Goal: Task Accomplishment & Management: Complete application form

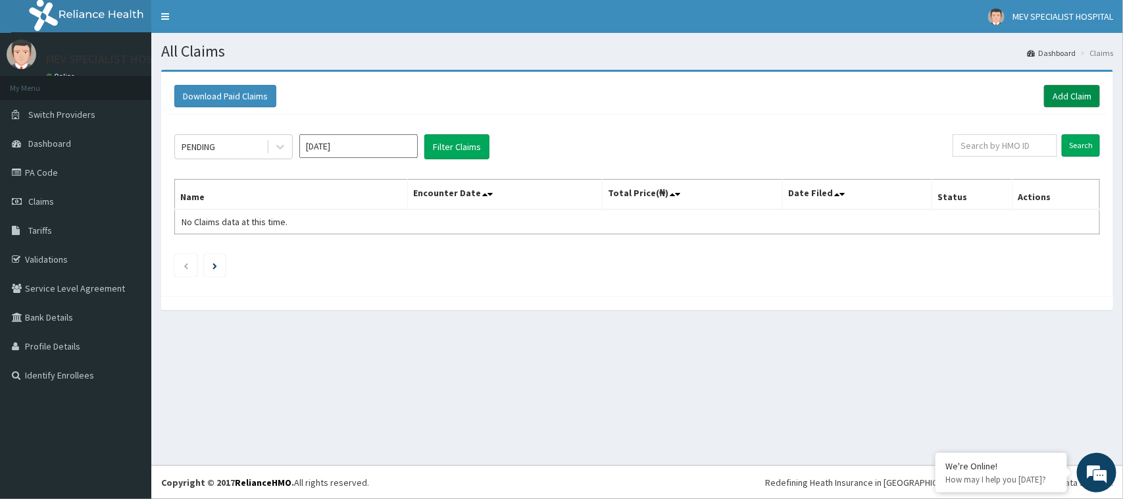
click at [1063, 100] on link "Add Claim" at bounding box center [1072, 96] width 56 height 22
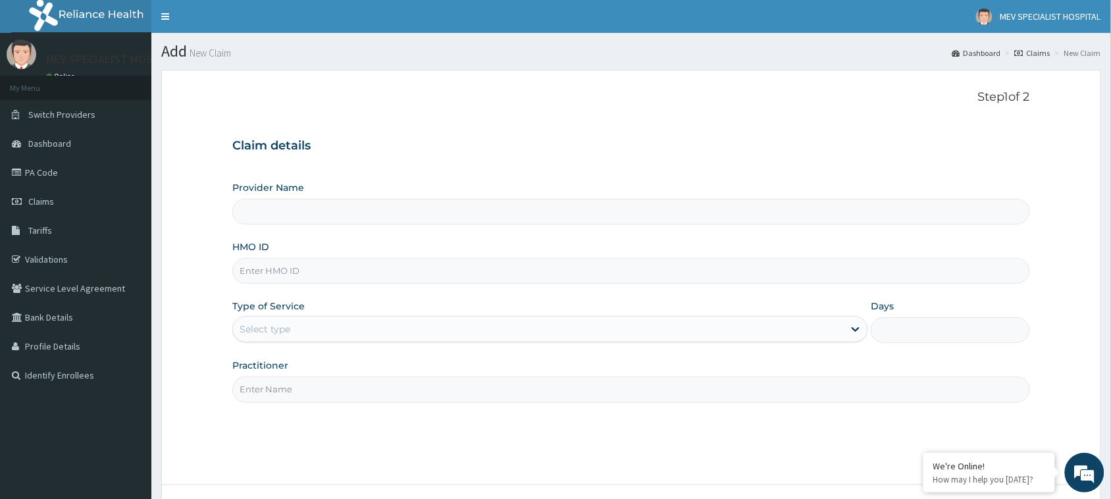
click at [397, 255] on div "HMO ID" at bounding box center [631, 261] width 798 height 43
click at [389, 265] on input "HMO ID" at bounding box center [631, 271] width 798 height 26
type input "MEV SPECIALIST HOSPITAL"
paste input "RGI/10013/C"
type input "RGI/10013/C"
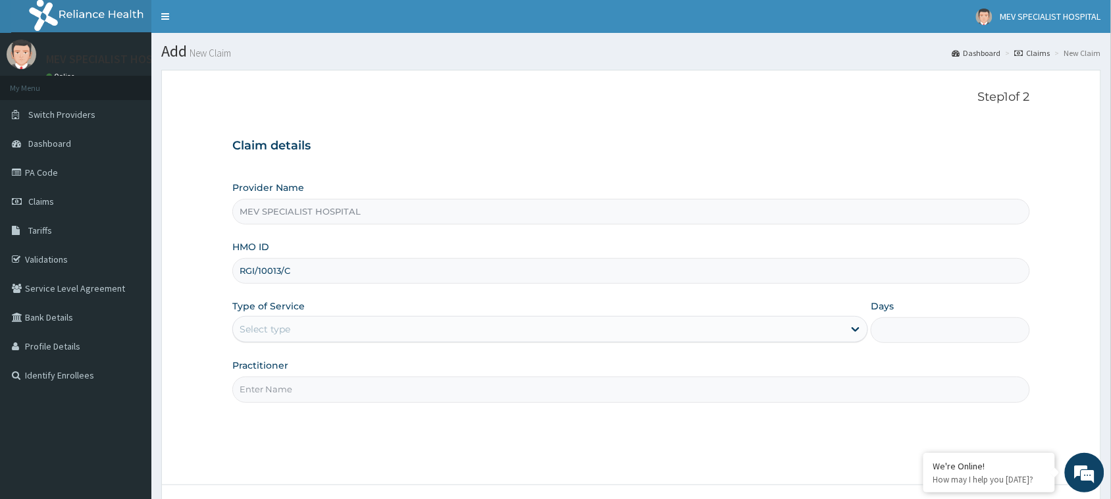
click at [354, 330] on div "Select type" at bounding box center [538, 329] width 611 height 21
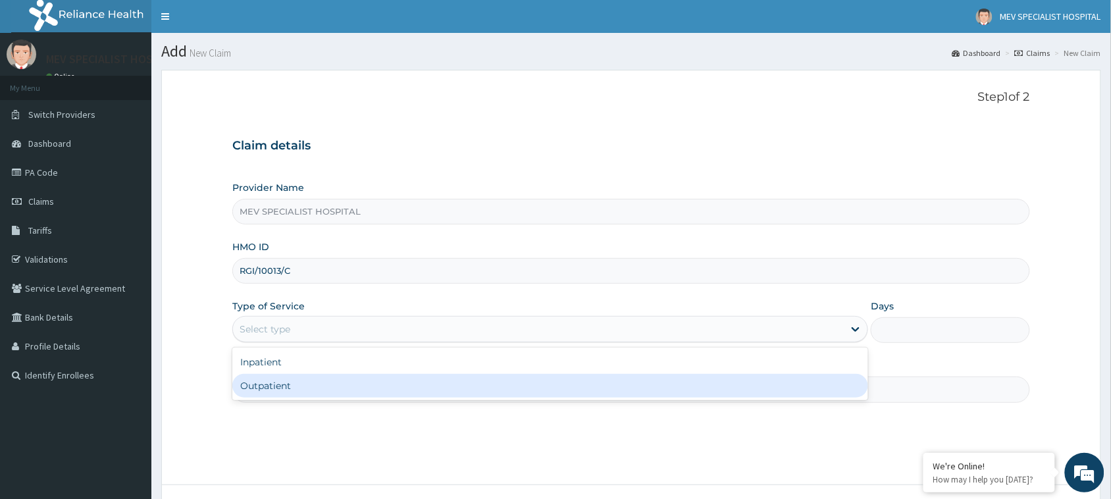
click at [347, 383] on div "Outpatient" at bounding box center [550, 386] width 636 height 24
type input "1"
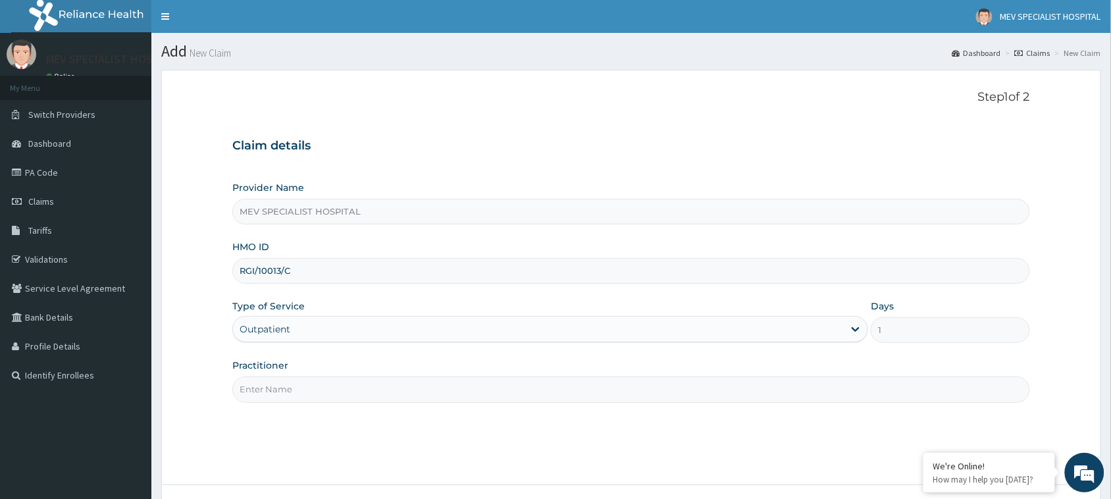
click at [347, 383] on input "Practitioner" at bounding box center [631, 389] width 798 height 26
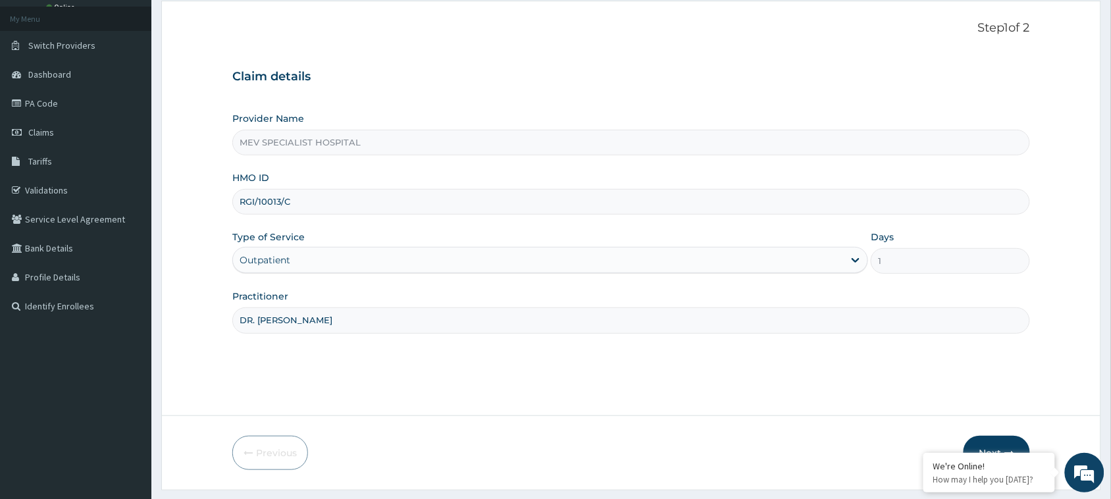
scroll to position [104, 0]
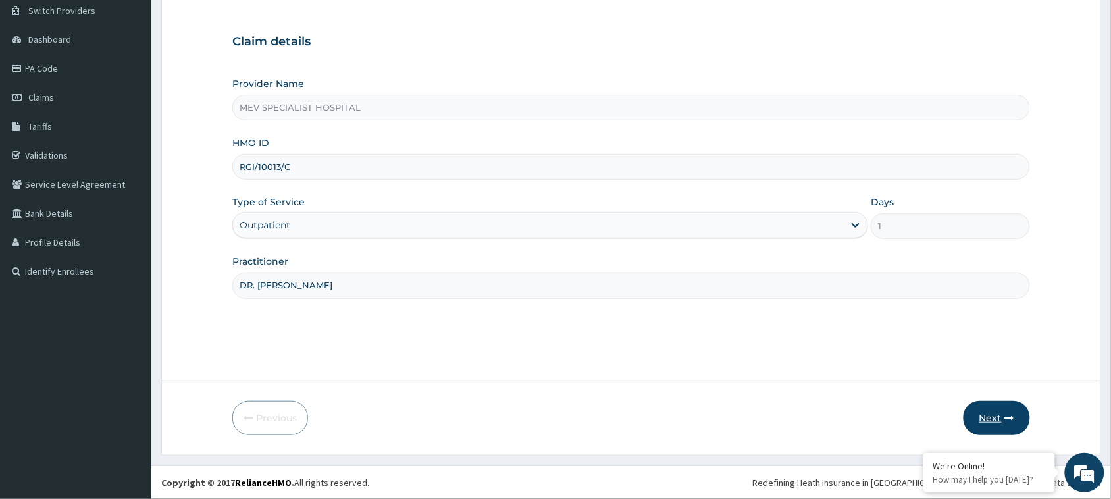
type input "DR. ANITA"
click at [992, 419] on button "Next" at bounding box center [996, 418] width 66 height 34
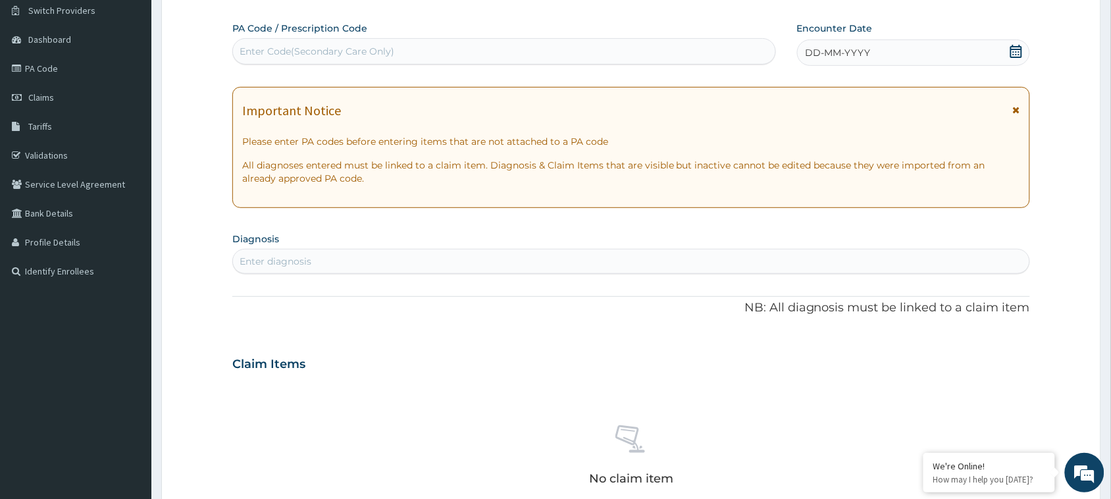
scroll to position [0, 0]
click at [530, 61] on div "Enter Code(Secondary Care Only)" at bounding box center [504, 51] width 542 height 21
paste input "PA/0F9E27"
type input "PA/0F9E27"
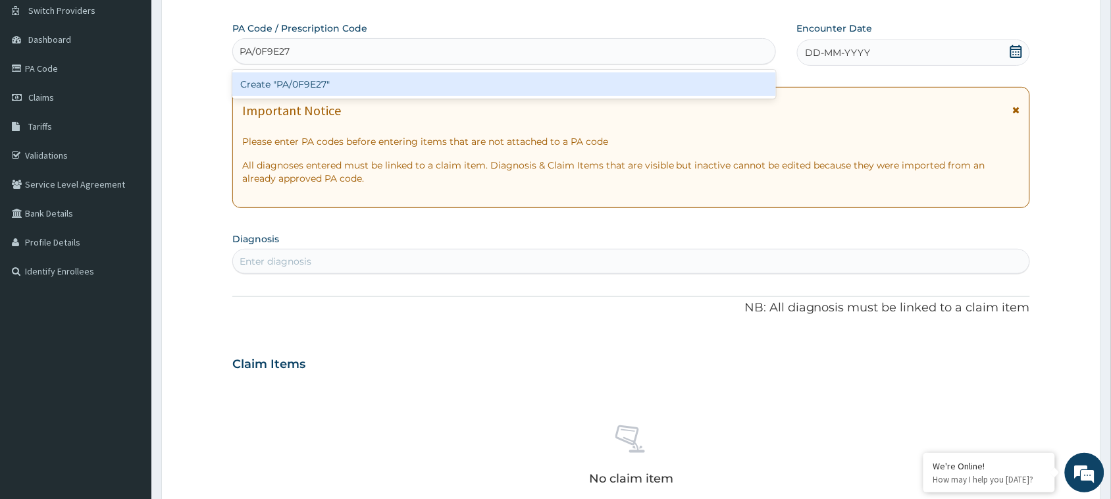
click at [525, 81] on div "Create "PA/0F9E27"" at bounding box center [504, 84] width 544 height 24
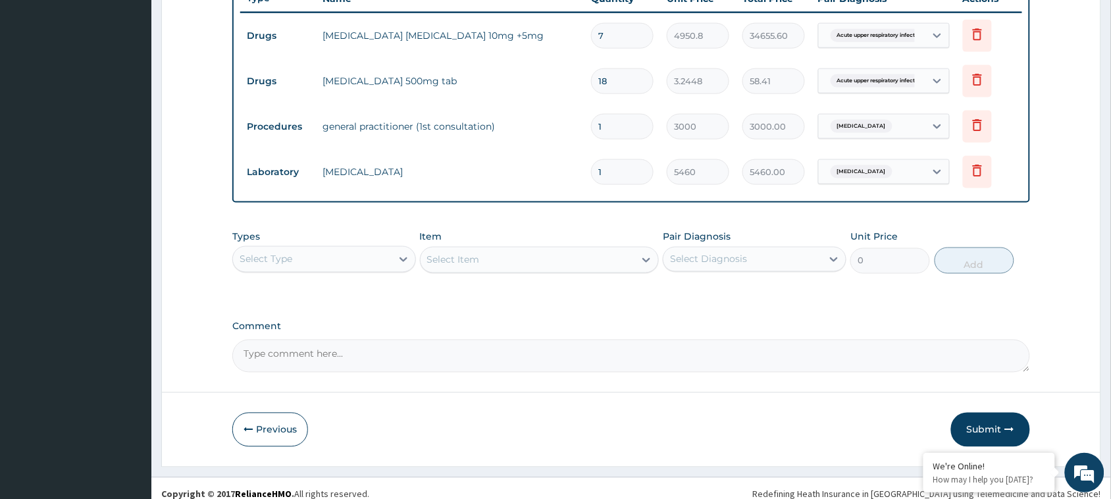
scroll to position [523, 0]
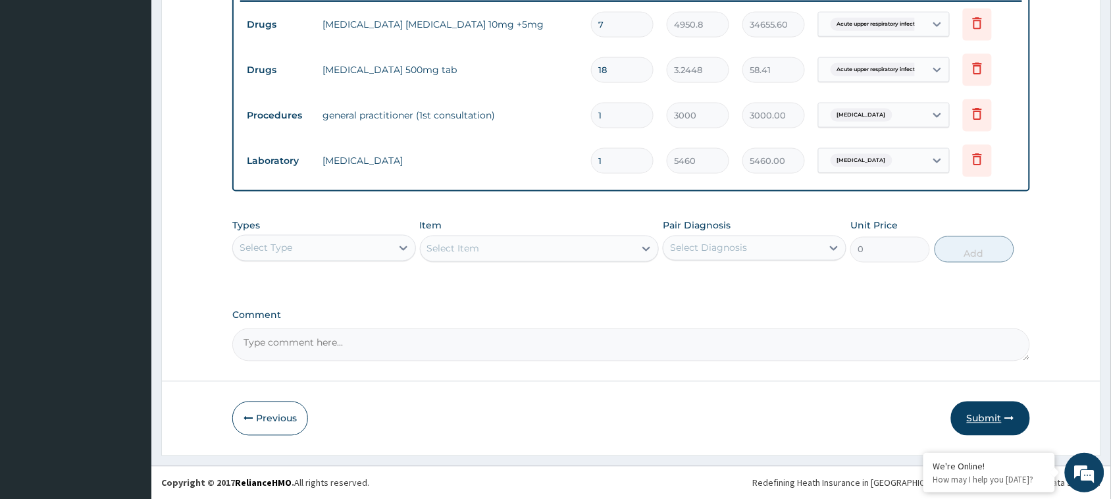
click at [984, 409] on button "Submit" at bounding box center [990, 418] width 79 height 34
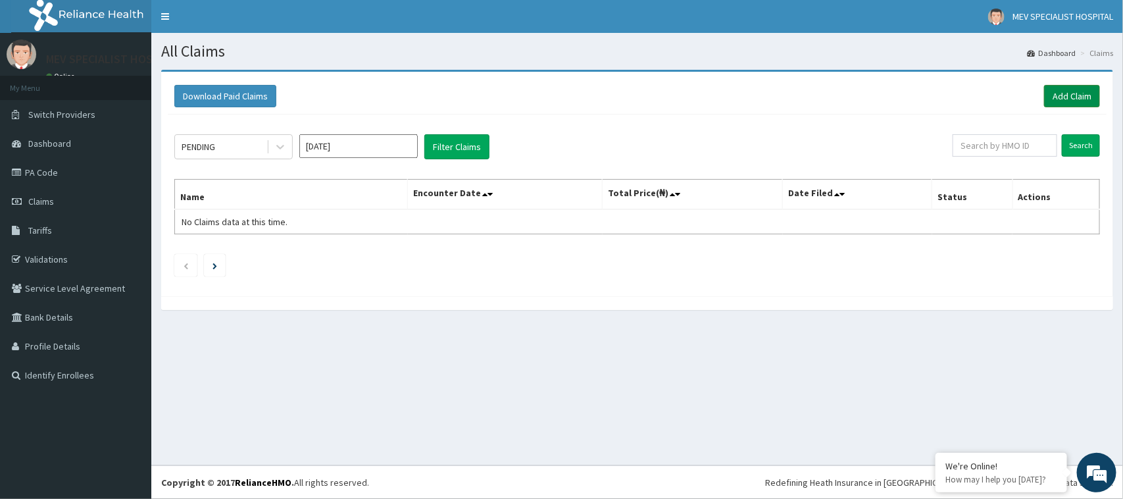
click at [1054, 100] on link "Add Claim" at bounding box center [1072, 96] width 56 height 22
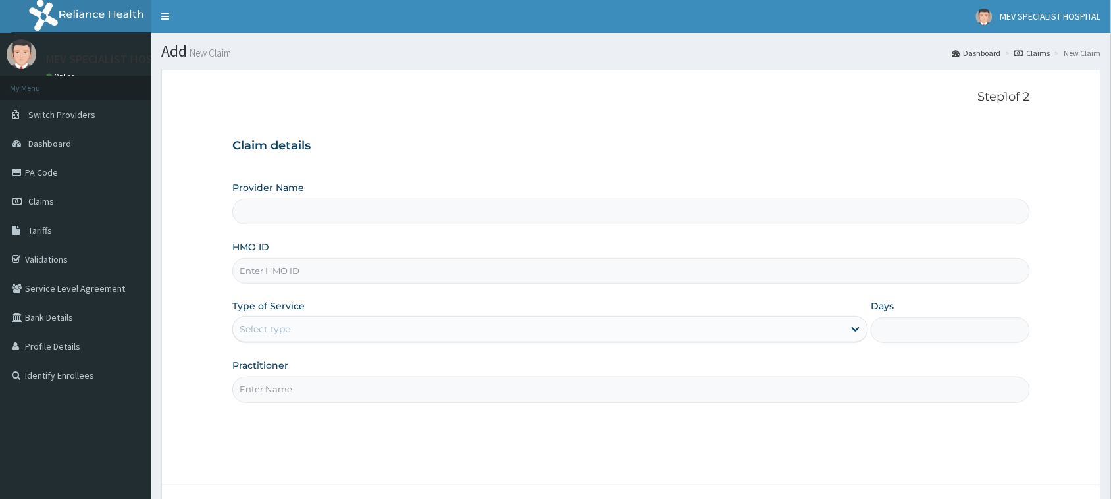
click at [441, 272] on input "HMO ID" at bounding box center [631, 271] width 798 height 26
paste input "SUT/10120/A"
type input "SUT/10120/A"
type input "MEV SPECIALIST HOSPITAL"
type input "SUT/10120/A"
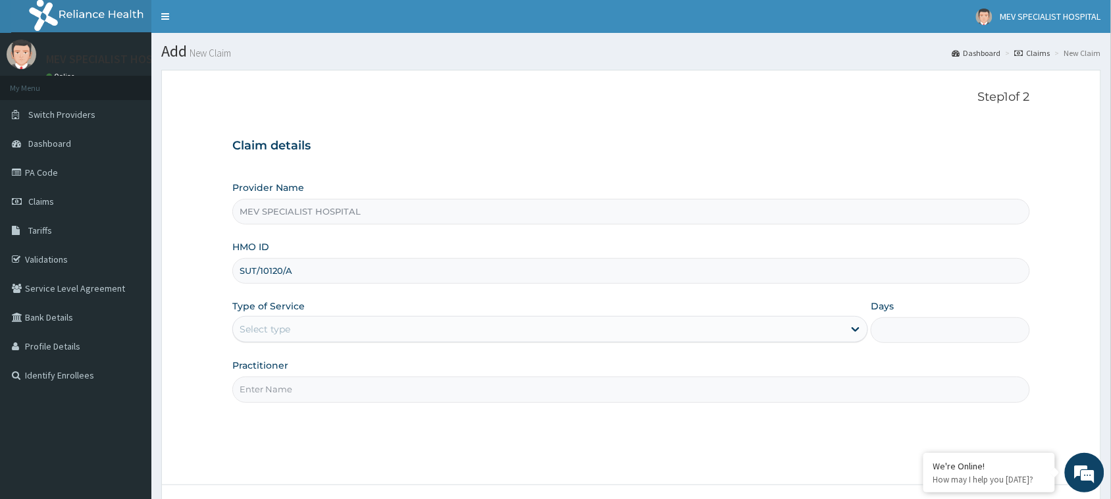
click at [342, 342] on div "Select type" at bounding box center [550, 329] width 636 height 26
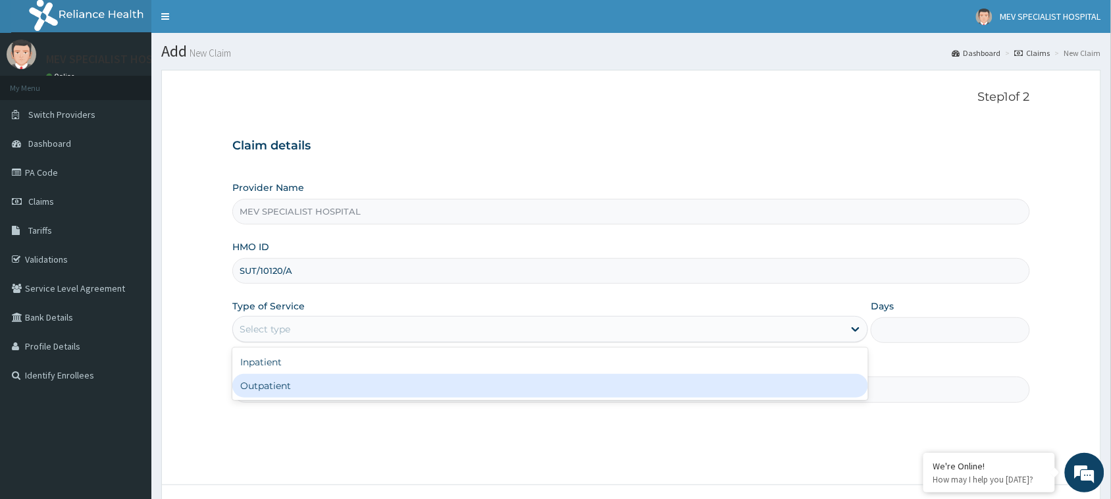
click at [353, 380] on div "Outpatient" at bounding box center [550, 386] width 636 height 24
type input "1"
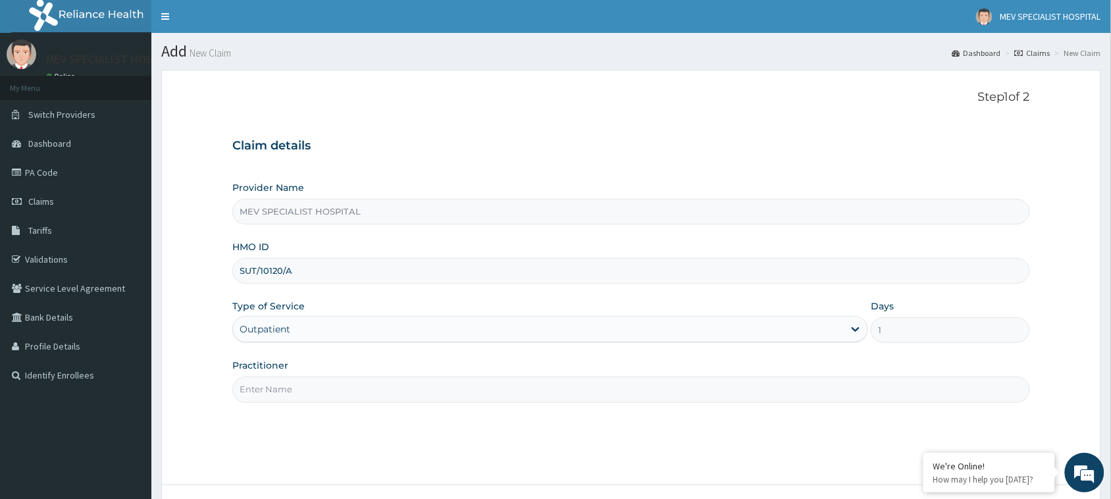
click at [353, 380] on input "Practitioner" at bounding box center [631, 389] width 798 height 26
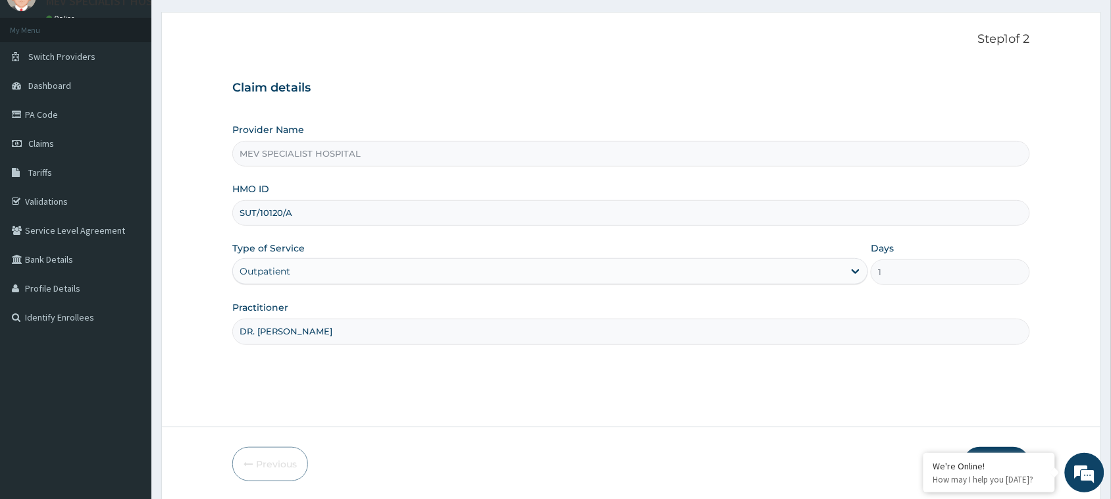
scroll to position [104, 0]
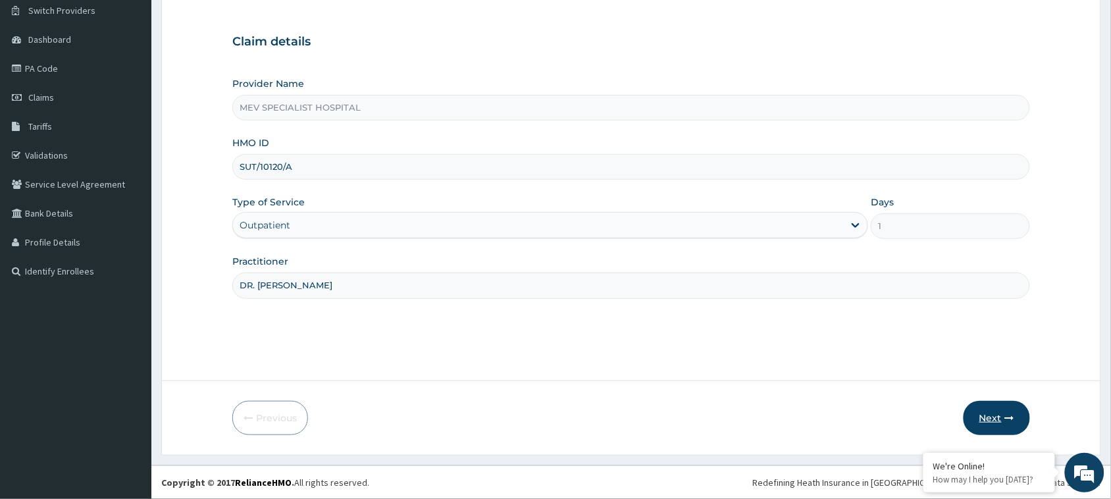
type input "DR. [PERSON_NAME]"
click at [994, 416] on button "Next" at bounding box center [996, 418] width 66 height 34
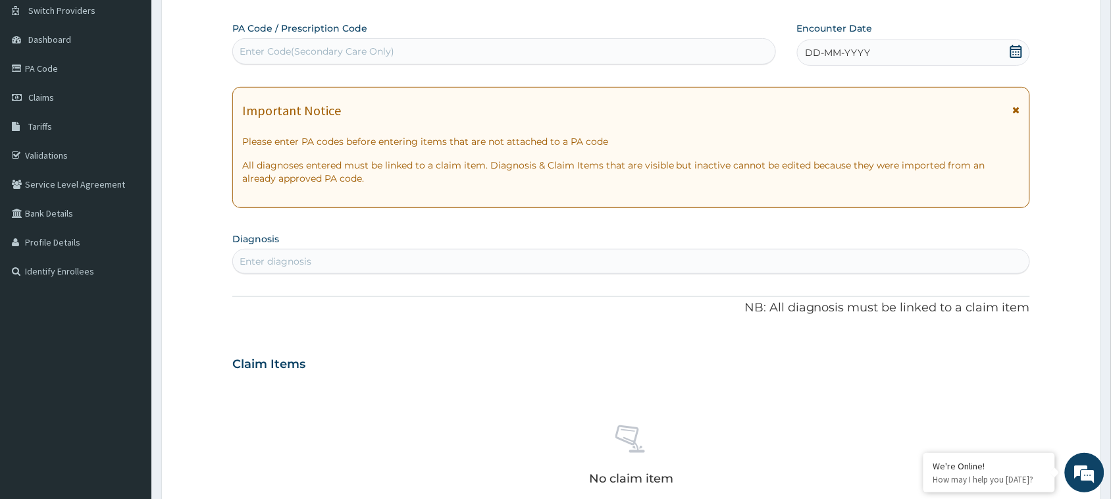
scroll to position [0, 0]
click at [507, 41] on div "Enter Code(Secondary Care Only)" at bounding box center [504, 51] width 542 height 21
paste input "PA/4B8984"
type input "PA/4B8984"
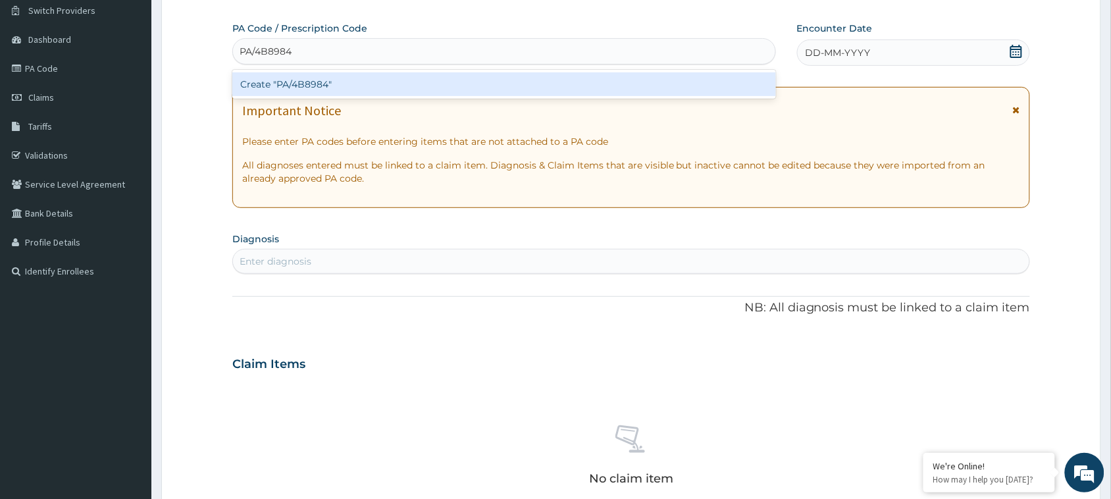
click at [504, 97] on div "Create "PA/4B8984"" at bounding box center [504, 84] width 544 height 29
click at [497, 76] on div "Create "PA/4B8984"" at bounding box center [504, 84] width 544 height 24
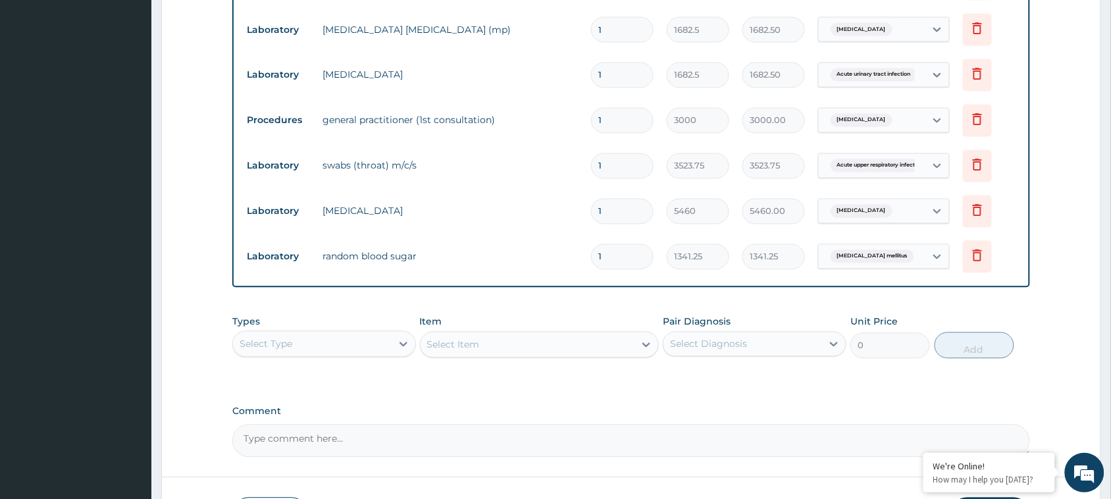
scroll to position [795, 0]
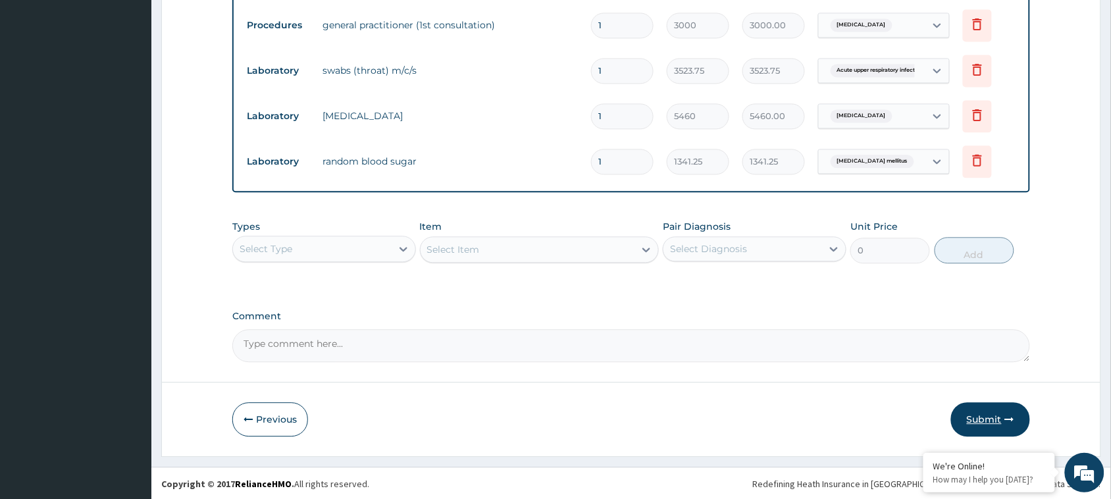
click at [972, 413] on button "Submit" at bounding box center [990, 419] width 79 height 34
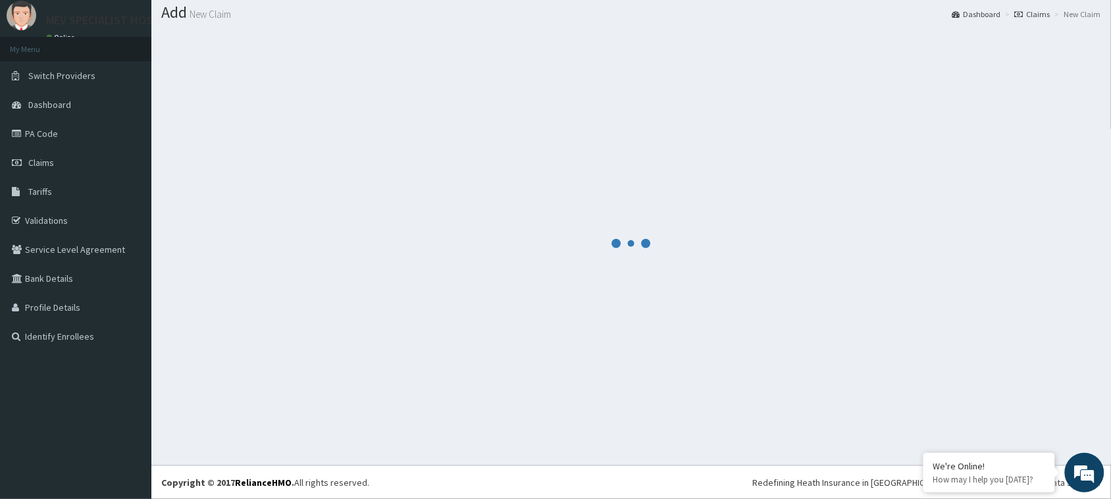
scroll to position [38, 0]
click at [546, 90] on div at bounding box center [631, 244] width 940 height 424
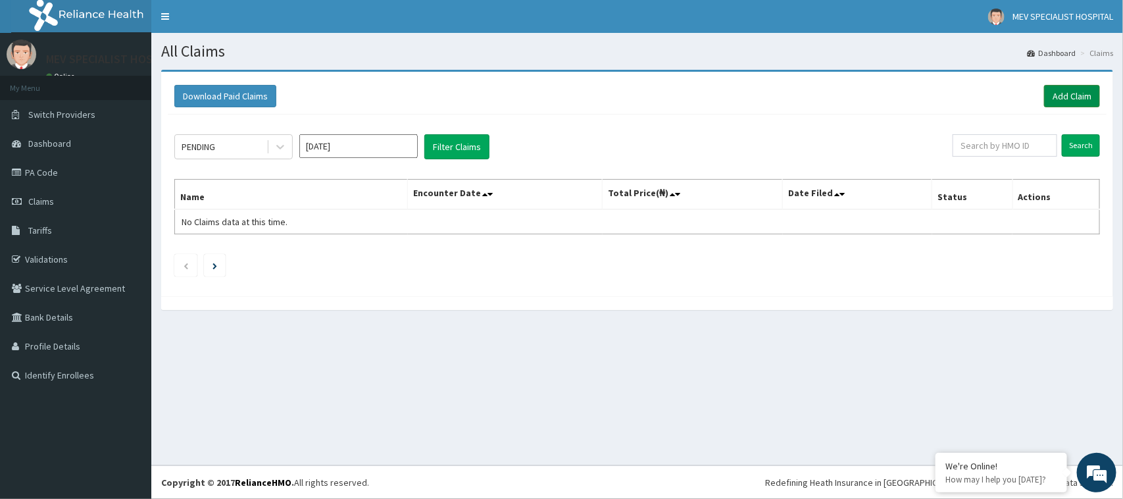
click at [1073, 105] on link "Add Claim" at bounding box center [1072, 96] width 56 height 22
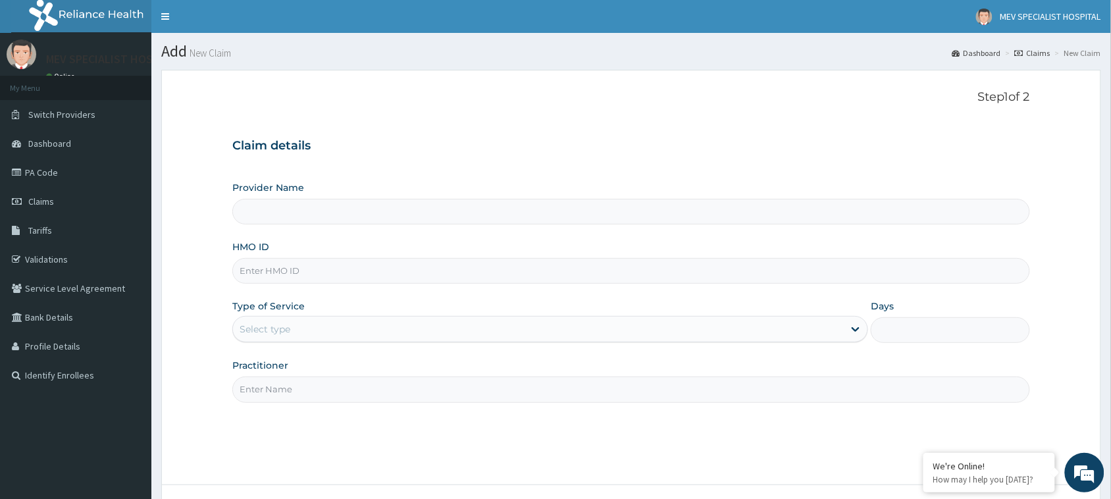
type input "MEV SPECIALIST HOSPITAL"
click at [600, 284] on input "HMO ID" at bounding box center [631, 271] width 798 height 26
paste input "NLN/10026/A"
type input "NLN/10026/A"
click at [586, 337] on div "Select type" at bounding box center [538, 329] width 611 height 21
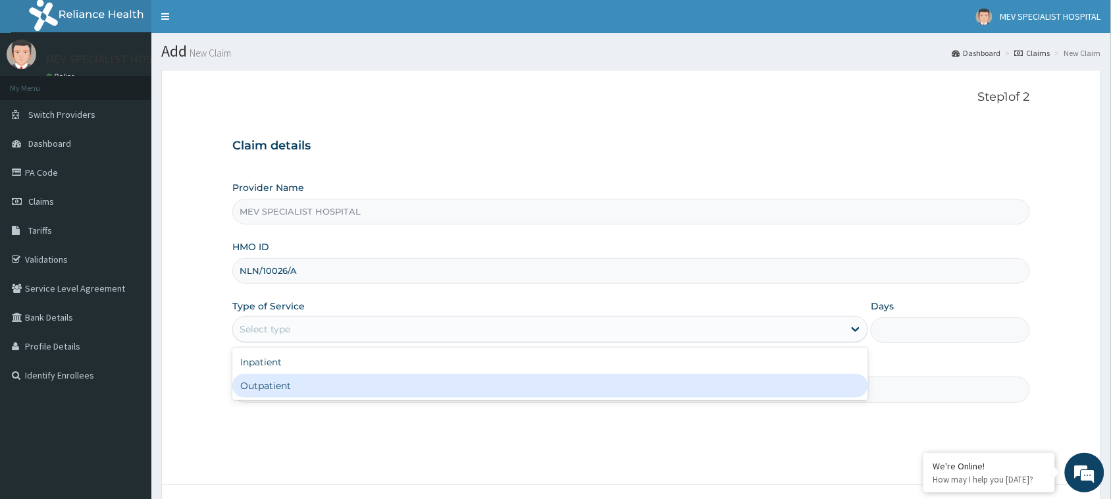
click at [574, 392] on div "Outpatient" at bounding box center [550, 386] width 636 height 24
type input "1"
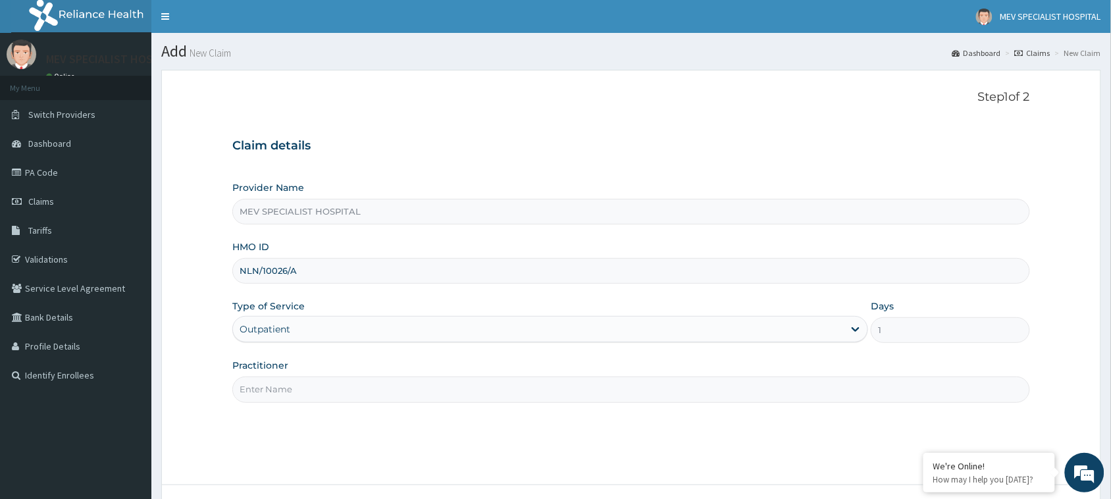
click at [574, 392] on input "Practitioner" at bounding box center [631, 389] width 798 height 26
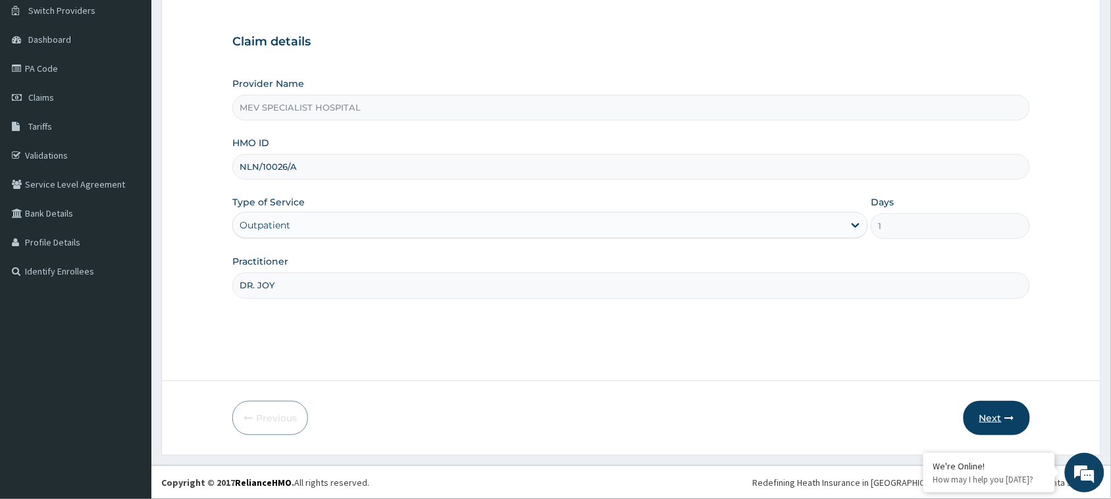
type input "DR. JOY"
click at [987, 422] on button "Next" at bounding box center [996, 418] width 66 height 34
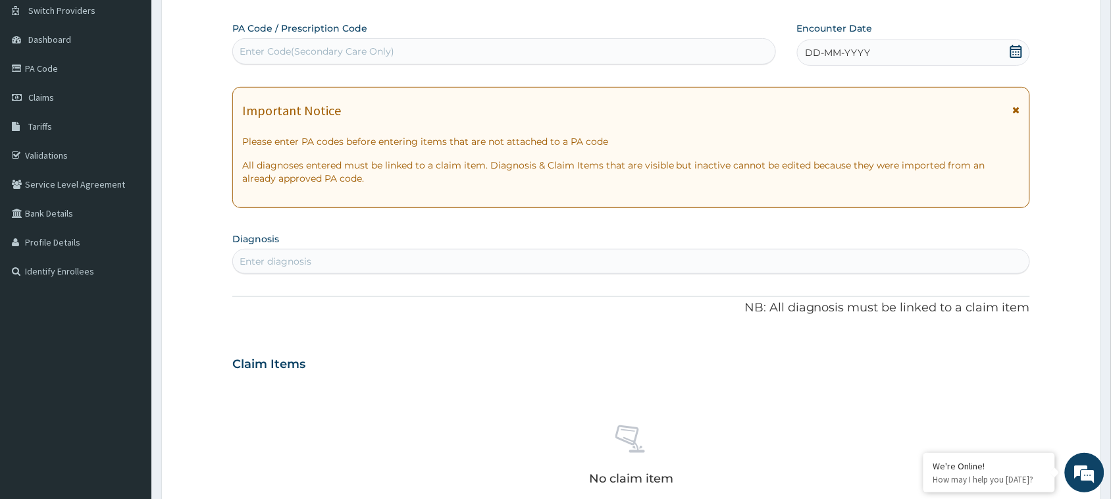
click at [507, 37] on div "PA Code / Prescription Code Enter Code(Secondary Care Only)" at bounding box center [504, 43] width 544 height 43
click at [503, 44] on div "Enter Code(Secondary Care Only)" at bounding box center [504, 51] width 542 height 21
type input "V"
click at [503, 44] on div "V" at bounding box center [504, 51] width 542 height 21
paste input "PA/520B0C"
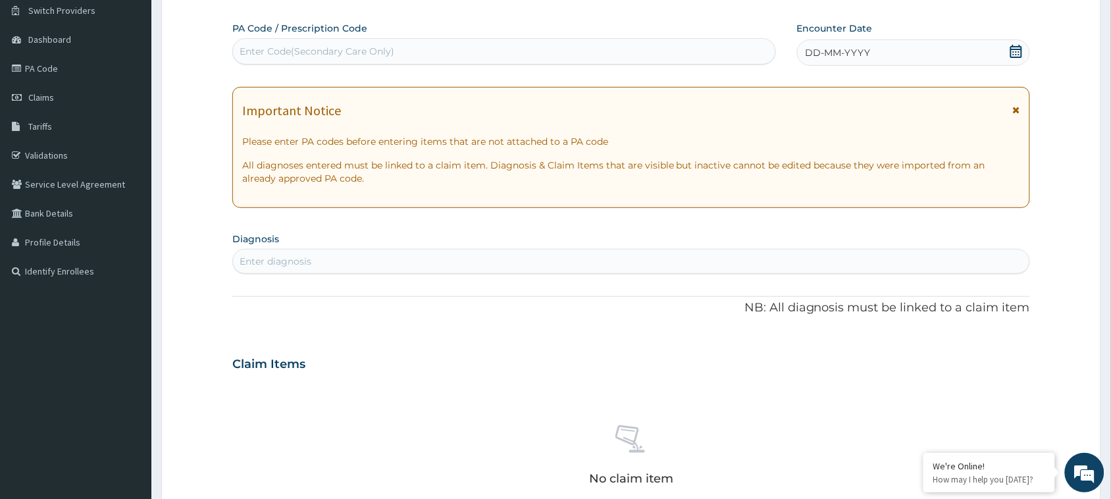
type input "PA/520B0C"
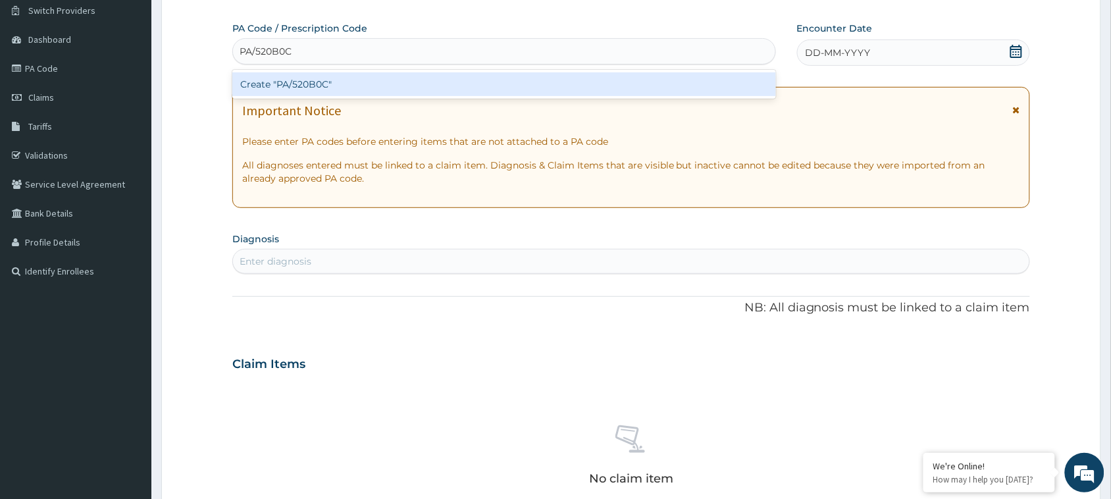
click at [499, 83] on div "Create "PA/520B0C"" at bounding box center [504, 84] width 544 height 24
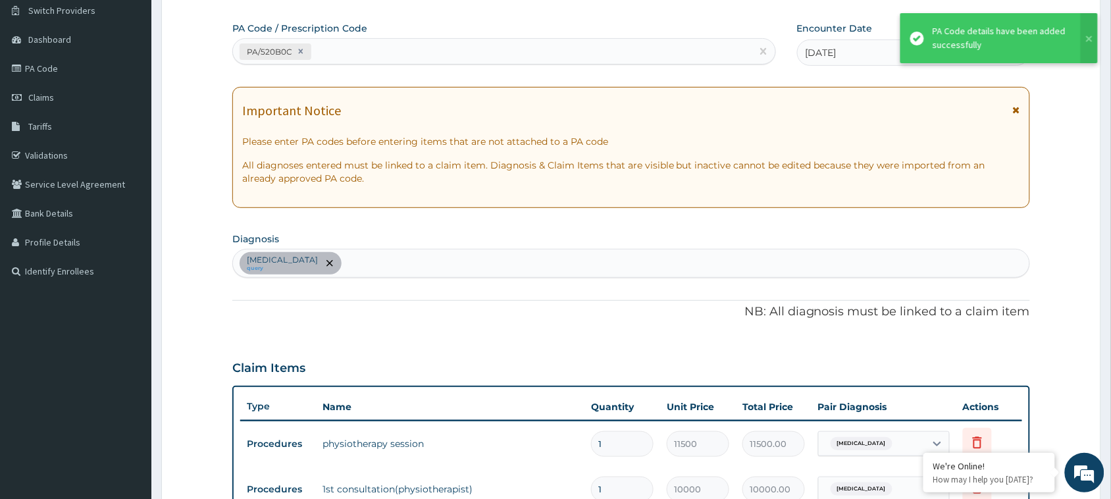
scroll to position [106, 0]
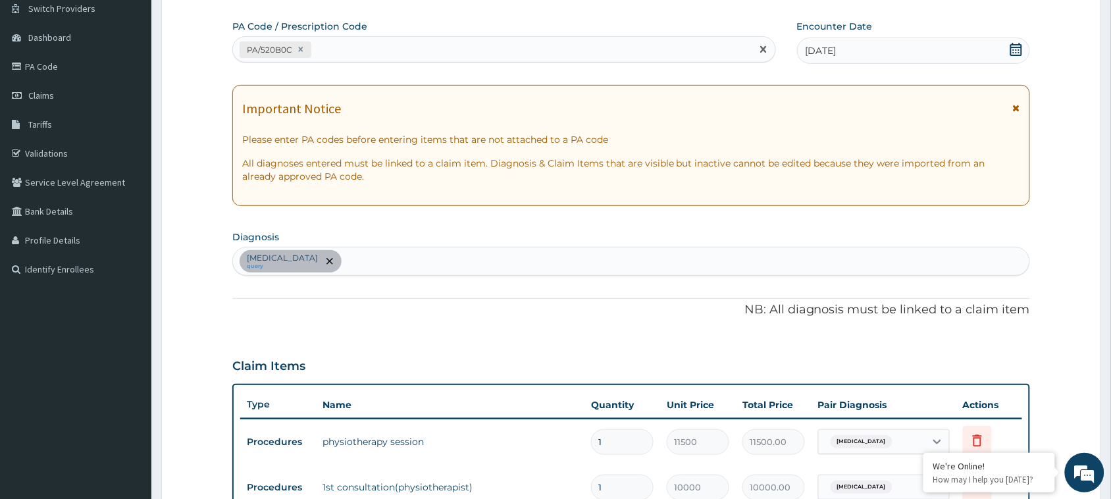
click at [517, 41] on div "PA/520B0C" at bounding box center [492, 50] width 519 height 22
paste input "PA/DAFF6C"
type input "PA/DAFF6C"
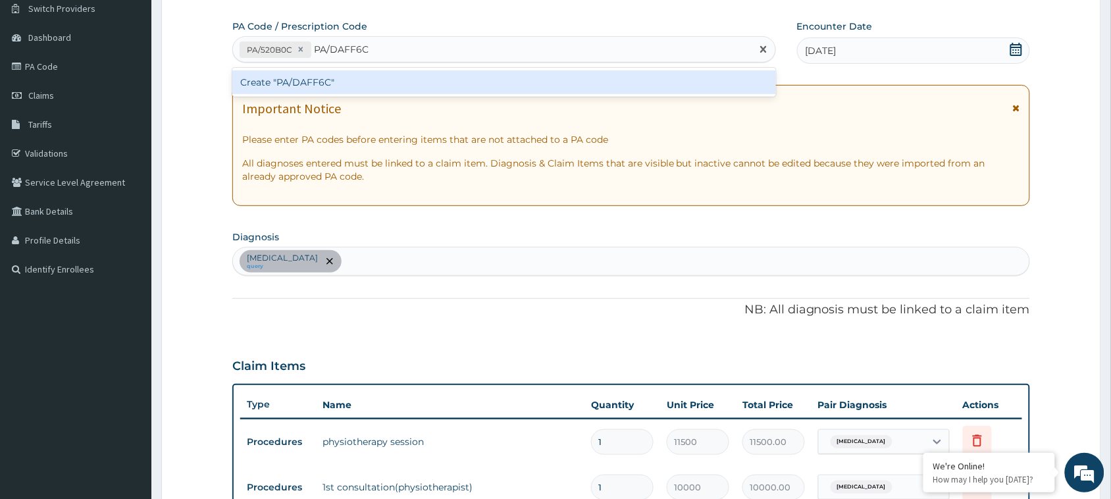
click at [524, 78] on div "Create "PA/DAFF6C"" at bounding box center [504, 82] width 544 height 24
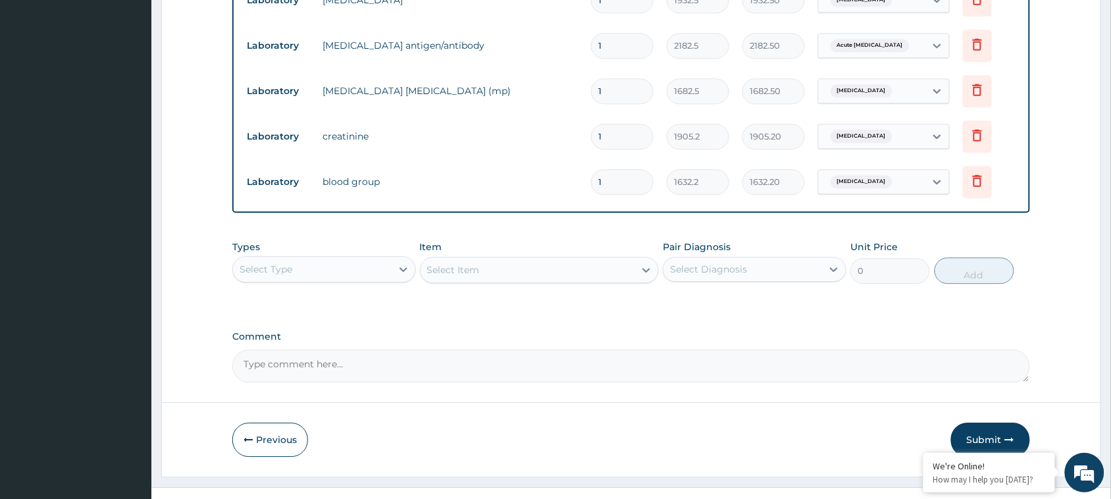
scroll to position [932, 0]
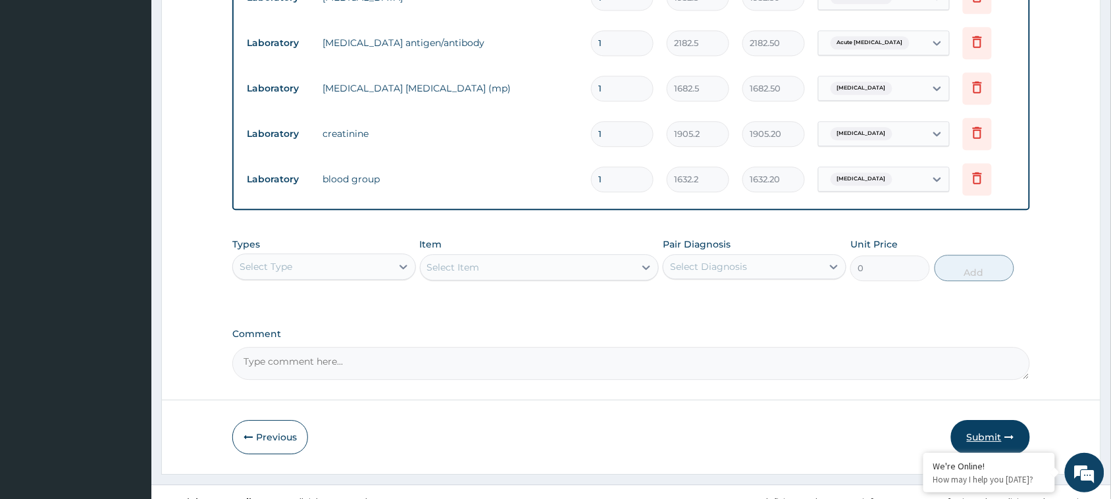
click at [996, 420] on button "Submit" at bounding box center [990, 437] width 79 height 34
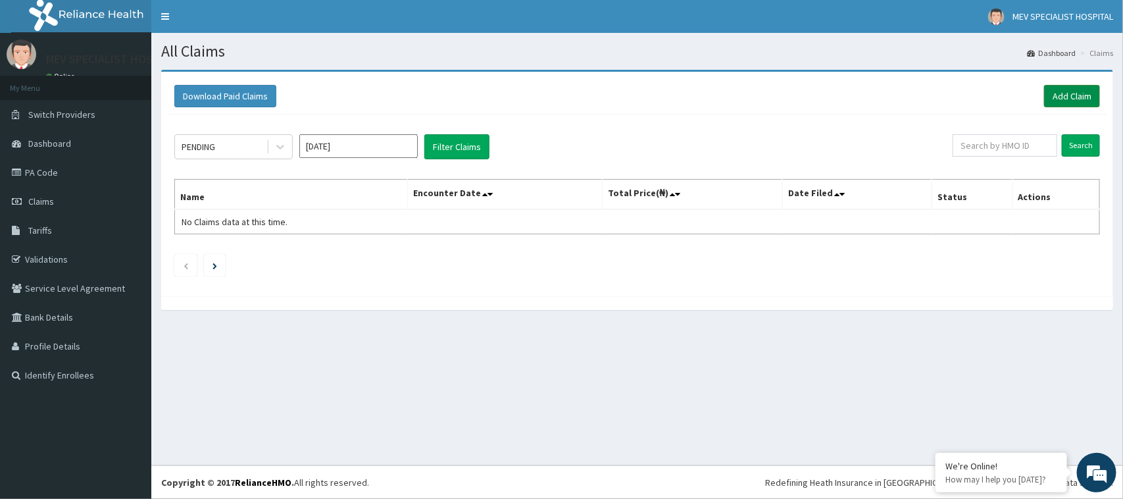
click at [1056, 96] on link "Add Claim" at bounding box center [1072, 96] width 56 height 22
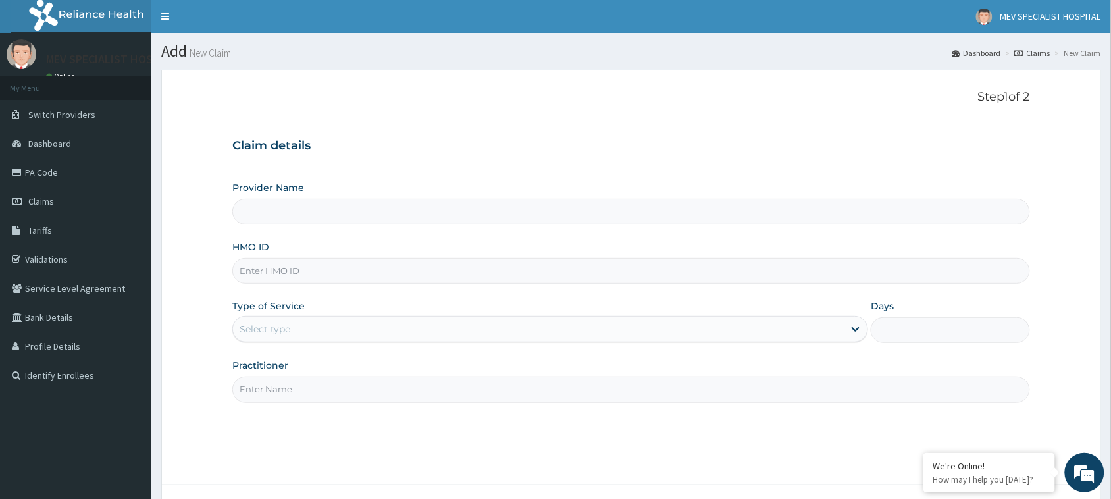
click at [576, 268] on input "HMO ID" at bounding box center [631, 271] width 798 height 26
paste input "NLN/10110/A"
type input "MEV SPECIALIST HOSPITAL"
type input "NLN/10110/A"
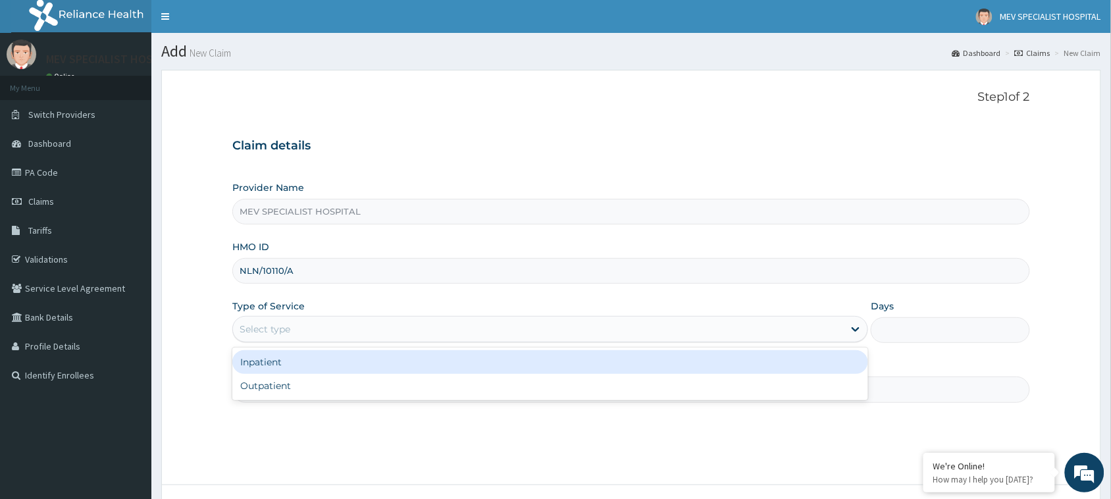
click at [469, 334] on div "Select type" at bounding box center [538, 329] width 611 height 21
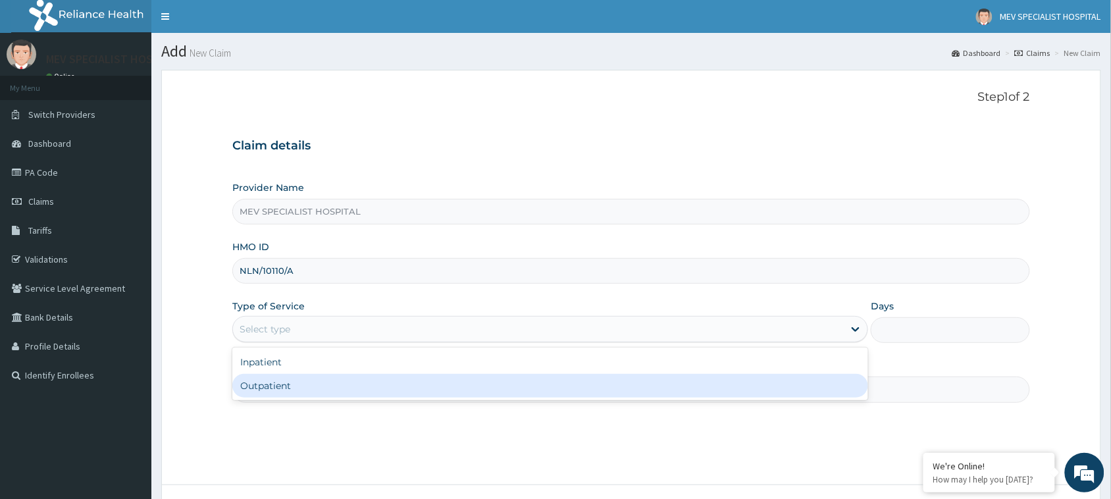
click at [464, 387] on div "Outpatient" at bounding box center [550, 386] width 636 height 24
type input "1"
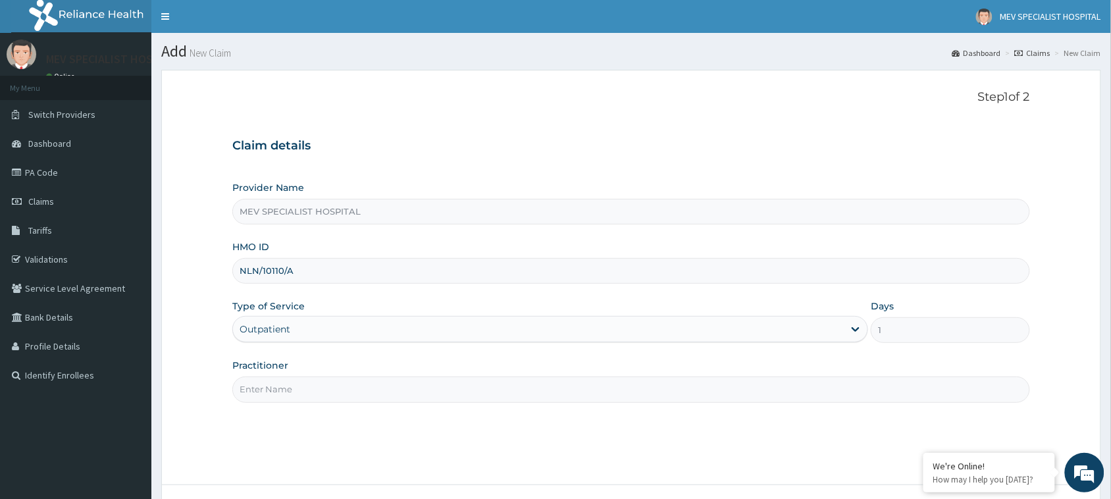
click at [453, 396] on input "Practitioner" at bounding box center [631, 389] width 798 height 26
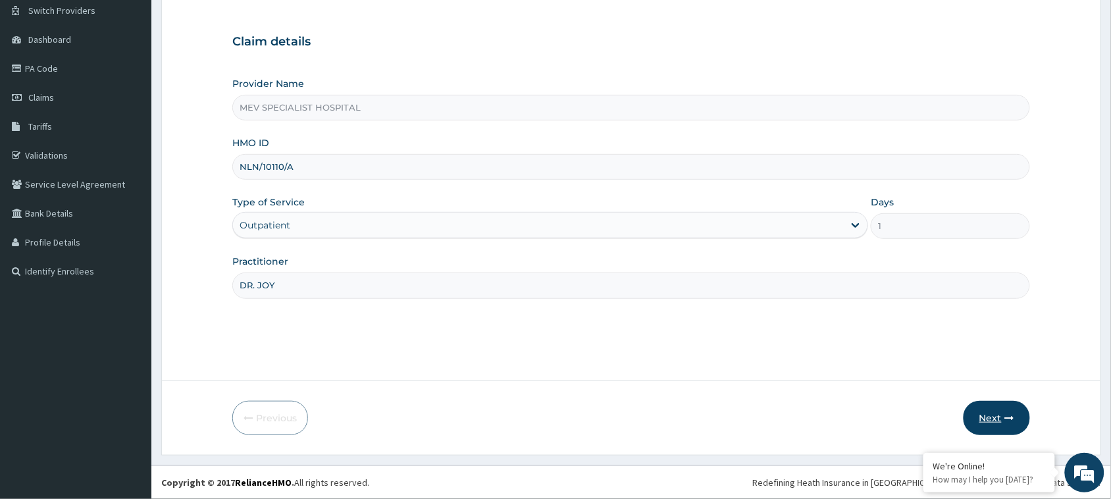
type input "DR. JOY"
click at [1006, 415] on icon "button" at bounding box center [1009, 417] width 9 height 9
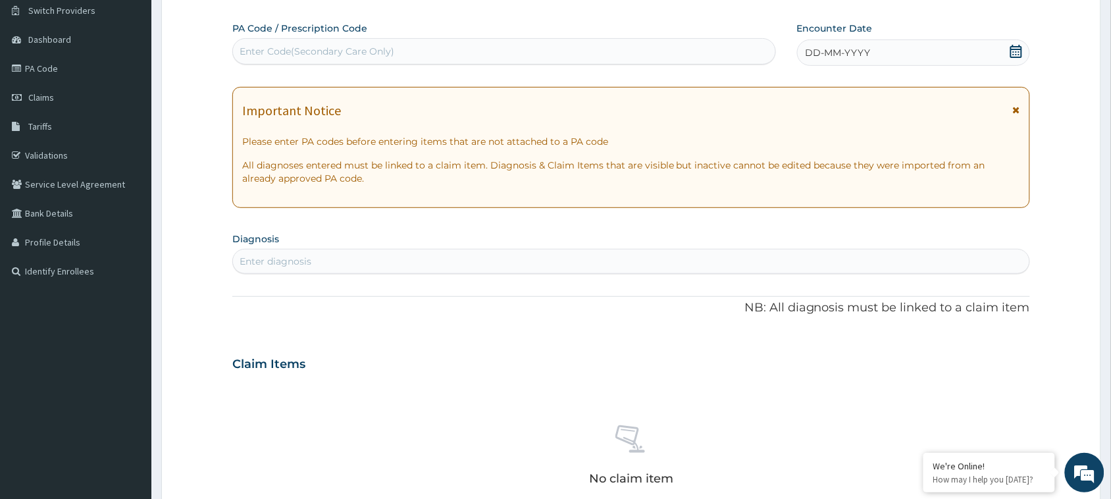
click at [508, 53] on div "Enter Code(Secondary Care Only)" at bounding box center [504, 51] width 542 height 21
paste input "PA/6FCC9E"
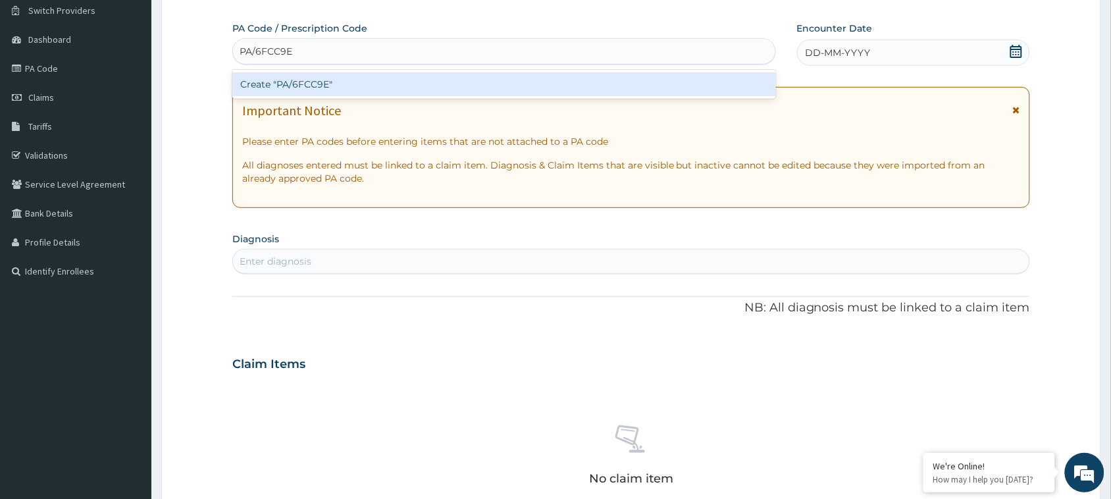
type input "PA/6FCC9E"
click at [515, 87] on div "Create "PA/6FCC9E"" at bounding box center [504, 84] width 544 height 24
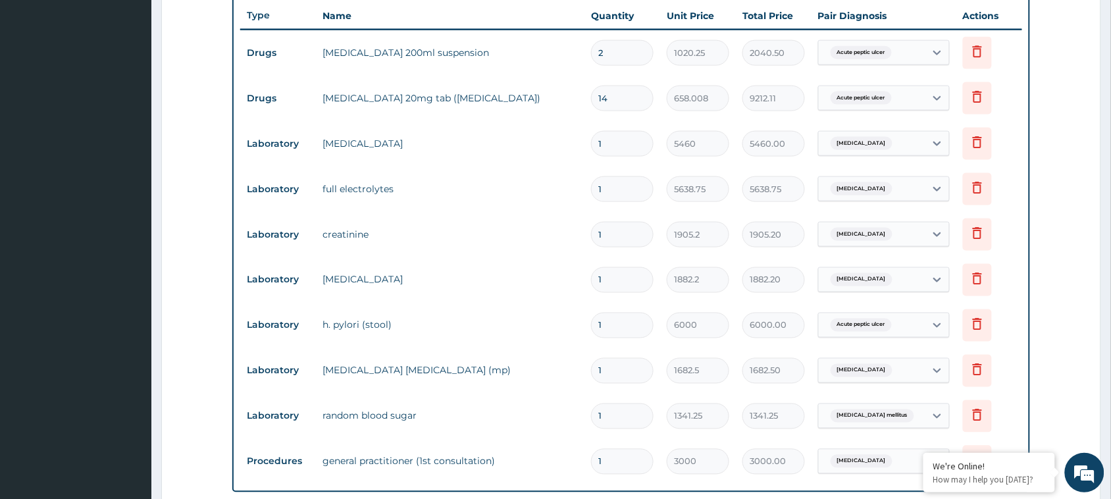
scroll to position [795, 0]
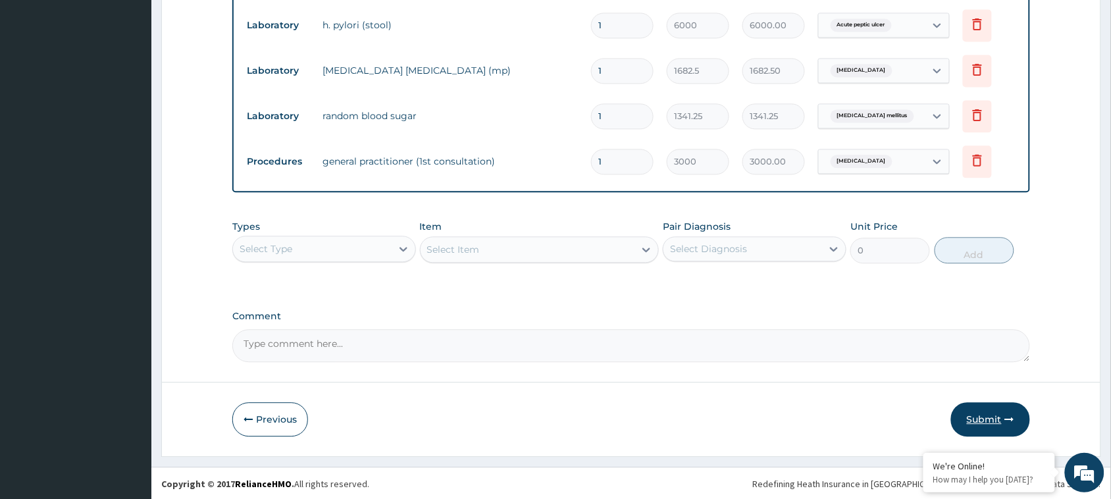
click at [1009, 420] on icon "button" at bounding box center [1009, 419] width 9 height 9
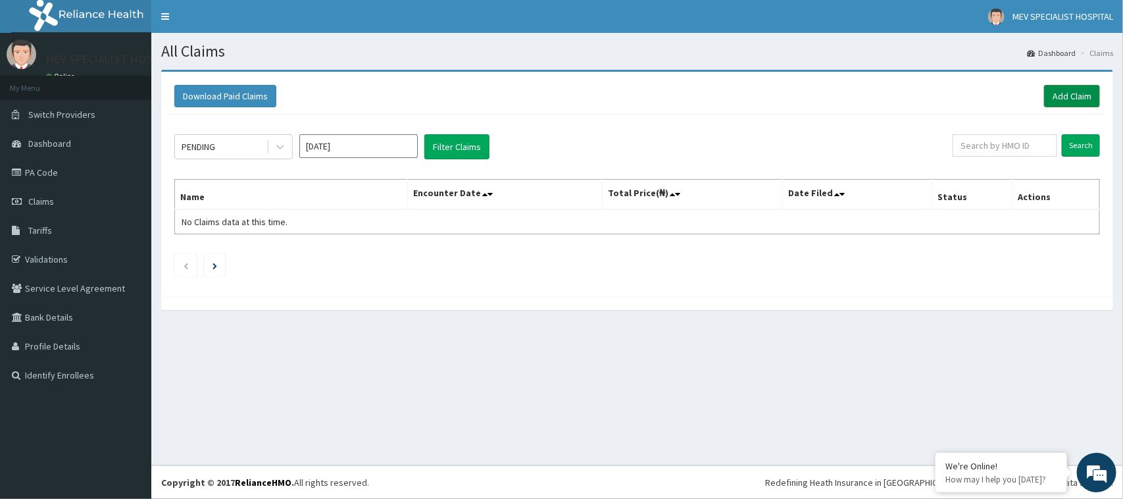
click at [1086, 97] on link "Add Claim" at bounding box center [1072, 96] width 56 height 22
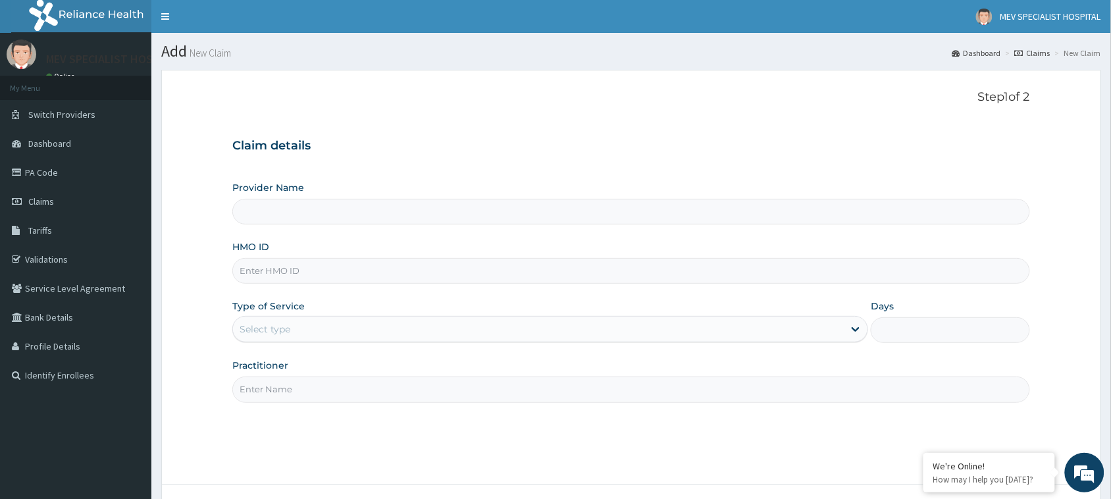
type input "MEV SPECIALIST HOSPITAL"
click at [544, 278] on input "HMO ID" at bounding box center [631, 271] width 798 height 26
paste input "PA/6FCC9E"
type input "P"
paste input "KLN/10055/A"
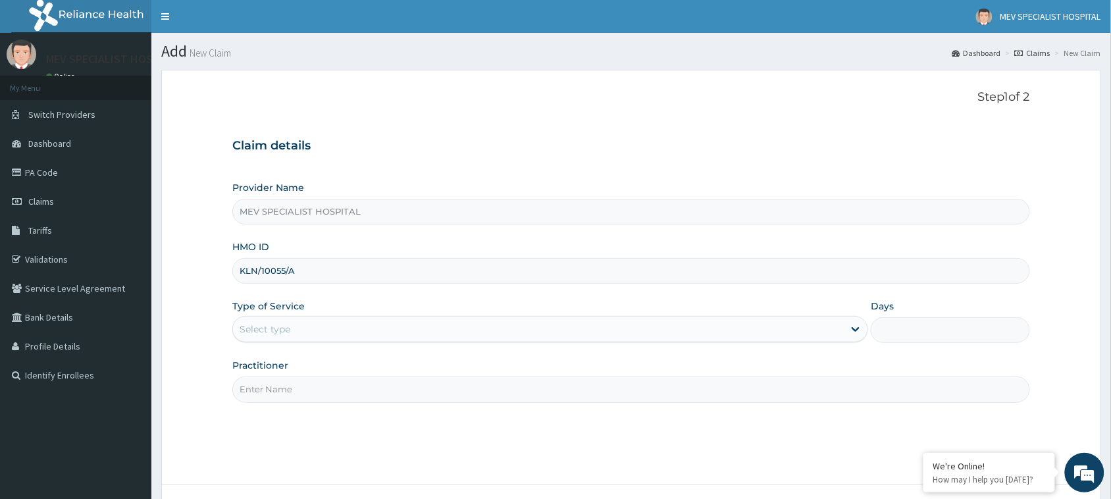
type input "KLN/10055/A"
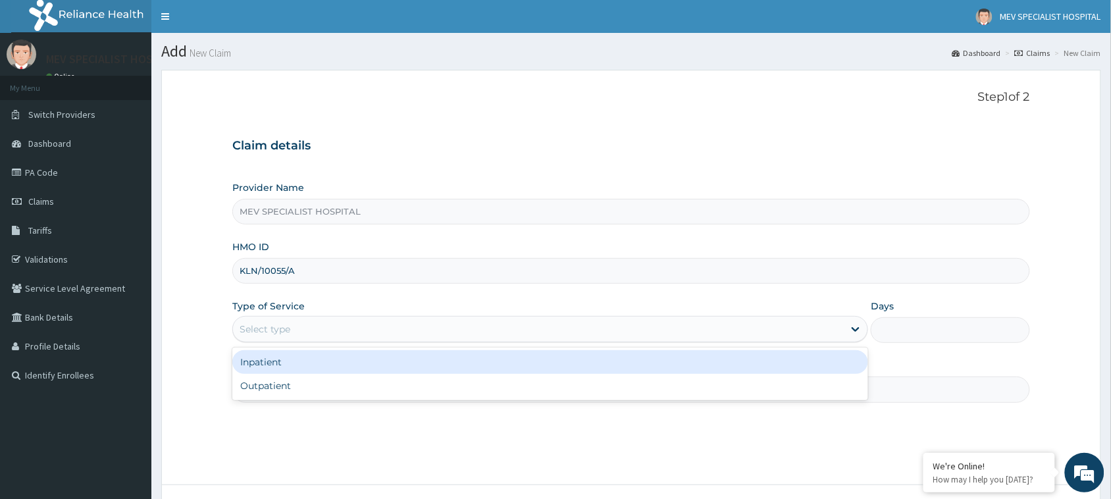
click at [369, 331] on div "Select type" at bounding box center [538, 329] width 611 height 21
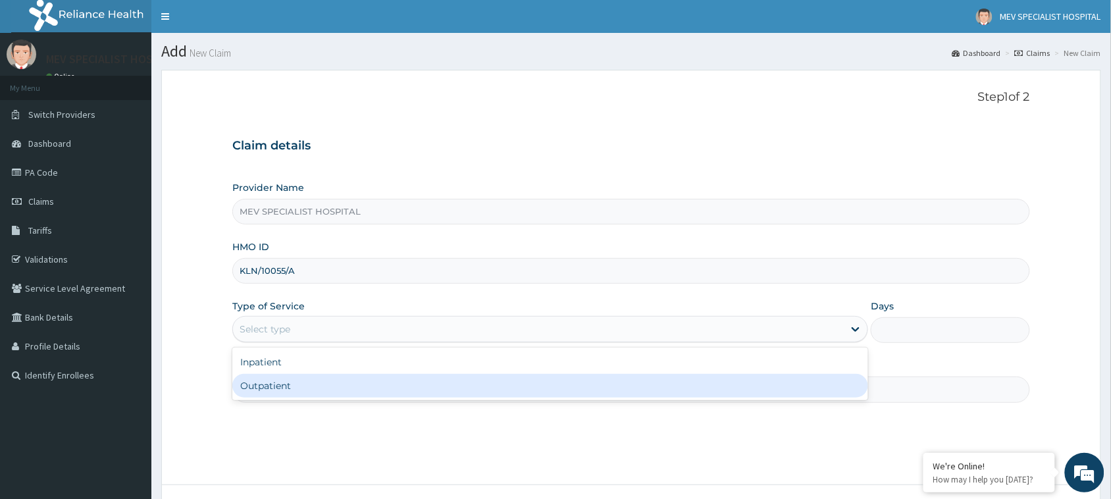
click at [366, 386] on div "Outpatient" at bounding box center [550, 386] width 636 height 24
type input "1"
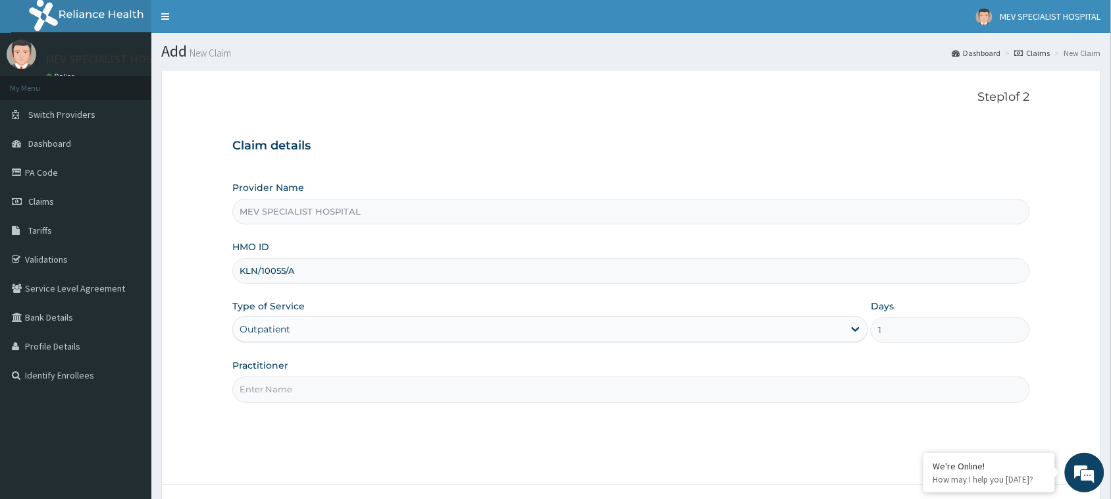
click at [361, 389] on input "Practitioner" at bounding box center [631, 389] width 798 height 26
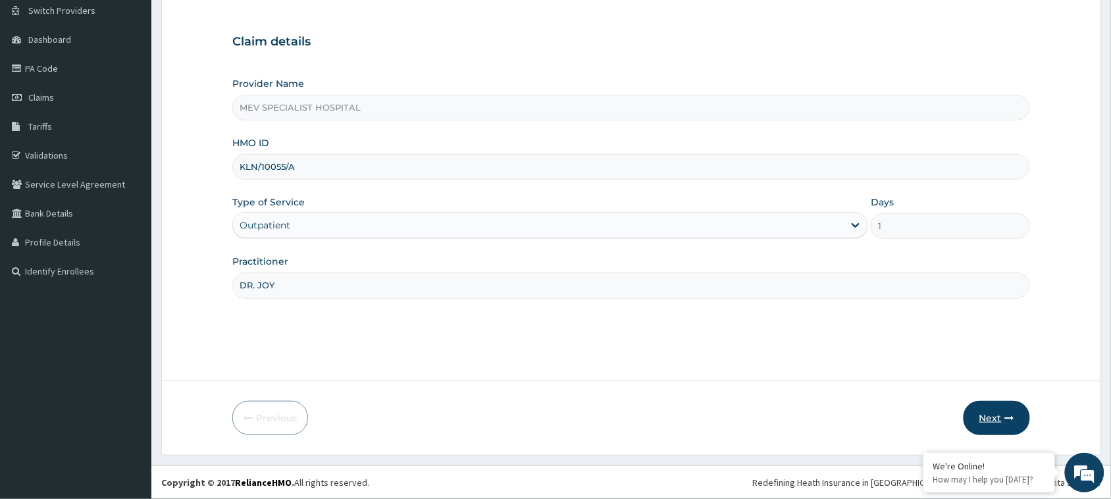
type input "DR. JOY"
click at [973, 419] on button "Next" at bounding box center [996, 418] width 66 height 34
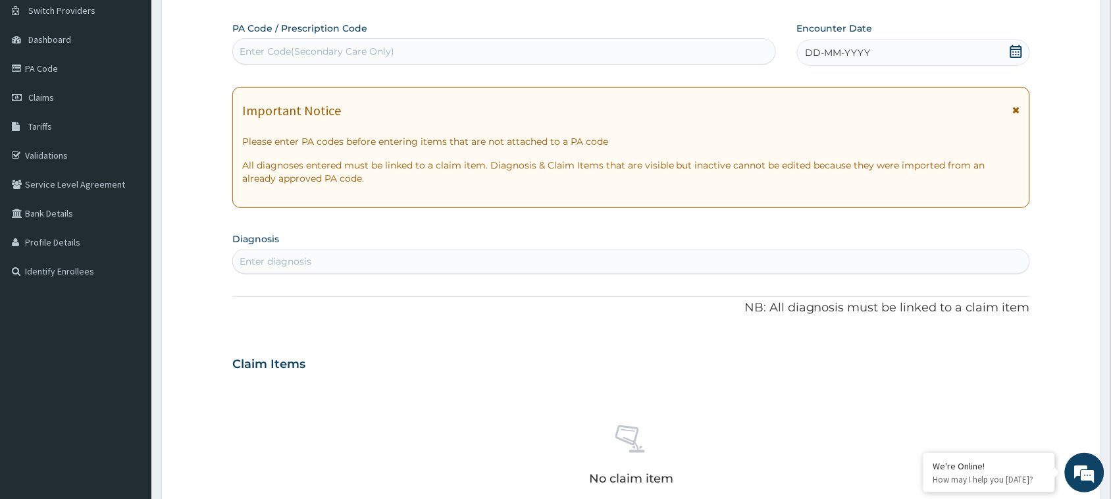
click at [513, 58] on div "Enter Code(Secondary Care Only)" at bounding box center [504, 51] width 542 height 21
paste input "PA/A81C9E"
type input "PA/A81C9E"
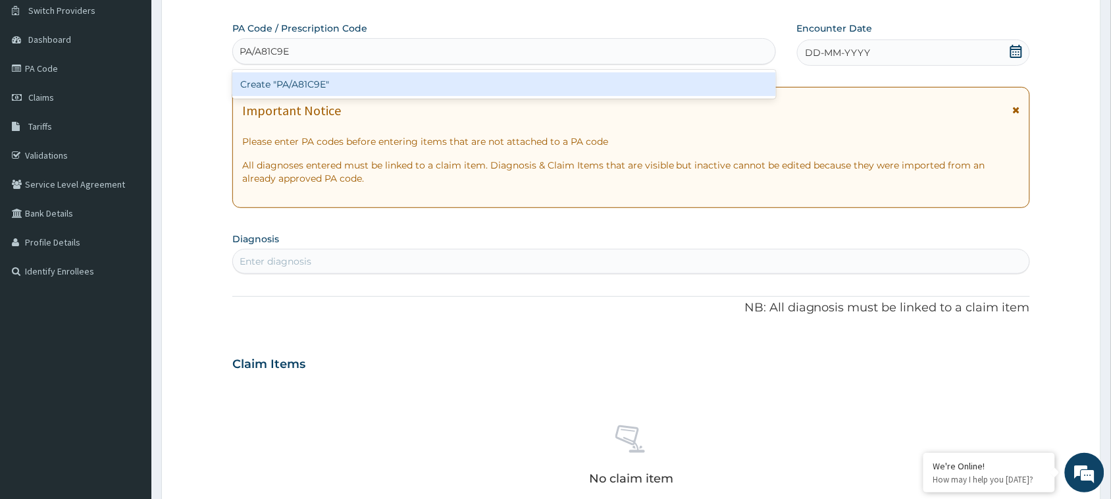
click at [476, 92] on div "Create "PA/A81C9E"" at bounding box center [504, 84] width 544 height 24
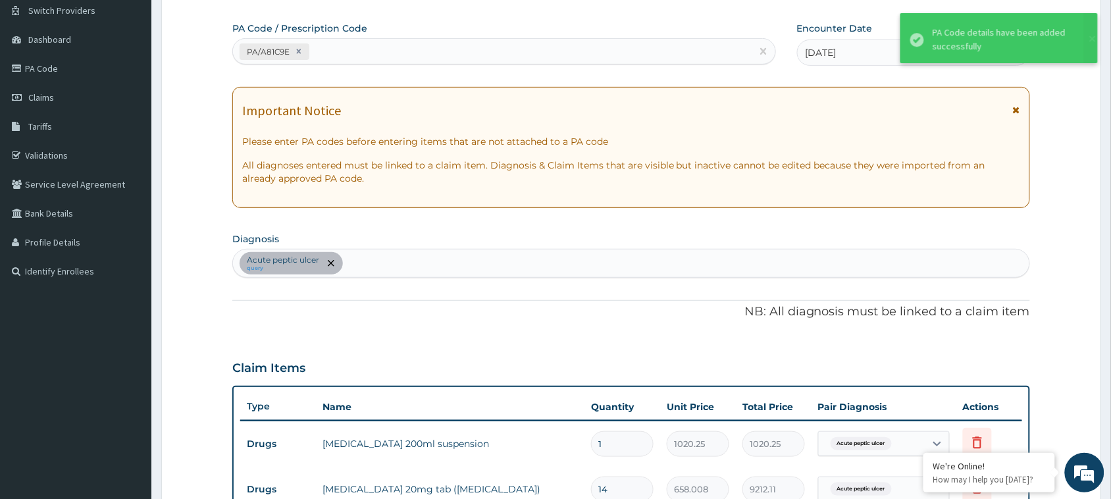
scroll to position [388, 0]
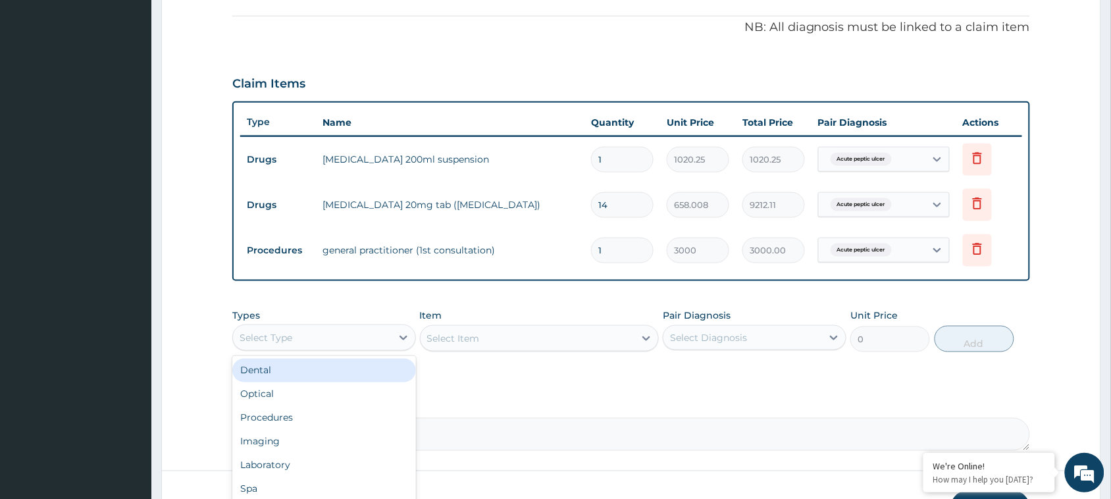
click at [361, 333] on div "Select Type" at bounding box center [312, 337] width 159 height 21
type input "DRU"
click at [352, 365] on div "Drugs" at bounding box center [324, 371] width 184 height 24
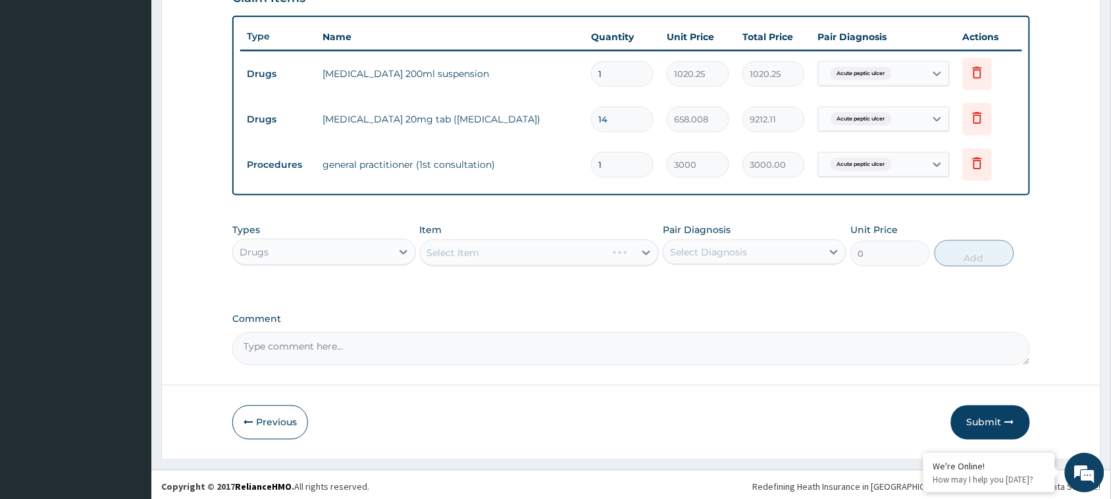
scroll to position [478, 0]
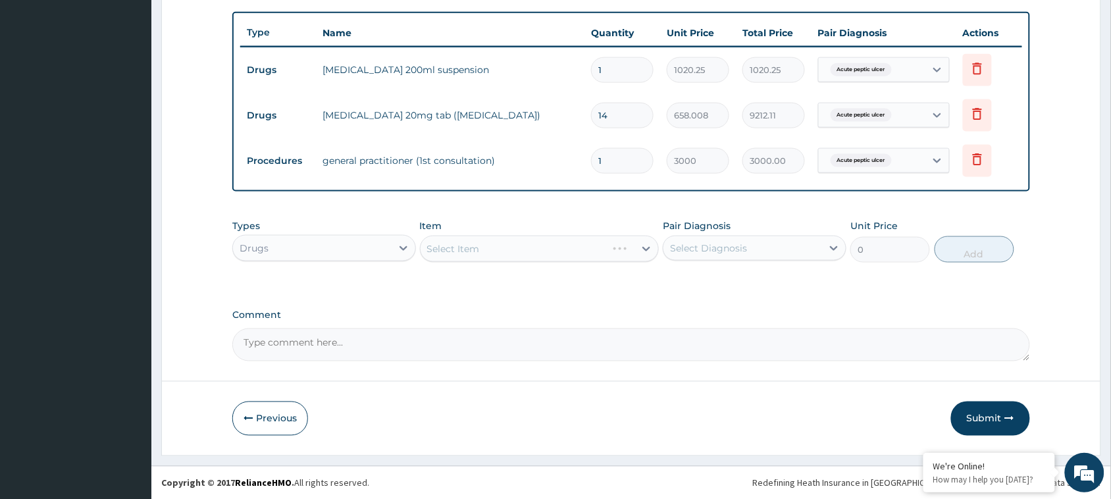
click at [502, 334] on textarea "Comment" at bounding box center [631, 344] width 798 height 33
click at [571, 258] on div "Select Item" at bounding box center [528, 248] width 215 height 21
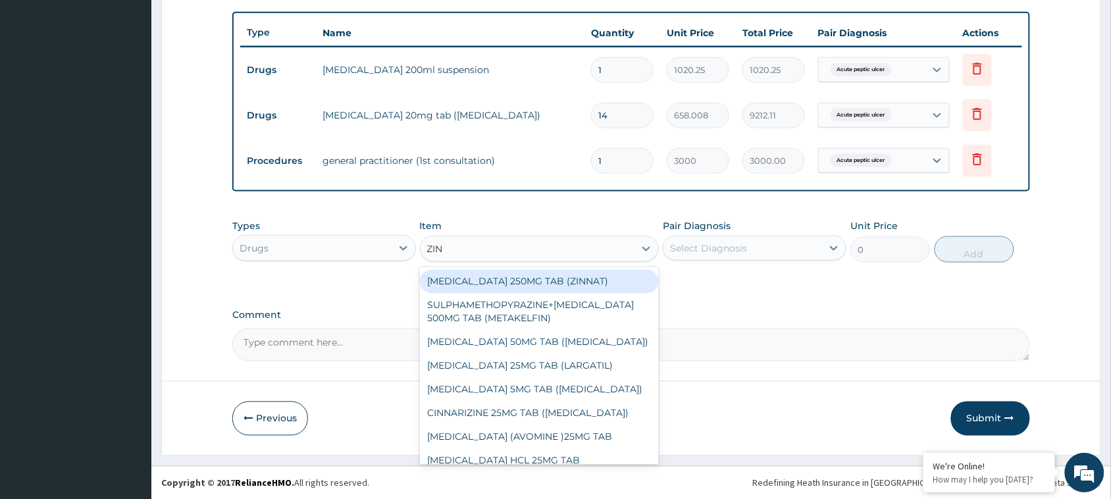
type input "ZINC"
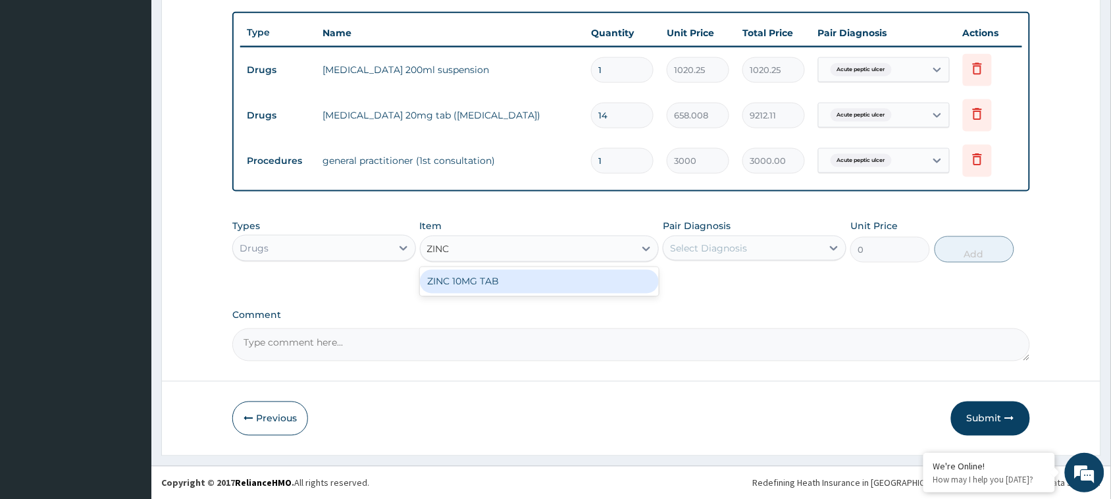
click at [540, 284] on div "ZINC 10MG TAB" at bounding box center [540, 282] width 240 height 24
type input "48.4692"
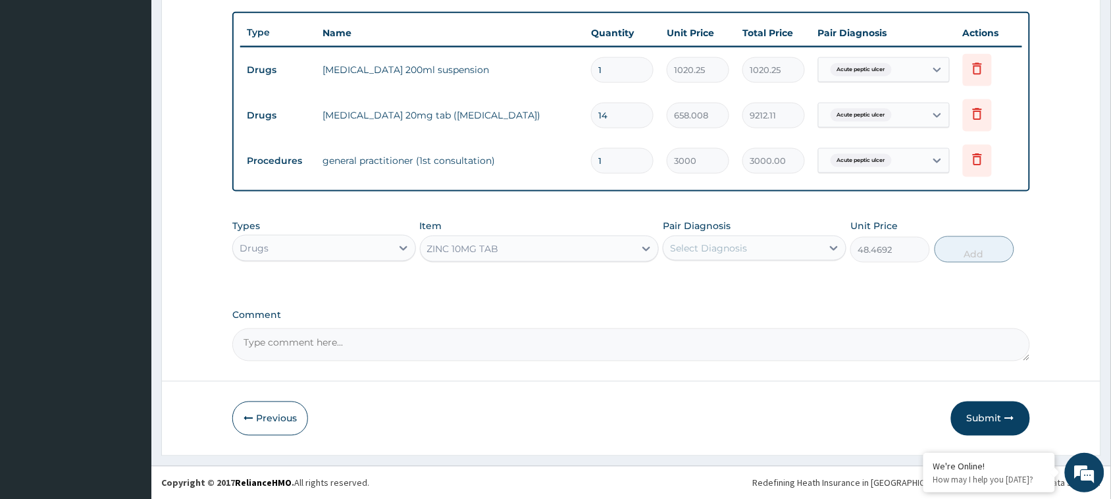
click at [752, 245] on div "Select Diagnosis" at bounding box center [742, 248] width 159 height 21
click at [739, 283] on label "Acute peptic ulcer" at bounding box center [728, 280] width 88 height 13
checkbox input "true"
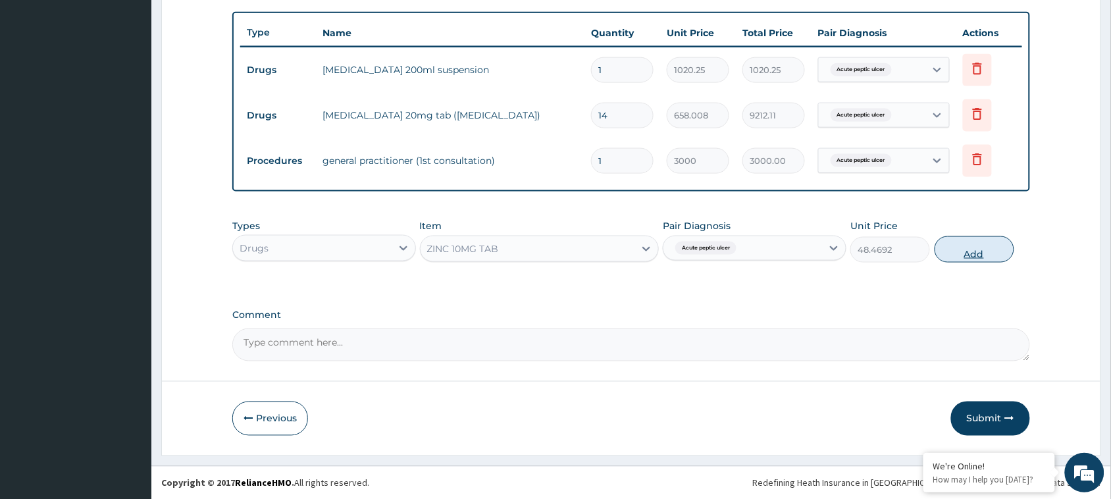
click at [975, 257] on button "Add" at bounding box center [974, 249] width 80 height 26
type input "0"
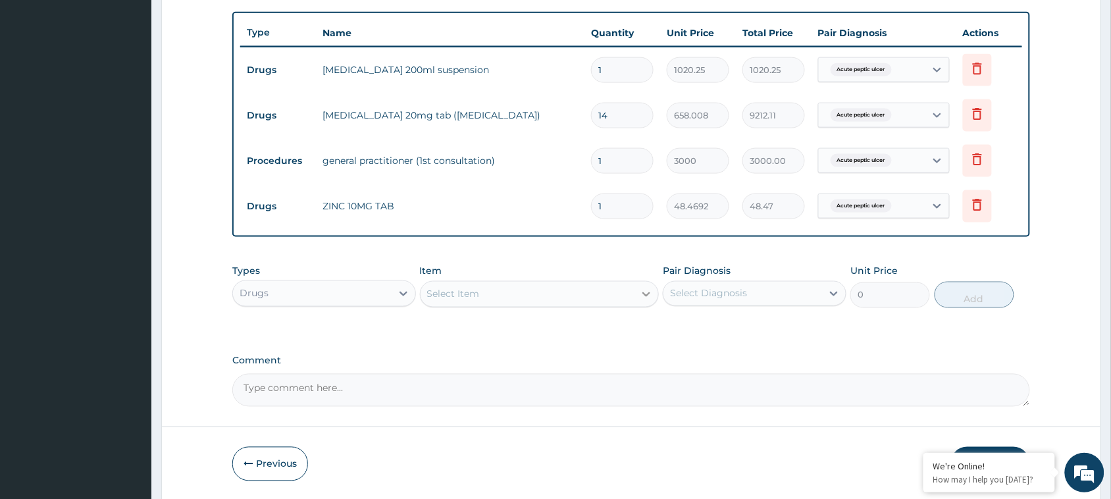
type input "10"
type input "484.69"
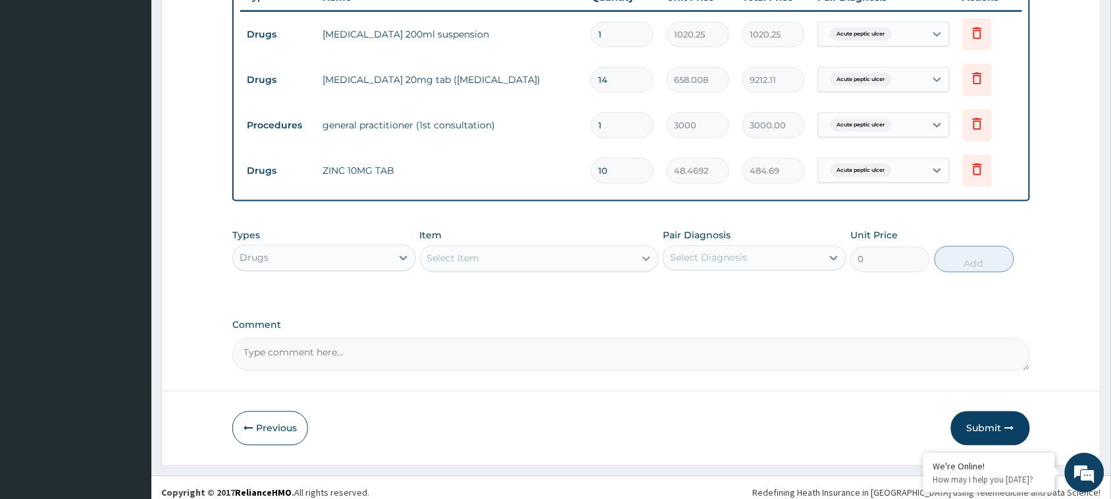
scroll to position [523, 0]
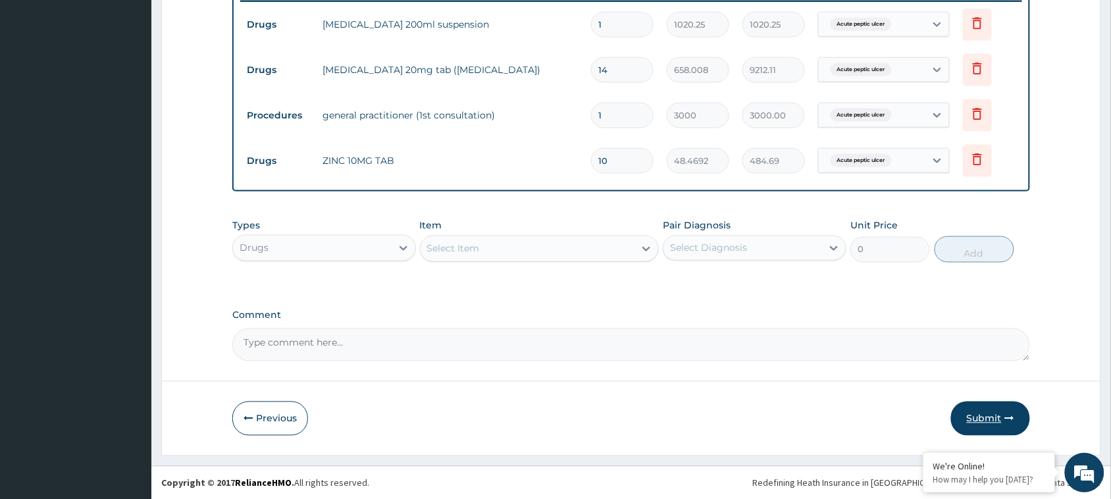
type input "10"
click at [985, 426] on button "Submit" at bounding box center [990, 418] width 79 height 34
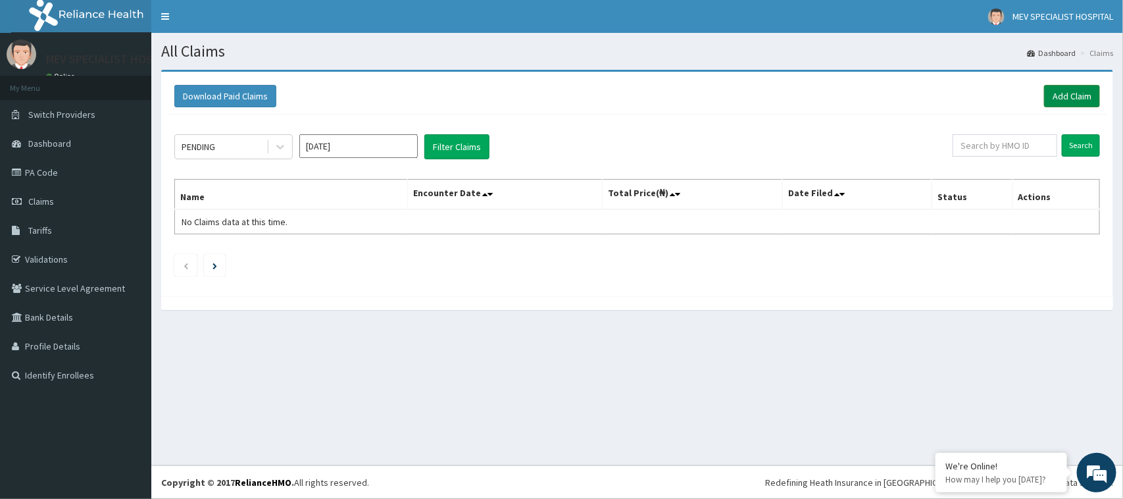
click at [1071, 93] on link "Add Claim" at bounding box center [1072, 96] width 56 height 22
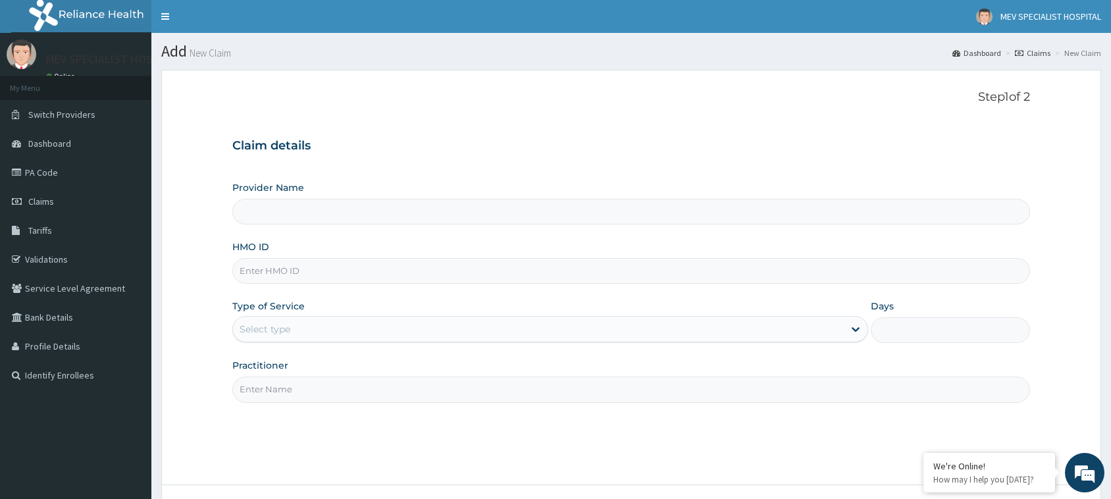
type input "MEV SPECIALIST HOSPITAL"
click at [332, 277] on input "HMO ID" at bounding box center [631, 271] width 798 height 26
click at [439, 264] on input "HMO ID" at bounding box center [631, 271] width 798 height 26
paste input "JTS/10018/A"
type input "JTS/10018/A"
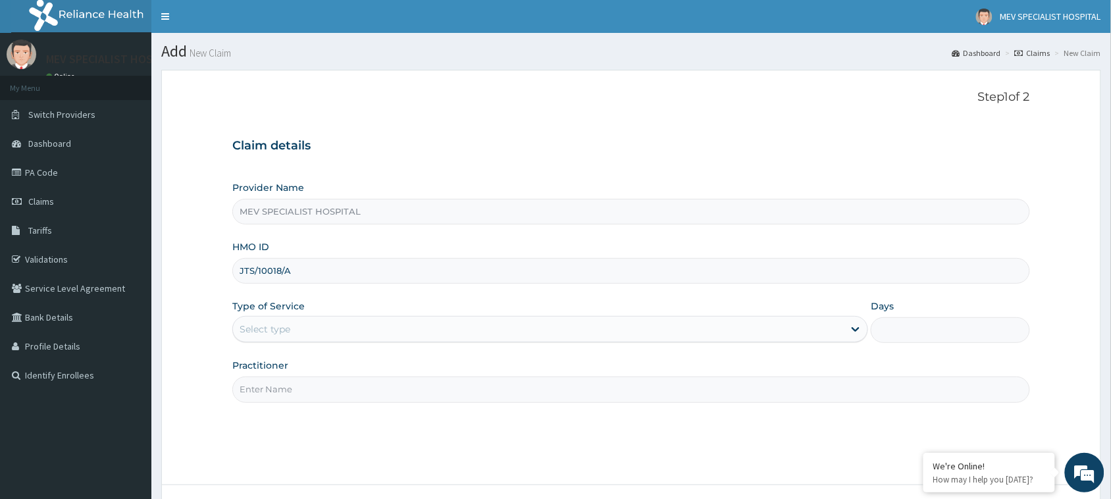
click at [351, 344] on div "Provider Name MEV SPECIALIST HOSPITAL HMO ID JTS/10018/A Type of Service Select…" at bounding box center [631, 291] width 798 height 221
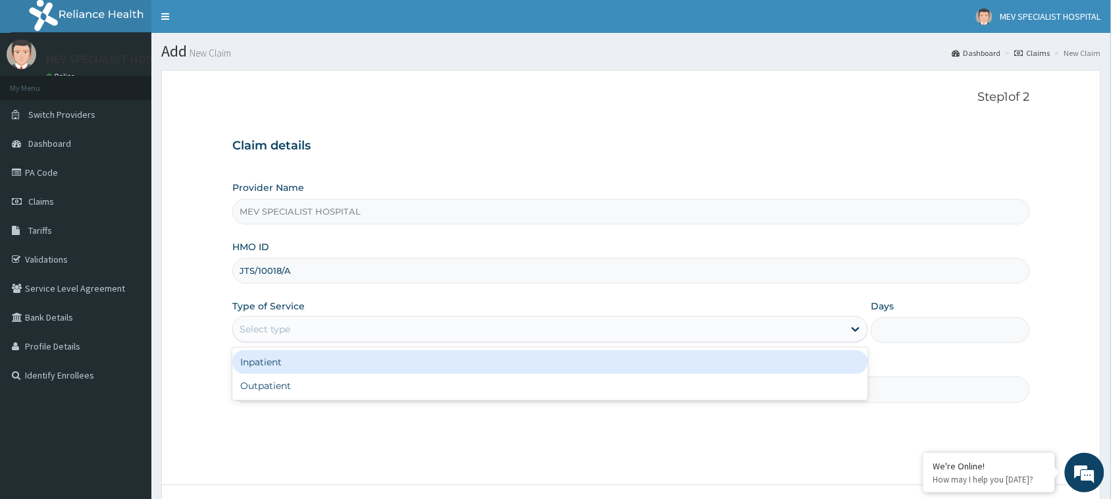
click at [351, 336] on div "Select type" at bounding box center [538, 329] width 611 height 21
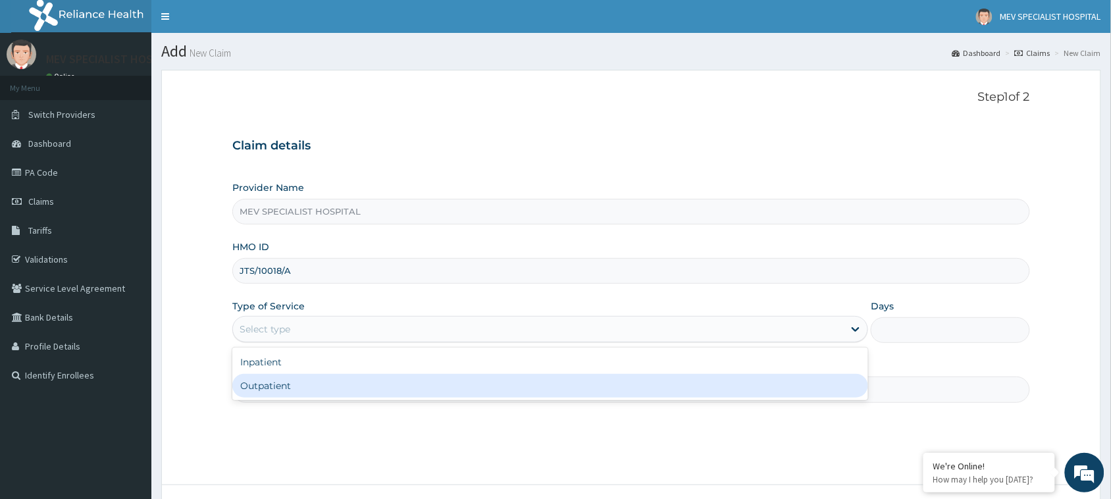
click at [372, 388] on div "Outpatient" at bounding box center [550, 386] width 636 height 24
type input "1"
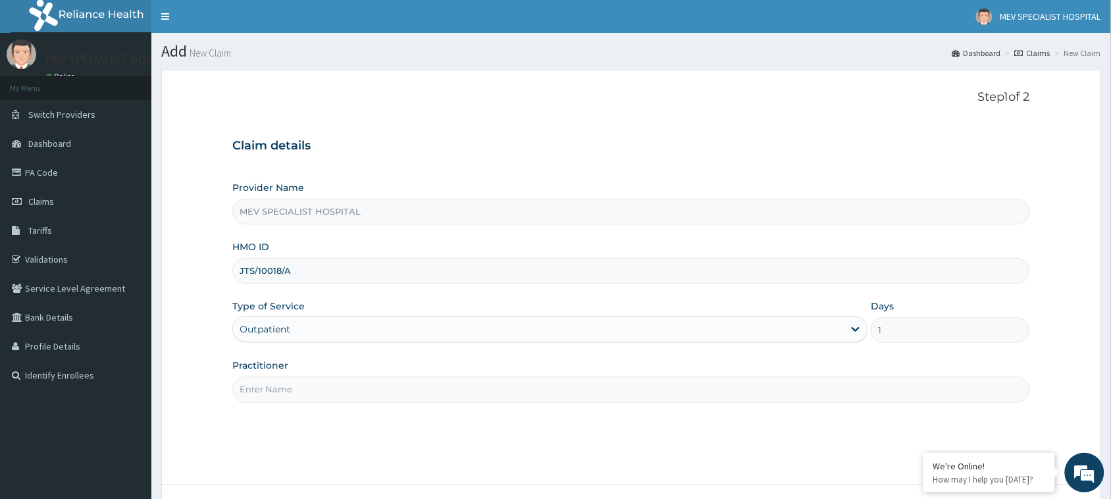
click at [372, 388] on input "Practitioner" at bounding box center [631, 389] width 798 height 26
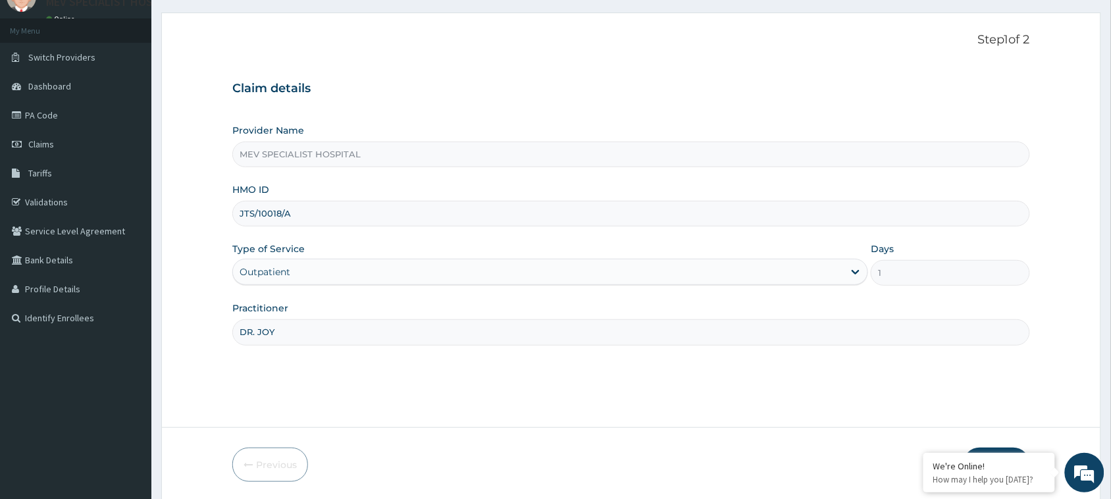
scroll to position [104, 0]
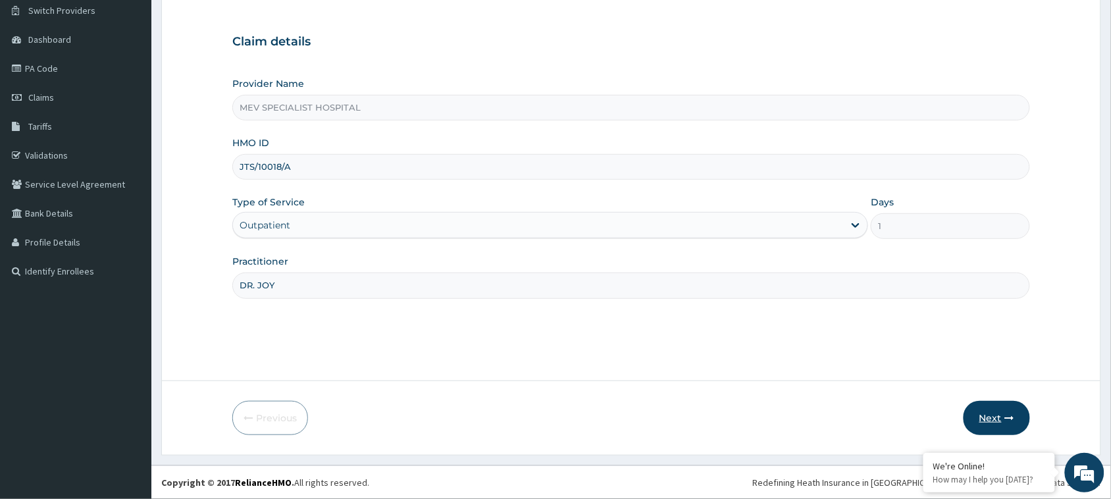
type input "DR. JOY"
click at [985, 413] on button "Next" at bounding box center [996, 418] width 66 height 34
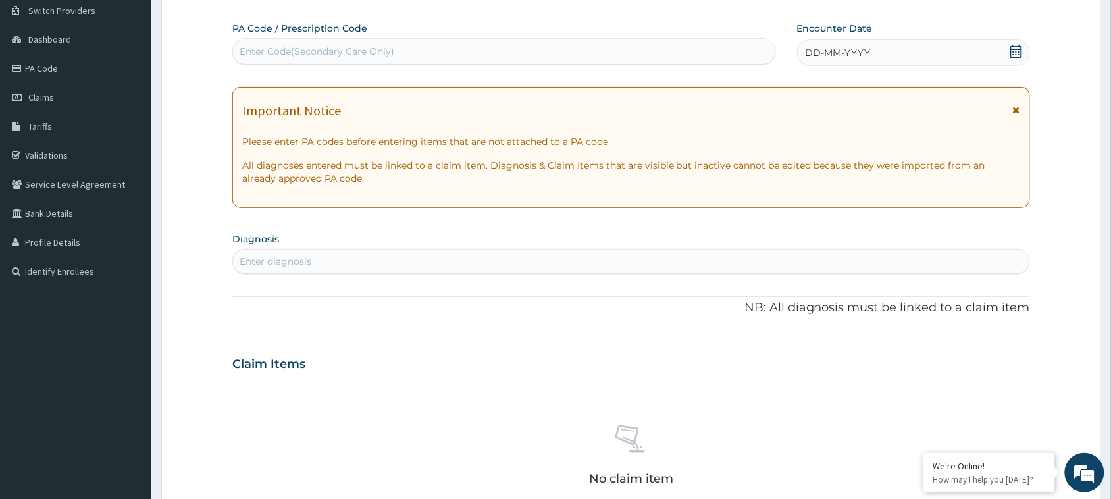
click at [349, 47] on div "Enter Code(Secondary Care Only)" at bounding box center [317, 51] width 155 height 13
paste input "PA/6BA77C"
type input "PA/6BA77C"
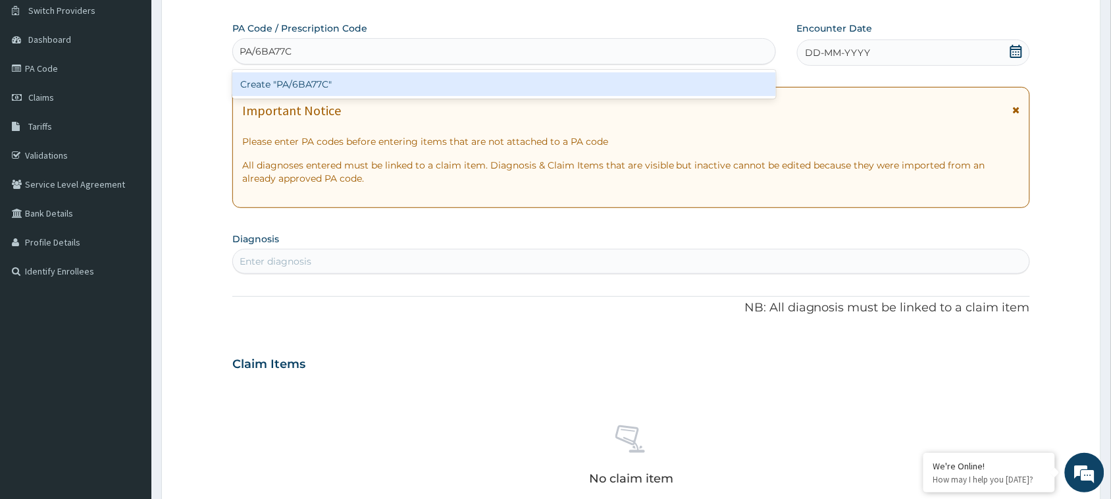
click at [352, 74] on div "Create "PA/6BA77C"" at bounding box center [504, 84] width 544 height 24
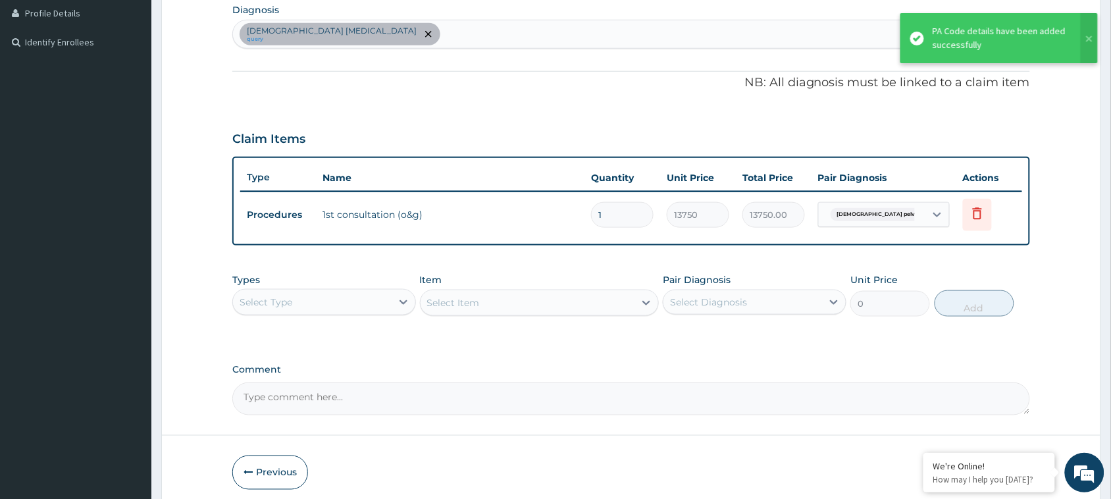
scroll to position [386, 0]
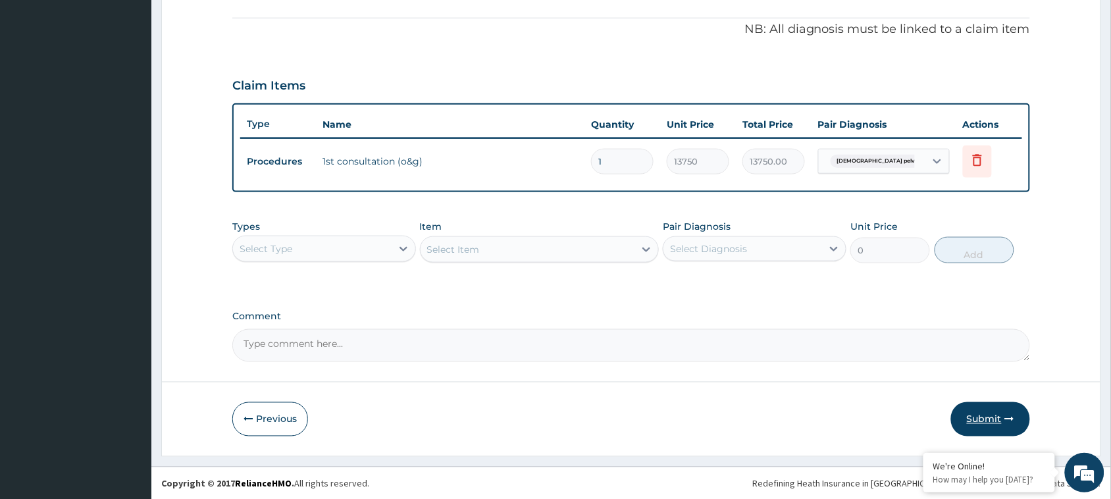
click at [967, 420] on button "Submit" at bounding box center [990, 419] width 79 height 34
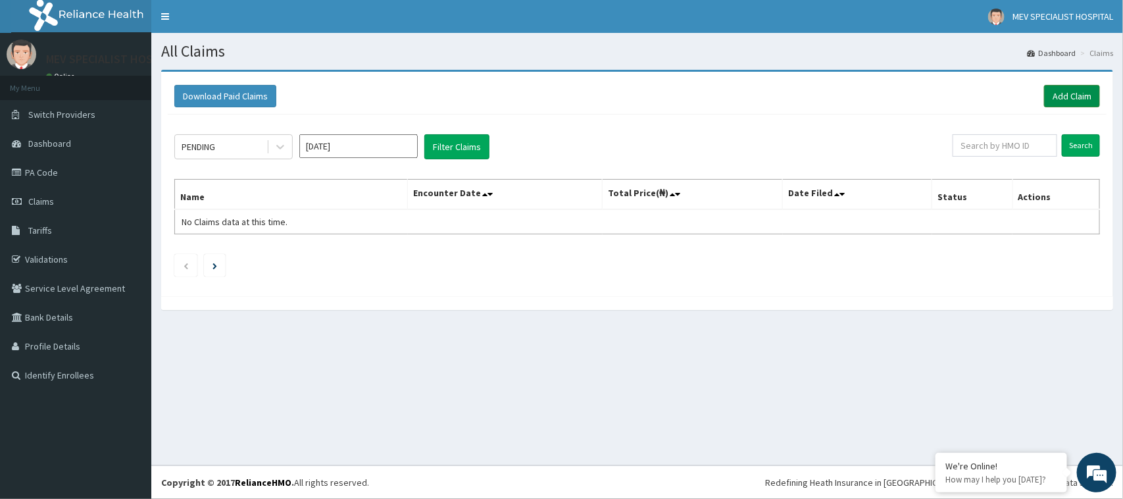
click at [1077, 103] on link "Add Claim" at bounding box center [1072, 96] width 56 height 22
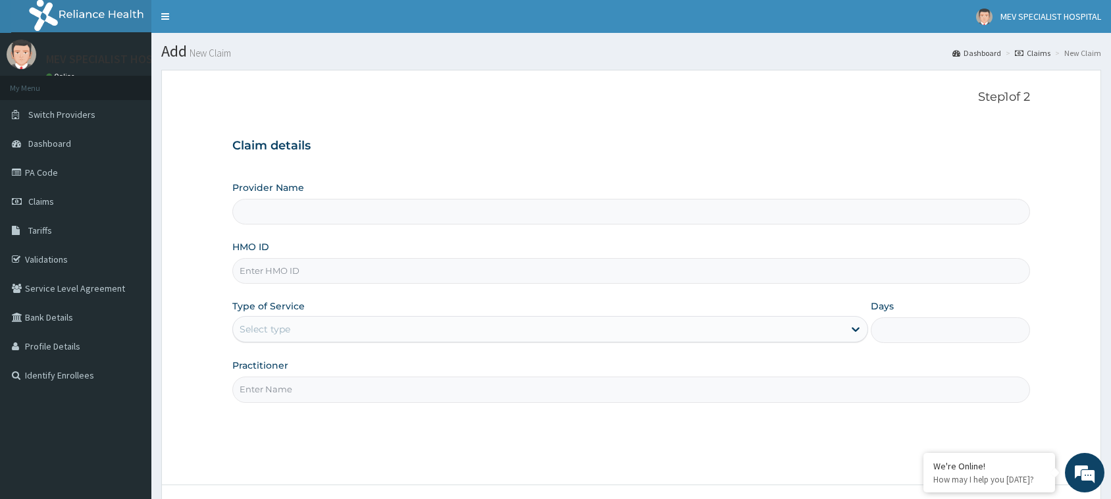
type input "MEV SPECIALIST HOSPITAL"
click at [399, 262] on input "HMO ID" at bounding box center [631, 271] width 798 height 26
paste input "AVL/10688/A"
type input "AVL/10688/A"
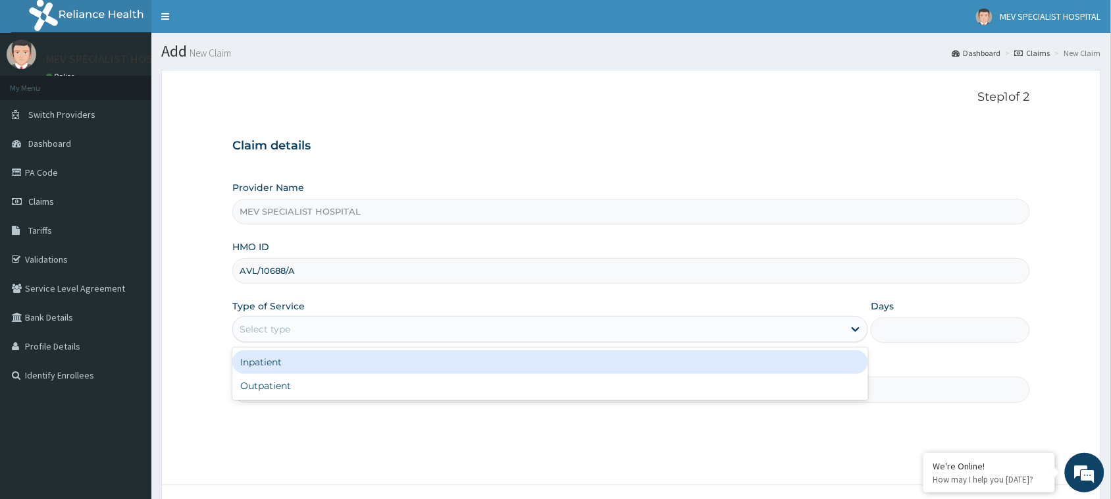
click at [349, 340] on div "Select type" at bounding box center [538, 329] width 611 height 21
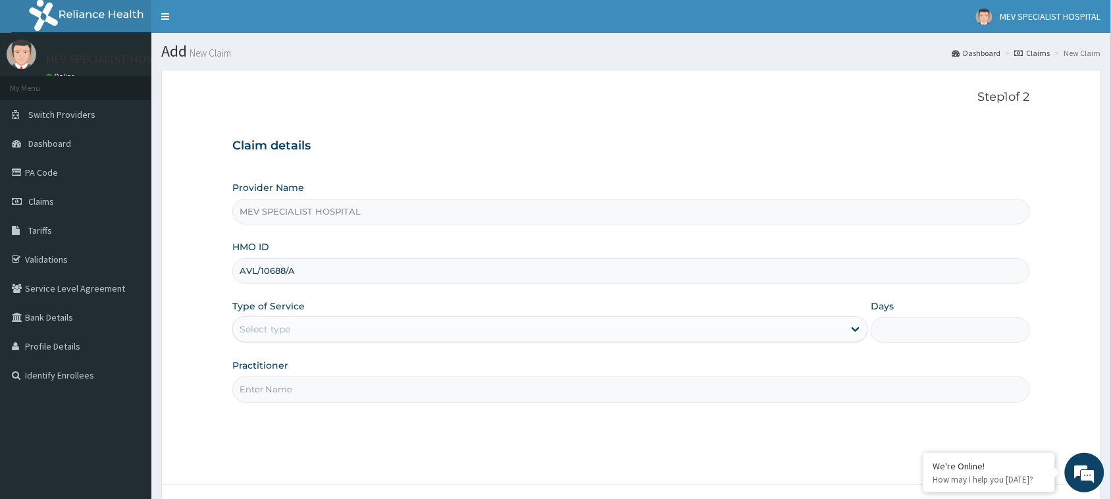
click at [349, 401] on input "Practitioner" at bounding box center [631, 389] width 798 height 26
click at [332, 330] on div "Select type" at bounding box center [538, 329] width 611 height 21
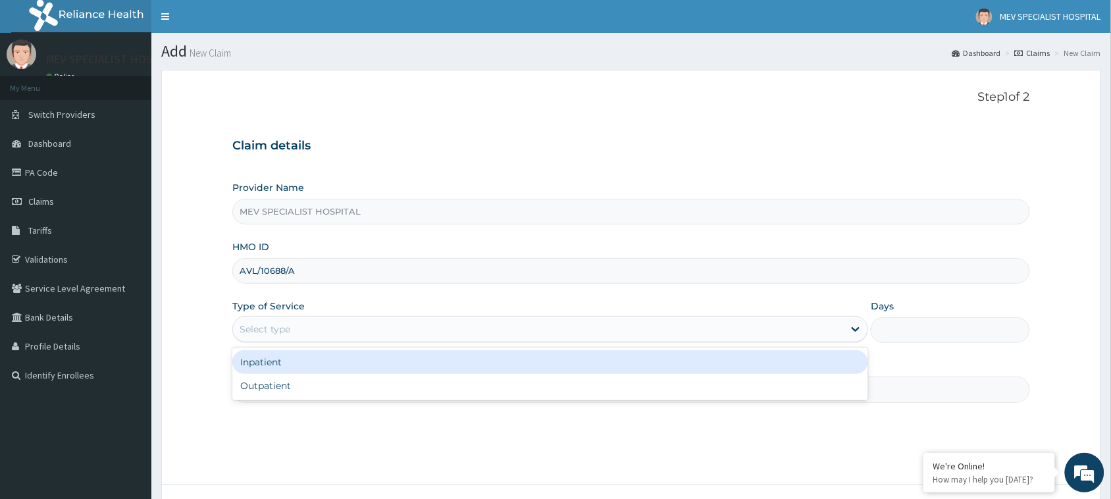
click at [333, 361] on div "Inpatient" at bounding box center [550, 362] width 636 height 24
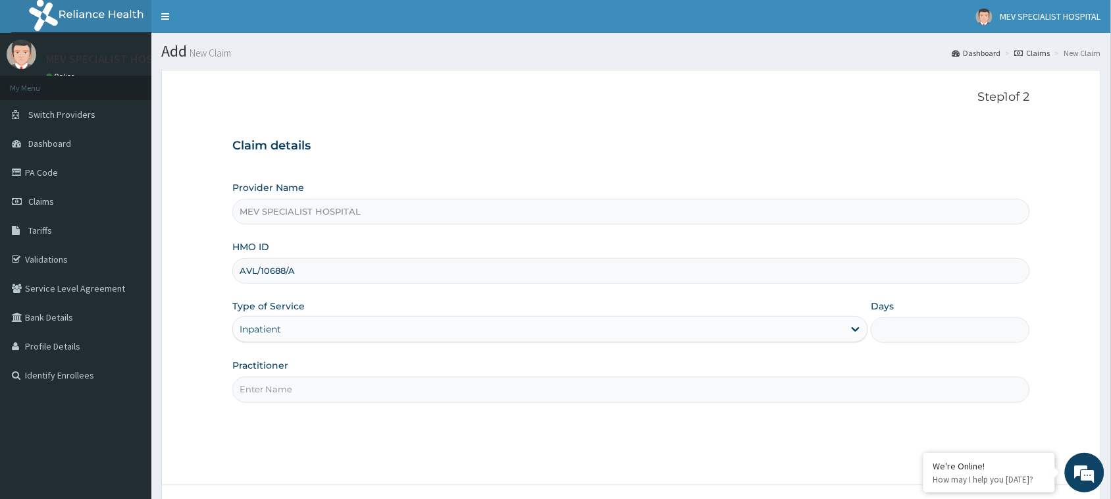
click at [922, 336] on input "Days" at bounding box center [950, 330] width 159 height 26
type input "3"
click at [600, 383] on input "Practitioner" at bounding box center [631, 389] width 798 height 26
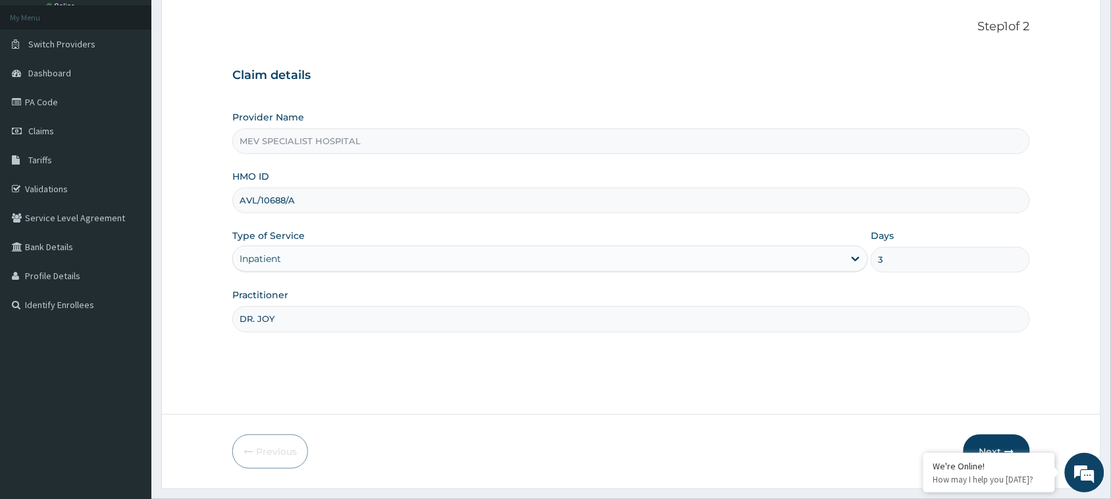
scroll to position [104, 0]
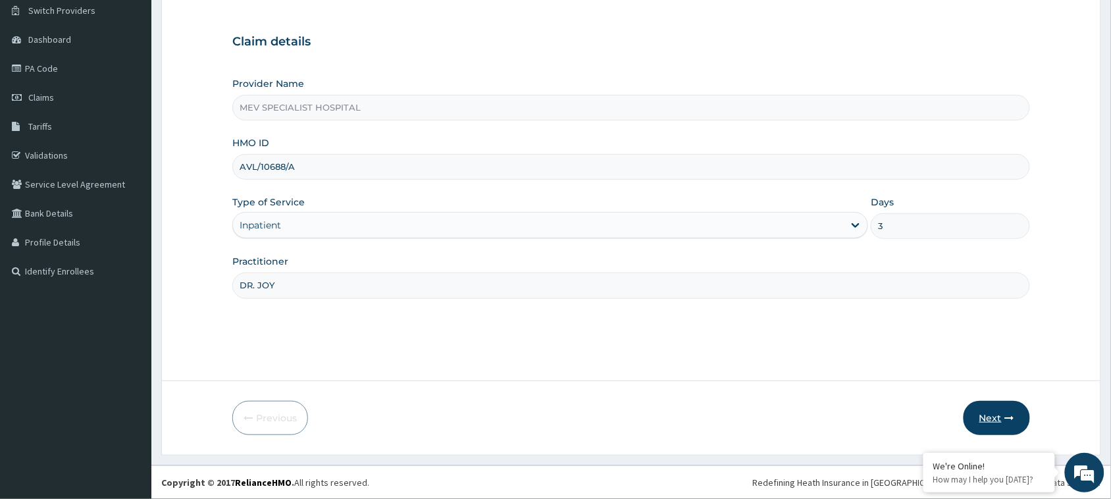
type input "DR. JOY"
click at [990, 422] on button "Next" at bounding box center [996, 418] width 66 height 34
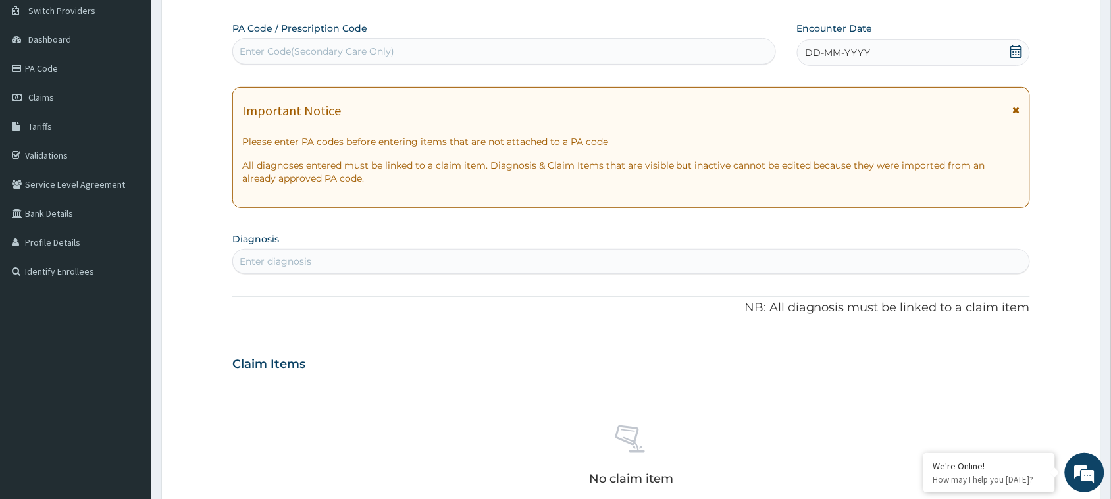
click at [459, 53] on div "Enter Code(Secondary Care Only)" at bounding box center [504, 51] width 542 height 21
paste input "PA/36769D"
type input "PA/36769D"
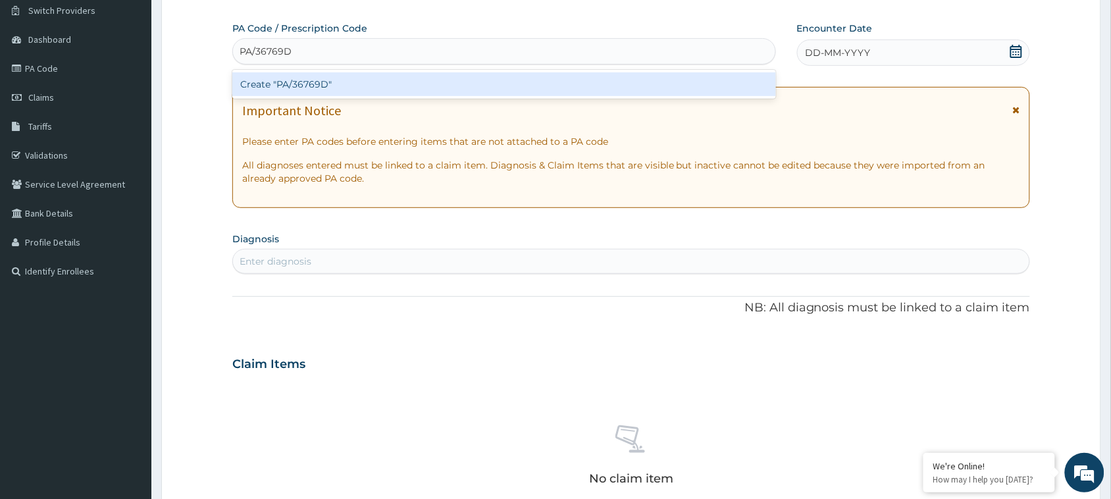
click at [469, 77] on div "Create "PA/36769D"" at bounding box center [504, 84] width 544 height 24
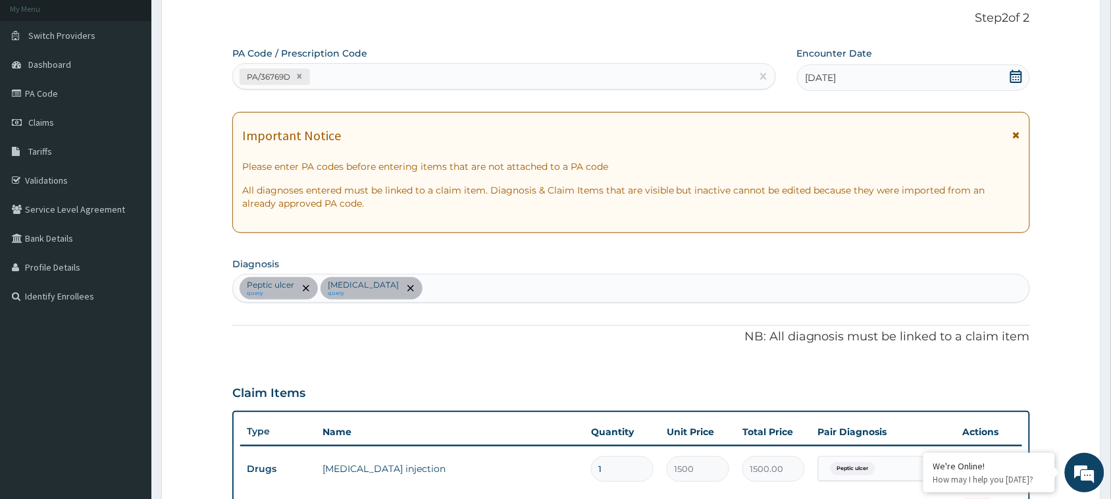
scroll to position [76, 0]
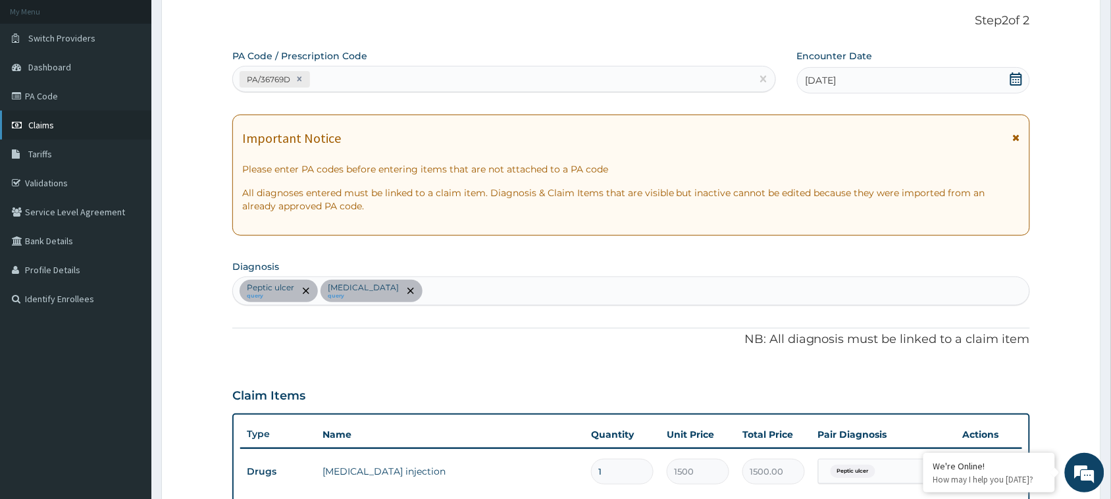
click at [43, 135] on link "Claims" at bounding box center [75, 125] width 151 height 29
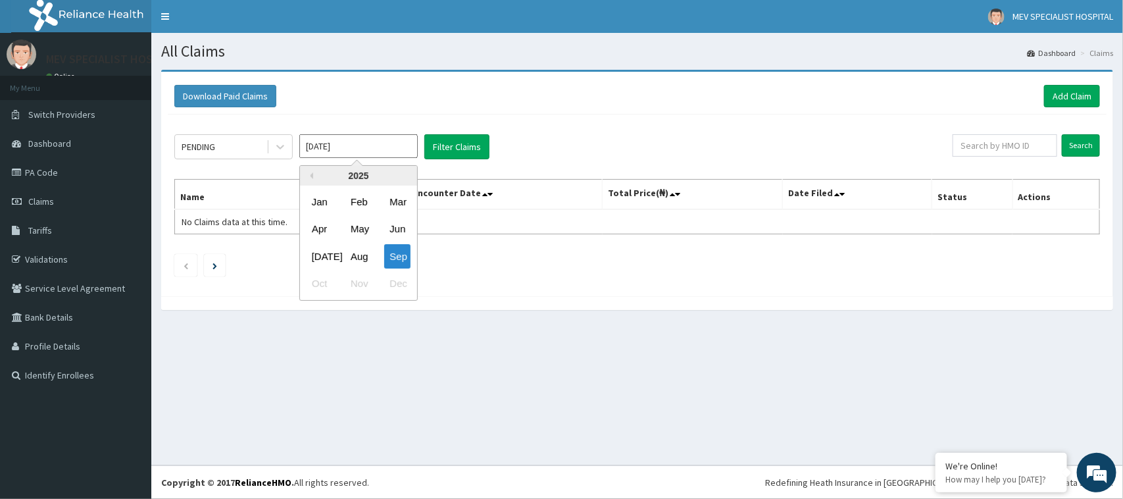
click at [353, 149] on input "[DATE]" at bounding box center [358, 146] width 118 height 24
click at [363, 254] on div "Aug" at bounding box center [358, 256] width 26 height 24
type input "[DATE]"
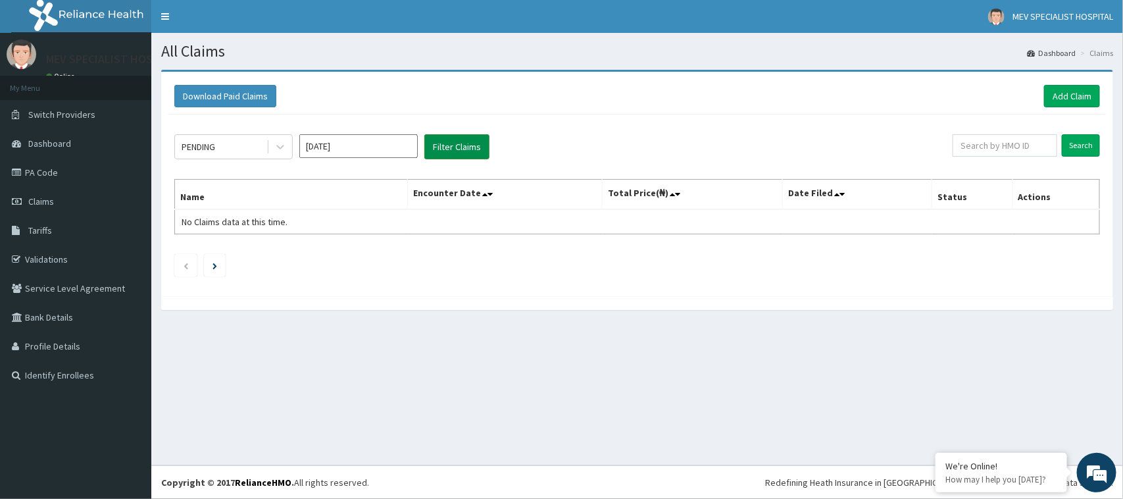
click at [471, 139] on button "Filter Claims" at bounding box center [456, 146] width 65 height 25
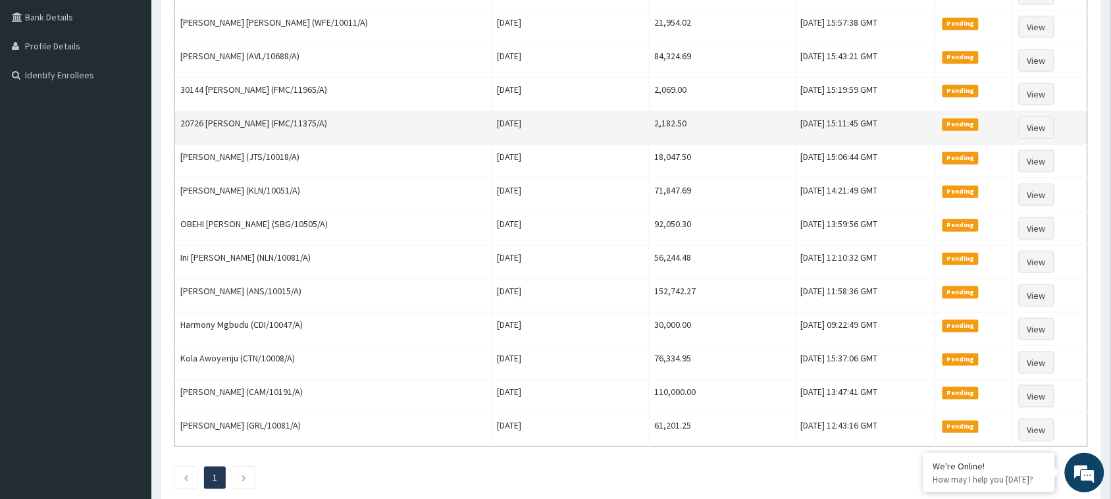
scroll to position [301, 0]
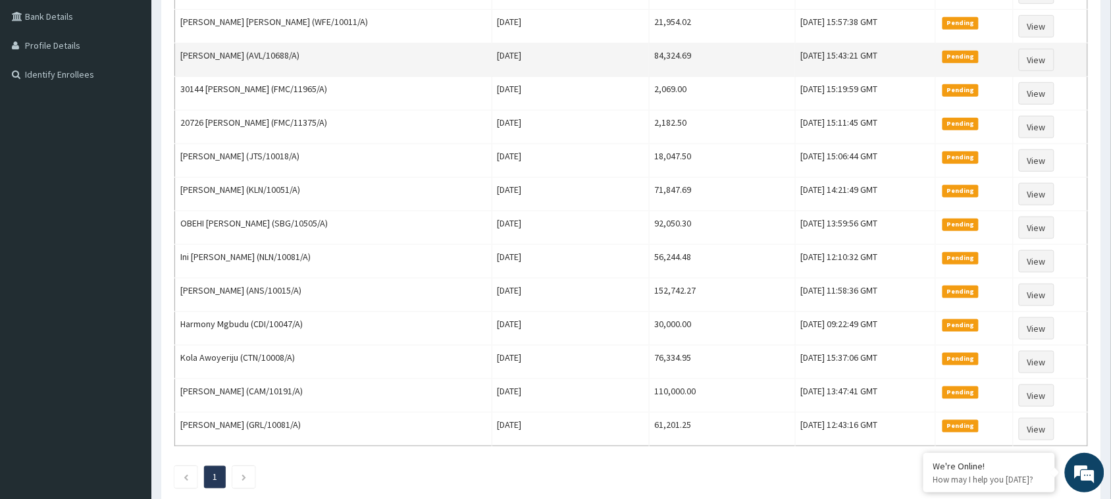
click at [566, 49] on td "[DATE]" at bounding box center [570, 60] width 157 height 34
click at [1035, 60] on link "View" at bounding box center [1037, 60] width 36 height 22
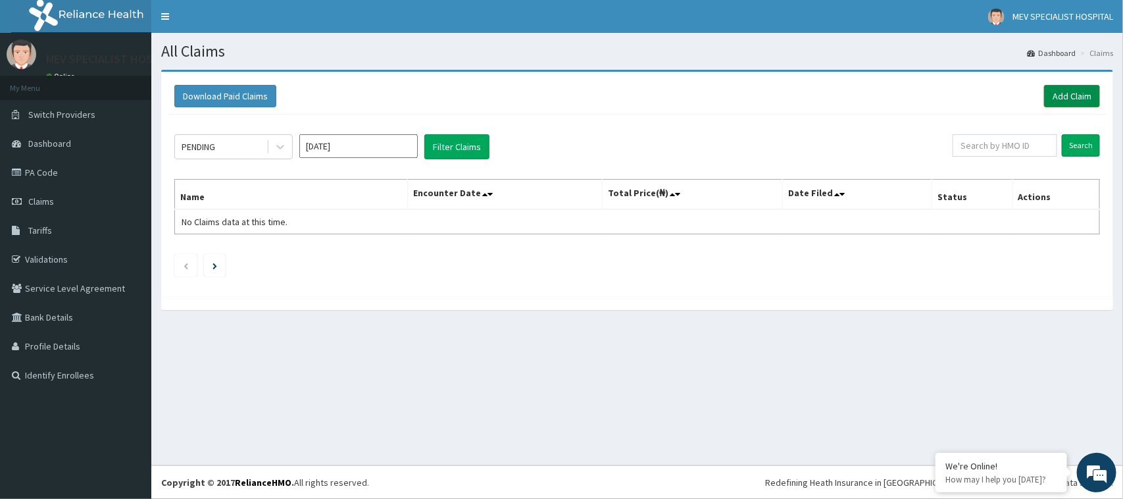
click at [1064, 95] on link "Add Claim" at bounding box center [1072, 96] width 56 height 22
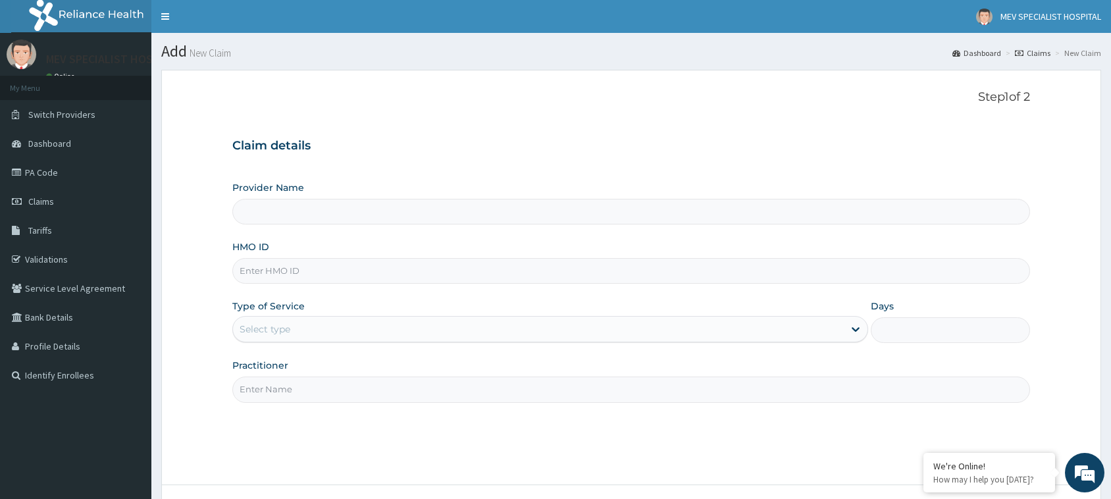
type input "MEV SPECIALIST HOSPITAL"
click at [446, 273] on input "HMO ID" at bounding box center [631, 271] width 798 height 26
paste input "AVL/10623/A"
type input "AVL/10623/A"
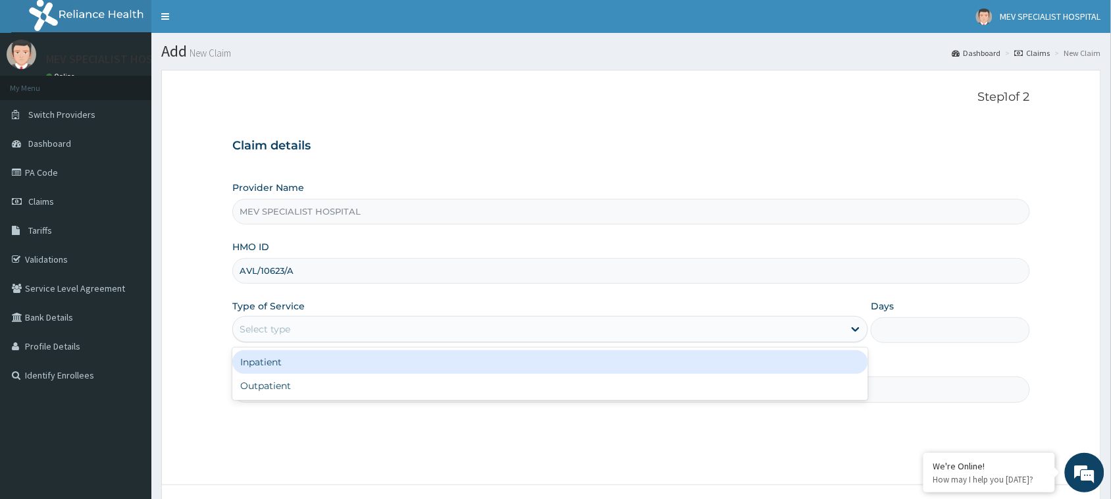
click at [429, 323] on div "Select type" at bounding box center [538, 329] width 611 height 21
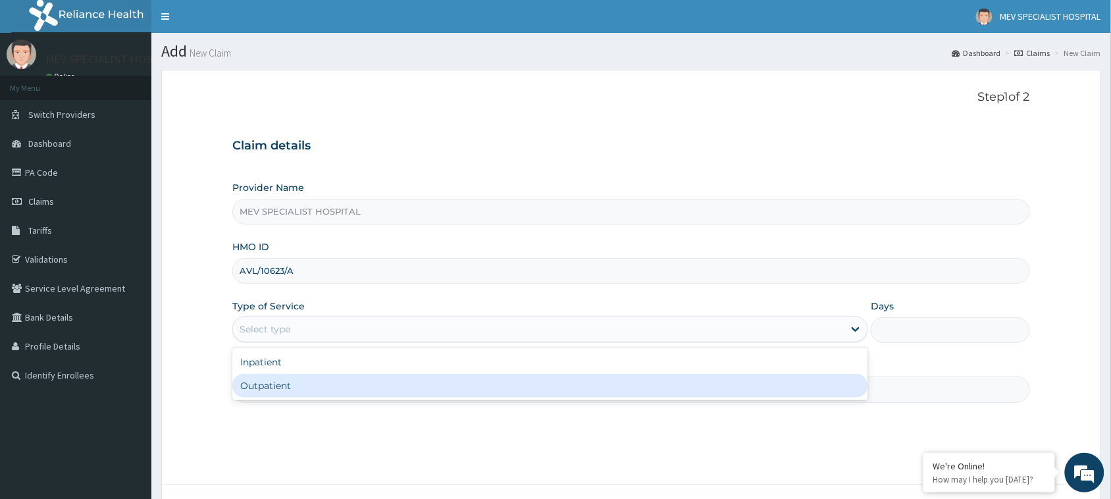
click at [432, 390] on div "Outpatient" at bounding box center [550, 386] width 636 height 24
type input "1"
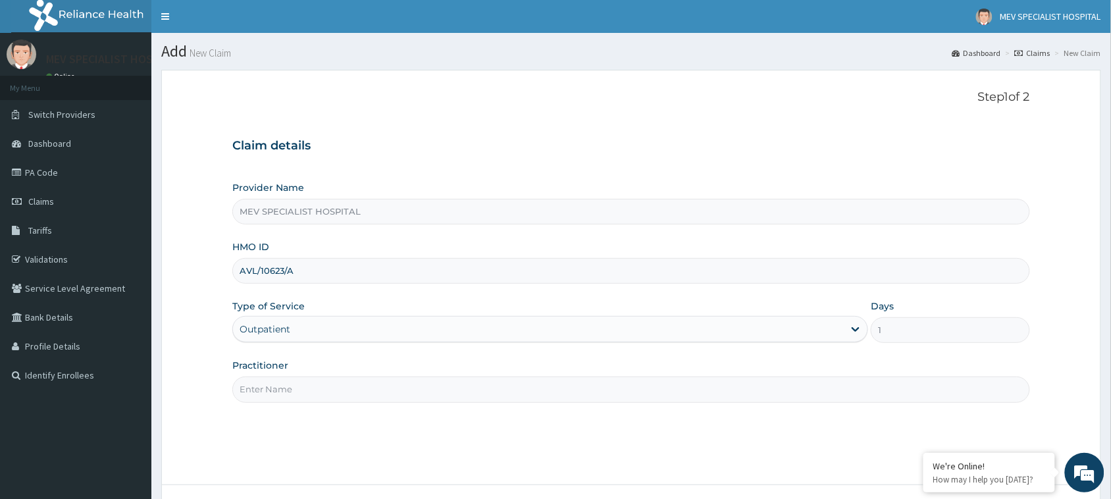
click at [421, 388] on input "Practitioner" at bounding box center [631, 389] width 798 height 26
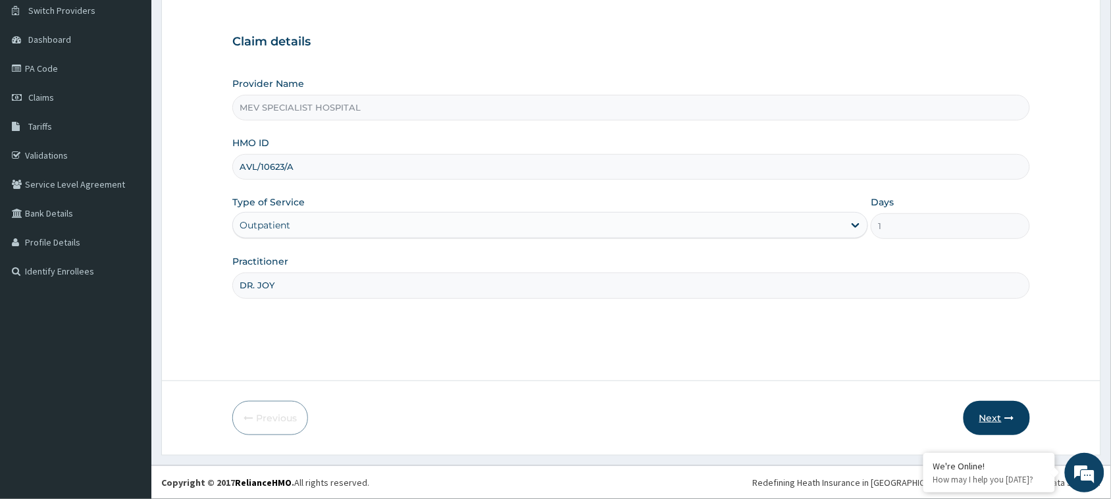
type input "DR. JOY"
click at [979, 411] on button "Next" at bounding box center [996, 418] width 66 height 34
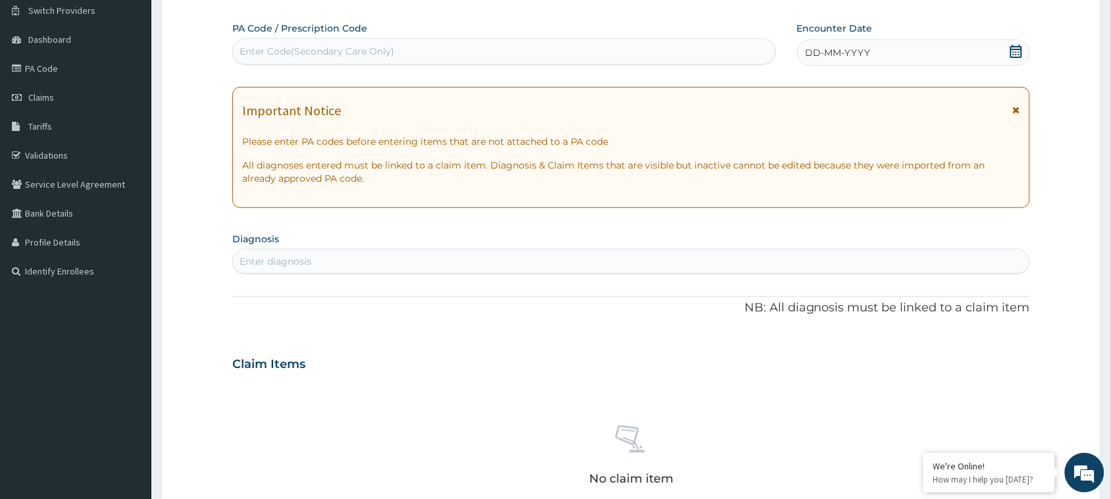
click at [456, 61] on div "Enter Code(Secondary Care Only)" at bounding box center [504, 51] width 542 height 21
paste input "PA/30F80C"
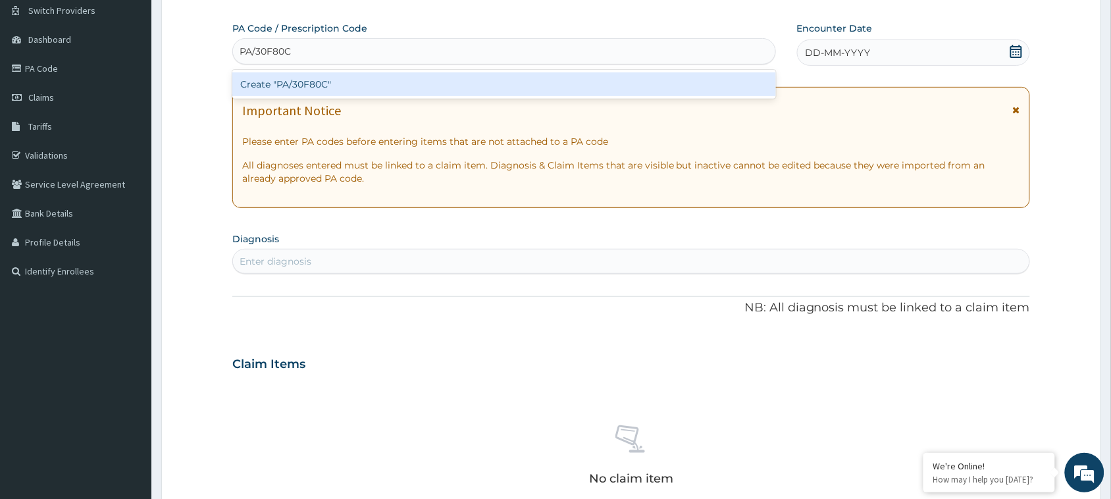
type input "PA/30F80C"
click at [453, 83] on div "Create "PA/30F80C"" at bounding box center [504, 84] width 544 height 24
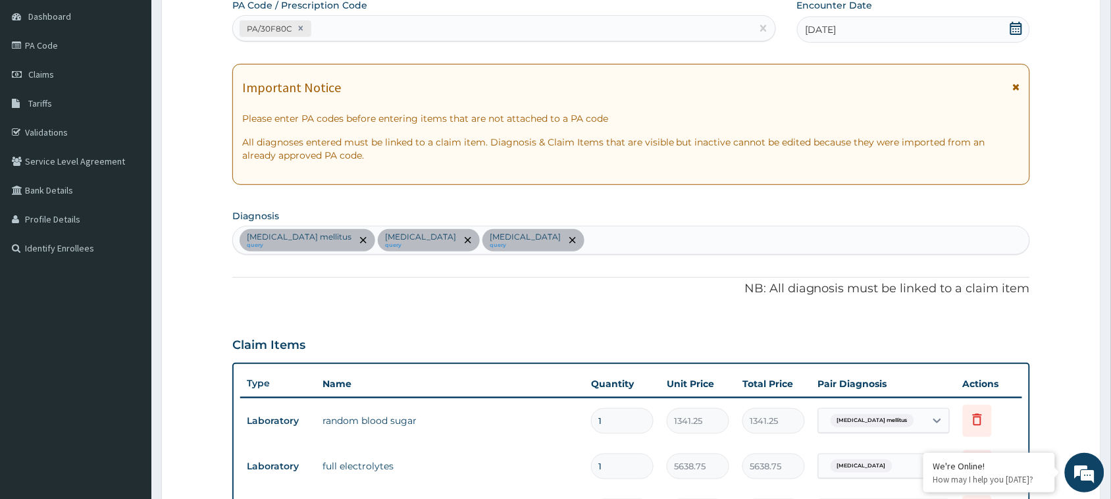
scroll to position [5, 0]
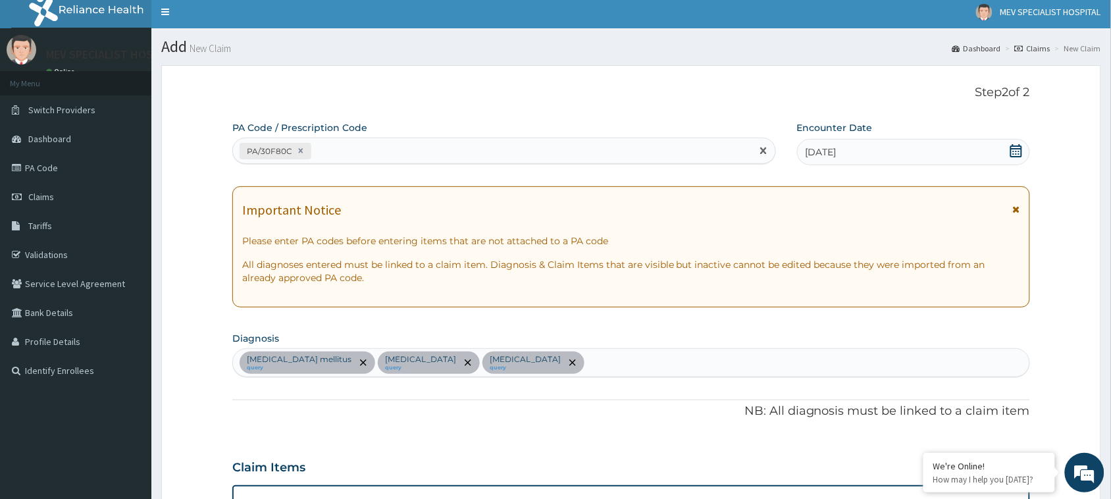
click at [438, 157] on div "PA/30F80C" at bounding box center [492, 151] width 519 height 22
paste input "PA/719D55"
type input "PA/719D55"
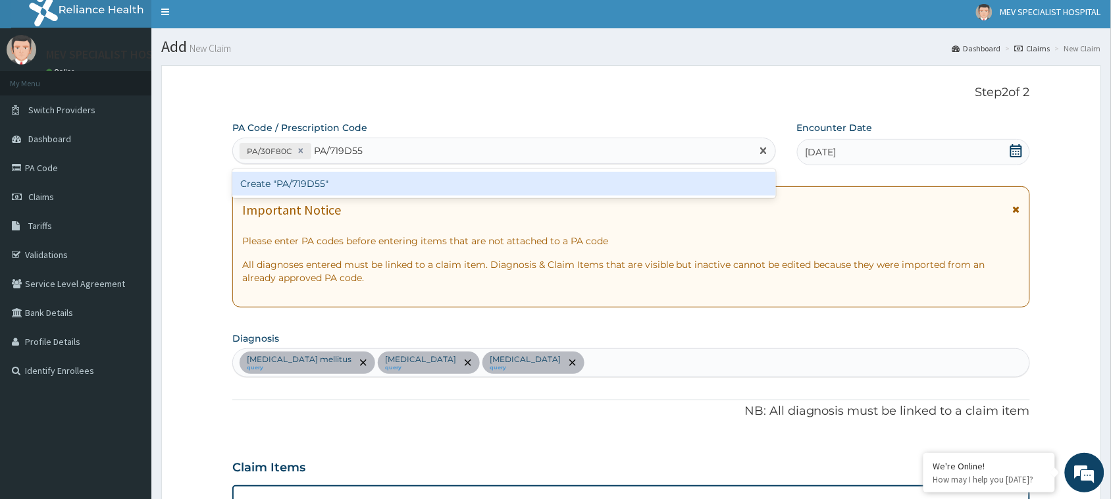
click at [438, 192] on div "Create "PA/719D55"" at bounding box center [504, 184] width 544 height 24
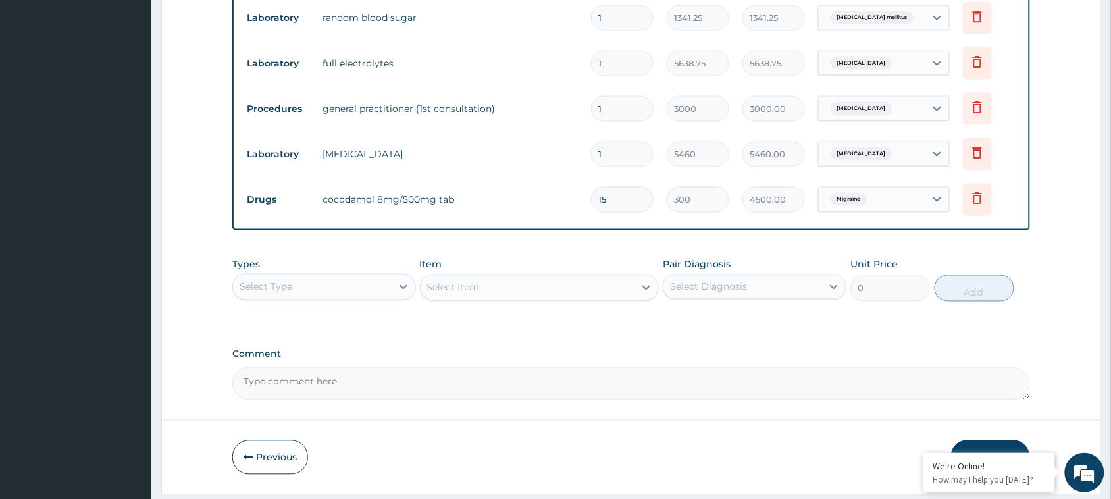
scroll to position [568, 0]
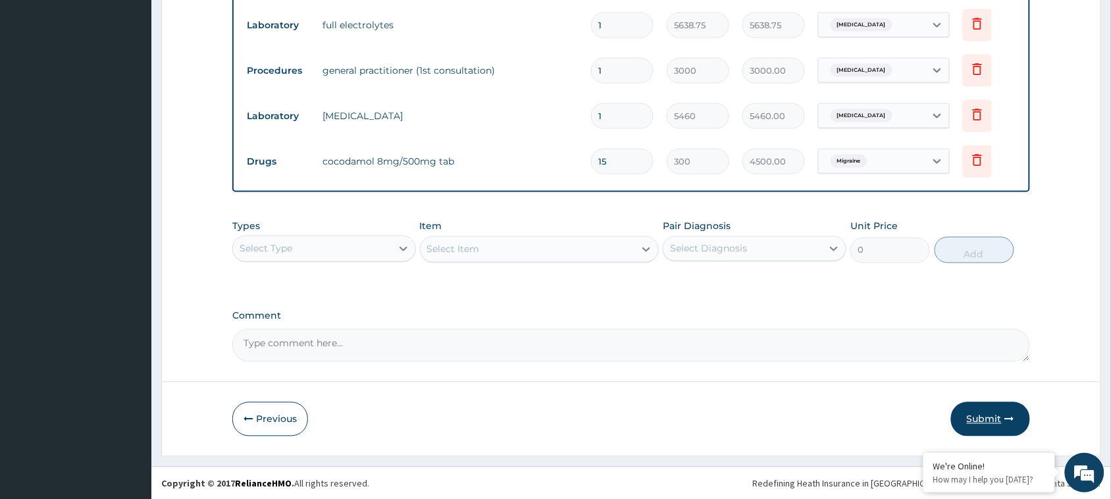
click at [997, 416] on button "Submit" at bounding box center [990, 419] width 79 height 34
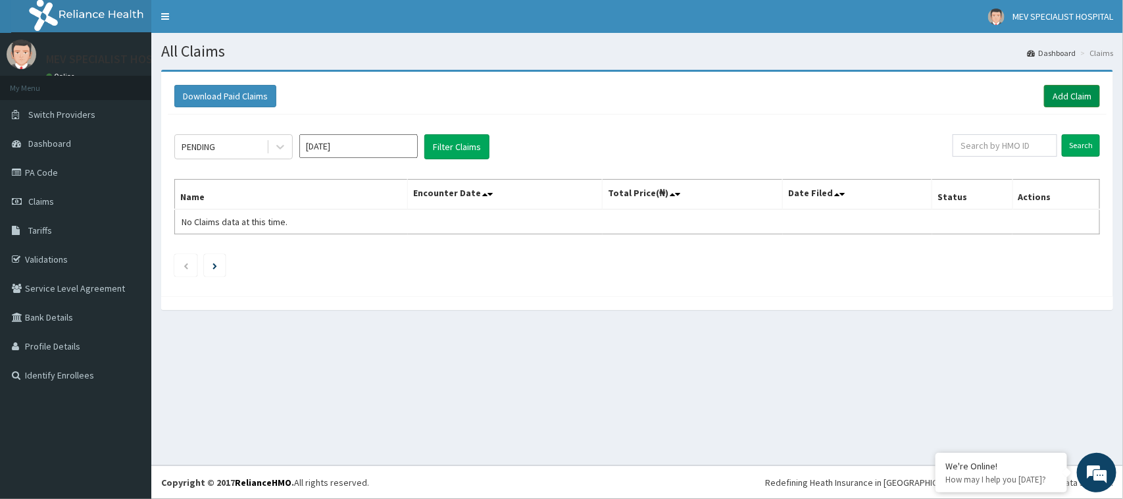
click at [1065, 90] on link "Add Claim" at bounding box center [1072, 96] width 56 height 22
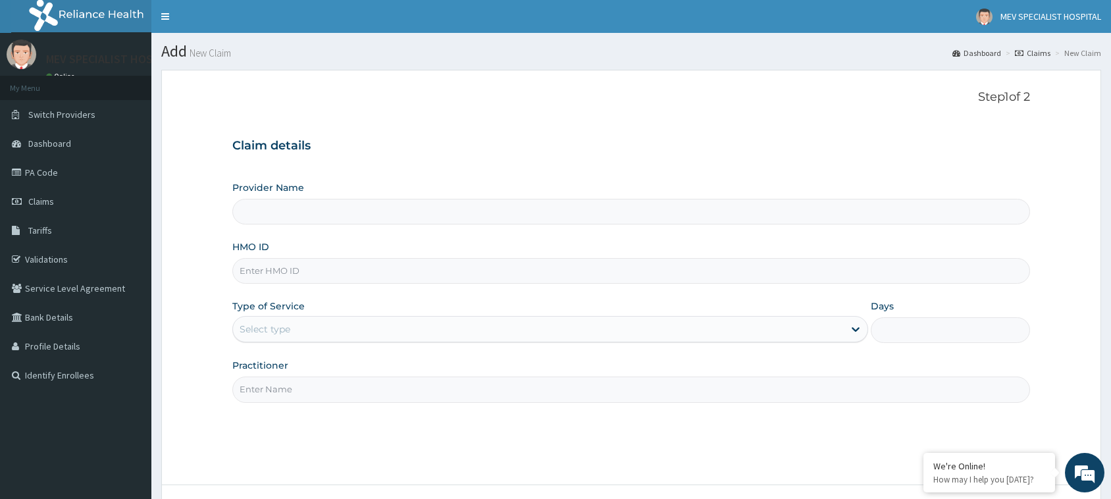
type input "MEV SPECIALIST HOSPITAL"
click at [502, 275] on input "HMO ID" at bounding box center [631, 271] width 798 height 26
paste input "PRV/10148/B"
type input "PRV/10148/B"
click at [461, 311] on div "Type of Service Select type" at bounding box center [550, 320] width 636 height 43
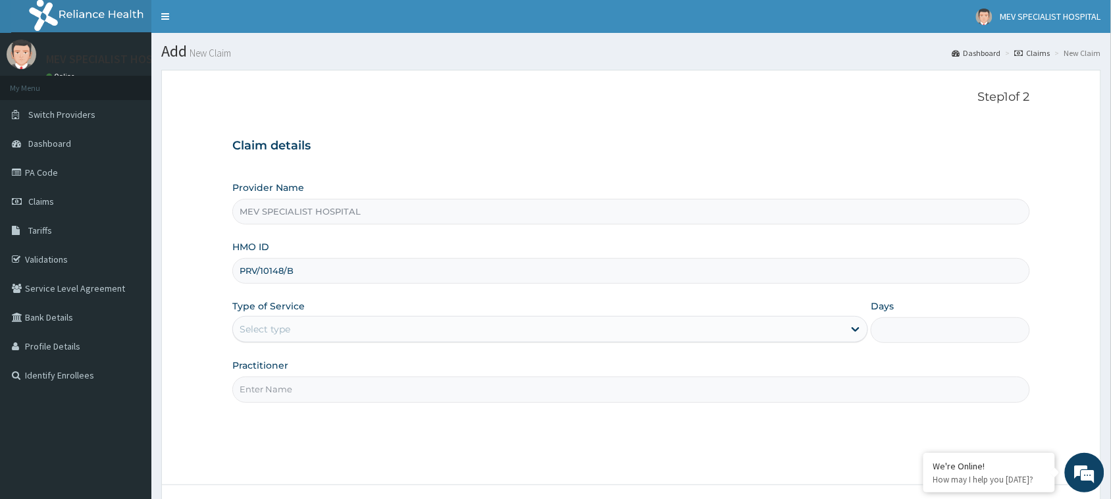
click at [461, 311] on div "Type of Service Select type" at bounding box center [550, 320] width 636 height 43
click at [454, 336] on div "Select type" at bounding box center [538, 329] width 611 height 21
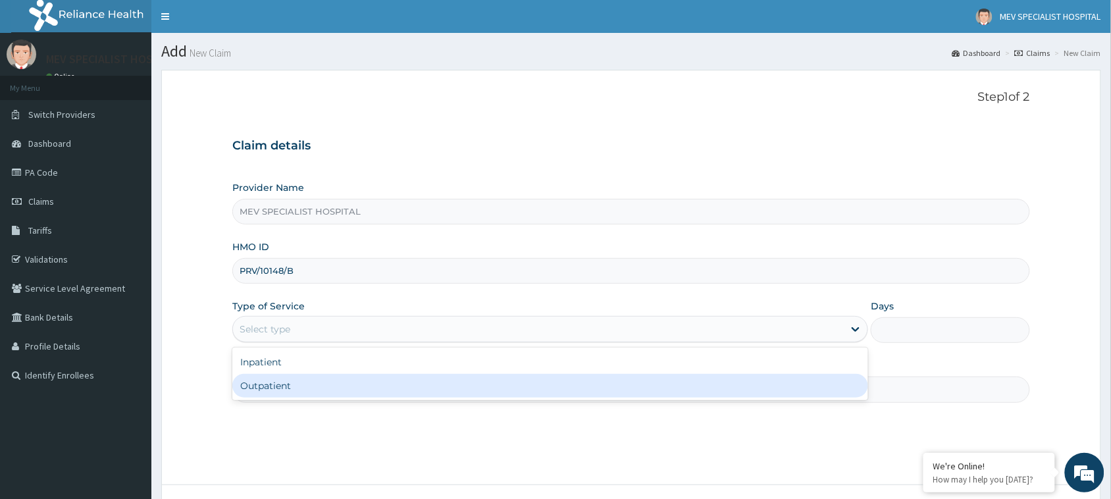
click at [452, 392] on div "Outpatient" at bounding box center [550, 386] width 636 height 24
type input "1"
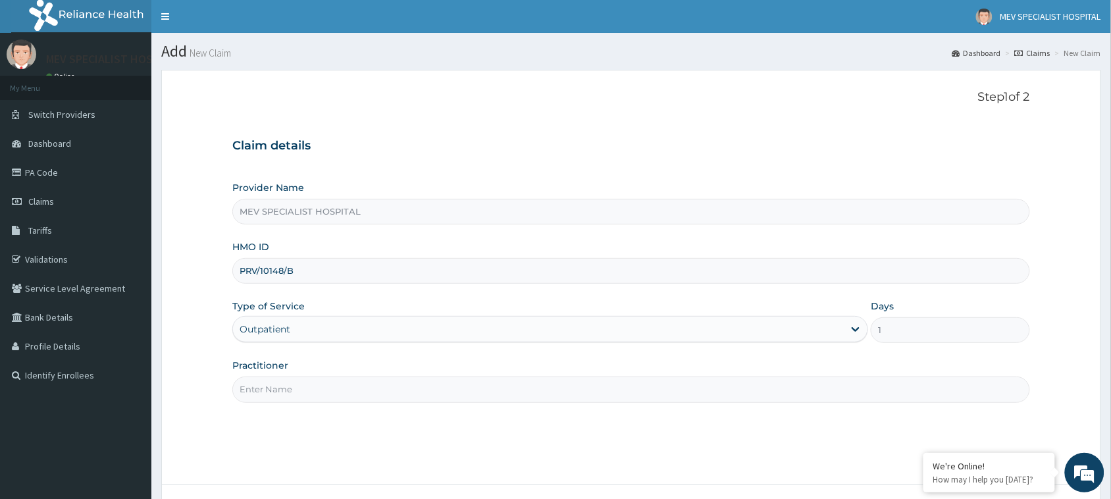
click at [452, 392] on input "Practitioner" at bounding box center [631, 389] width 798 height 26
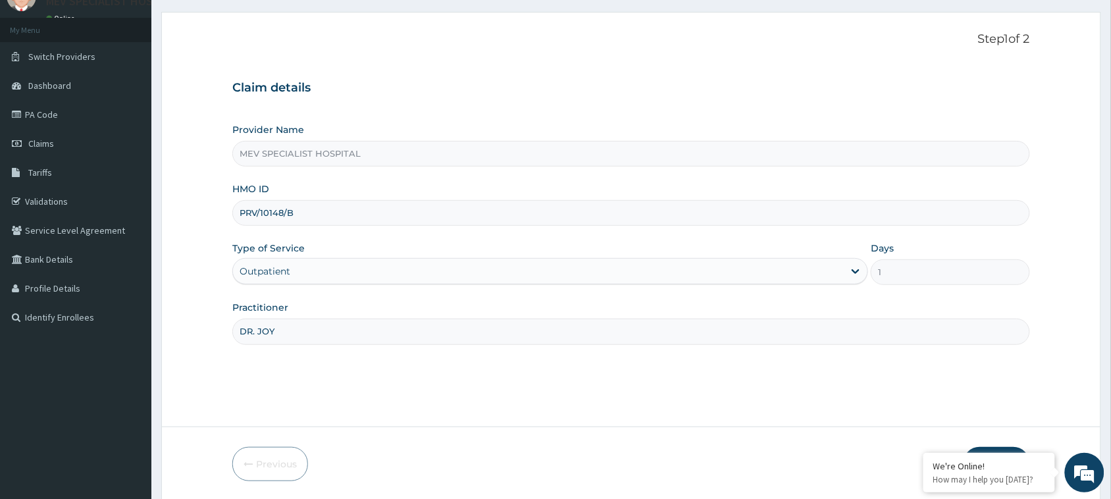
scroll to position [104, 0]
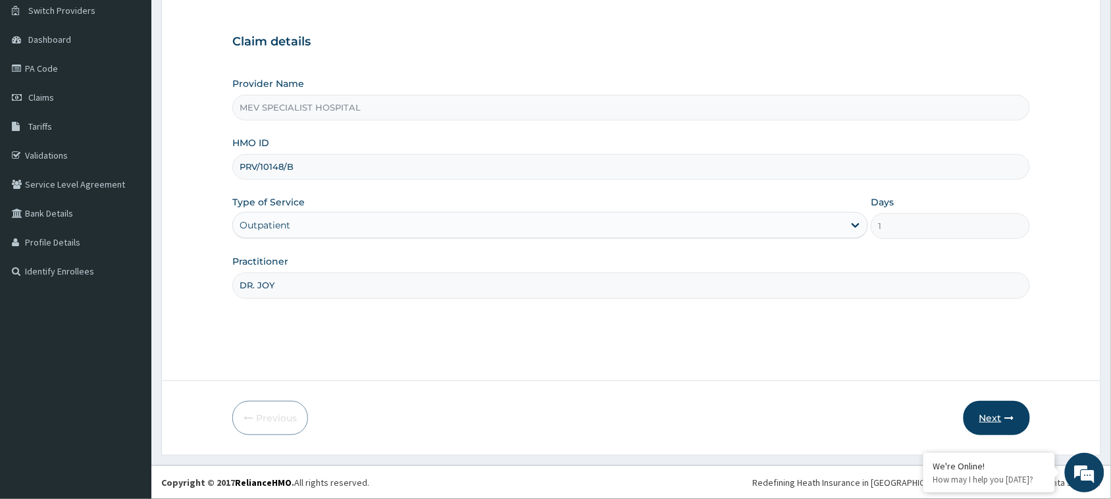
type input "DR. JOY"
click at [987, 409] on button "Next" at bounding box center [996, 418] width 66 height 34
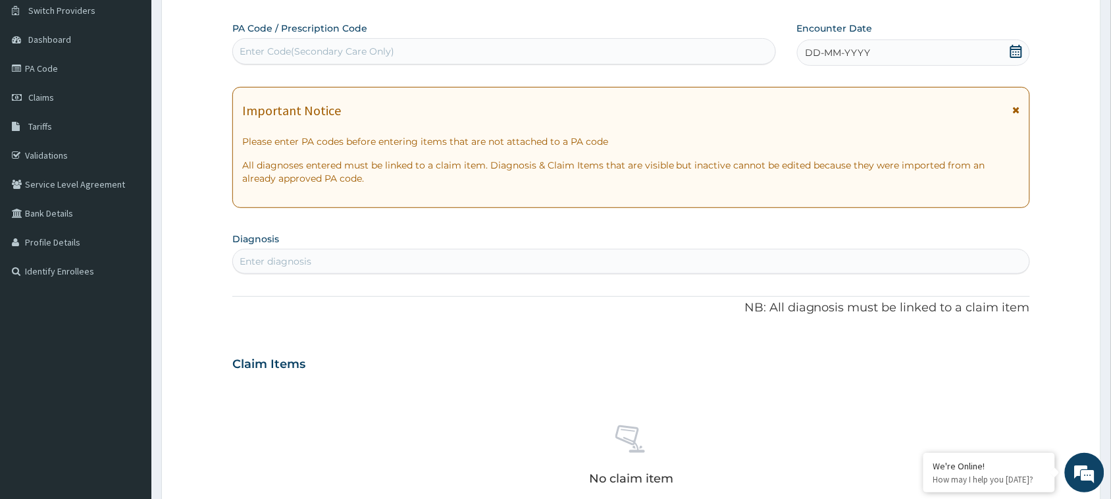
click at [584, 47] on div "Enter Code(Secondary Care Only)" at bounding box center [504, 51] width 542 height 21
paste input "PA/8E7C80"
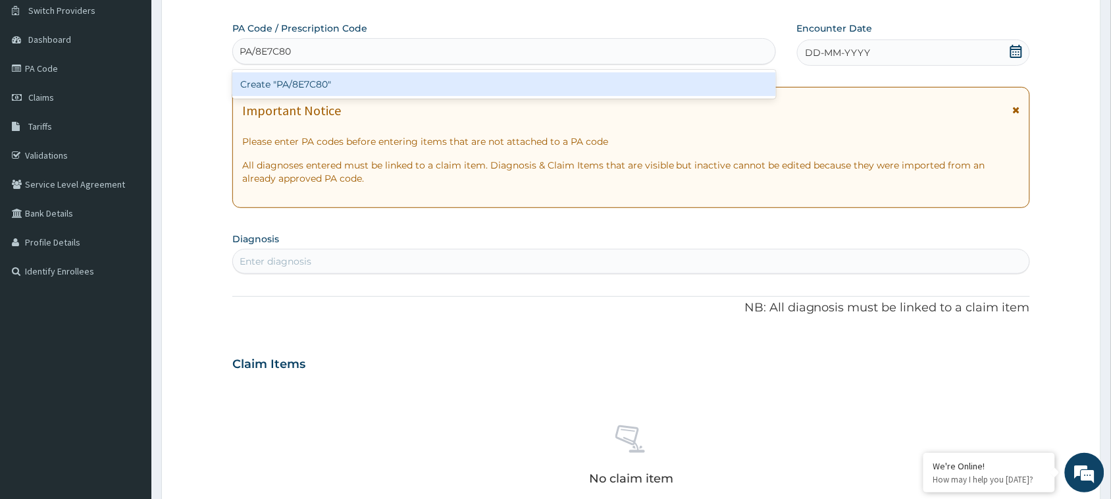
type input "PA/8E7C80"
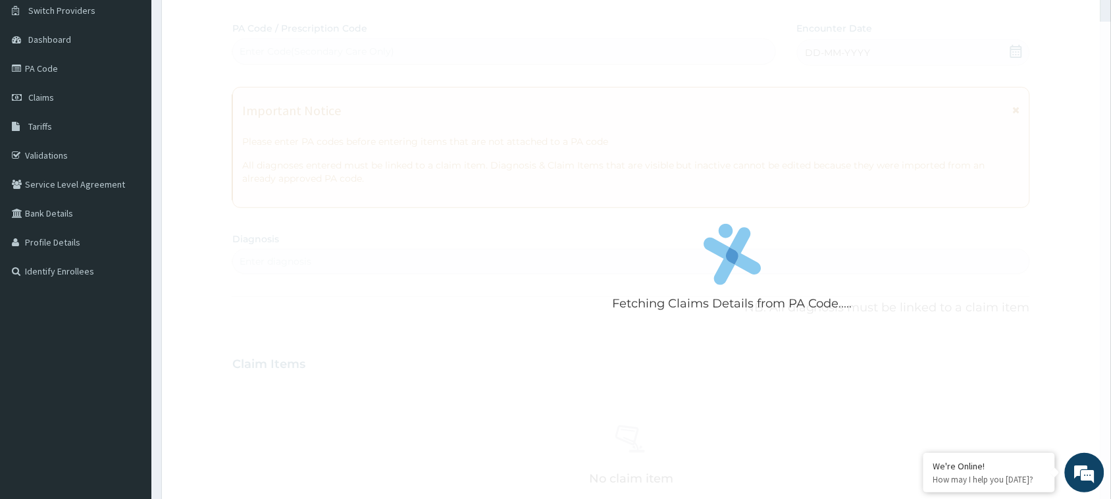
click at [568, 100] on div "Fetching Claims Details from PA Code..... PA Code / Prescription Code Enter Cod…" at bounding box center [631, 362] width 798 height 681
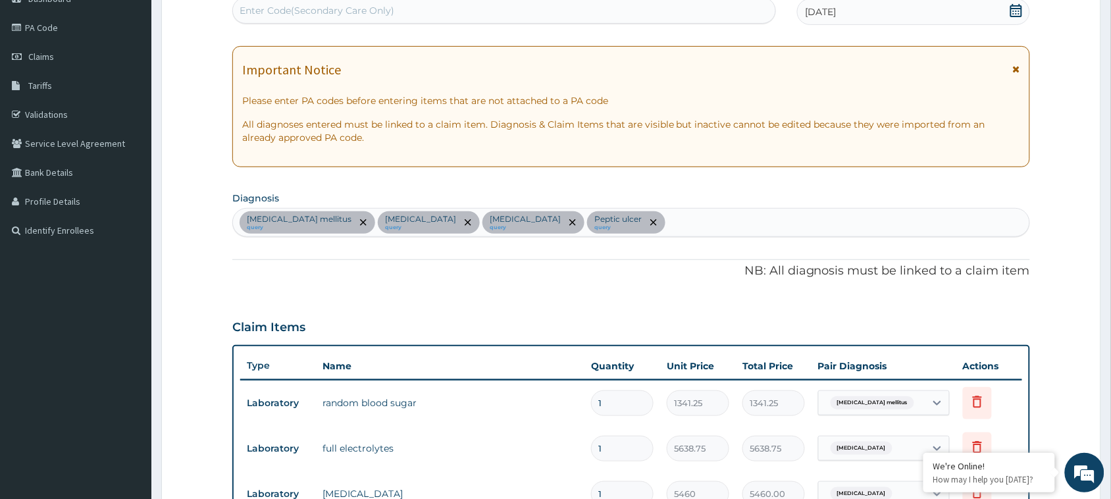
scroll to position [0, 0]
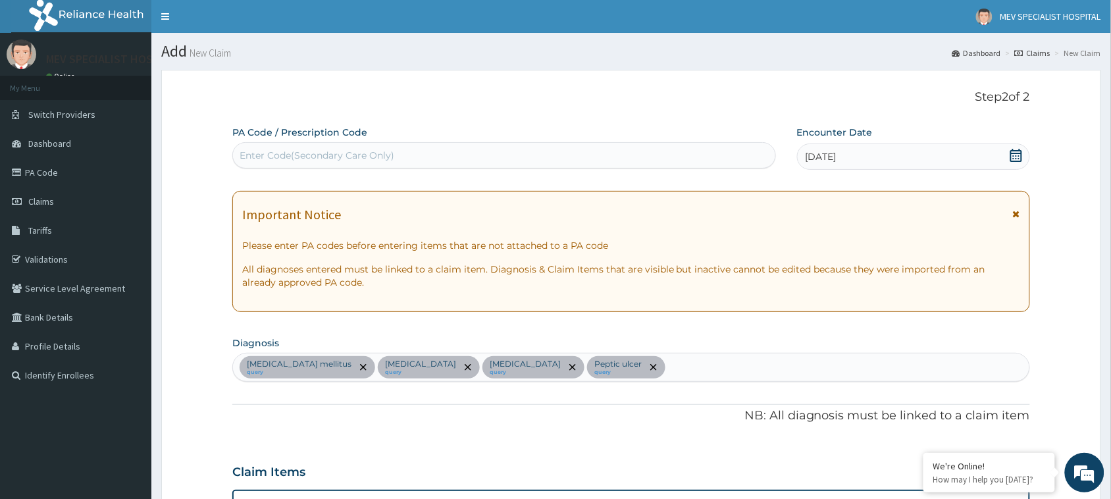
click at [419, 149] on div "Enter Code(Secondary Care Only)" at bounding box center [504, 155] width 542 height 21
paste input "PA/E42A27"
type input "PA/E42A27"
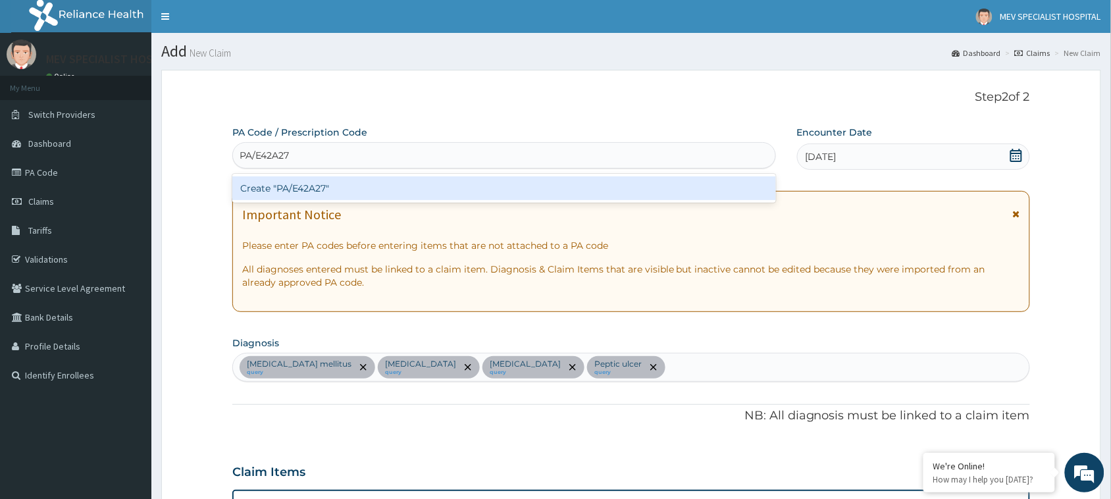
click at [419, 186] on div "Create "PA/E42A27"" at bounding box center [504, 188] width 544 height 24
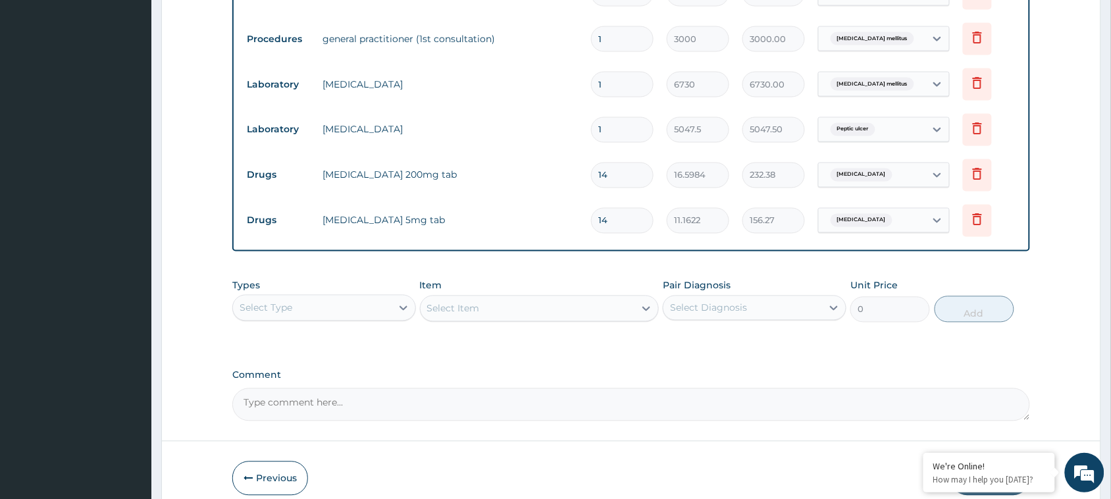
scroll to position [660, 0]
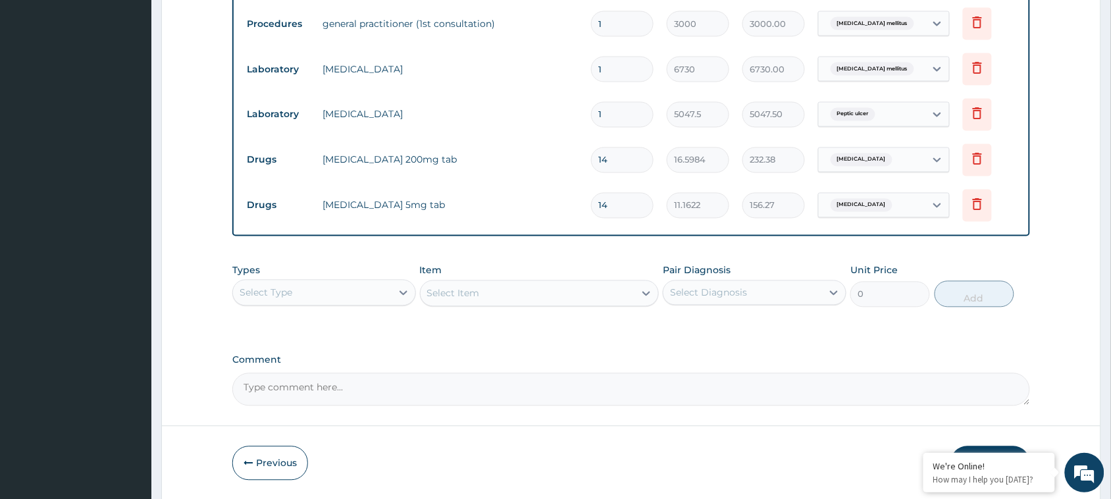
click at [287, 300] on div "Select Type" at bounding box center [312, 292] width 159 height 21
type input "DRU"
click at [294, 339] on div "Drugs" at bounding box center [324, 325] width 184 height 29
click at [307, 327] on div "Drugs" at bounding box center [324, 326] width 184 height 24
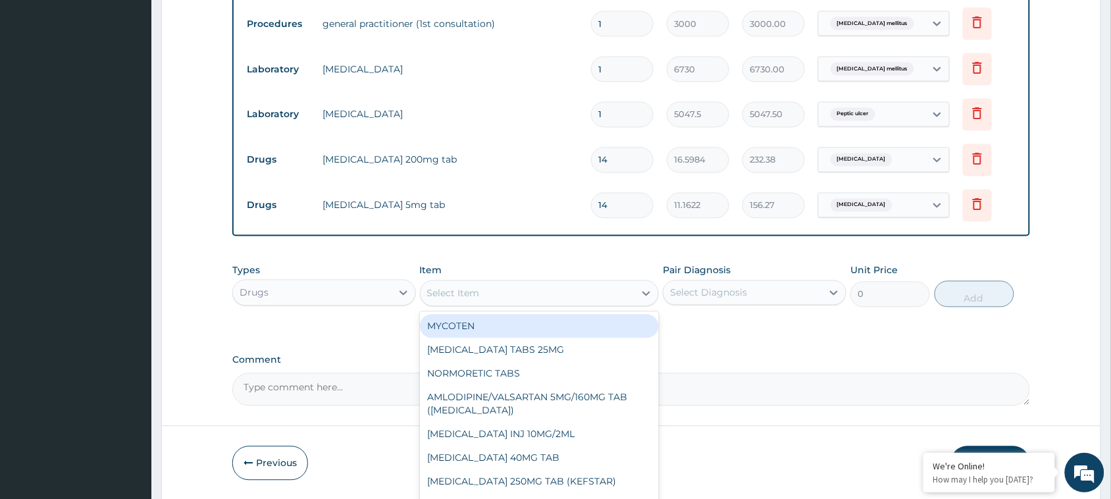
click at [511, 286] on div "Select Item" at bounding box center [528, 293] width 215 height 21
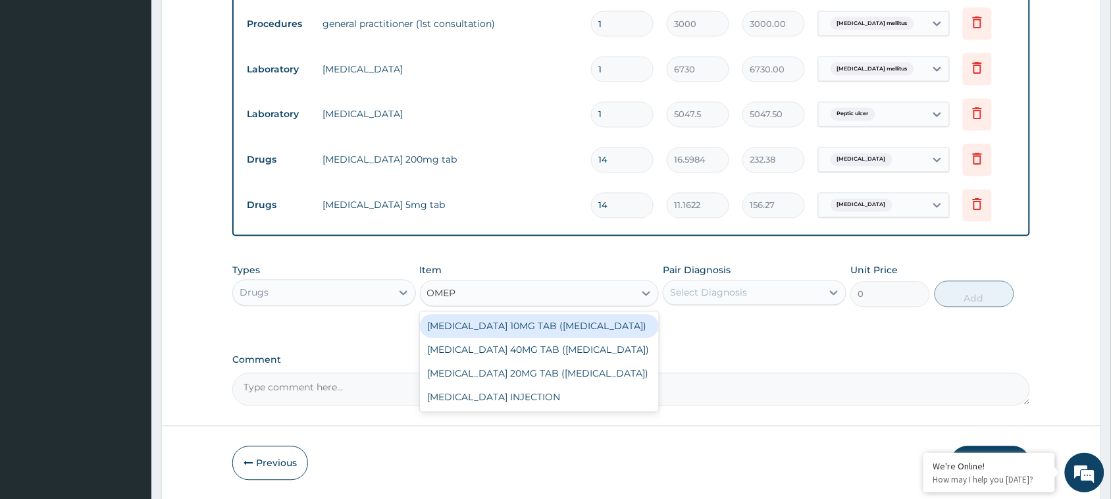
type input "OMEPR"
click at [492, 329] on div "OMEPRAZOLE 10MG TAB (LOSEC)" at bounding box center [540, 327] width 240 height 24
type input "44.46"
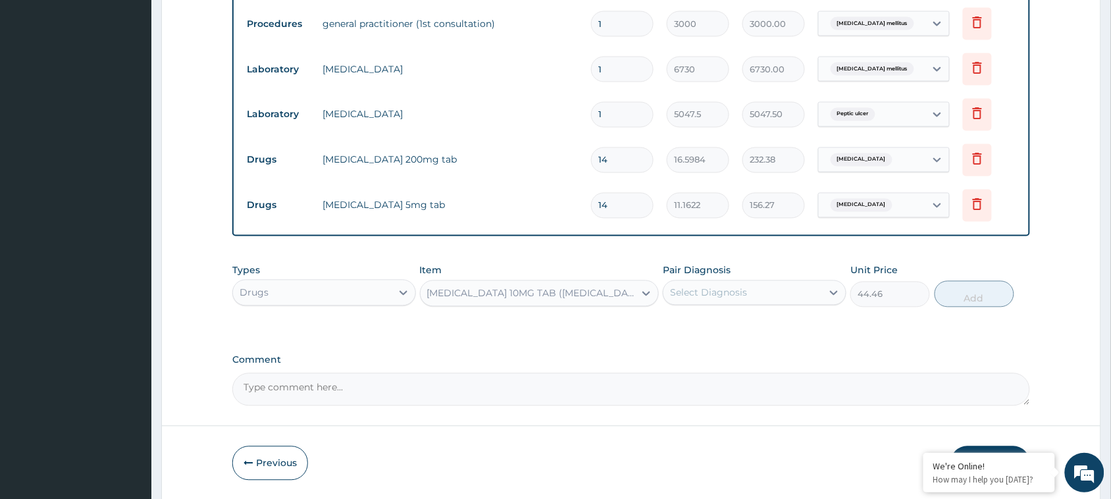
click at [614, 294] on div "OMEPRAZOLE 10MG TAB (LOSEC)" at bounding box center [528, 293] width 215 height 21
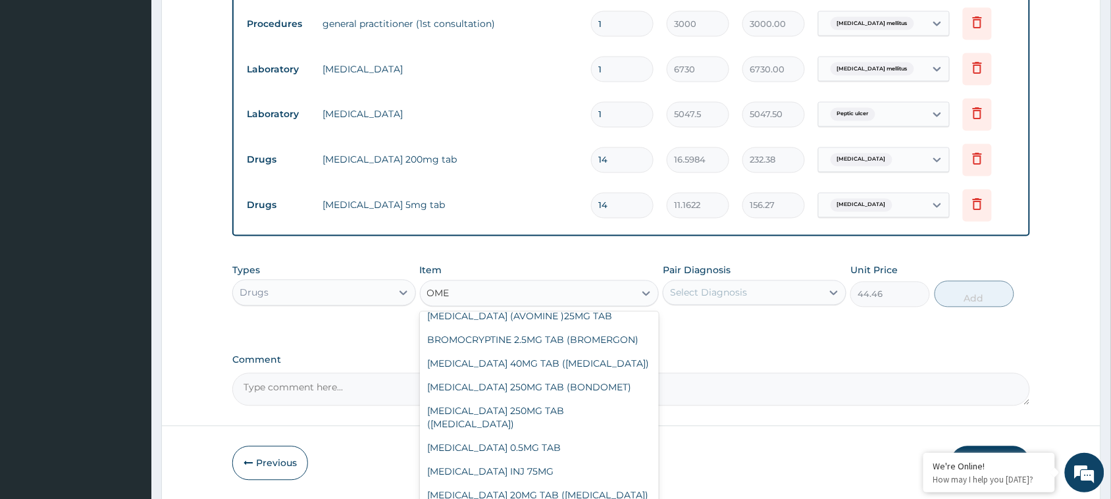
scroll to position [0, 0]
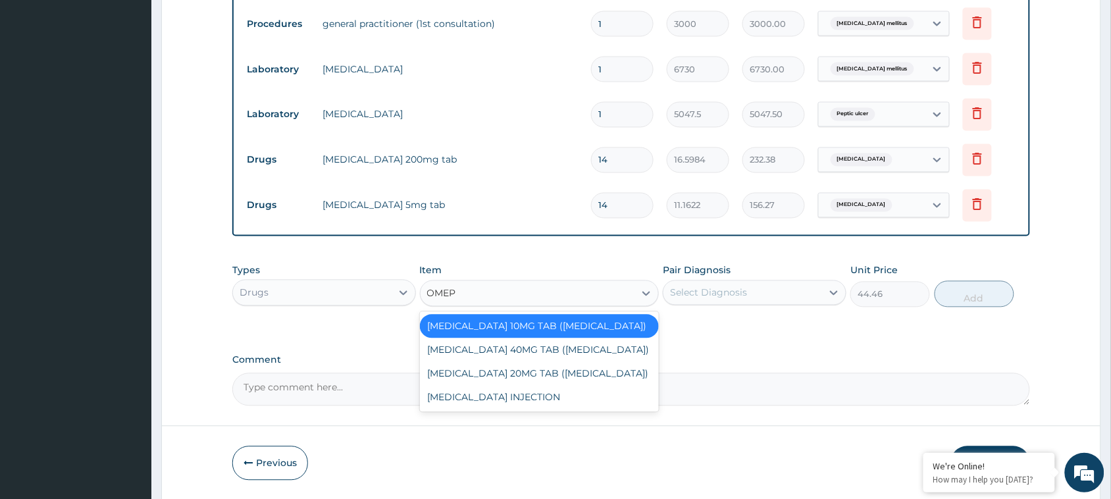
type input "OMEPR"
click at [525, 371] on div "ESOMEPRAZOLE 20MG TAB (NEXIUM)" at bounding box center [540, 374] width 240 height 24
type input "658.008"
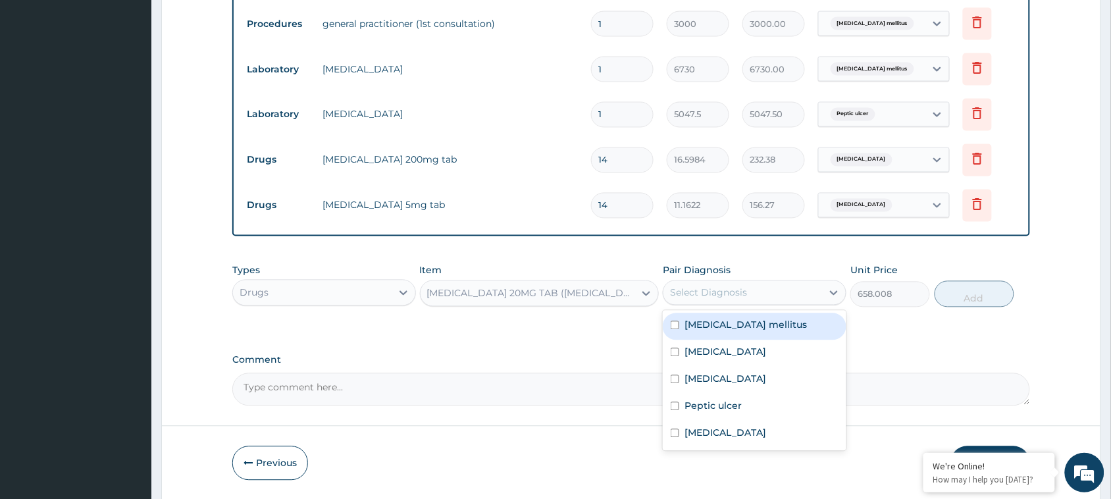
click at [701, 299] on div "Select Diagnosis" at bounding box center [742, 292] width 159 height 21
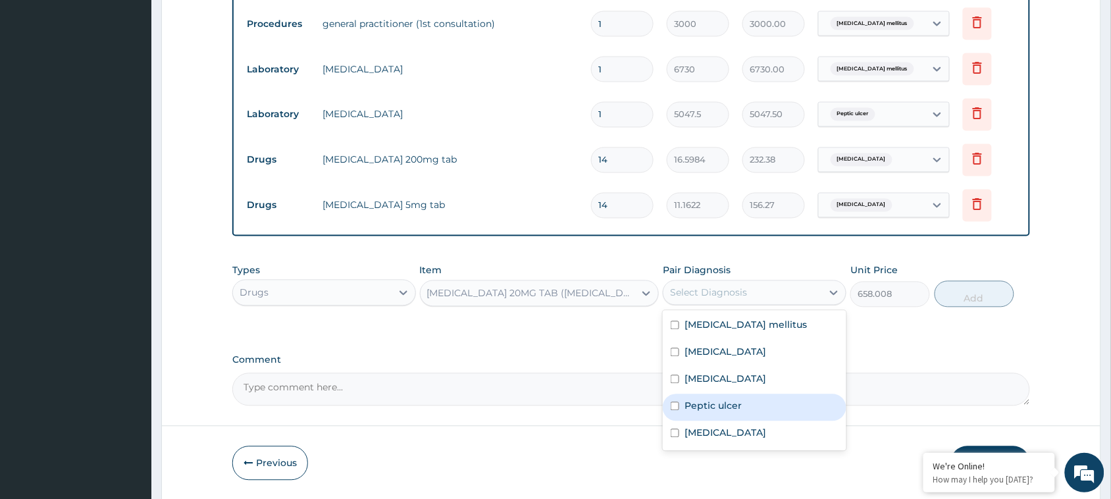
click at [692, 405] on label "Peptic ulcer" at bounding box center [712, 405] width 57 height 13
checkbox input "true"
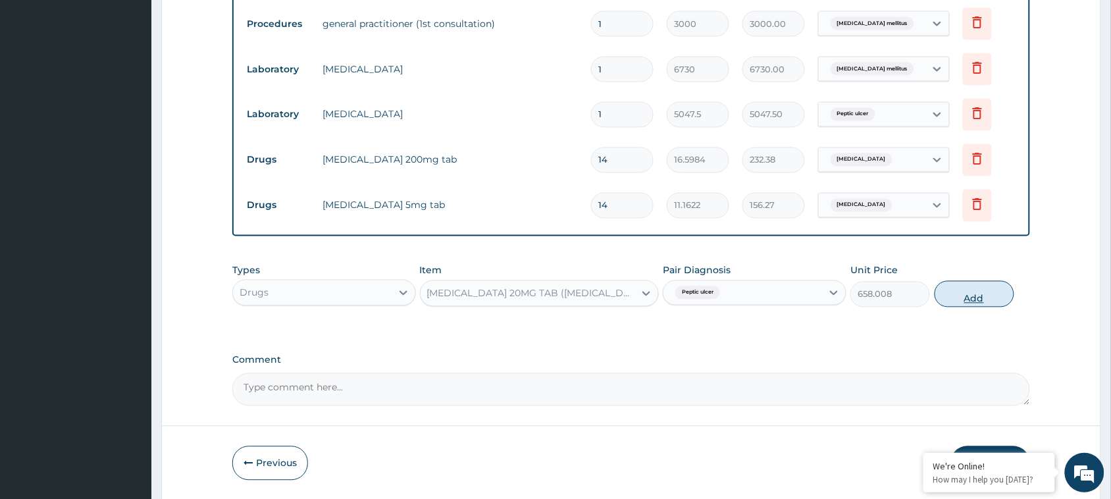
click at [971, 288] on button "Add" at bounding box center [974, 294] width 80 height 26
type input "0"
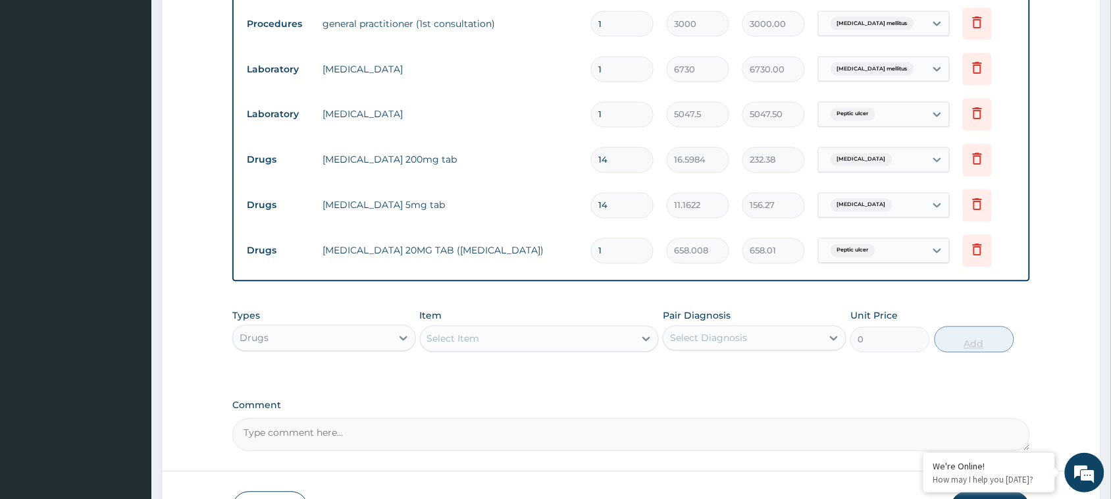
type input "0.00"
type input "2"
type input "1316.02"
type input "28"
type input "18424.22"
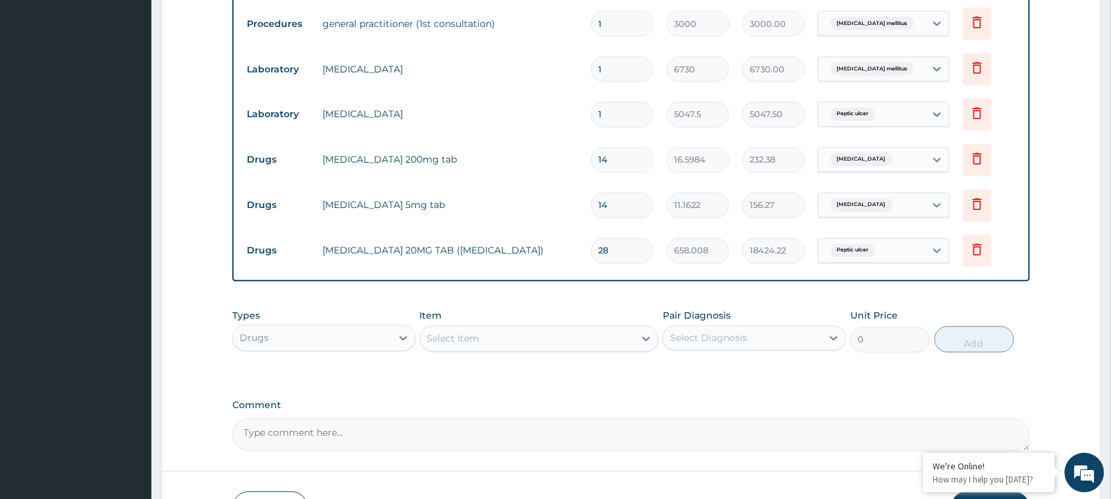
type input "28"
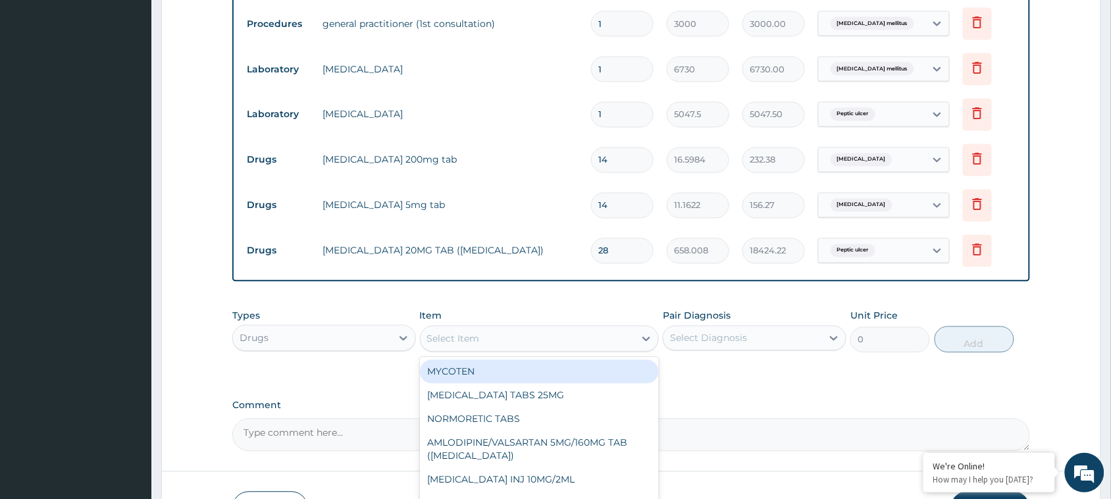
click at [575, 339] on div "Select Item" at bounding box center [528, 338] width 215 height 21
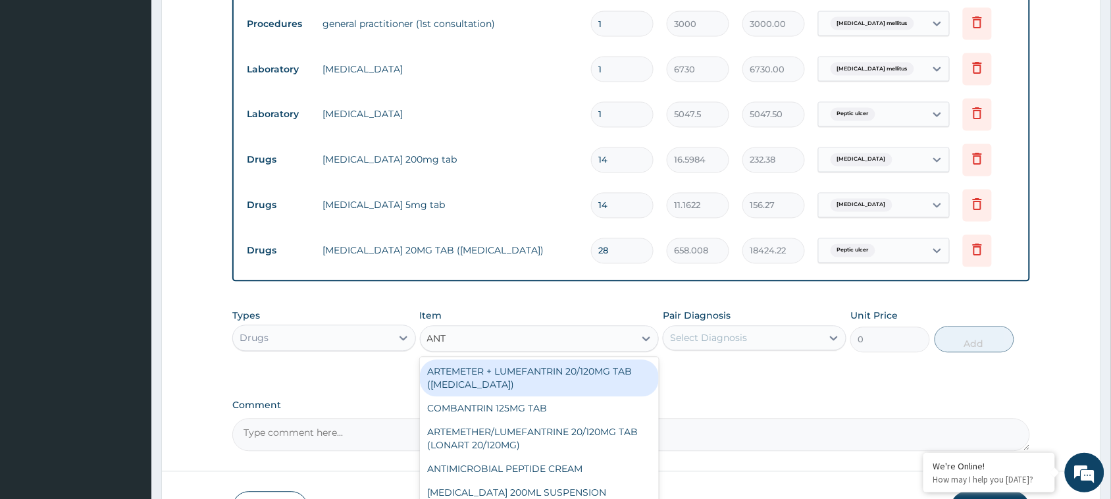
type input "ANTA"
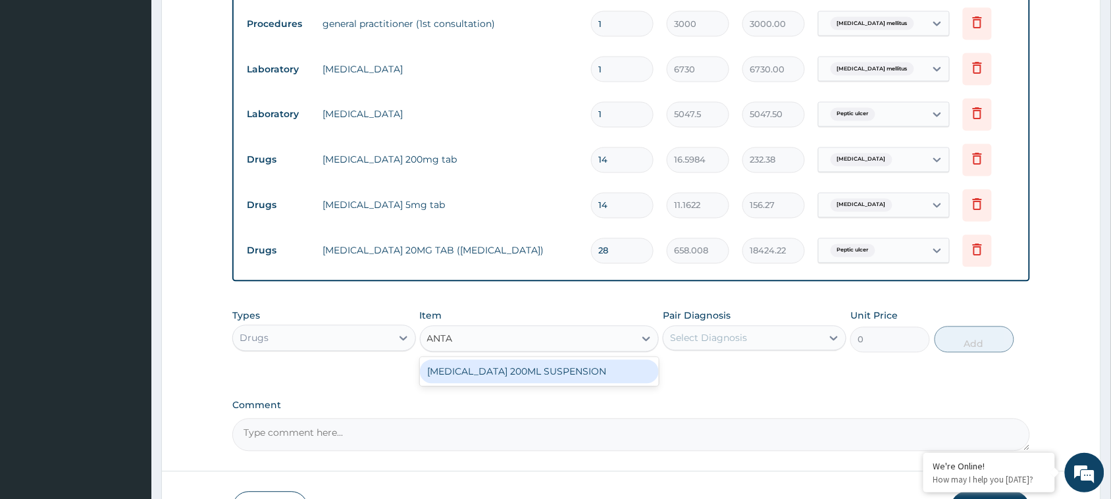
click at [551, 364] on div "ANTACID 200ML SUSPENSION" at bounding box center [540, 372] width 240 height 24
type input "1020.25"
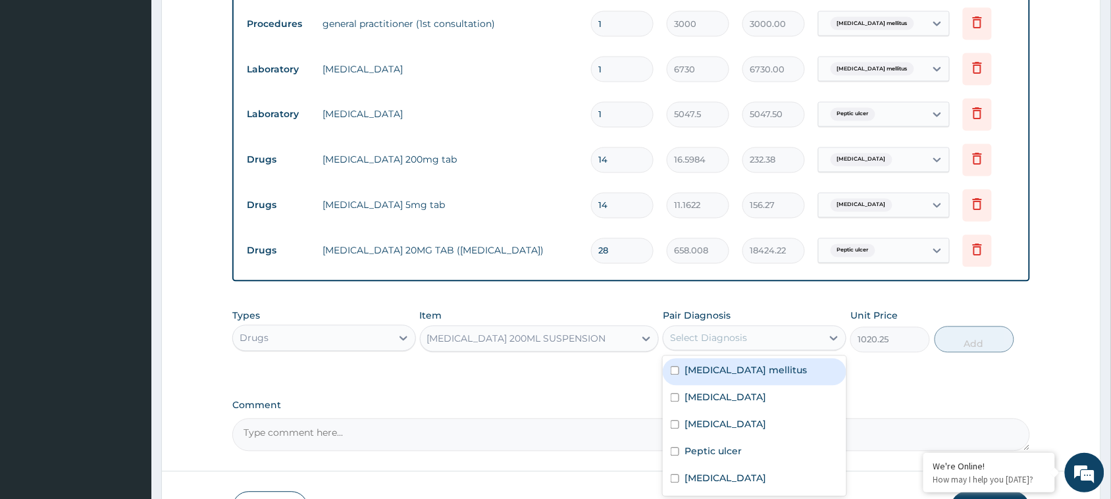
click at [752, 333] on div "Select Diagnosis" at bounding box center [742, 338] width 159 height 21
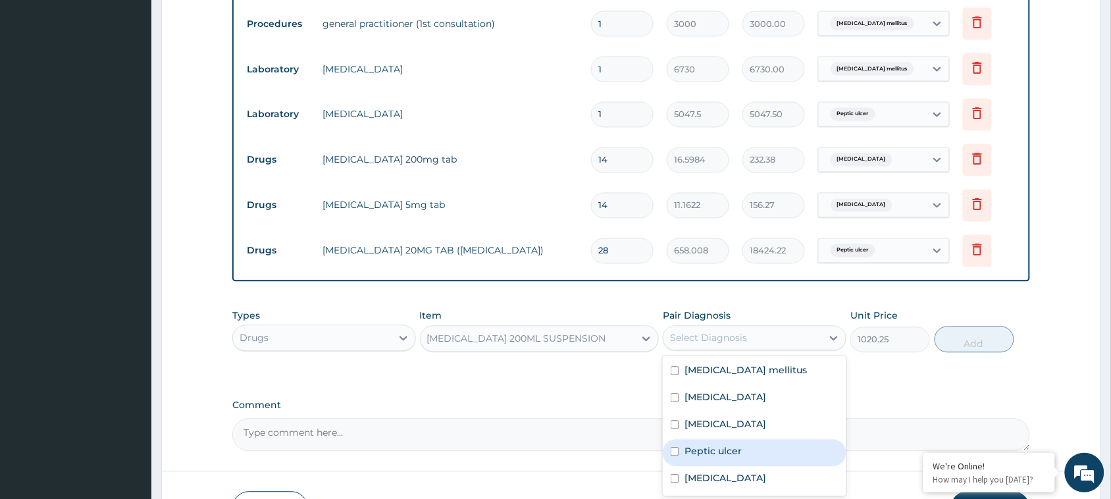
click at [731, 462] on div "Peptic ulcer" at bounding box center [755, 453] width 184 height 27
checkbox input "true"
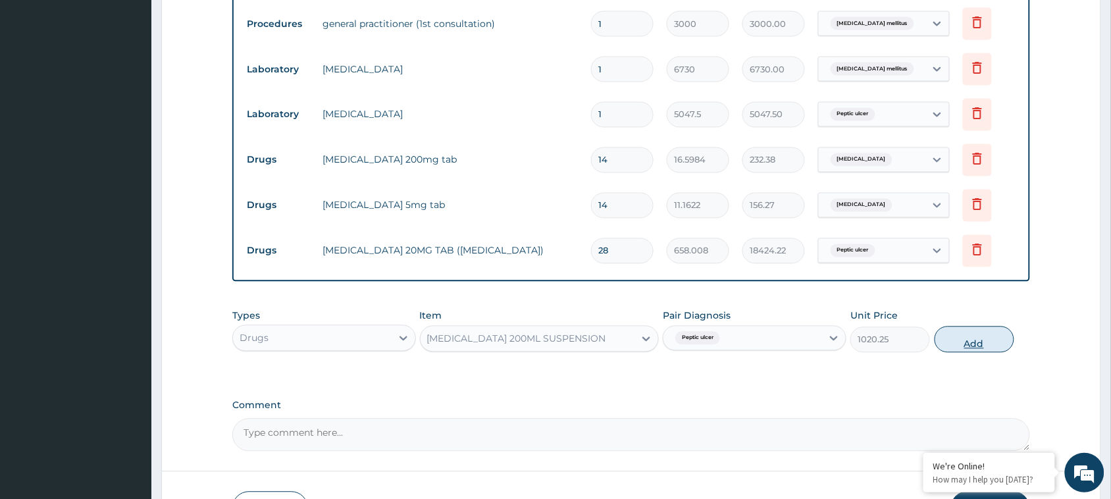
click at [981, 350] on button "Add" at bounding box center [974, 339] width 80 height 26
type input "0"
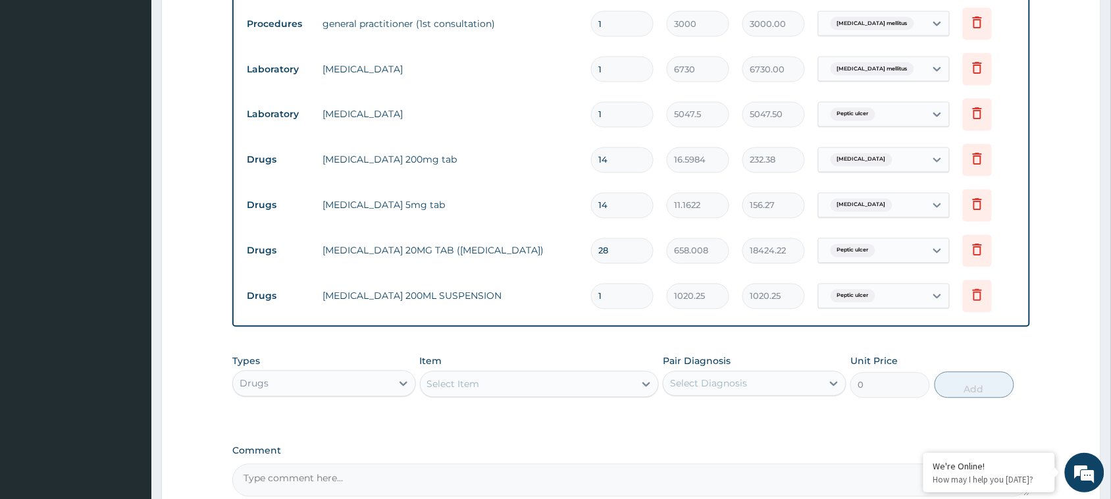
scroll to position [795, 0]
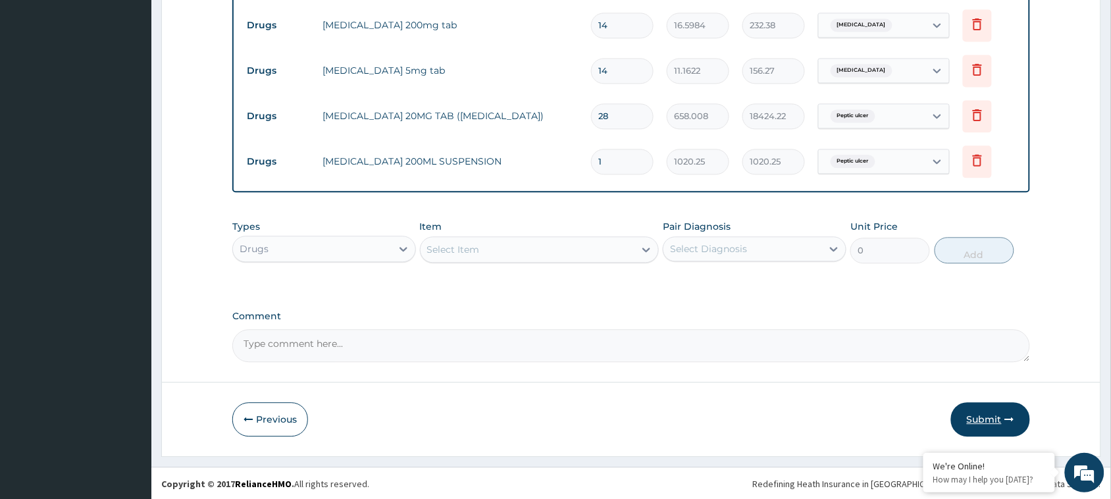
click at [989, 410] on button "Submit" at bounding box center [990, 419] width 79 height 34
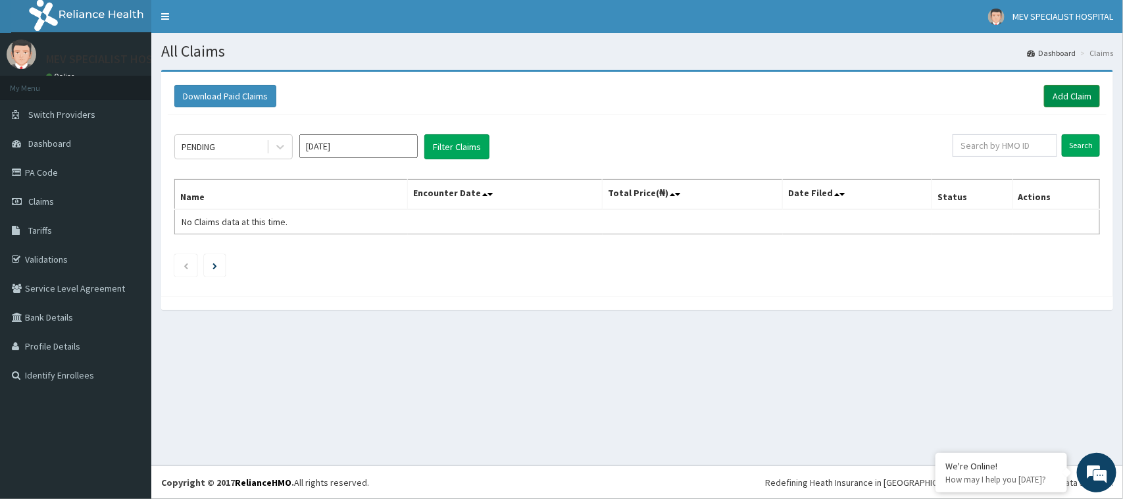
click at [1069, 94] on link "Add Claim" at bounding box center [1072, 96] width 56 height 22
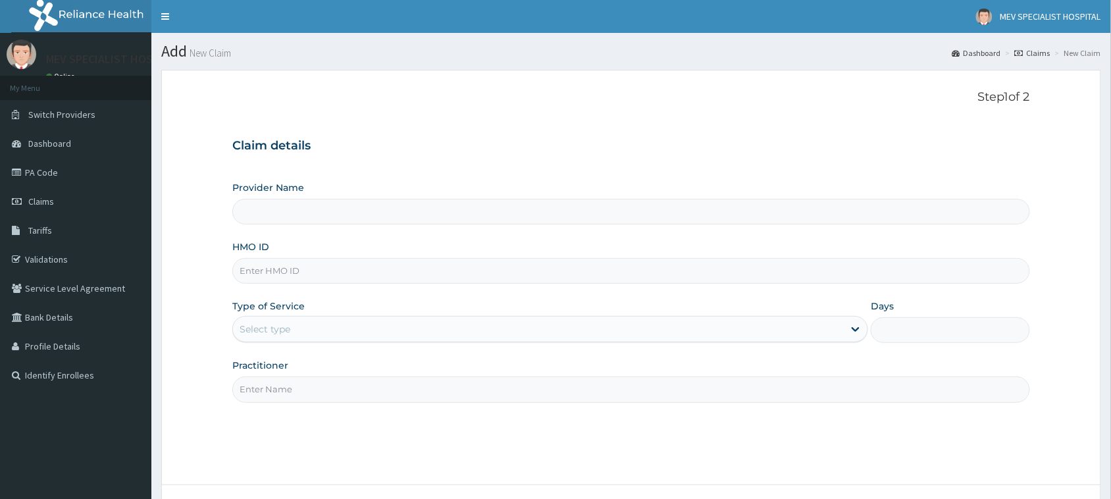
click at [334, 280] on input "HMO ID" at bounding box center [631, 271] width 798 height 26
paste input "PRV/10148/C"
type input "PRV/10148/C"
type input "MEV SPECIALIST HOSPITAL"
type input "PRV/10148/C"
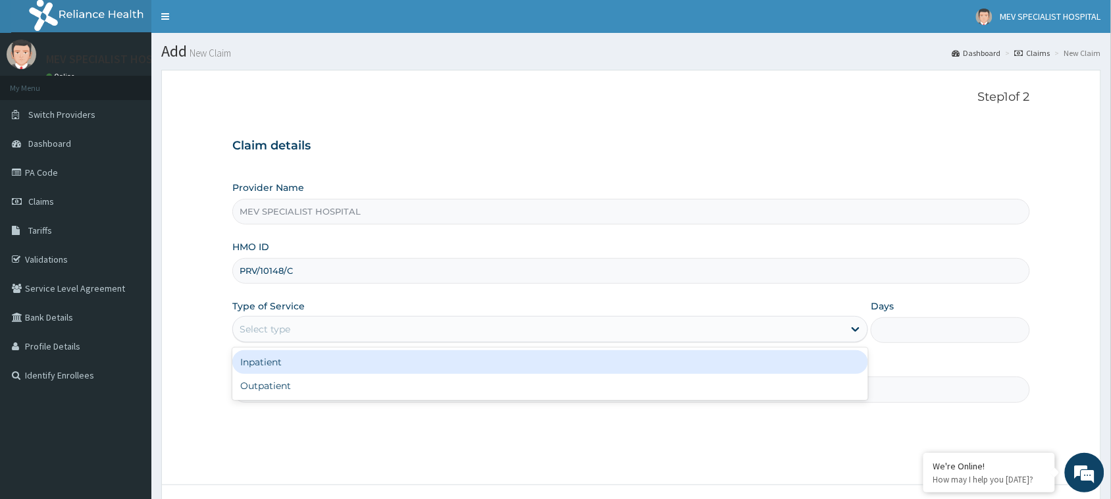
click at [306, 322] on div "Select type" at bounding box center [538, 329] width 611 height 21
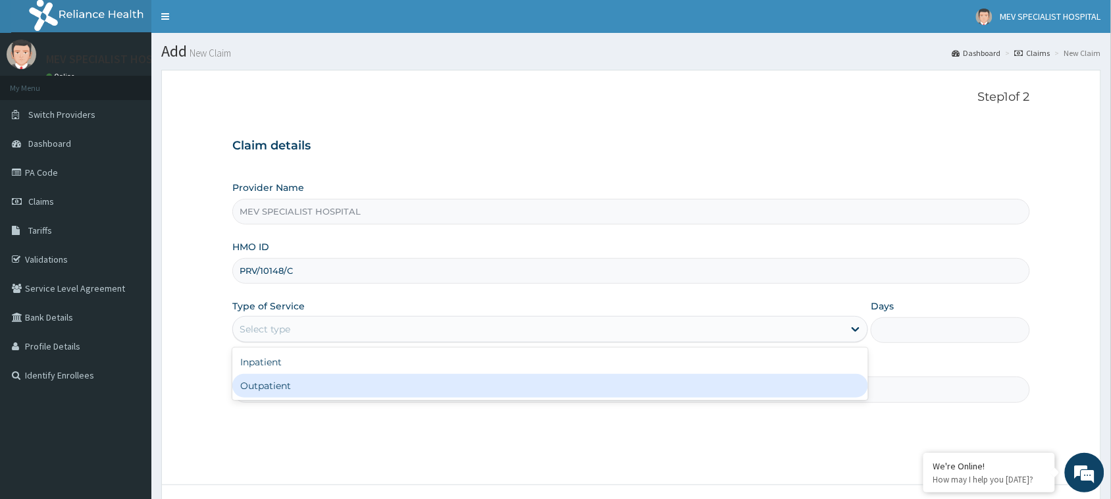
click at [299, 397] on div "Outpatient" at bounding box center [550, 386] width 636 height 24
type input "1"
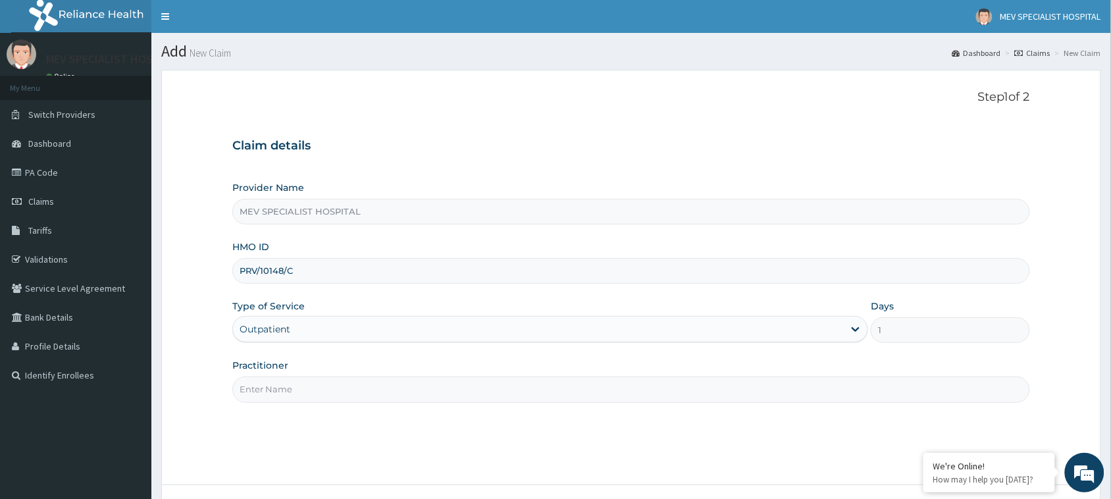
click at [284, 387] on input "Practitioner" at bounding box center [631, 389] width 798 height 26
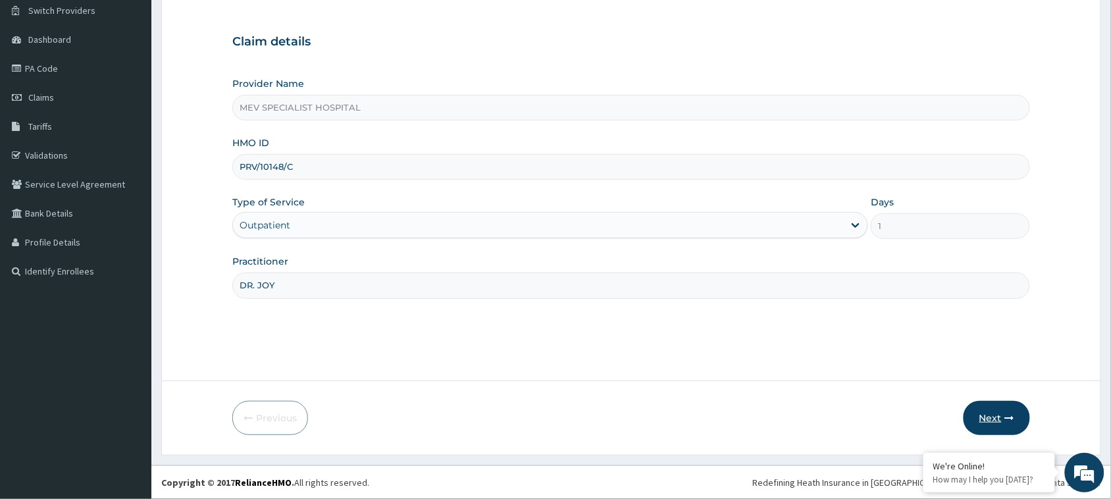
type input "DR. JOY"
click at [988, 411] on button "Next" at bounding box center [996, 418] width 66 height 34
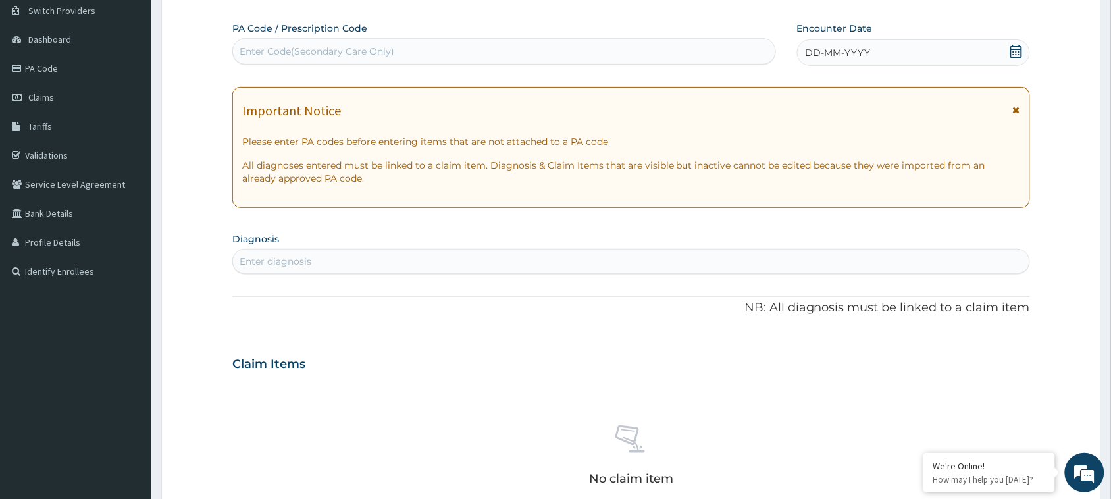
scroll to position [0, 0]
click at [569, 41] on div "Enter Code(Secondary Care Only)" at bounding box center [504, 51] width 542 height 21
paste input "PA/3A48BB"
type input "PA/3A48BB"
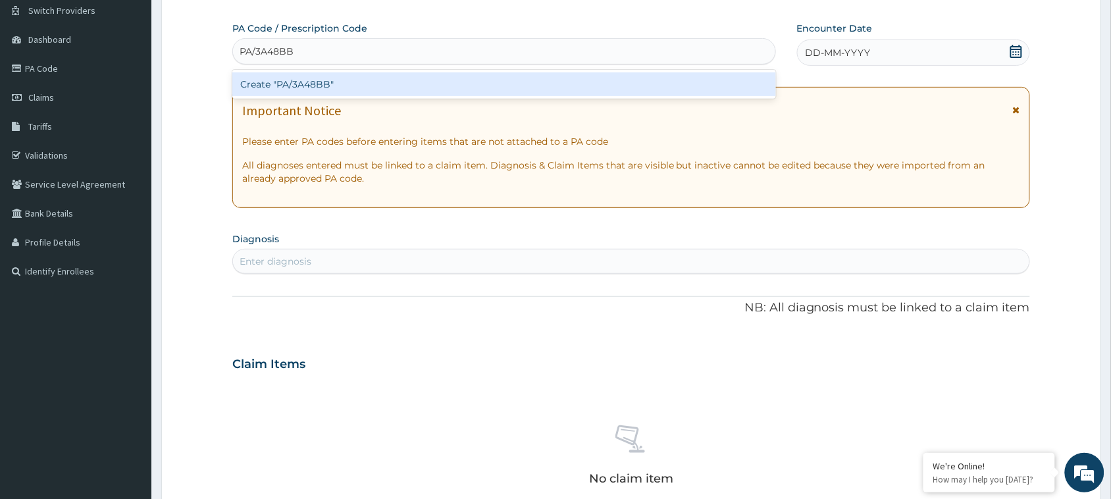
click at [557, 86] on div "Create "PA/3A48BB"" at bounding box center [504, 84] width 544 height 24
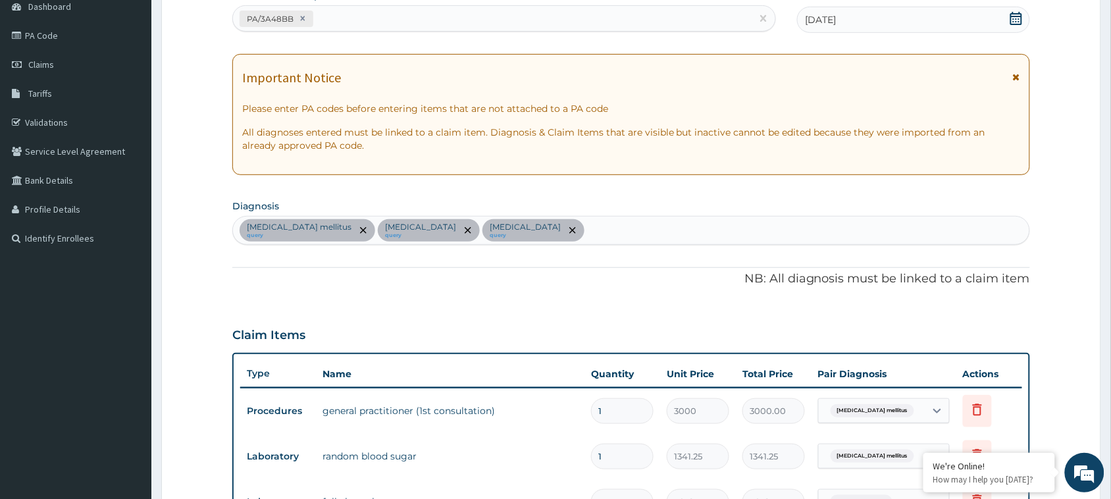
scroll to position [120, 0]
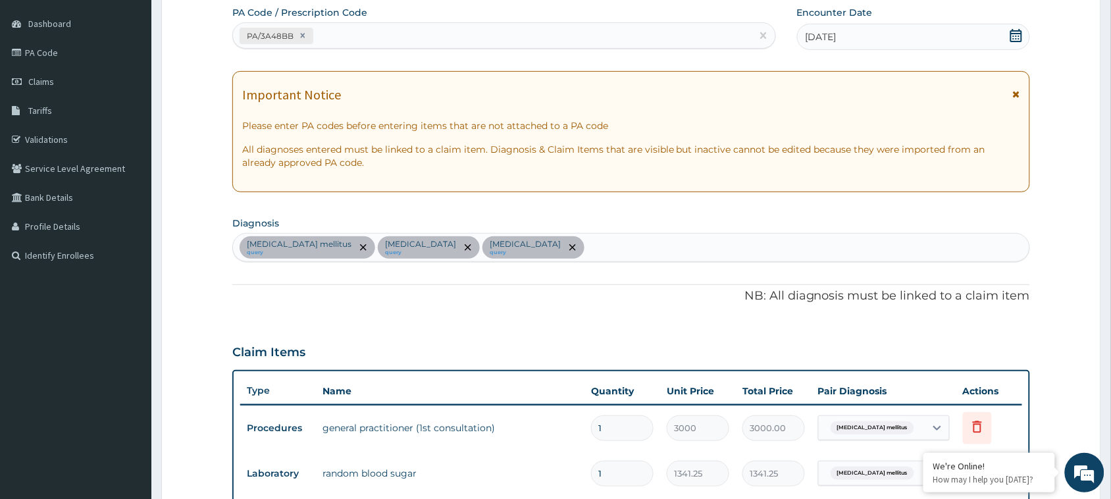
click at [408, 44] on div "PA/3A48BB" at bounding box center [492, 36] width 519 height 22
paste input "PA/0FDAA4"
type input "PA/0FDAA4"
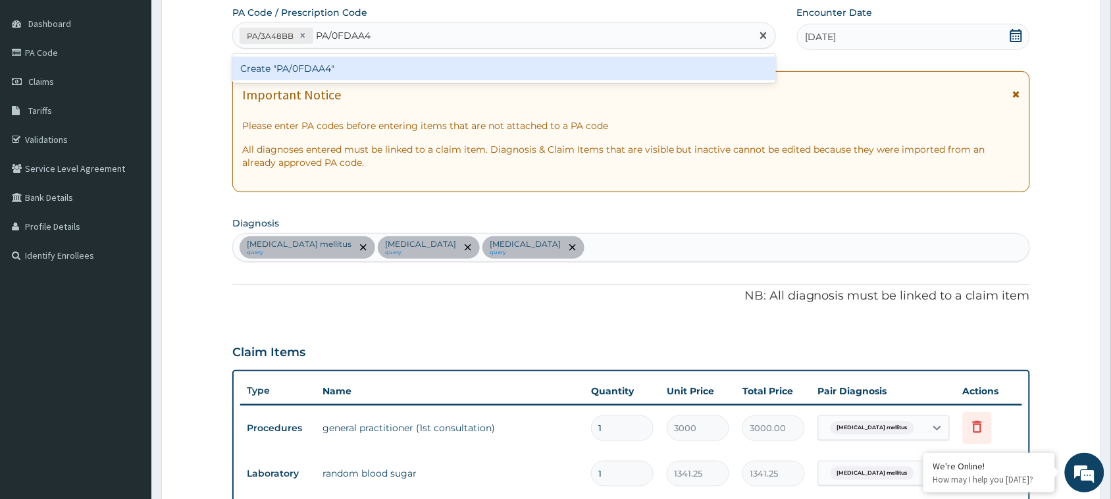
click at [407, 59] on div "Create "PA/0FDAA4"" at bounding box center [504, 69] width 544 height 24
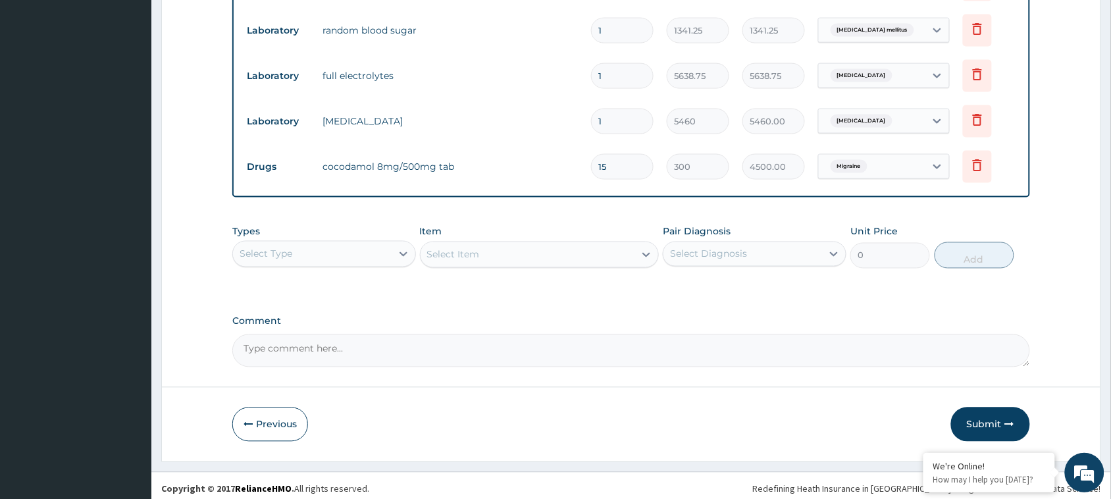
scroll to position [568, 0]
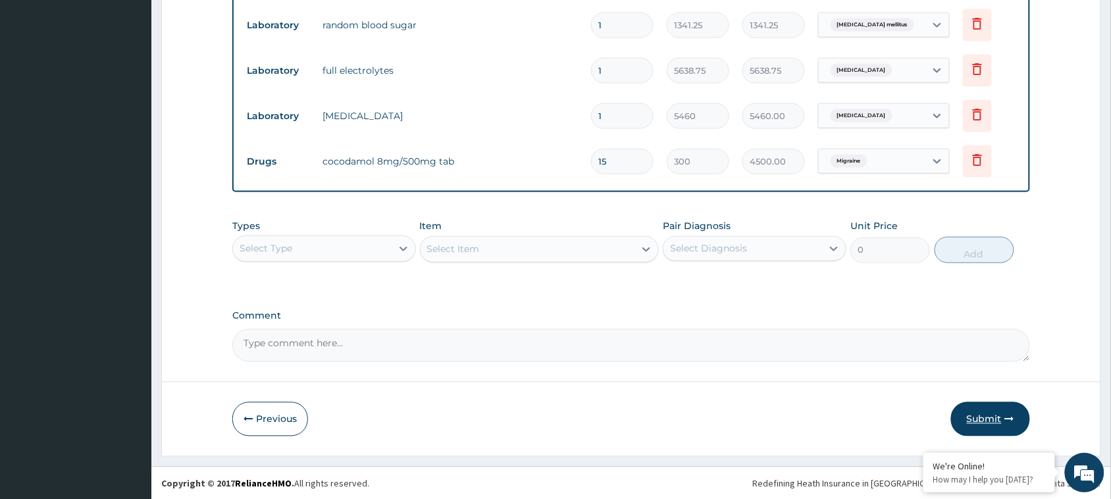
click at [1020, 418] on button "Submit" at bounding box center [990, 419] width 79 height 34
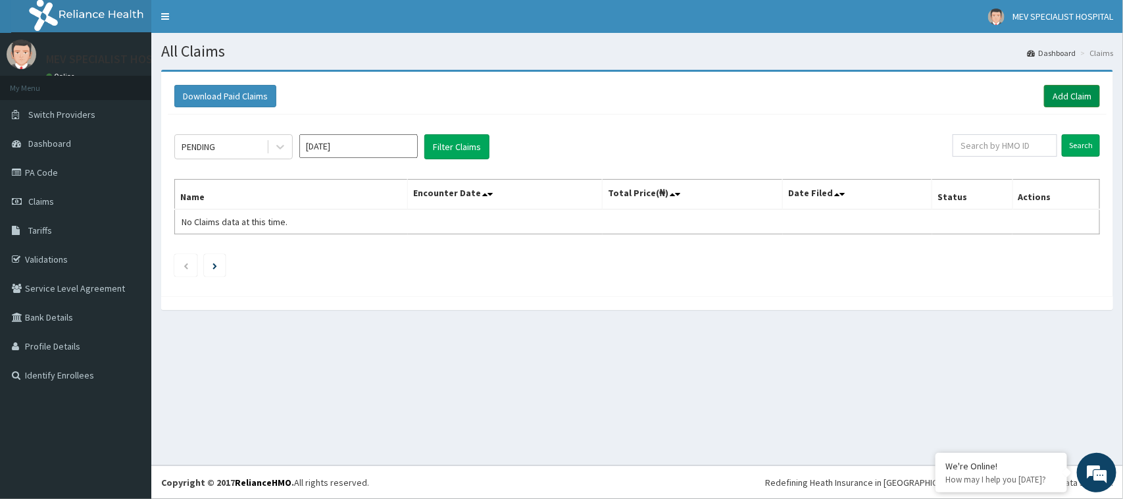
click at [1070, 95] on link "Add Claim" at bounding box center [1072, 96] width 56 height 22
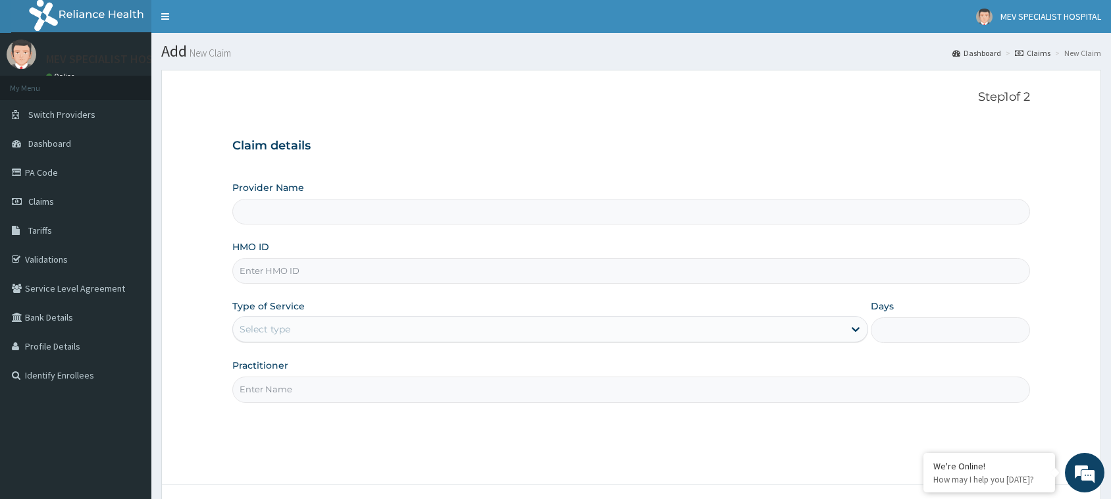
type input "MEV SPECIALIST HOSPITAL"
click at [383, 273] on input "HMO ID" at bounding box center [631, 271] width 798 height 26
paste input "PRV/10148/D"
type input "PRV/10148/D"
click at [362, 324] on div "Select type" at bounding box center [538, 329] width 611 height 21
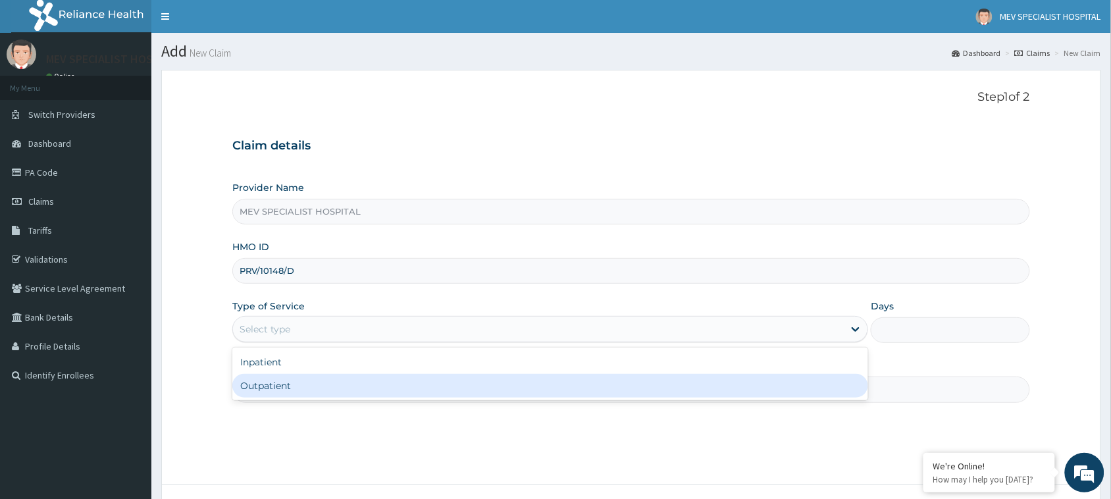
click at [346, 390] on div "Outpatient" at bounding box center [550, 386] width 636 height 24
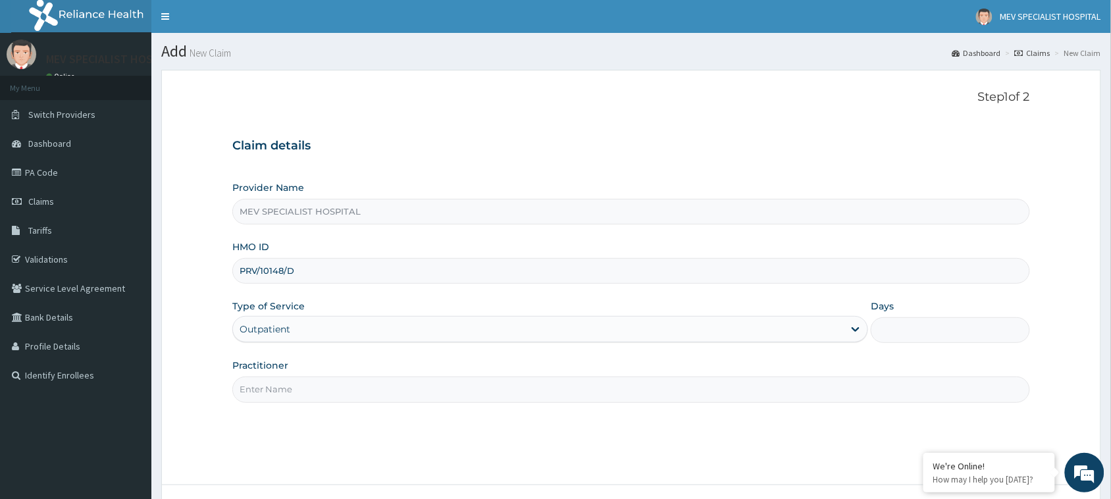
type input "1"
click at [346, 390] on input "Practitioner" at bounding box center [631, 389] width 798 height 26
type input "C"
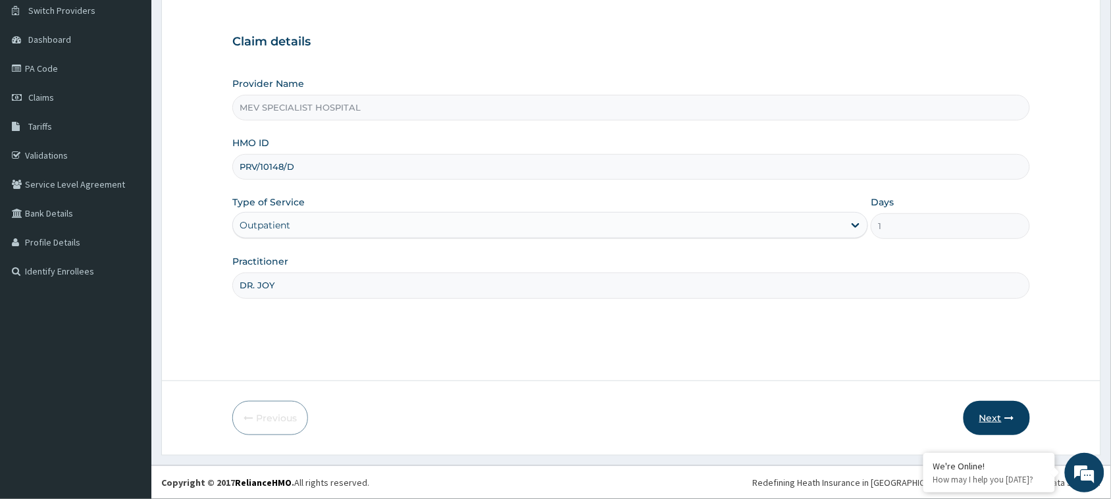
type input "DR. JOY"
click at [985, 409] on button "Next" at bounding box center [996, 418] width 66 height 34
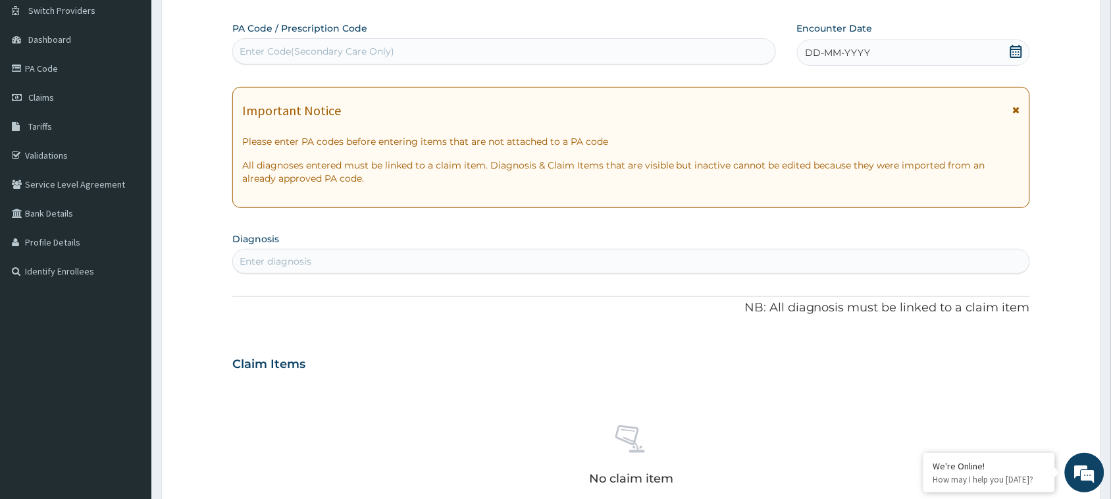
click at [422, 37] on div "PA Code / Prescription Code Enter Code(Secondary Care Only)" at bounding box center [504, 43] width 544 height 43
click at [422, 58] on div "Enter Code(Secondary Care Only)" at bounding box center [504, 51] width 542 height 21
paste input "PA/65BD9C"
type input "PA/65BD9C"
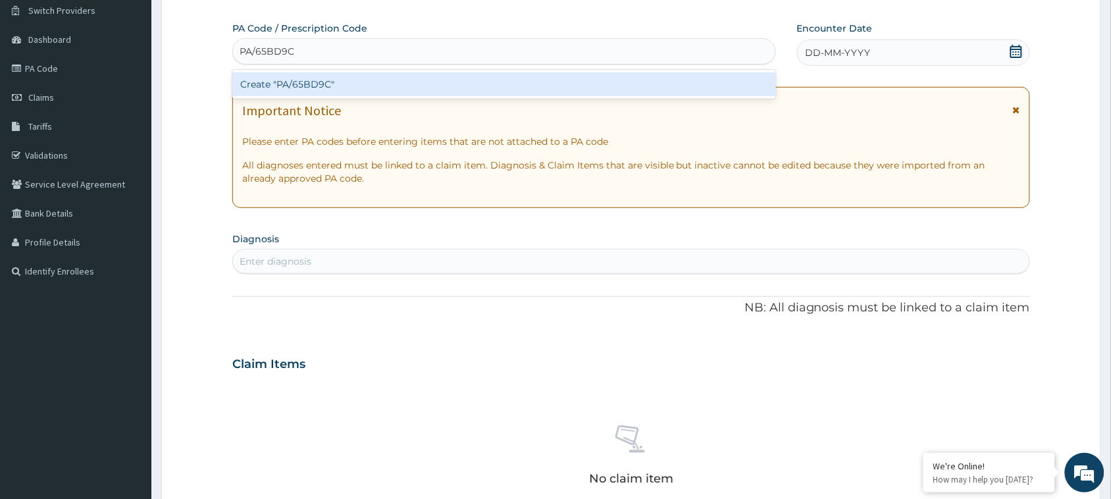
click at [407, 97] on div "Create "PA/65BD9C"" at bounding box center [504, 84] width 544 height 29
click at [413, 84] on div "Create "PA/65BD9C"" at bounding box center [504, 84] width 544 height 24
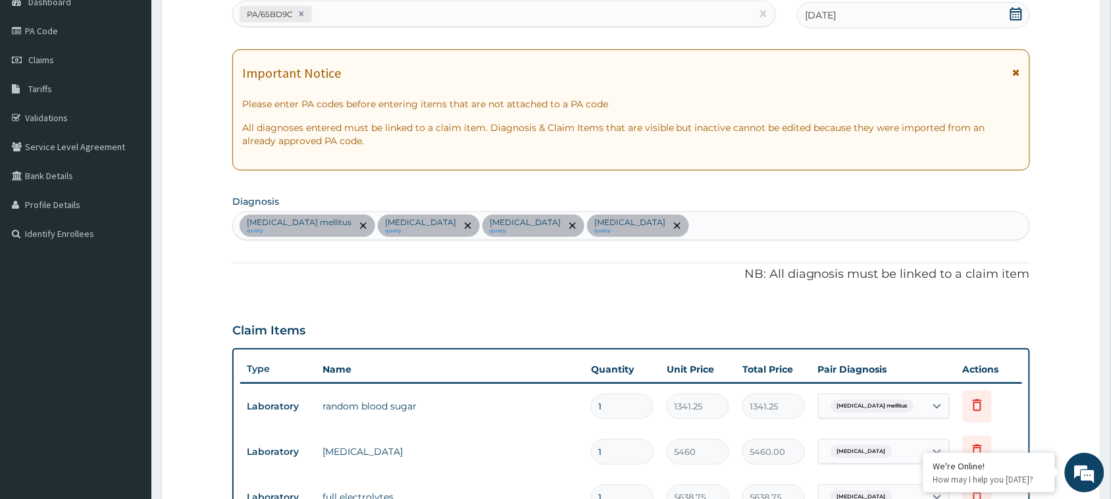
scroll to position [116, 0]
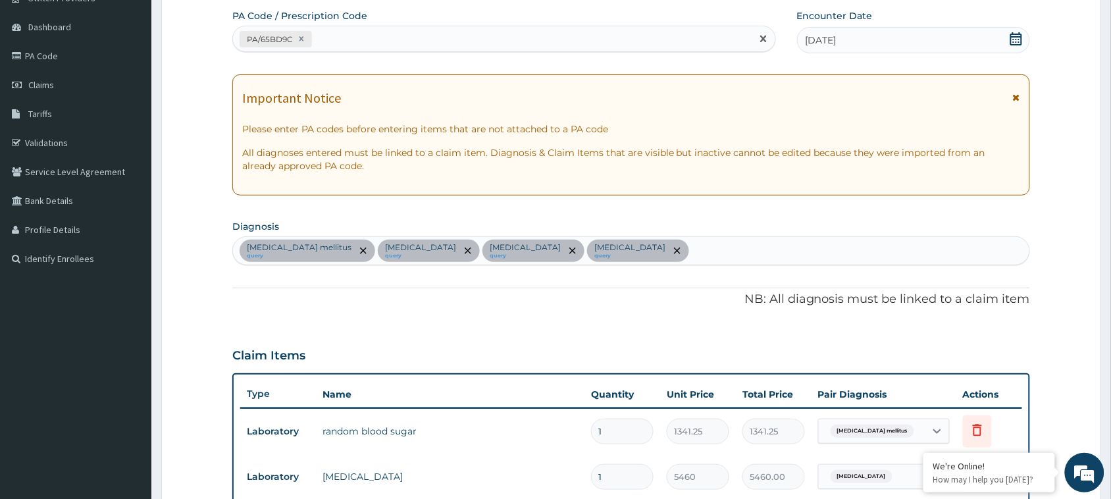
click at [419, 38] on div "PA/65BD9C" at bounding box center [492, 39] width 519 height 22
paste input "PA/813152"
type input "PA/813152"
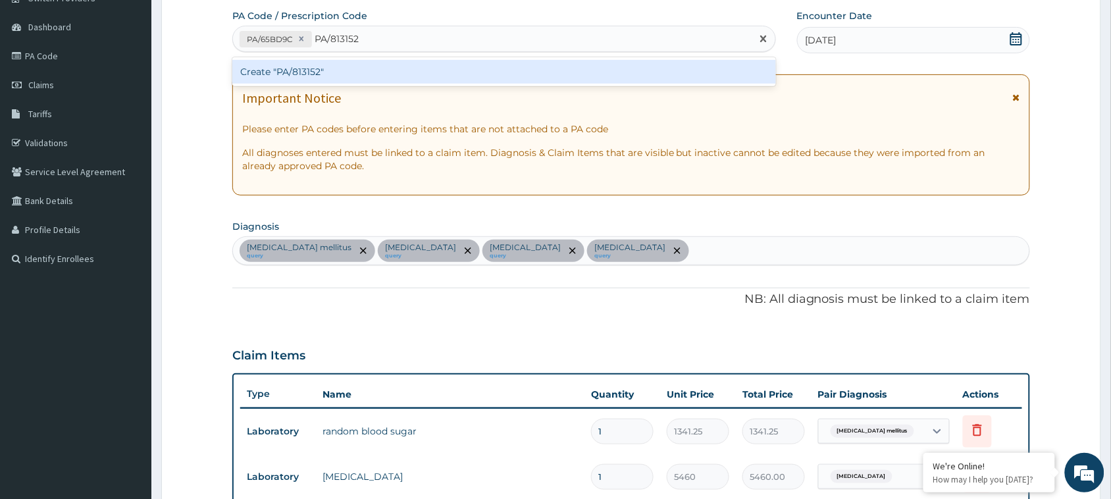
click at [409, 63] on div "Create "PA/813152"" at bounding box center [504, 72] width 544 height 24
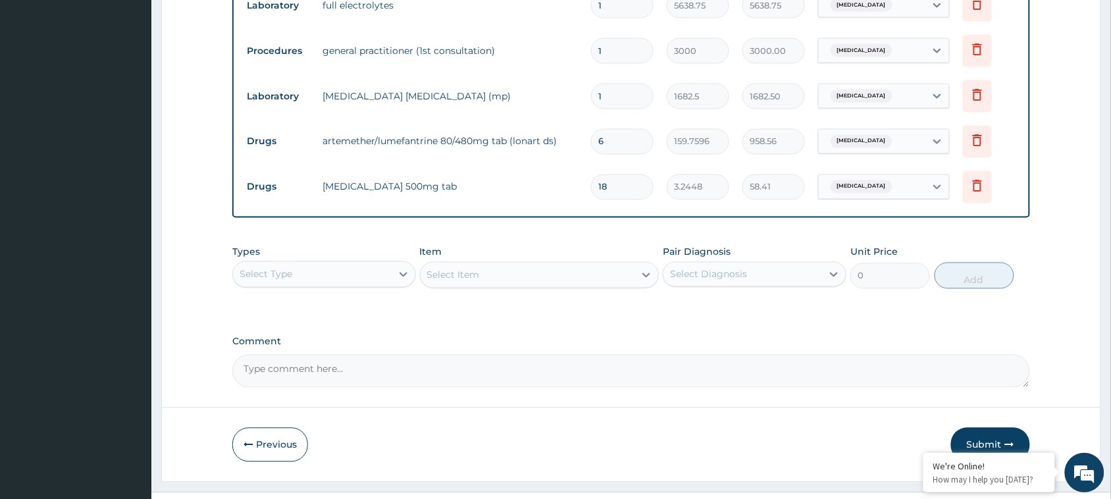
scroll to position [659, 0]
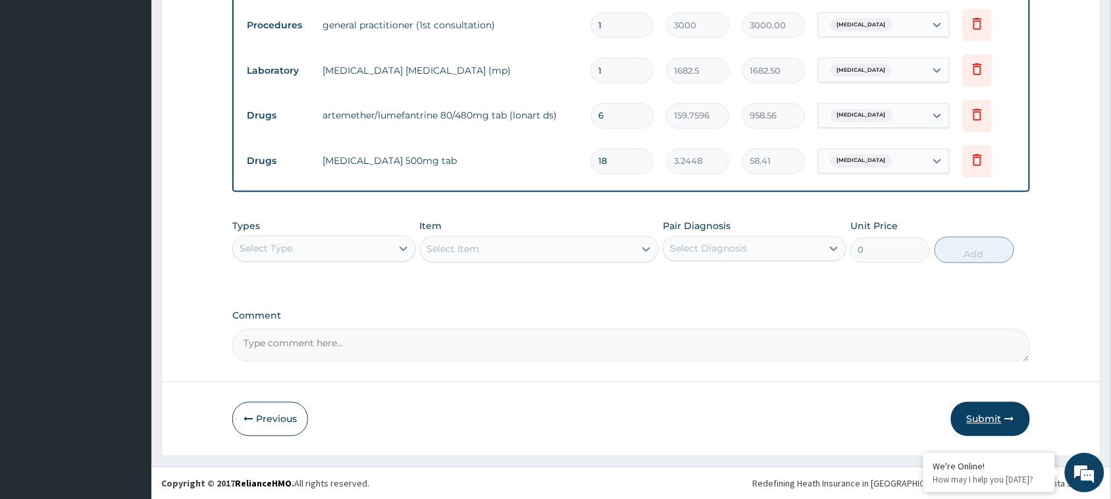
click at [968, 408] on button "Submit" at bounding box center [990, 419] width 79 height 34
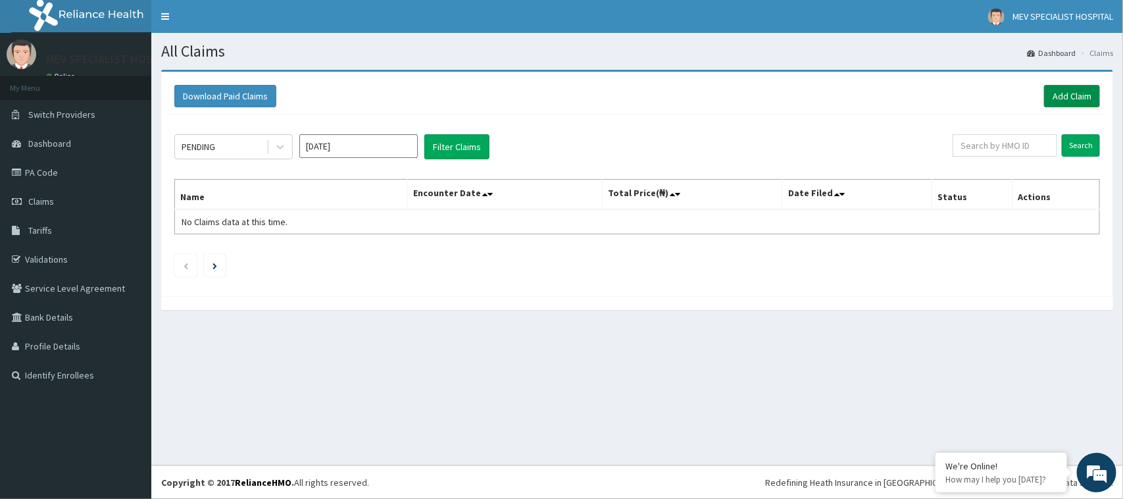
click at [1055, 103] on link "Add Claim" at bounding box center [1072, 96] width 56 height 22
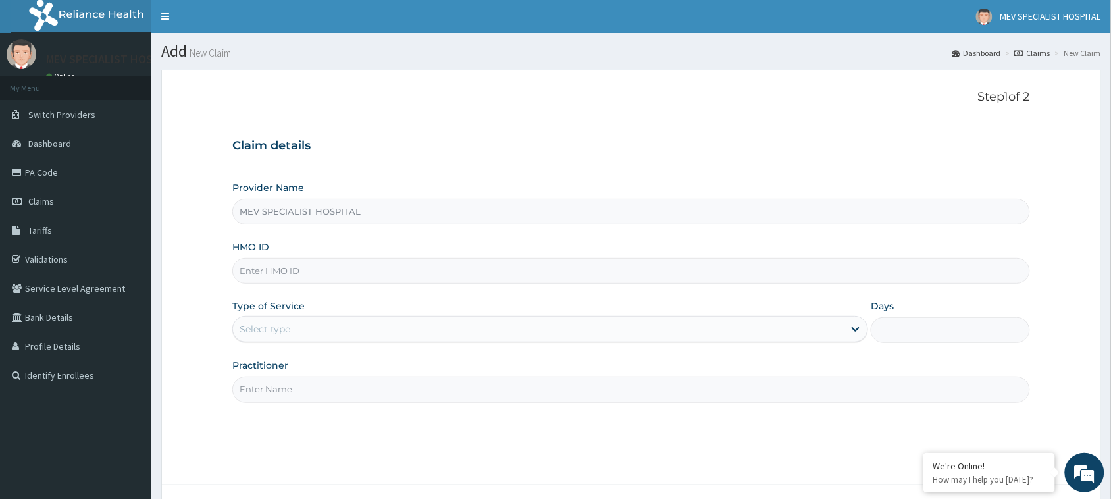
click at [363, 267] on input "HMO ID" at bounding box center [631, 271] width 798 height 26
paste input "PRV/10148/F"
type input "PRV/10148/F"
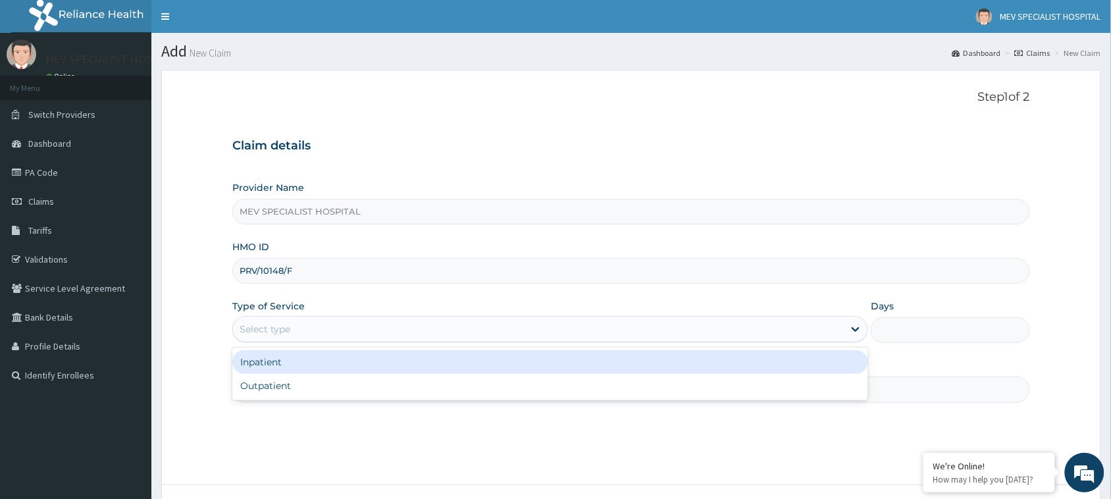
click at [285, 331] on div "Select type" at bounding box center [265, 328] width 51 height 13
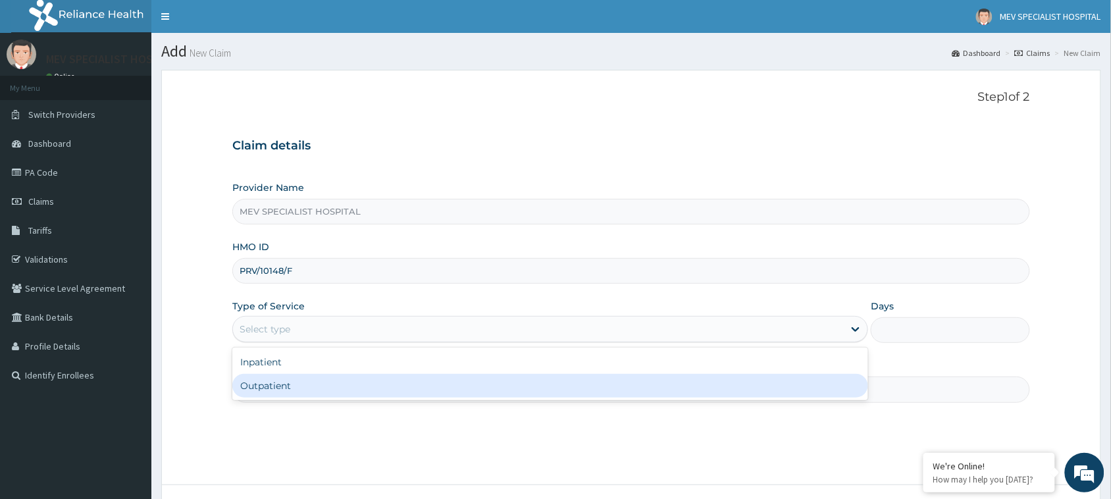
click at [290, 374] on div "Outpatient" at bounding box center [550, 386] width 636 height 24
type input "1"
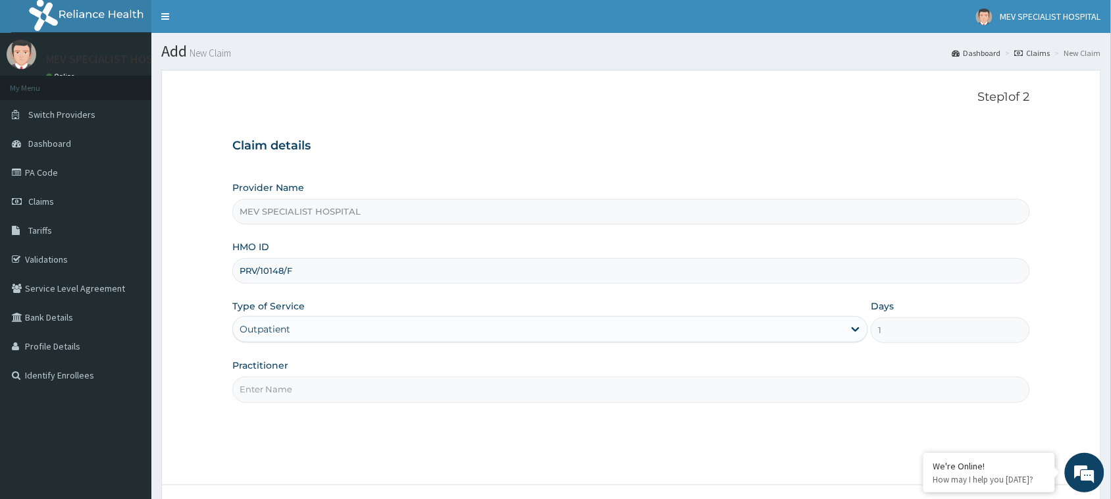
click at [290, 374] on div "Practitioner" at bounding box center [631, 380] width 798 height 43
click at [291, 390] on input "Practitioner" at bounding box center [631, 389] width 798 height 26
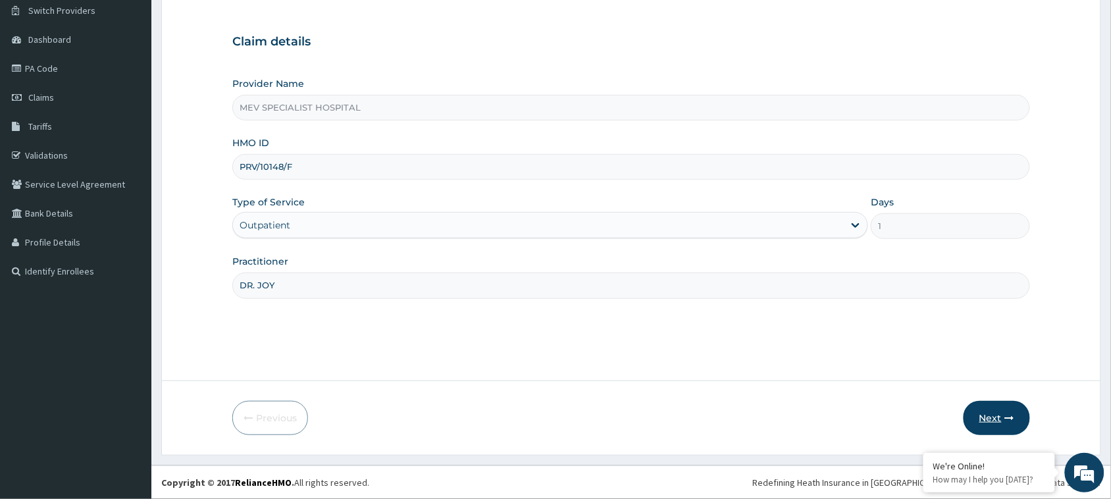
type input "DR. JOY"
click at [979, 412] on button "Next" at bounding box center [996, 418] width 66 height 34
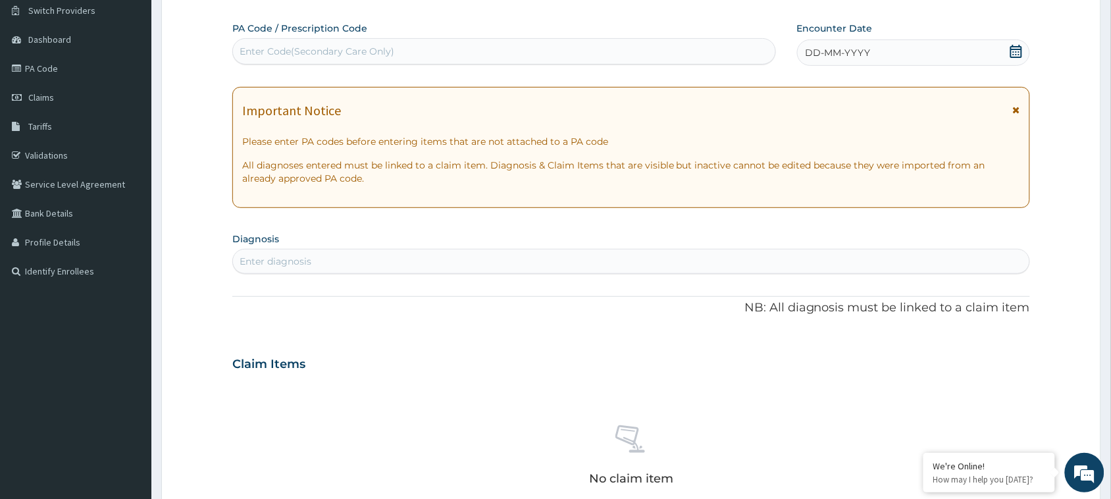
click at [494, 49] on div "Enter Code(Secondary Care Only)" at bounding box center [504, 51] width 542 height 21
paste input "PA/BC7BB0"
type input "PA/BC7BB0"
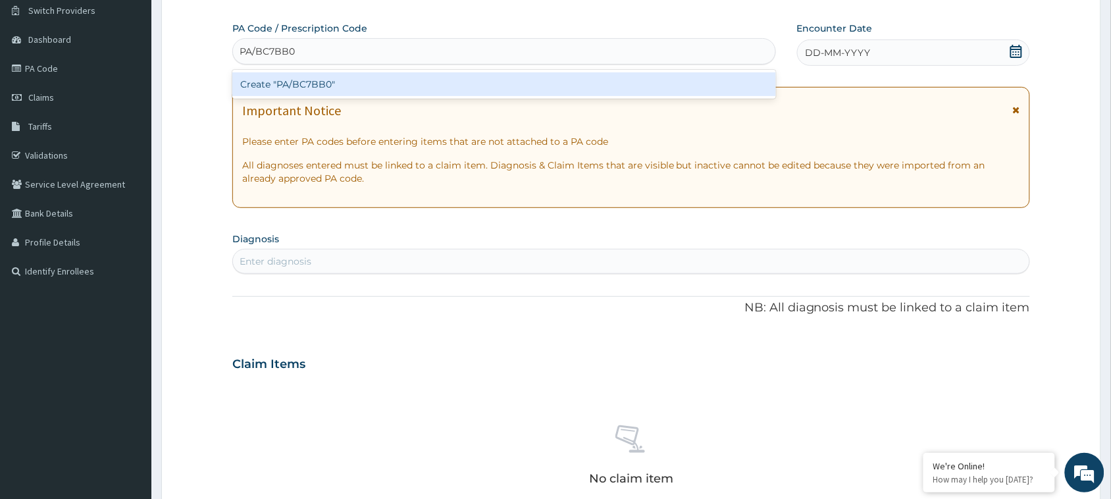
click at [488, 95] on div "Create "PA/BC7BB0"" at bounding box center [504, 84] width 544 height 24
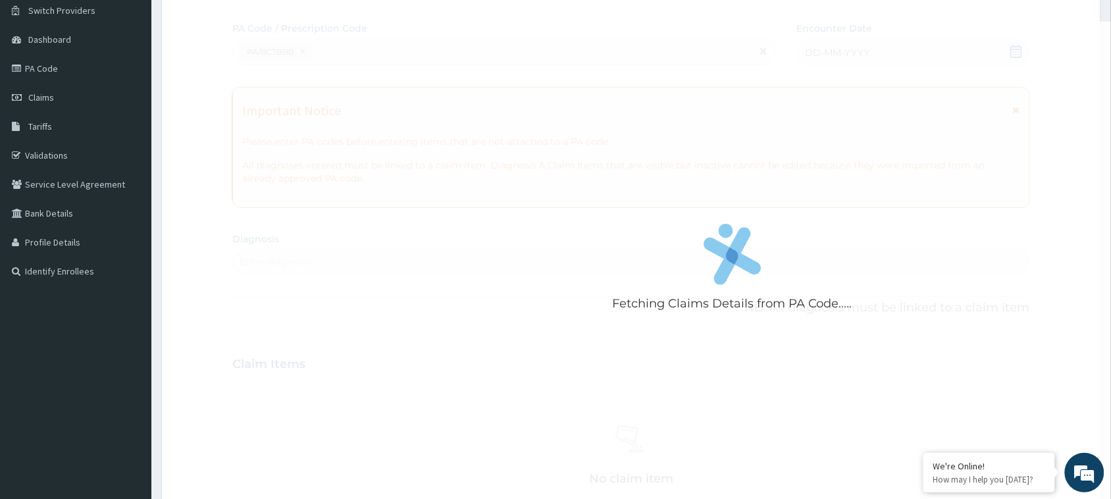
click at [488, 95] on div "Fetching Claims Details from PA Code....." at bounding box center [732, 271] width 1000 height 499
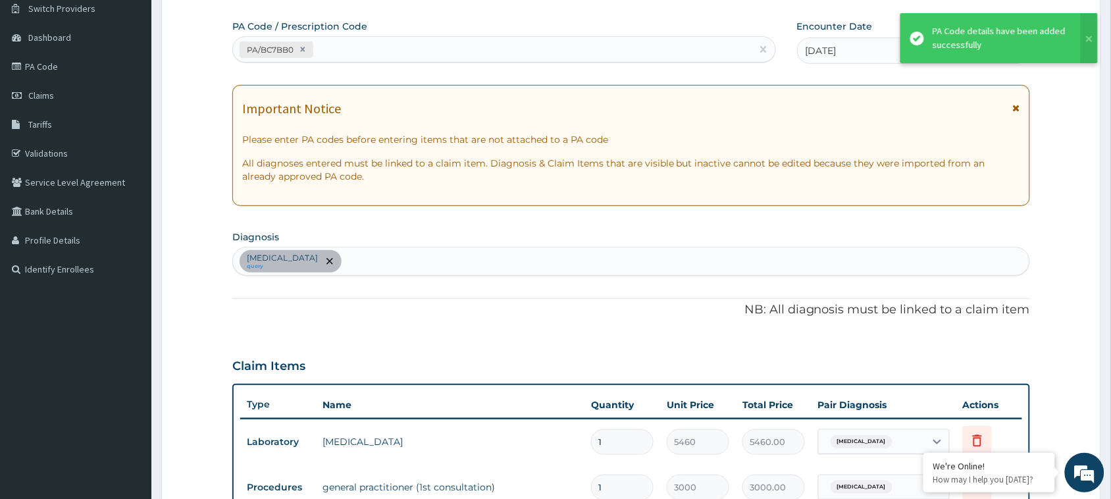
scroll to position [432, 0]
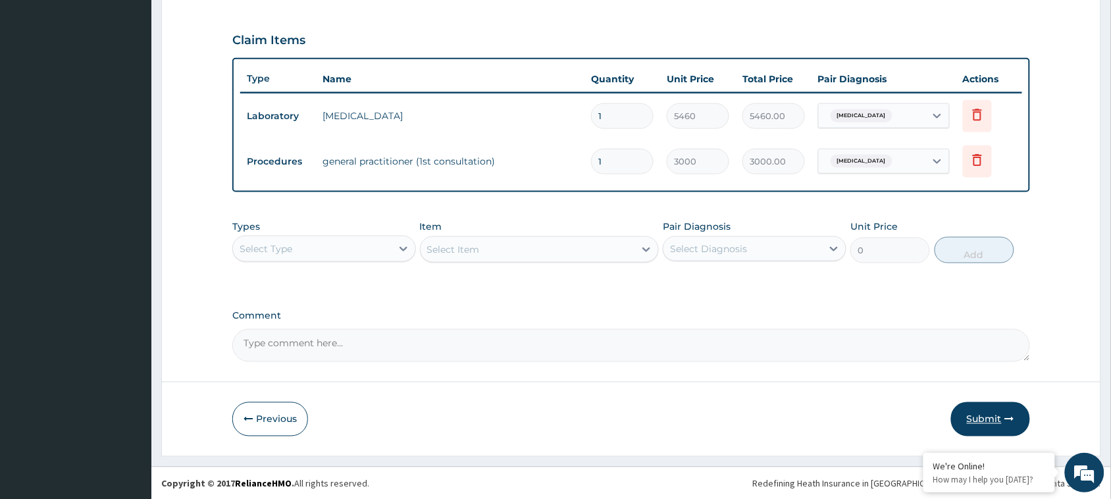
click at [975, 412] on button "Submit" at bounding box center [990, 419] width 79 height 34
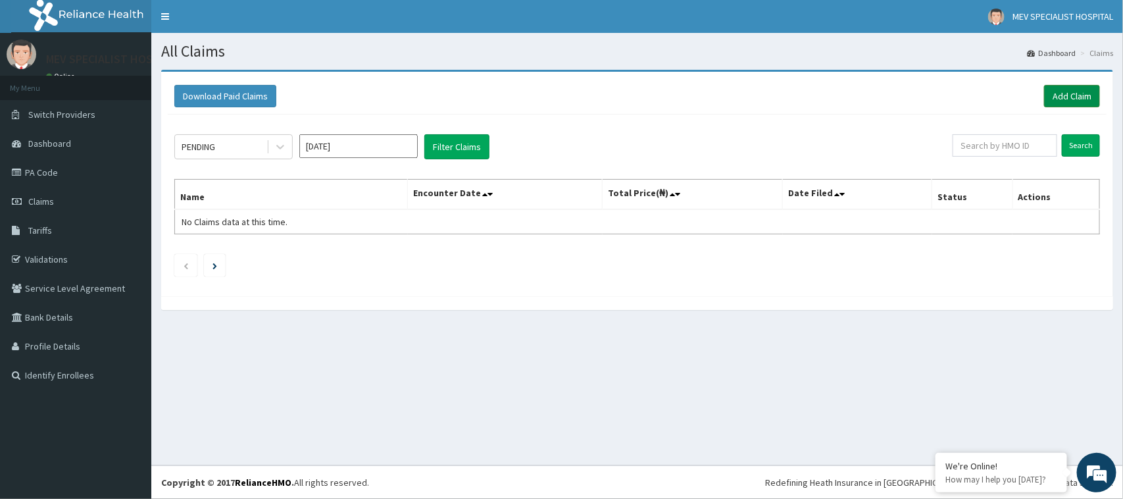
click at [1067, 103] on link "Add Claim" at bounding box center [1072, 96] width 56 height 22
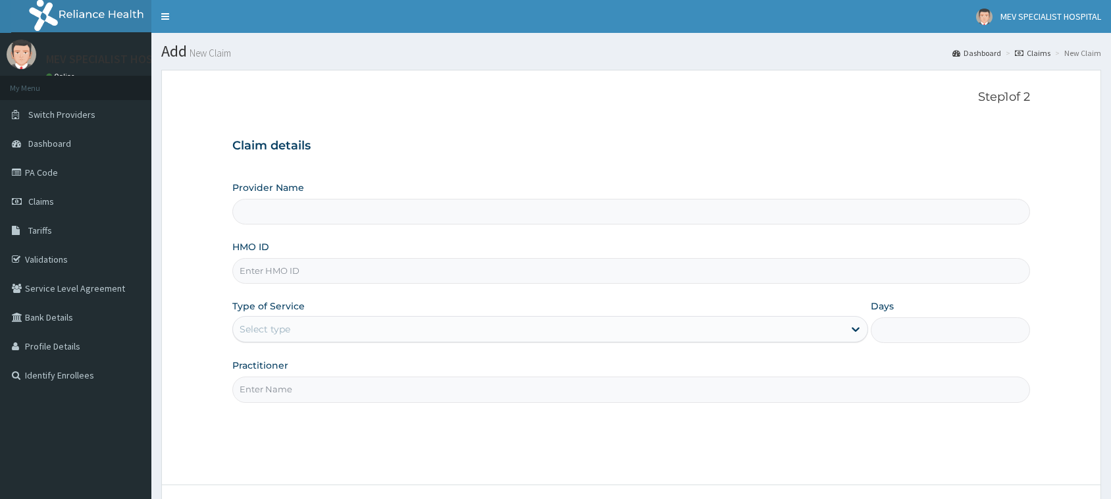
type input "MEV SPECIALIST HOSPITAL"
click at [491, 269] on input "HMO ID" at bounding box center [631, 271] width 798 height 26
paste input "SBG/10392/D"
type input "SBG/10392/D"
click at [355, 319] on div "Select type" at bounding box center [538, 329] width 611 height 21
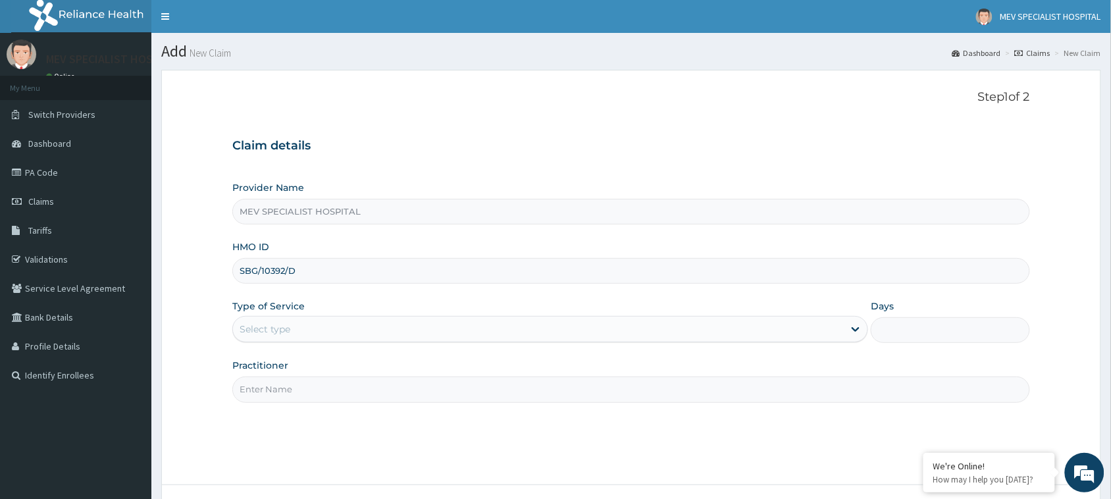
click at [345, 407] on div "Step 1 of 2 Claim details Provider Name MEV SPECIALIST HOSPITAL HMO ID SBG/1039…" at bounding box center [631, 277] width 798 height 374
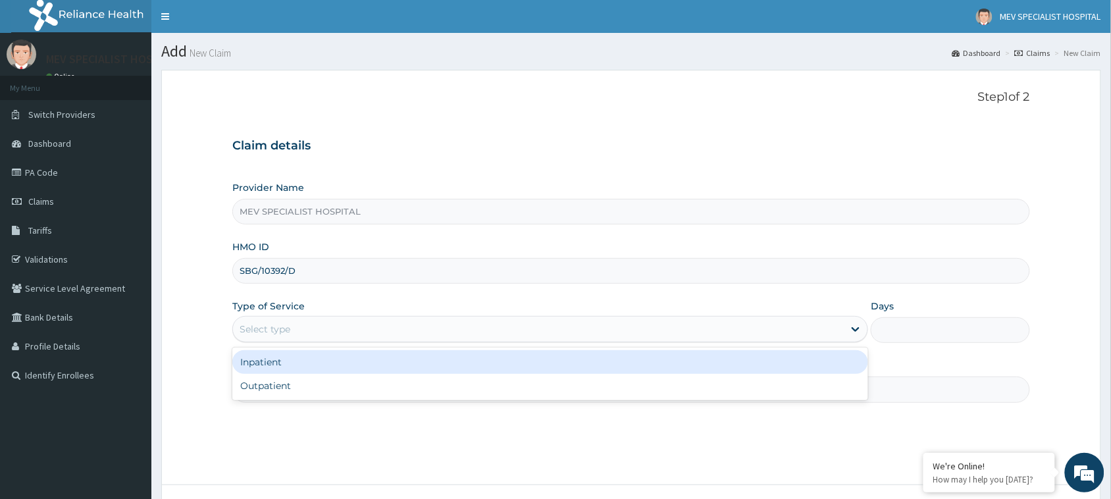
click at [343, 321] on div "Select type" at bounding box center [538, 329] width 611 height 21
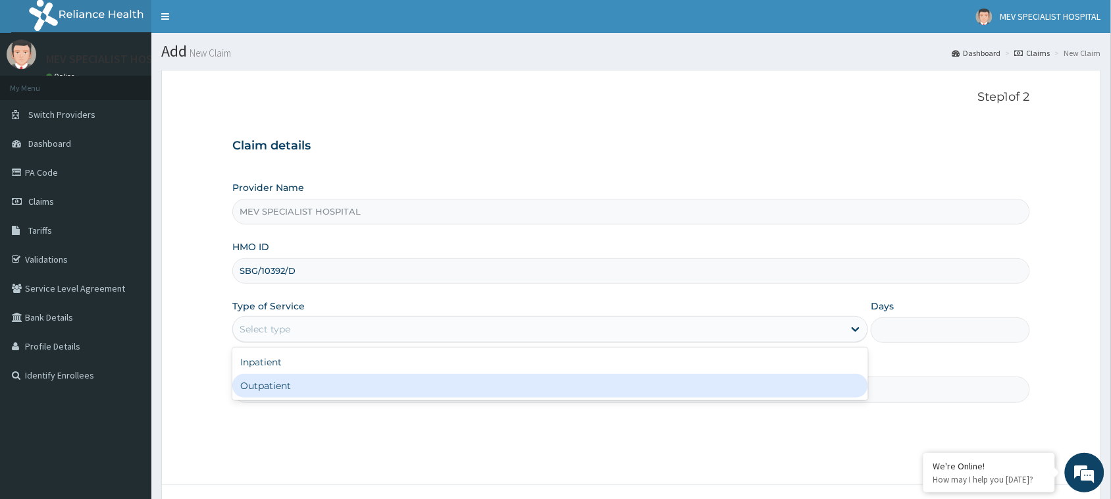
click at [330, 379] on div "Outpatient" at bounding box center [550, 386] width 636 height 24
type input "1"
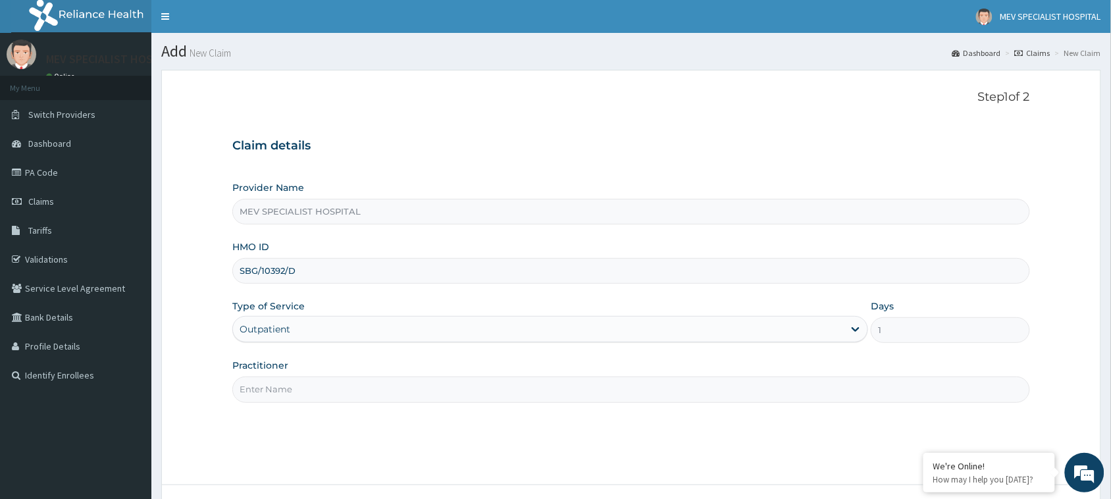
click at [330, 379] on input "Practitioner" at bounding box center [631, 389] width 798 height 26
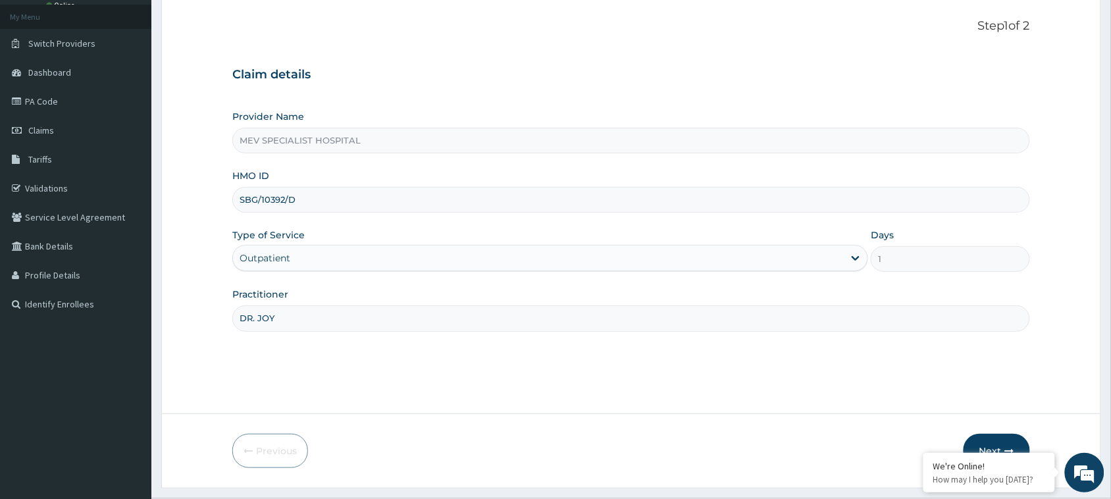
scroll to position [104, 0]
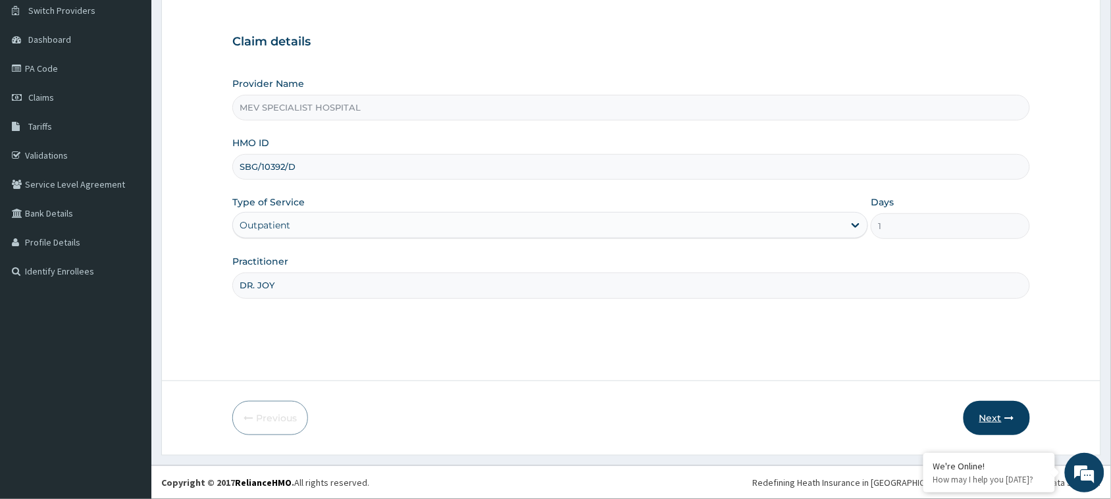
type input "DR. JOY"
click at [1005, 423] on button "Next" at bounding box center [996, 418] width 66 height 34
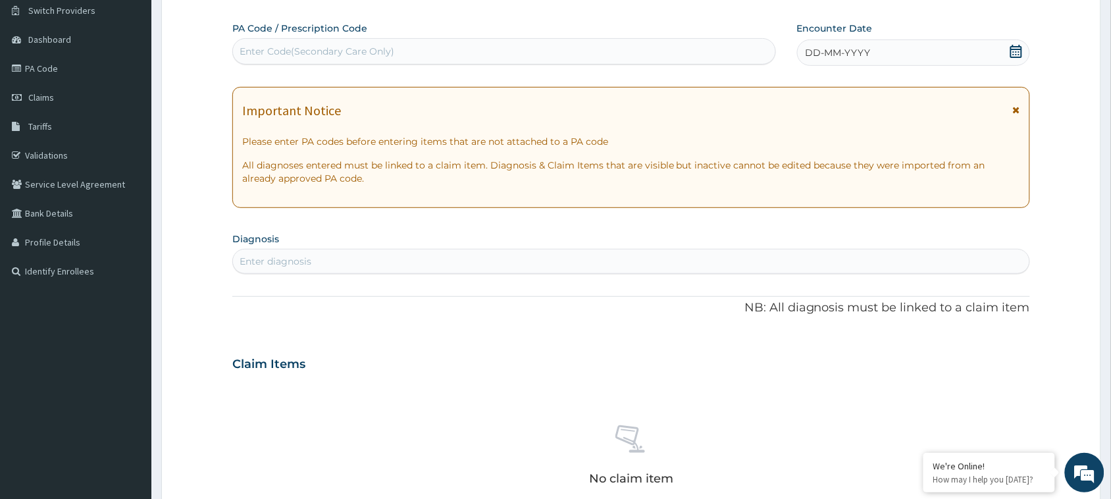
click at [449, 64] on div "PA Code / Prescription Code Enter Code(Secondary Care Only)" at bounding box center [504, 44] width 544 height 44
click at [436, 37] on div "PA Code / Prescription Code Enter Code(Secondary Care Only)" at bounding box center [504, 43] width 544 height 43
click at [436, 47] on div "Enter Code(Secondary Care Only)" at bounding box center [504, 51] width 542 height 21
paste input "PA/7DE601"
type input "PA/7DE601"
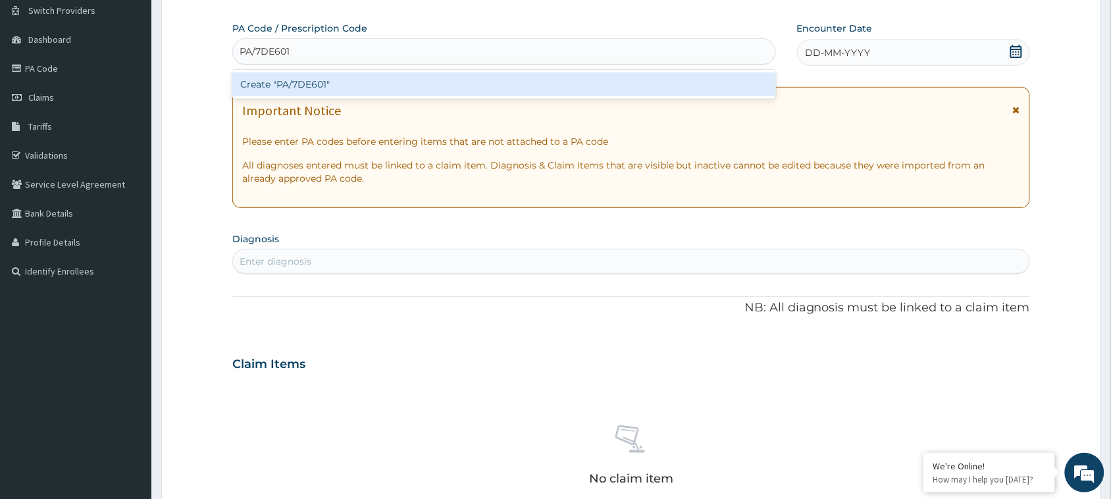
click at [412, 87] on div "Create "PA/7DE601"" at bounding box center [504, 84] width 544 height 24
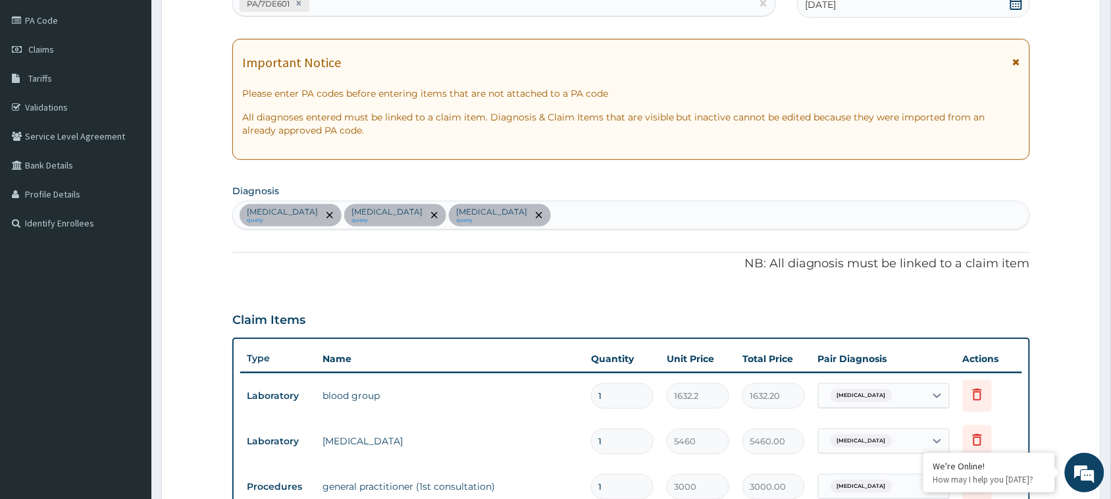
scroll to position [149, 0]
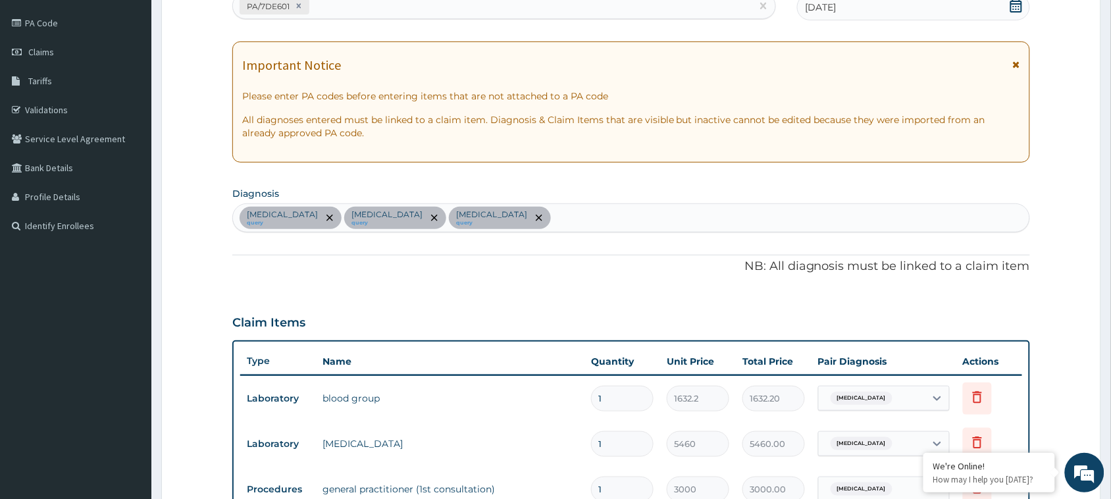
click at [372, 5] on div "PA/7DE601" at bounding box center [492, 6] width 519 height 22
paste input "PA/AE53A0"
type input "PA/AE53A0"
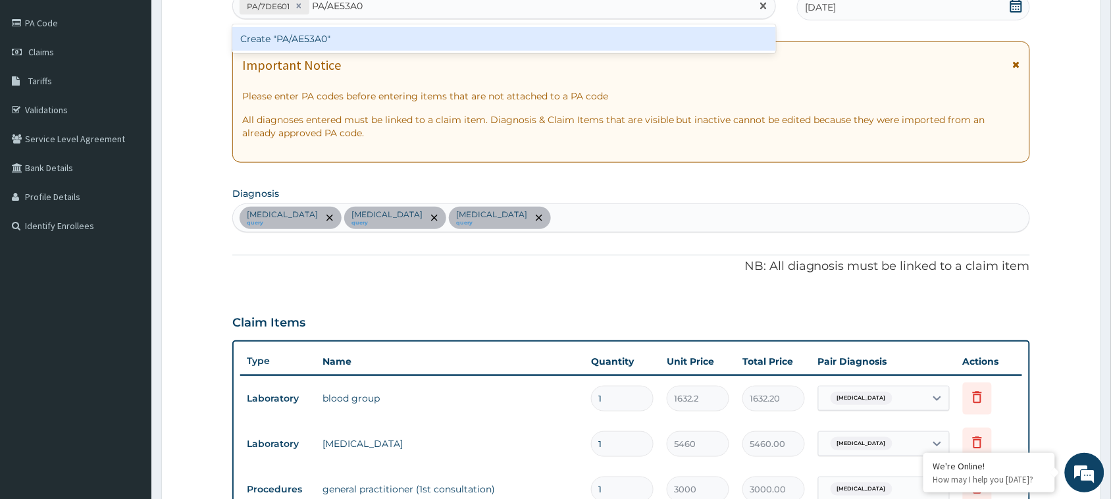
click at [377, 41] on div "Create "PA/AE53A0"" at bounding box center [504, 39] width 544 height 24
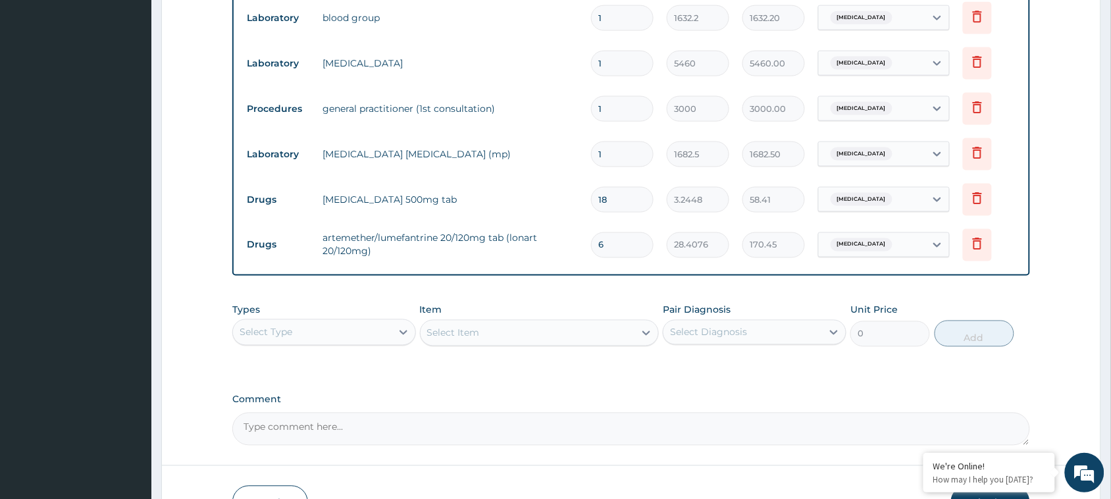
scroll to position [613, 0]
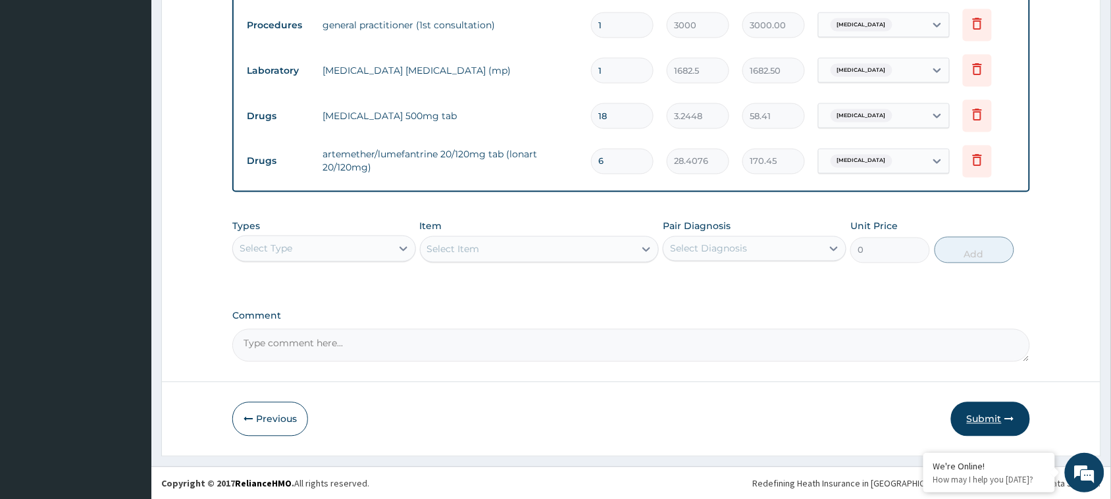
click at [992, 413] on button "Submit" at bounding box center [990, 419] width 79 height 34
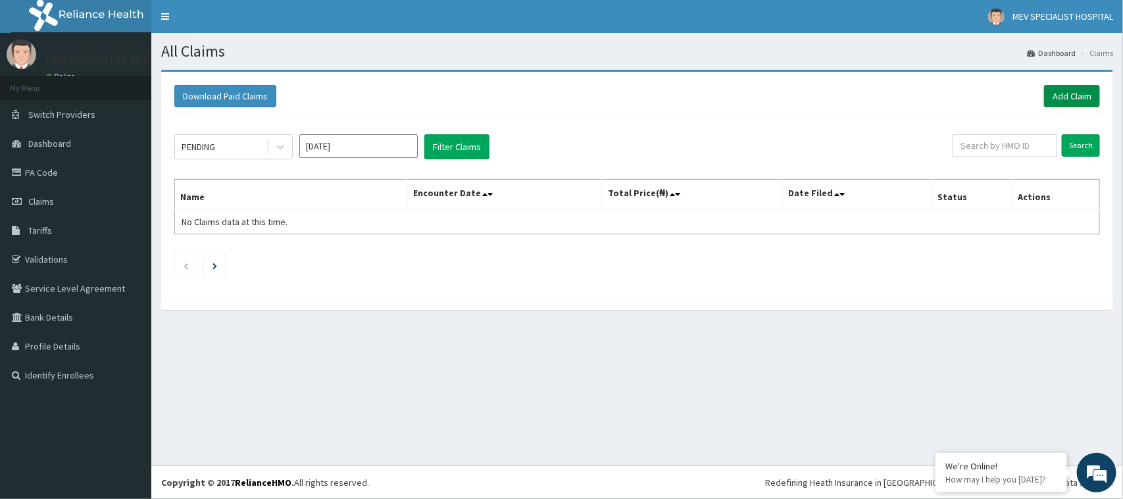
click at [1060, 95] on link "Add Claim" at bounding box center [1072, 96] width 56 height 22
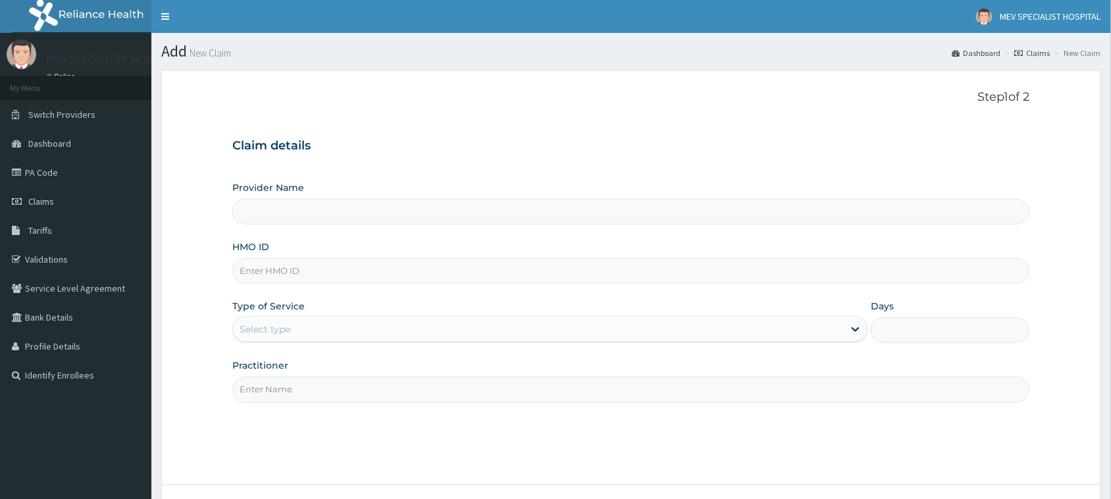
click at [430, 277] on input "HMO ID" at bounding box center [631, 271] width 798 height 26
paste input "SBG/10392/E"
type input "SBG/10392/E"
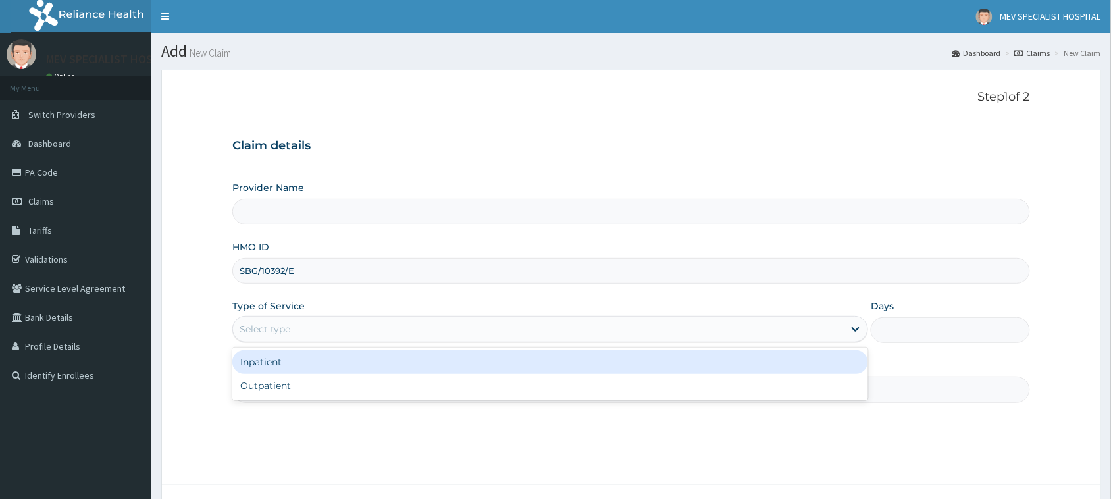
click at [366, 327] on div "Select type" at bounding box center [538, 329] width 611 height 21
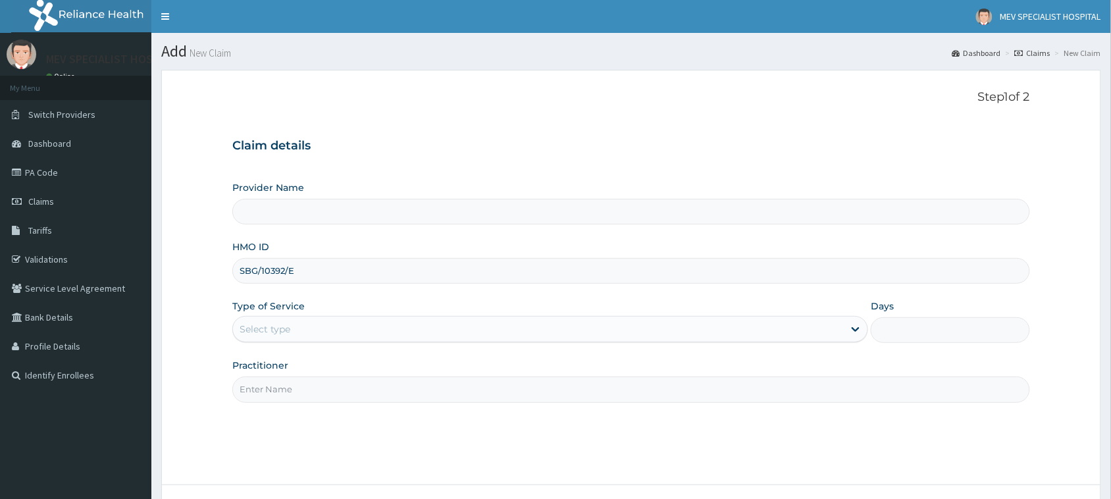
click at [340, 401] on input "Practitioner" at bounding box center [631, 389] width 798 height 26
type input "MEV SPECIALIST HOSPITAL"
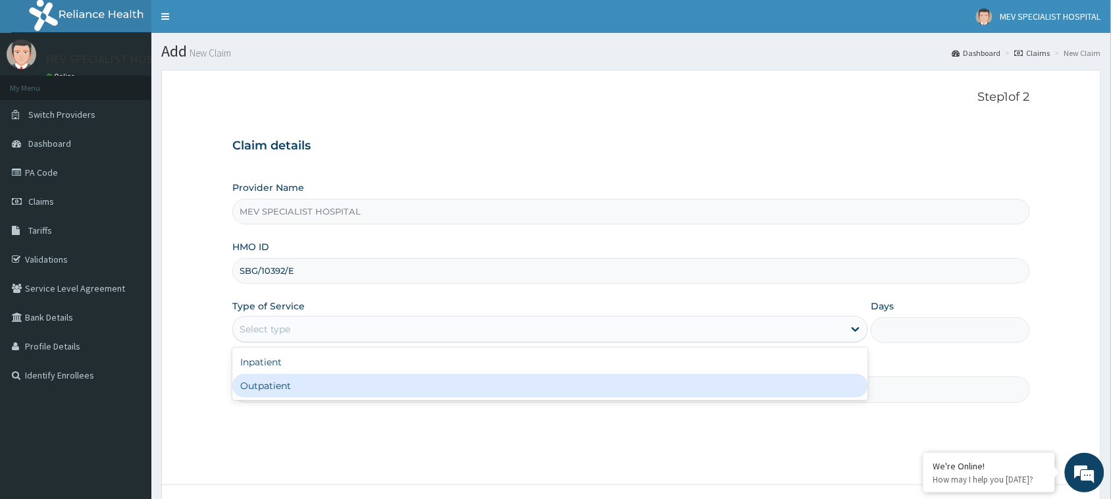
drag, startPoint x: 336, startPoint y: 320, endPoint x: 308, endPoint y: 392, distance: 77.1
click at [308, 342] on div "option Outpatient focused, 2 of 2. 2 results available. Use Up and Down to choo…" at bounding box center [550, 329] width 636 height 26
click at [308, 392] on div "Outpatient" at bounding box center [550, 386] width 636 height 24
type input "1"
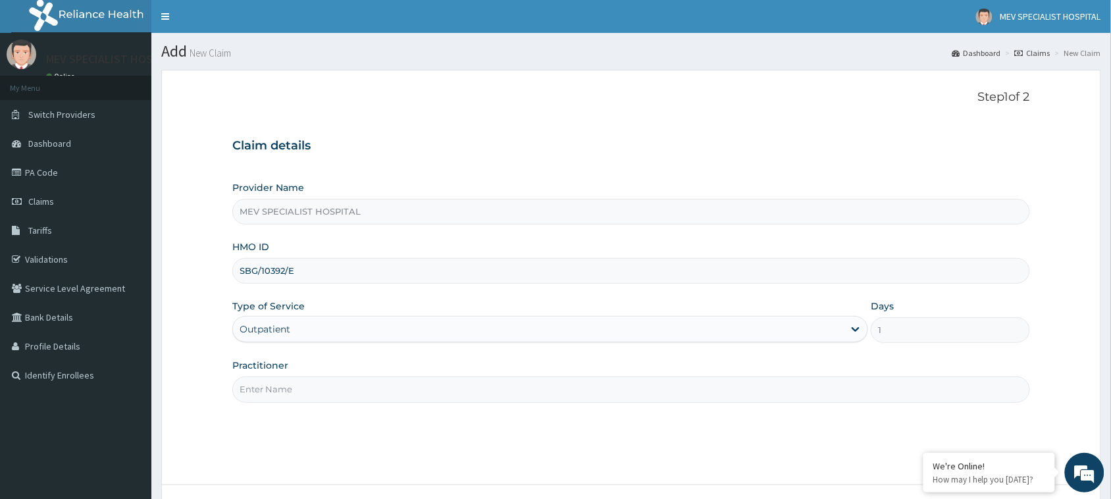
click at [308, 392] on input "Practitioner" at bounding box center [631, 389] width 798 height 26
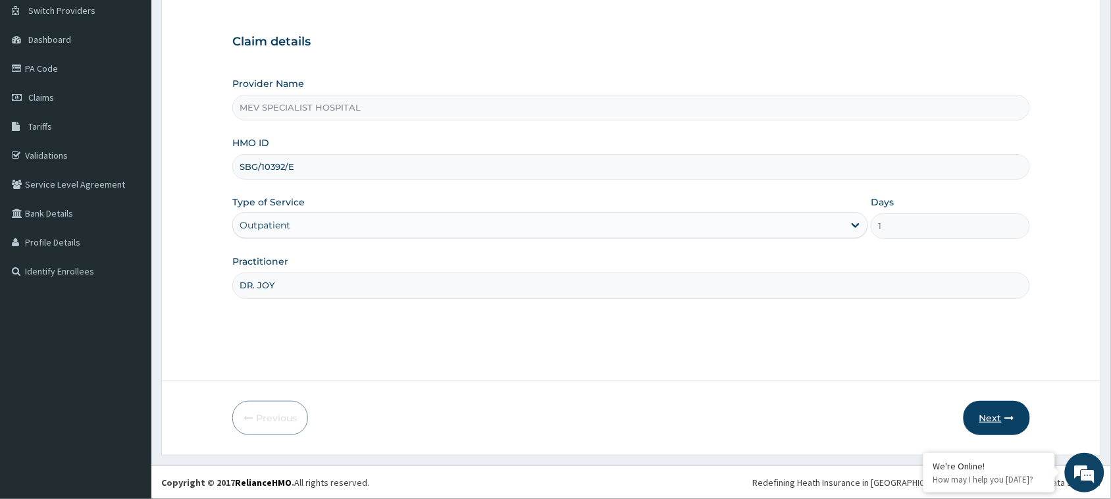
type input "DR. JOY"
click at [991, 419] on button "Next" at bounding box center [996, 418] width 66 height 34
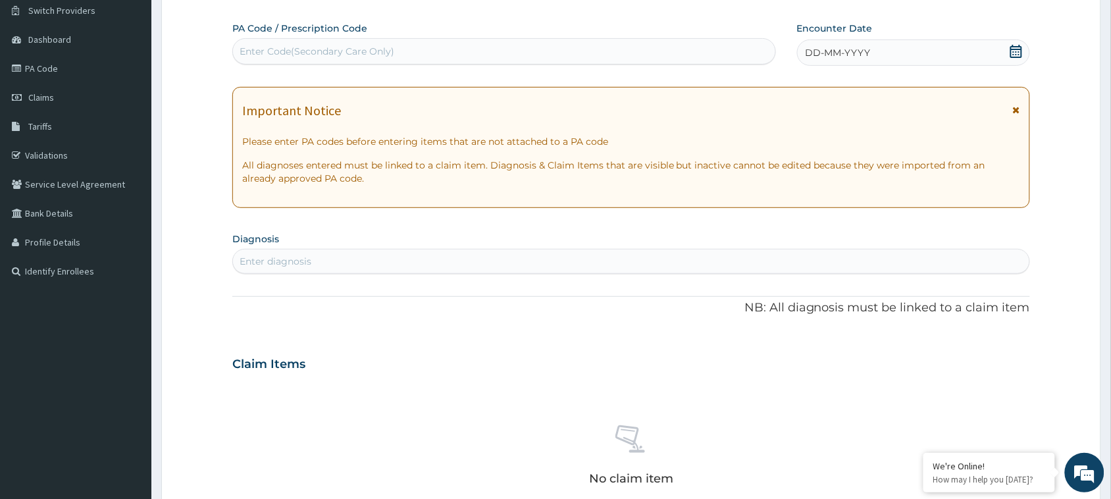
scroll to position [0, 0]
click at [474, 51] on div "Enter Code(Secondary Care Only)" at bounding box center [504, 51] width 542 height 21
paste input "PA/095AD2"
type input "PA/095AD2"
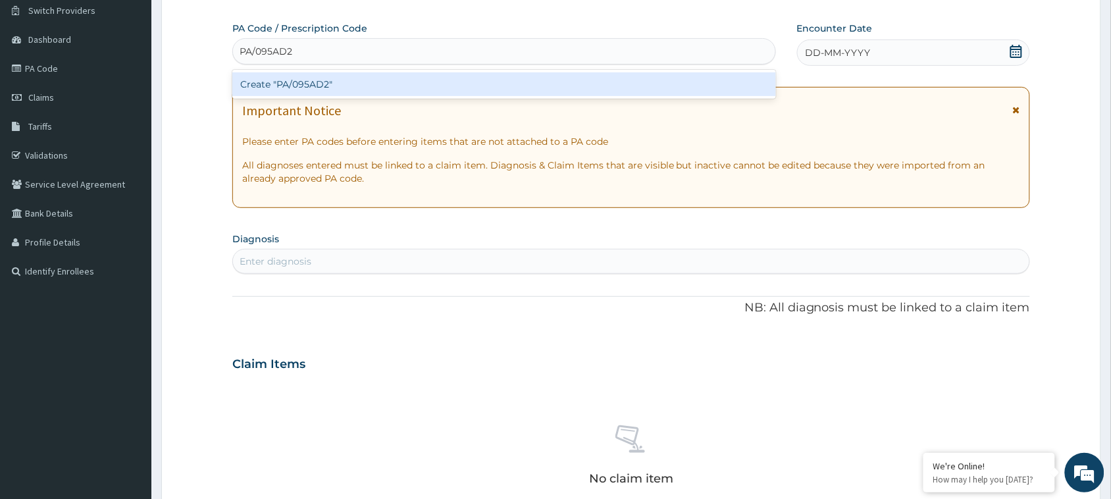
click at [475, 90] on div "Create "PA/095AD2"" at bounding box center [504, 84] width 544 height 24
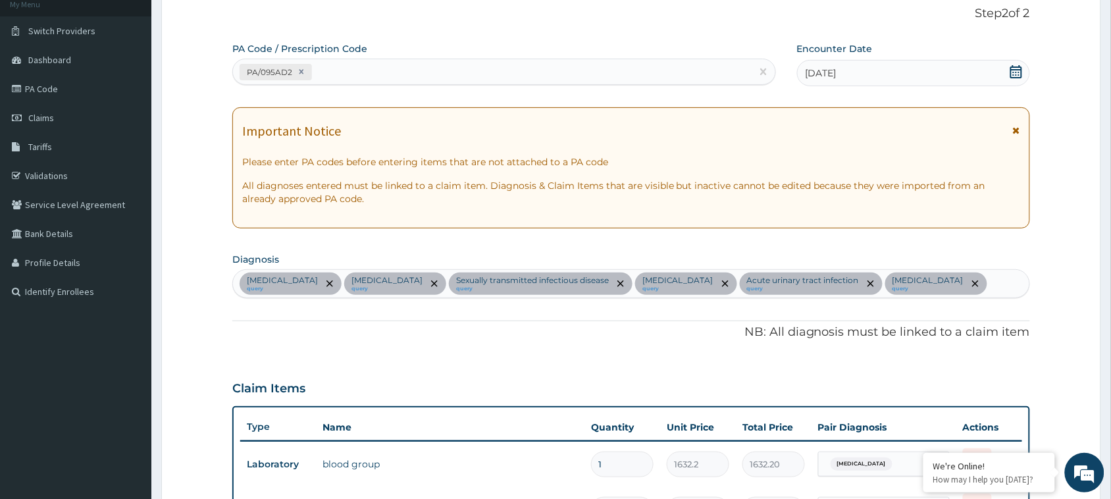
scroll to position [78, 0]
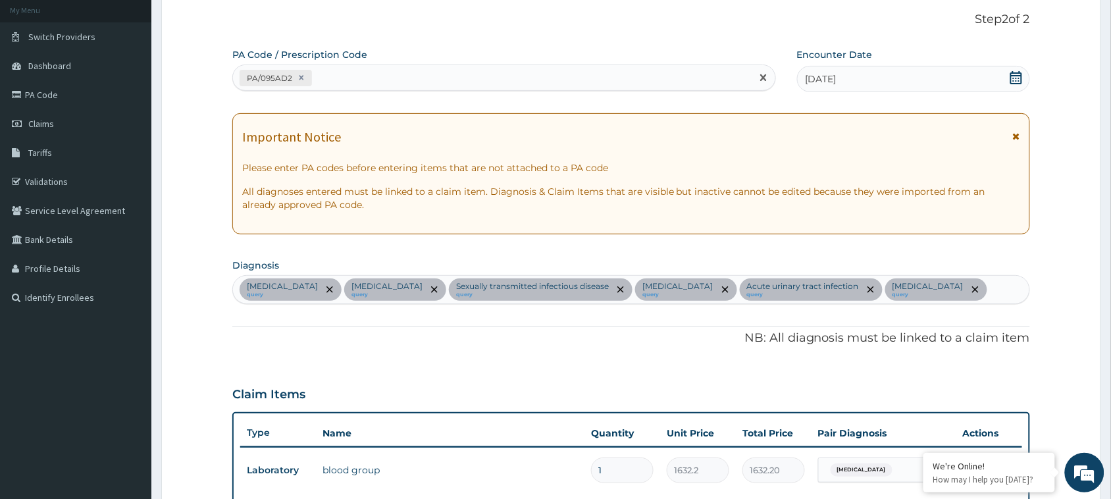
click at [378, 83] on div "PA/095AD2" at bounding box center [492, 78] width 519 height 22
paste input "PA/150BF3"
type input "PA/150BF3"
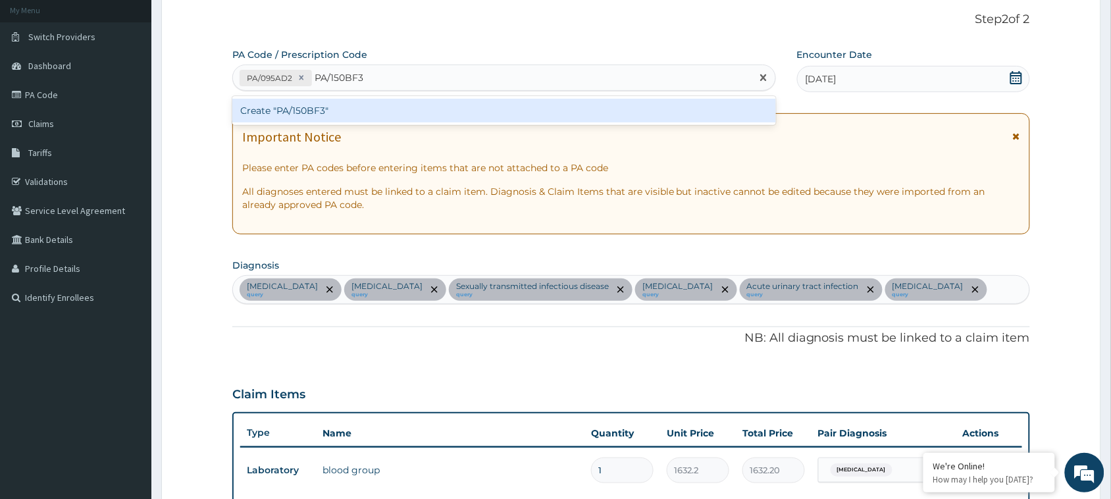
click at [375, 96] on div "Create "PA/150BF3"" at bounding box center [504, 110] width 544 height 29
click at [375, 111] on div "Create "PA/150BF3"" at bounding box center [504, 111] width 544 height 24
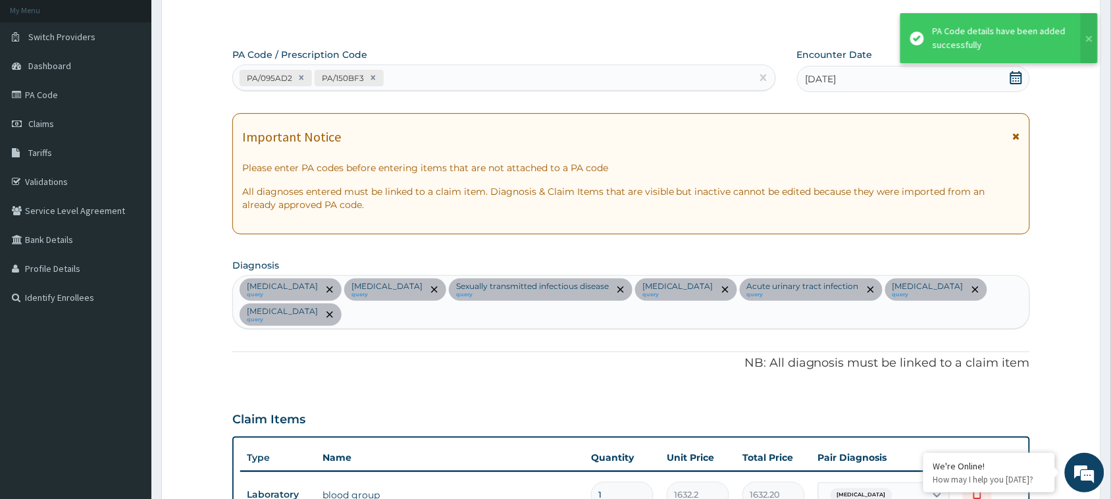
scroll to position [731, 0]
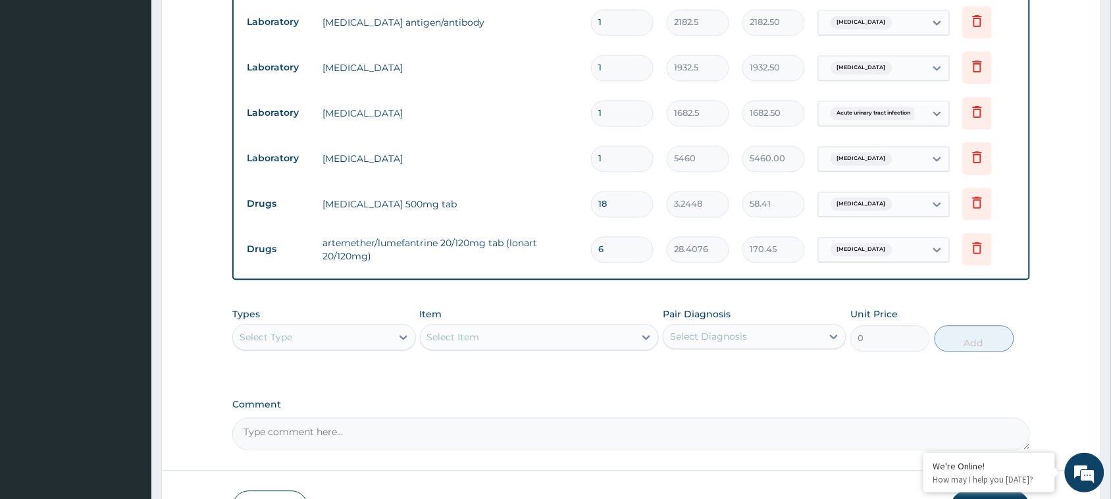
click at [523, 93] on tr "Laboratory urinalysis 1 1682.5 1682.50 Acute urinary tract infection Delete" at bounding box center [631, 113] width 782 height 45
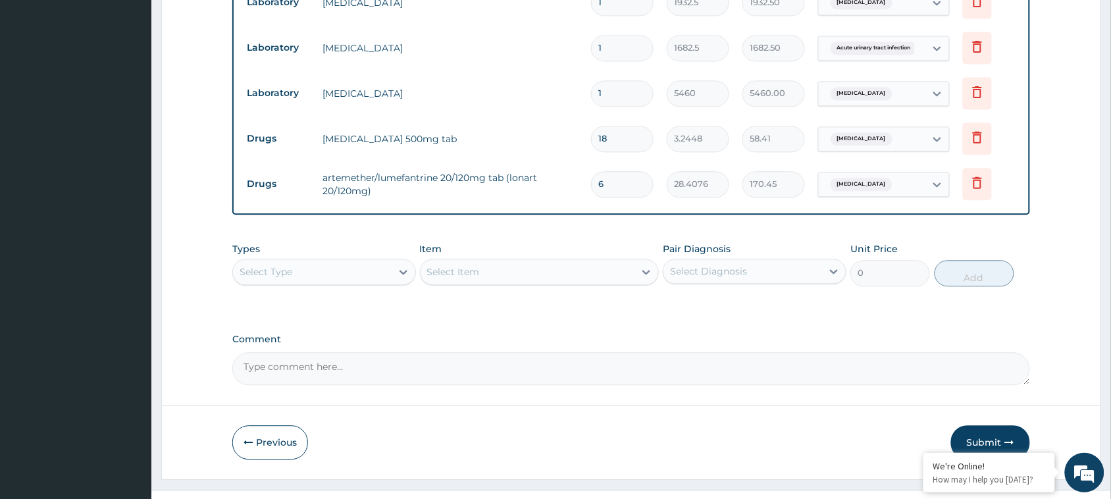
scroll to position [820, 0]
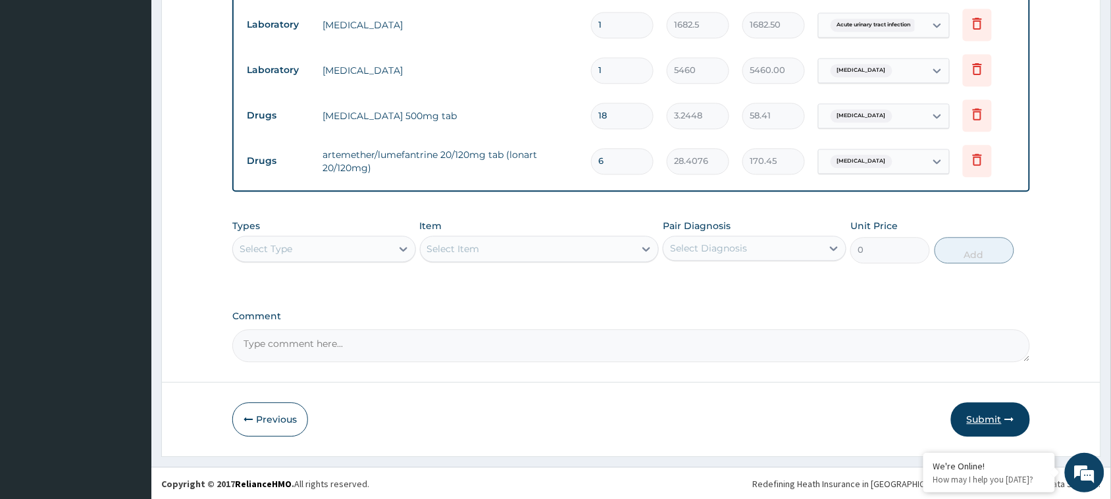
click at [998, 420] on button "Submit" at bounding box center [990, 419] width 79 height 34
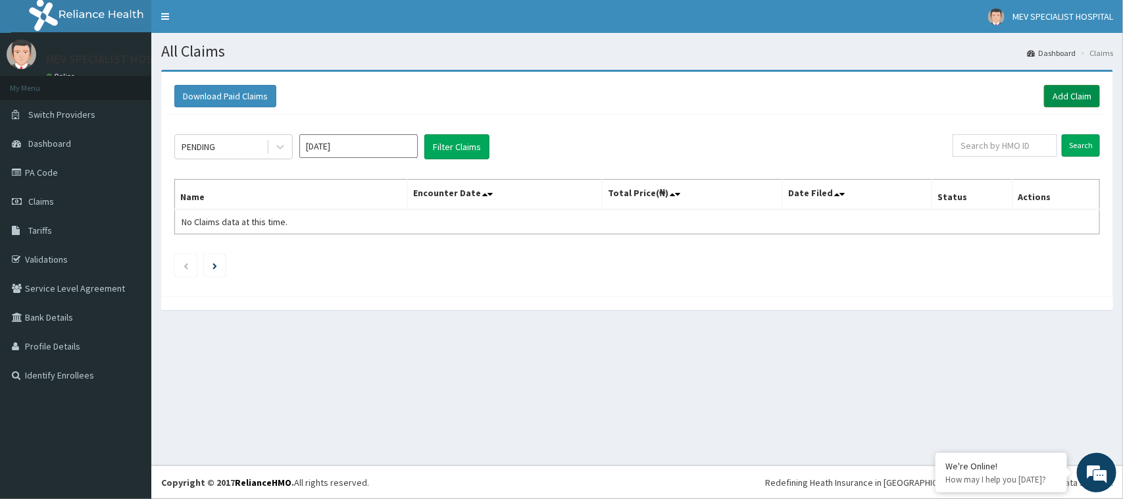
click at [1060, 103] on link "Add Claim" at bounding box center [1072, 96] width 56 height 22
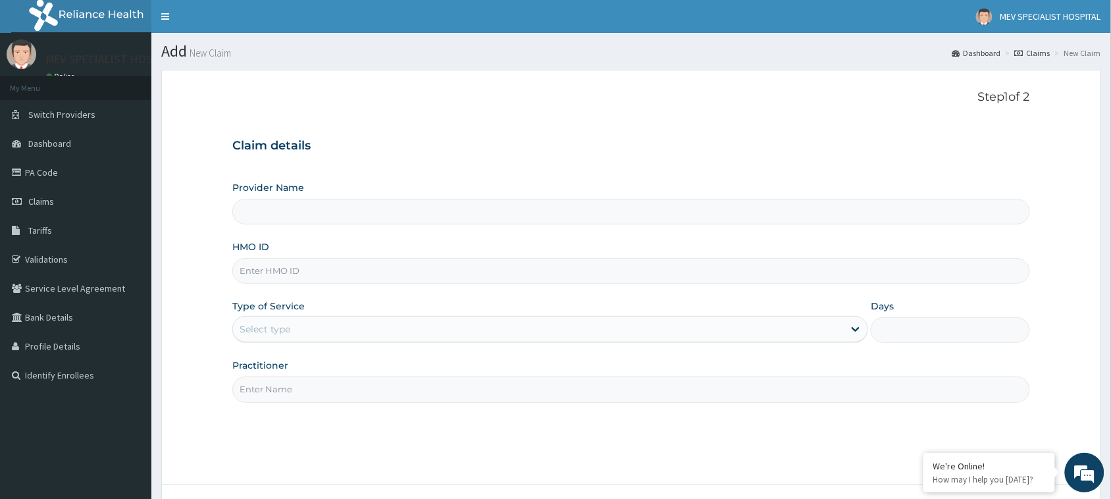
type input "MEV SPECIALIST HOSPITAL"
click at [306, 274] on input "HMO ID" at bounding box center [631, 271] width 798 height 26
paste input "PA/AED836"
click at [294, 322] on div "Select type" at bounding box center [538, 329] width 611 height 21
click at [350, 267] on input "PA/AED836" at bounding box center [631, 271] width 798 height 26
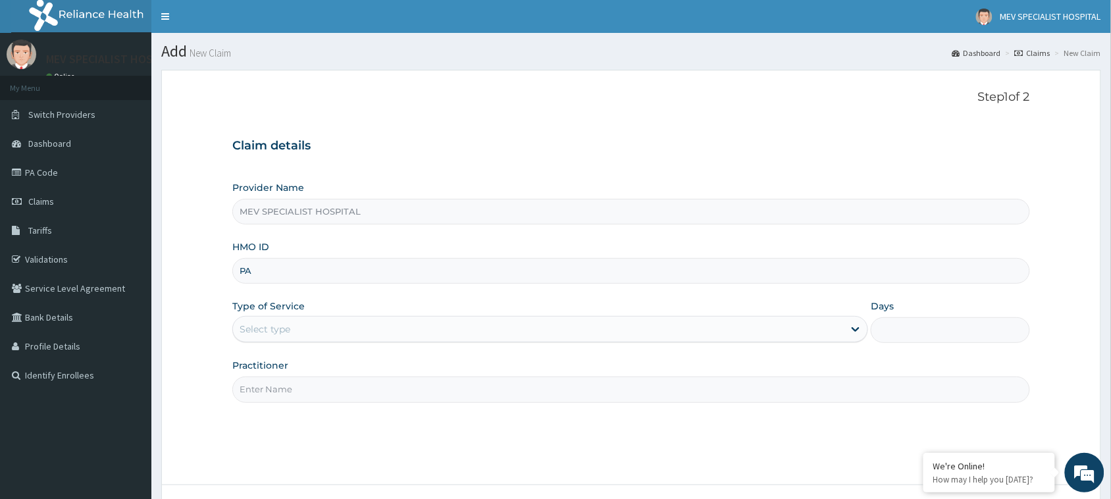
type input "P"
paste input "SBG/10700/A"
type input "SBG/10700/A"
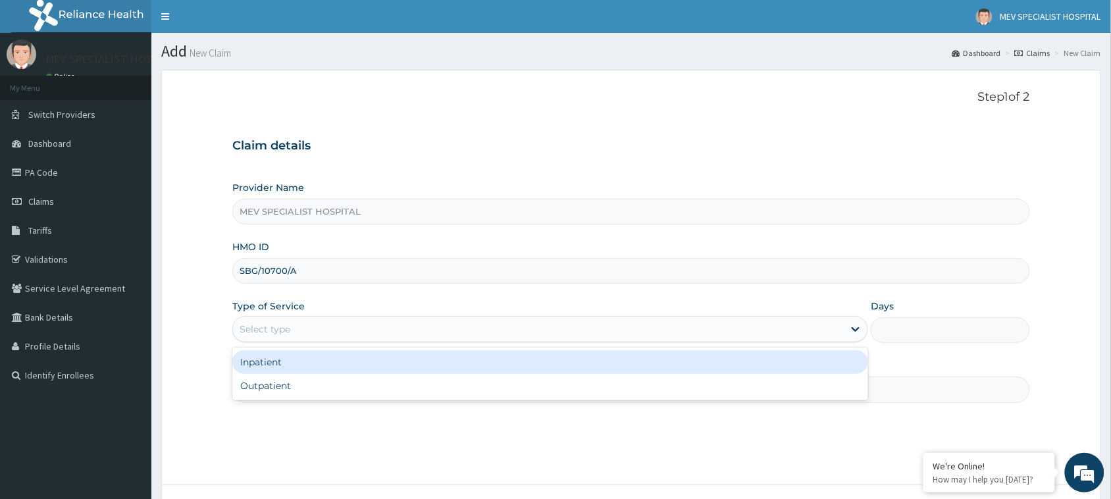
click at [352, 334] on div "Select type" at bounding box center [538, 329] width 611 height 21
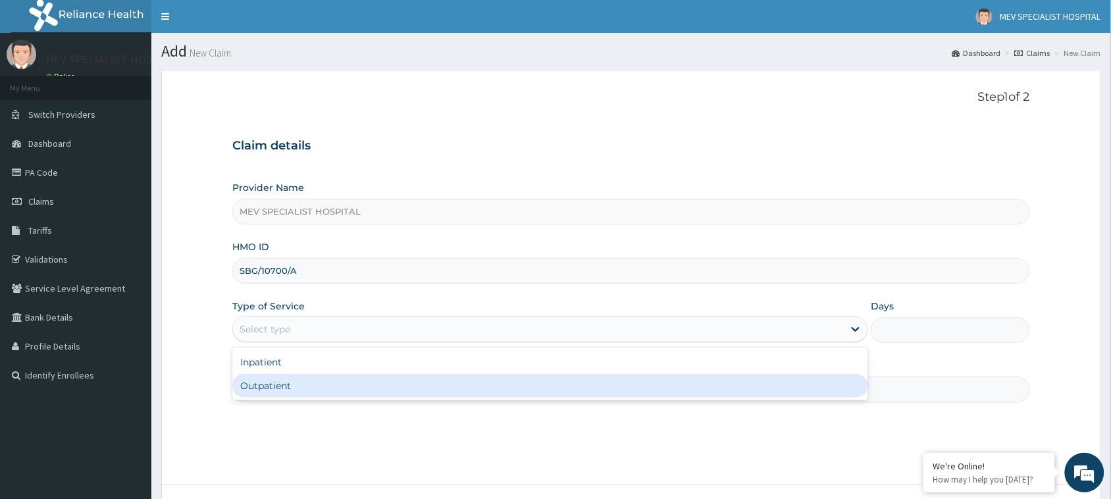
click at [336, 390] on div "Outpatient" at bounding box center [550, 386] width 636 height 24
type input "1"
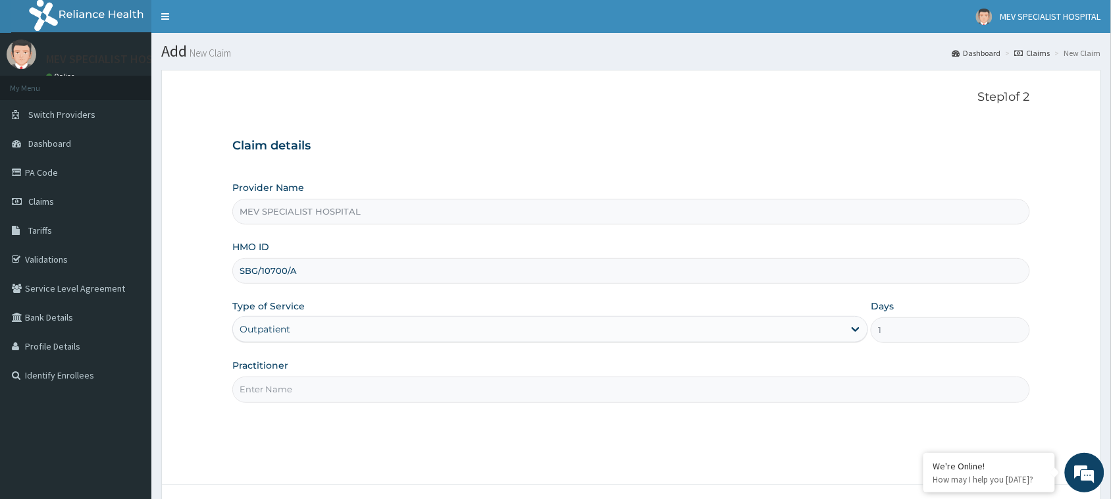
click at [336, 390] on input "Practitioner" at bounding box center [631, 389] width 798 height 26
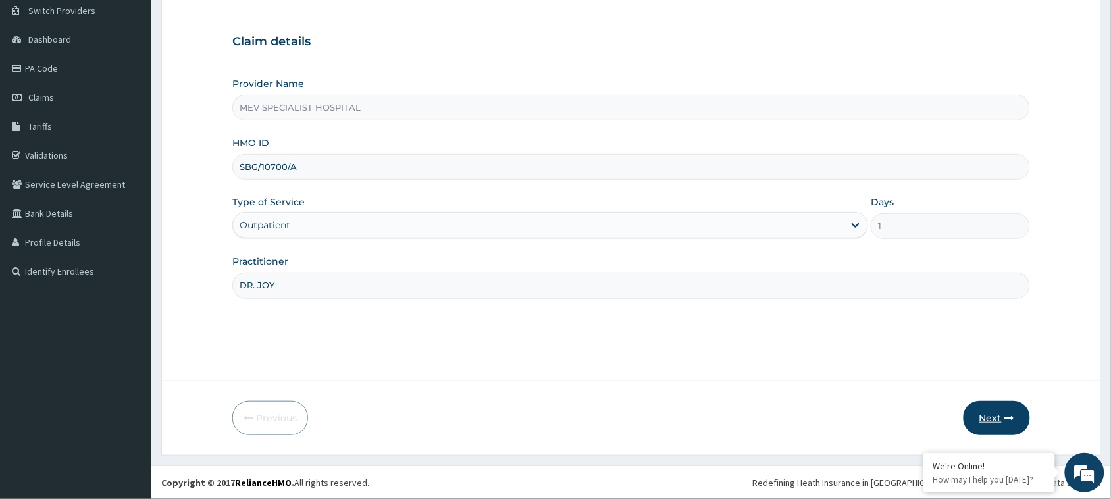
type input "DR. JOY"
click at [999, 413] on button "Next" at bounding box center [996, 418] width 66 height 34
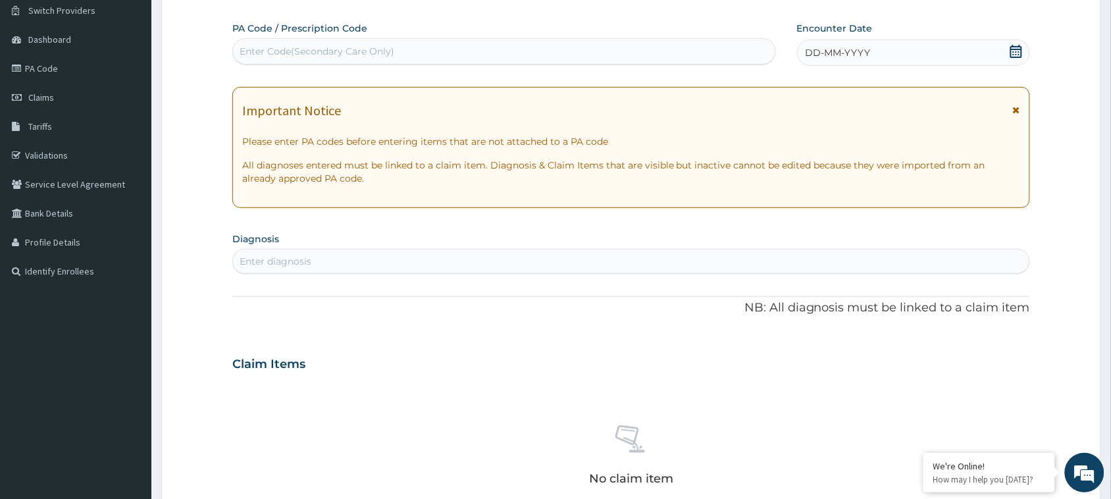
click at [456, 49] on div "Enter Code(Secondary Care Only)" at bounding box center [504, 51] width 542 height 21
paste input "PA/AED836"
type input "PA/AED836"
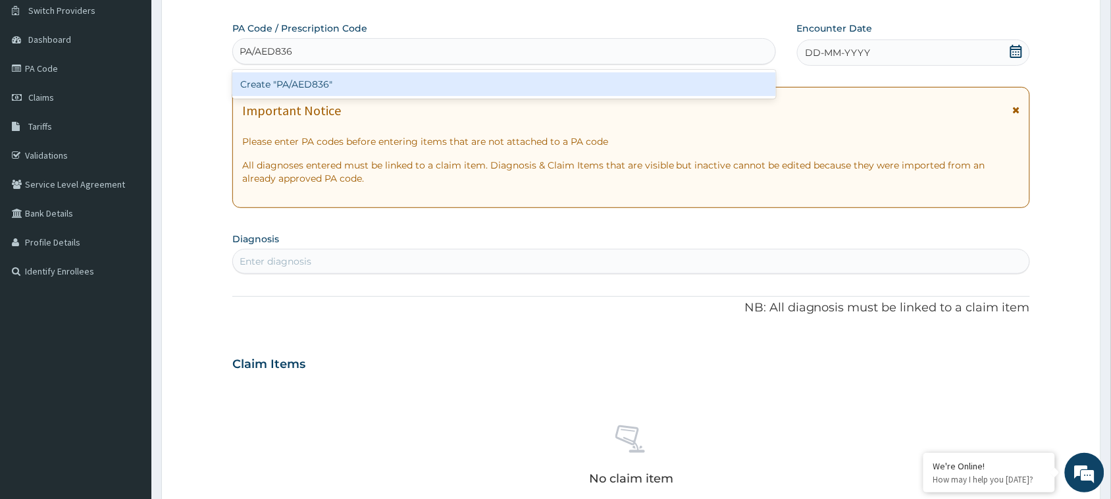
click at [448, 93] on div "Create "PA/AED836"" at bounding box center [504, 84] width 544 height 24
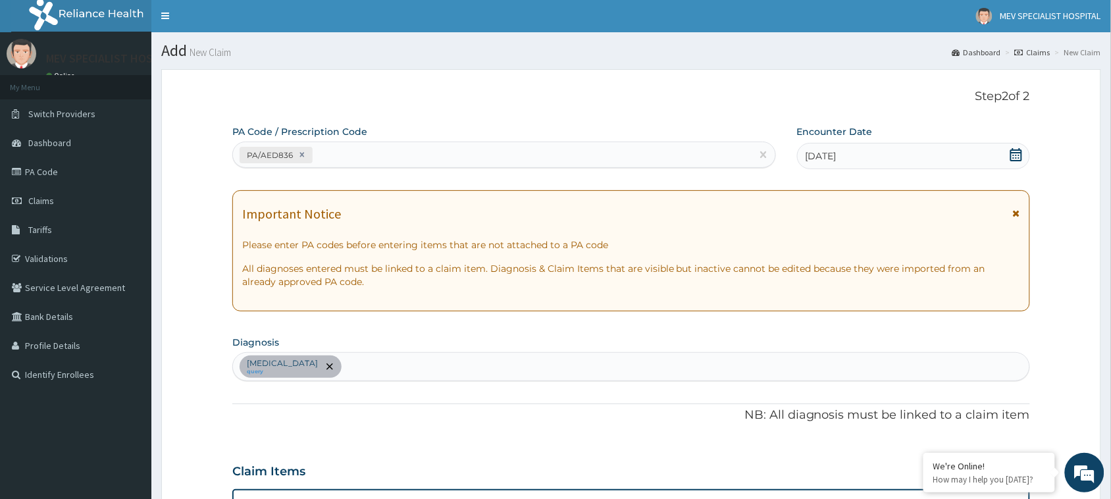
scroll to position [0, 0]
click at [435, 153] on div "PA/AED836" at bounding box center [492, 156] width 519 height 22
paste input "PA/BE458C"
type input "PA/BE458C"
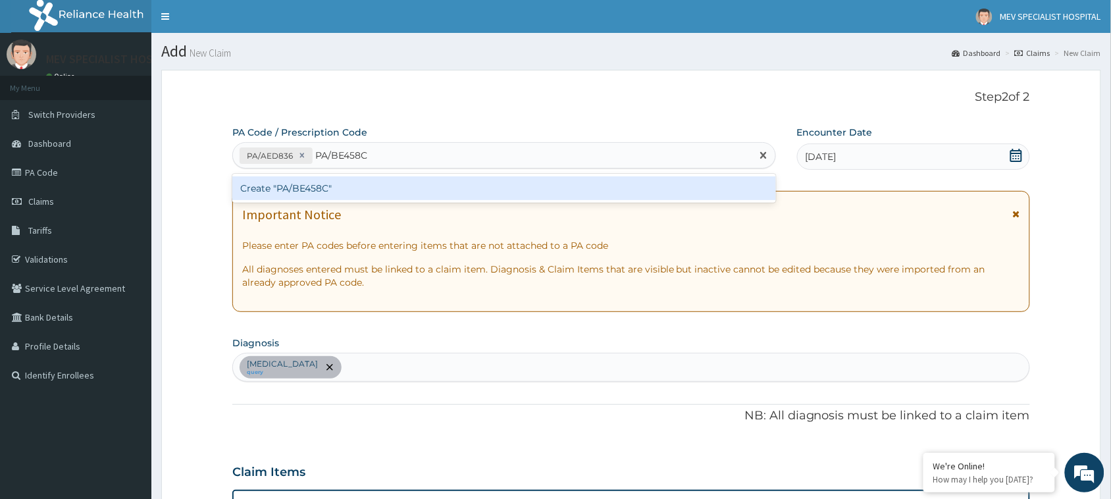
click at [438, 193] on div "Create "PA/BE458C"" at bounding box center [504, 188] width 544 height 24
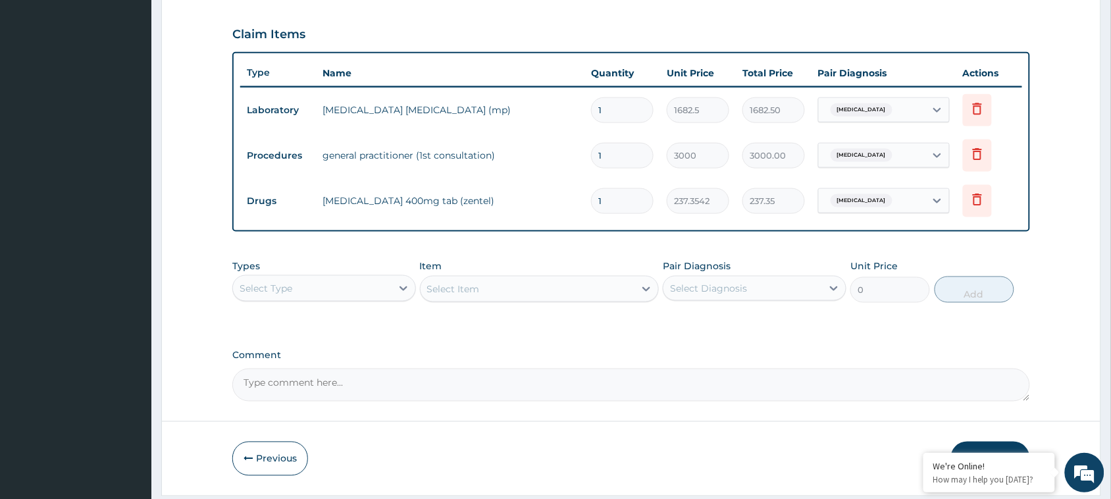
scroll to position [433, 0]
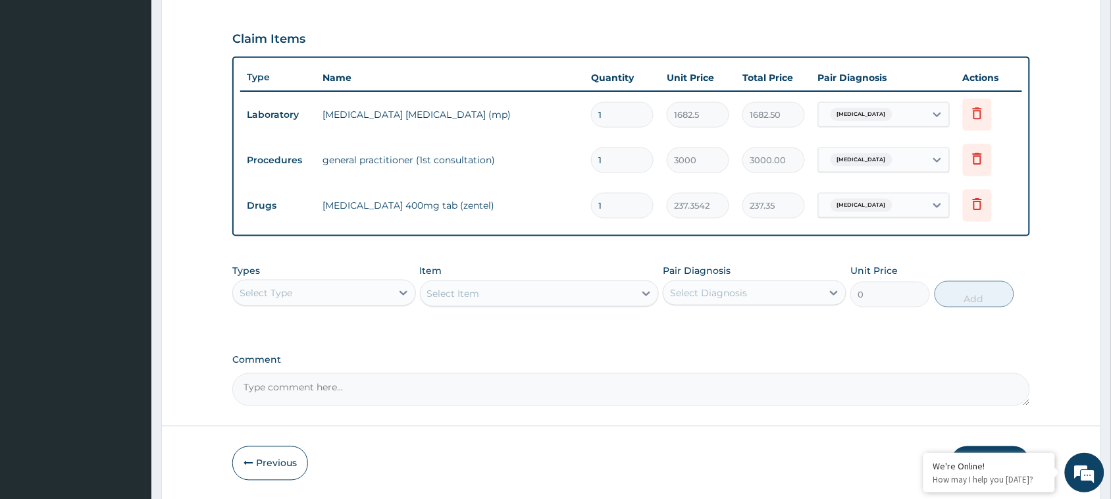
click at [307, 283] on div "Select Type" at bounding box center [312, 292] width 159 height 21
type input "D"
type input "LA"
click at [303, 328] on div "Laboratory" at bounding box center [324, 326] width 184 height 24
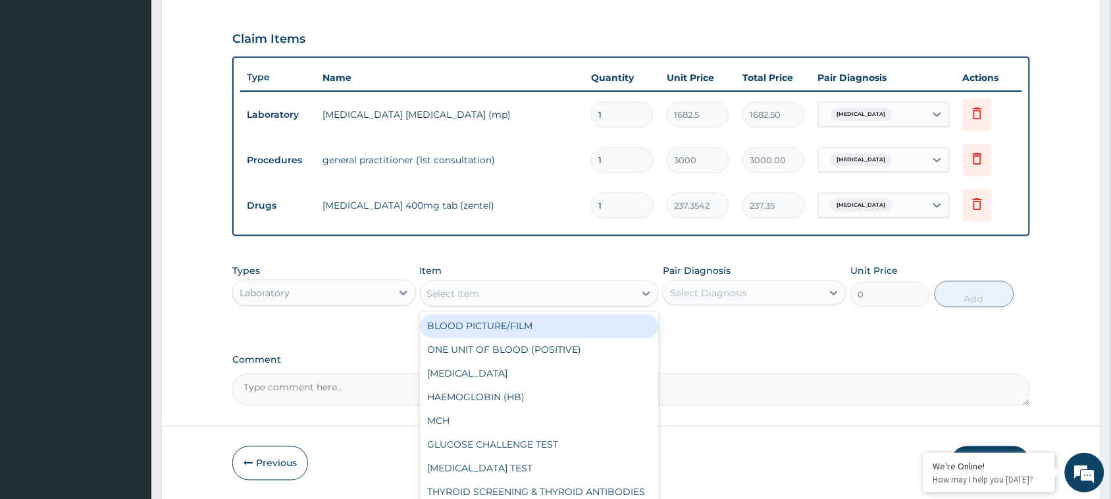
click at [503, 288] on div "Select Item" at bounding box center [528, 293] width 215 height 21
type input "W"
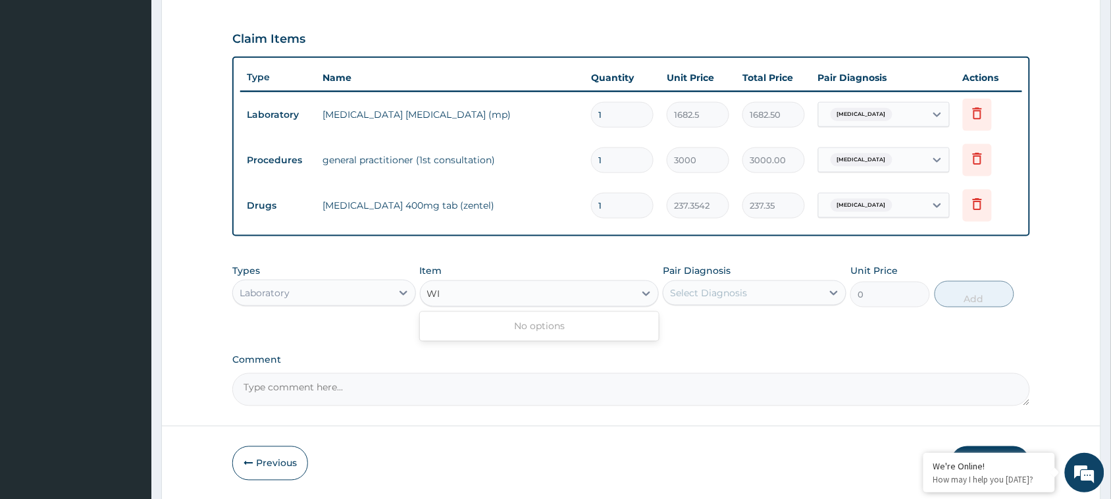
type input "W"
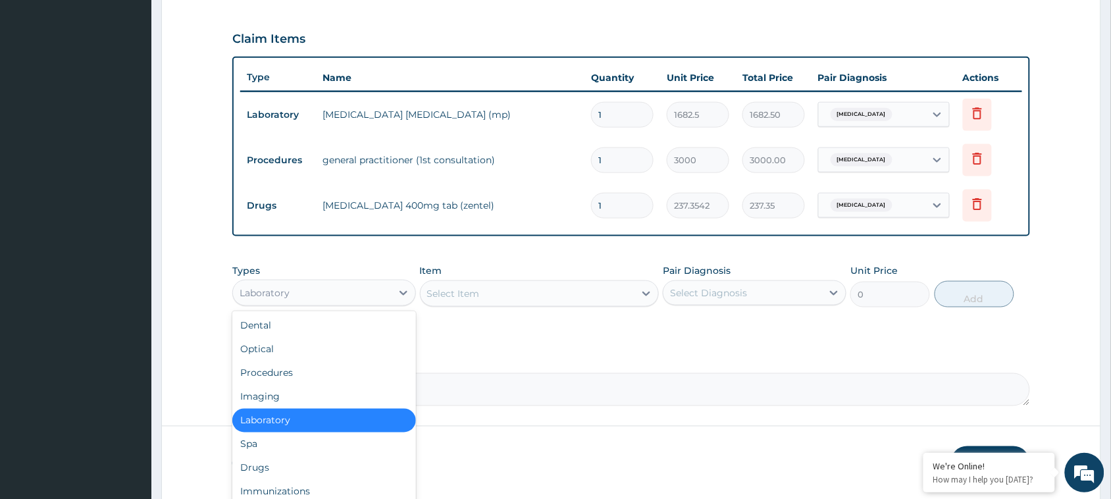
click at [301, 291] on div "Laboratory" at bounding box center [312, 292] width 159 height 21
type input "DR"
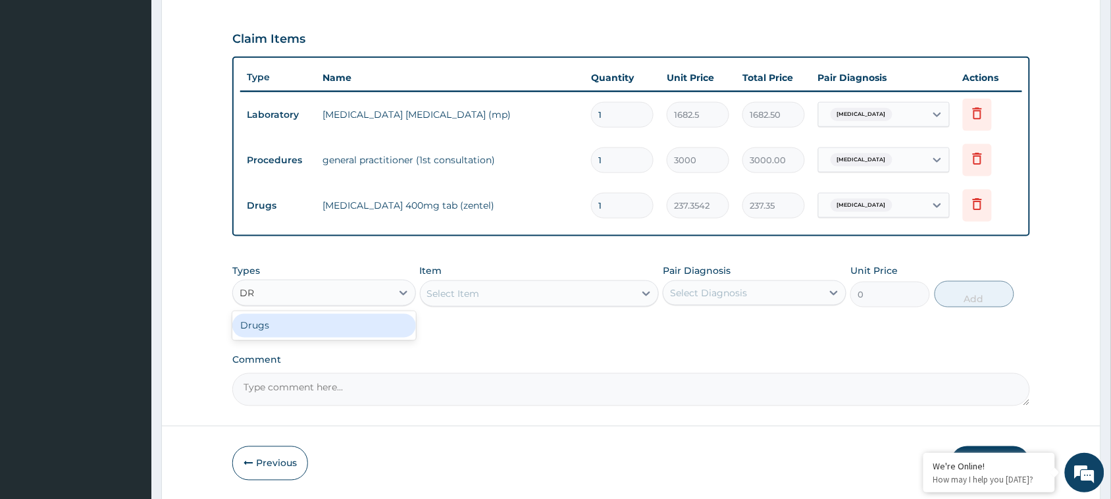
click at [332, 326] on div "Drugs" at bounding box center [324, 326] width 184 height 24
click at [514, 293] on div "Select Item" at bounding box center [528, 293] width 215 height 21
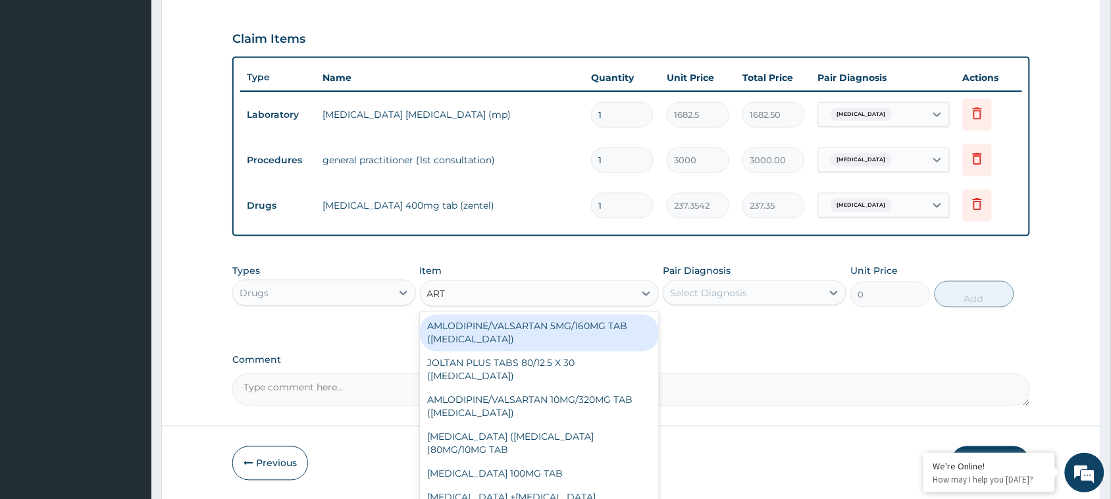
type input "ARTE"
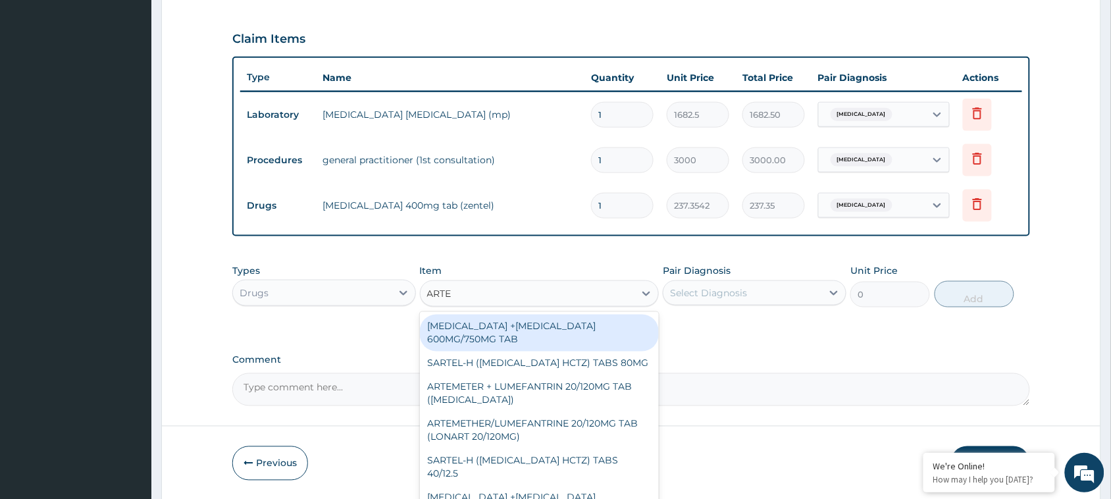
click at [517, 320] on div "ARTESUNATE +MEFLOQUINE 600MG/750MG TAB" at bounding box center [540, 333] width 240 height 37
type input "491.0412"
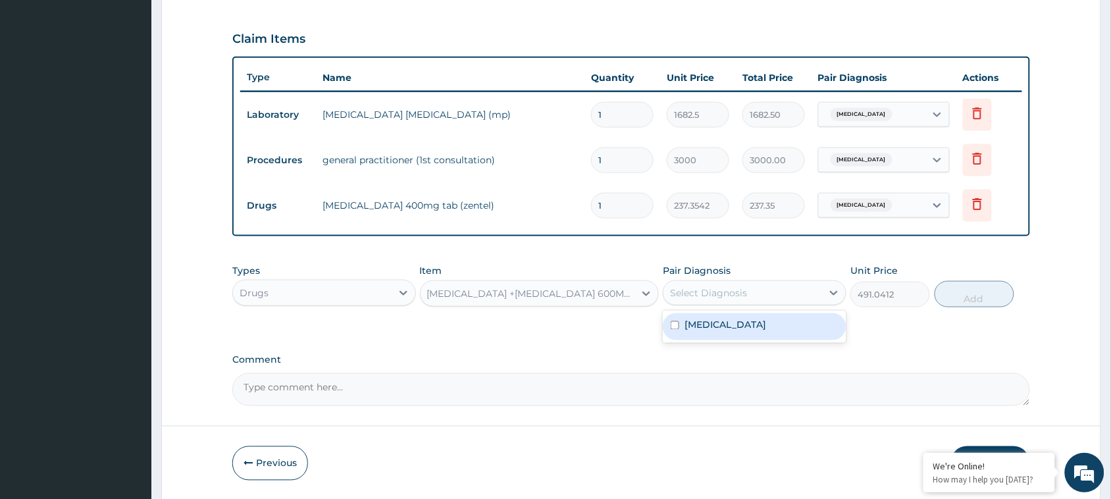
drag, startPoint x: 779, startPoint y: 284, endPoint x: 755, endPoint y: 327, distance: 48.9
click at [755, 305] on div "option Falciparum malaria focused, 1 of 1. 1 result available. Use Up and Down …" at bounding box center [755, 292] width 184 height 25
click at [755, 327] on label "Falciparum malaria" at bounding box center [725, 325] width 82 height 13
checkbox input "true"
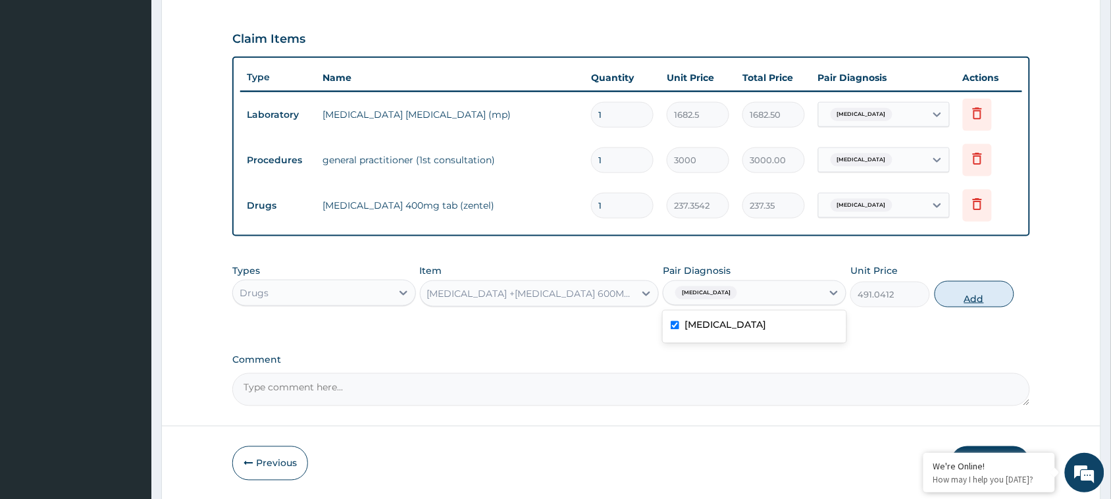
click at [985, 296] on button "Add" at bounding box center [974, 294] width 80 height 26
type input "0"
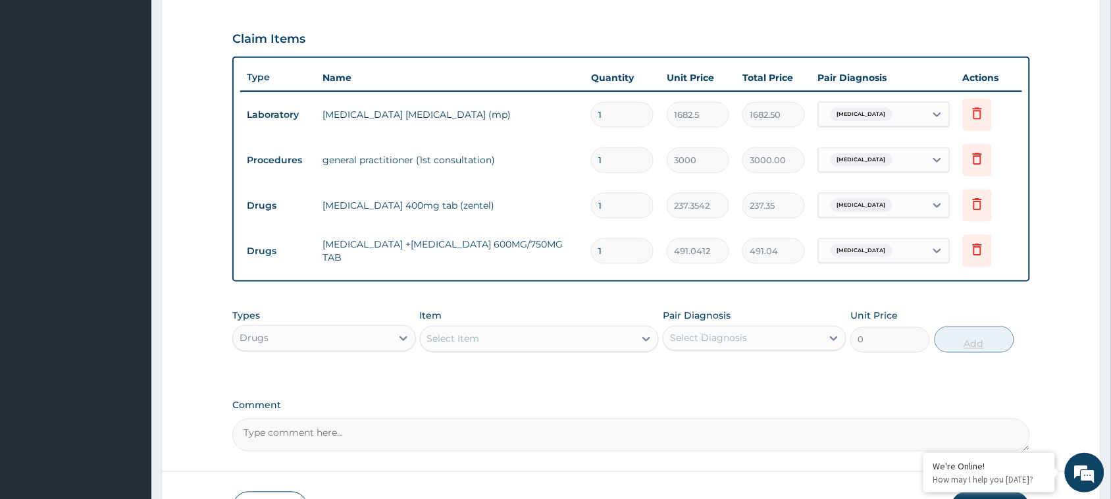
type input "0.00"
type input "6"
type input "2946.25"
type input "6"
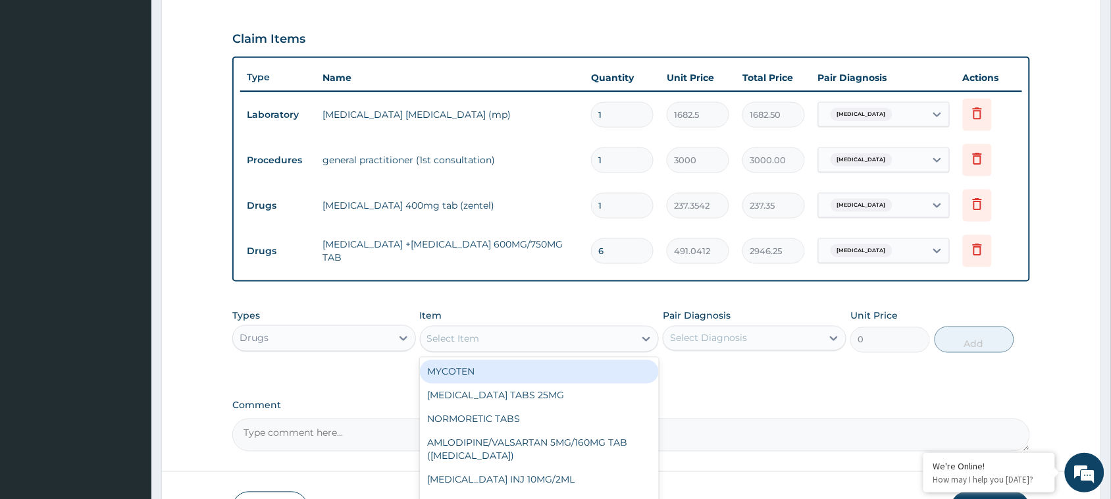
click at [599, 328] on div "Select Item" at bounding box center [528, 338] width 215 height 21
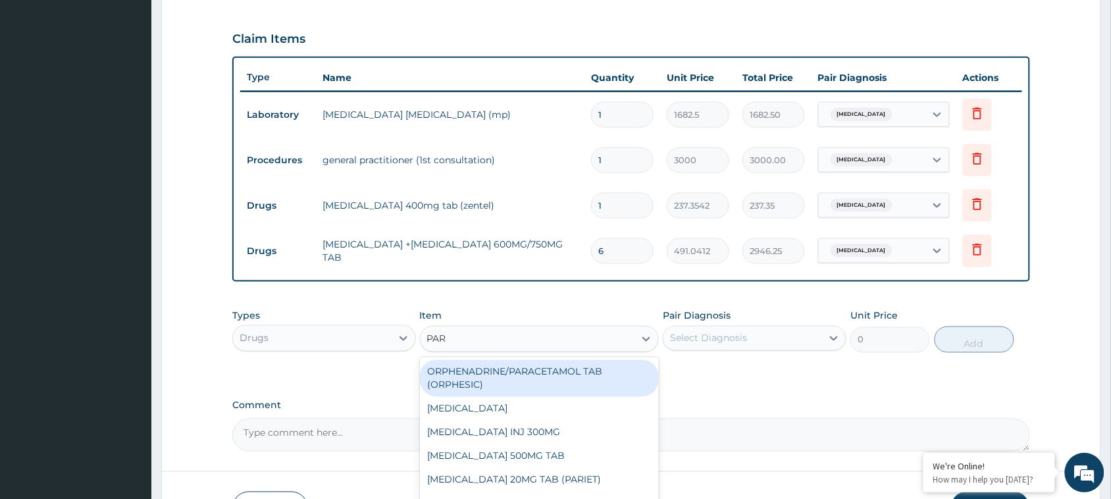
type input "PARA"
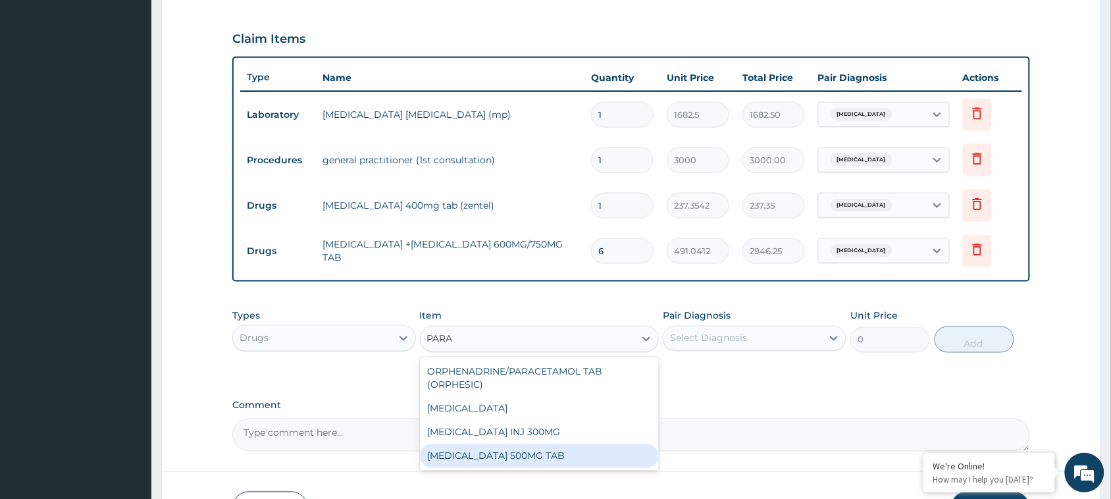
click at [499, 461] on div "PARACETAMOL 500MG TAB" at bounding box center [540, 456] width 240 height 24
type input "3.2448"
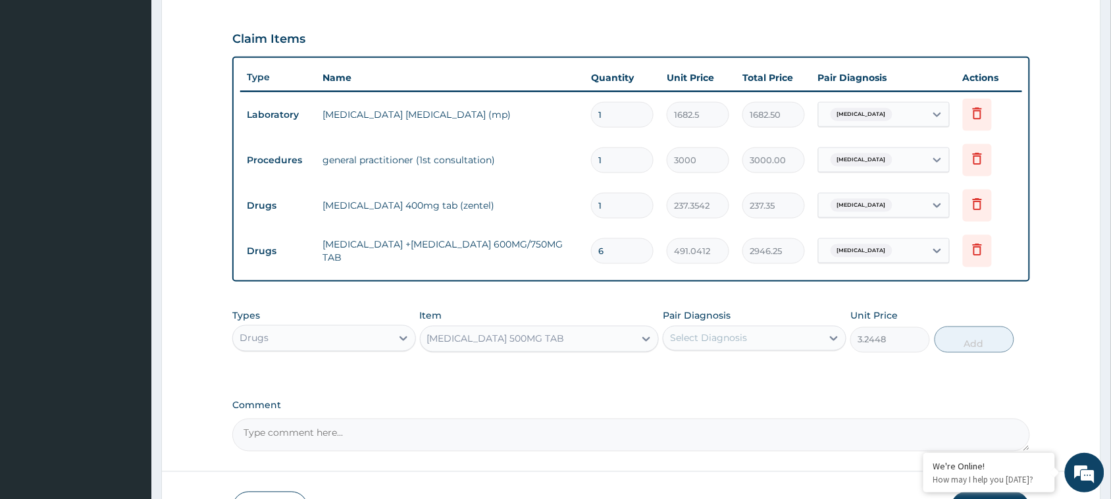
click at [744, 336] on div "Select Diagnosis" at bounding box center [708, 338] width 77 height 13
click at [730, 371] on label "[MEDICAL_DATA]" at bounding box center [725, 370] width 82 height 13
checkbox input "true"
click at [973, 340] on button "Add" at bounding box center [974, 339] width 80 height 26
type input "0"
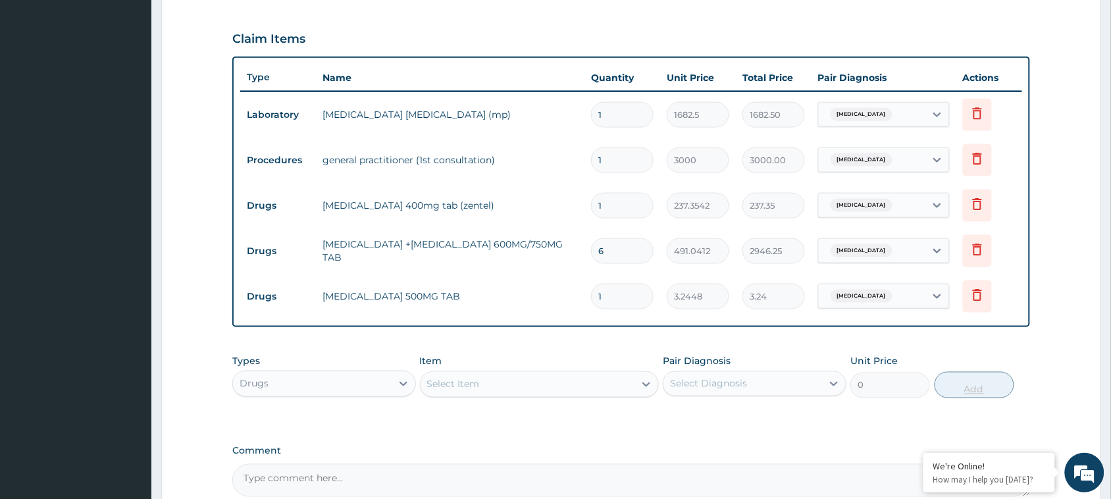
type input "18"
type input "58.41"
type input "18"
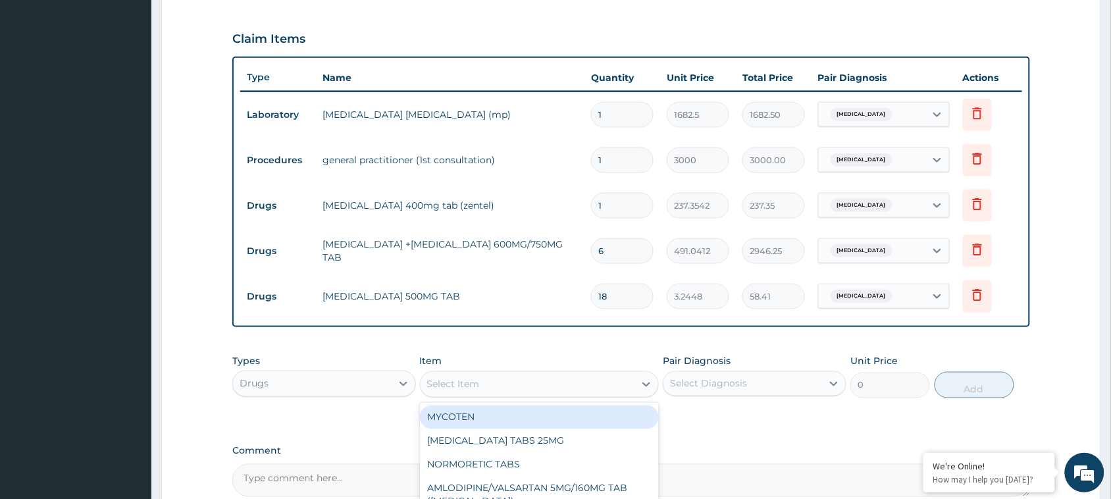
click at [633, 382] on div "Select Item" at bounding box center [528, 384] width 215 height 21
type input "CIPRO"
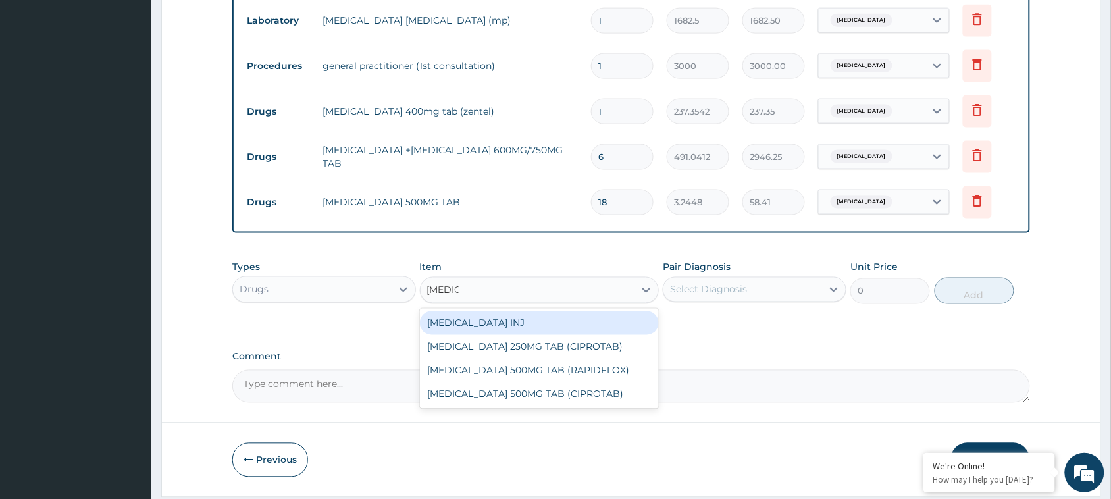
scroll to position [568, 0]
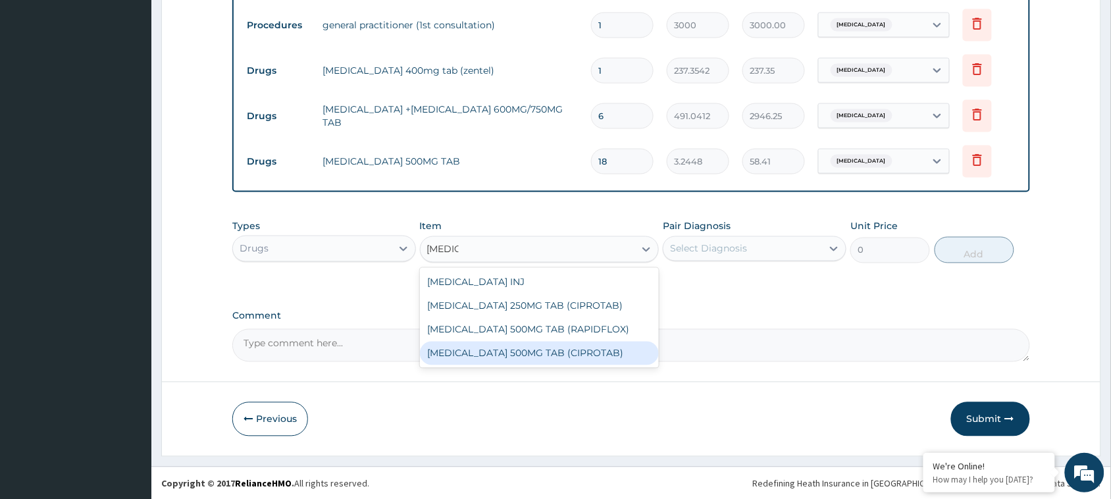
click at [594, 349] on div "CIPROFLOXACIN 500MG TAB (CIPROTAB)" at bounding box center [540, 354] width 240 height 24
type input "179.322"
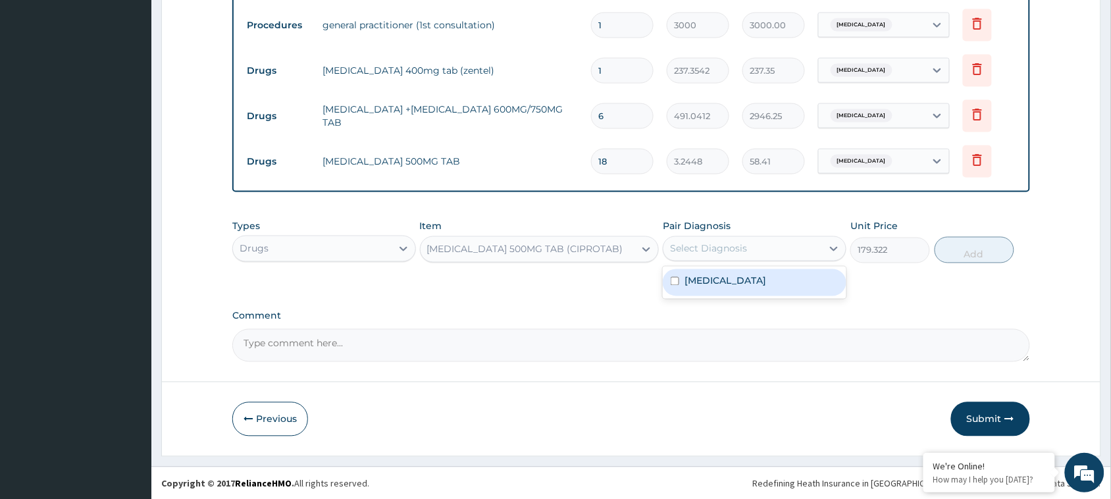
click at [726, 242] on div "Select Diagnosis" at bounding box center [708, 248] width 77 height 13
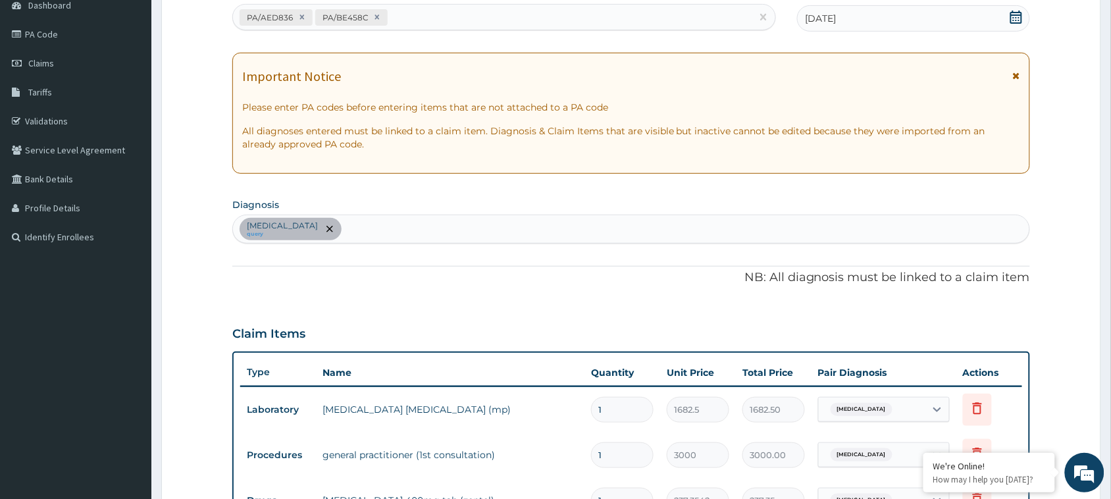
scroll to position [126, 0]
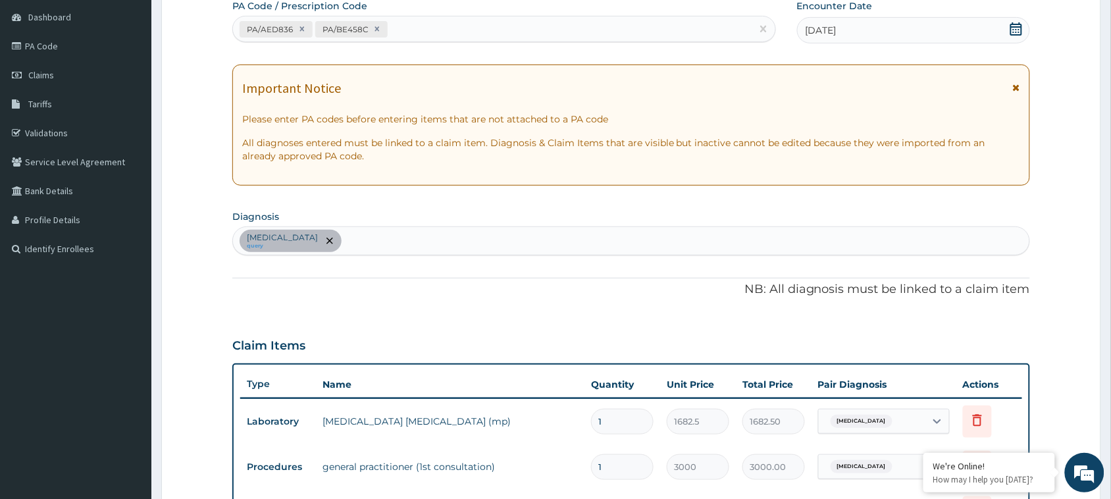
click at [459, 244] on div "Falciparum malaria query" at bounding box center [631, 241] width 796 height 28
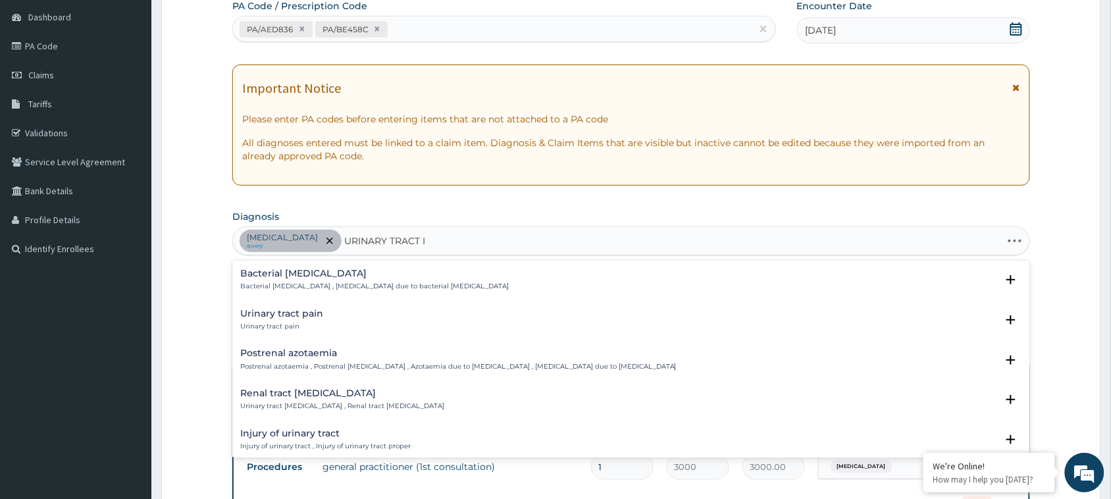
type input "URINARY TRACT IN"
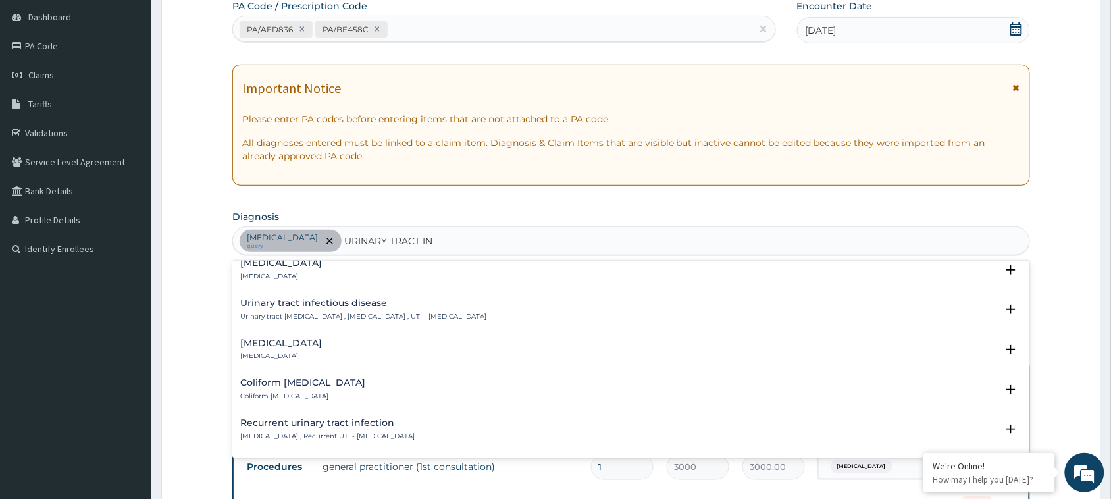
scroll to position [332, 0]
click at [340, 309] on p "Urinary tract infectious disease , Urinary tract infection , UTI - Urinary trac…" at bounding box center [363, 313] width 246 height 9
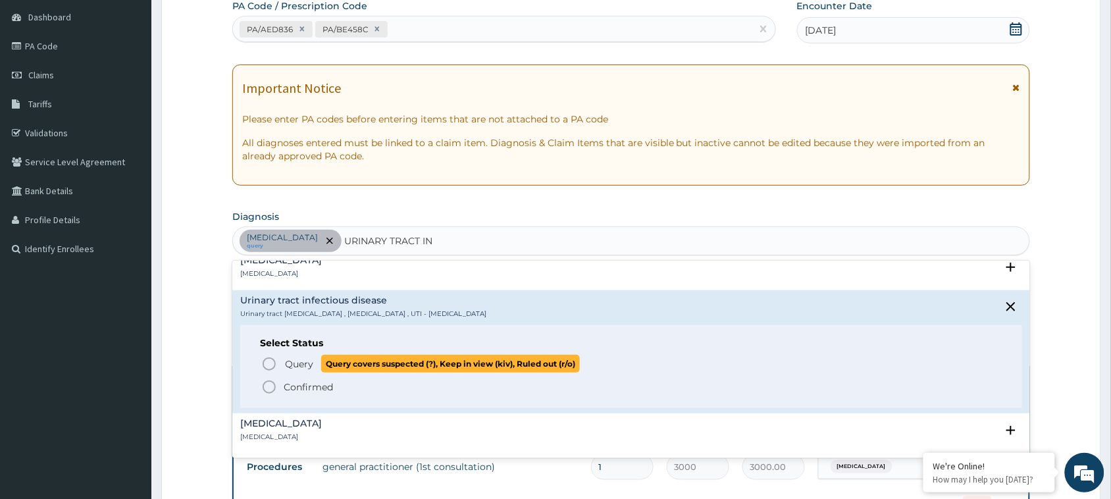
click at [265, 362] on icon "status option query" at bounding box center [269, 364] width 16 height 16
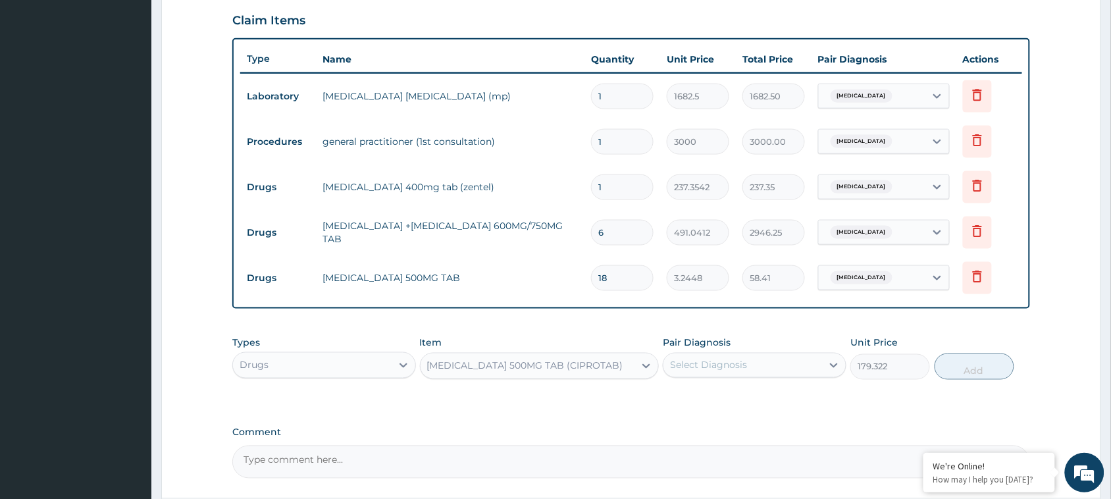
scroll to position [568, 0]
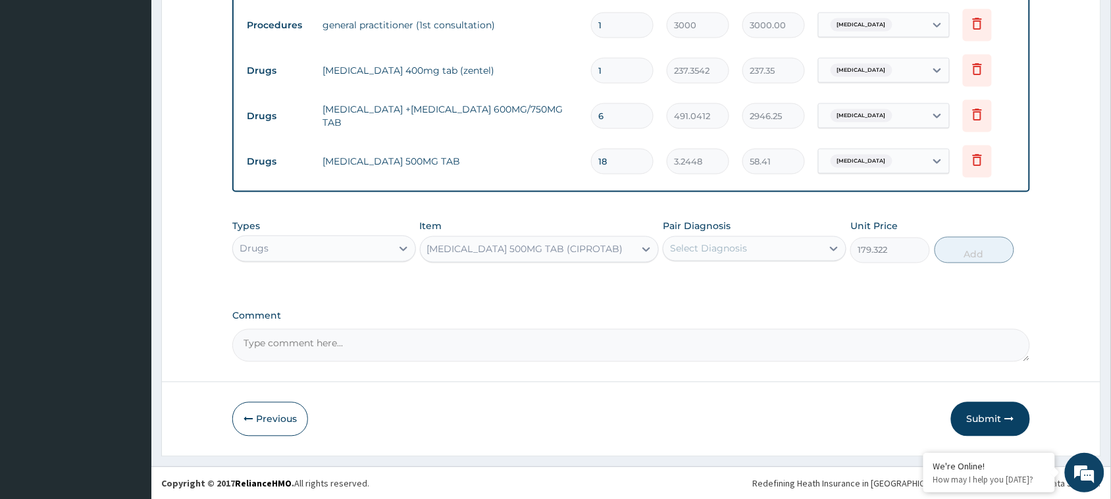
click at [738, 232] on div "Pair Diagnosis Select Diagnosis" at bounding box center [755, 241] width 184 height 43
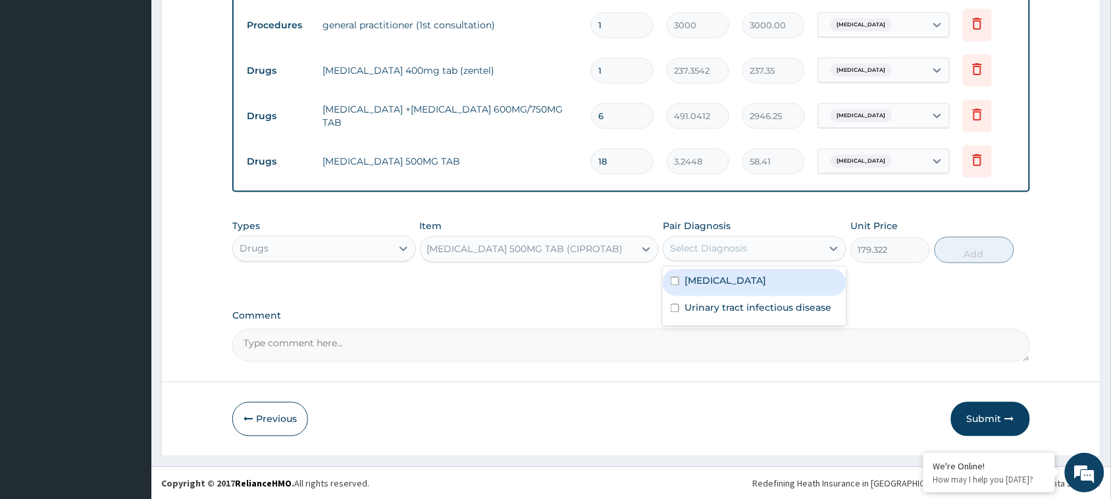
click at [730, 245] on div "Select Diagnosis" at bounding box center [708, 248] width 77 height 13
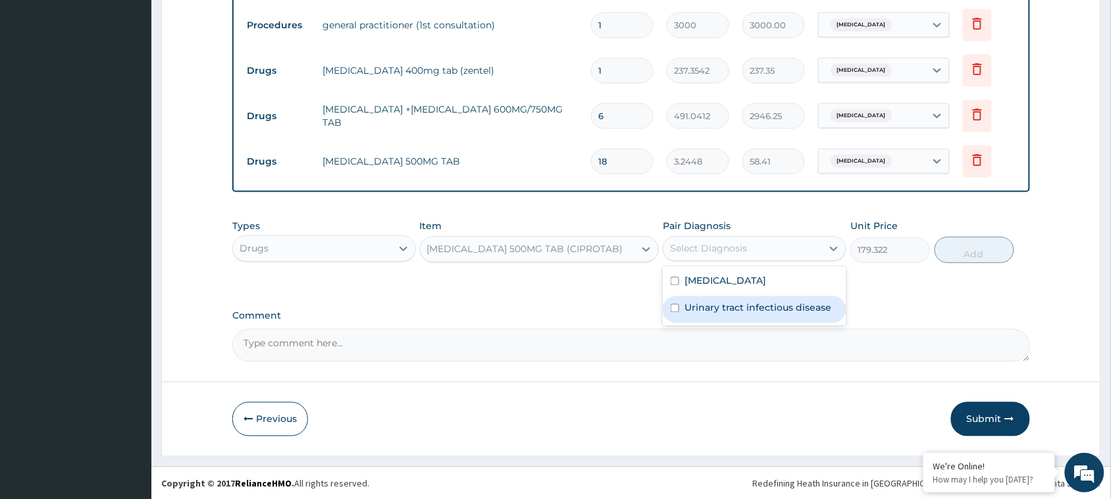
click at [678, 306] on input "checkbox" at bounding box center [675, 308] width 9 height 9
checkbox input "true"
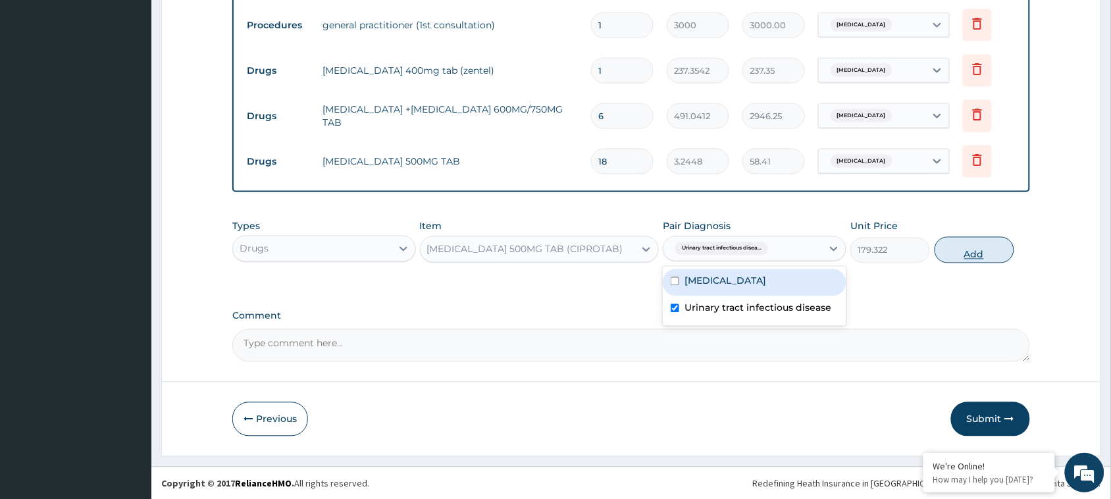
click at [958, 247] on button "Add" at bounding box center [974, 250] width 80 height 26
type input "0"
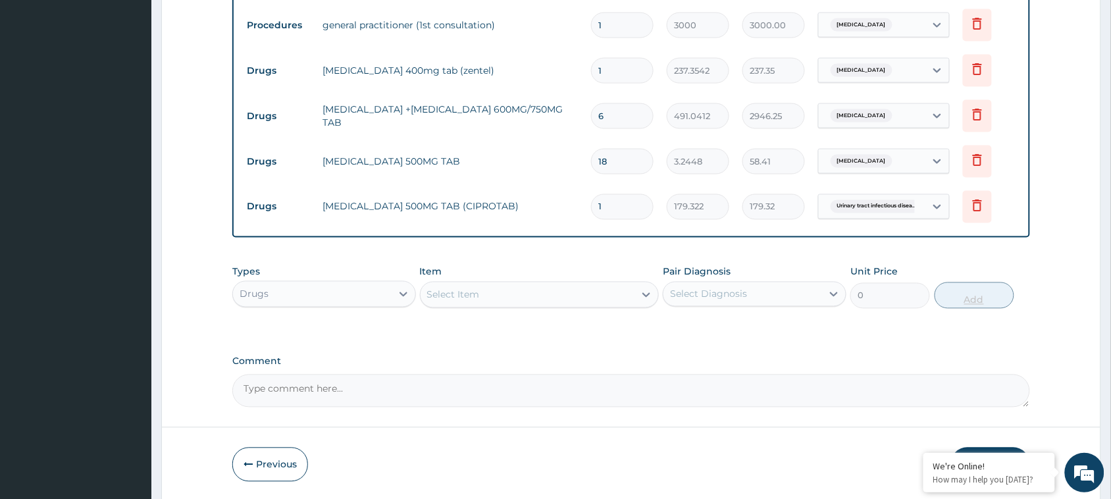
type input "10"
type input "1793.22"
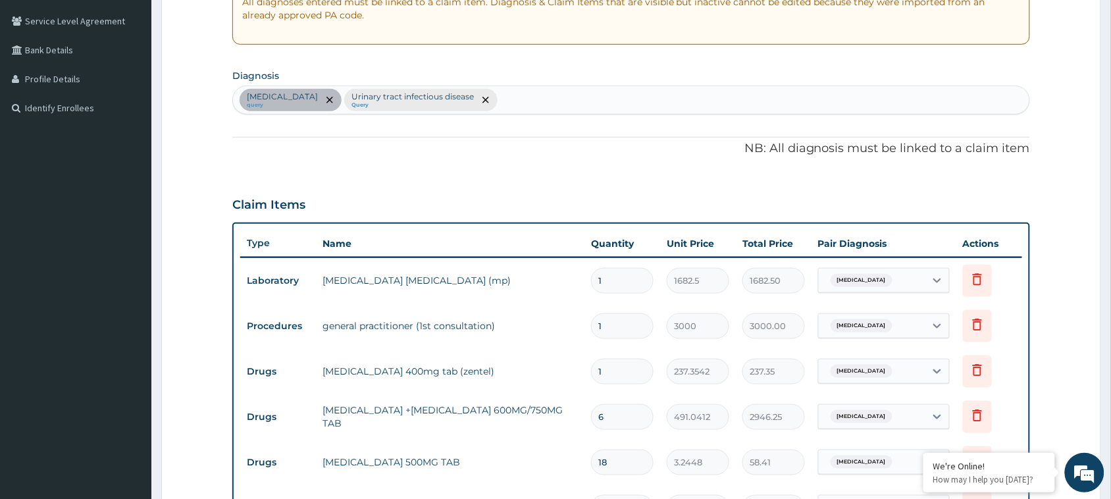
scroll to position [209, 0]
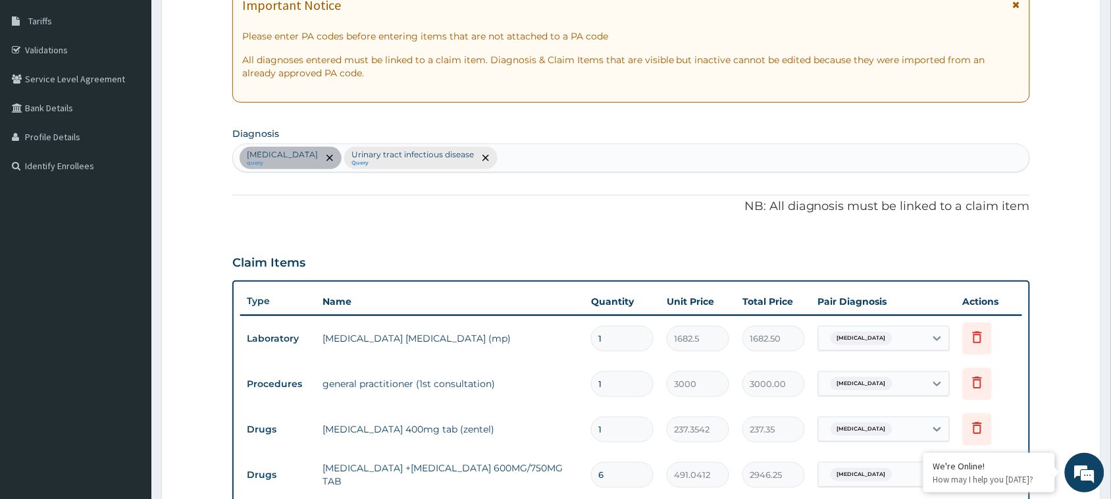
type input "10"
click at [573, 159] on div "Falciparum malaria query Urinary tract infectious disease Query" at bounding box center [631, 158] width 796 height 28
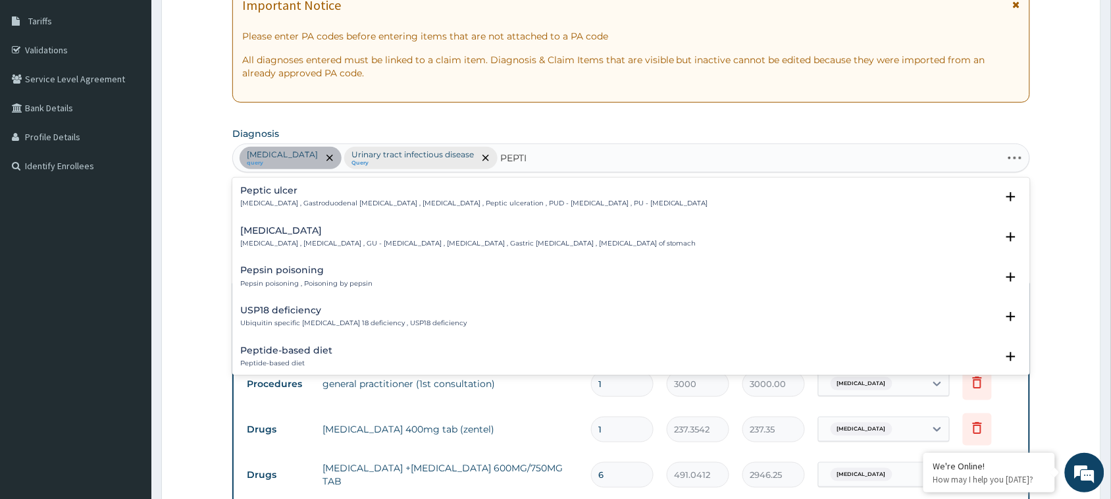
type input "PEPTIC"
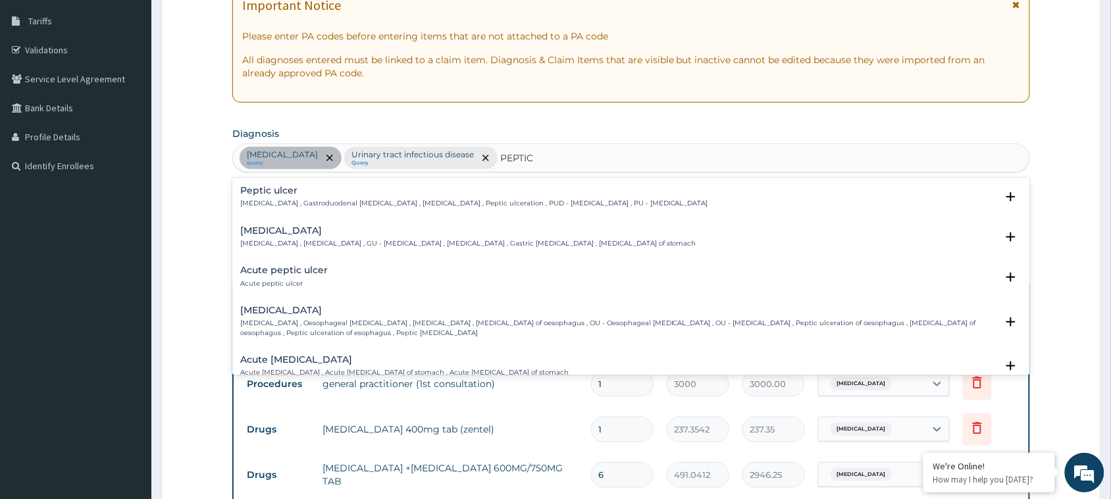
click at [423, 193] on h4 "Peptic ulcer" at bounding box center [474, 191] width 468 height 10
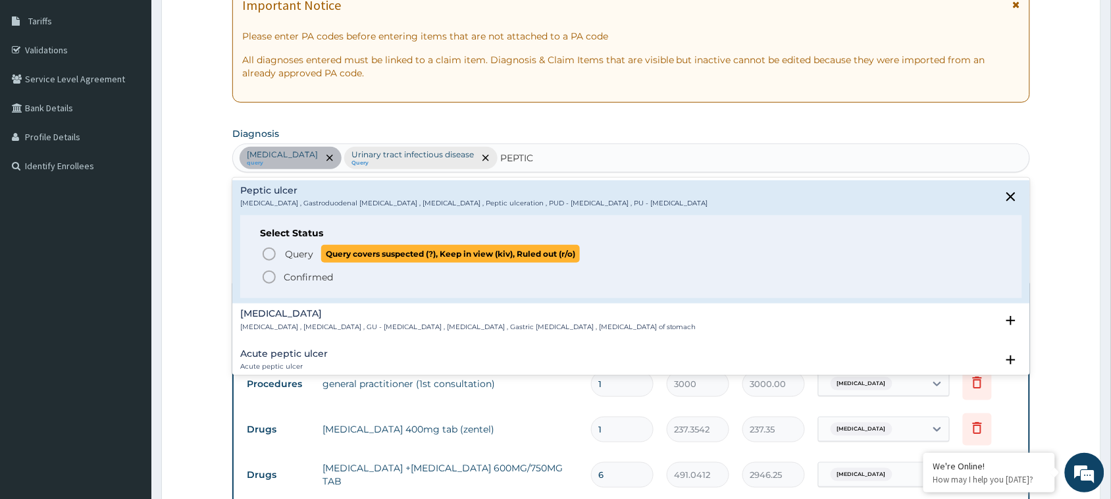
click at [267, 247] on icon "status option query" at bounding box center [269, 254] width 16 height 16
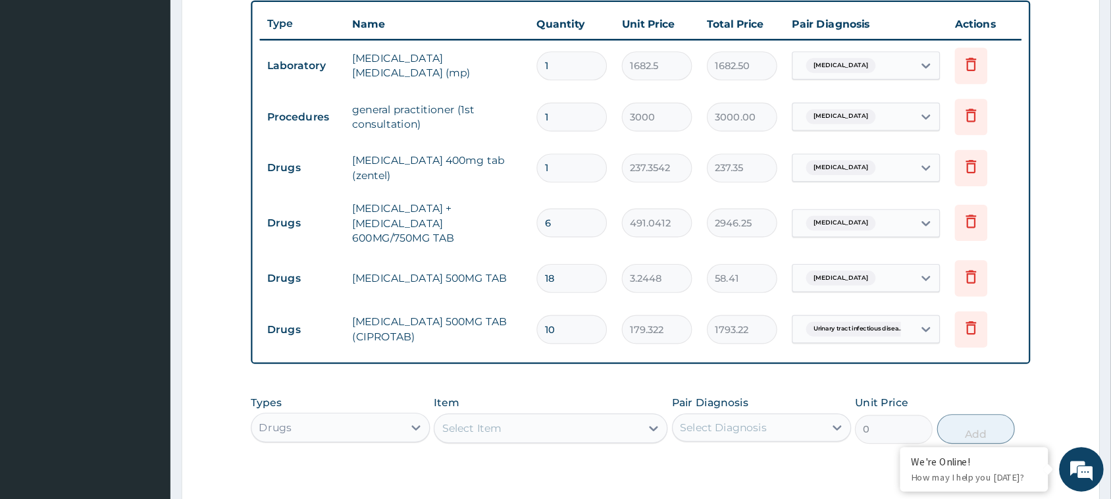
scroll to position [489, 0]
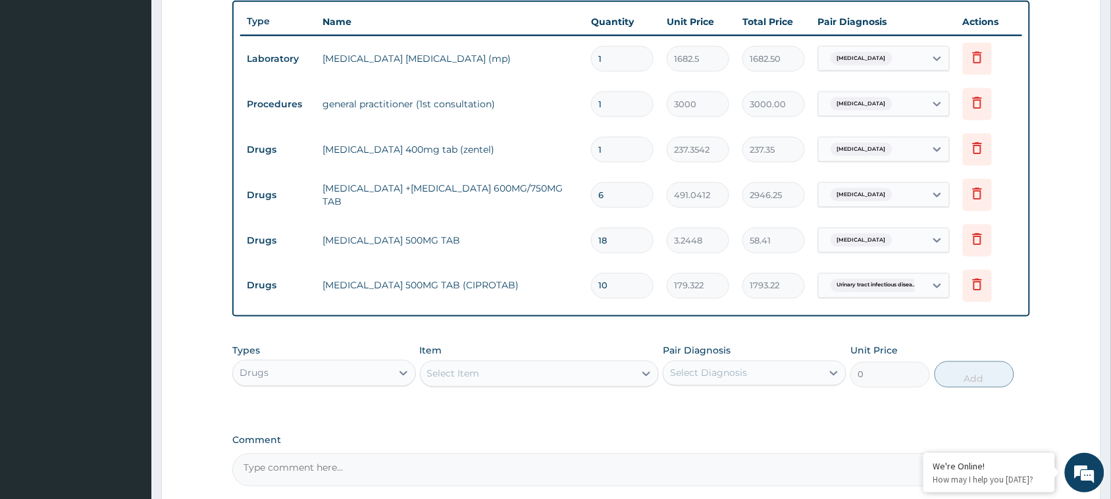
click at [568, 377] on div "Select Item" at bounding box center [528, 373] width 215 height 21
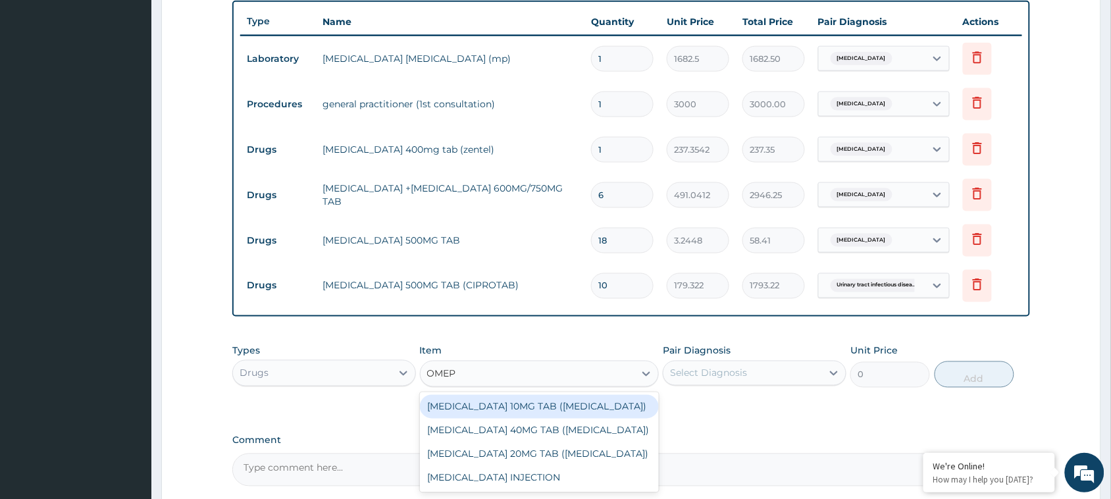
type input "OMEPR"
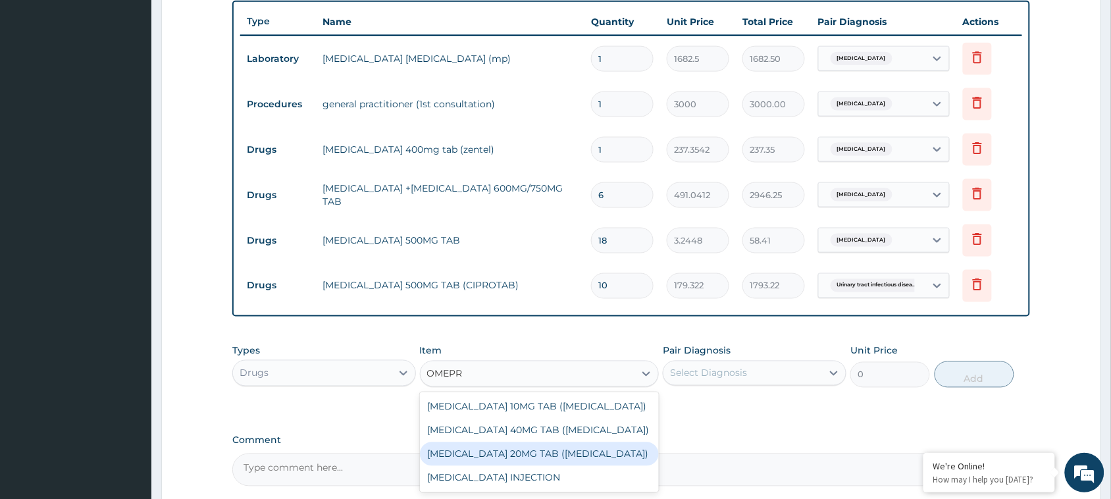
click at [520, 444] on div "ESOMEPRAZOLE 20MG TAB (NEXIUM)" at bounding box center [540, 454] width 240 height 24
type input "658.008"
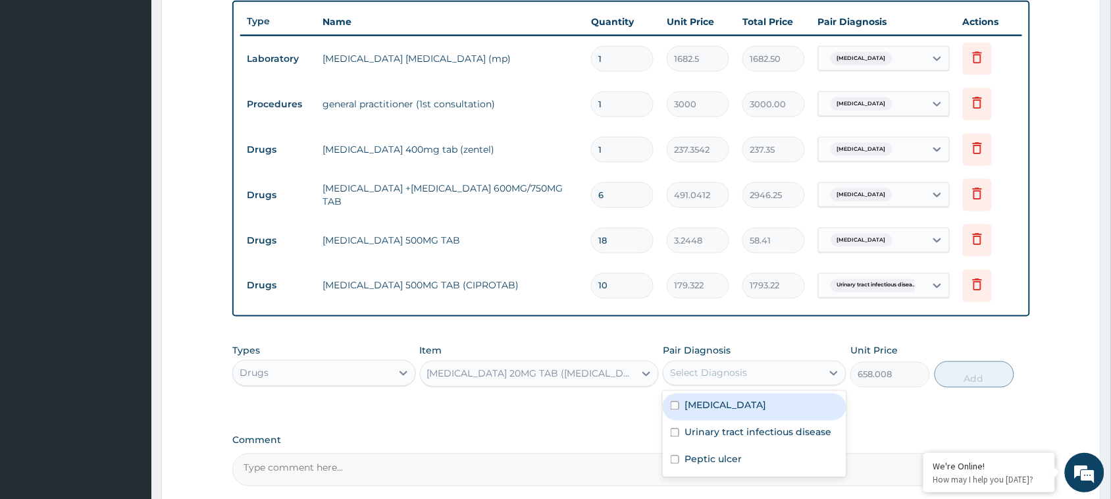
click at [747, 363] on div "Select Diagnosis" at bounding box center [742, 373] width 159 height 21
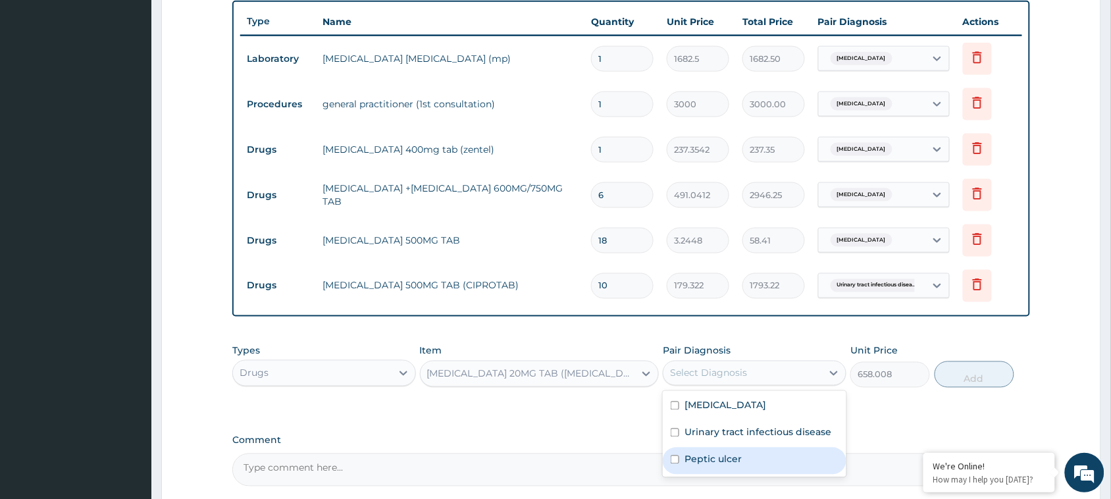
click at [680, 458] on div "Peptic ulcer" at bounding box center [755, 461] width 184 height 27
checkbox input "true"
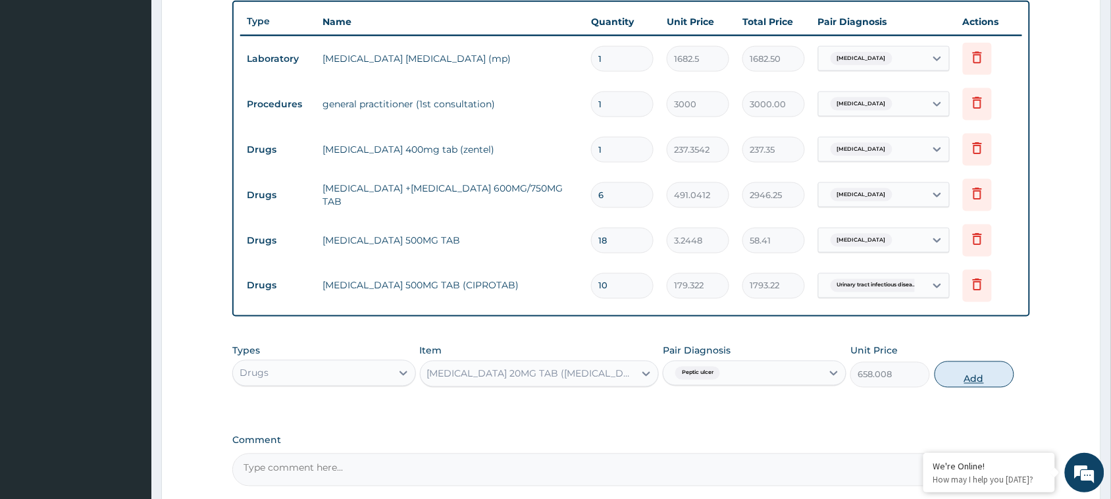
click at [983, 382] on button "Add" at bounding box center [974, 374] width 80 height 26
type input "0"
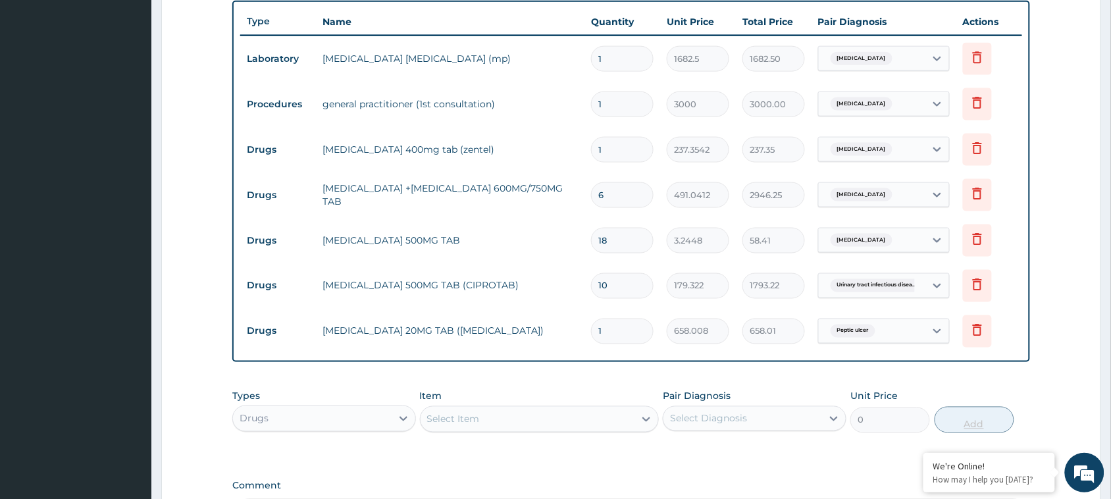
type input "10"
type input "6580.08"
type input "10"
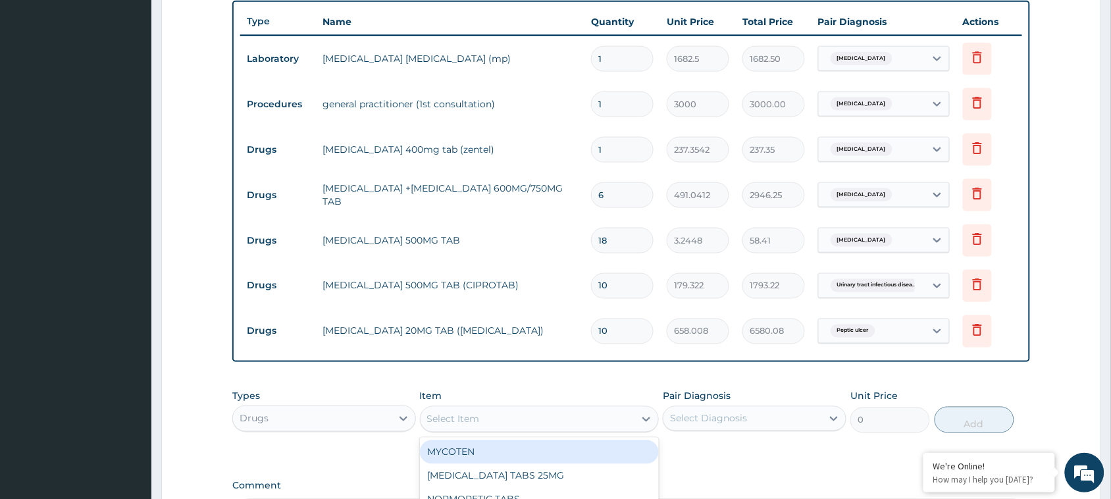
click at [540, 422] on div "Select Item" at bounding box center [528, 419] width 215 height 21
type input "ANTA"
click at [518, 451] on div "ANTACID 200ML SUSPENSION" at bounding box center [540, 452] width 240 height 24
type input "1020.25"
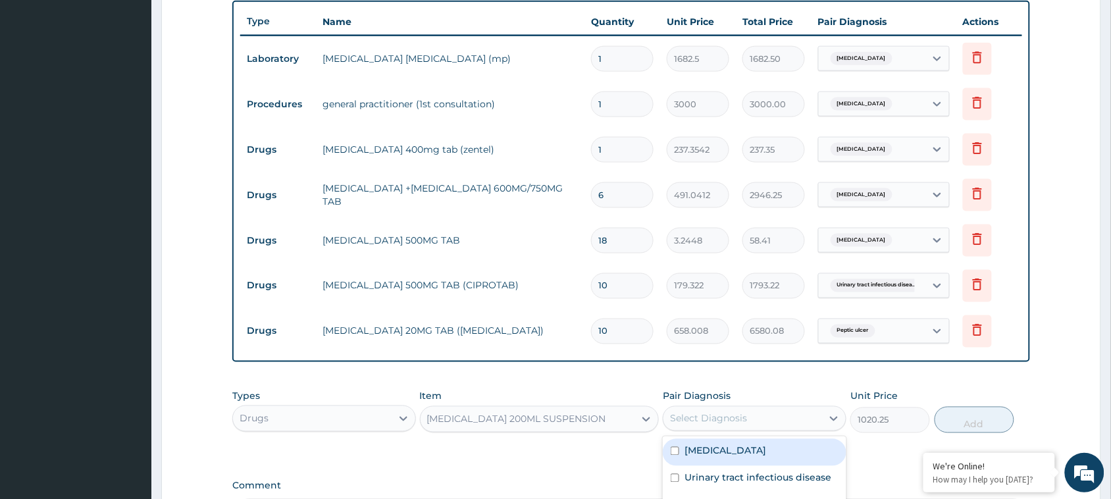
click at [721, 415] on div "Select Diagnosis" at bounding box center [708, 418] width 77 height 13
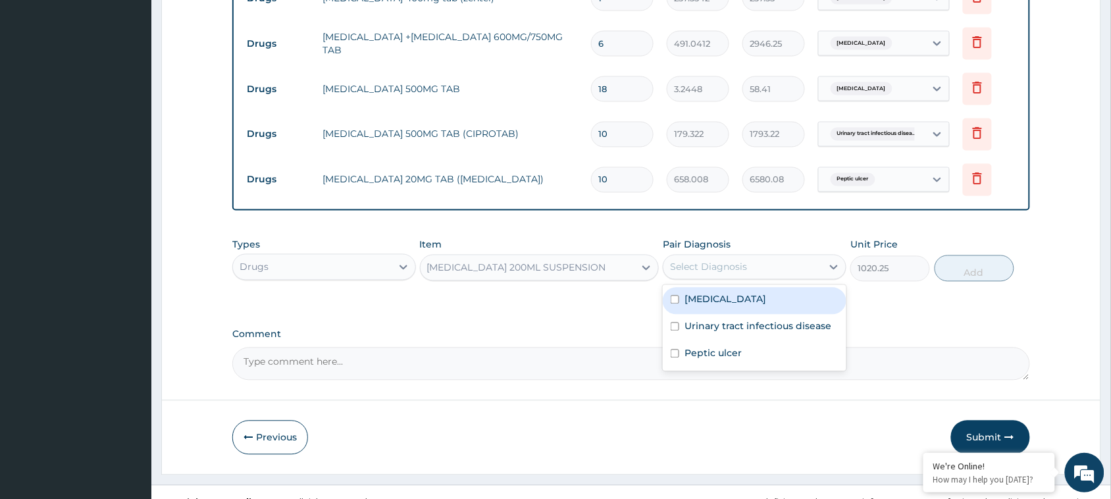
scroll to position [642, 0]
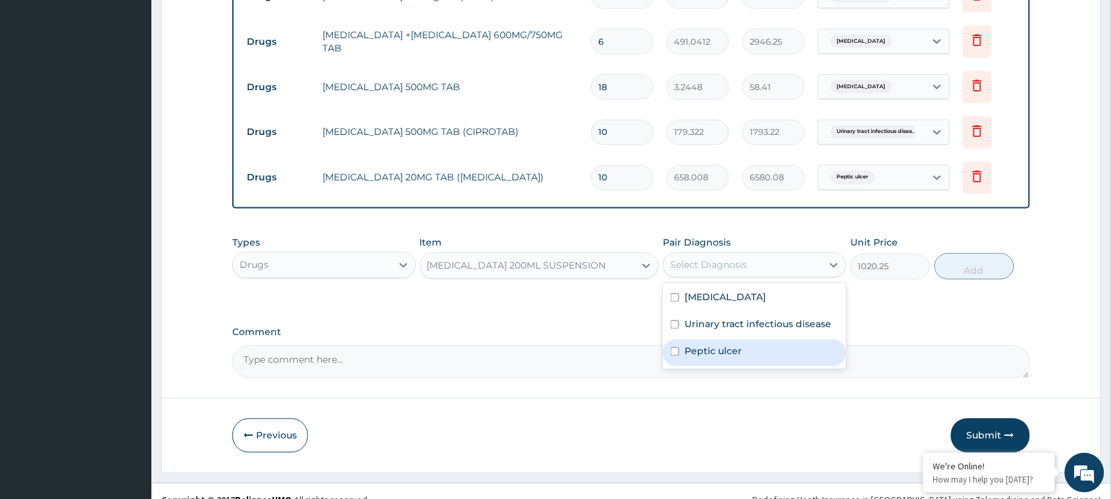
click at [669, 356] on div "Peptic ulcer" at bounding box center [755, 353] width 184 height 27
checkbox input "true"
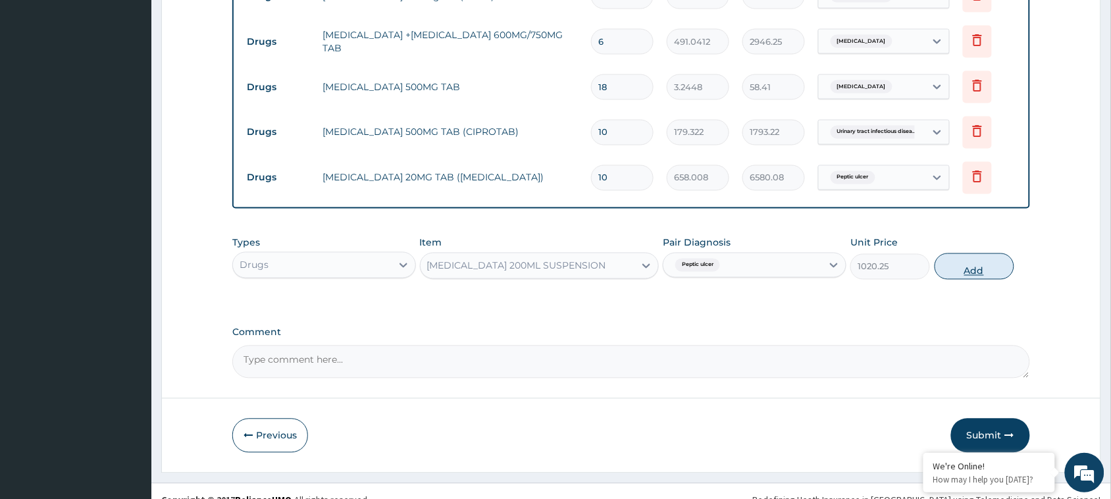
click at [985, 260] on button "Add" at bounding box center [974, 266] width 80 height 26
type input "0"
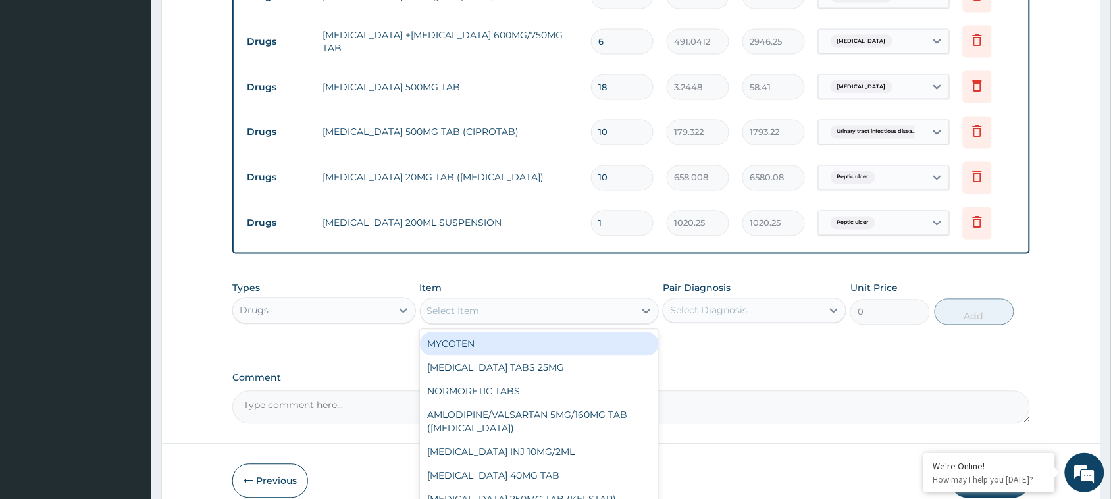
click at [490, 301] on div "Select Item" at bounding box center [528, 311] width 215 height 21
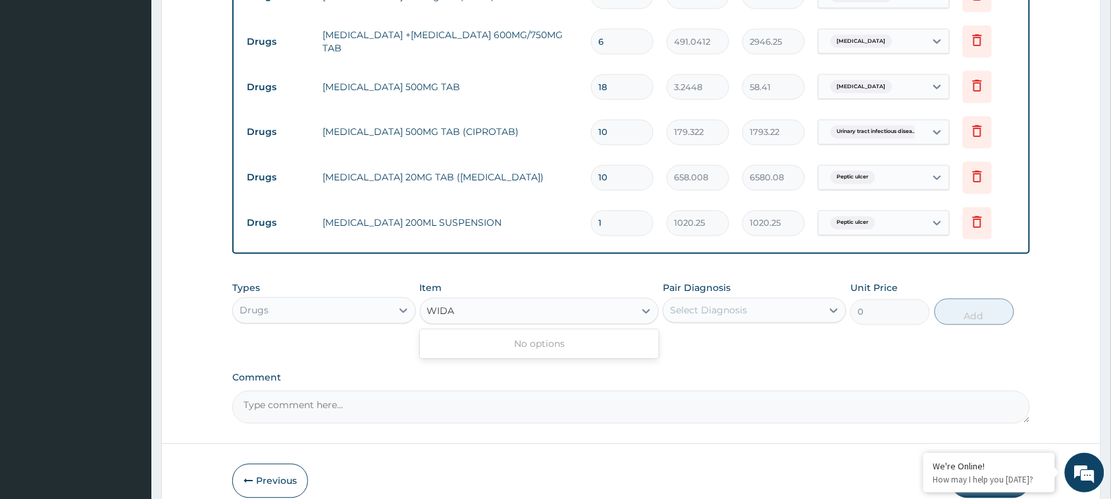
type input "WIDA"
click at [340, 300] on div "Drugs" at bounding box center [312, 310] width 159 height 21
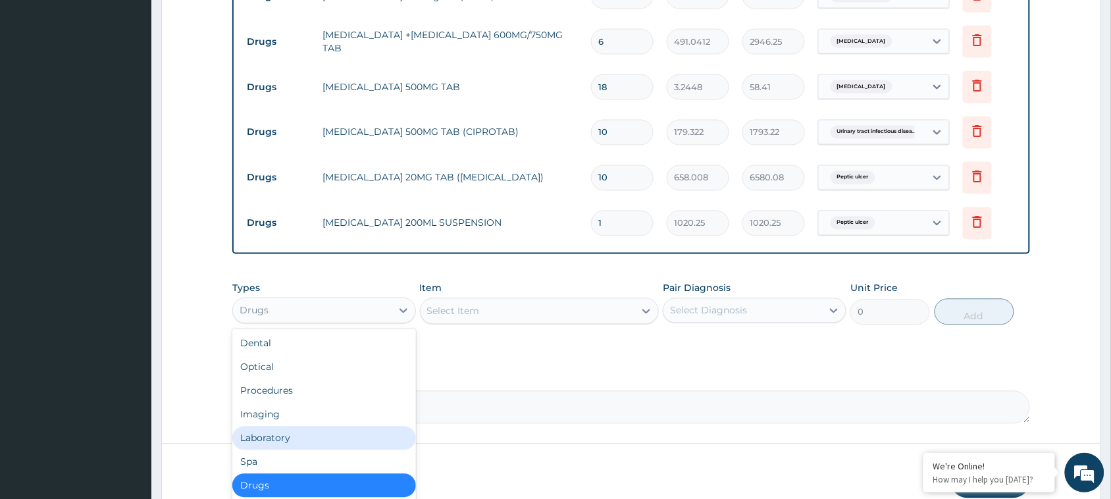
click at [307, 426] on div "Laboratory" at bounding box center [324, 438] width 184 height 24
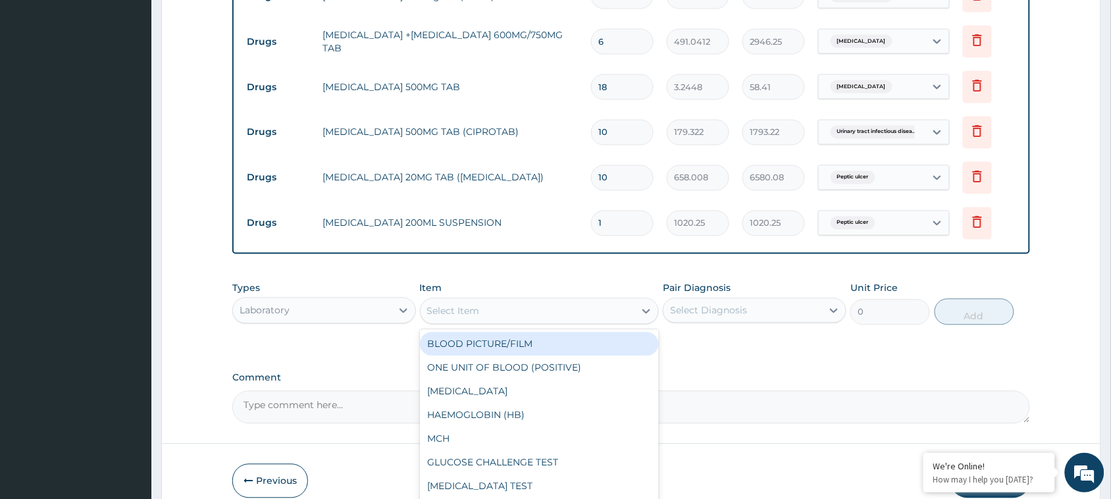
click at [540, 313] on div "Select Item" at bounding box center [528, 311] width 215 height 21
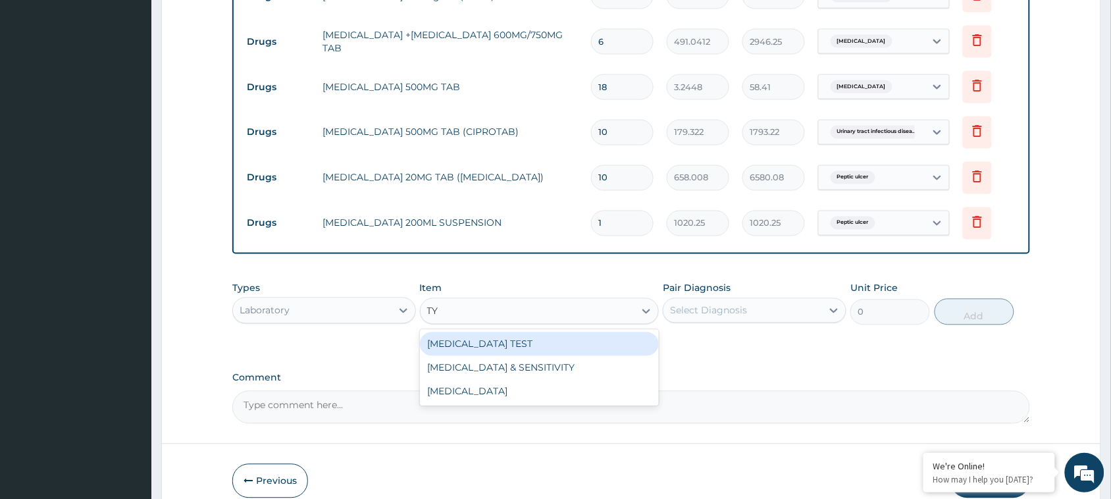
type input "TY"
type input "ENTR"
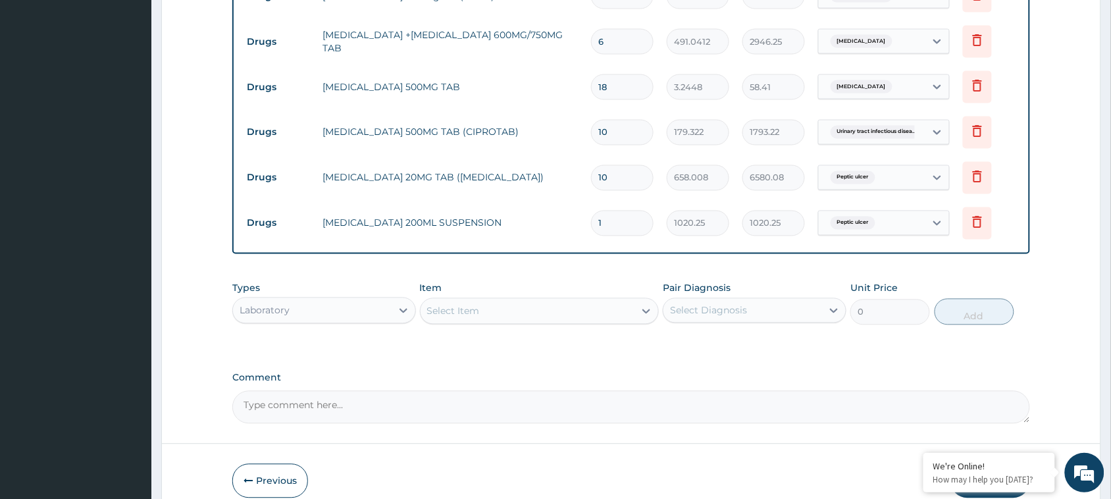
click at [695, 399] on textarea "Comment" at bounding box center [631, 407] width 798 height 33
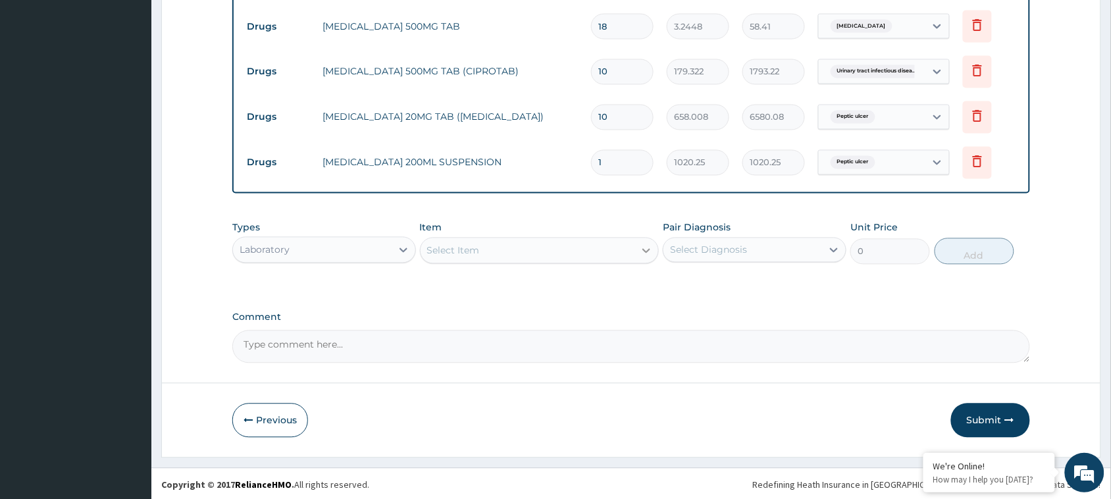
scroll to position [705, 0]
click at [985, 415] on button "Submit" at bounding box center [990, 418] width 79 height 34
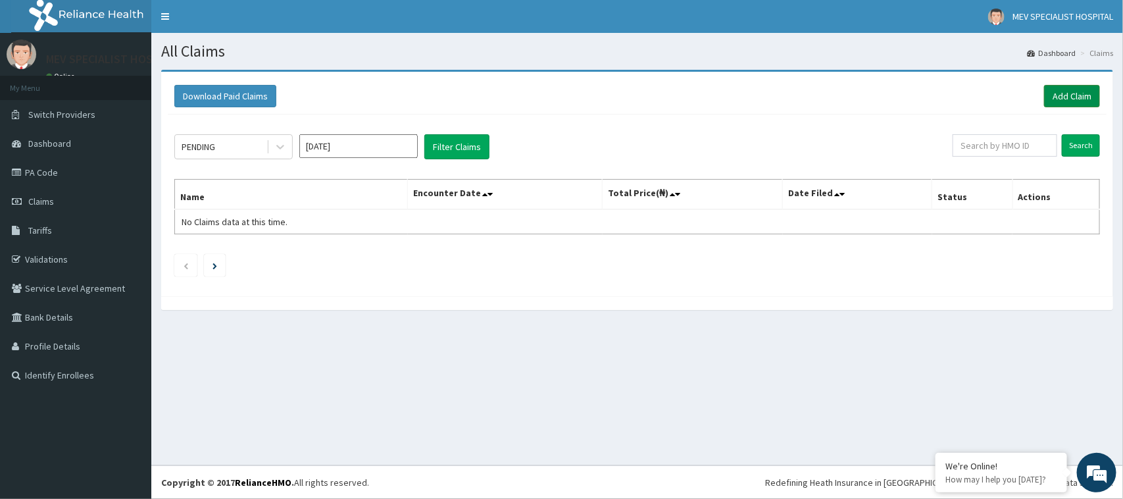
click at [1051, 94] on link "Add Claim" at bounding box center [1072, 96] width 56 height 22
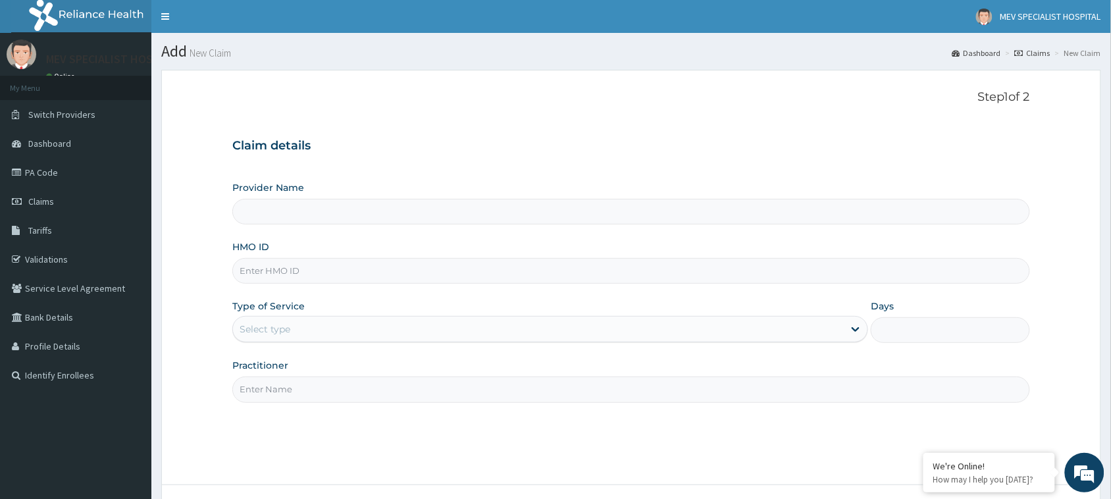
click at [376, 273] on input "HMO ID" at bounding box center [631, 271] width 798 height 26
paste input "SBG/10700/D"
type input "SBG/10700/D"
type input "MEV SPECIALIST HOSPITAL"
type input "SBG/10700/D"
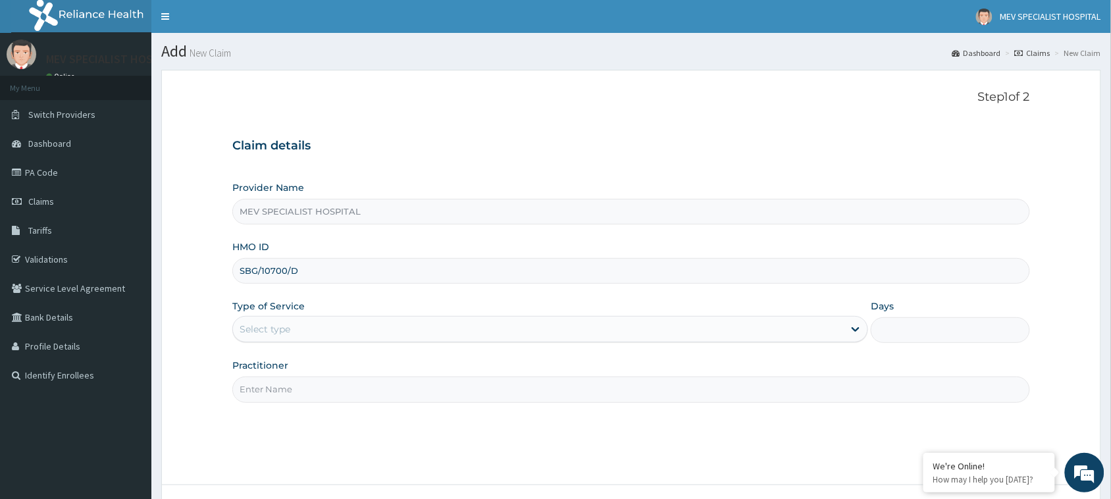
click at [290, 322] on div "Select type" at bounding box center [538, 329] width 611 height 21
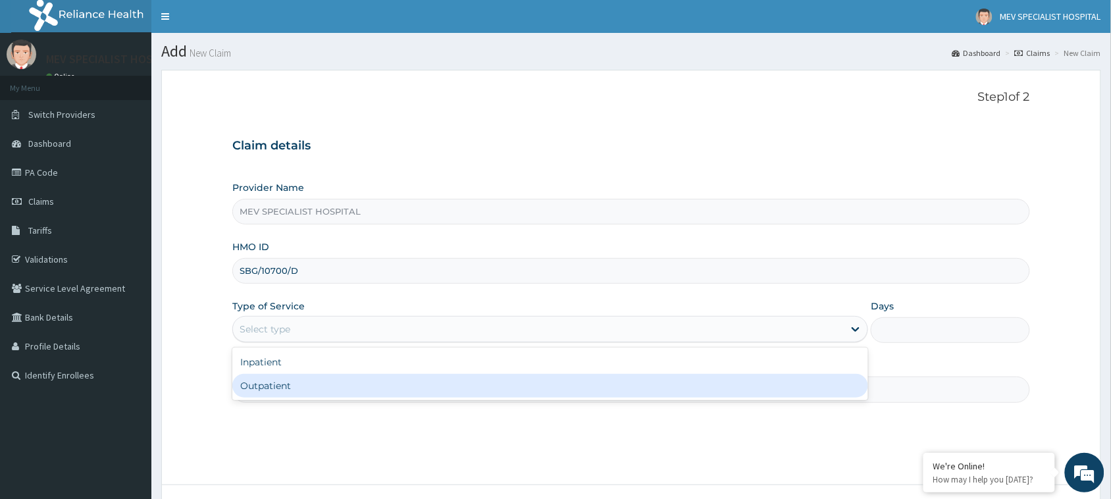
click at [294, 386] on div "Outpatient" at bounding box center [550, 386] width 636 height 24
type input "1"
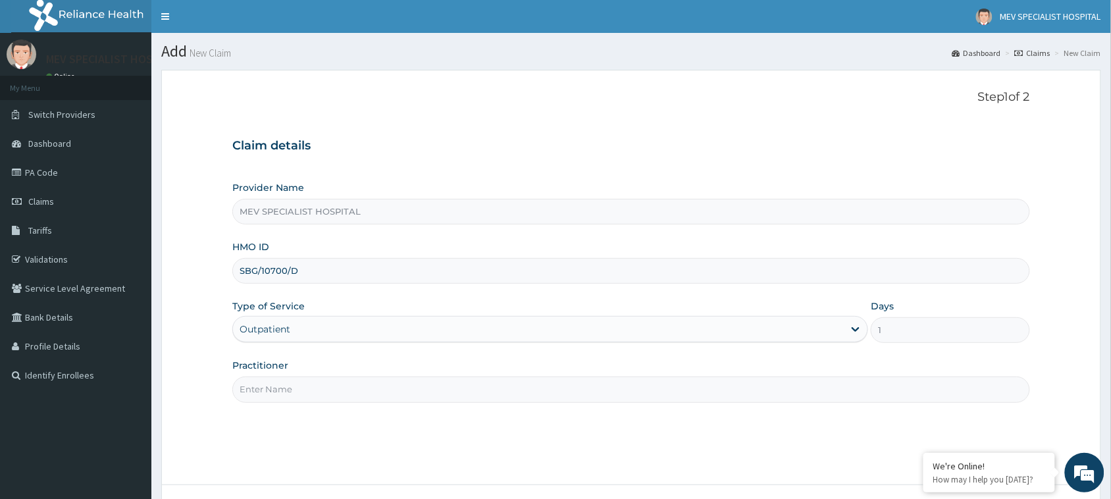
click at [294, 386] on input "Practitioner" at bounding box center [631, 389] width 798 height 26
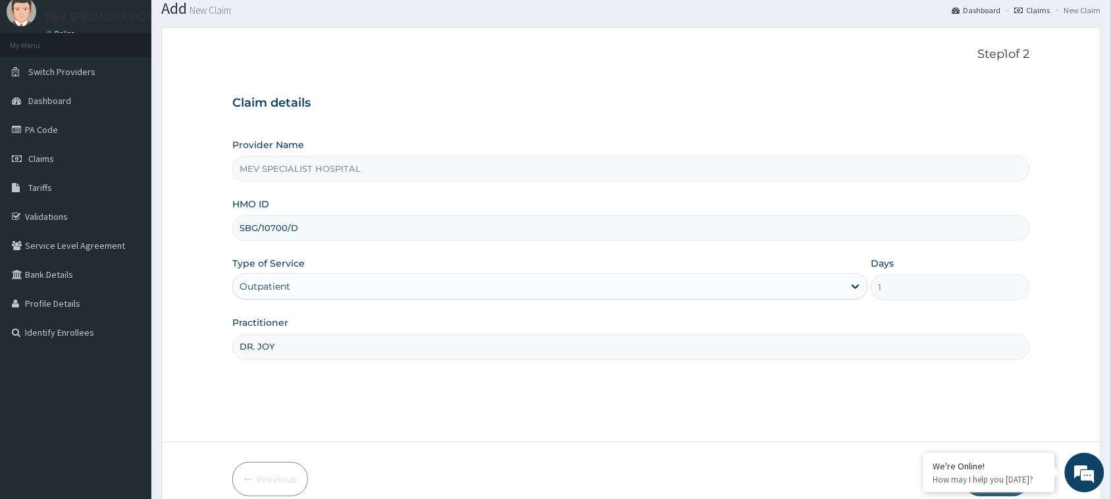
scroll to position [104, 0]
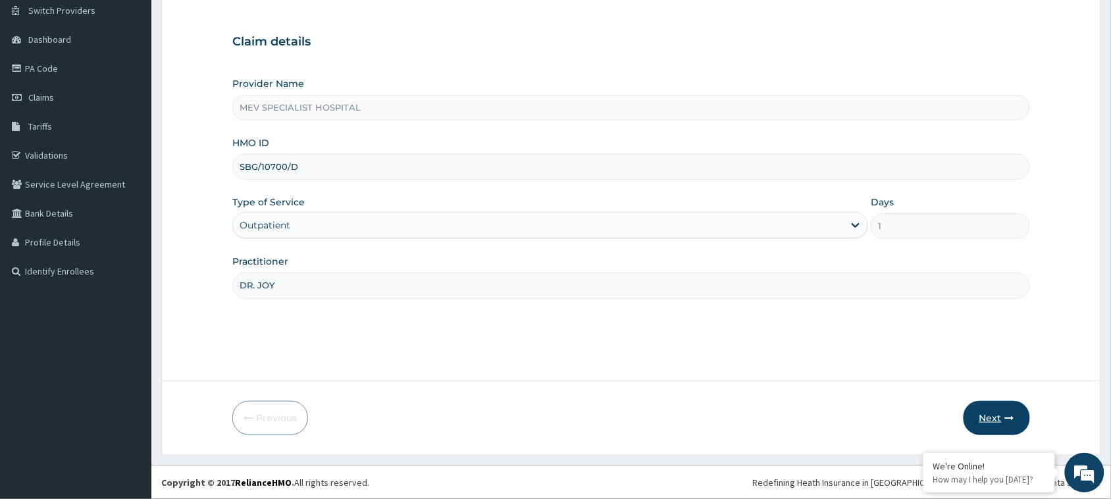
type input "DR. JOY"
click at [987, 412] on button "Next" at bounding box center [996, 418] width 66 height 34
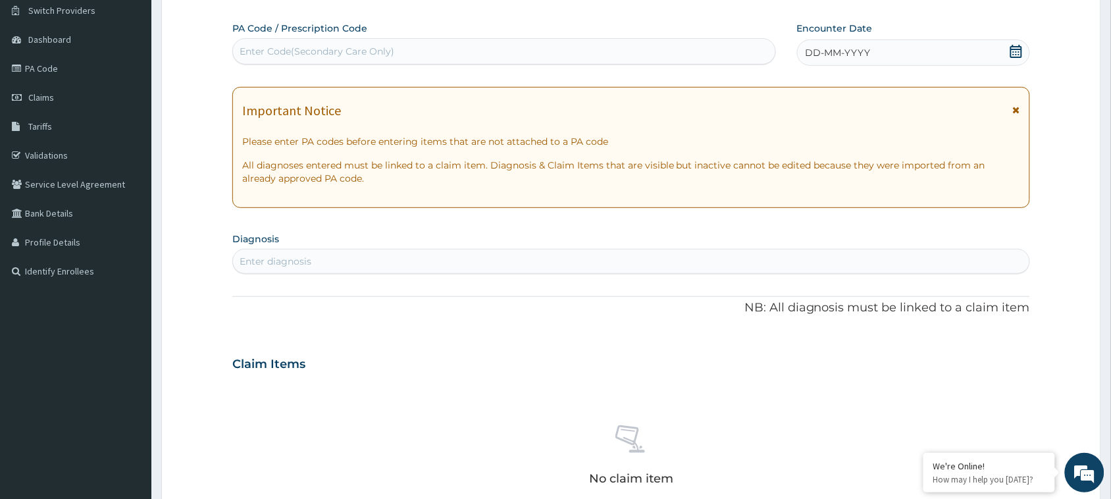
scroll to position [0, 0]
click at [443, 46] on div "Enter Code(Secondary Care Only)" at bounding box center [504, 51] width 542 height 21
paste input "PA/61B05A"
type input "PA/61B05A"
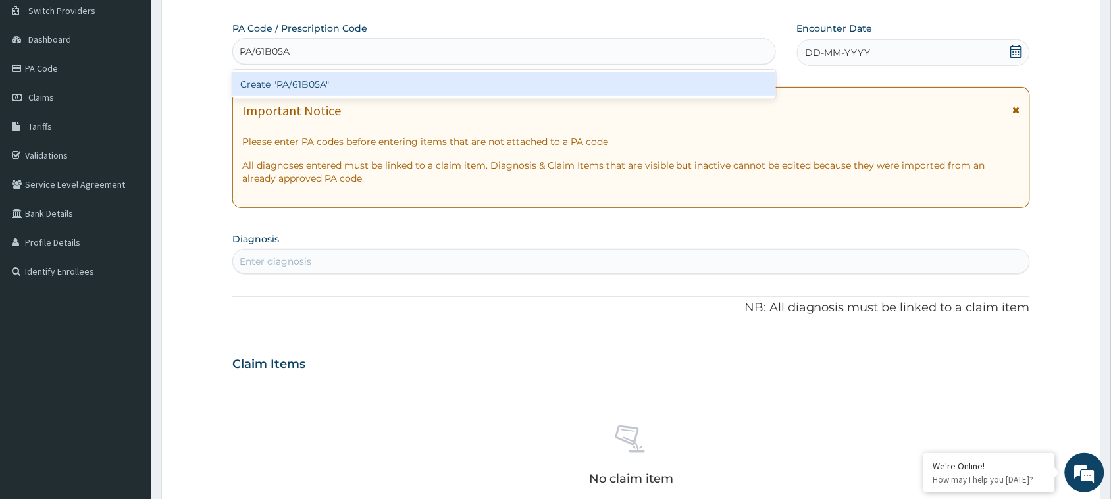
click at [442, 93] on div "Create "PA/61B05A"" at bounding box center [504, 84] width 544 height 24
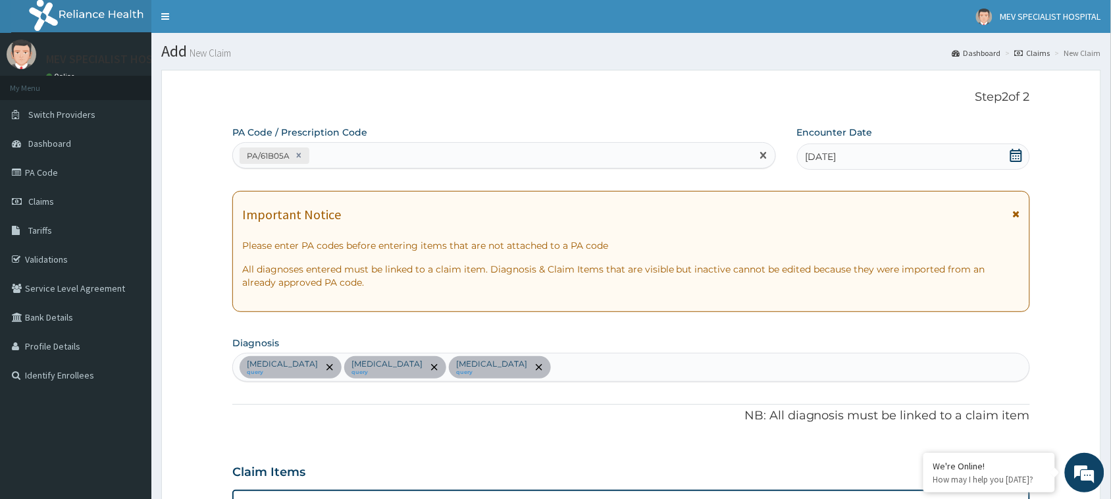
click at [438, 153] on div "PA/61B05A" at bounding box center [492, 156] width 519 height 22
paste input "PA/3605FD"
type input "PA/3605FD"
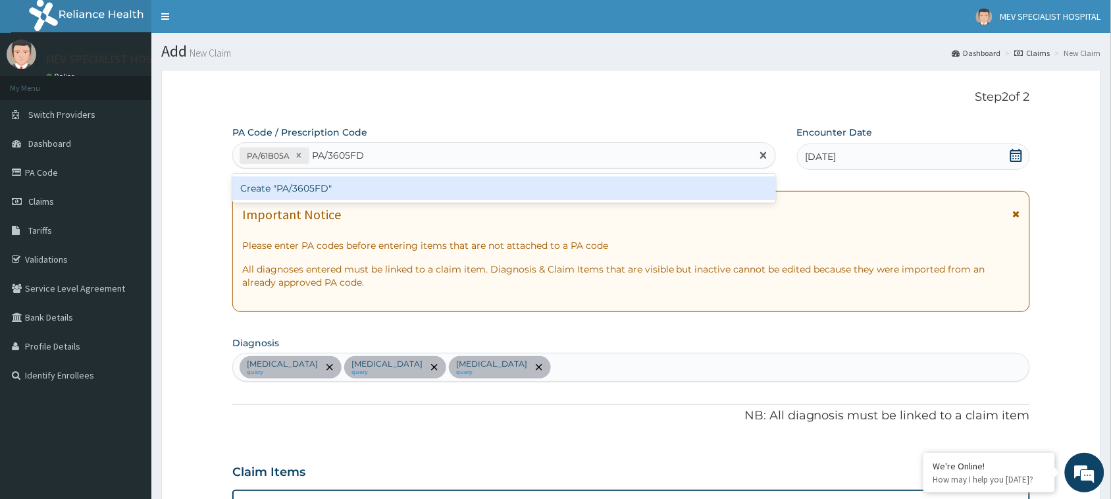
click at [438, 183] on div "Create "PA/3605FD"" at bounding box center [504, 188] width 544 height 24
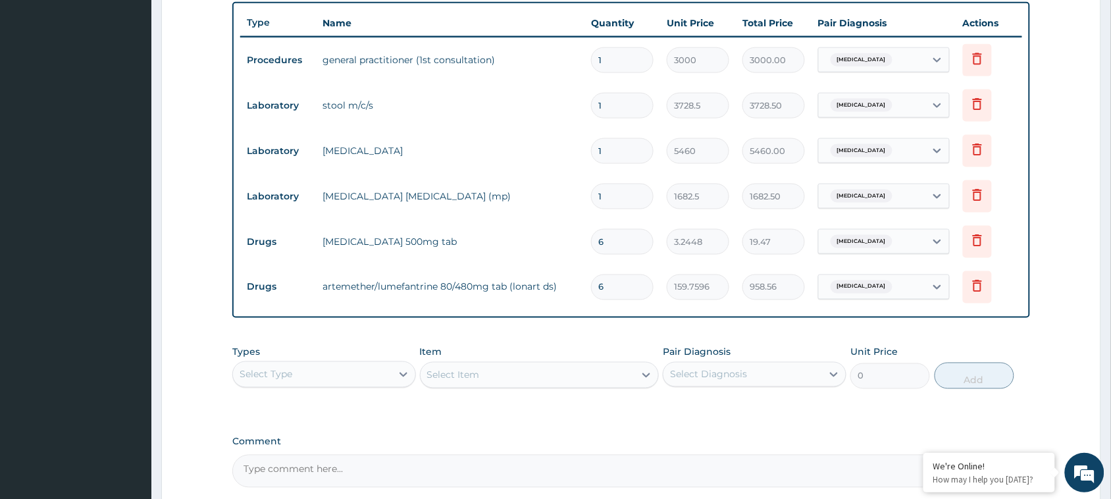
scroll to position [492, 0]
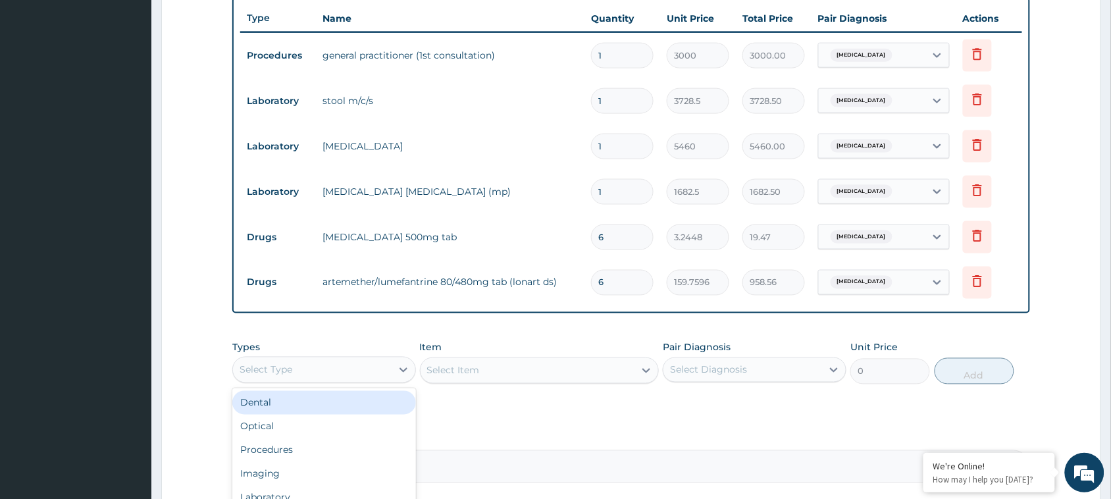
click at [360, 362] on div "Select Type" at bounding box center [312, 369] width 159 height 21
type input "DR"
click at [337, 409] on div "Drugs" at bounding box center [324, 403] width 184 height 24
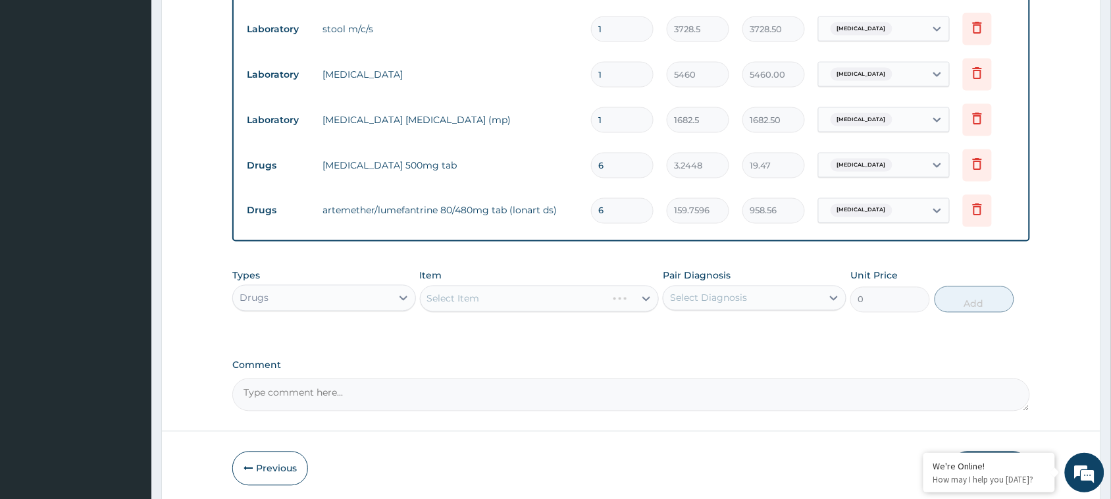
scroll to position [570, 0]
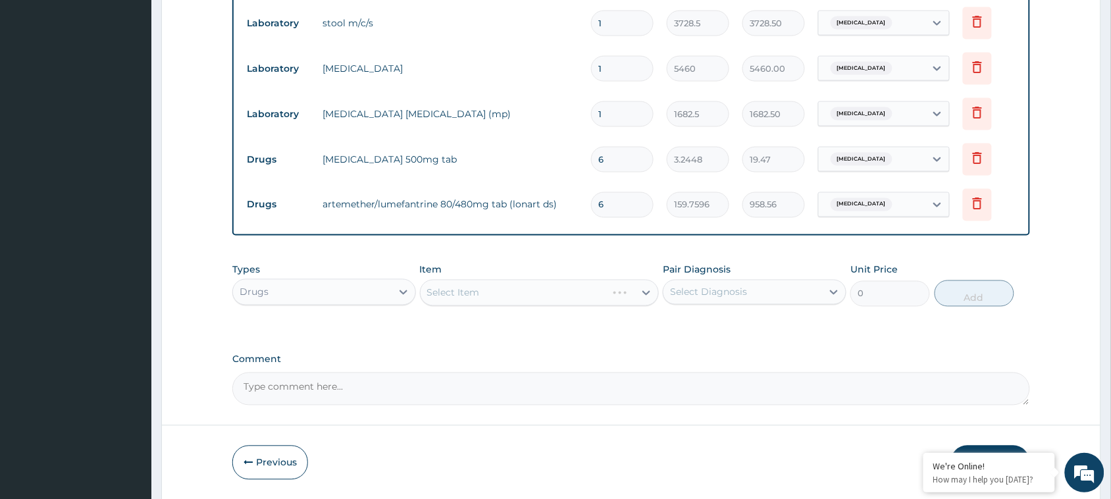
click at [533, 293] on div "Select Item" at bounding box center [540, 293] width 240 height 26
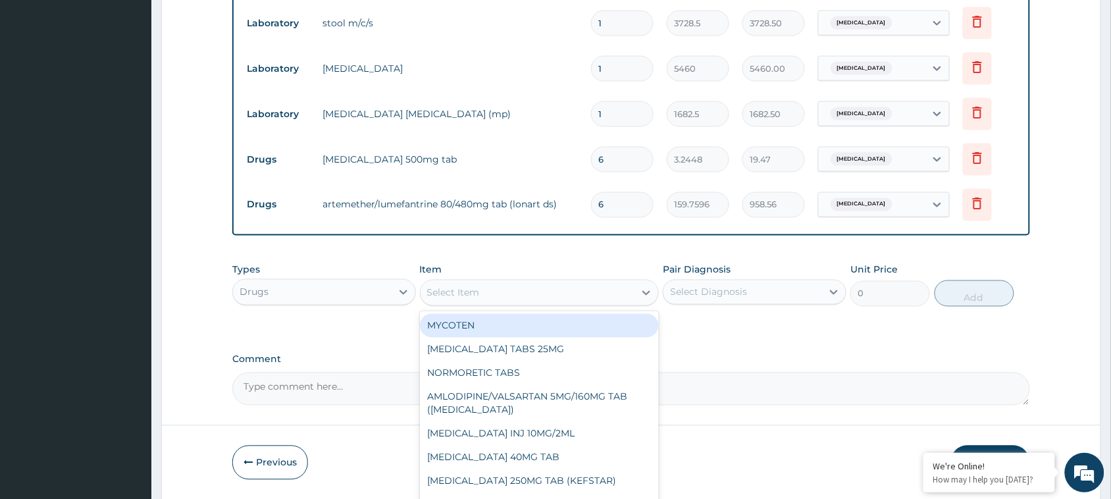
click at [533, 293] on div "Select Item" at bounding box center [528, 292] width 215 height 21
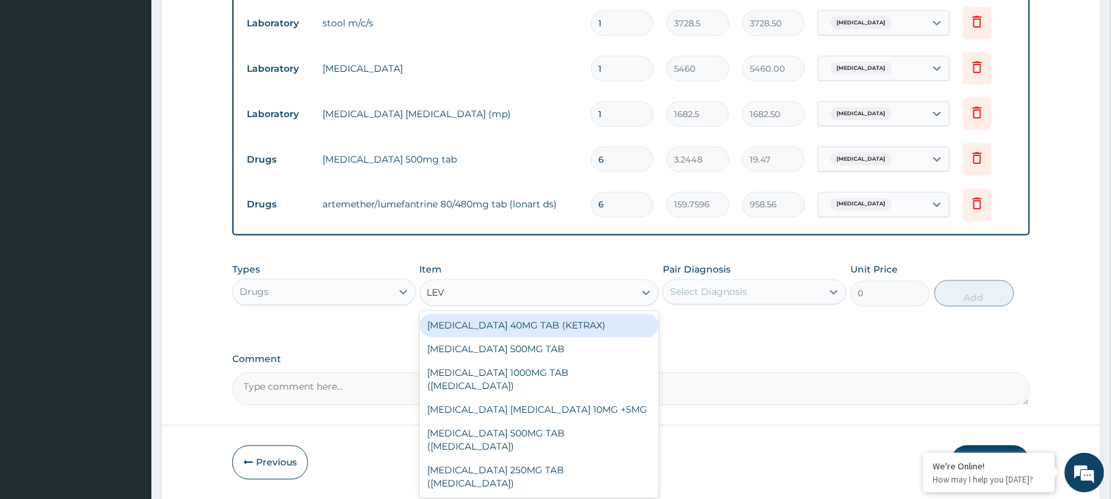
type input "LEVO"
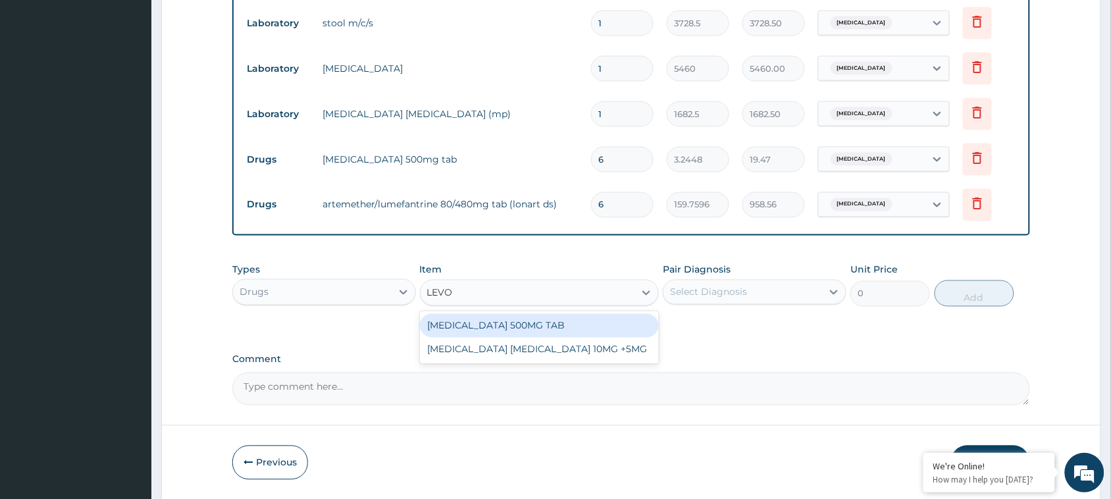
click at [537, 319] on div "[MEDICAL_DATA] 500MG TAB" at bounding box center [540, 326] width 240 height 24
type input "82.7892"
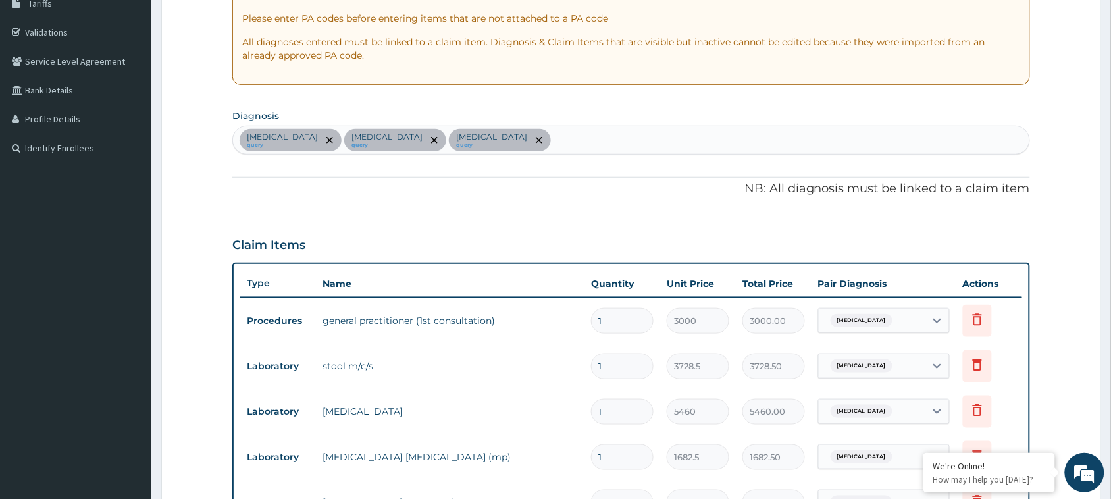
scroll to position [230, 0]
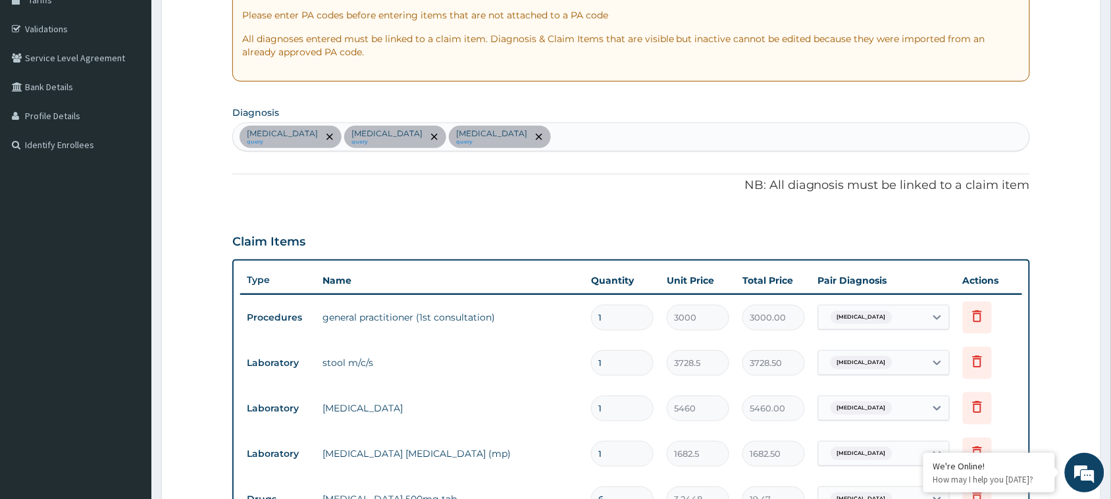
click at [589, 137] on div "[MEDICAL_DATA] query [MEDICAL_DATA] query [MEDICAL_DATA] query" at bounding box center [631, 137] width 796 height 28
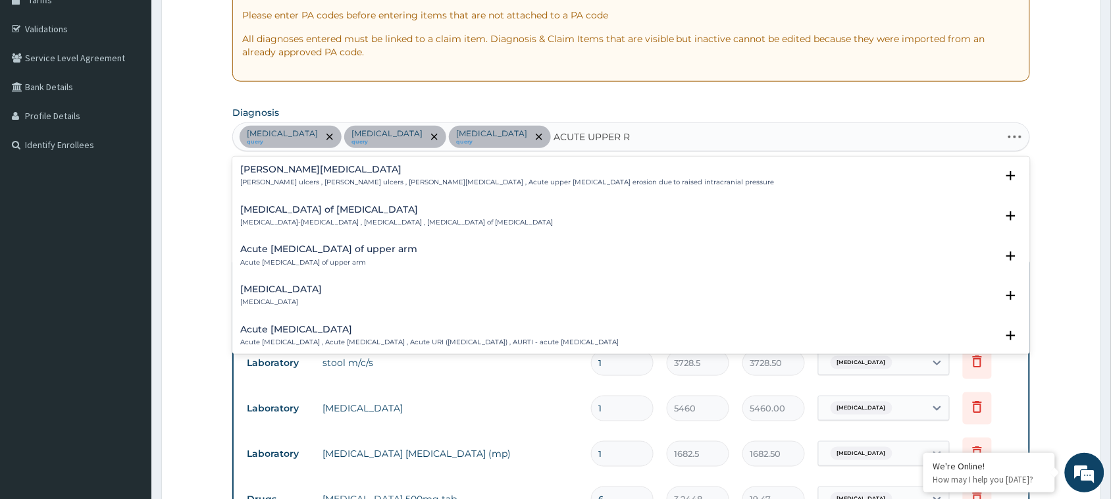
type input "ACUTE UPPER RE"
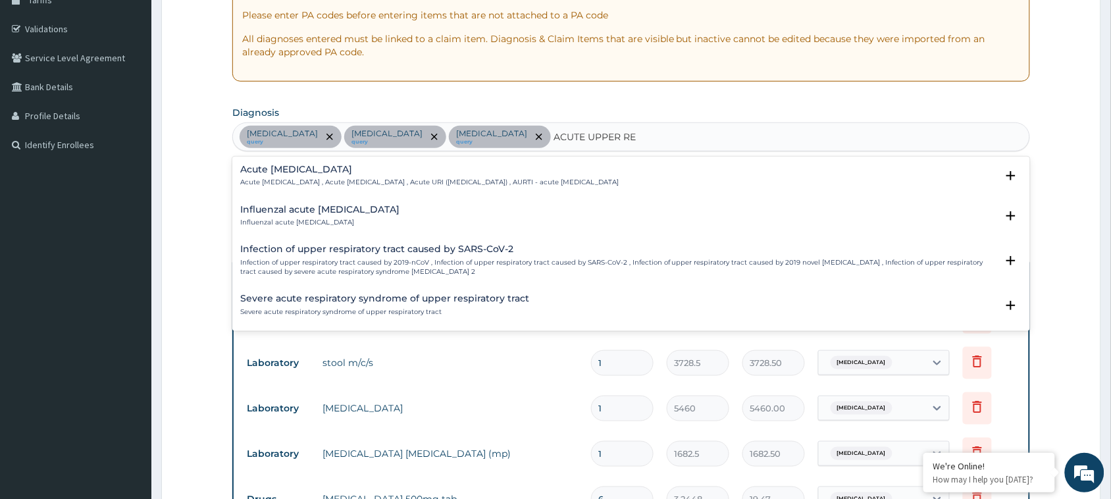
click at [469, 172] on h4 "Acute upper respiratory infection" at bounding box center [429, 170] width 378 height 10
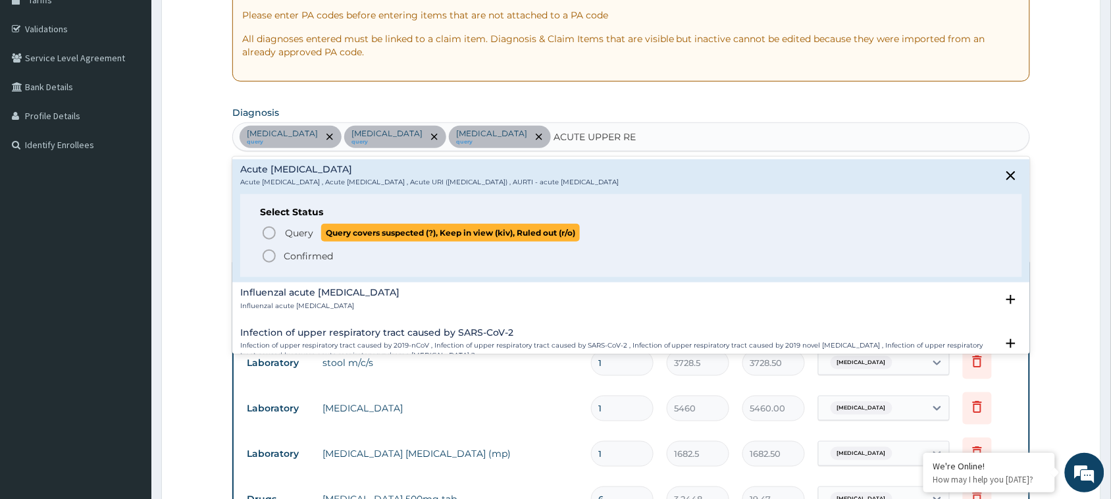
click at [265, 236] on icon "status option query" at bounding box center [269, 233] width 16 height 16
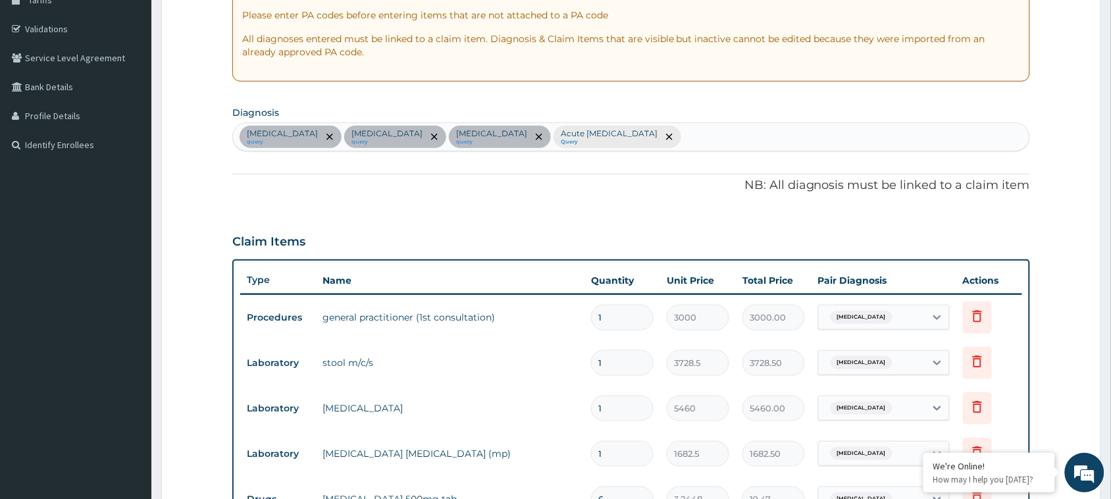
scroll to position [613, 0]
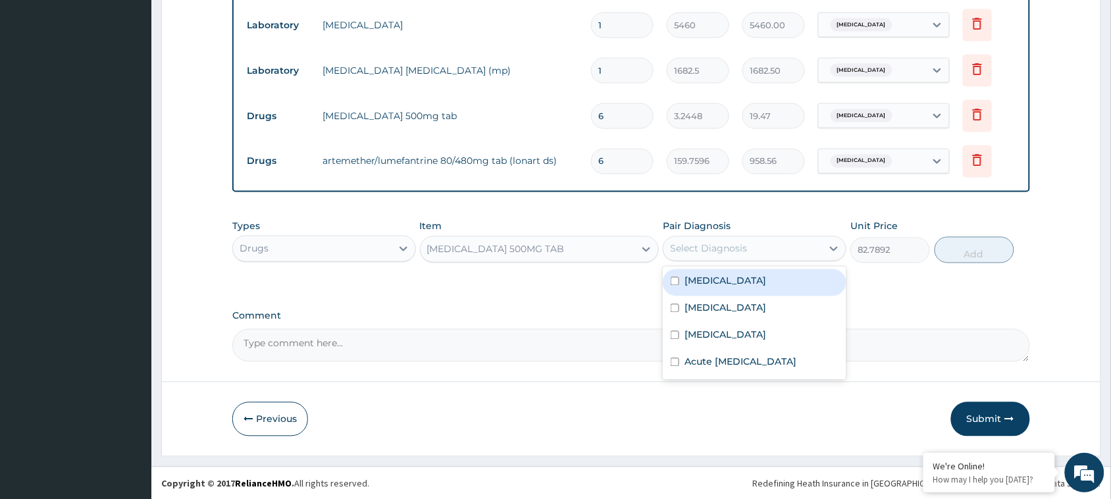
click at [760, 244] on div "Select Diagnosis" at bounding box center [742, 248] width 159 height 21
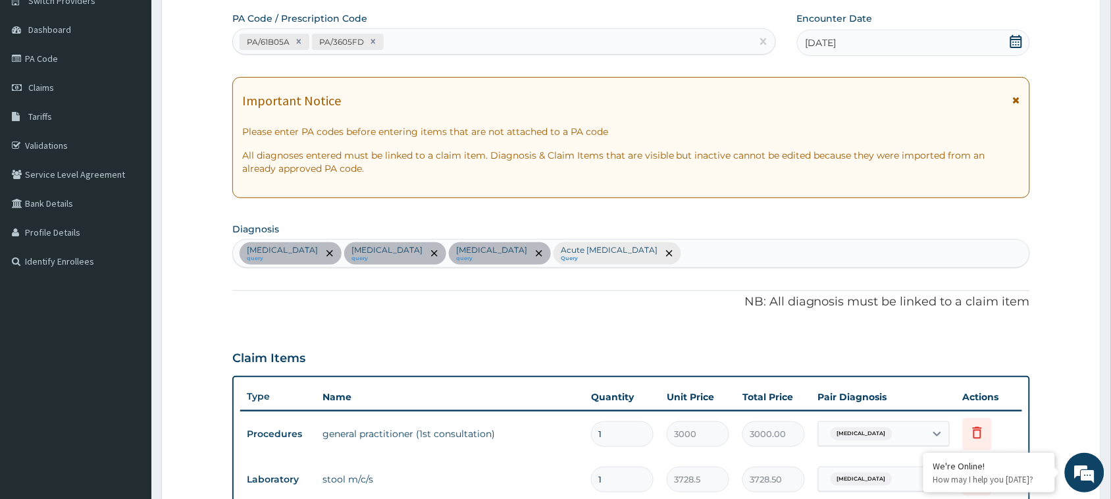
scroll to position [109, 0]
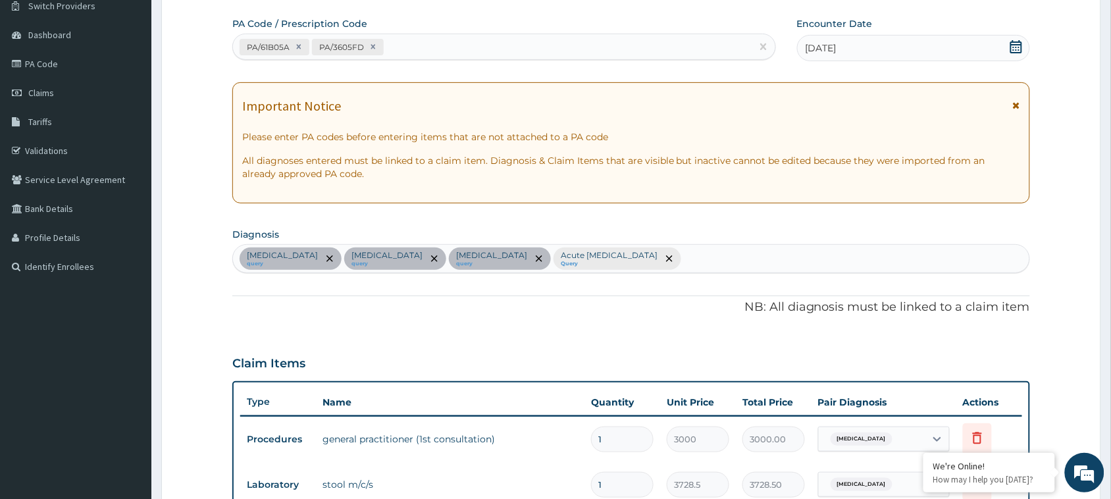
click at [678, 265] on div at bounding box center [668, 258] width 18 height 21
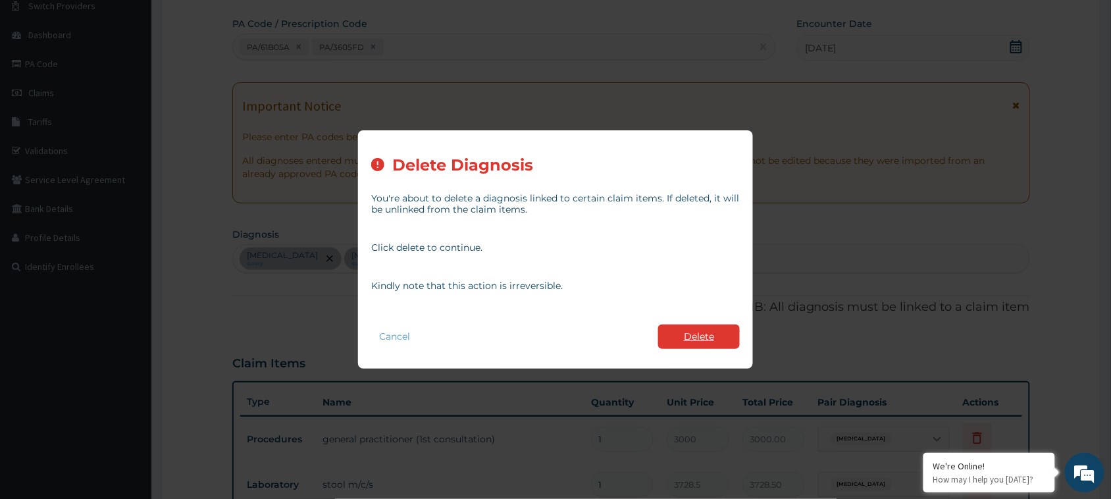
click at [689, 334] on button "Delete" at bounding box center [699, 336] width 82 height 24
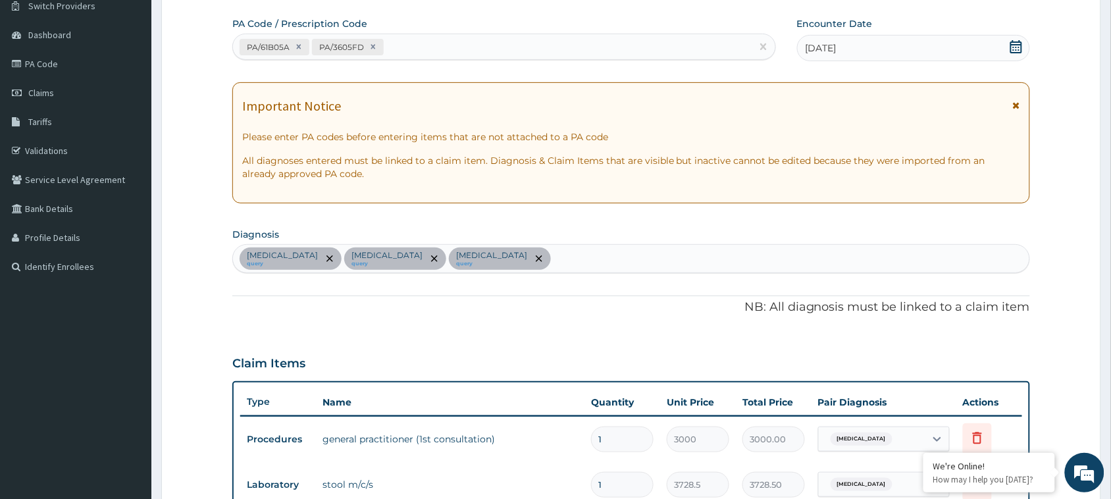
click at [607, 258] on div "Falciparum malaria query Salmonella gastroenteritis query Sepsis query" at bounding box center [631, 259] width 796 height 28
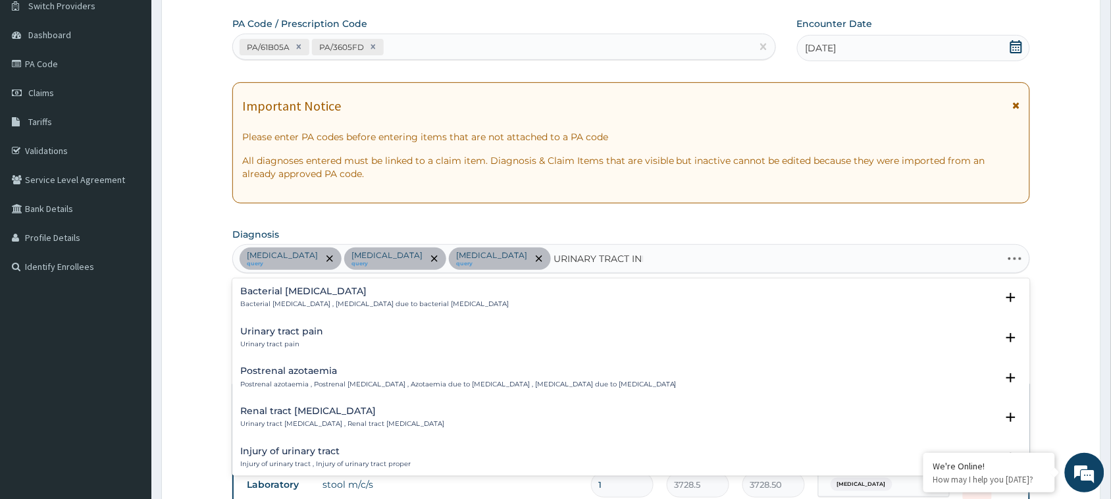
type input "URINARY TRACT INFE"
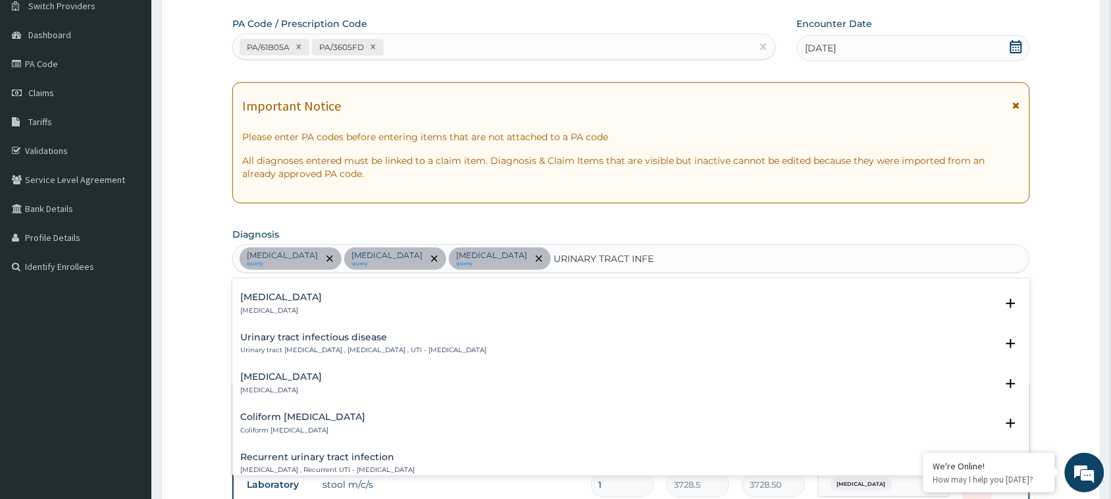
scroll to position [243, 0]
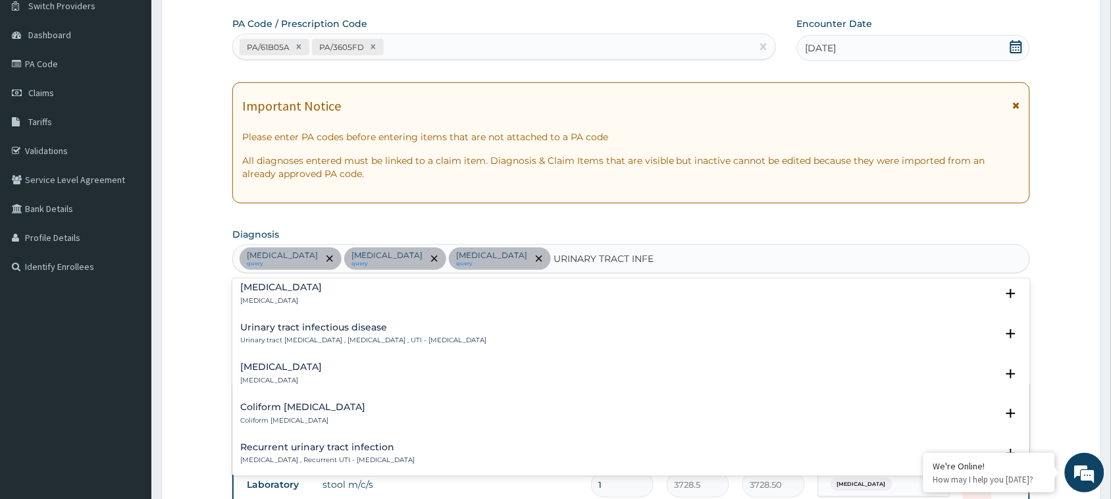
click at [319, 329] on h4 "Urinary tract infectious disease" at bounding box center [363, 327] width 246 height 10
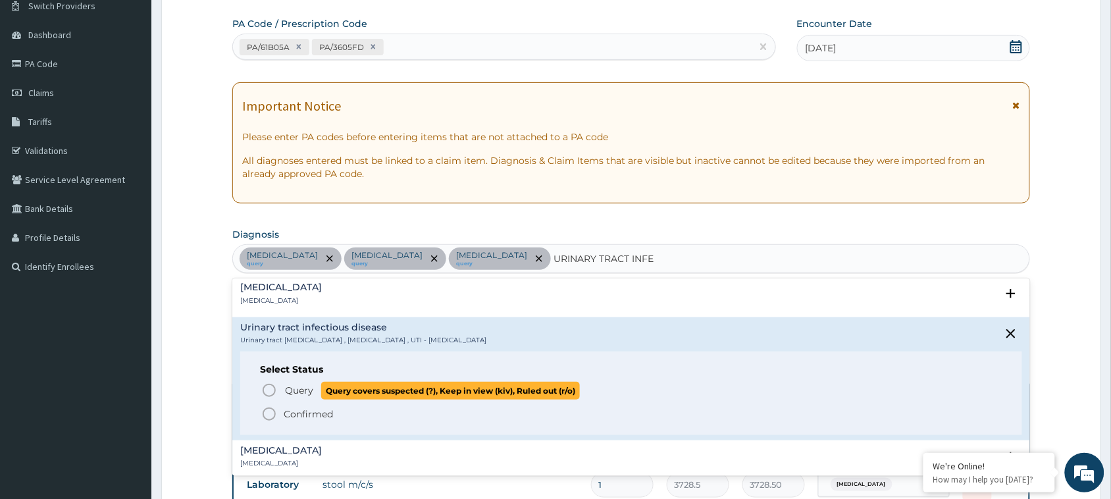
click at [262, 390] on icon "status option query" at bounding box center [269, 390] width 16 height 16
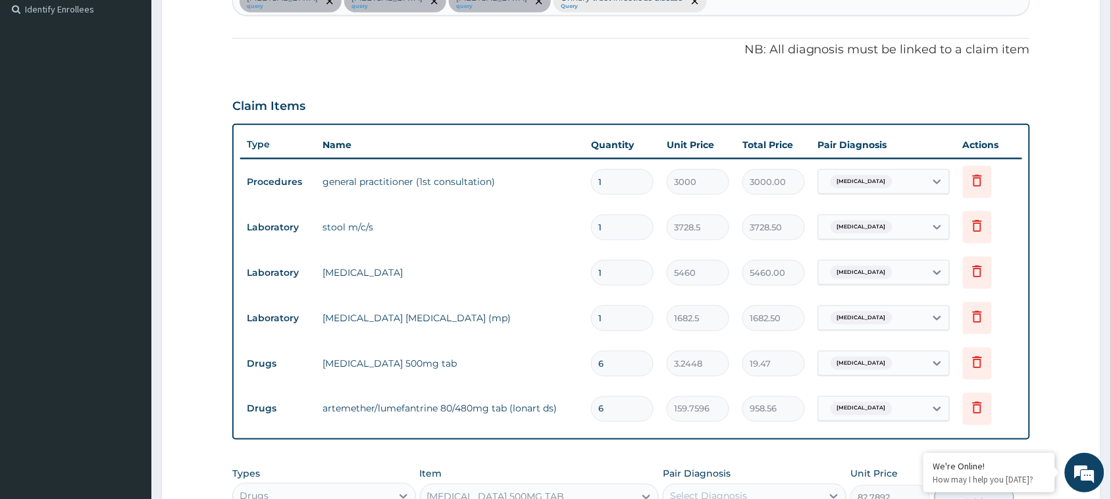
scroll to position [473, 0]
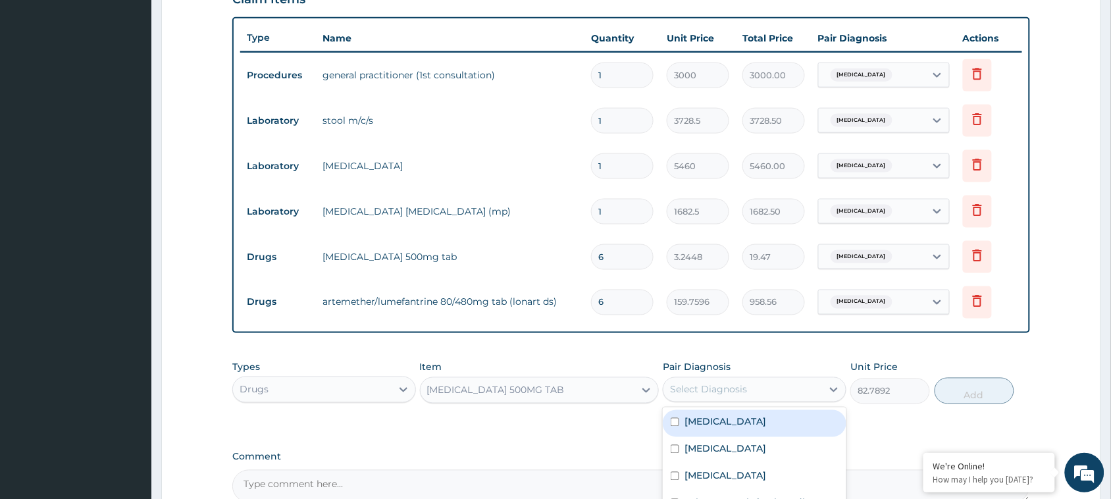
click at [695, 385] on div "Select Diagnosis" at bounding box center [708, 389] width 77 height 13
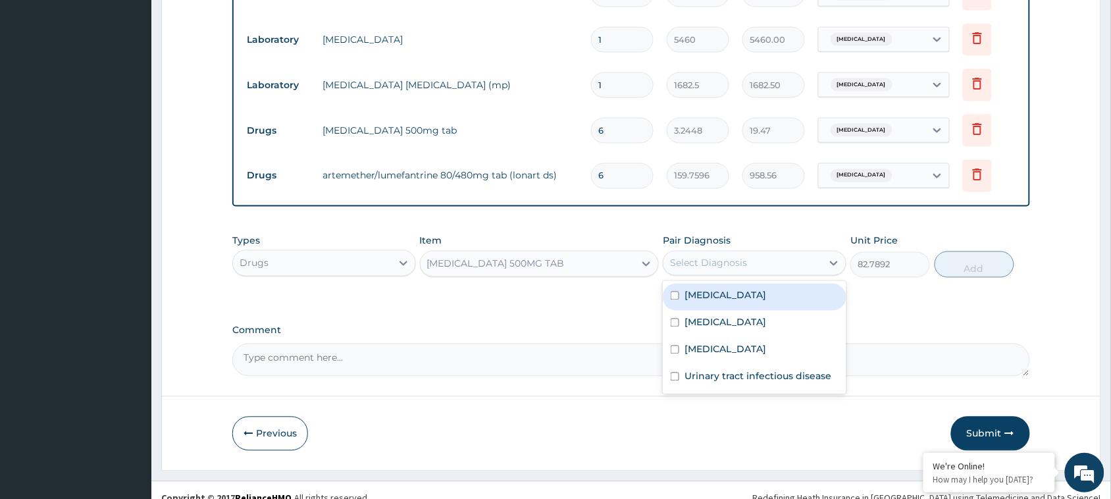
scroll to position [613, 0]
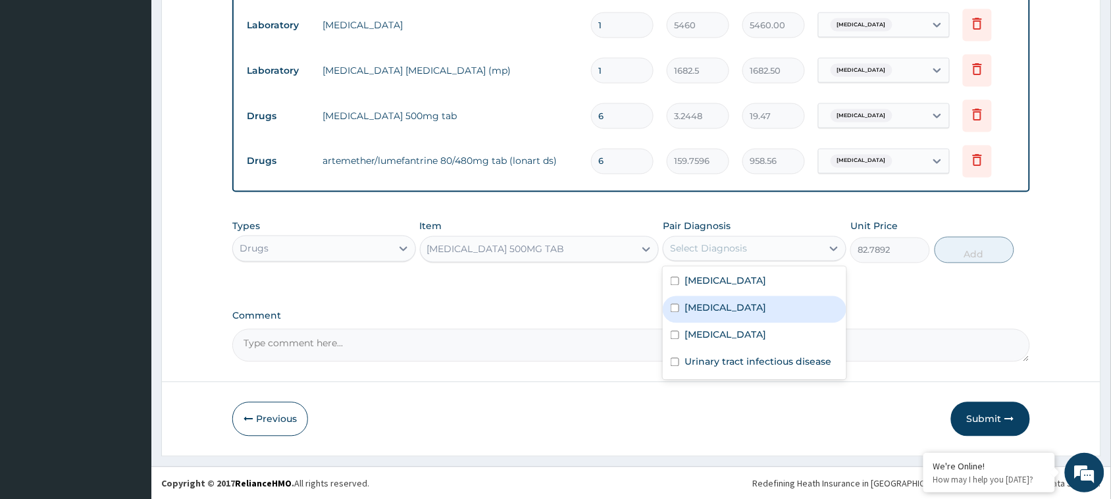
click at [719, 307] on label "Salmonella gastroenteritis" at bounding box center [725, 307] width 82 height 13
checkbox input "true"
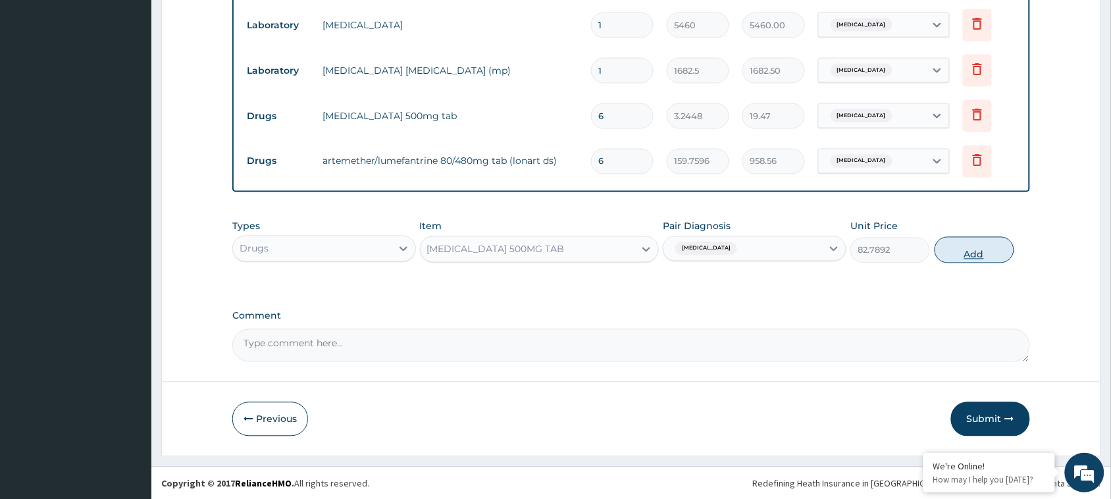
click at [964, 247] on button "Add" at bounding box center [974, 250] width 80 height 26
type input "0"
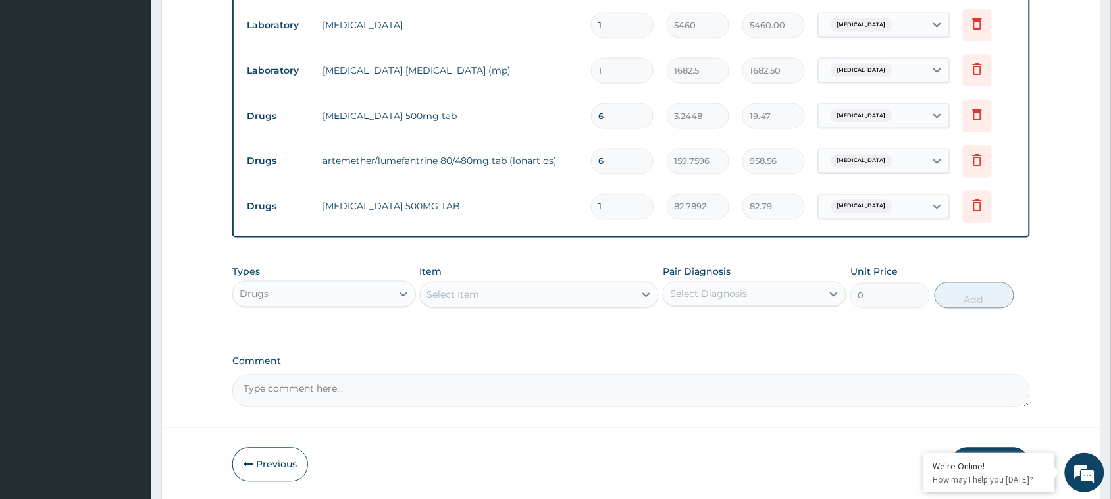
type input "0.00"
type input "5"
type input "413.95"
type input "5"
click at [638, 292] on div at bounding box center [646, 295] width 24 height 24
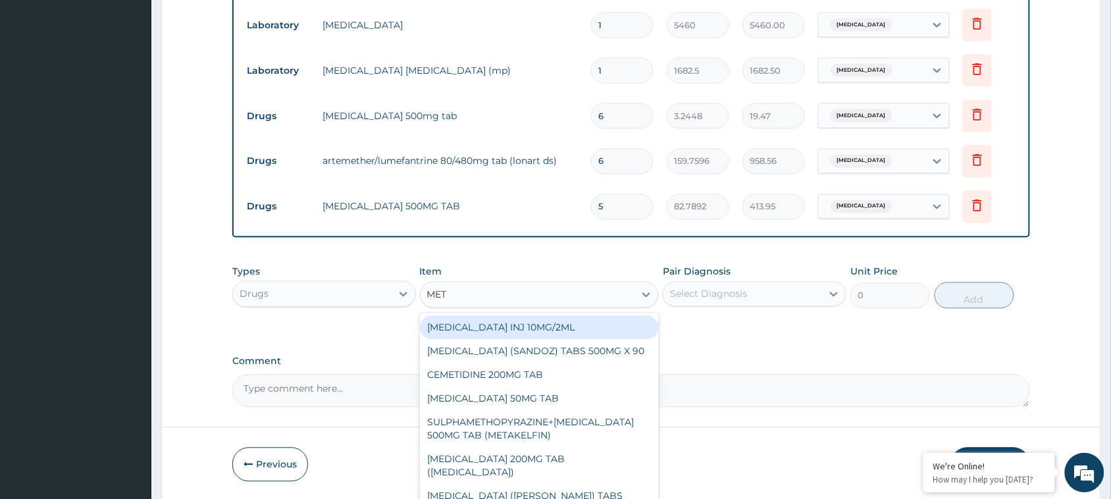
type input "METR"
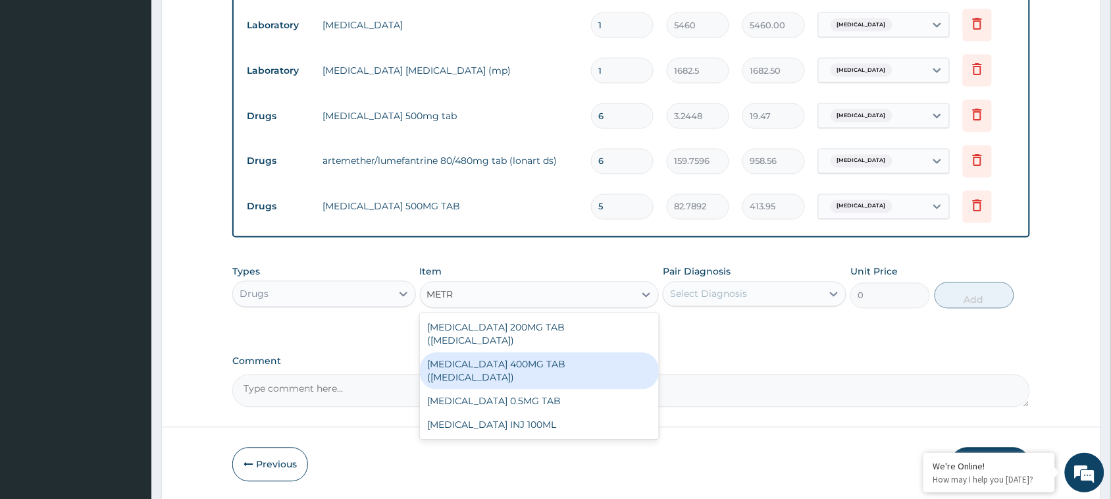
click at [586, 353] on div "[MEDICAL_DATA] 400MG TAB ([MEDICAL_DATA])" at bounding box center [540, 371] width 240 height 37
type input "9.7656"
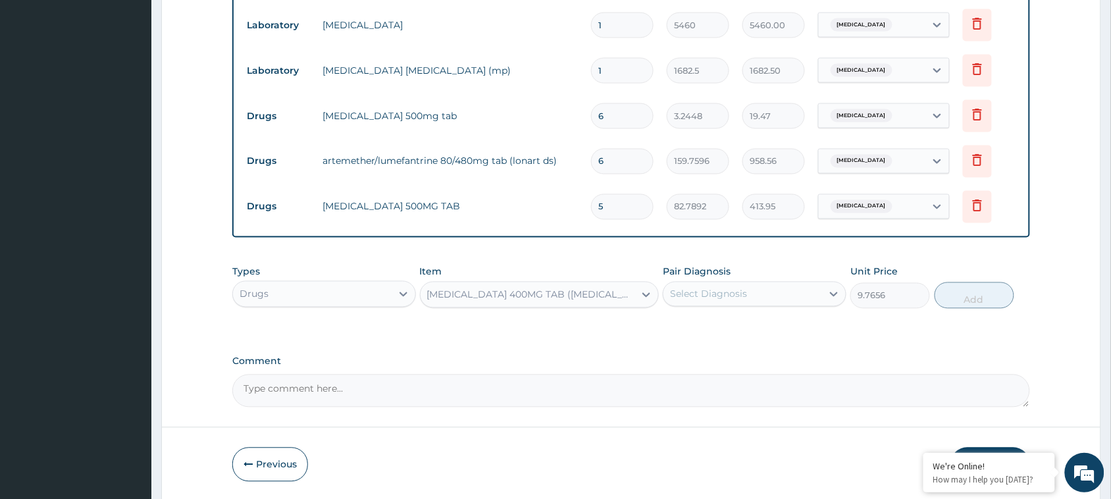
click at [702, 288] on div "Select Diagnosis" at bounding box center [708, 294] width 77 height 13
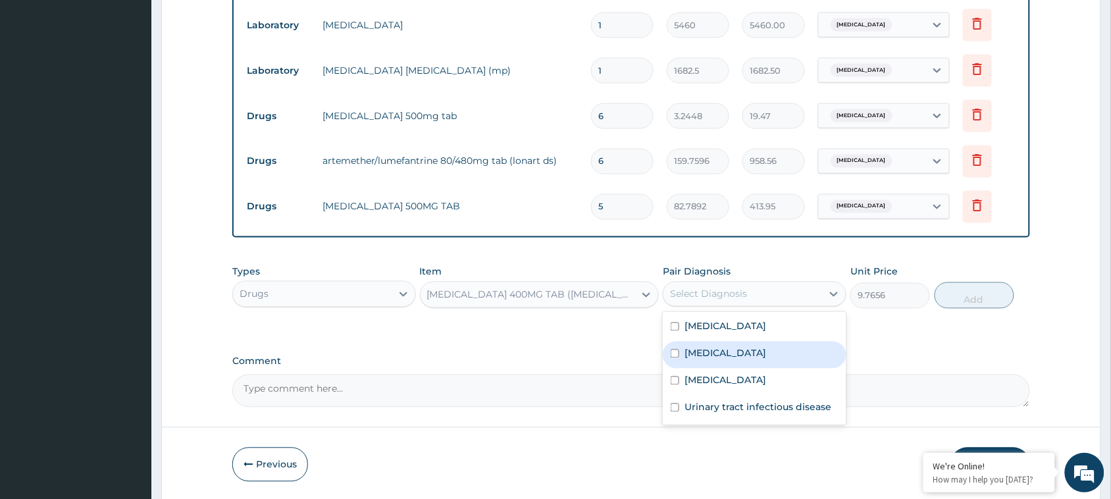
click at [682, 347] on div "Salmonella gastroenteritis" at bounding box center [755, 355] width 184 height 27
checkbox input "true"
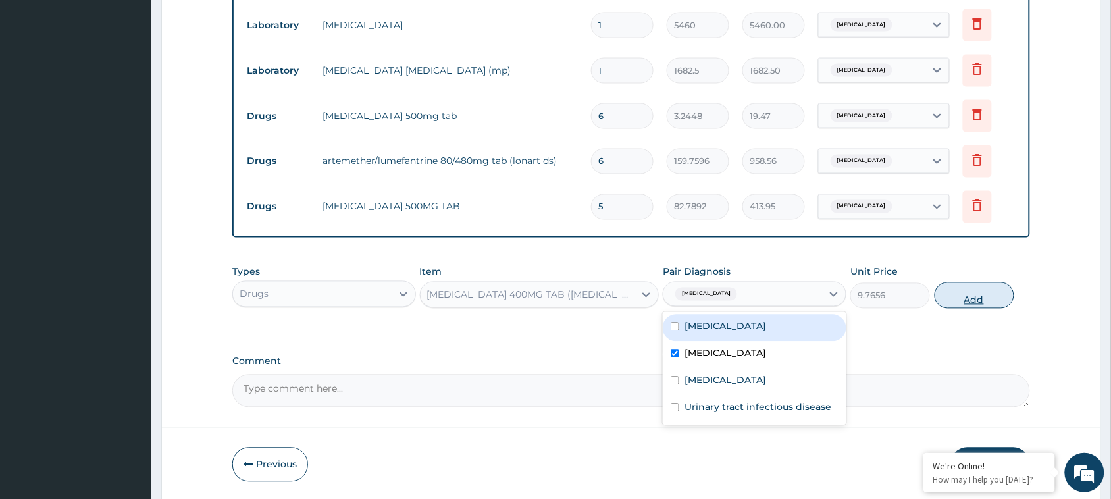
click at [974, 298] on button "Add" at bounding box center [974, 295] width 80 height 26
type input "0"
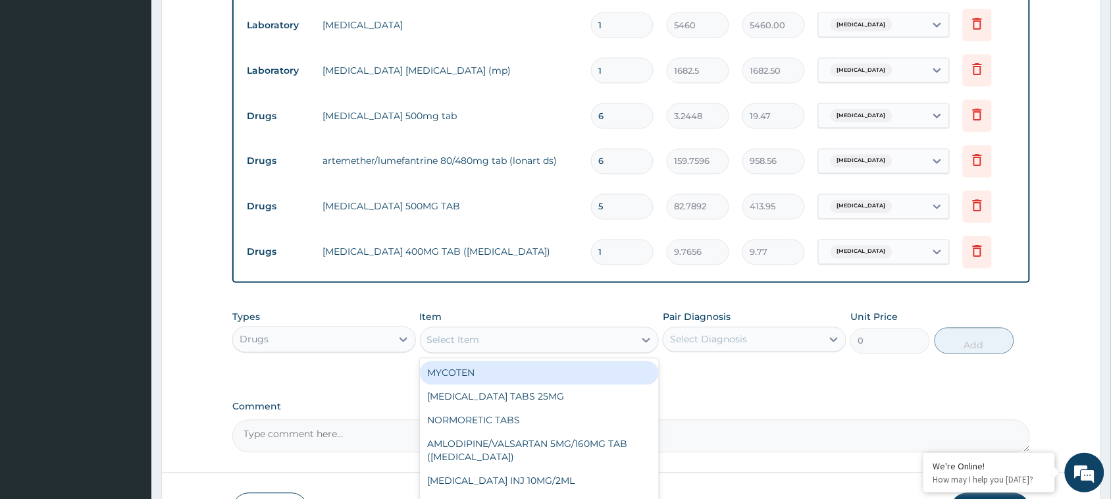
click at [492, 331] on div "Select Item" at bounding box center [528, 340] width 215 height 21
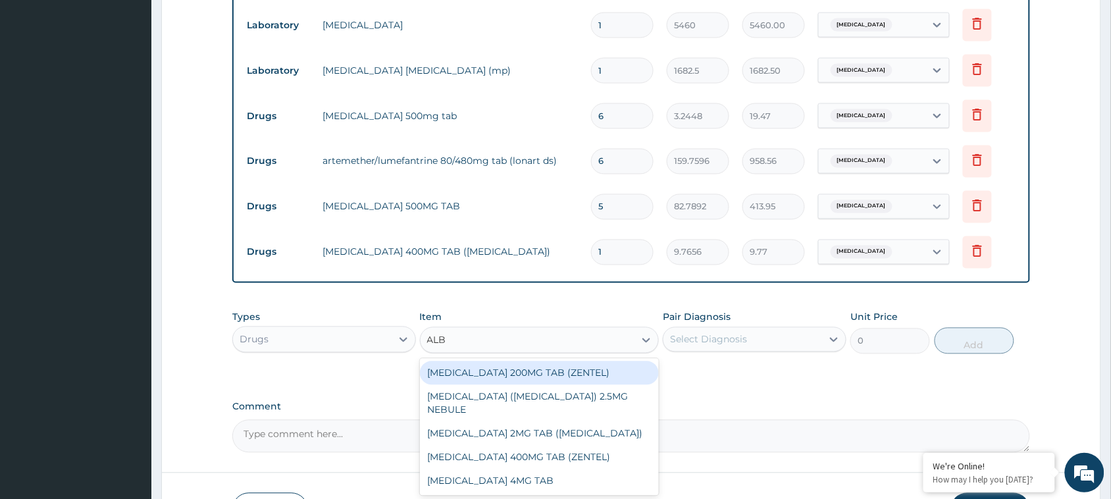
type input "ALBE"
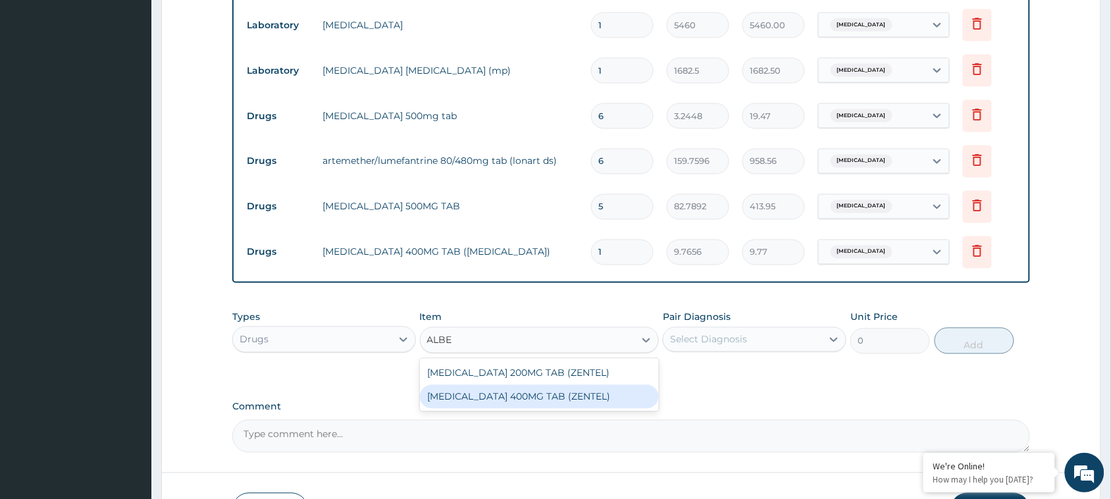
click at [504, 394] on div "[MEDICAL_DATA] 400MG TAB (ZENTEL)" at bounding box center [540, 397] width 240 height 24
type input "237.3542"
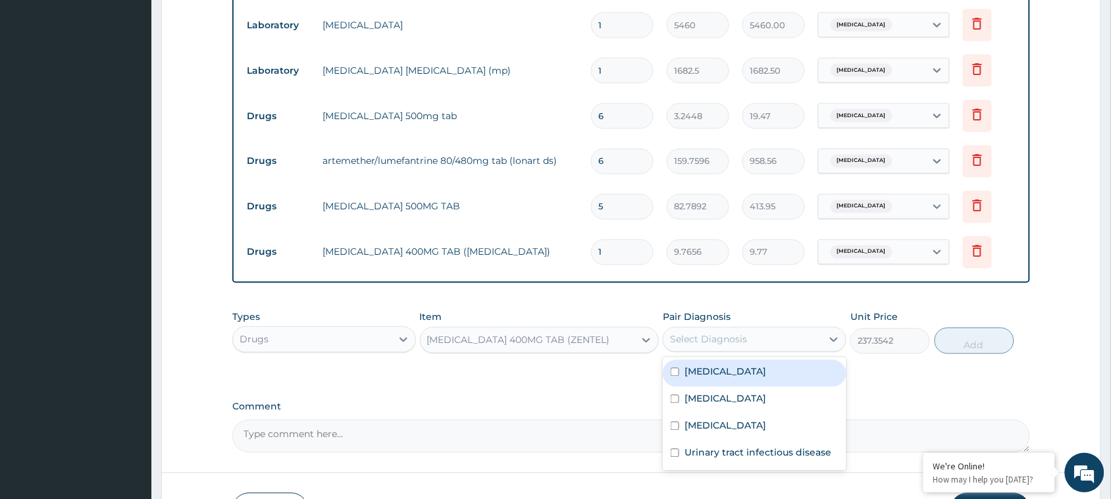
click at [680, 345] on div "Select Diagnosis" at bounding box center [742, 339] width 159 height 21
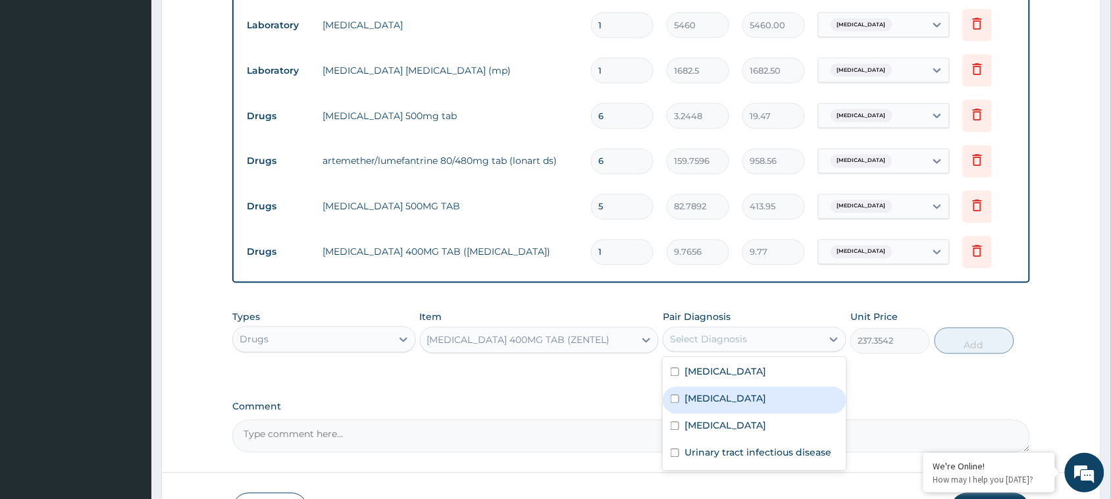
click at [683, 393] on div "Salmonella gastroenteritis" at bounding box center [755, 400] width 184 height 27
checkbox input "true"
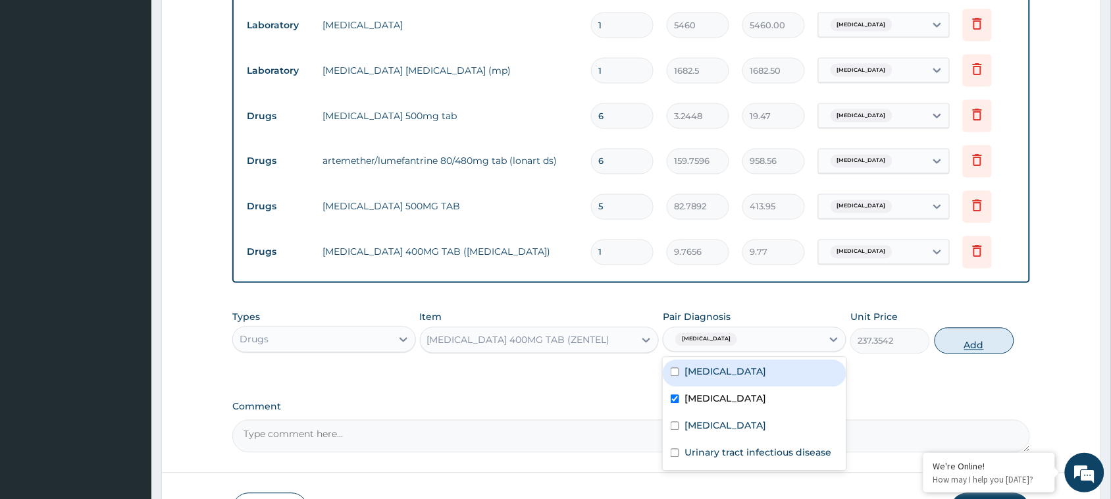
click at [998, 340] on button "Add" at bounding box center [974, 341] width 80 height 26
type input "0"
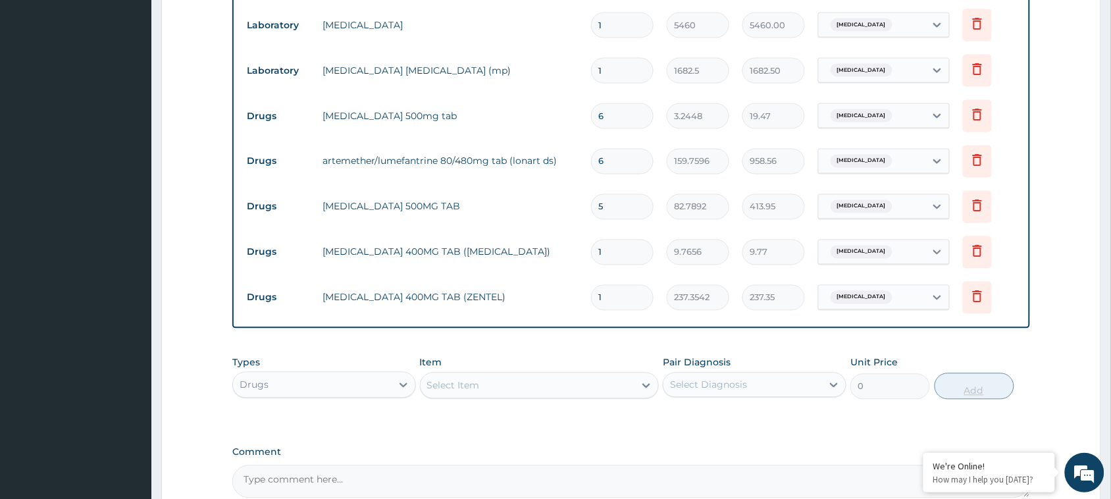
type input "10"
type input "2373.54"
type input "10"
click at [642, 261] on input "1" at bounding box center [622, 253] width 63 height 26
type input "10"
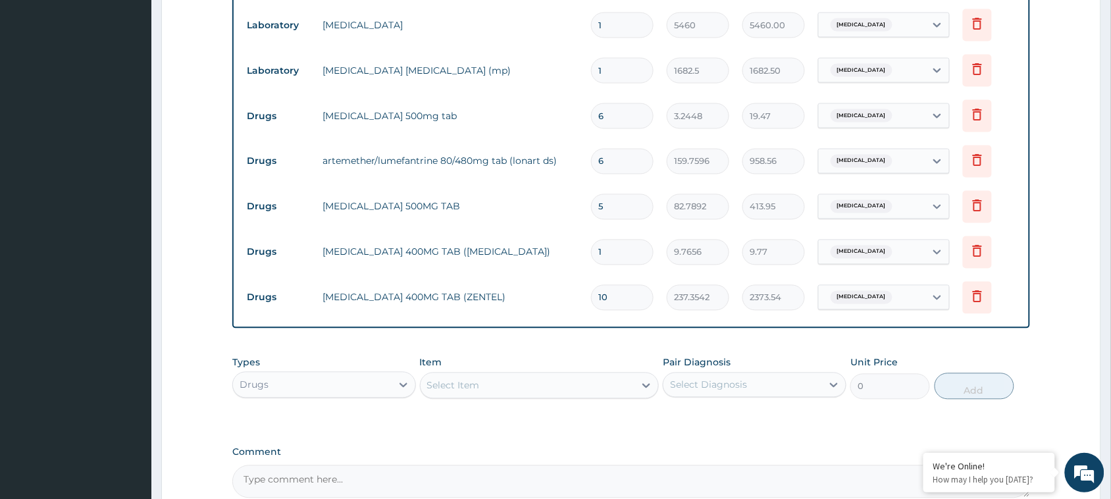
type input "97.66"
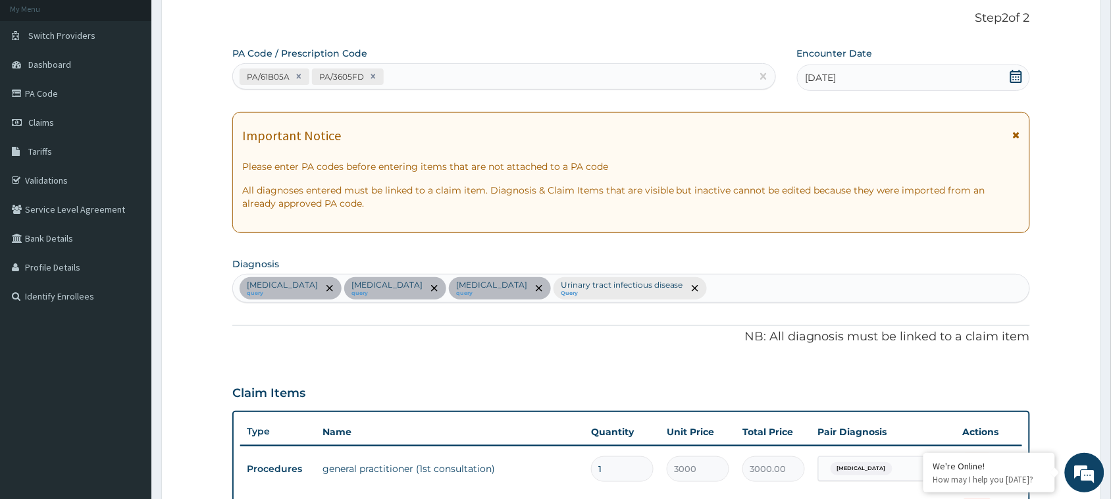
scroll to position [76, 0]
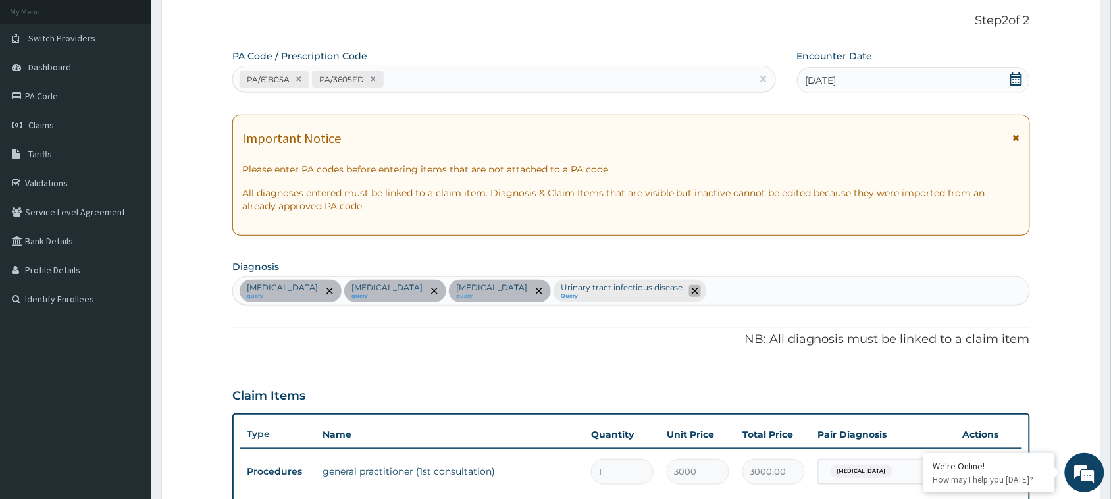
click at [689, 293] on span "remove selection option" at bounding box center [695, 291] width 12 height 12
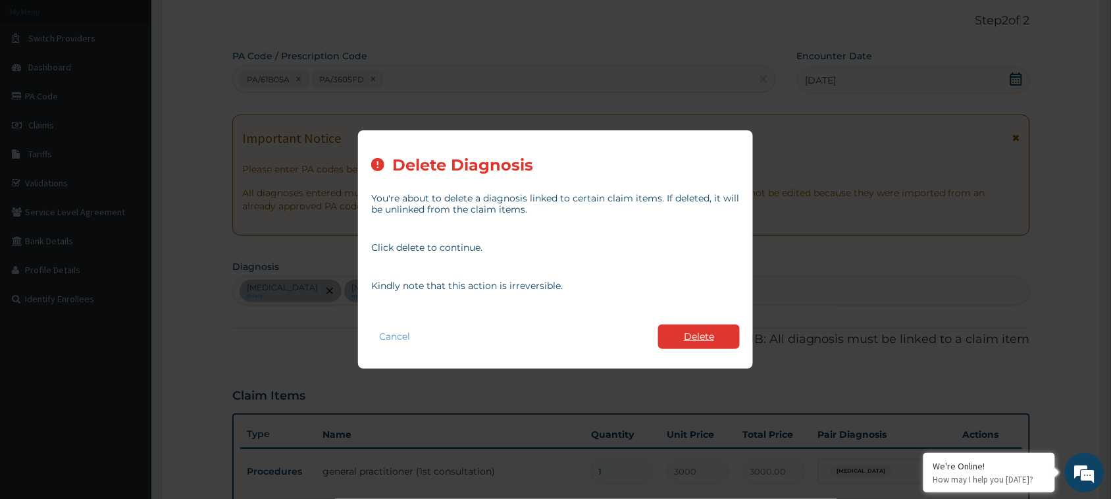
type input "10"
click at [669, 334] on button "Delete" at bounding box center [699, 336] width 82 height 24
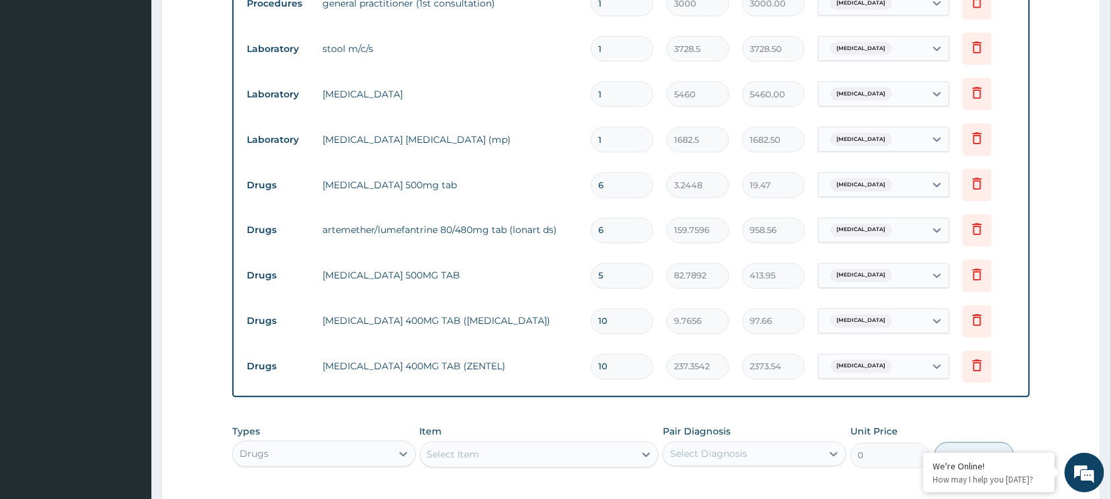
scroll to position [750, 0]
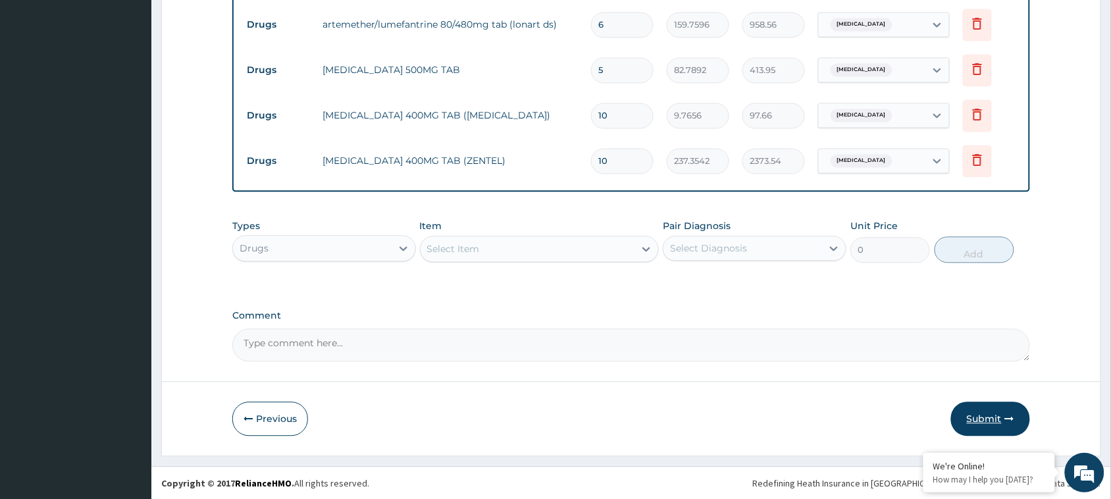
click at [985, 413] on button "Submit" at bounding box center [990, 418] width 79 height 34
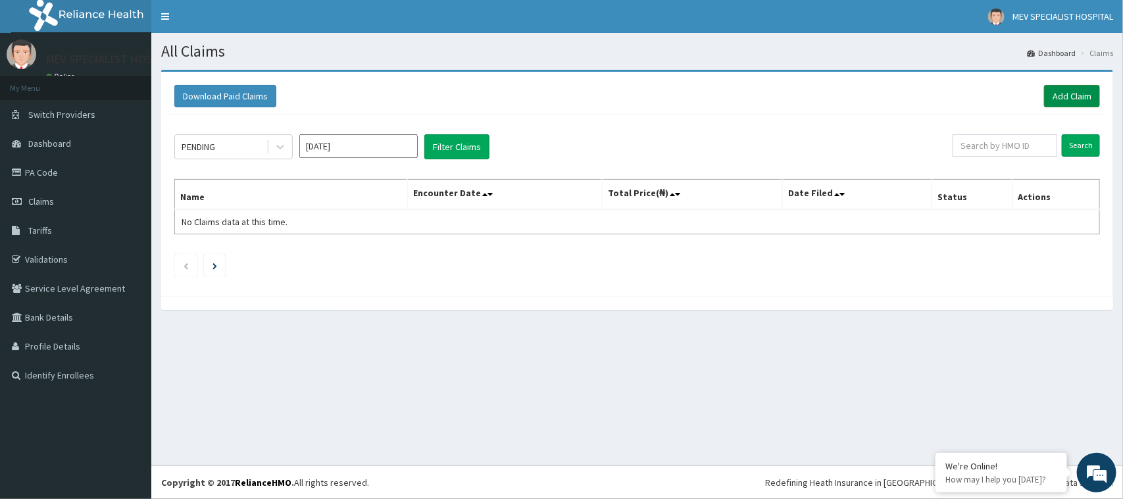
click at [1055, 94] on link "Add Claim" at bounding box center [1072, 96] width 56 height 22
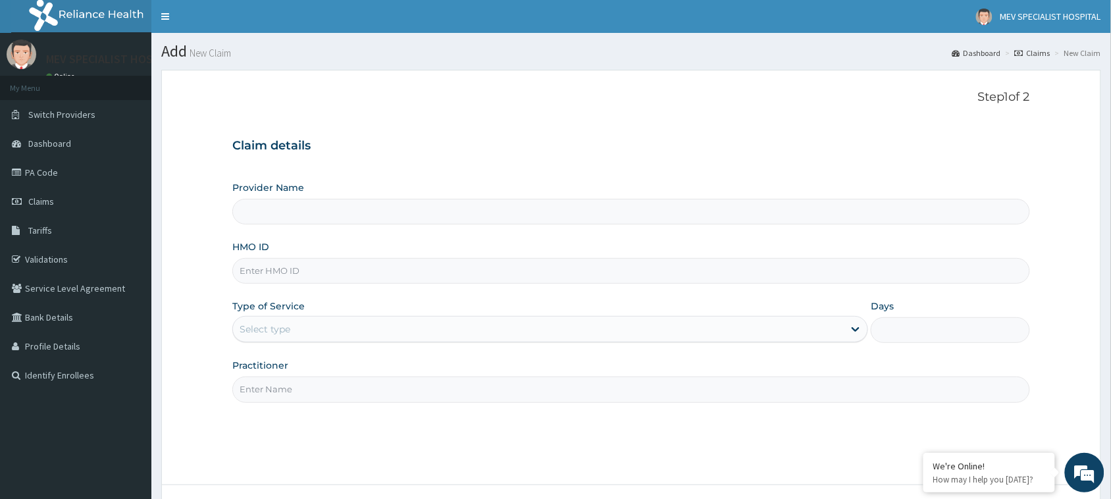
click at [341, 274] on input "HMO ID" at bounding box center [631, 271] width 798 height 26
paste input "SBG/10700/C"
type input "SBG/10700/C"
type input "MEV SPECIALIST HOSPITAL"
type input "SBG/10700/C"
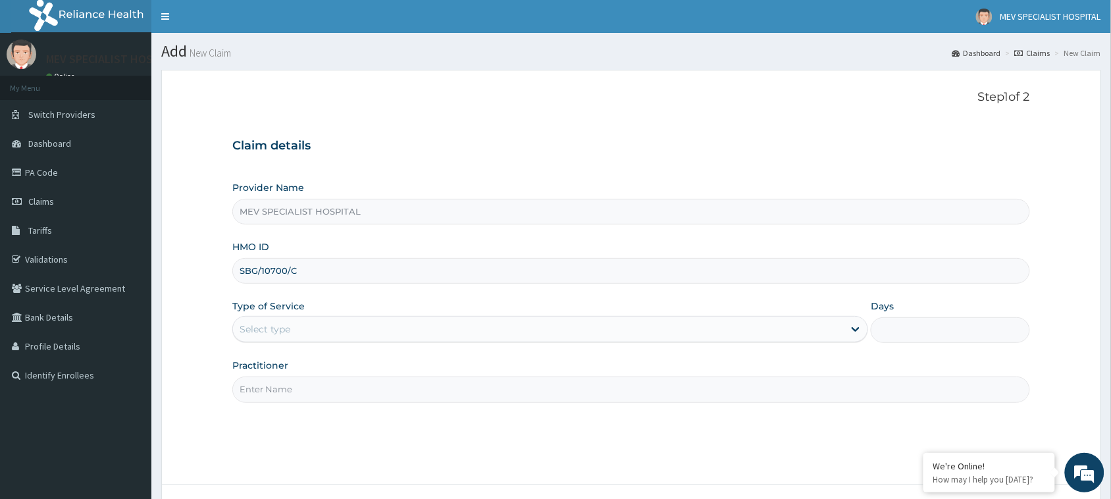
click at [316, 347] on div "Provider Name MEV SPECIALIST HOSPITAL HMO ID SBG/10700/C Type of Service Select…" at bounding box center [631, 291] width 798 height 221
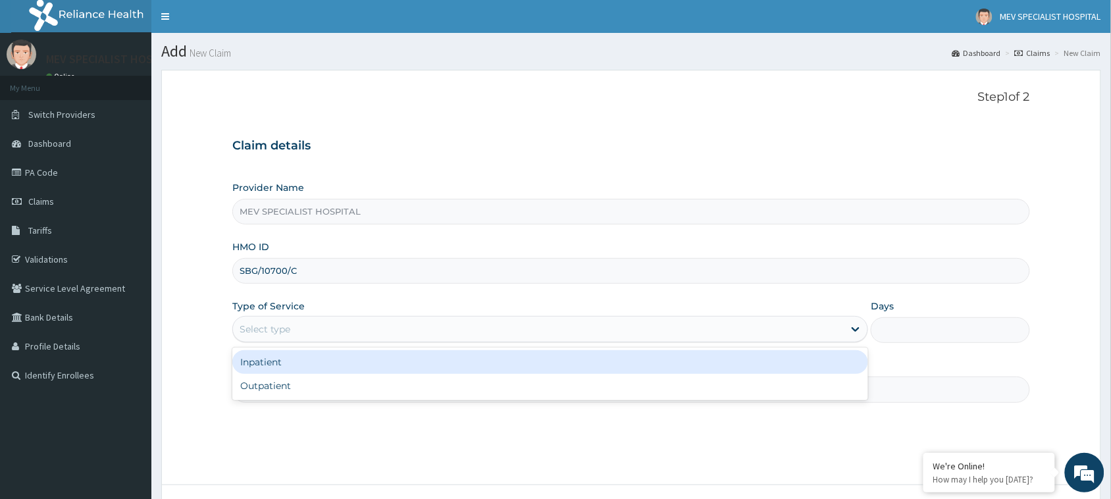
click at [341, 324] on div "Select type" at bounding box center [538, 329] width 611 height 21
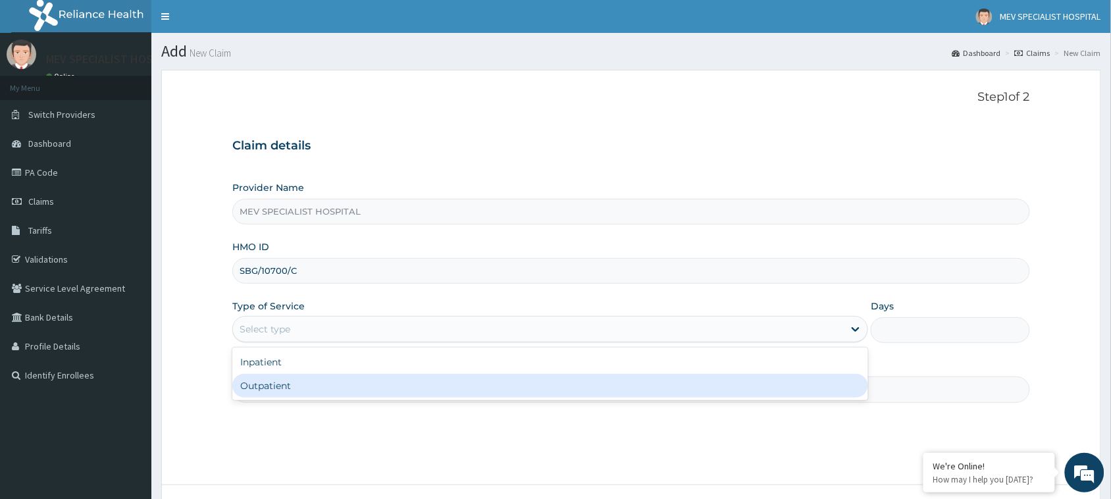
click at [331, 375] on div "Outpatient" at bounding box center [550, 386] width 636 height 24
type input "1"
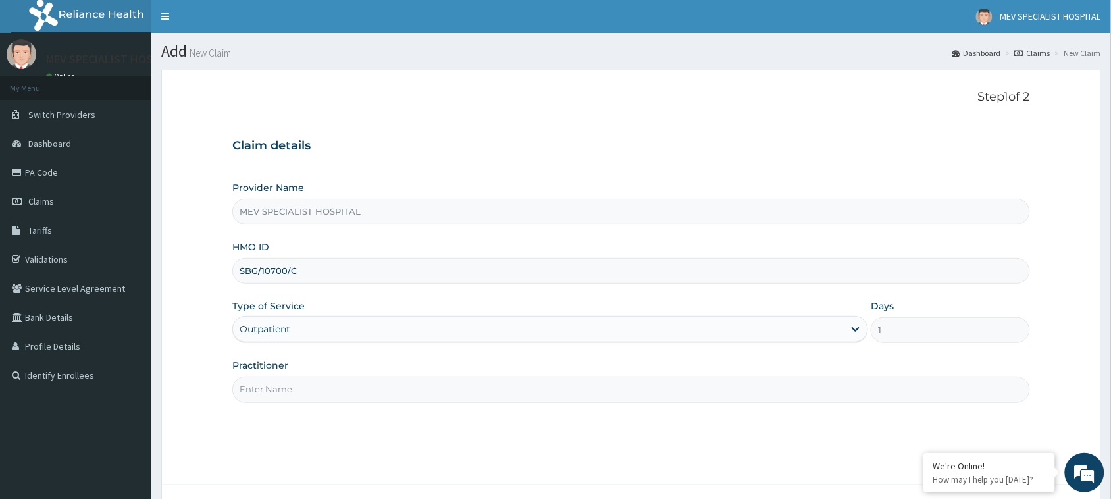
click at [321, 399] on input "Practitioner" at bounding box center [631, 389] width 798 height 26
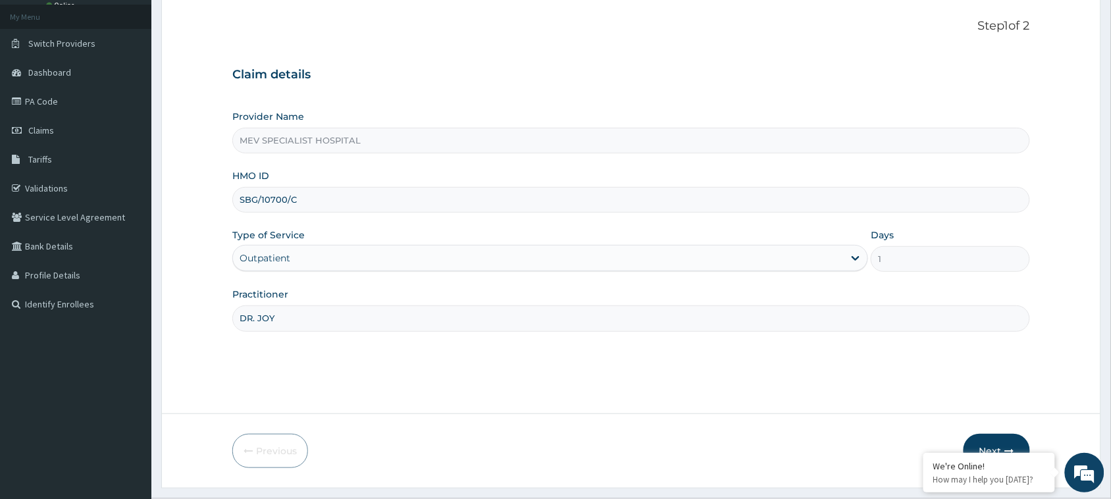
scroll to position [104, 0]
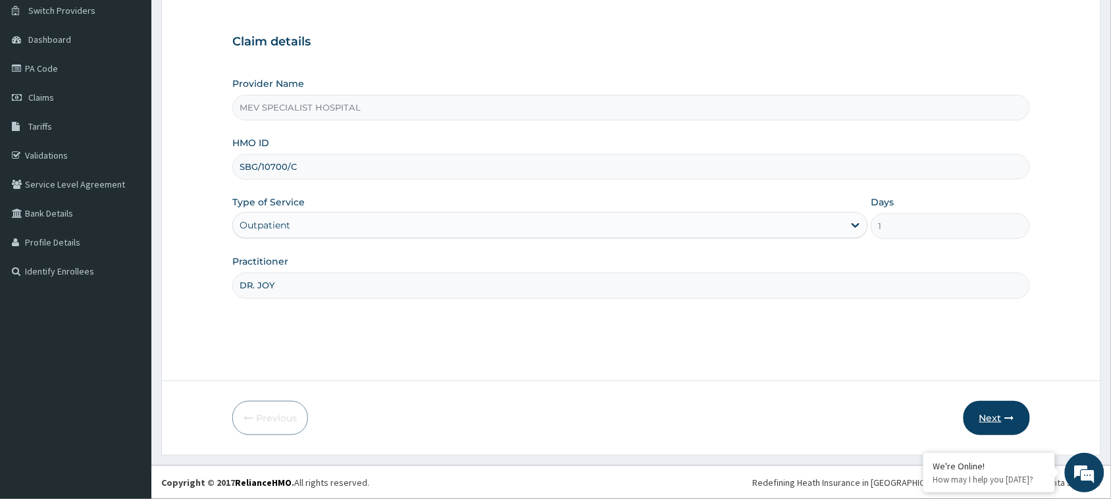
type input "DR. JOY"
click at [1002, 426] on button "Next" at bounding box center [996, 418] width 66 height 34
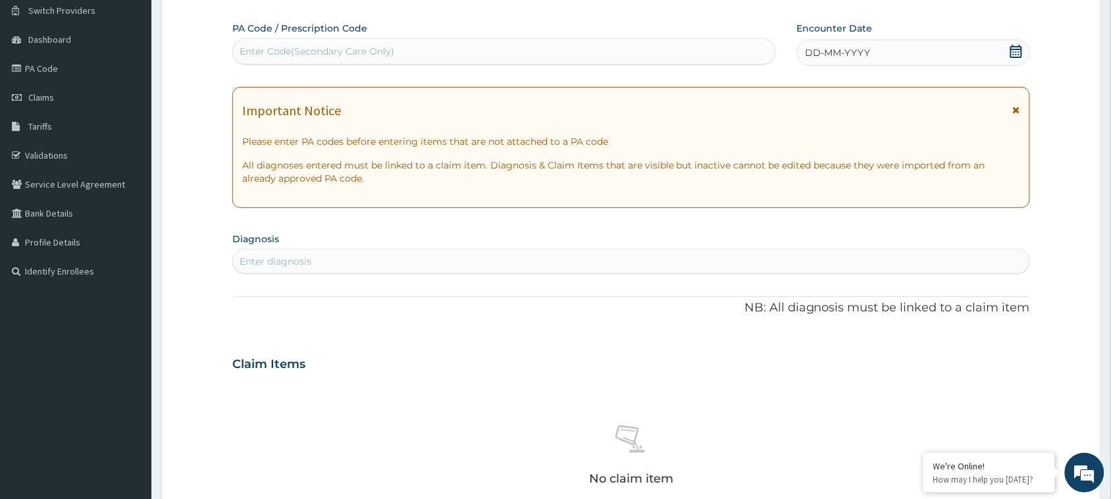
scroll to position [0, 0]
click at [544, 47] on div "Enter Code(Secondary Care Only)" at bounding box center [504, 51] width 542 height 21
paste input "PA/ECBC25"
type input "PA/ECBC25"
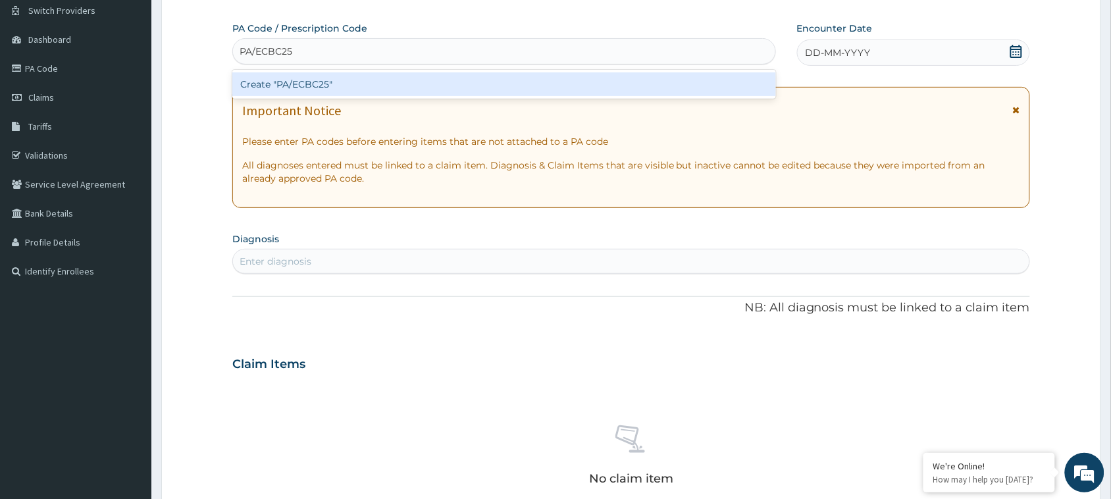
click at [515, 70] on div "Create "PA/ECBC25"" at bounding box center [504, 84] width 544 height 29
click at [511, 86] on div "Create "PA/ECBC25"" at bounding box center [504, 84] width 544 height 24
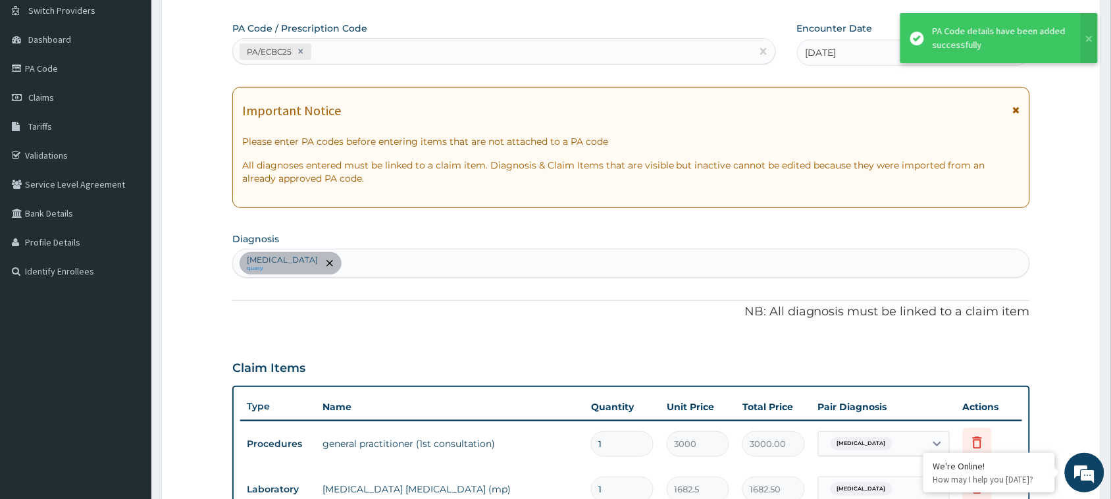
scroll to position [106, 0]
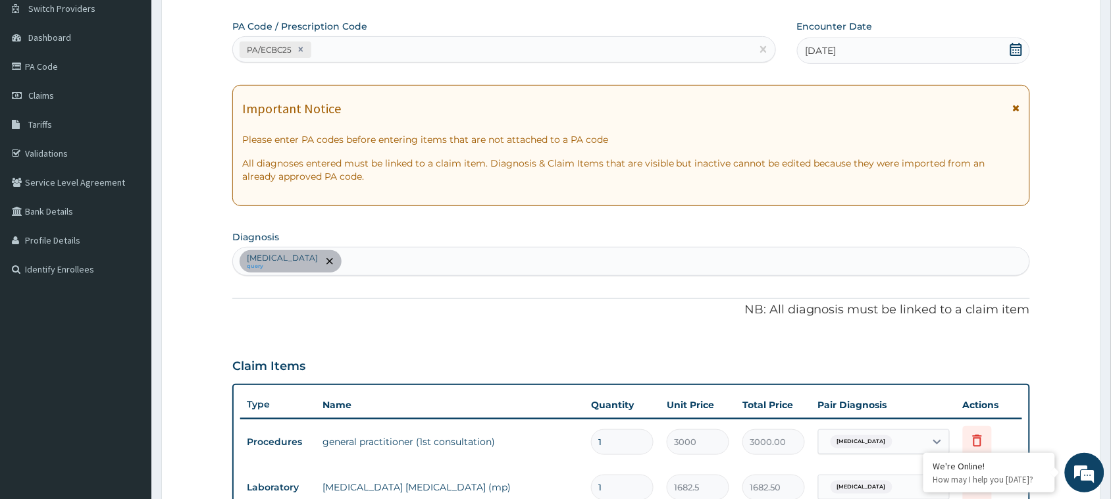
click at [439, 49] on div "PA/ECBC25" at bounding box center [492, 50] width 519 height 22
paste input "PA/ABA5BD"
type input "PA/ABA5BD"
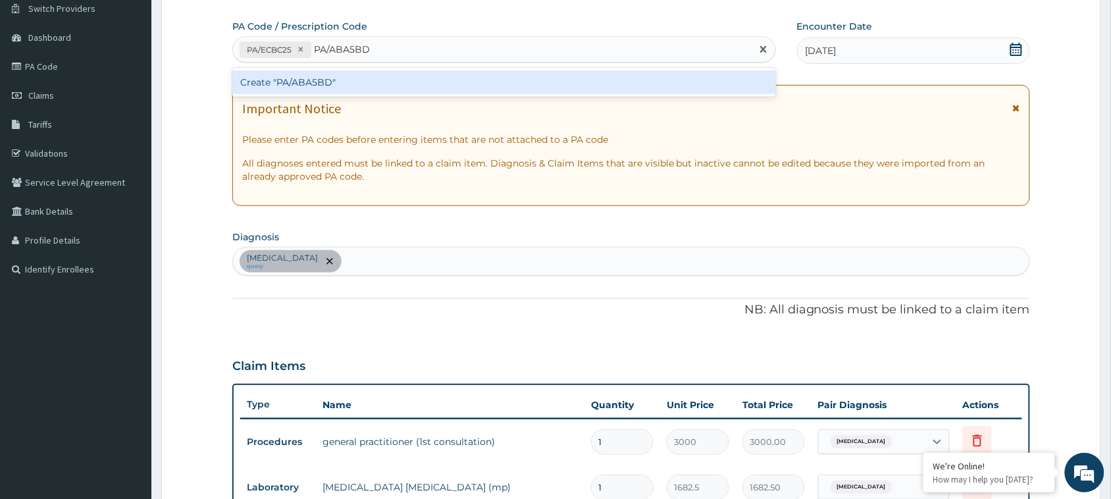
click at [432, 89] on div "Create "PA/ABA5BD"" at bounding box center [504, 82] width 544 height 24
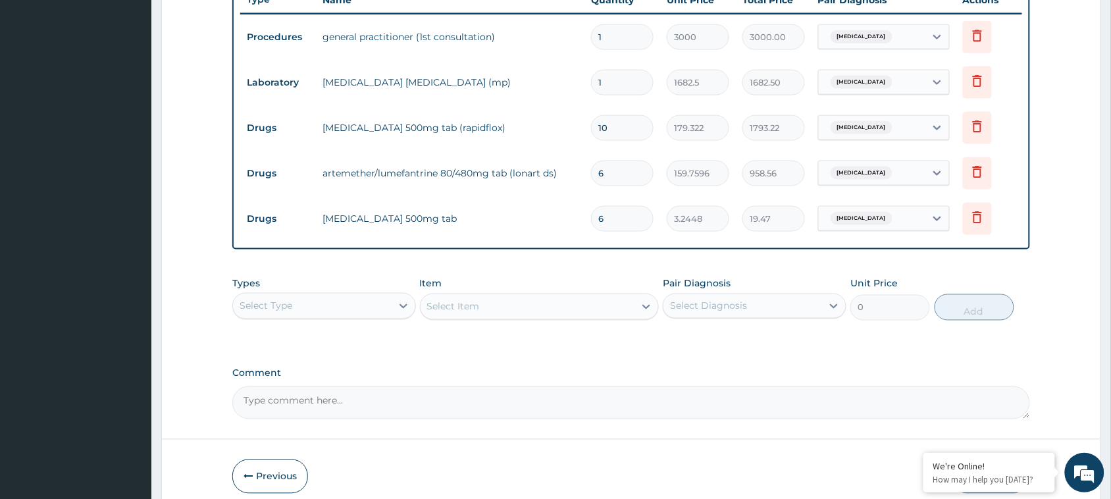
scroll to position [515, 0]
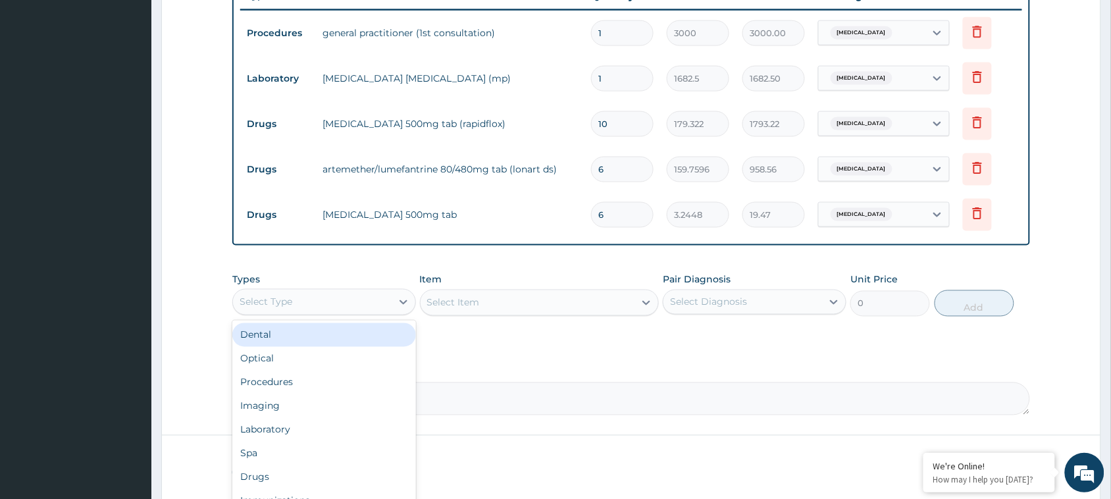
click at [339, 297] on div "Select Type" at bounding box center [312, 302] width 159 height 21
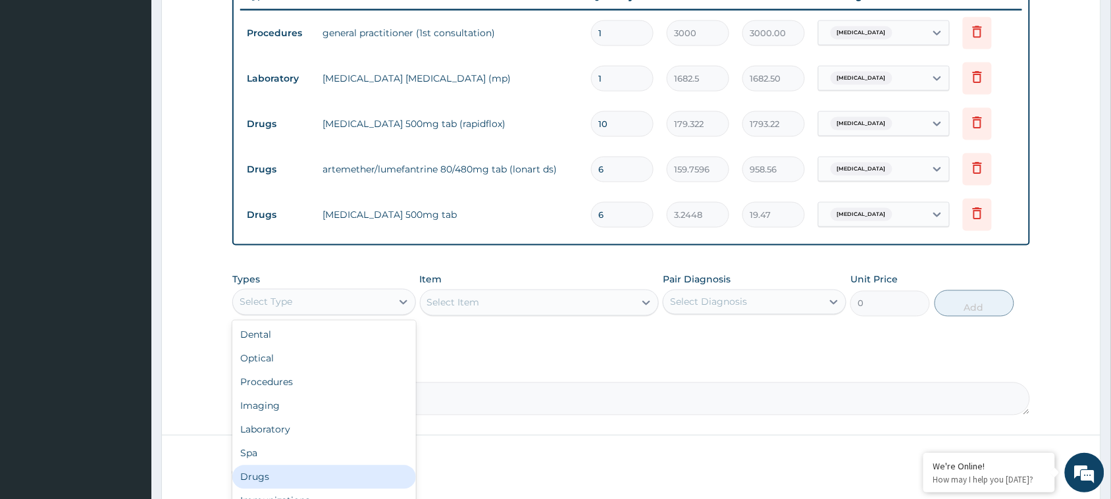
click at [280, 473] on div "Drugs" at bounding box center [324, 477] width 184 height 24
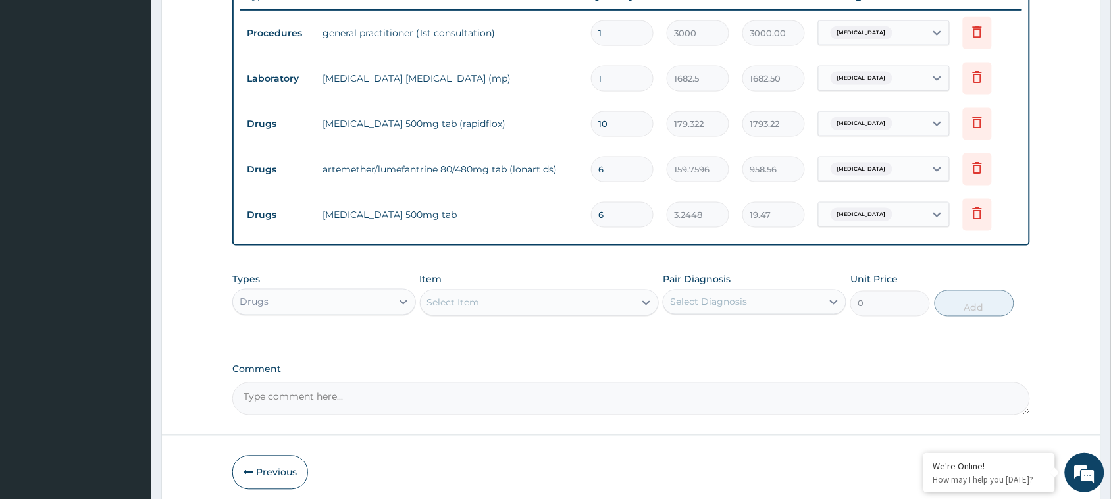
click at [587, 299] on div "Select Item" at bounding box center [528, 302] width 215 height 21
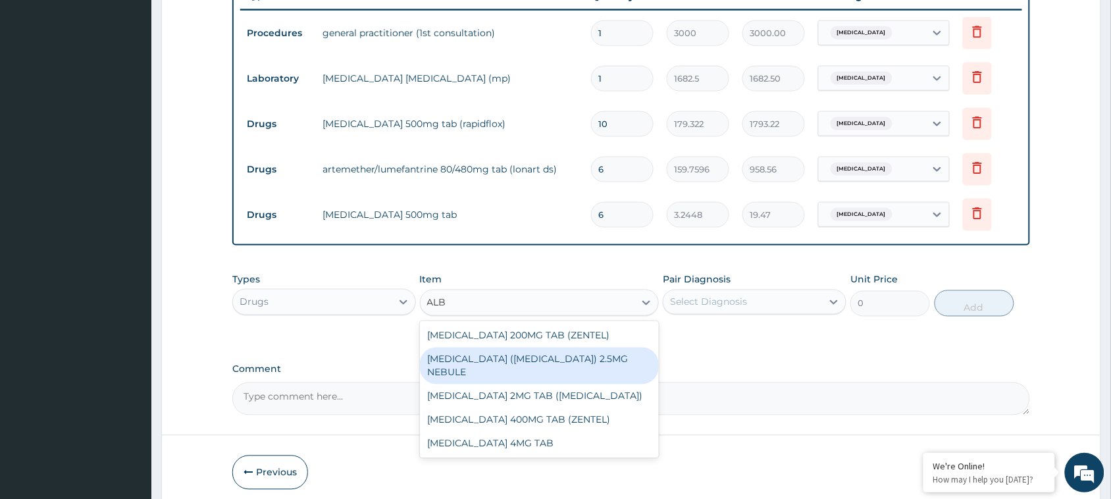
type input "ALB"
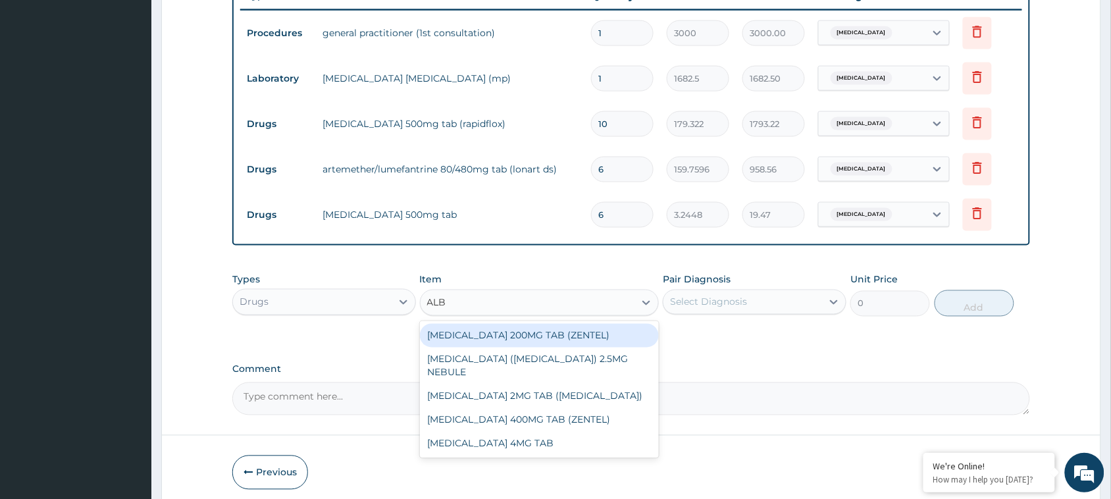
type input "ALBE"
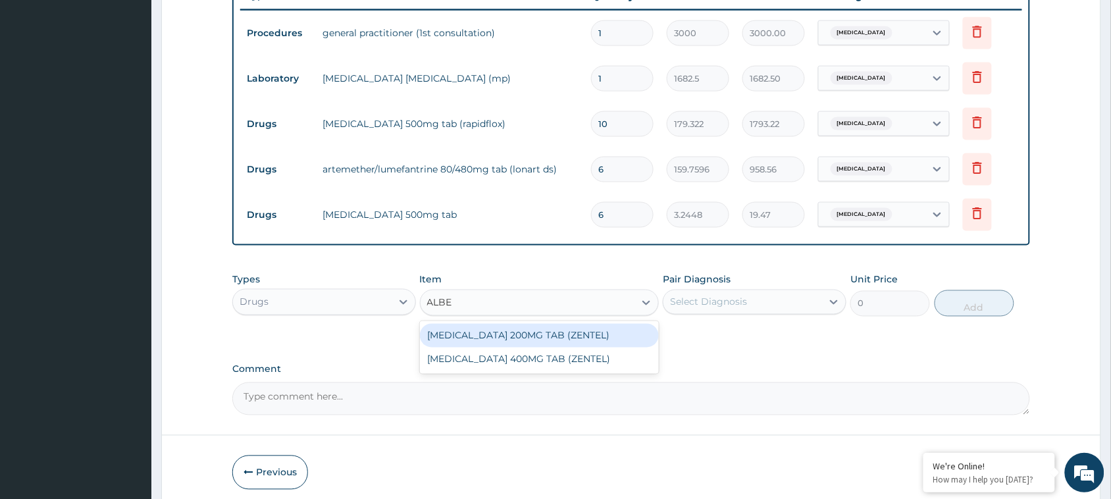
click at [522, 326] on div "[MEDICAL_DATA] 200MG TAB (ZENTEL)" at bounding box center [540, 336] width 240 height 24
type input "237.3542"
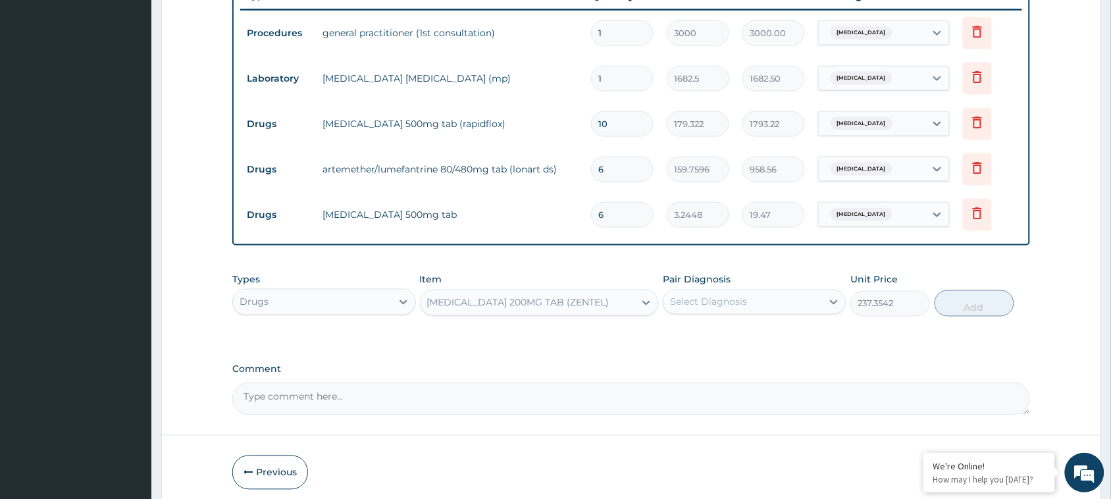
click at [748, 297] on div "Select Diagnosis" at bounding box center [742, 302] width 159 height 21
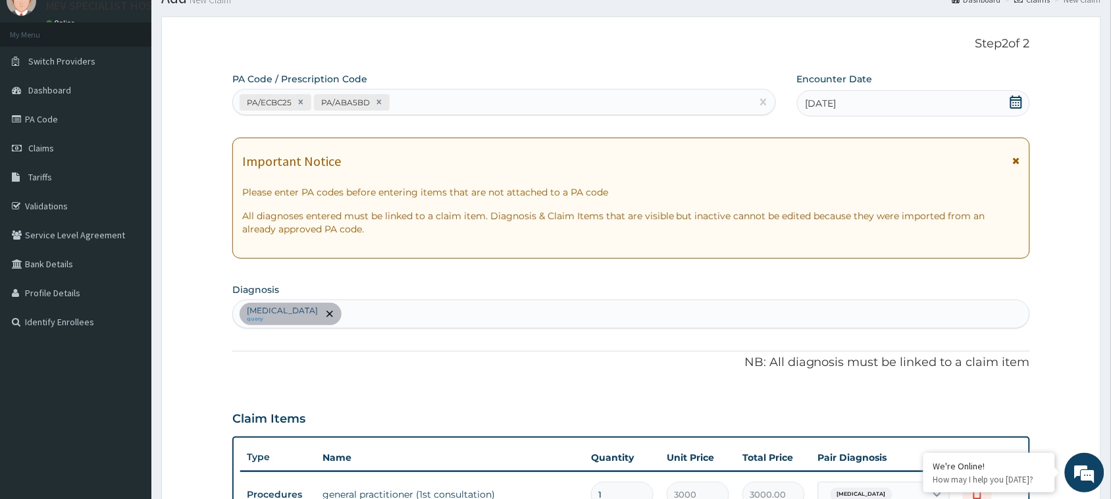
scroll to position [57, 0]
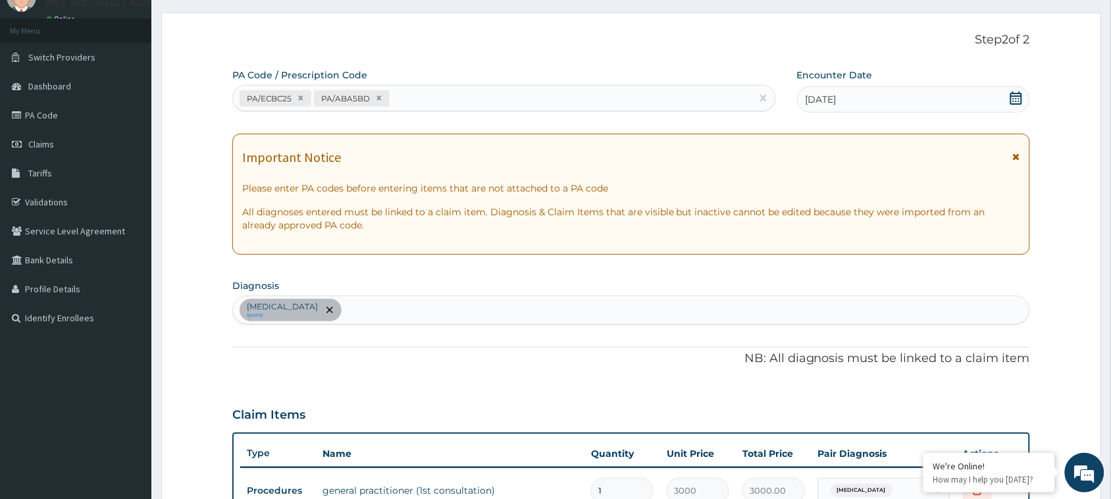
click at [390, 297] on div "Falciparum malaria query" at bounding box center [631, 310] width 796 height 28
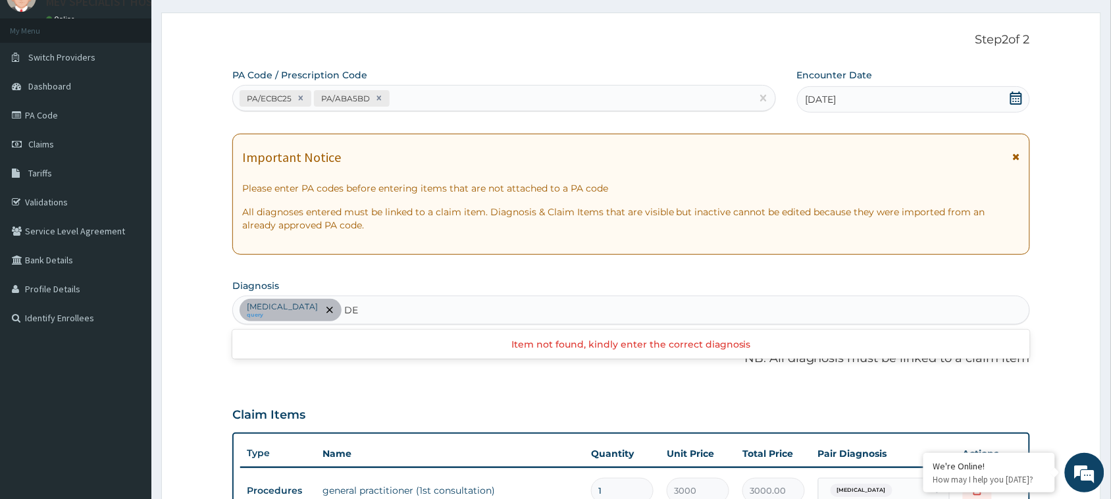
type input "D"
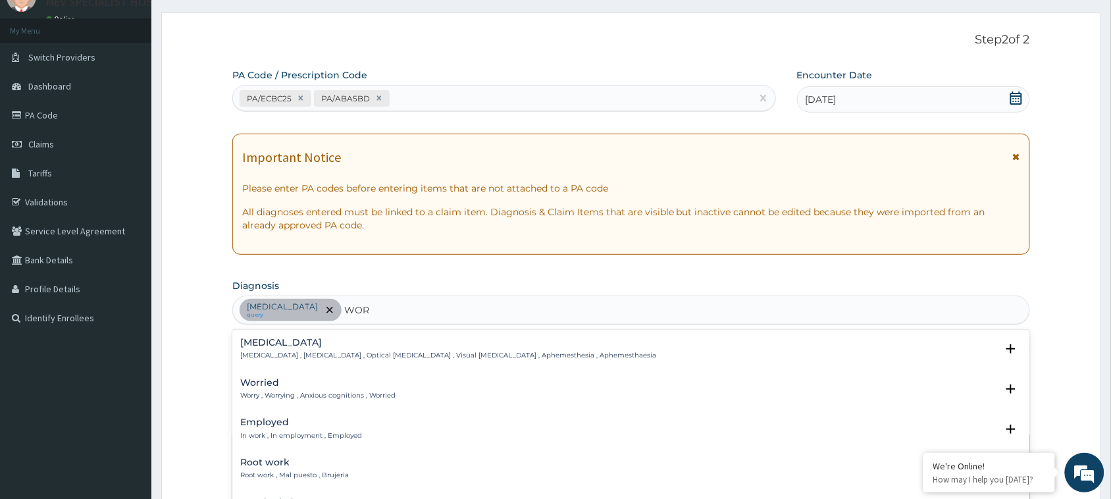
type input "WORM"
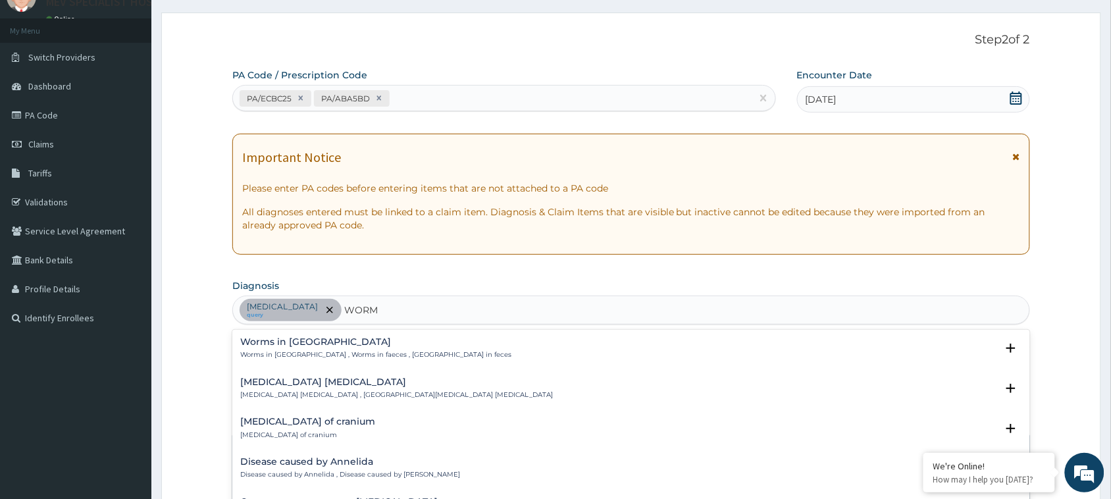
scroll to position [0, 0]
click at [319, 351] on p "Worms in stool , Worms in faeces , Worms in feces" at bounding box center [375, 355] width 271 height 9
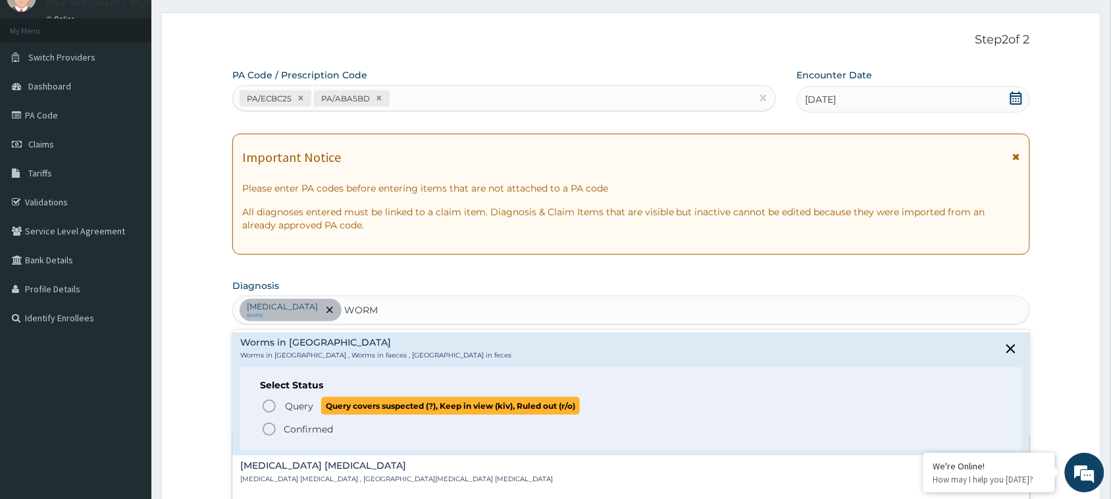
click at [264, 411] on icon "status option query" at bounding box center [269, 406] width 16 height 16
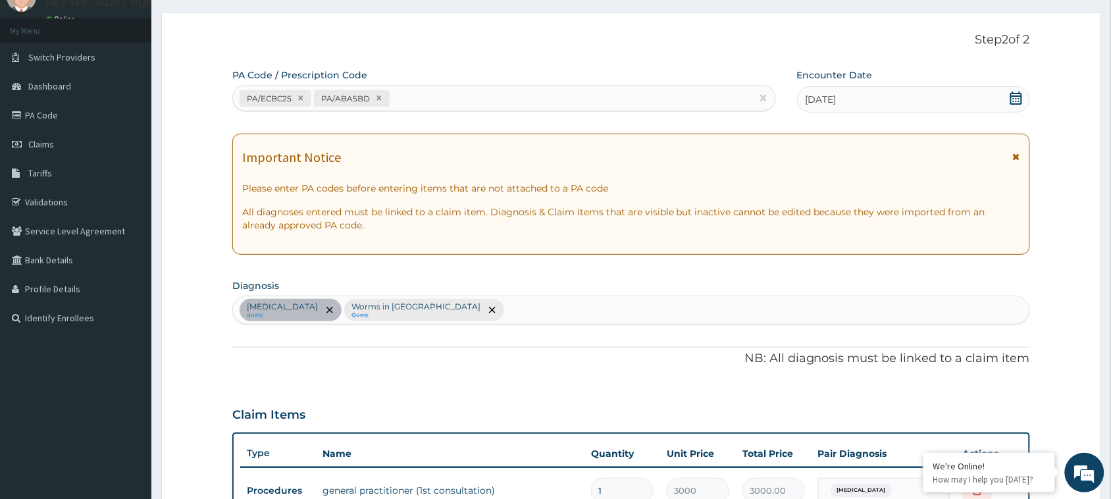
scroll to position [568, 0]
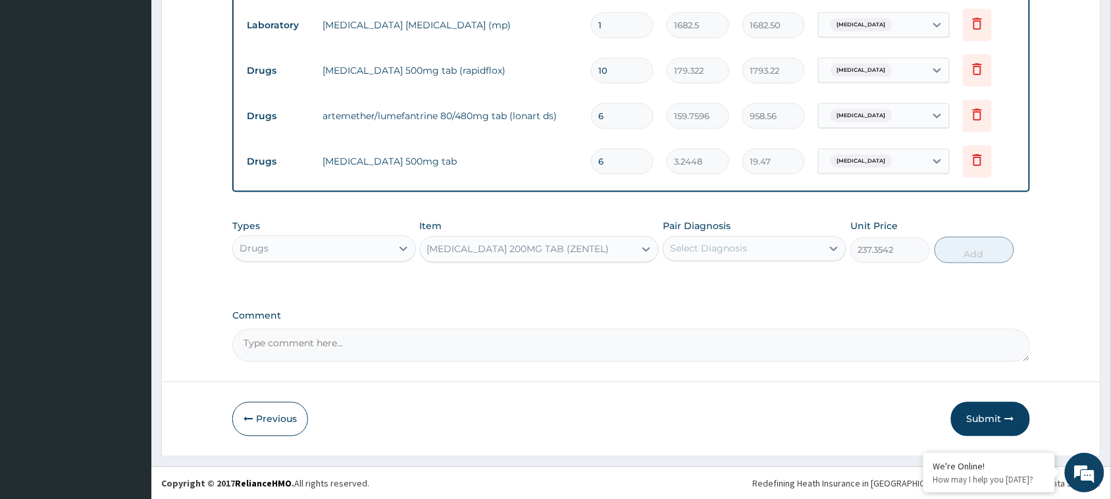
click at [744, 245] on div "Select Diagnosis" at bounding box center [708, 248] width 77 height 13
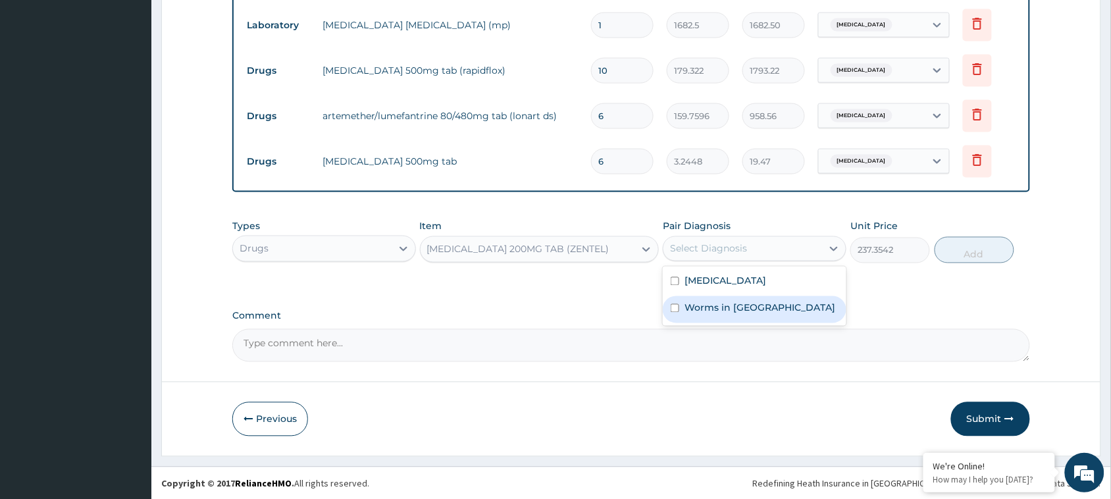
click at [742, 310] on label "Worms in stool" at bounding box center [759, 307] width 151 height 13
checkbox input "true"
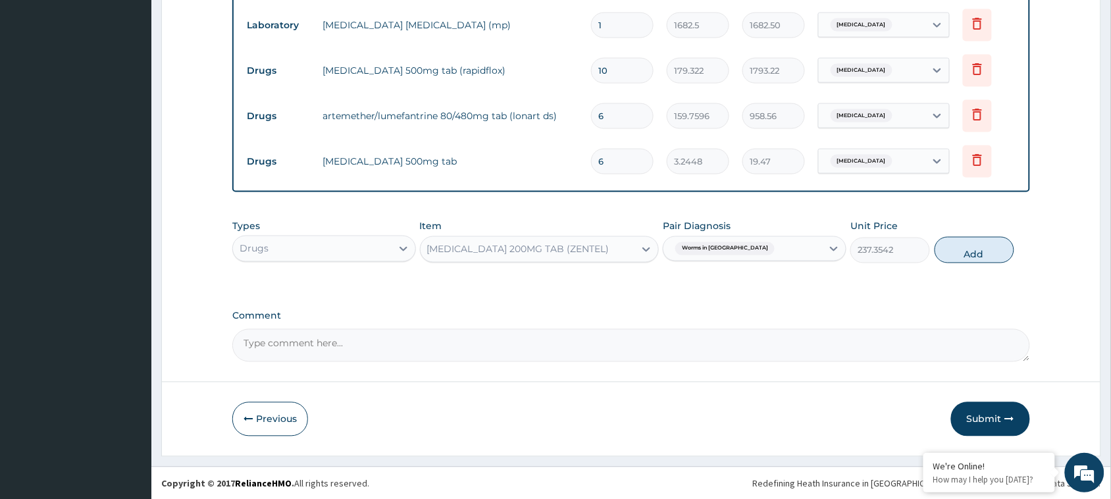
click at [862, 339] on textarea "Comment" at bounding box center [631, 345] width 798 height 33
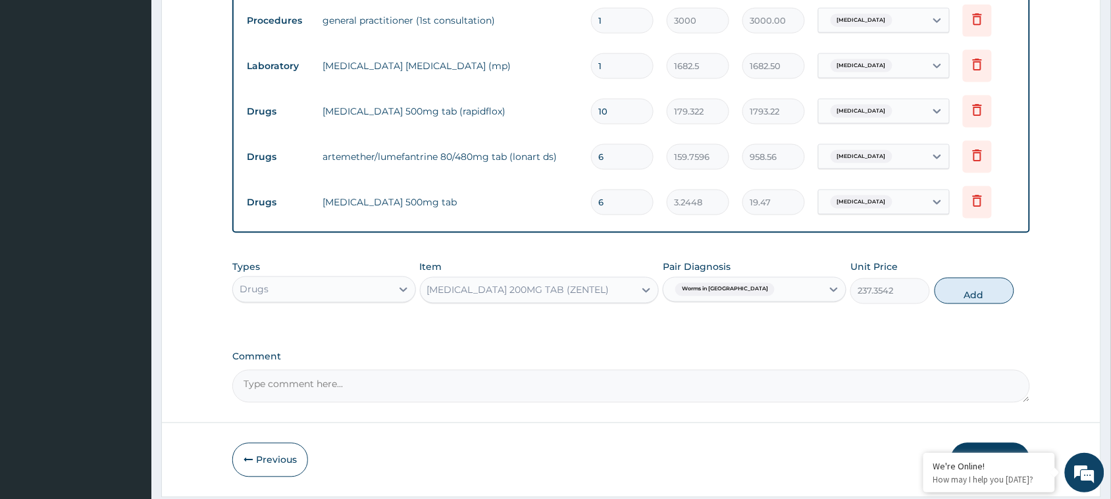
scroll to position [536, 0]
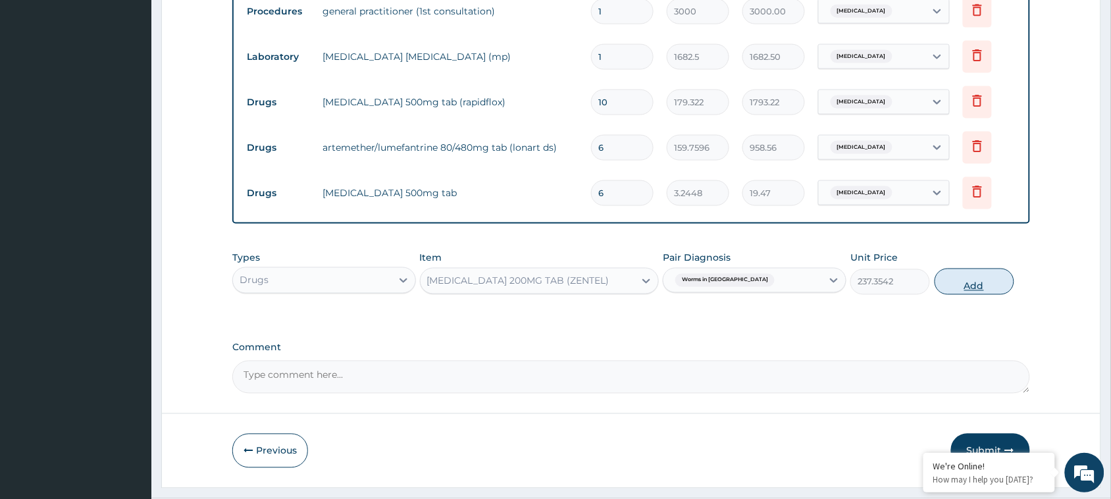
click at [948, 288] on button "Add" at bounding box center [974, 282] width 80 height 26
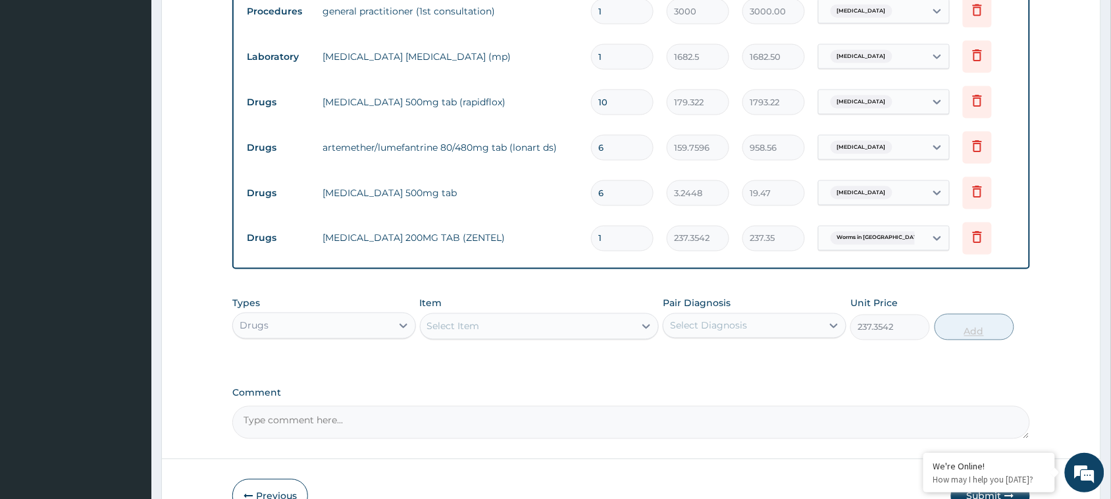
type input "0"
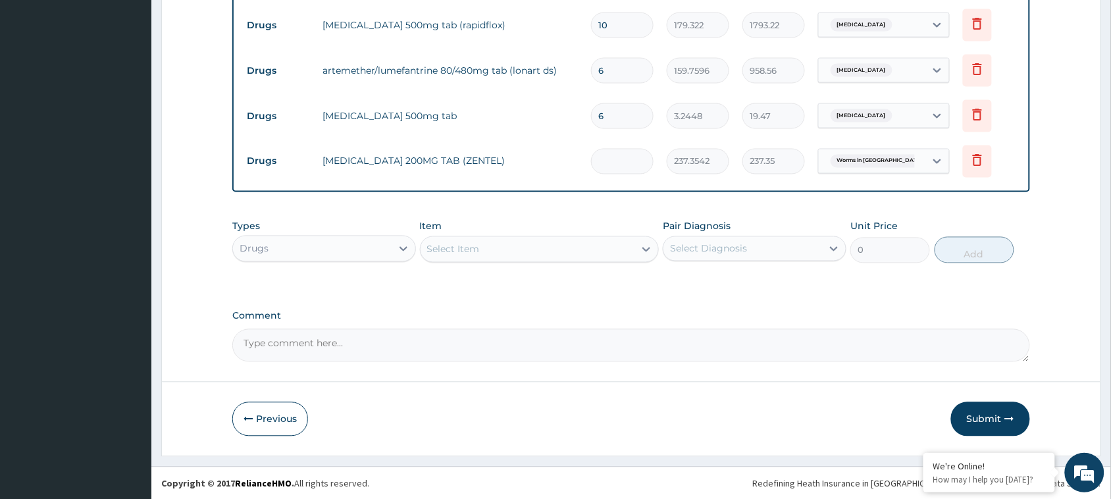
type input "0.00"
type input "4"
type input "949.42"
type input "0.00"
type input "1"
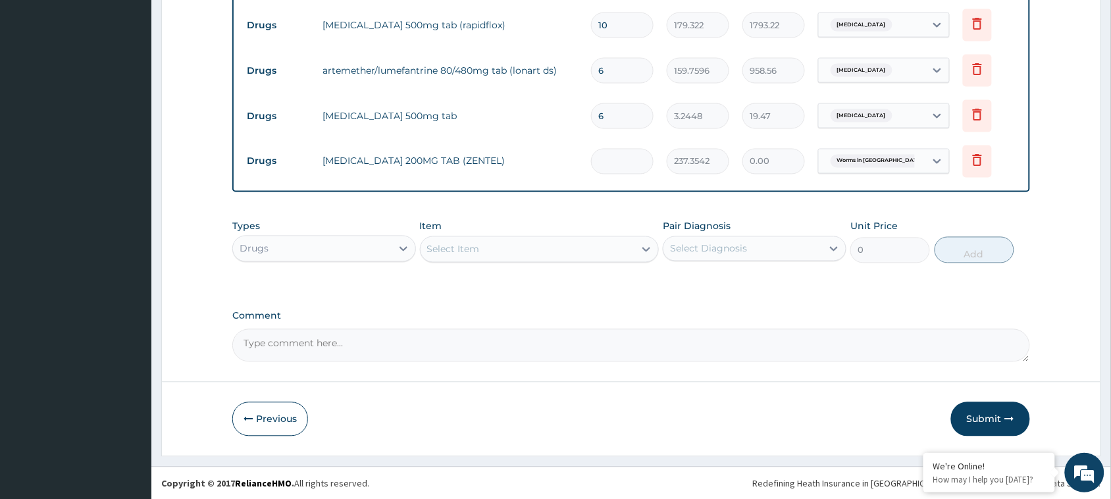
type input "237.35"
click at [967, 421] on button "Submit" at bounding box center [990, 419] width 79 height 34
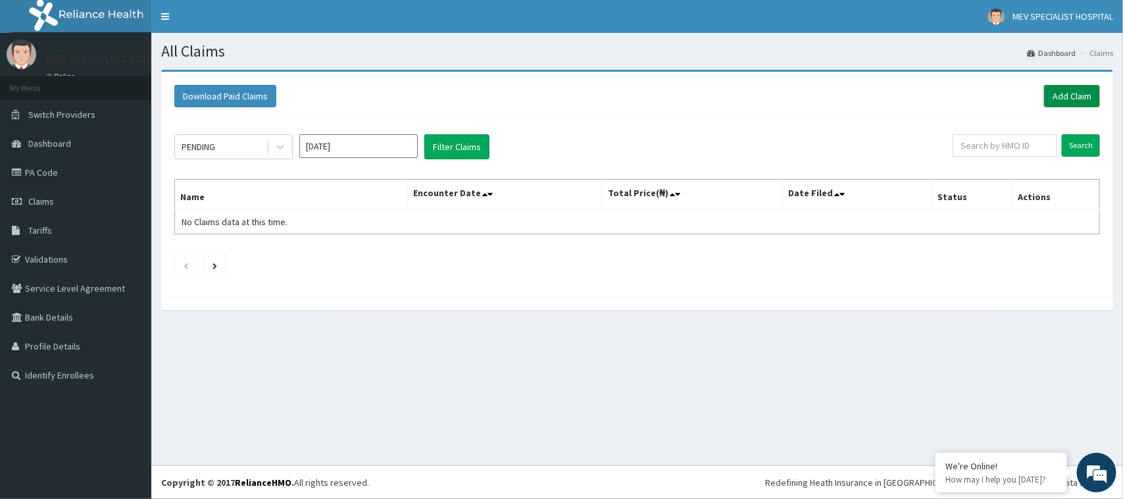
click at [1068, 90] on link "Add Claim" at bounding box center [1072, 96] width 56 height 22
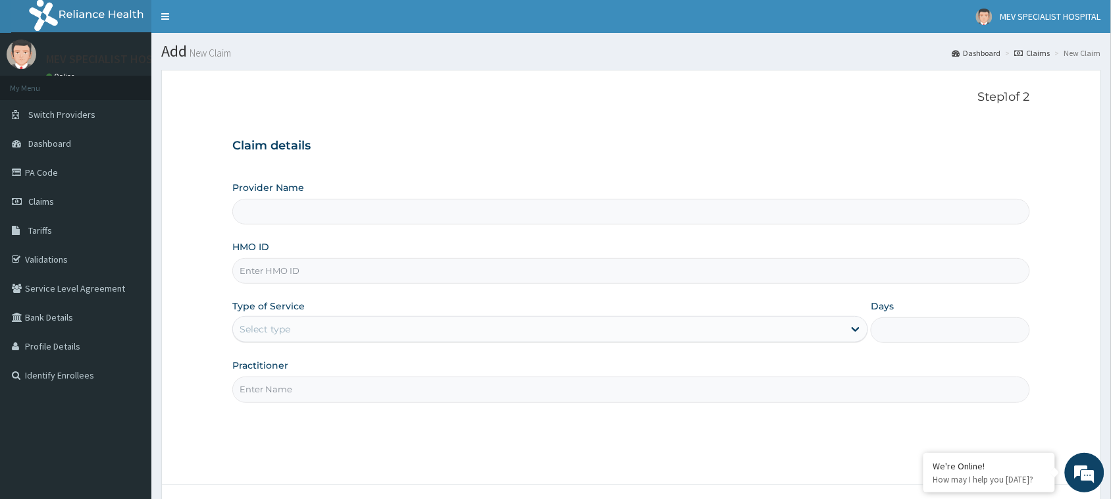
click at [339, 259] on input "HMO ID" at bounding box center [631, 271] width 798 height 26
paste input "TDN/10056/A"
type input "TDN/10056/A"
type input "MEV SPECIALIST HOSPITAL"
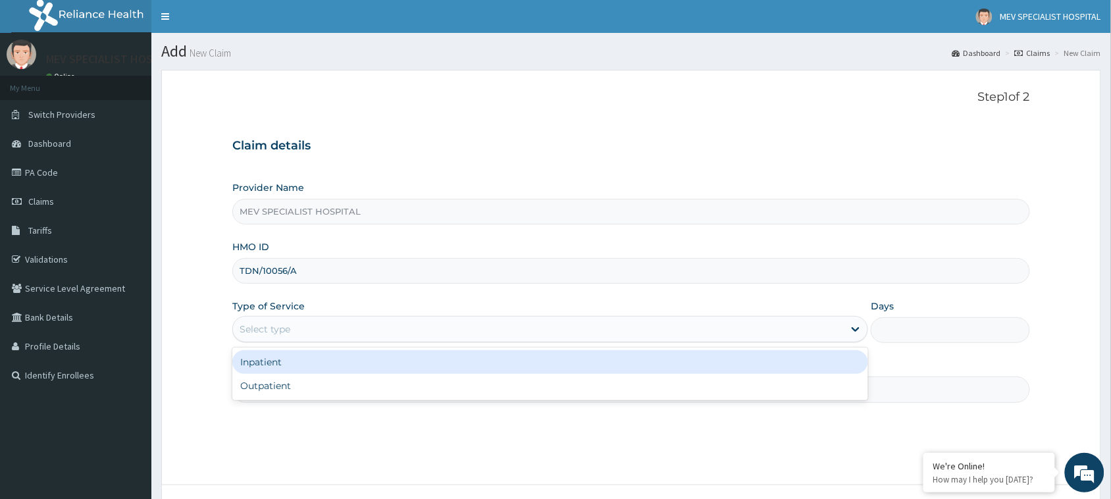
click at [291, 319] on div "Select type" at bounding box center [538, 329] width 611 height 21
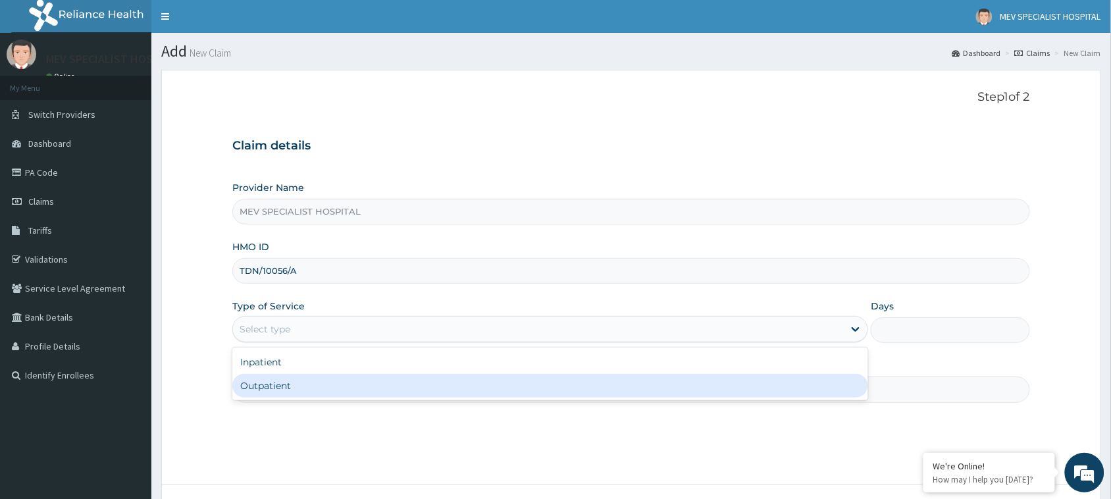
click at [286, 386] on div "Outpatient" at bounding box center [550, 386] width 636 height 24
type input "1"
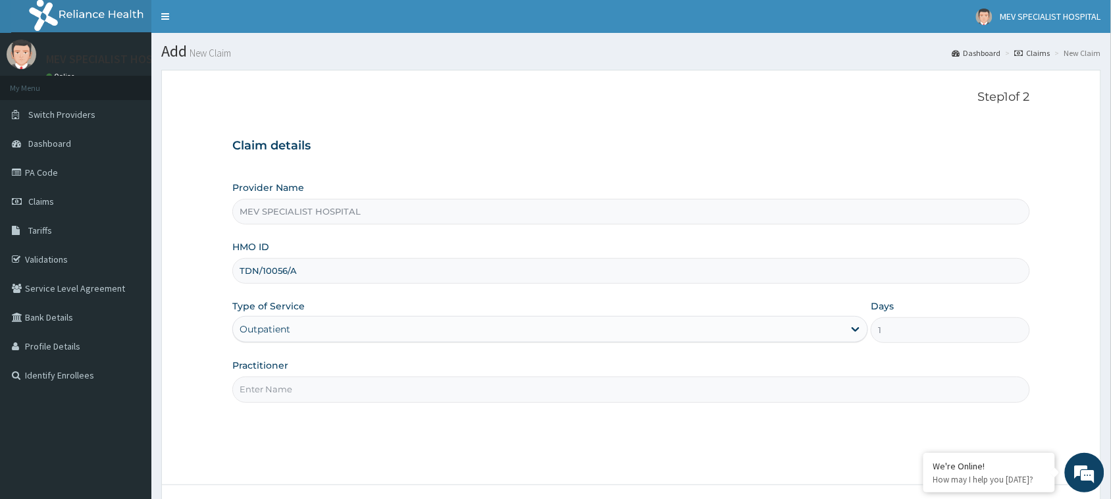
click at [286, 386] on input "Practitioner" at bounding box center [631, 389] width 798 height 26
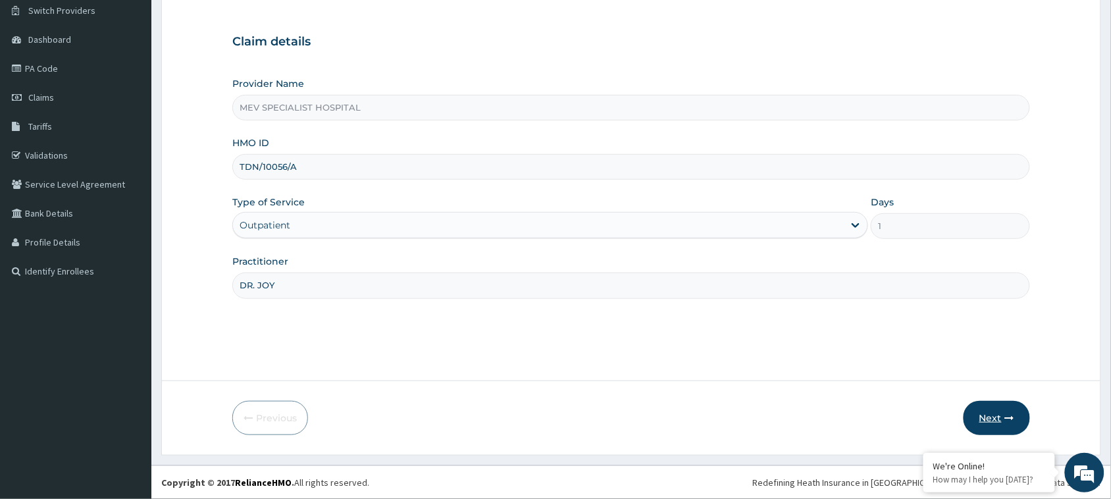
type input "DR. JOY"
click at [991, 411] on button "Next" at bounding box center [996, 418] width 66 height 34
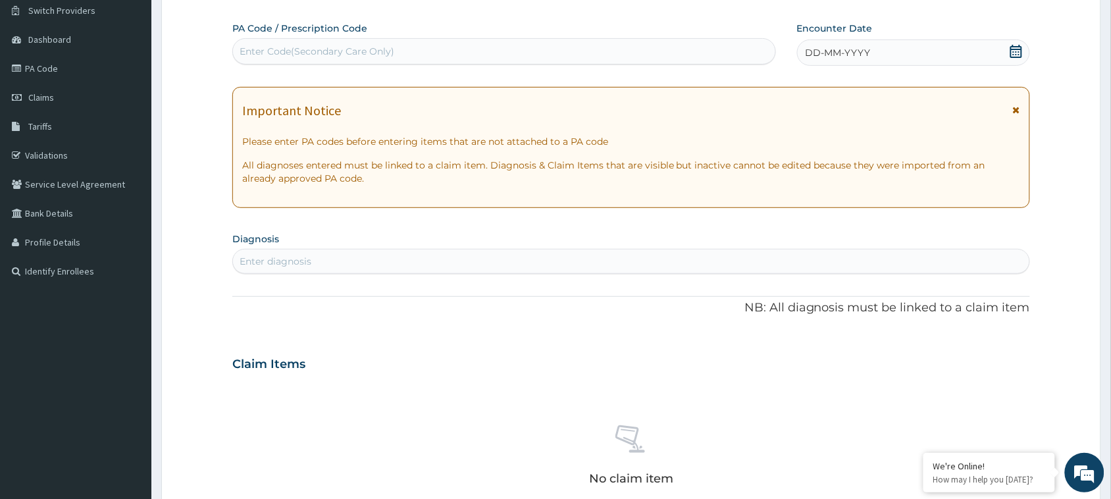
click at [438, 63] on div "Enter Code(Secondary Care Only)" at bounding box center [504, 51] width 544 height 26
paste input "PA/BBB227"
type input "P"
click at [474, 57] on div "Enter Code(Secondary Care Only)" at bounding box center [504, 51] width 542 height 21
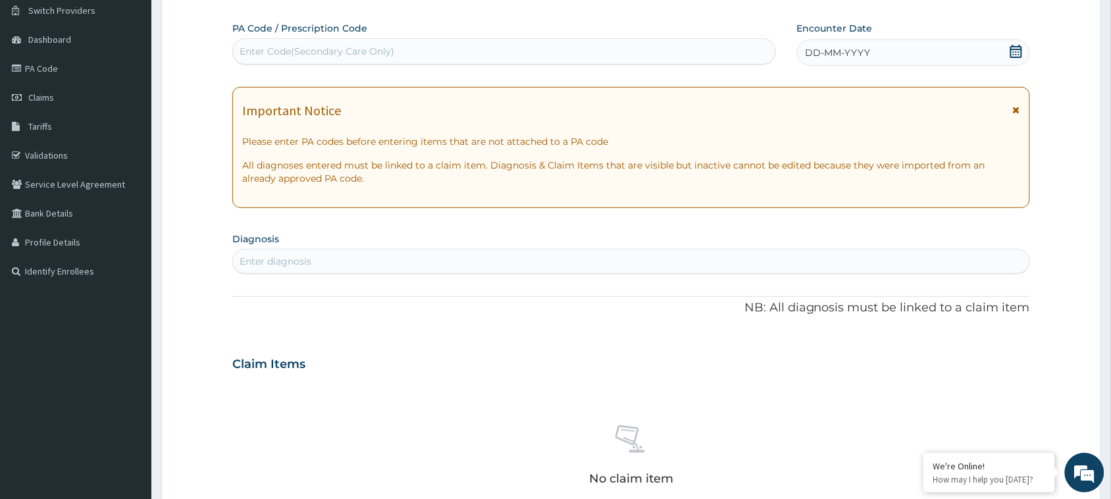
paste input "PA/BBB227"
type input "PA/BBB227"
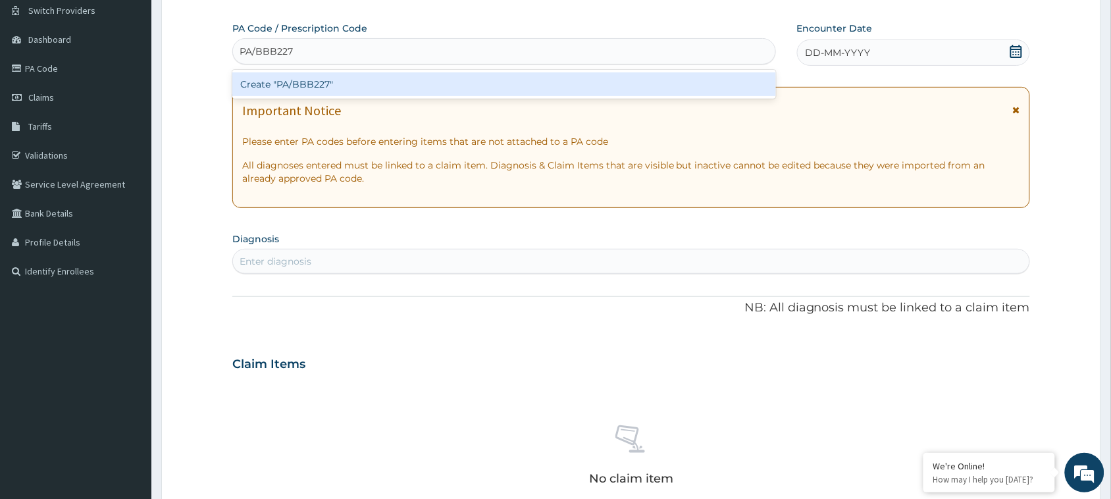
click at [449, 79] on div "Create "PA/BBB227"" at bounding box center [504, 84] width 544 height 24
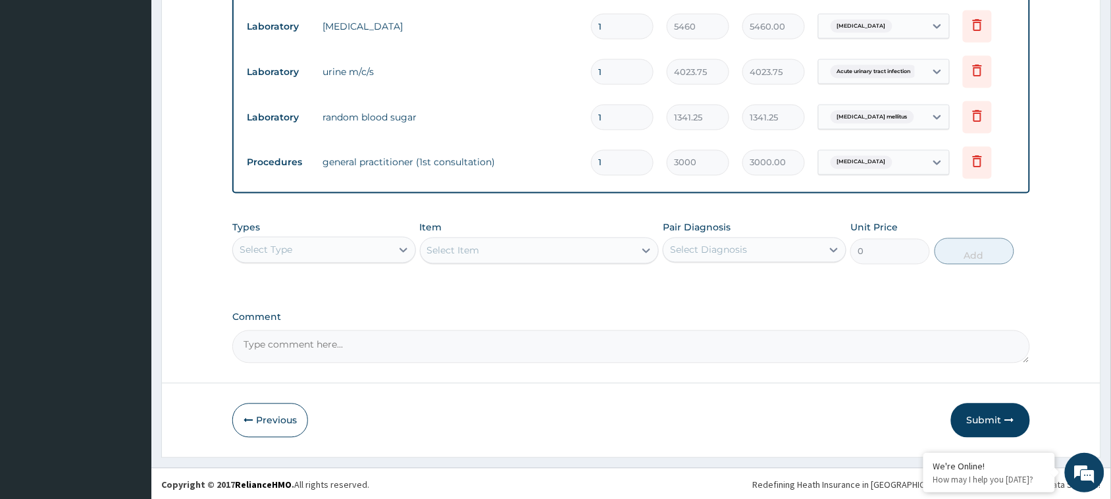
scroll to position [613, 0]
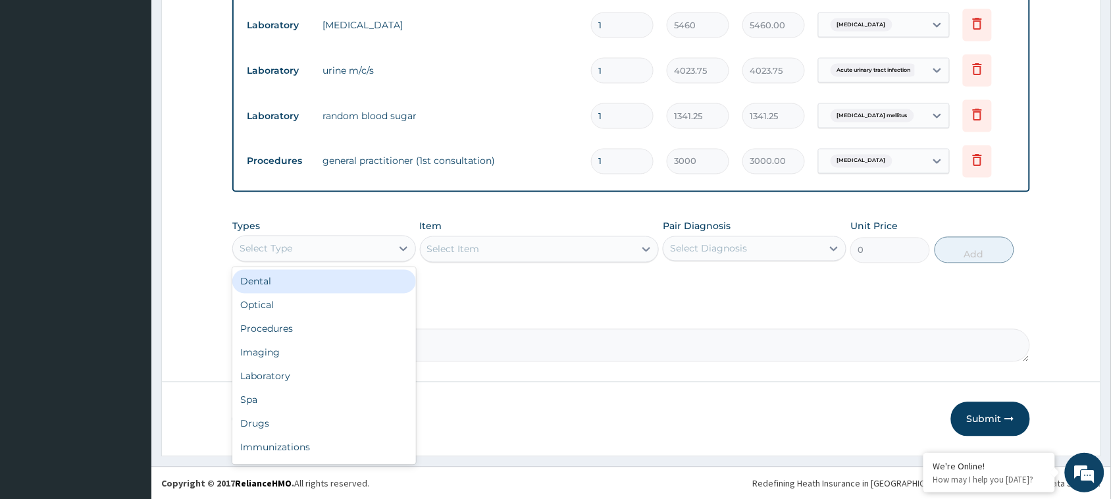
click at [379, 253] on div "Select Type" at bounding box center [312, 248] width 159 height 21
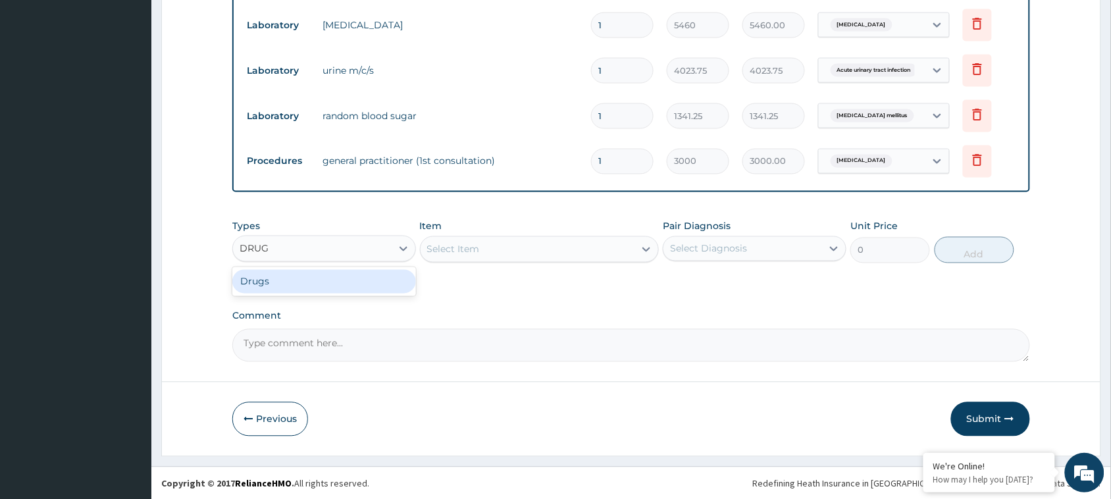
type input "DRUG"
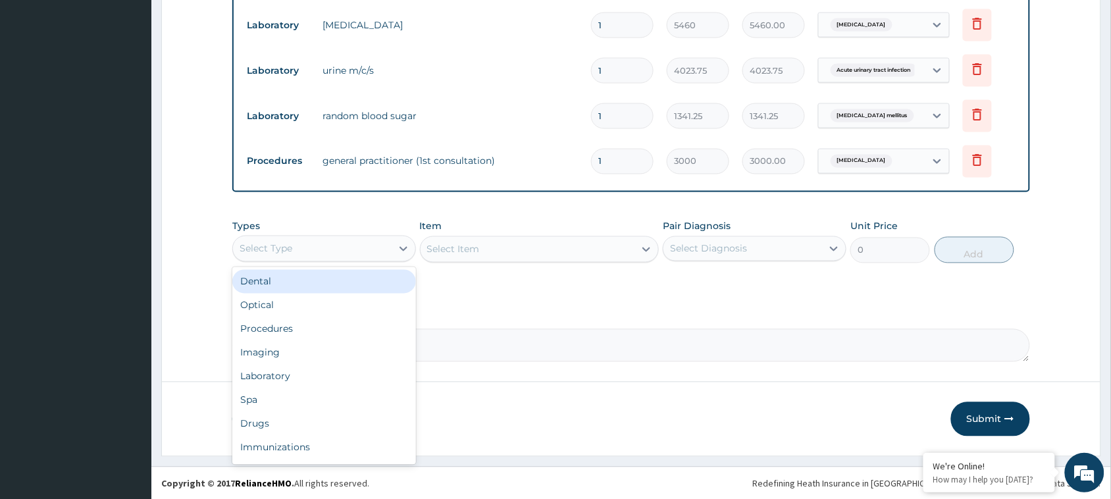
click at [317, 247] on div "Select Type" at bounding box center [312, 248] width 159 height 21
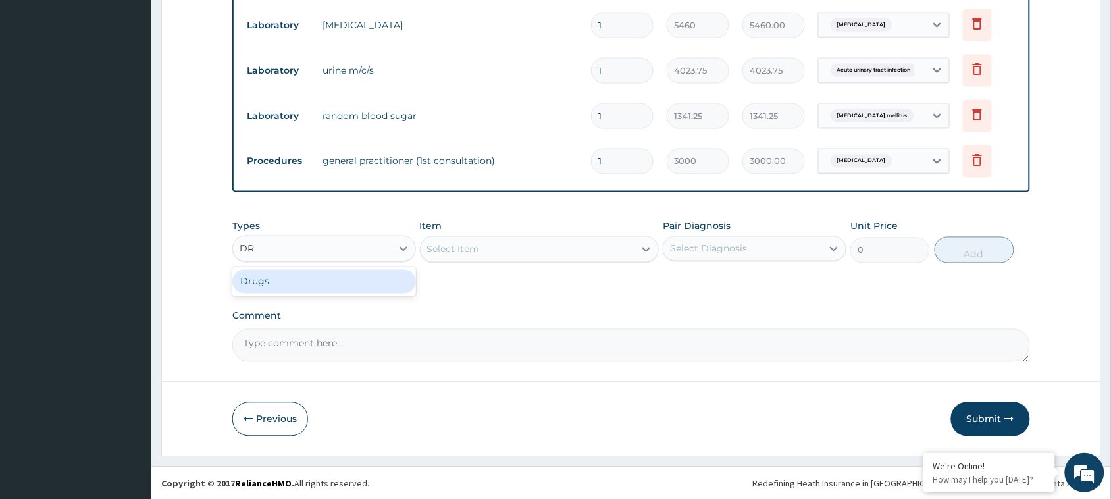
type input "DRU"
click at [298, 277] on div "Drugs" at bounding box center [324, 282] width 184 height 24
click at [525, 247] on div "Select Item" at bounding box center [540, 249] width 240 height 26
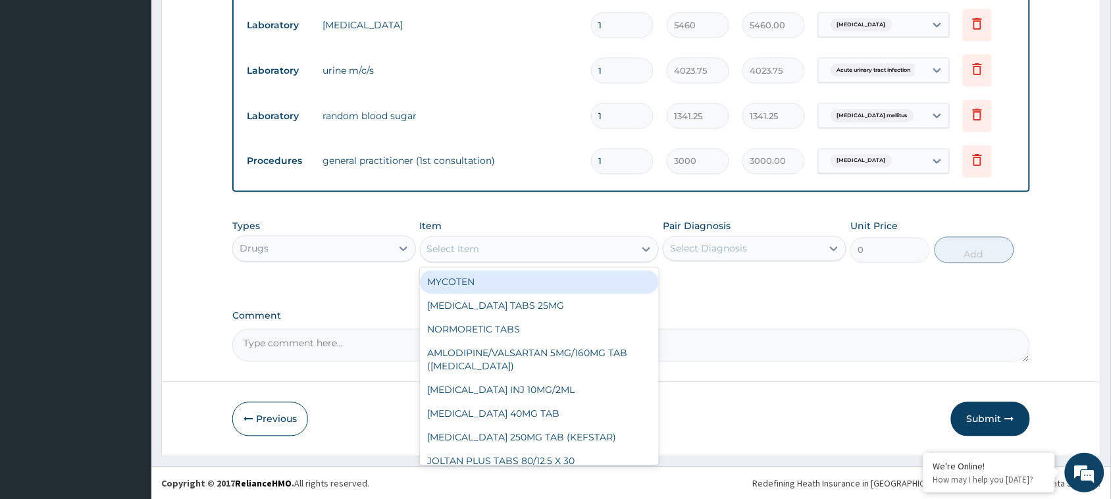
click at [525, 247] on div "Select Item" at bounding box center [528, 249] width 215 height 21
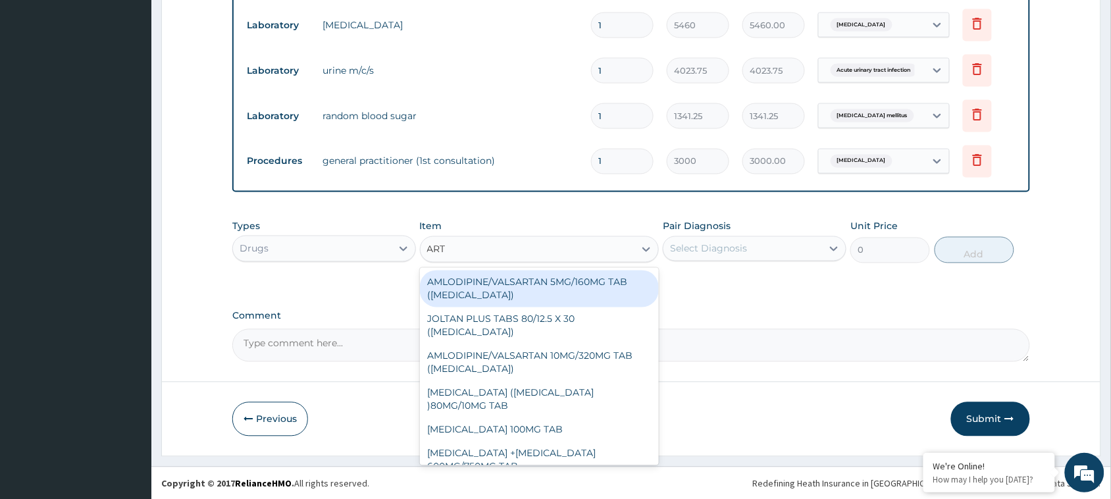
type input "ARTE"
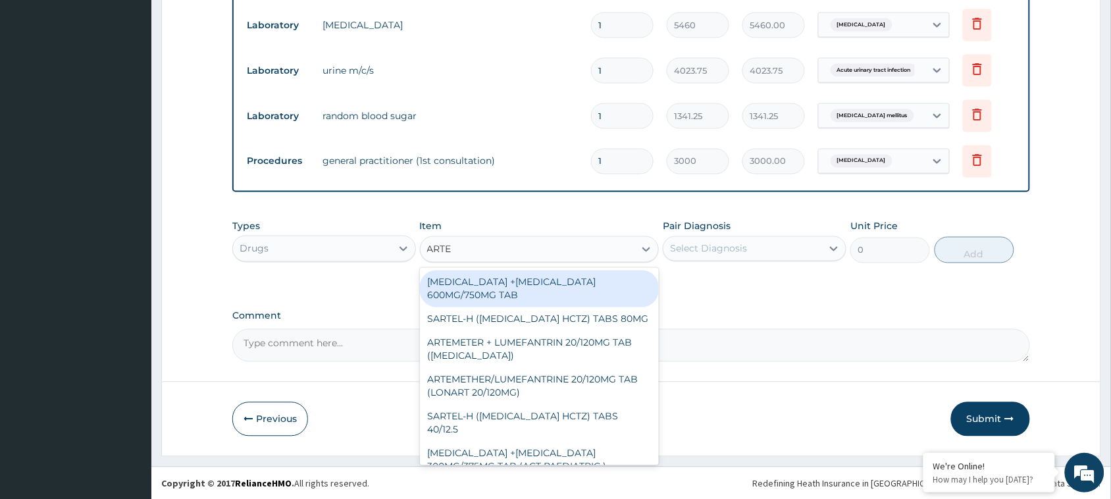
click at [519, 290] on div "ARTESUNATE +MEFLOQUINE 600MG/750MG TAB" at bounding box center [540, 288] width 240 height 37
type input "491.0412"
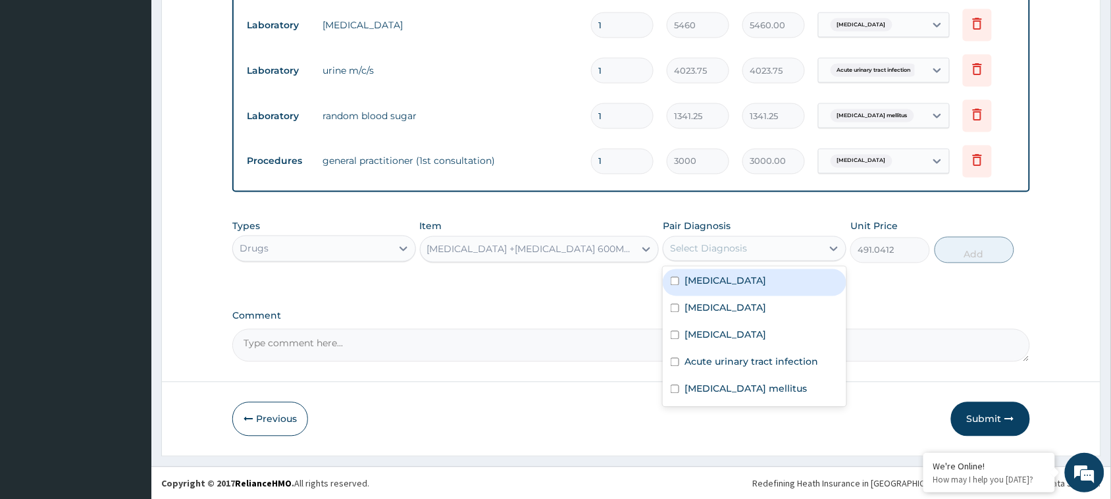
click at [774, 251] on div "Select Diagnosis" at bounding box center [742, 248] width 159 height 21
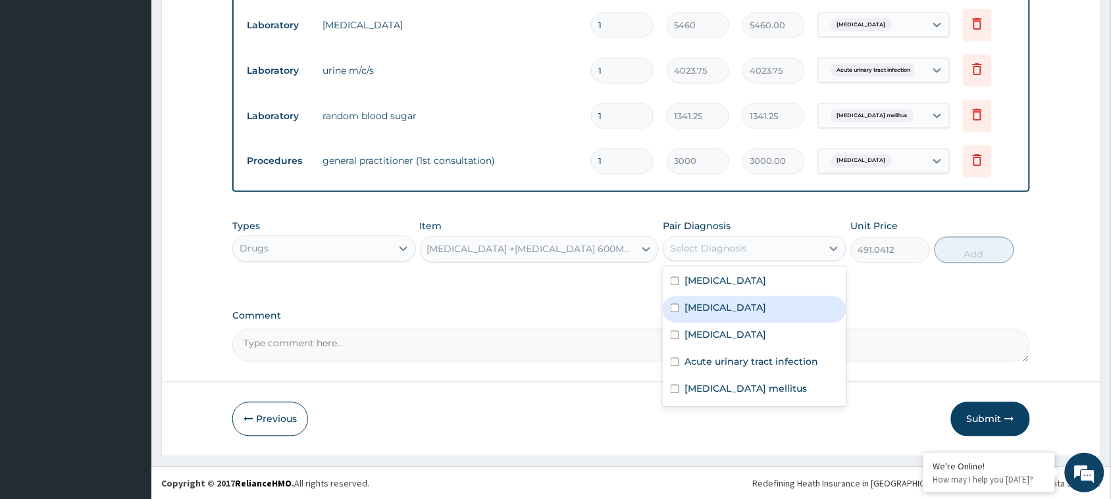
click at [755, 304] on label "Falciparum malaria" at bounding box center [725, 307] width 82 height 13
checkbox input "true"
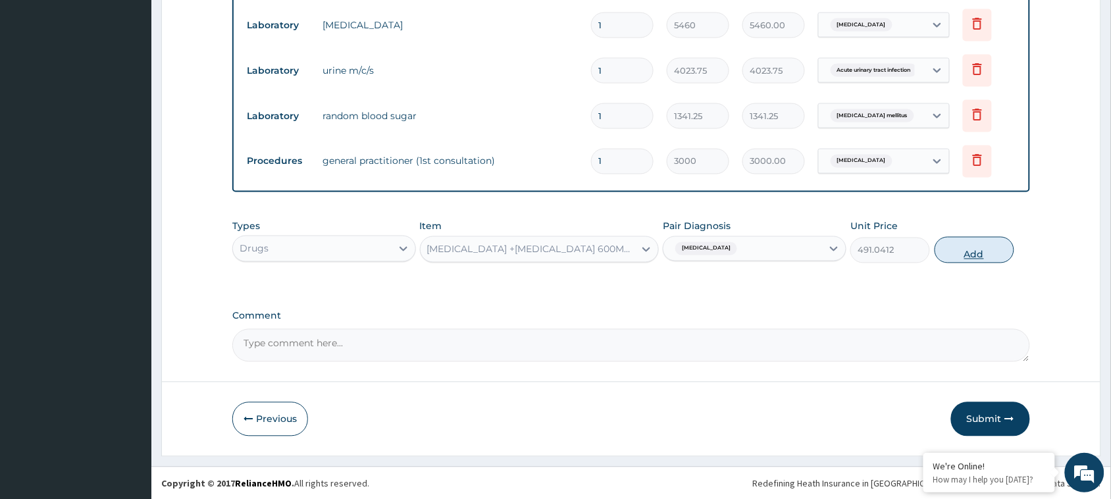
click at [977, 251] on button "Add" at bounding box center [974, 250] width 80 height 26
type input "0"
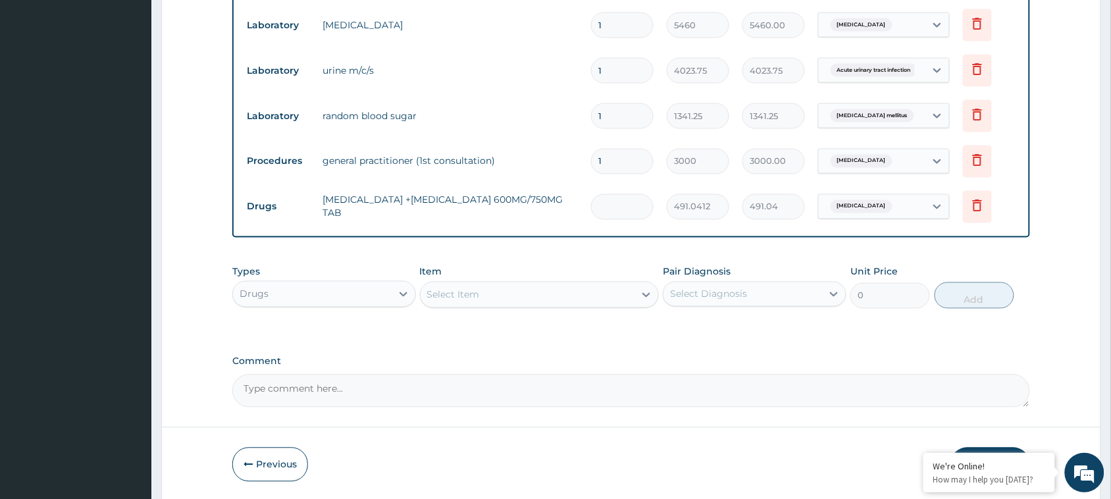
type input "0.00"
type input "6"
type input "2946.25"
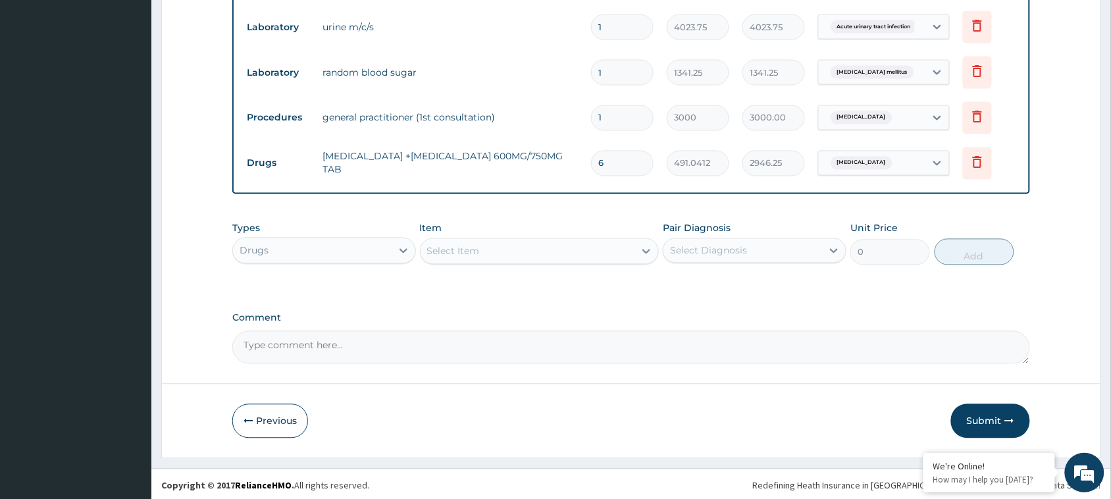
scroll to position [659, 0]
type input "6"
click at [498, 250] on div "Select Item" at bounding box center [528, 249] width 215 height 21
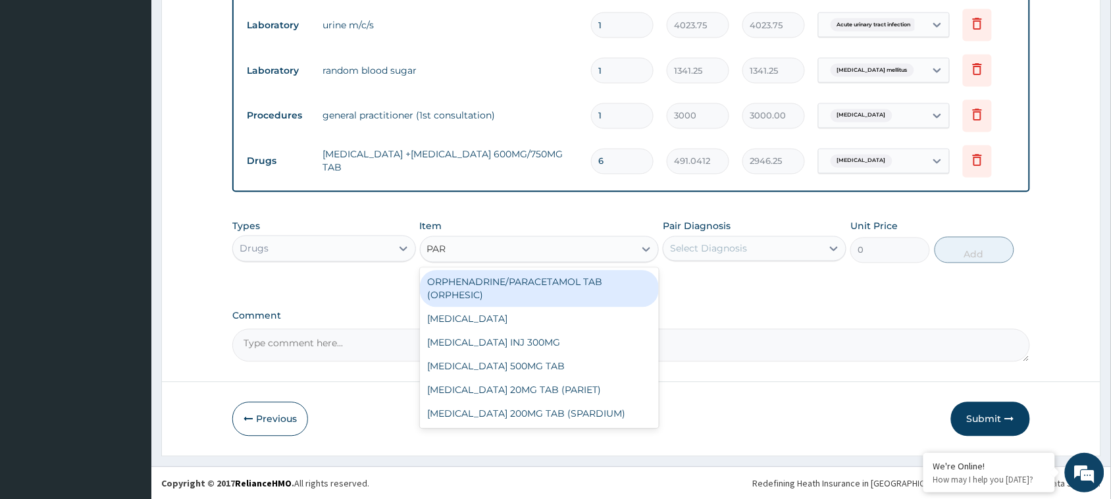
type input "PARA"
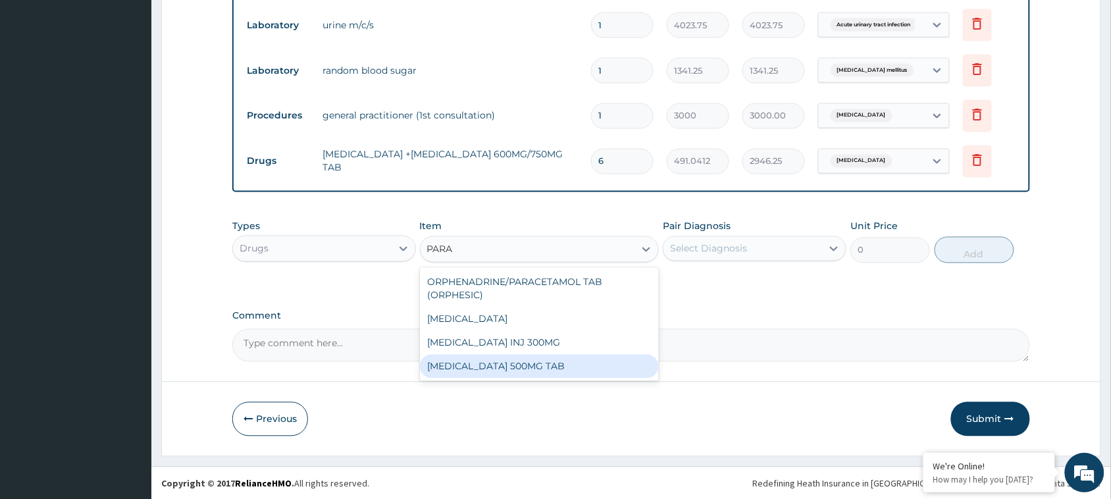
click at [489, 355] on div "PARACETAMOL 500MG TAB" at bounding box center [540, 367] width 240 height 24
type input "3.2448"
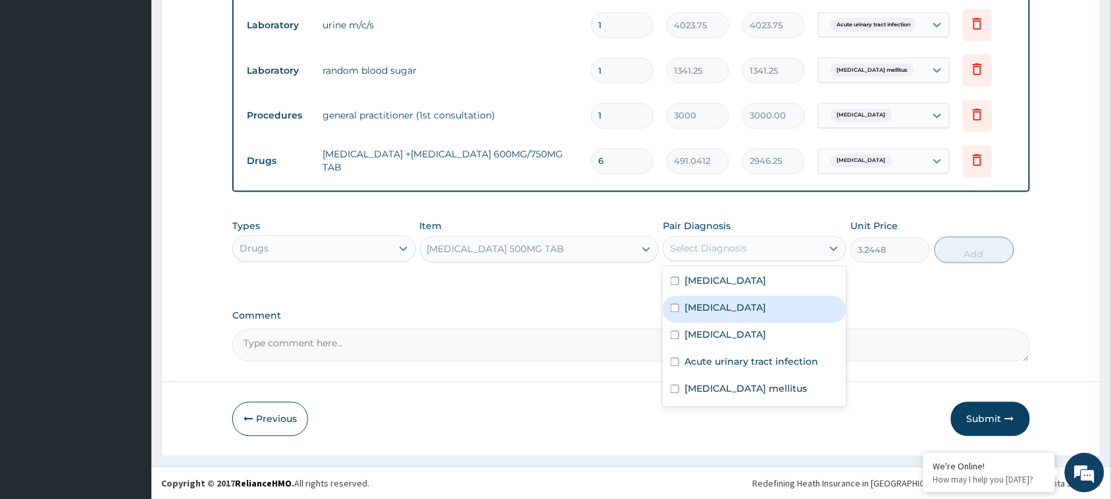
drag, startPoint x: 729, startPoint y: 247, endPoint x: 711, endPoint y: 311, distance: 66.1
click at [711, 261] on div "option Falciparum malaria, selected. option Falciparum malaria focused, 2 of 5.…" at bounding box center [755, 248] width 184 height 25
click at [711, 311] on label "Falciparum malaria" at bounding box center [725, 307] width 82 height 13
checkbox input "true"
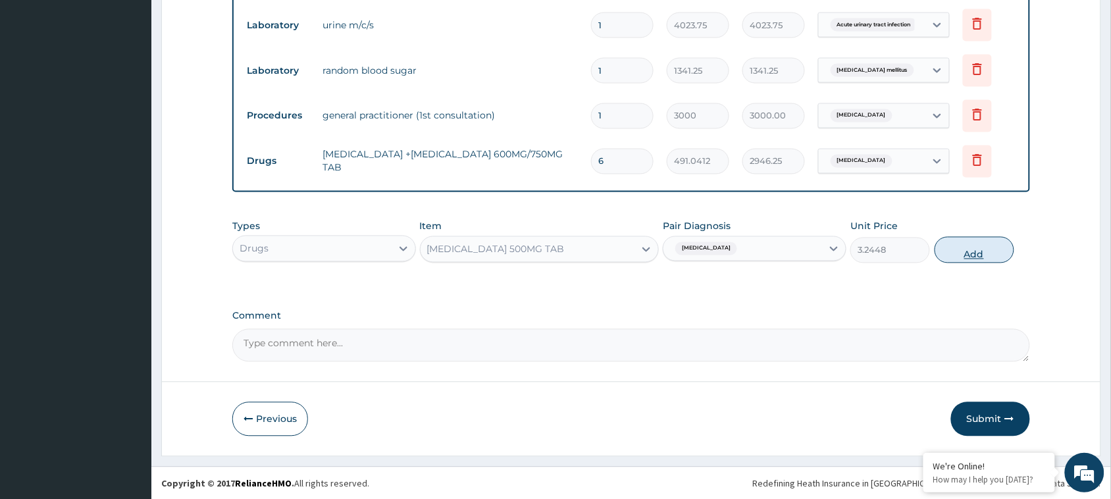
click at [985, 249] on button "Add" at bounding box center [974, 250] width 80 height 26
type input "0"
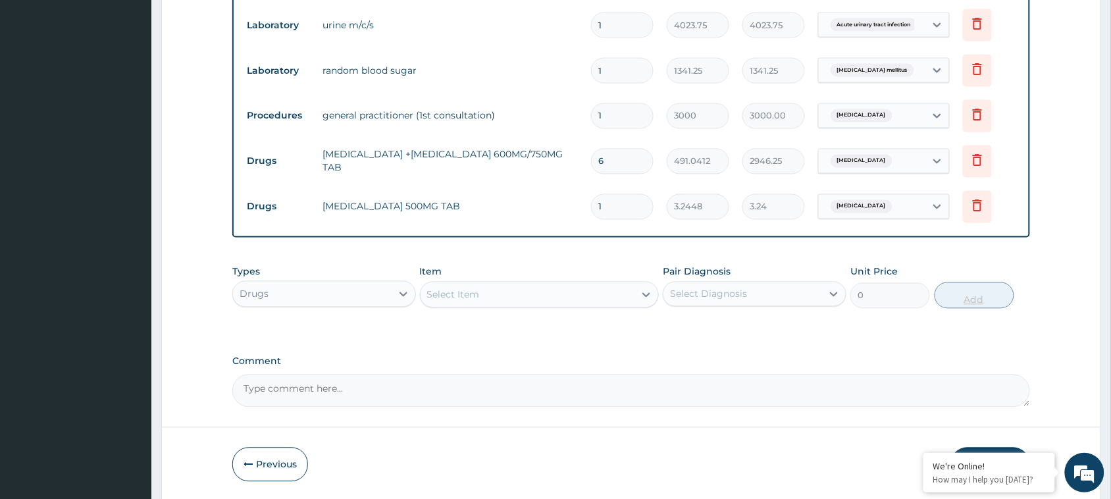
type input "18"
type input "58.41"
type input "18"
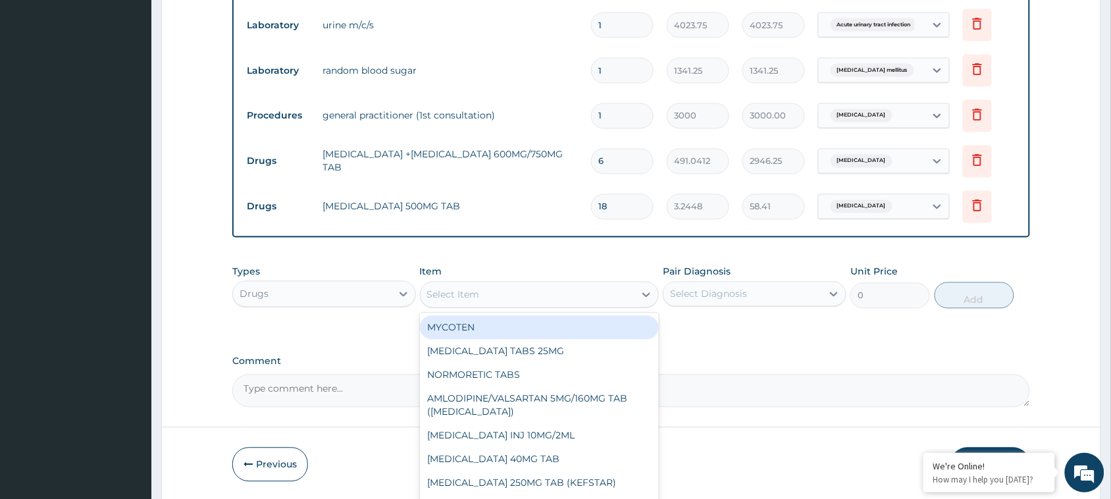
click at [603, 288] on div "Select Item" at bounding box center [528, 294] width 215 height 21
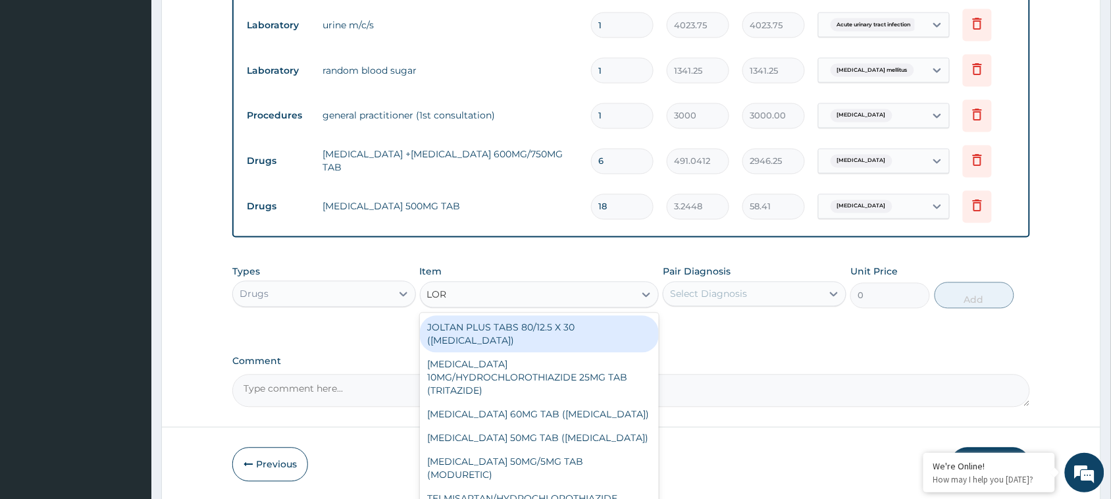
type input "LORA"
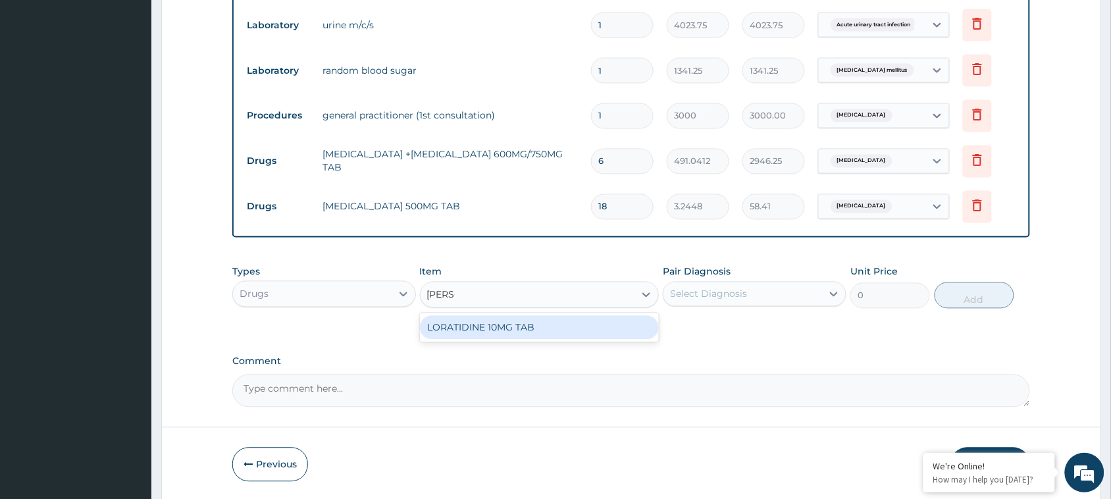
click at [546, 334] on div "LORATIDINE 10MG TAB" at bounding box center [540, 328] width 240 height 24
type input "50.1634"
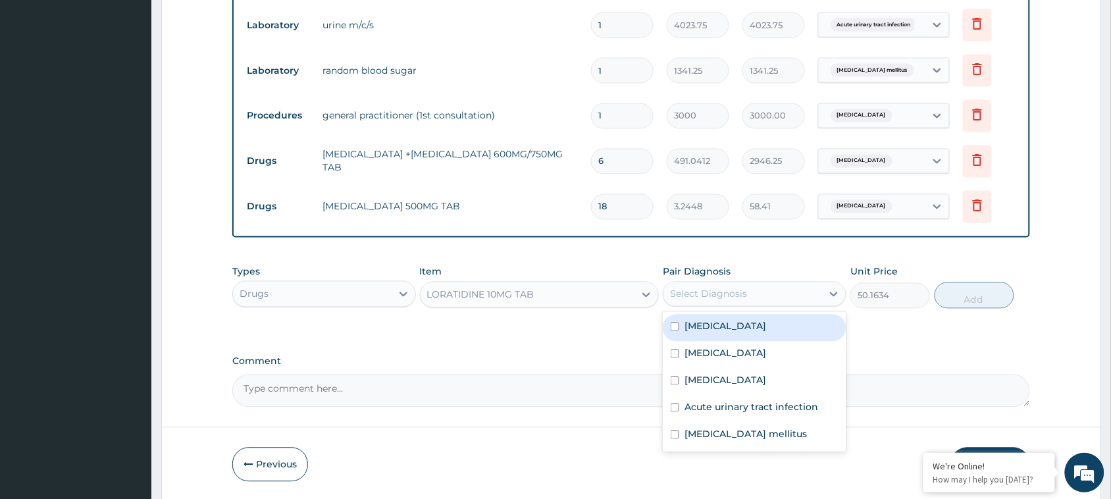
click at [685, 294] on div "Select Diagnosis" at bounding box center [708, 294] width 77 height 13
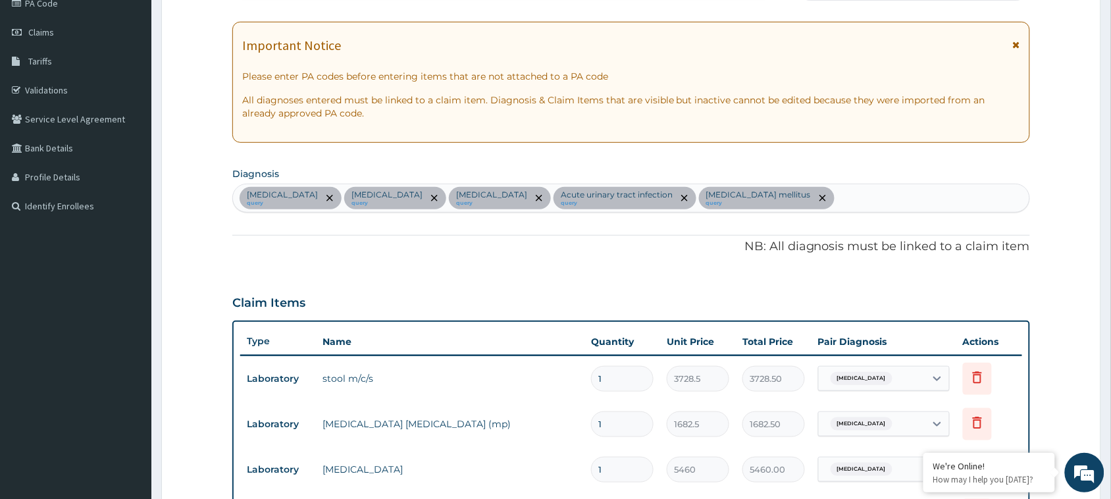
scroll to position [198, 0]
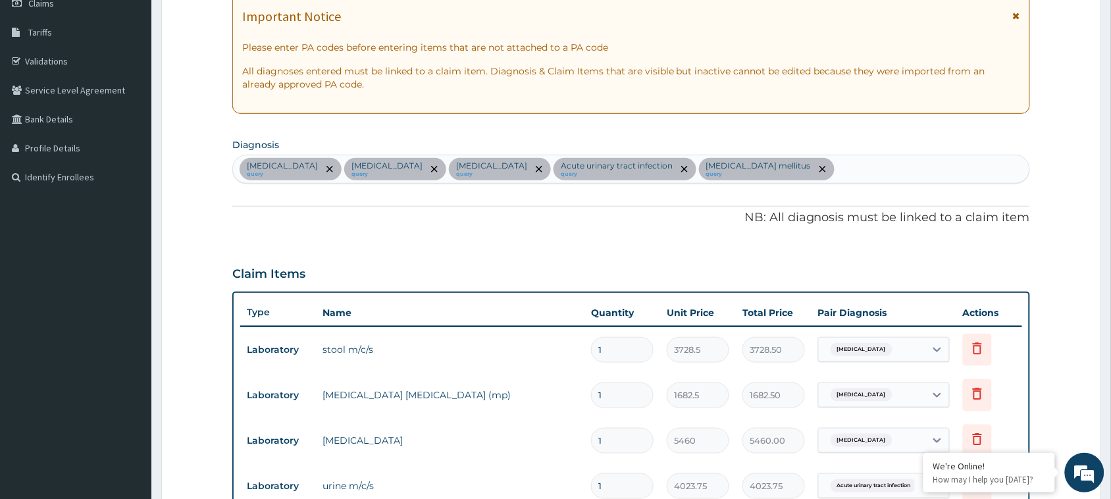
click at [923, 168] on div "Salmonella gastroenteritis query Falciparum malaria query Sepsis query Acute ur…" at bounding box center [631, 169] width 796 height 28
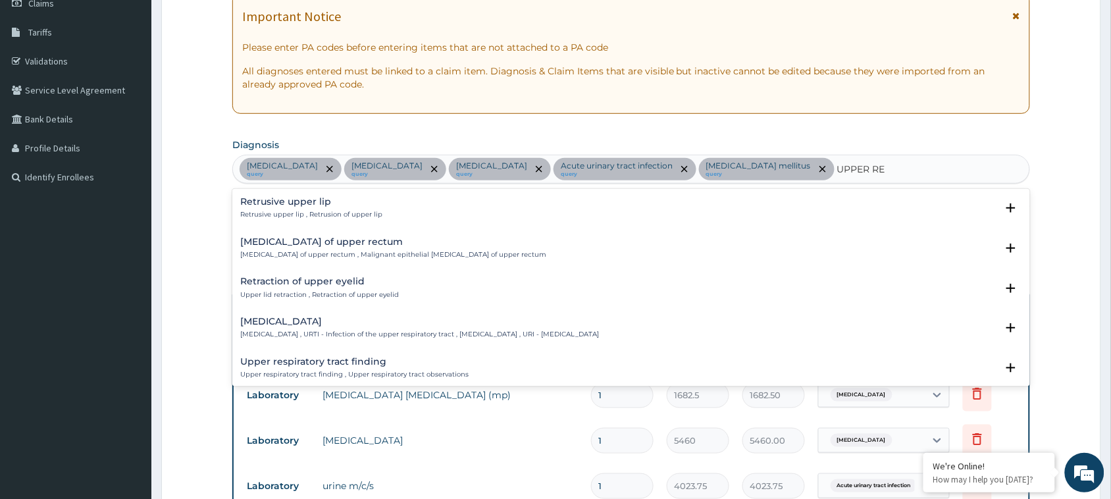
type input "UPPER RES"
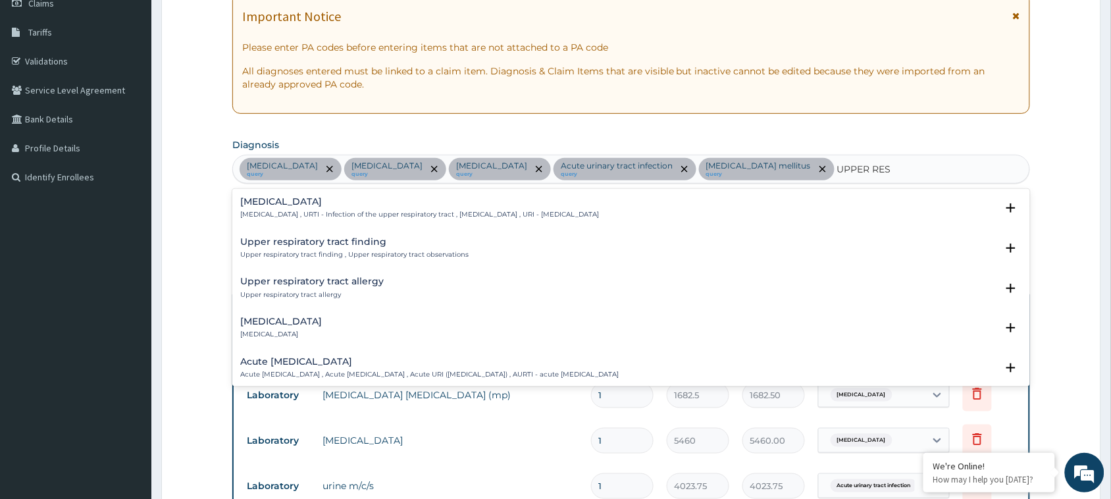
click at [359, 211] on p "Upper respiratory infection , URTI - Infection of the upper respiratory tract ,…" at bounding box center [419, 214] width 359 height 9
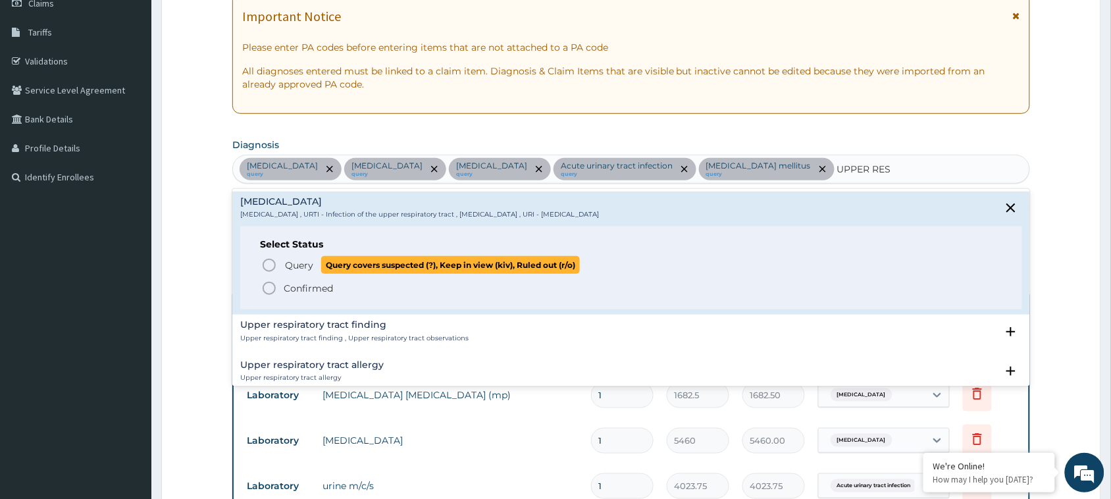
click at [276, 261] on icon "status option query" at bounding box center [269, 265] width 16 height 16
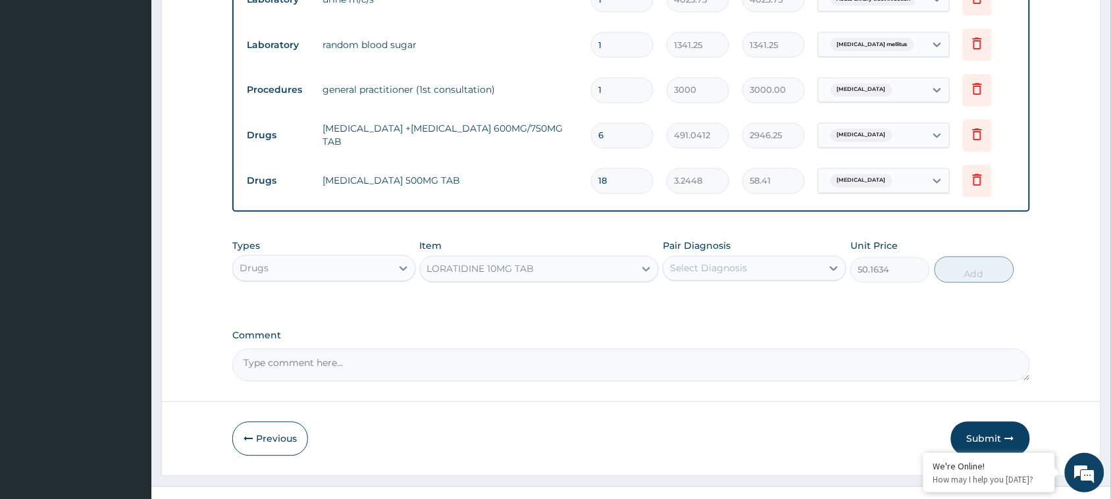
scroll to position [705, 0]
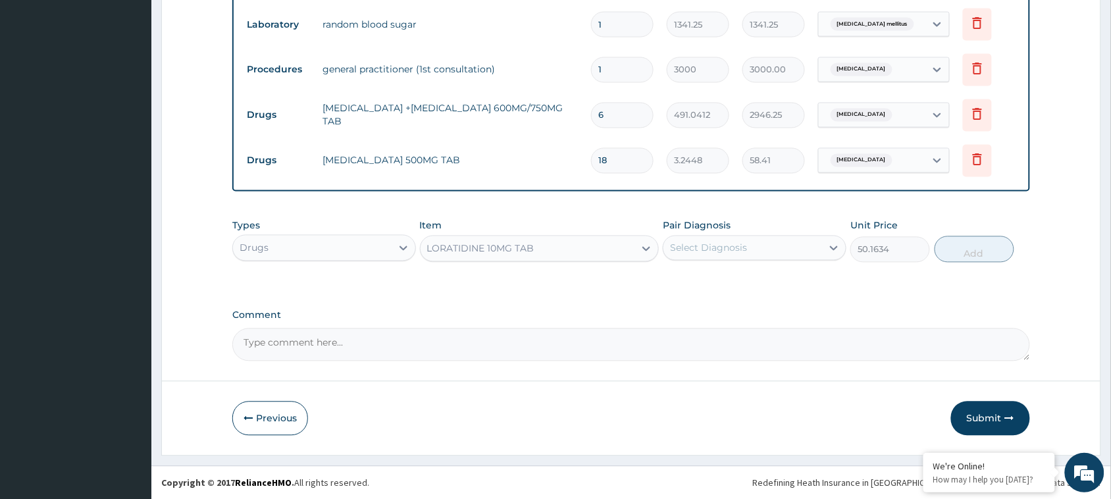
click at [742, 242] on div "Select Diagnosis" at bounding box center [708, 248] width 77 height 13
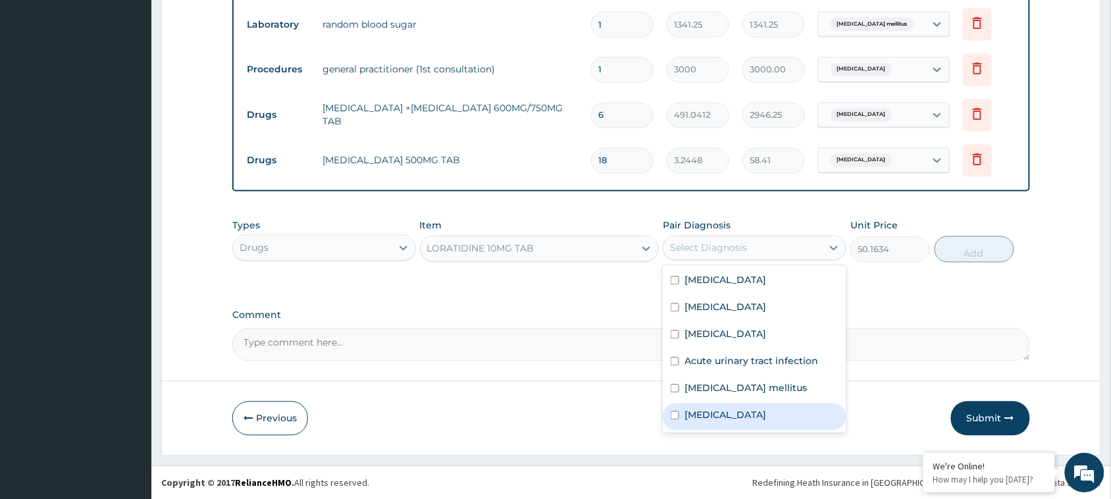
click at [739, 403] on div "Upper respiratory infection" at bounding box center [755, 416] width 184 height 27
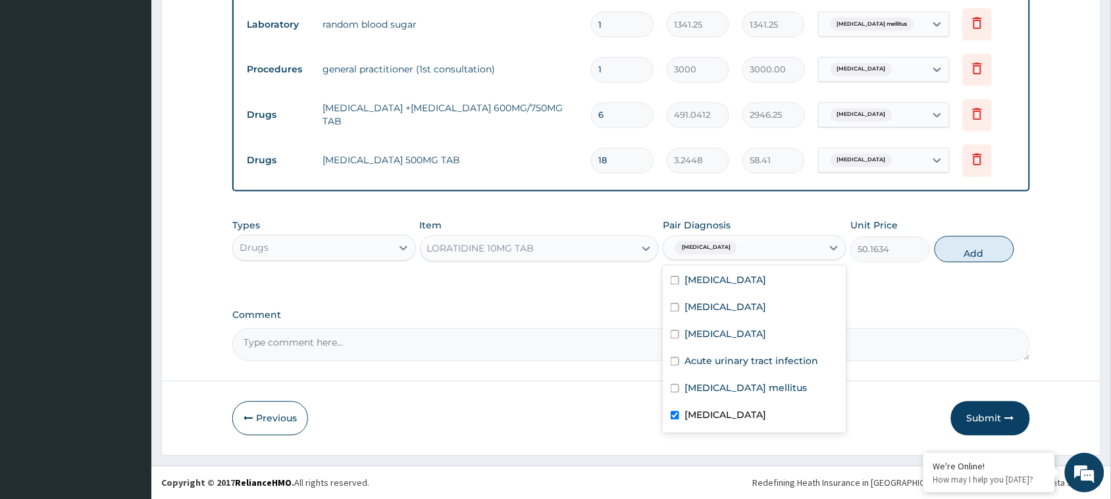
click at [739, 403] on div "Upper respiratory infection" at bounding box center [755, 416] width 184 height 27
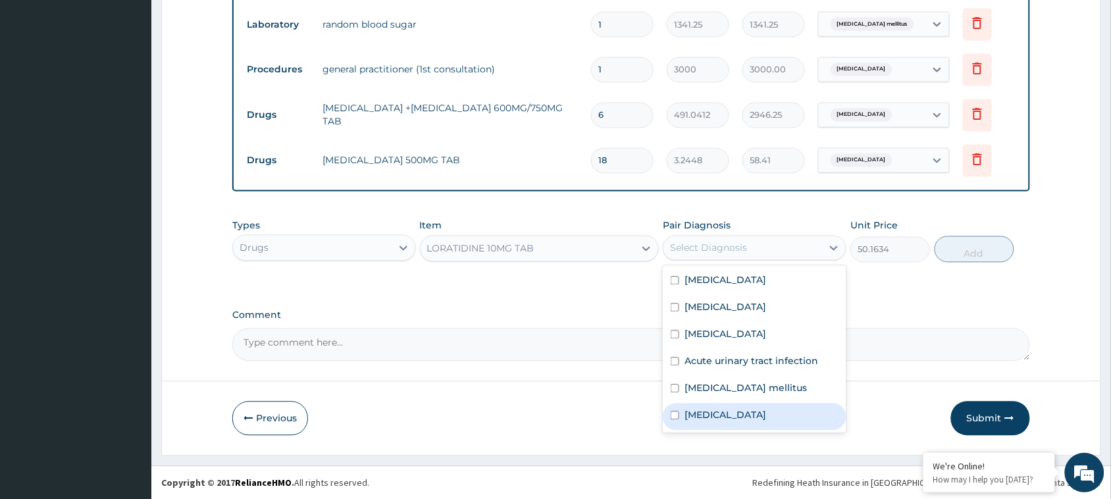
click at [739, 403] on div "Upper respiratory infection" at bounding box center [755, 416] width 184 height 27
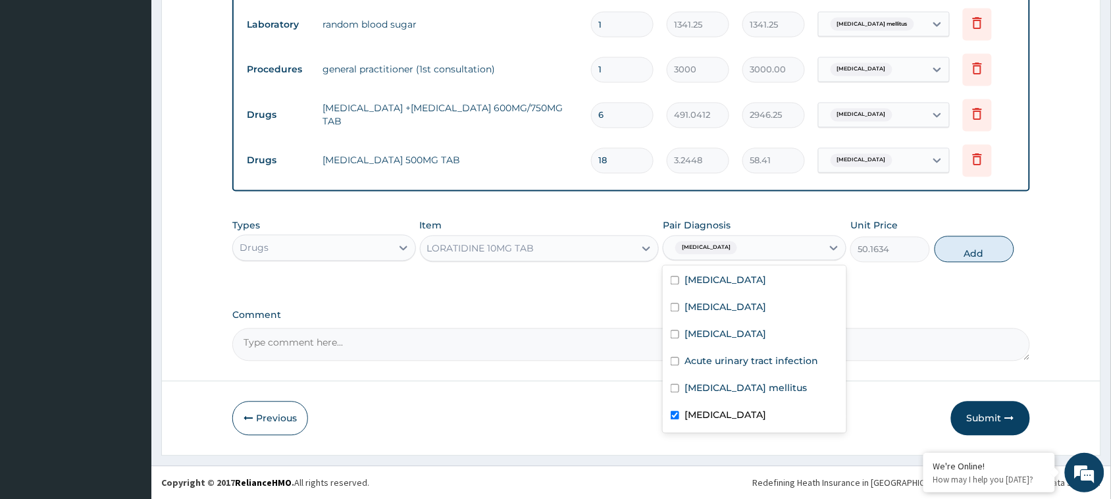
checkbox input "true"
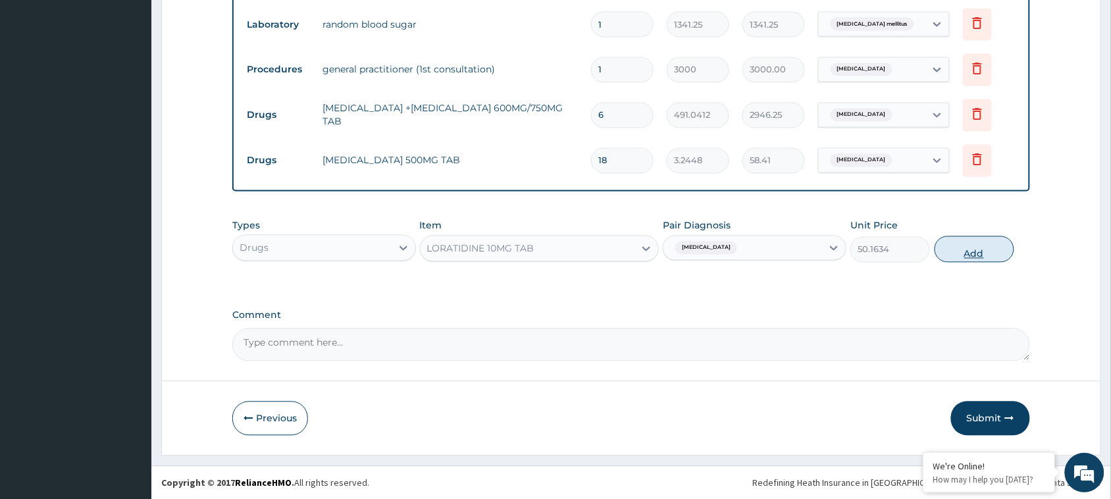
click at [971, 255] on button "Add" at bounding box center [974, 249] width 80 height 26
type input "0"
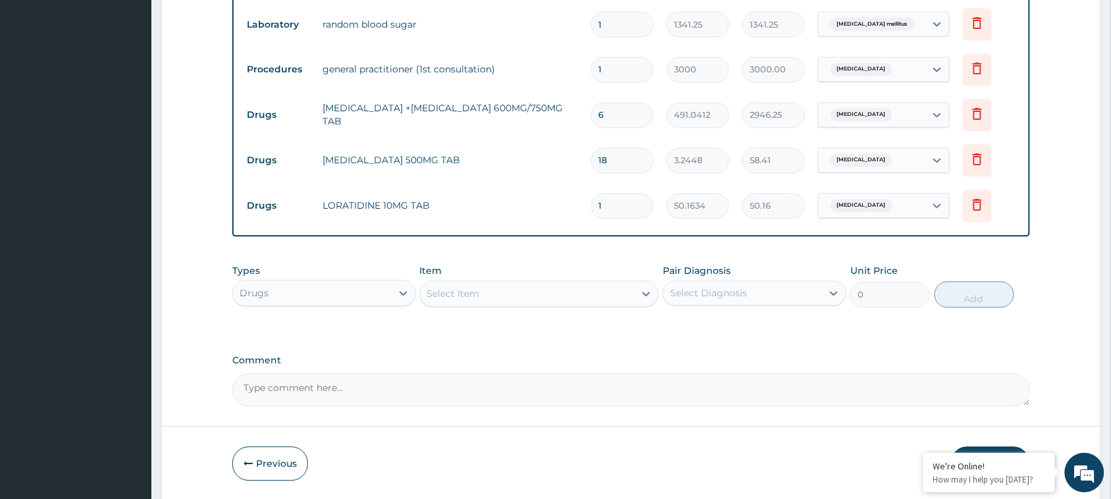
type input "0.00"
type input "3"
type input "150.49"
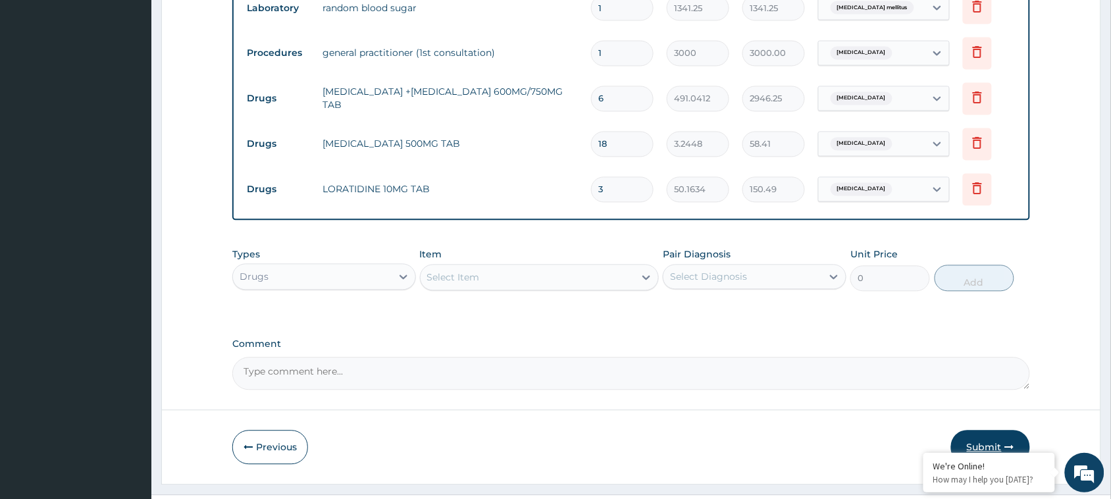
scroll to position [750, 0]
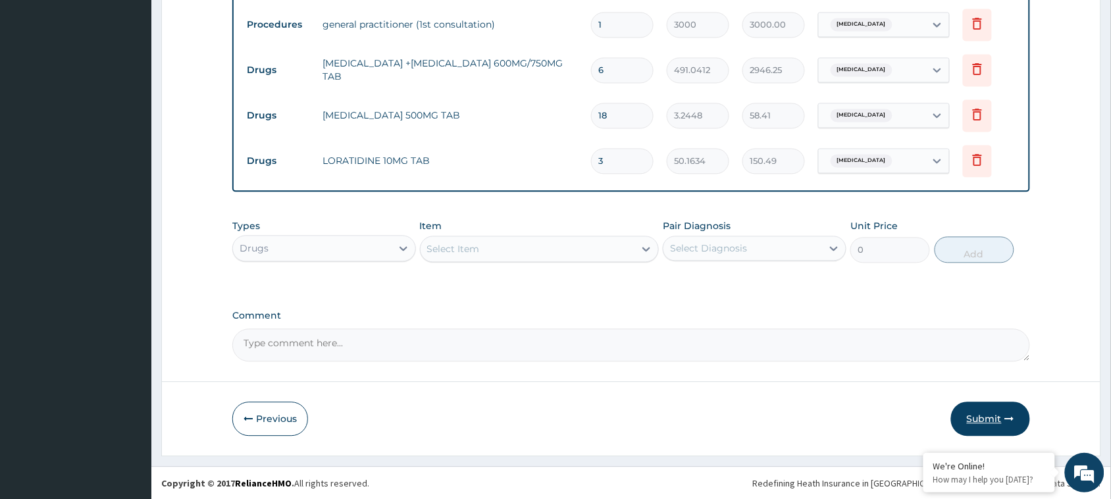
type input "3"
click at [979, 417] on button "Submit" at bounding box center [990, 418] width 79 height 34
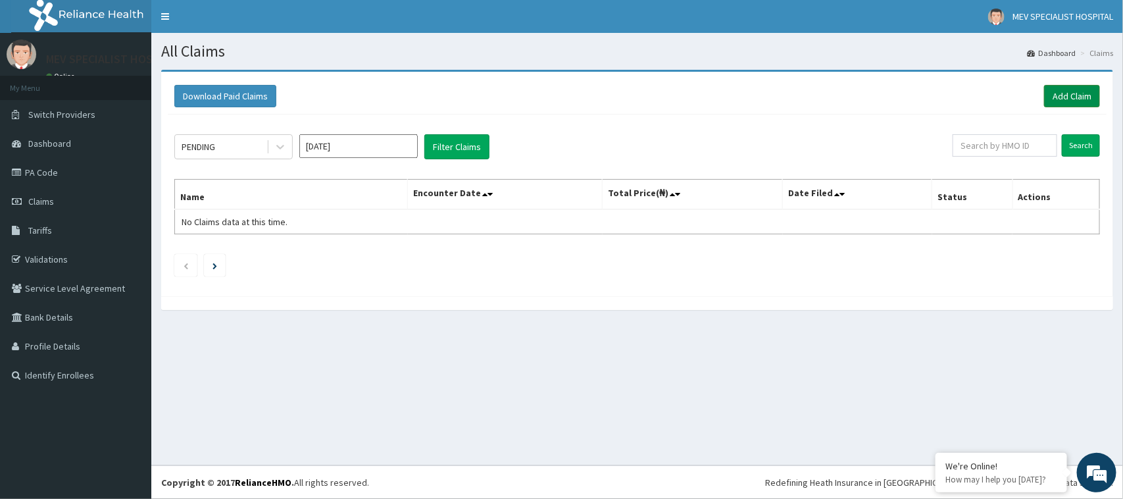
click at [1060, 99] on link "Add Claim" at bounding box center [1072, 96] width 56 height 22
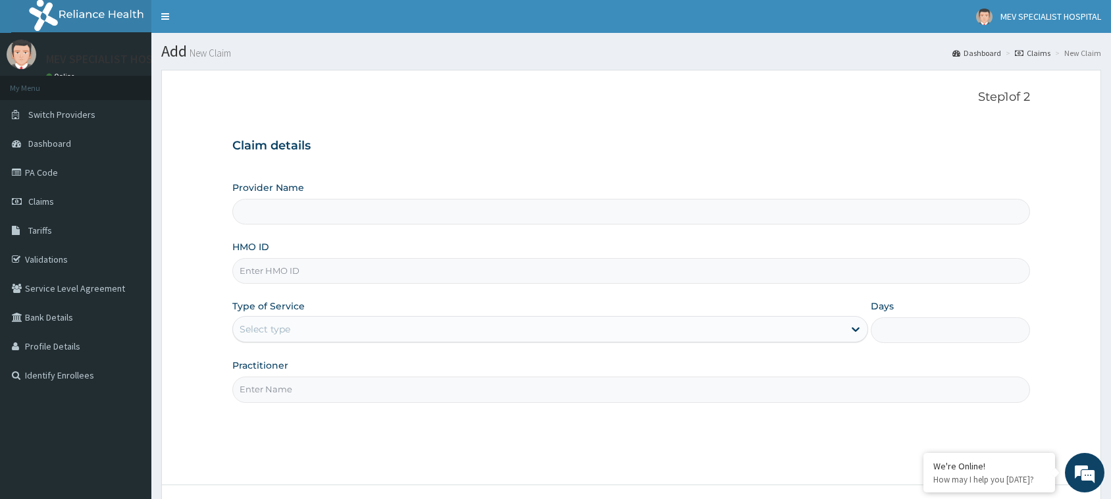
type input "MEV SPECIALIST HOSPITAL"
click at [419, 264] on input "HMO ID" at bounding box center [631, 271] width 798 height 26
paste input "AVL/10584/A"
type input "AVL/10584/A"
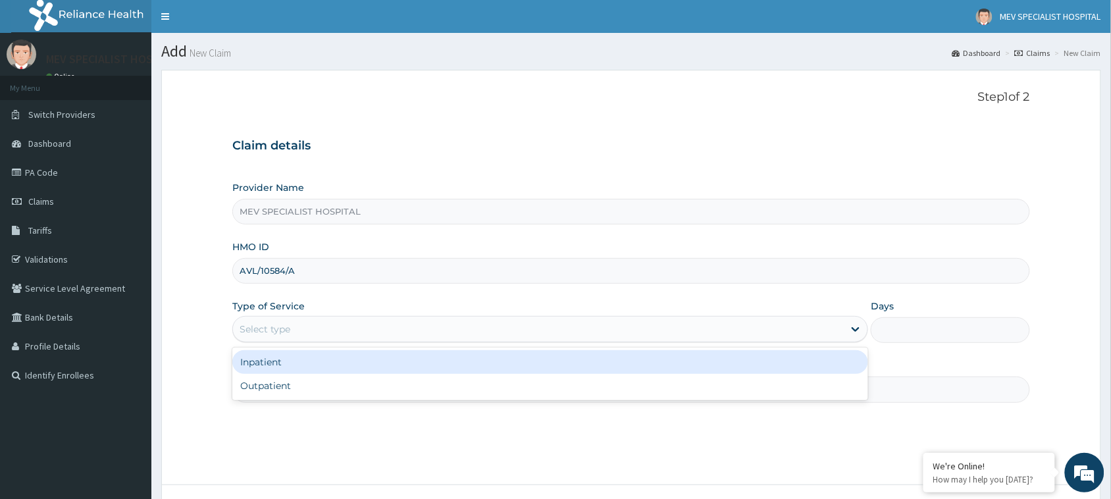
click at [394, 324] on div "Select type" at bounding box center [538, 329] width 611 height 21
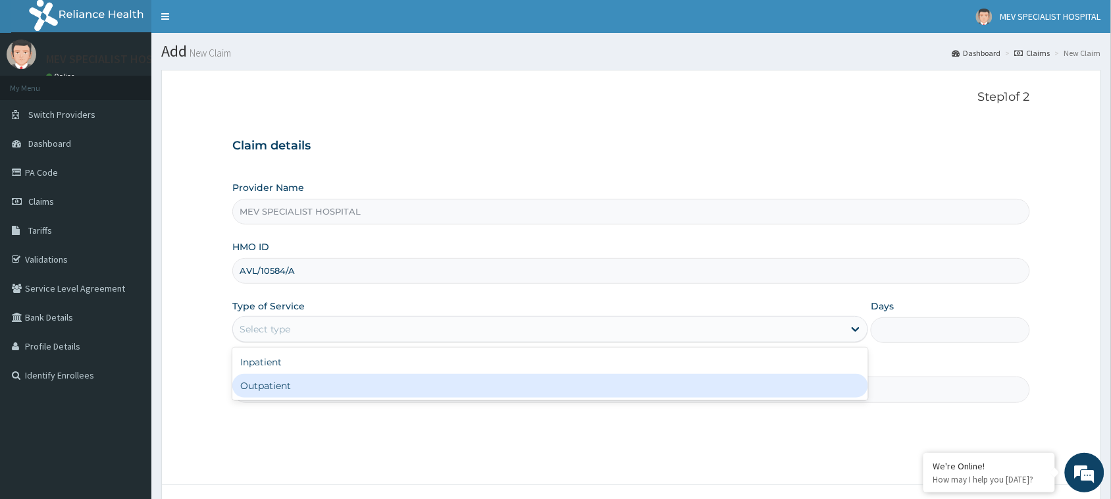
click at [387, 385] on div "Outpatient" at bounding box center [550, 386] width 636 height 24
type input "1"
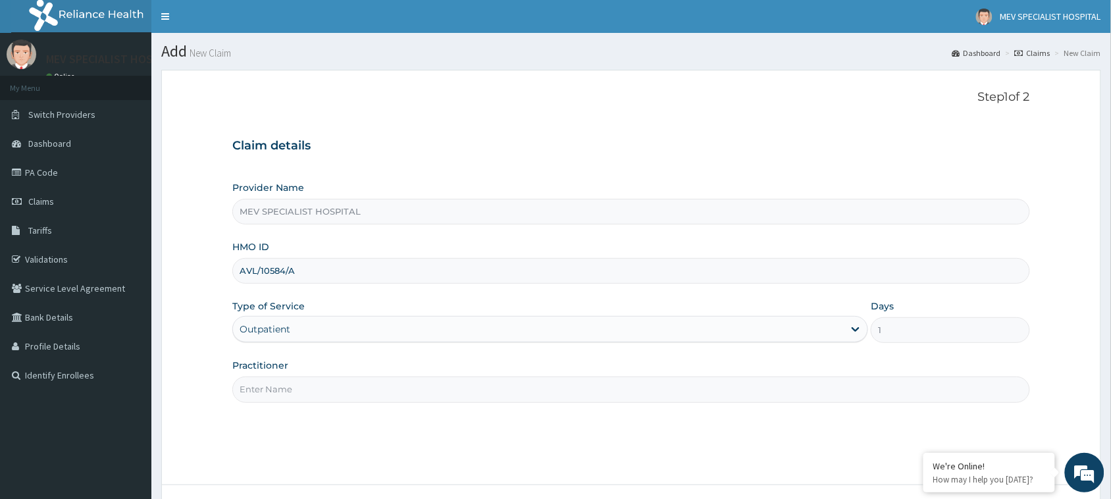
click at [375, 385] on input "Practitioner" at bounding box center [631, 389] width 798 height 26
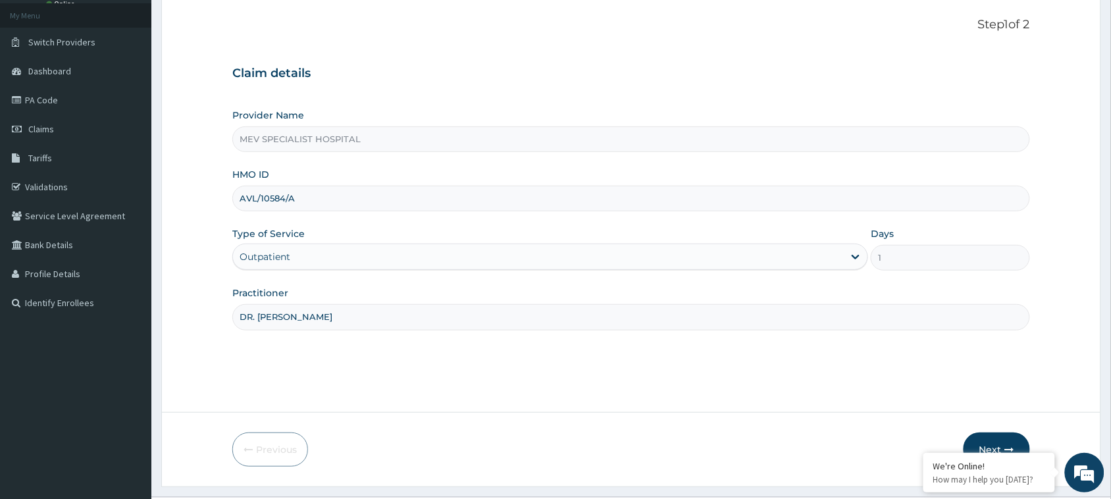
scroll to position [104, 0]
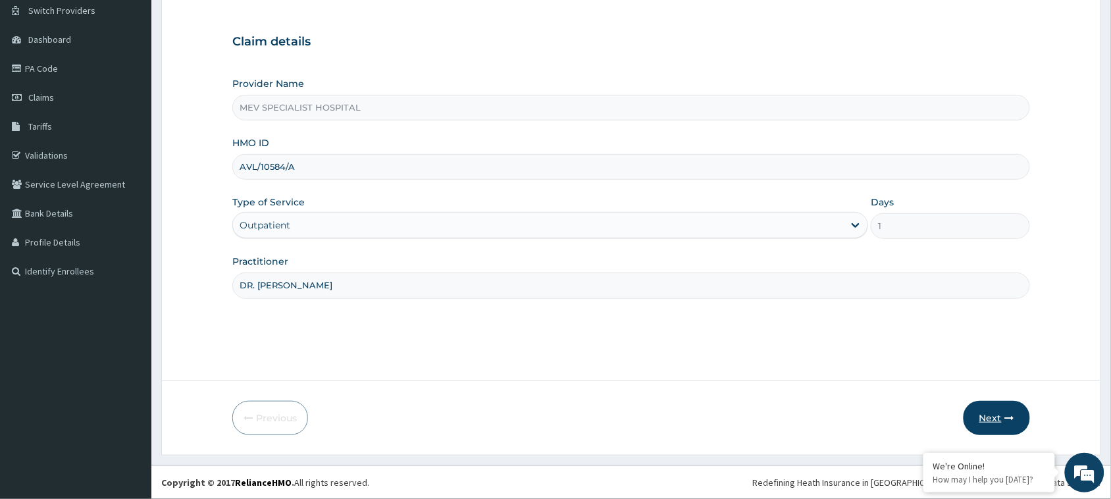
type input "DR. [PERSON_NAME]"
click at [1014, 407] on button "Next" at bounding box center [996, 418] width 66 height 34
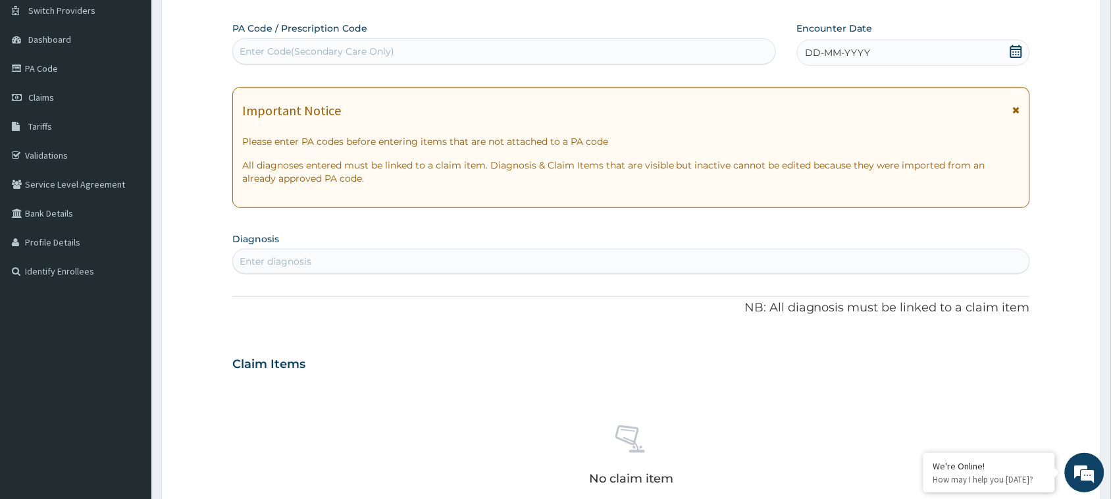
click at [511, 69] on div "PA Code / Prescription Code Enter Code(Secondary Care Only) Encounter Date DD-M…" at bounding box center [631, 362] width 798 height 681
click at [474, 47] on div "Enter Code(Secondary Care Only)" at bounding box center [504, 51] width 542 height 21
paste input "PA/82B78D"
type input "PA/82B78D"
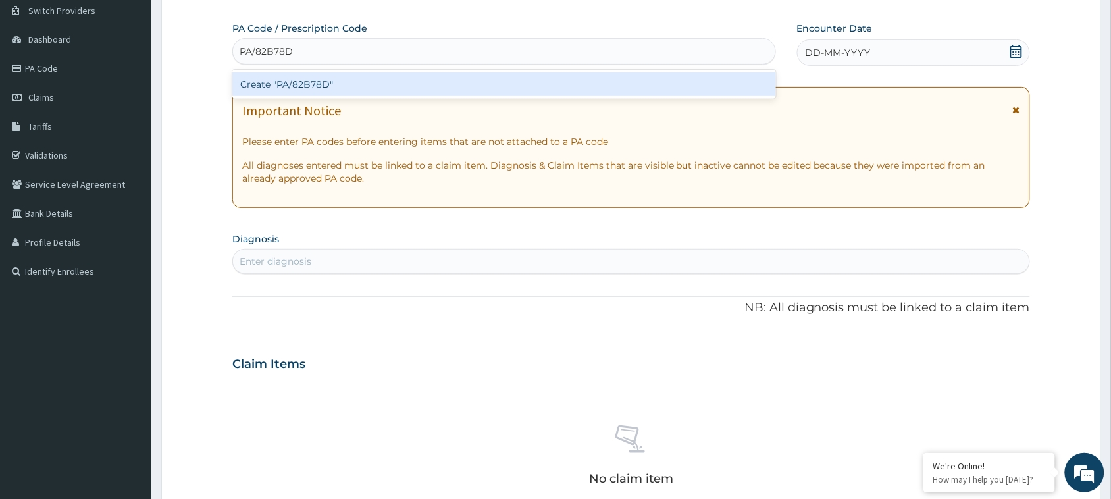
click at [466, 72] on div "Create "PA/82B78D"" at bounding box center [504, 84] width 544 height 24
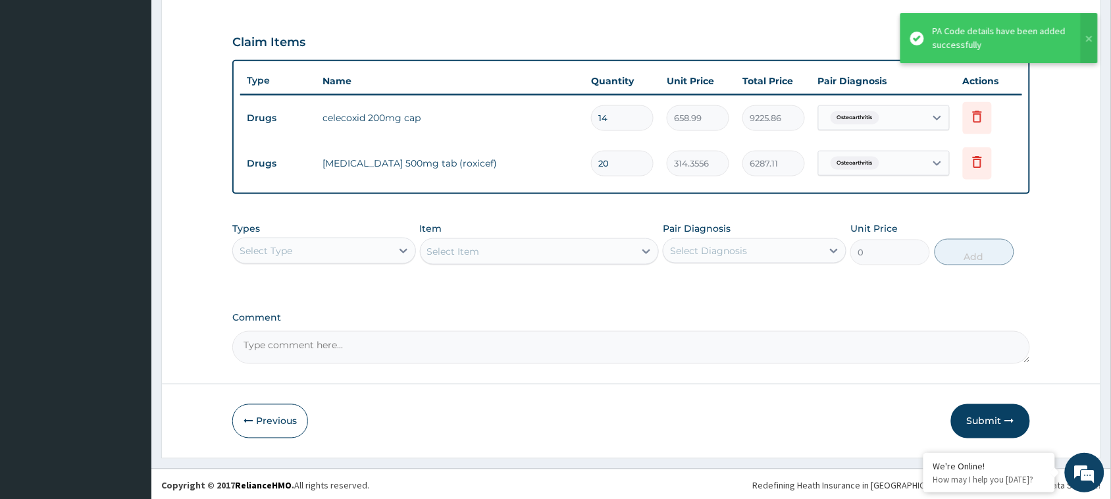
scroll to position [432, 0]
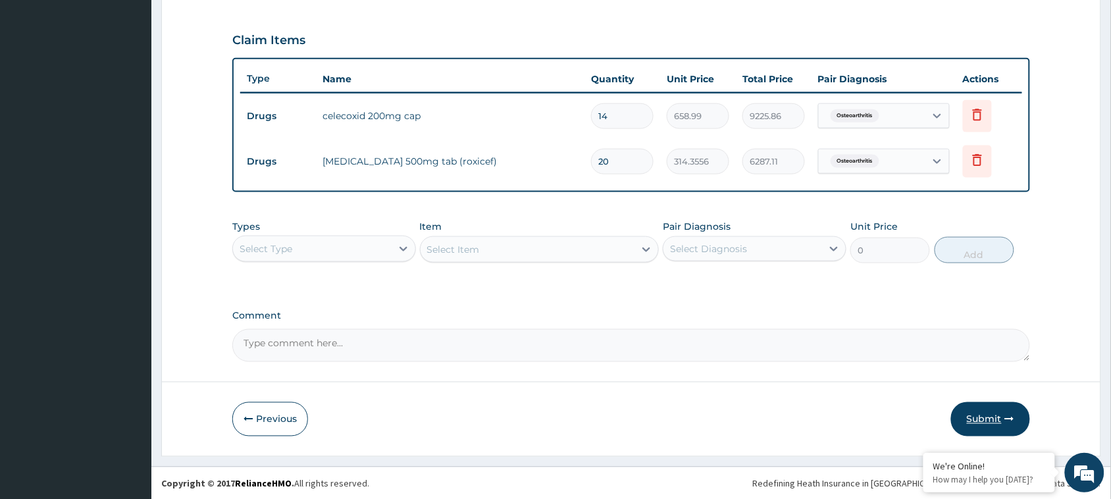
click at [971, 413] on button "Submit" at bounding box center [990, 419] width 79 height 34
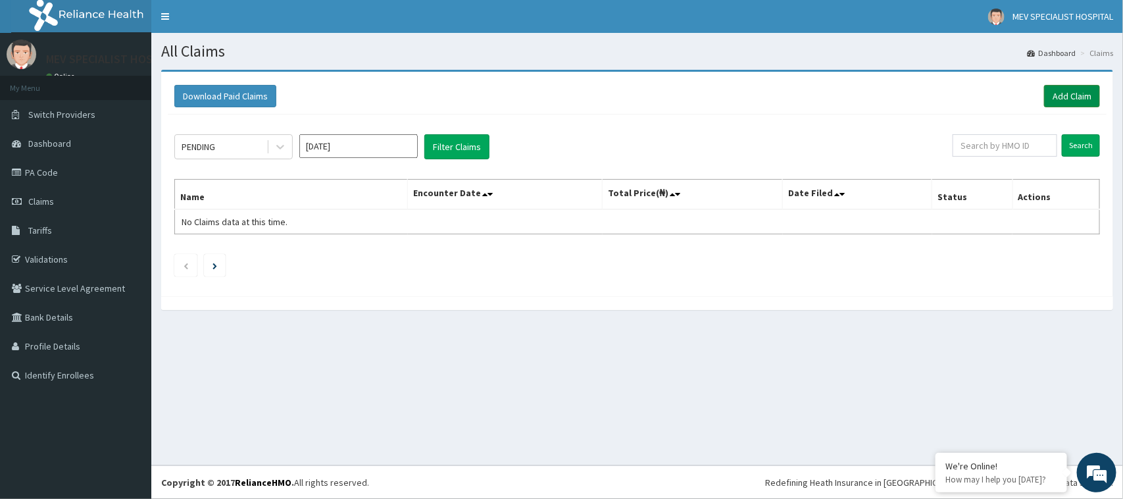
click at [1050, 96] on link "Add Claim" at bounding box center [1072, 96] width 56 height 22
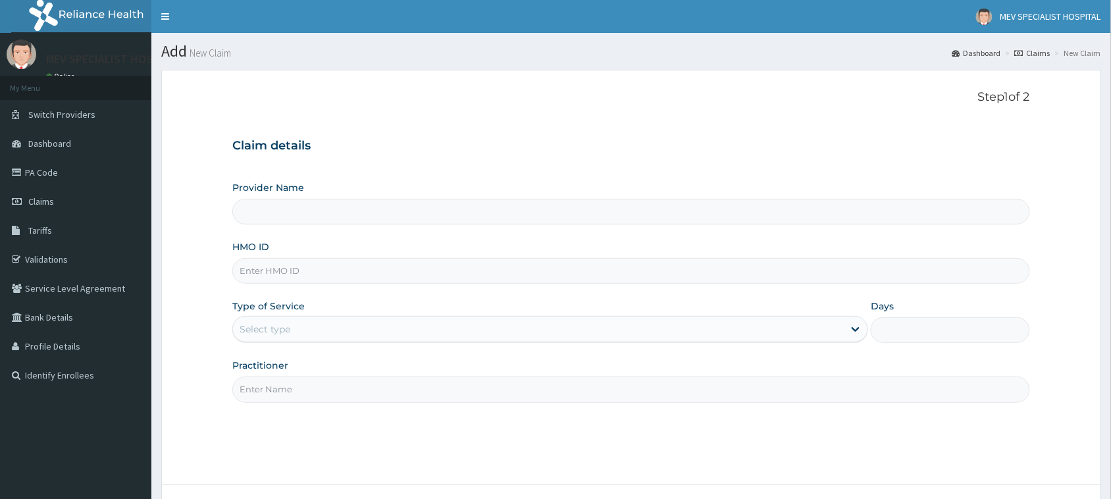
click at [334, 265] on input "HMO ID" at bounding box center [631, 271] width 798 height 26
type input "MEV SPECIALIST HOSPITAL"
paste input "NLN/10110/A"
type input "NLN/10110/A"
click at [277, 330] on div "Select type" at bounding box center [265, 328] width 51 height 13
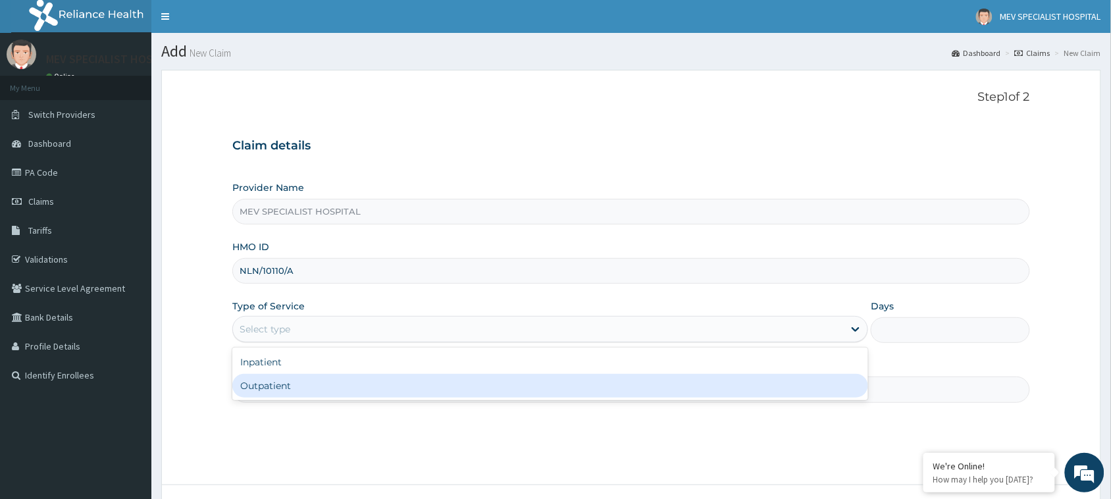
click at [284, 377] on div "Outpatient" at bounding box center [550, 386] width 636 height 24
type input "1"
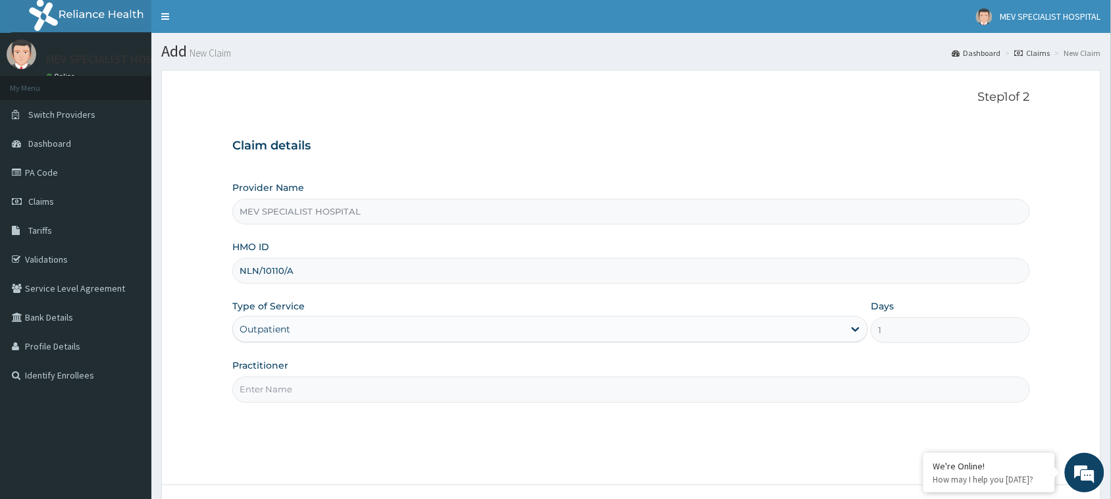
click at [287, 390] on input "Practitioner" at bounding box center [631, 389] width 798 height 26
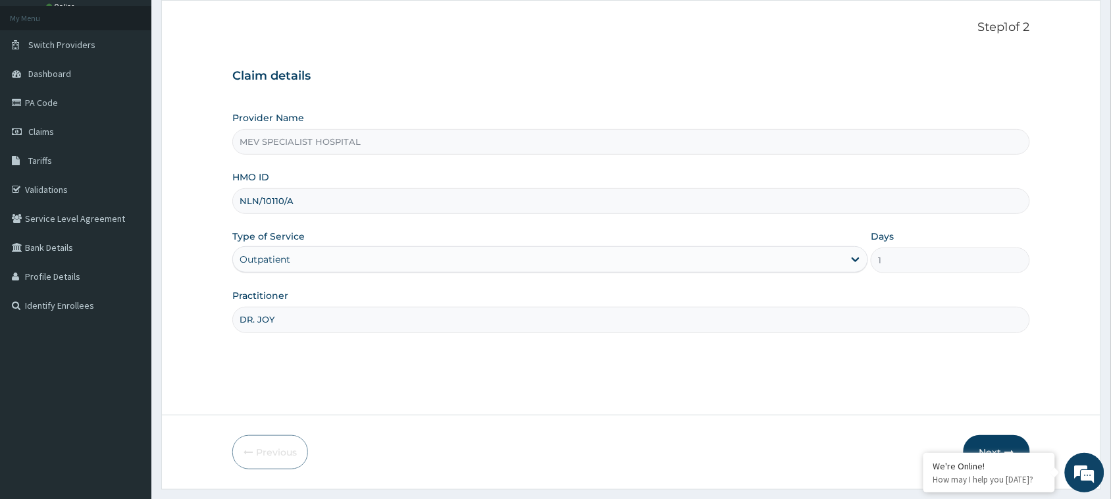
scroll to position [104, 0]
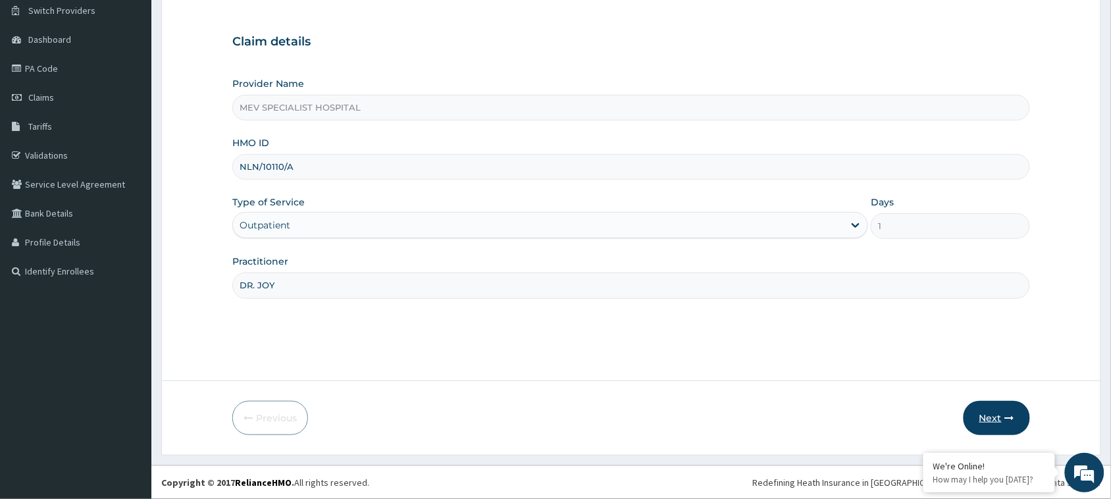
type input "DR. JOY"
click at [998, 418] on button "Next" at bounding box center [996, 418] width 66 height 34
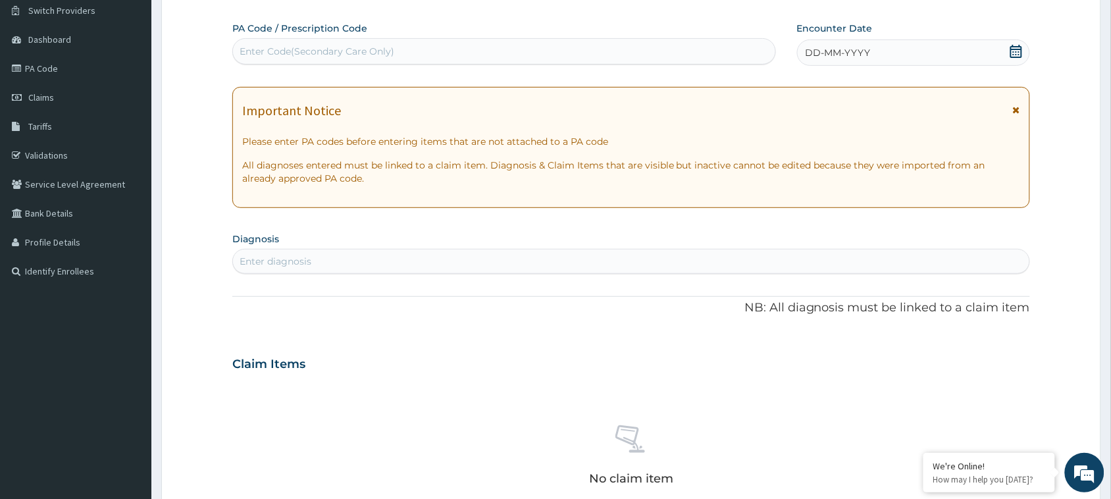
scroll to position [0, 0]
click at [432, 44] on div "Enter Code(Secondary Care Only)" at bounding box center [504, 51] width 542 height 21
type input "V"
paste input "PA/2320F1"
type input "PA/2320F1"
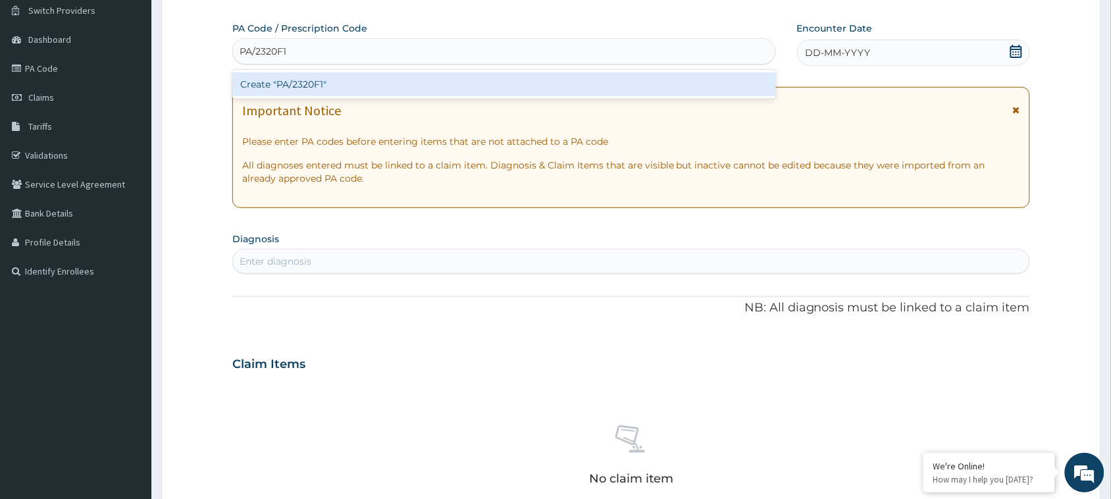
click at [428, 86] on div "Create "PA/2320F1"" at bounding box center [504, 84] width 544 height 24
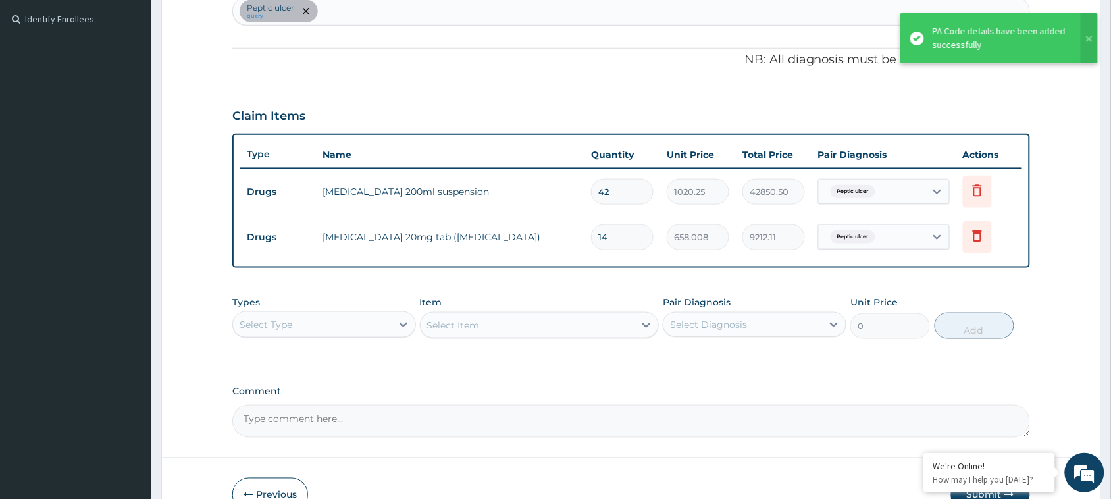
scroll to position [355, 0]
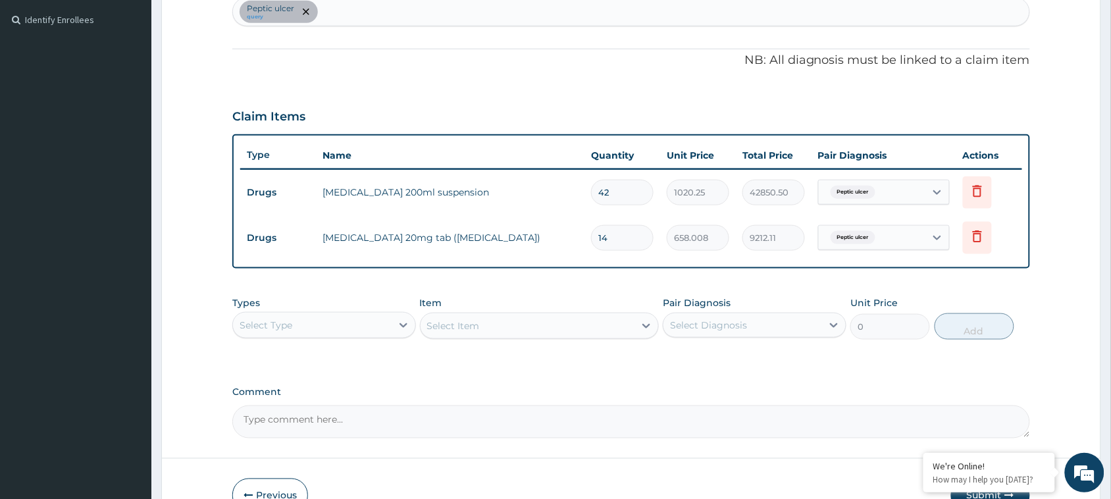
click at [366, 318] on div "Select Type" at bounding box center [312, 325] width 159 height 21
click at [314, 495] on div "Drugs" at bounding box center [324, 500] width 184 height 24
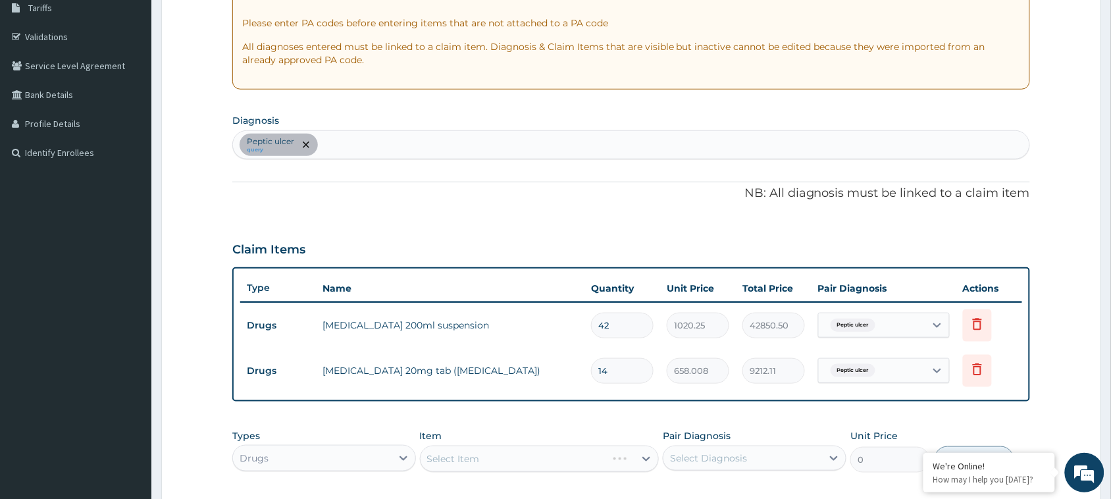
scroll to position [220, 0]
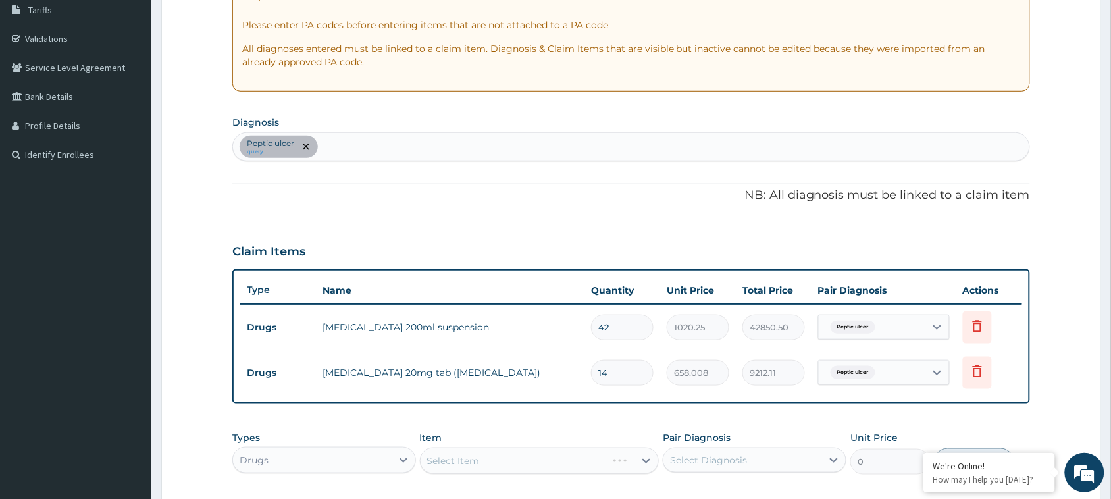
click at [492, 135] on div "[MEDICAL_DATA] query" at bounding box center [631, 147] width 796 height 28
type input "M"
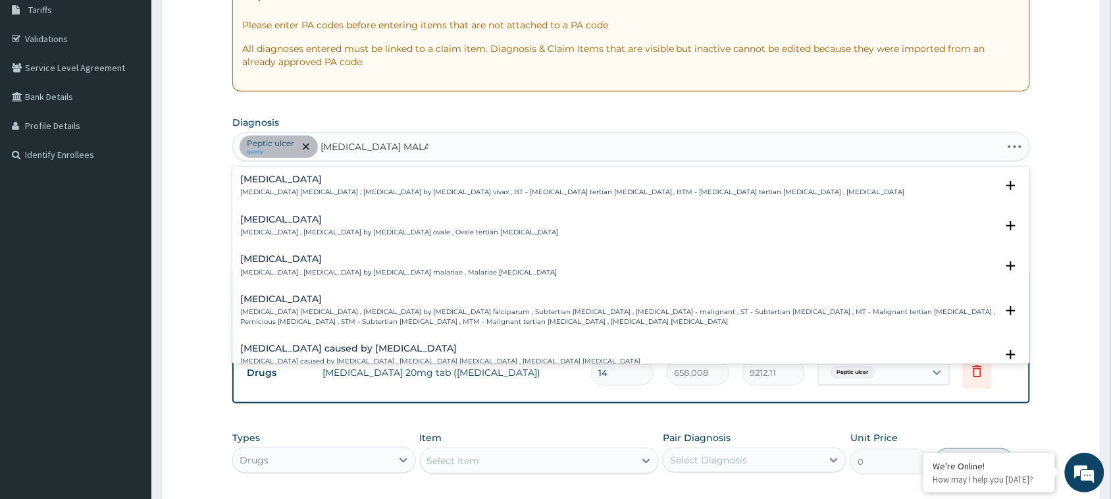
type input "[MEDICAL_DATA] [MEDICAL_DATA]"
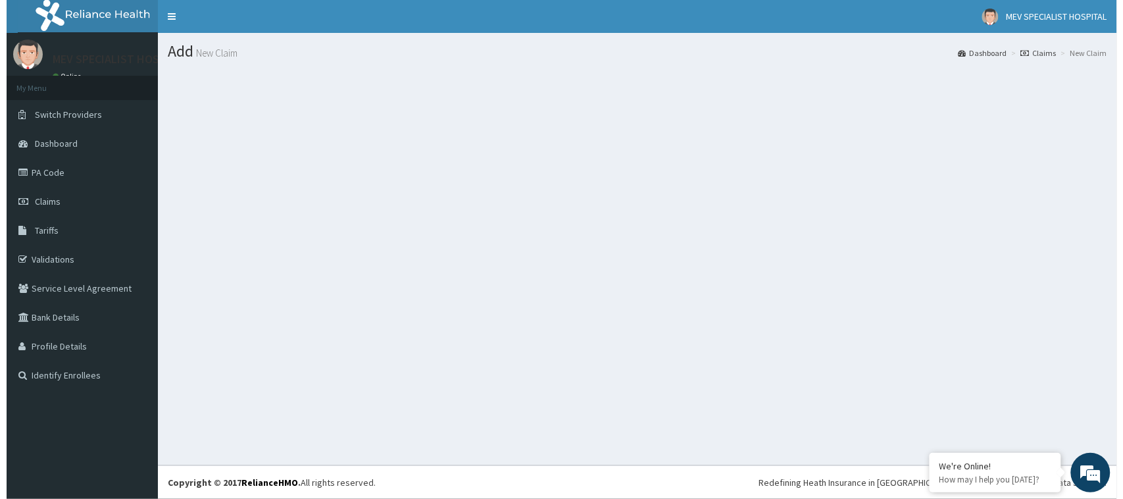
scroll to position [0, 0]
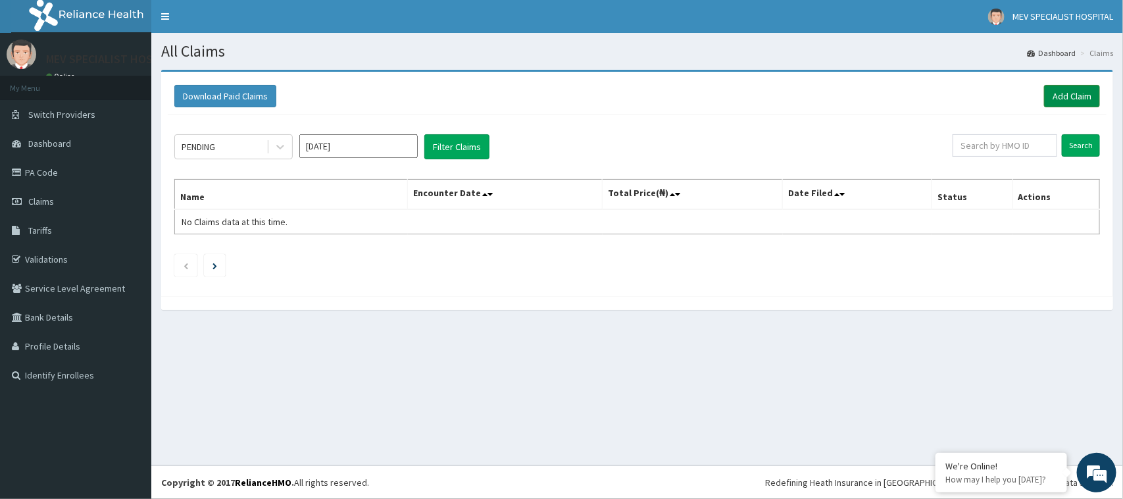
click at [1061, 93] on link "Add Claim" at bounding box center [1072, 96] width 56 height 22
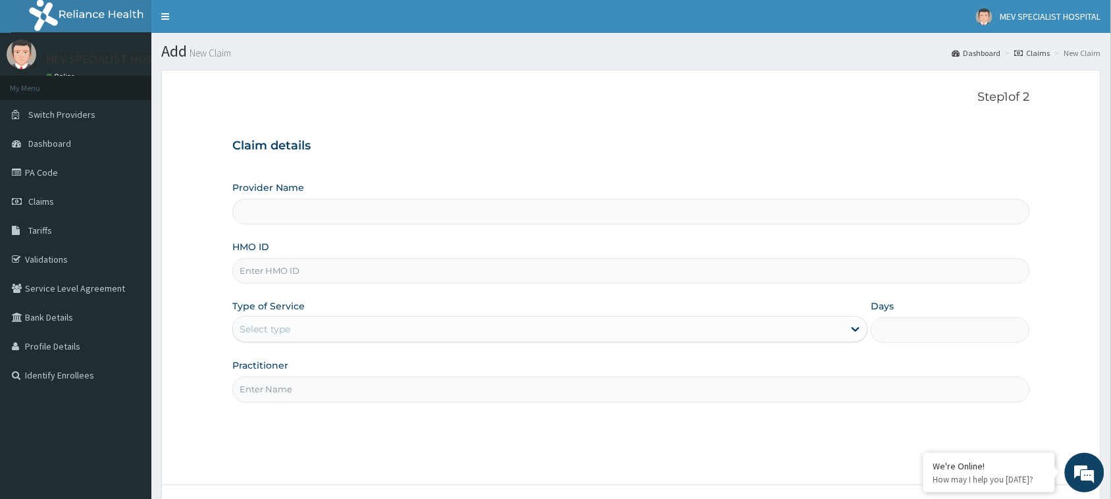
type input "MEV SPECIALIST HOSPITAL"
click at [433, 270] on input "HMO ID" at bounding box center [631, 271] width 798 height 26
paste input "/NLN/10110/A"
type input "/NLN/10110/A"
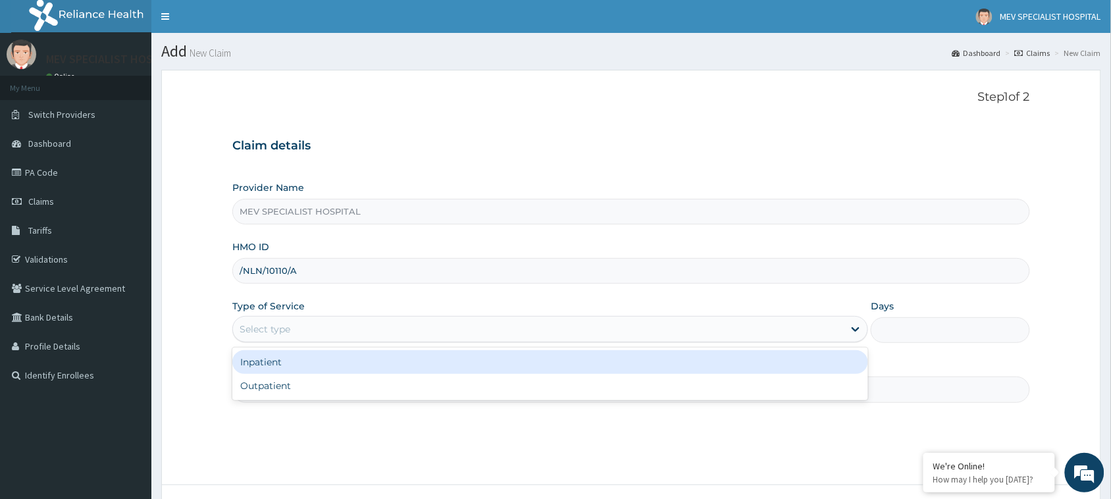
click at [399, 329] on div "Select type" at bounding box center [538, 329] width 611 height 21
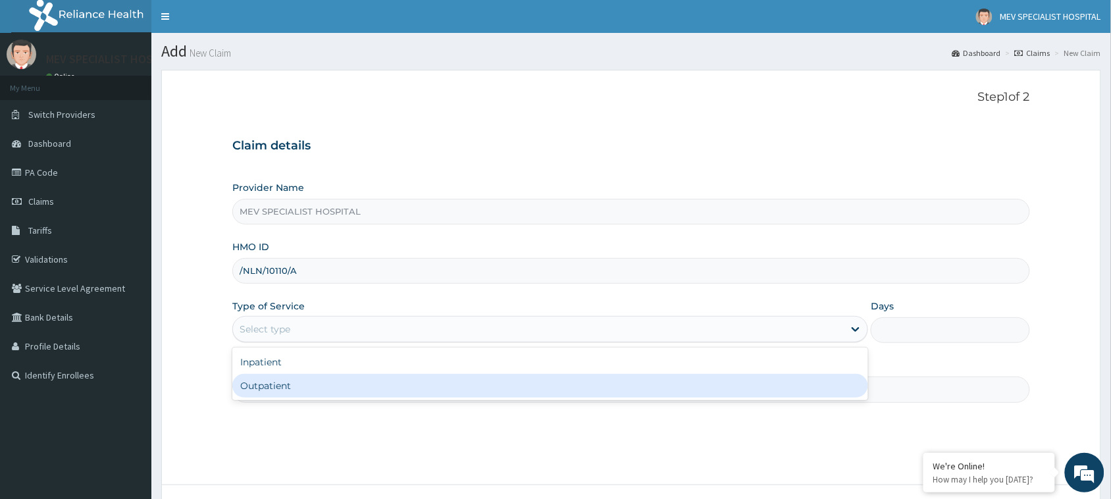
click at [380, 397] on div "Outpatient" at bounding box center [550, 386] width 636 height 24
type input "1"
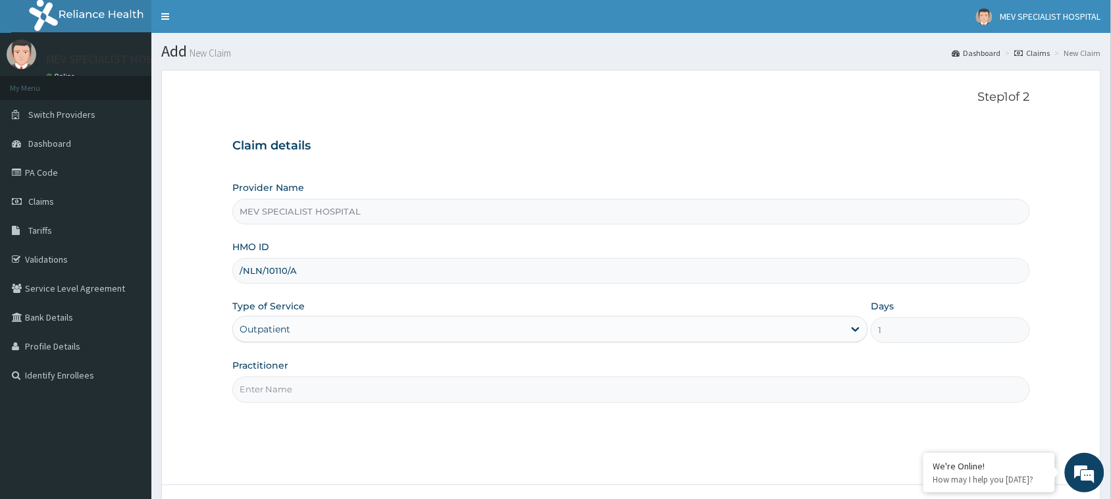
click at [380, 397] on input "Practitioner" at bounding box center [631, 389] width 798 height 26
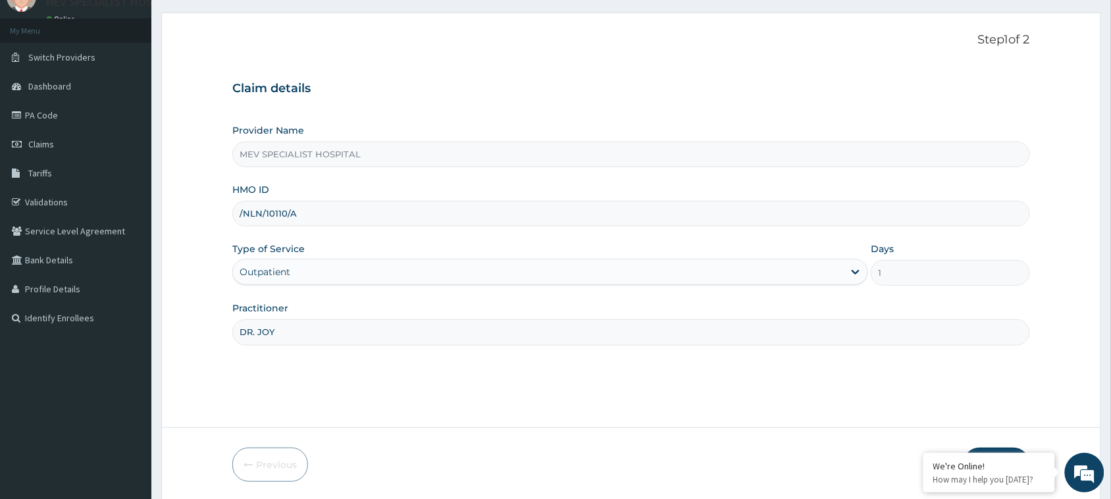
scroll to position [104, 0]
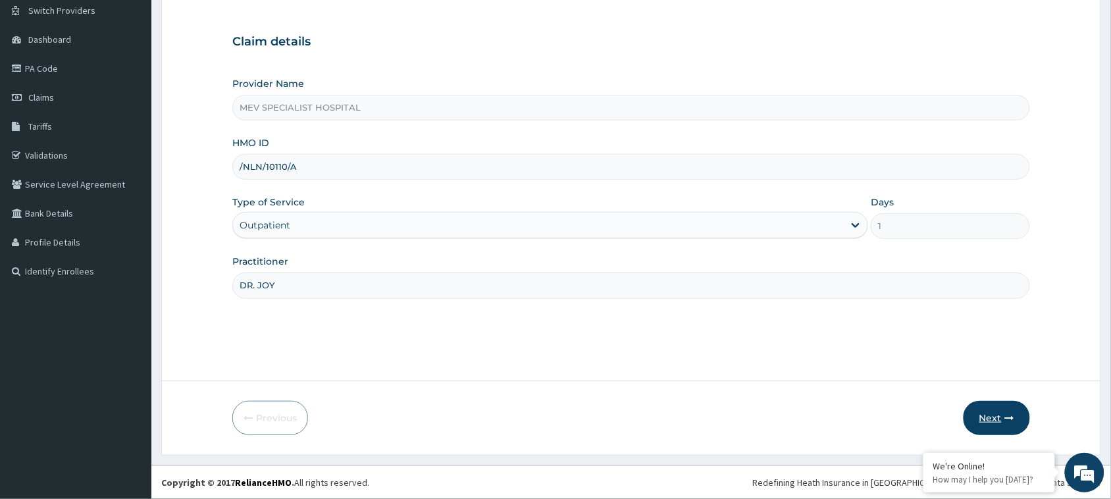
type input "DR. JOY"
click at [979, 419] on button "Next" at bounding box center [996, 418] width 66 height 34
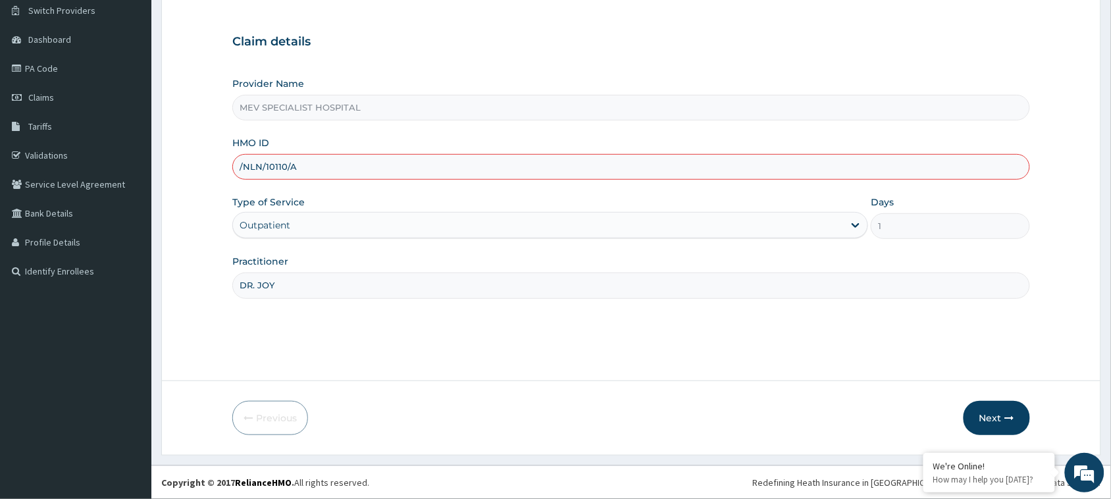
click at [240, 168] on input "/NLN/10110/A" at bounding box center [631, 167] width 798 height 26
click at [244, 169] on input "/NLN/10110/A" at bounding box center [631, 167] width 798 height 26
type input "NLN/10110/A"
click at [991, 410] on button "Next" at bounding box center [996, 418] width 66 height 34
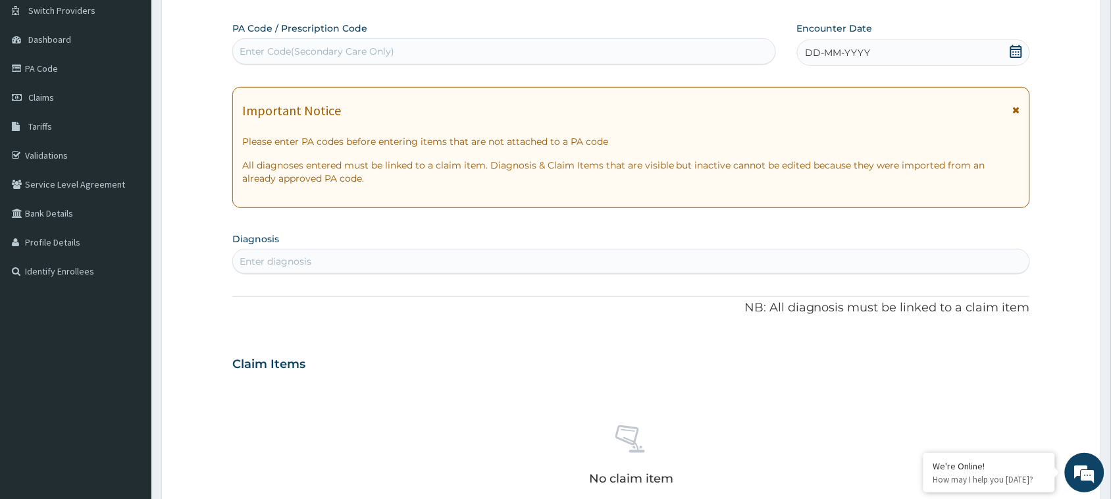
click at [425, 53] on div "Enter Code(Secondary Care Only)" at bounding box center [504, 51] width 542 height 21
paste input "PA/2320F1"
type input "PA/2320F1"
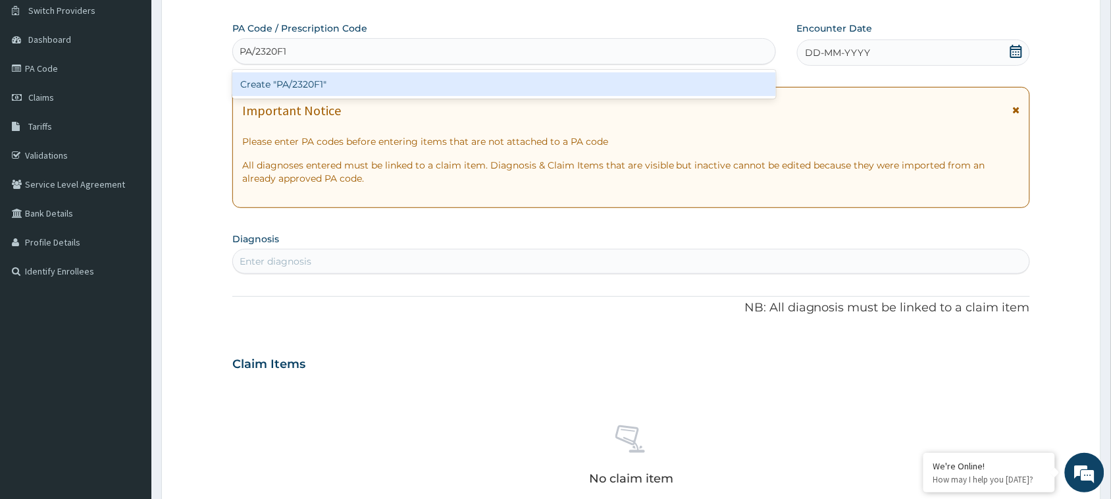
click at [405, 82] on div "Create "PA/2320F1"" at bounding box center [504, 84] width 544 height 24
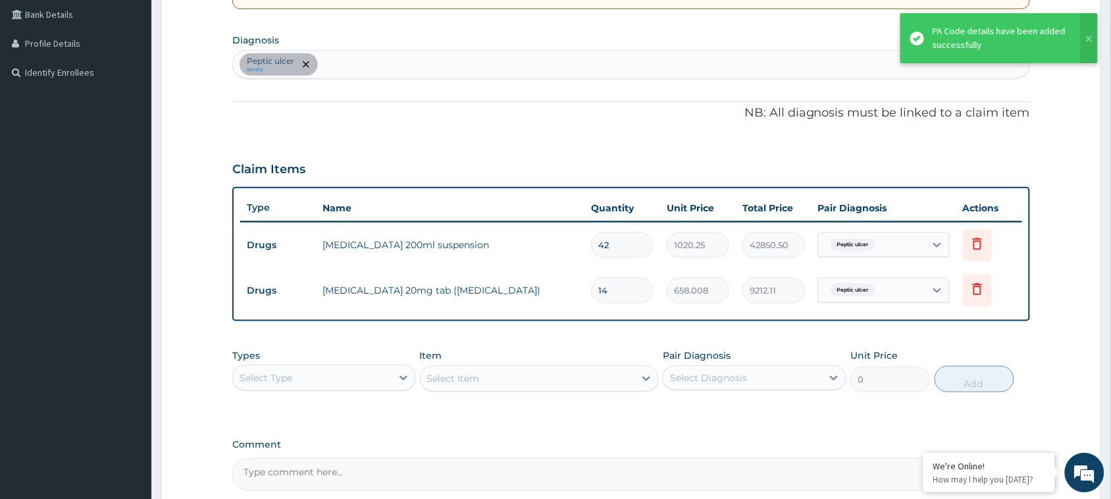
scroll to position [311, 0]
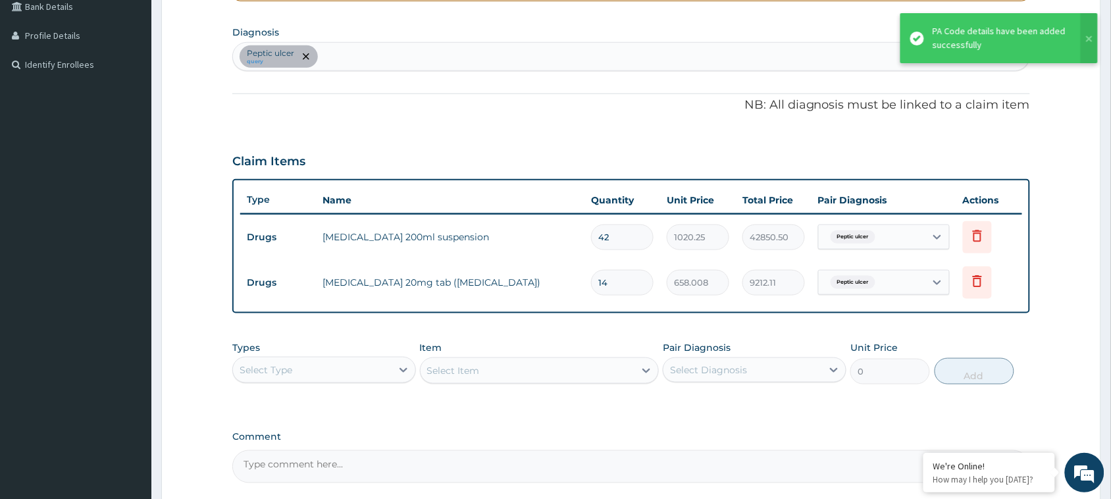
click at [386, 351] on div "Types Select Type" at bounding box center [324, 362] width 184 height 43
click at [371, 380] on div "Types Select Type Item Select Item Pair Diagnosis Select Diagnosis Unit Price 0…" at bounding box center [631, 362] width 798 height 57
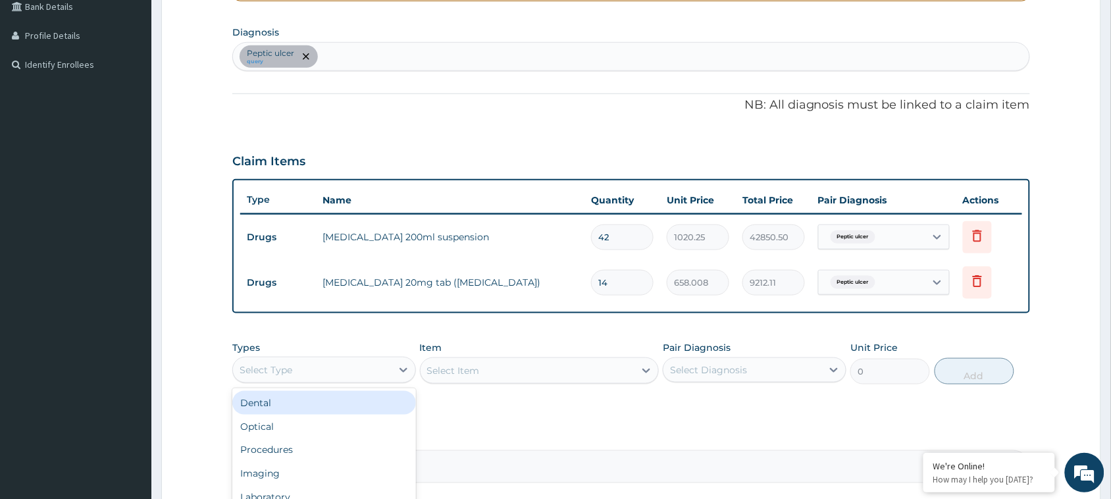
click at [371, 380] on div "Select Type" at bounding box center [324, 370] width 184 height 26
type input "DRUGS"
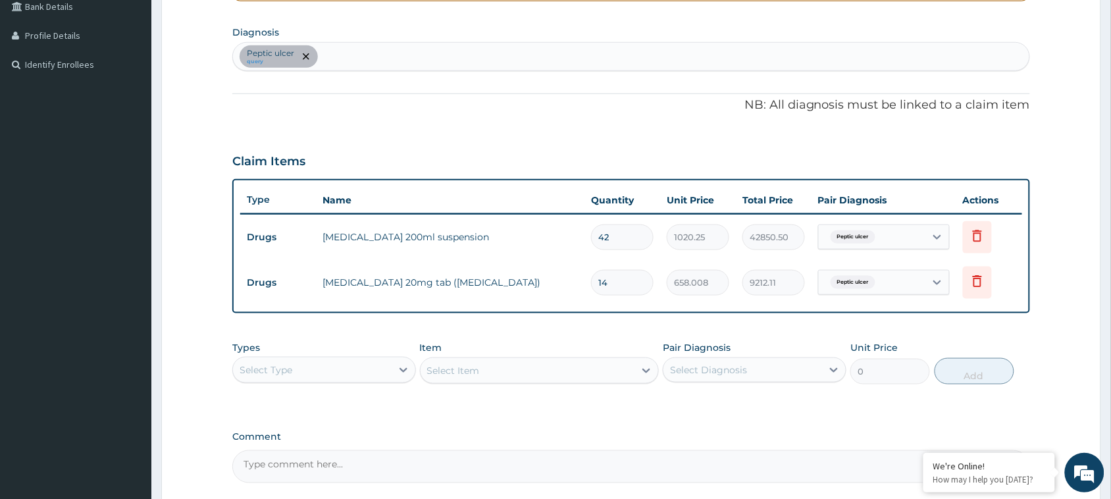
click at [367, 384] on div "Types Select Type Item Select Item Pair Diagnosis Select Diagnosis Unit Price 0…" at bounding box center [631, 362] width 798 height 57
click at [498, 45] on div "Peptic ulcer query" at bounding box center [631, 57] width 796 height 28
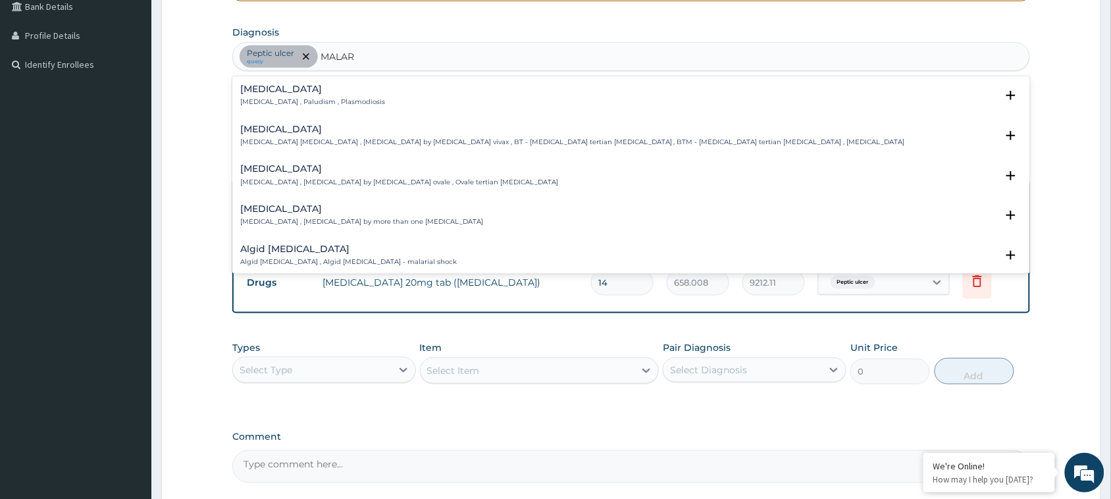
type input "MALARI"
click at [409, 87] on div "Malaria Malaria , Paludism , Plasmodiosis" at bounding box center [631, 95] width 782 height 23
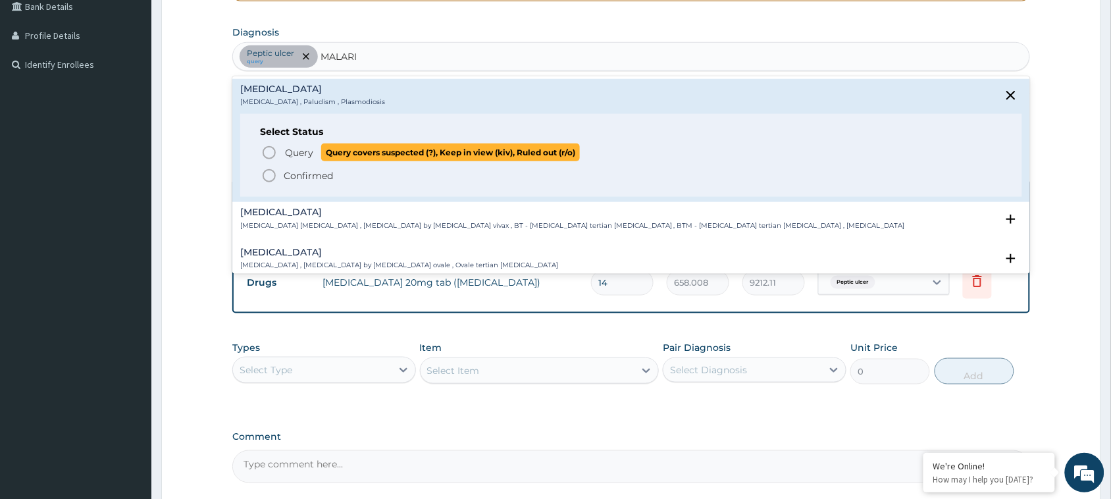
click at [278, 145] on span "Query Query covers suspected (?), Keep in view (kiv), Ruled out (r/o)" at bounding box center [631, 152] width 741 height 18
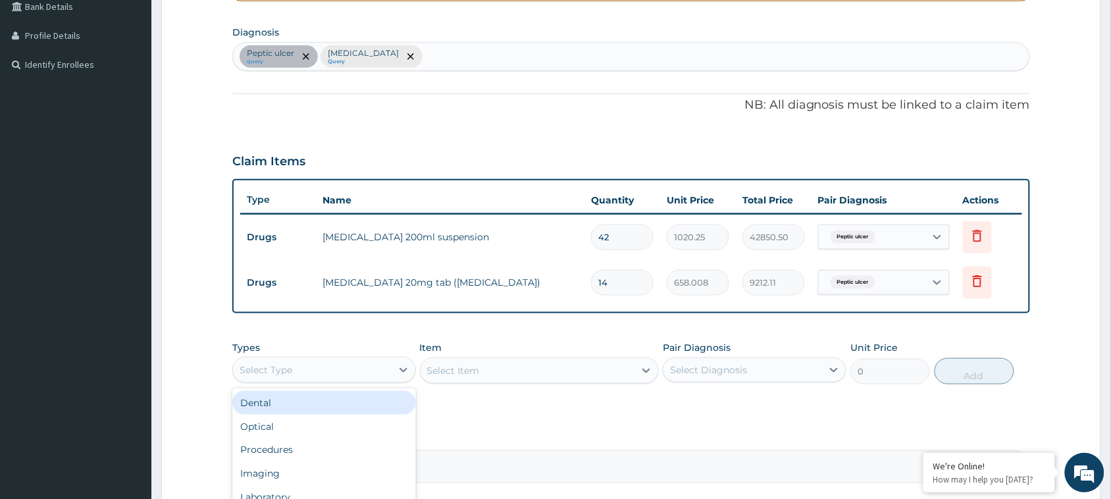
click at [334, 371] on div "Select Type" at bounding box center [312, 369] width 159 height 21
type input "DRUGS"
click at [329, 405] on div "Drugs" at bounding box center [324, 403] width 184 height 24
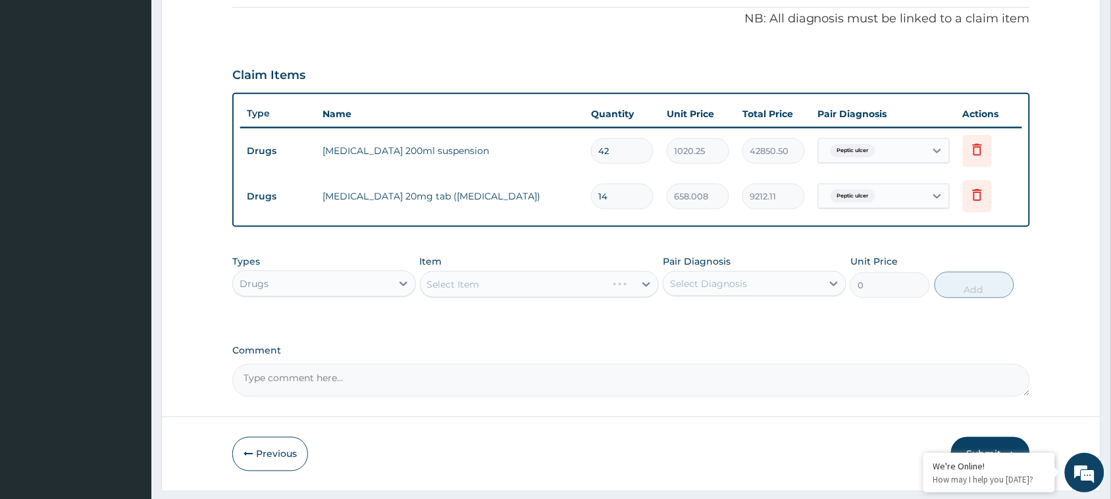
scroll to position [432, 0]
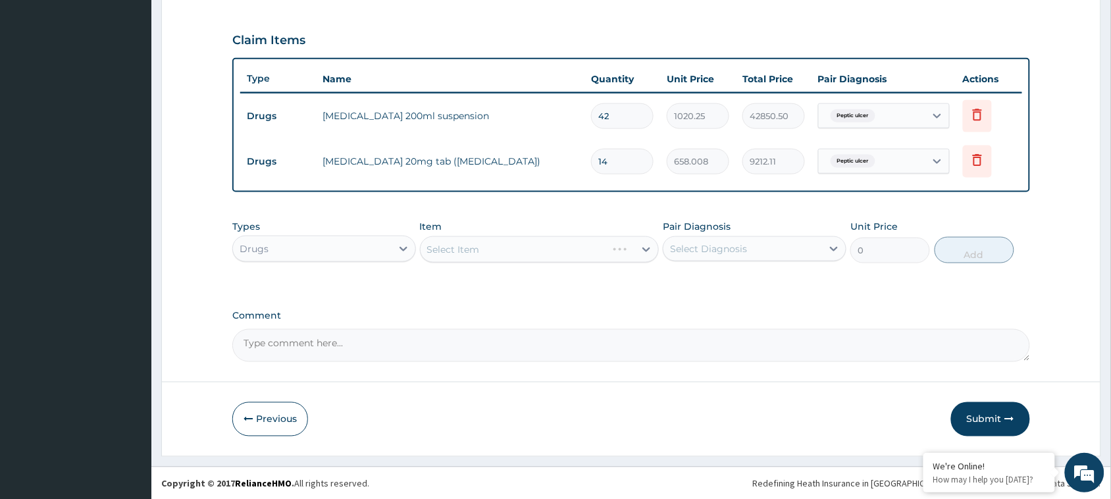
click at [515, 244] on div "Select Item" at bounding box center [540, 249] width 240 height 26
click at [520, 260] on div "Select Item" at bounding box center [540, 249] width 240 height 26
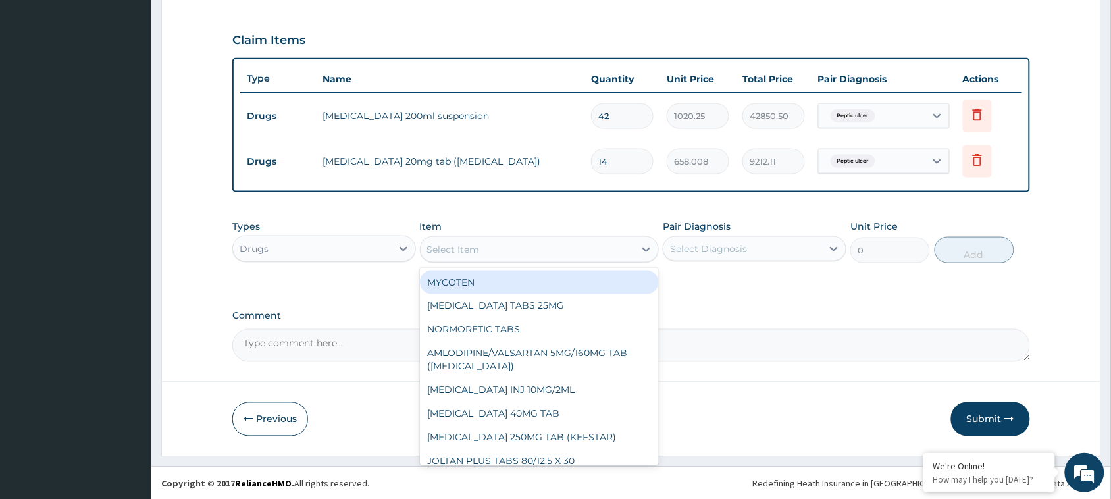
click at [520, 260] on div "Select Item" at bounding box center [540, 249] width 240 height 26
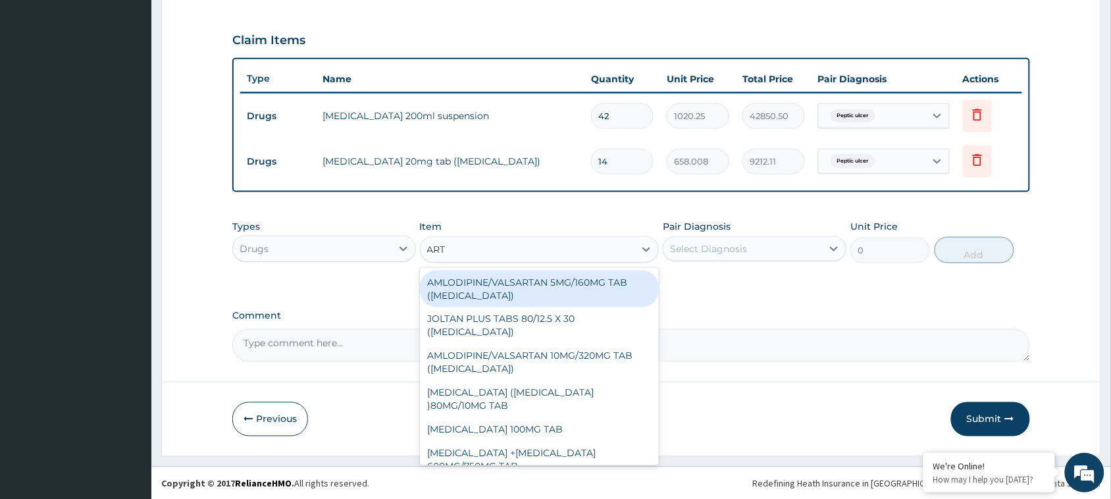
type input "ARTE"
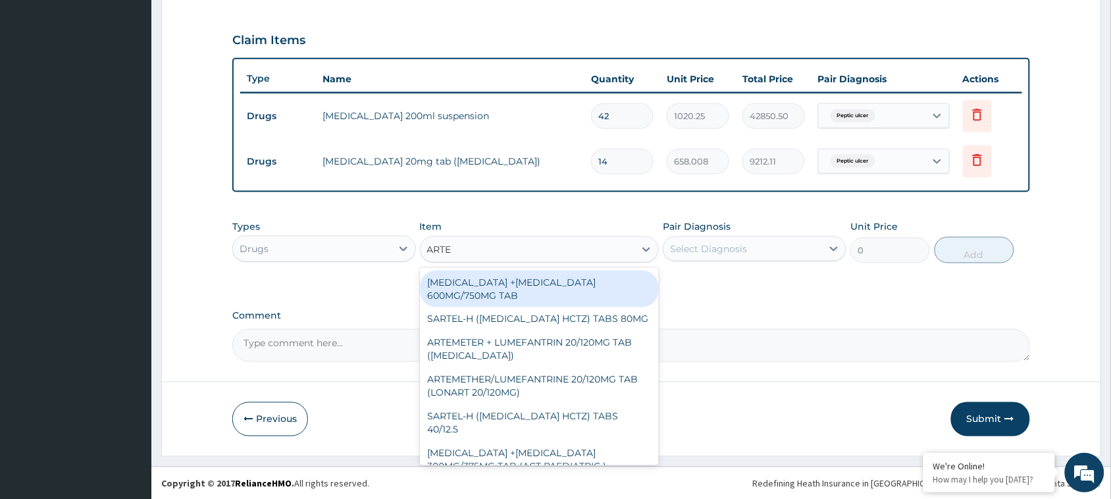
click at [528, 276] on div "ARTESUNATE +MEFLOQUINE 600MG/750MG TAB" at bounding box center [540, 288] width 240 height 37
type input "491.0412"
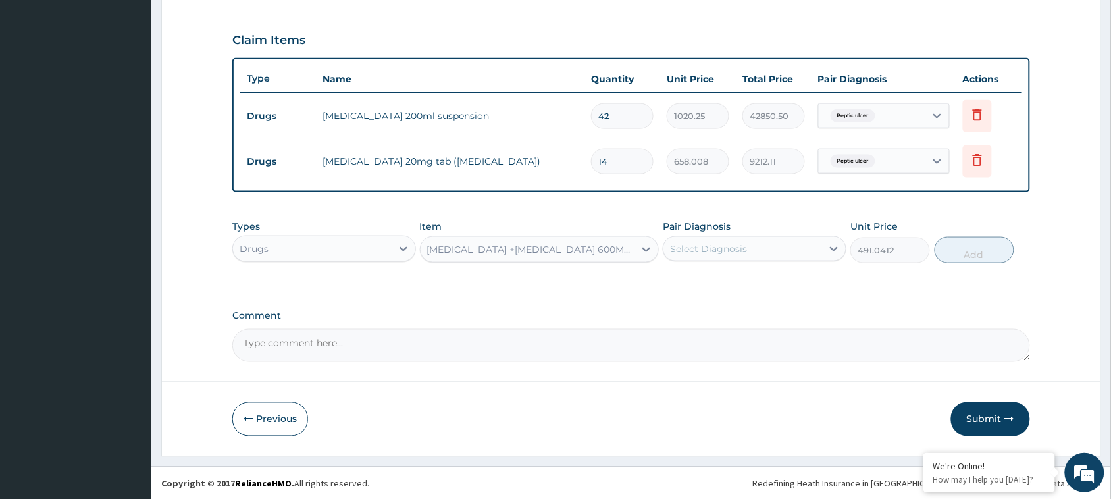
click at [752, 247] on div "Select Diagnosis" at bounding box center [742, 248] width 159 height 21
click at [739, 301] on div "Malaria" at bounding box center [755, 309] width 184 height 27
checkbox input "true"
click at [948, 252] on button "Add" at bounding box center [974, 250] width 80 height 26
type input "0"
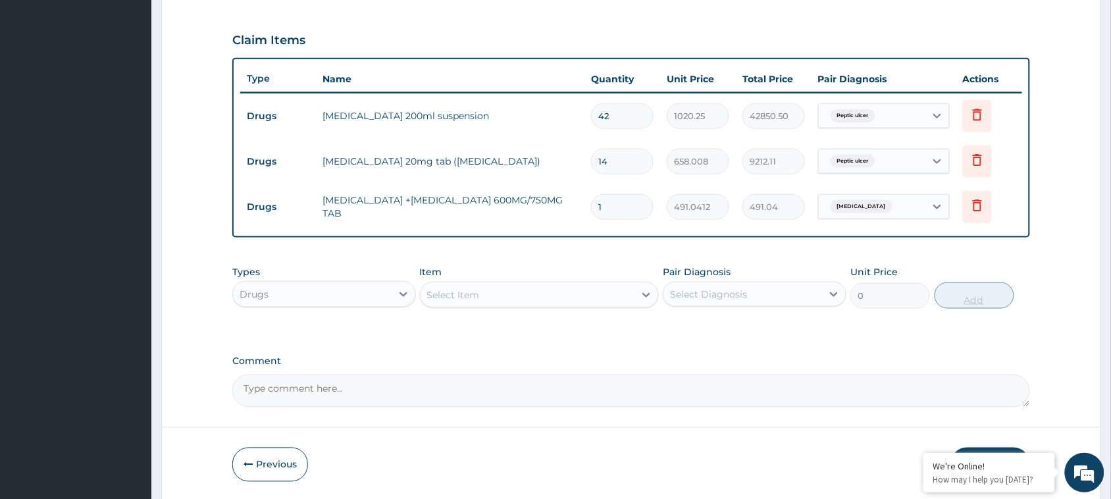
type input "0.00"
type input "6"
type input "2946.25"
type input "6"
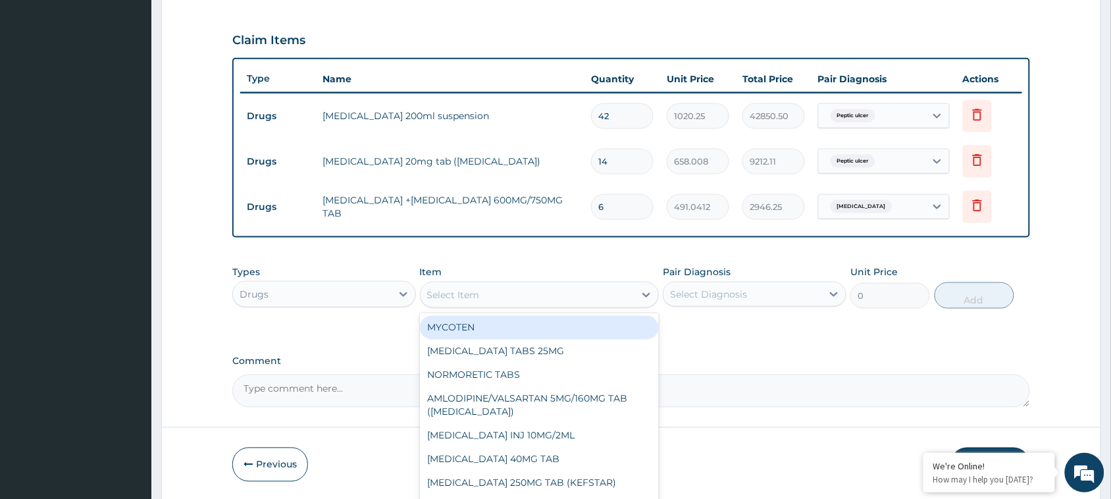
click at [540, 301] on div "Select Item" at bounding box center [528, 294] width 215 height 21
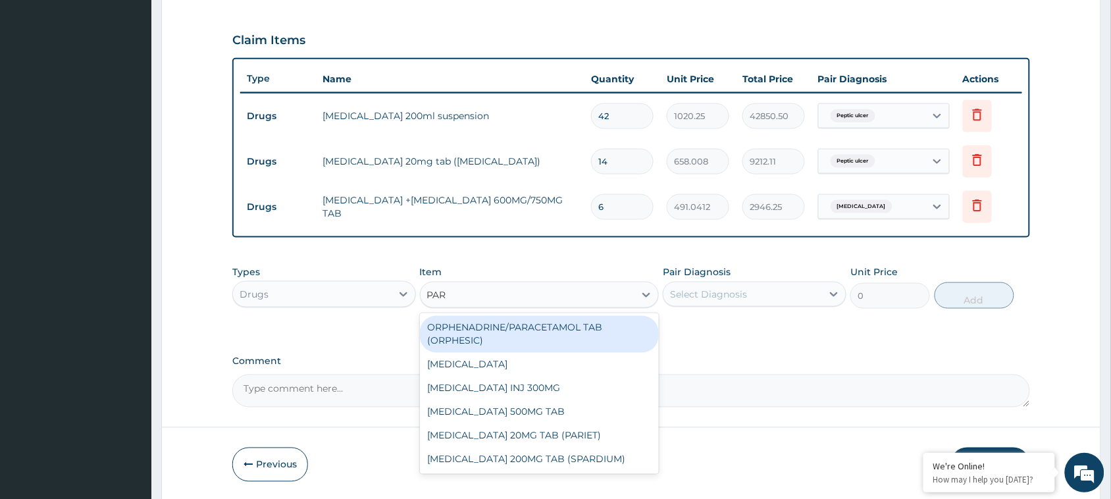
type input "PARA"
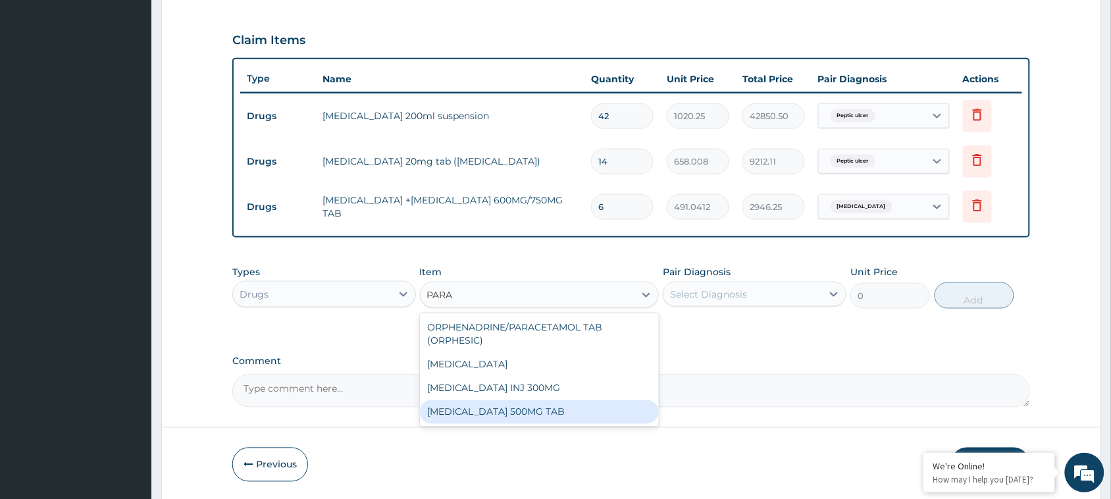
click div "PARACETAMOL 500MG TAB"
type input "3.2448"
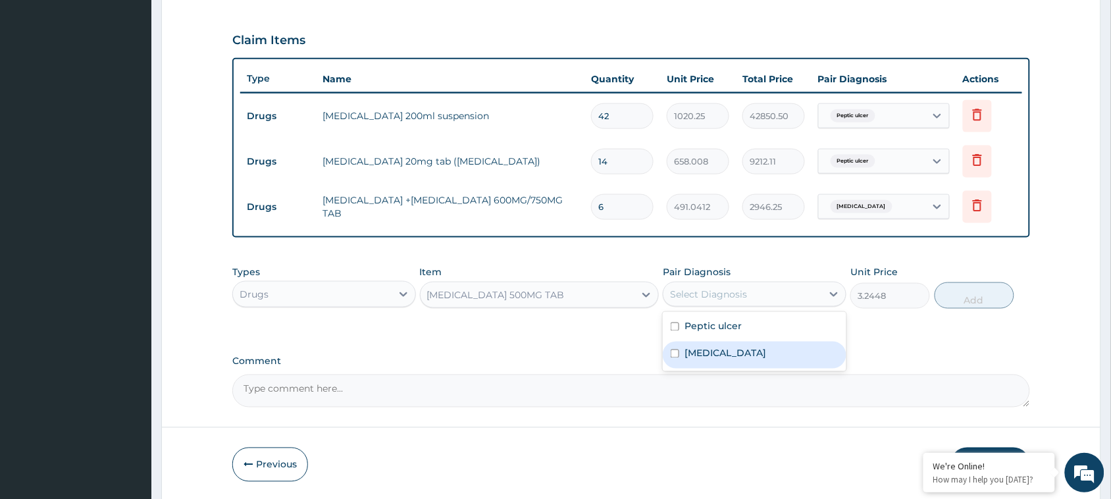
drag, startPoint x: 777, startPoint y: 296, endPoint x: 760, endPoint y: 346, distance: 52.9
click div "option Malaria, selected. option Malaria focused, 2 of 2. 2 results available. …"
click div "Malaria"
checkbox input "true"
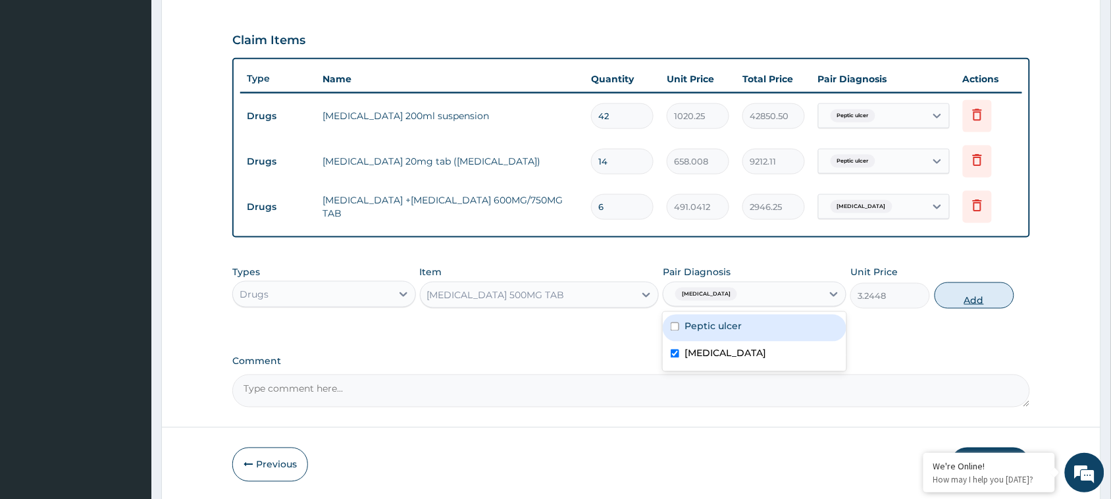
click button "Add"
type input "0"
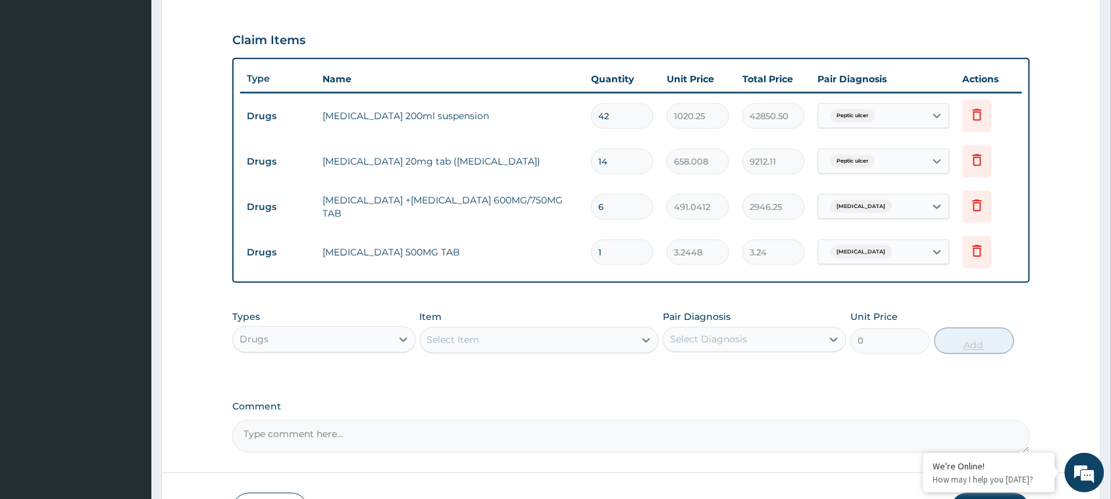
type input "18"
type input "58.41"
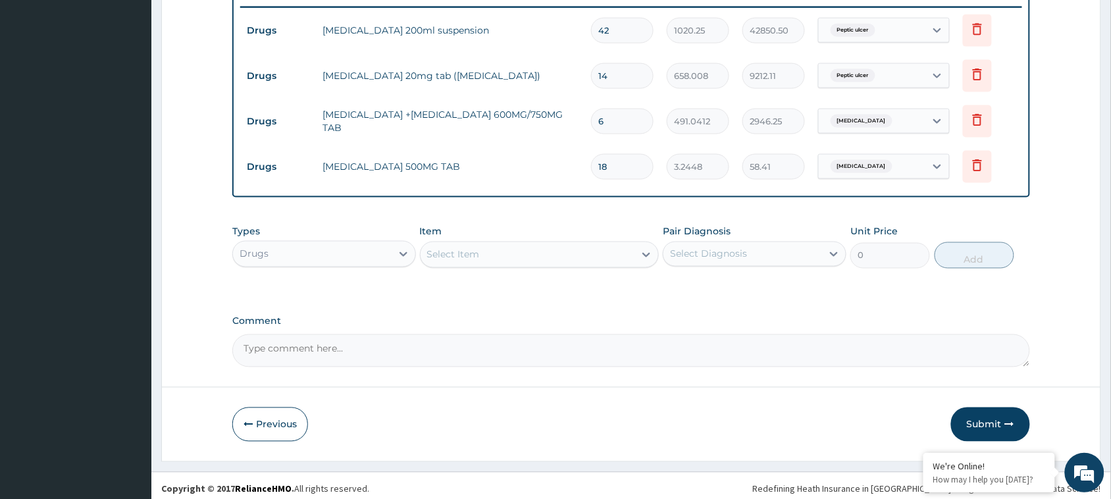
scroll to position [523, 0]
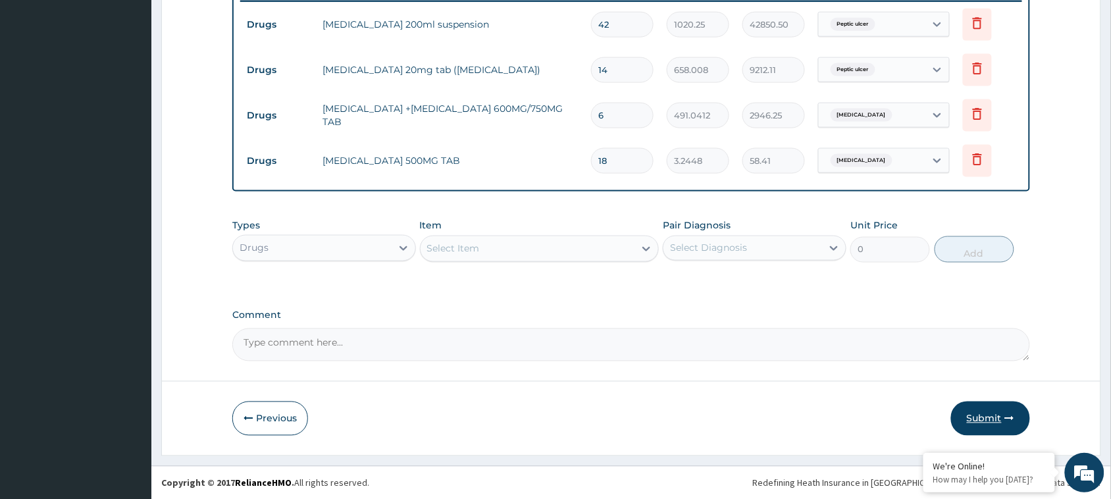
type input "18"
click button "Submit"
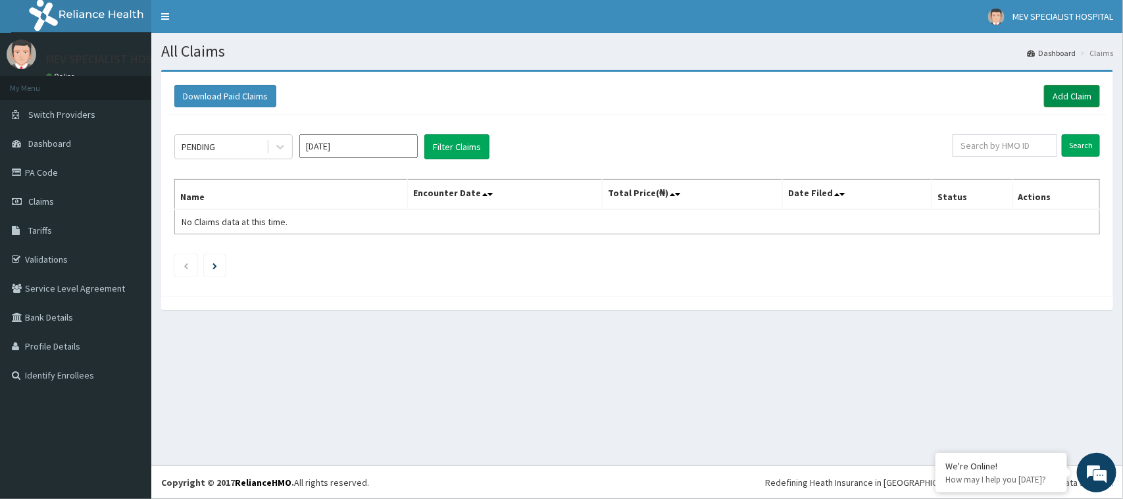
click at [1063, 94] on link "Add Claim" at bounding box center [1072, 96] width 56 height 22
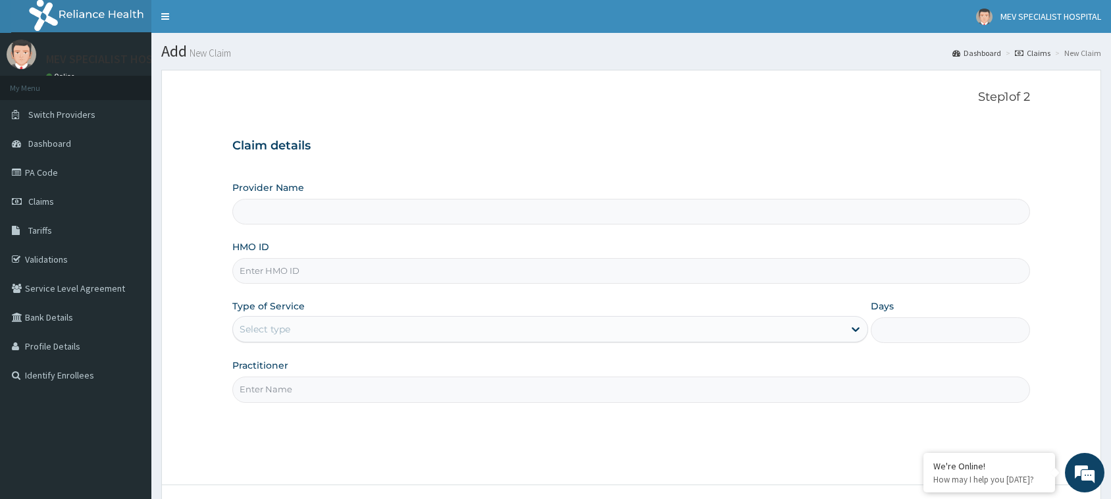
type input "MEV SPECIALIST HOSPITAL"
click at [423, 270] on input "HMO ID" at bounding box center [631, 271] width 798 height 26
paste input "RTM/10136/A"
type input "RTM/10136/A"
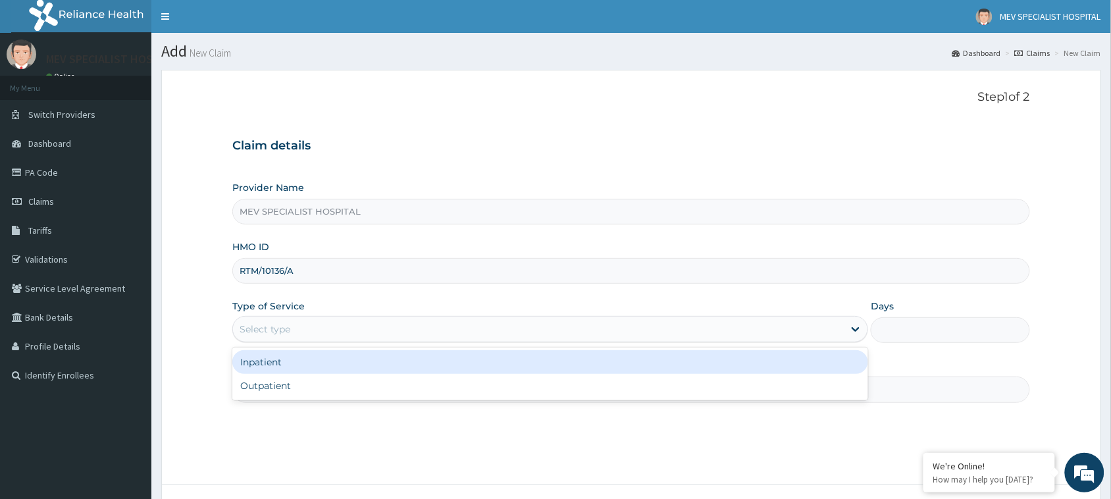
click at [380, 331] on div "Select type" at bounding box center [538, 329] width 611 height 21
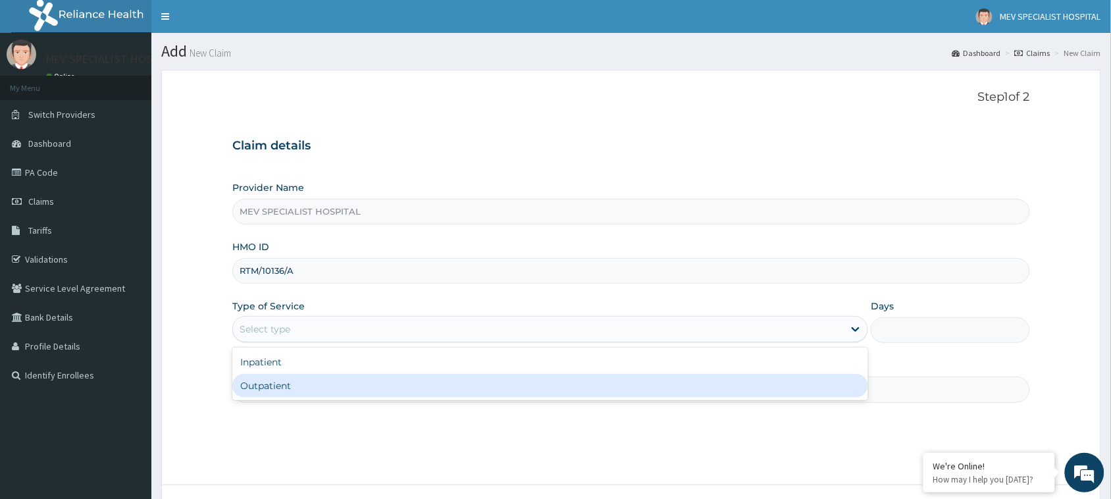
click at [367, 384] on div "Outpatient" at bounding box center [550, 386] width 636 height 24
type input "1"
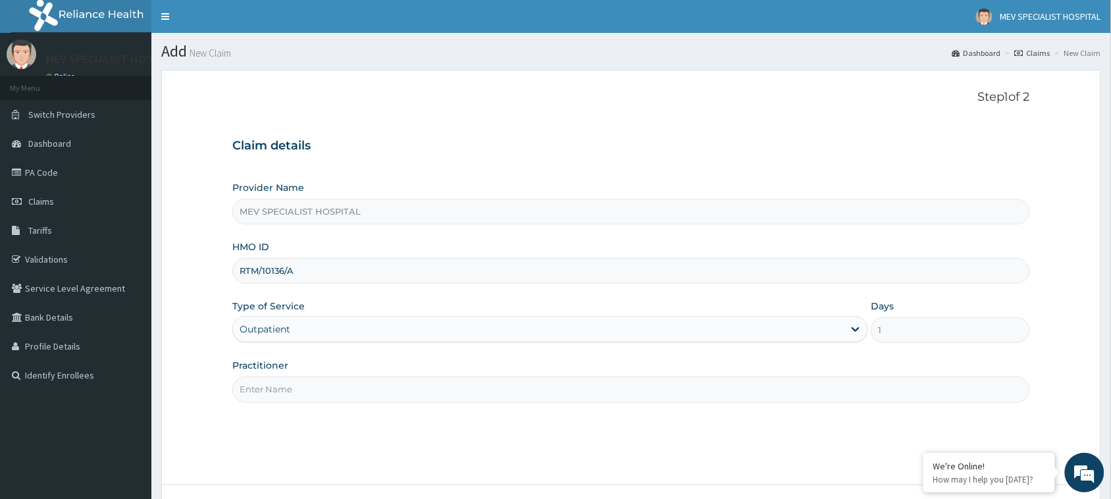
click at [367, 384] on input "Practitioner" at bounding box center [631, 389] width 798 height 26
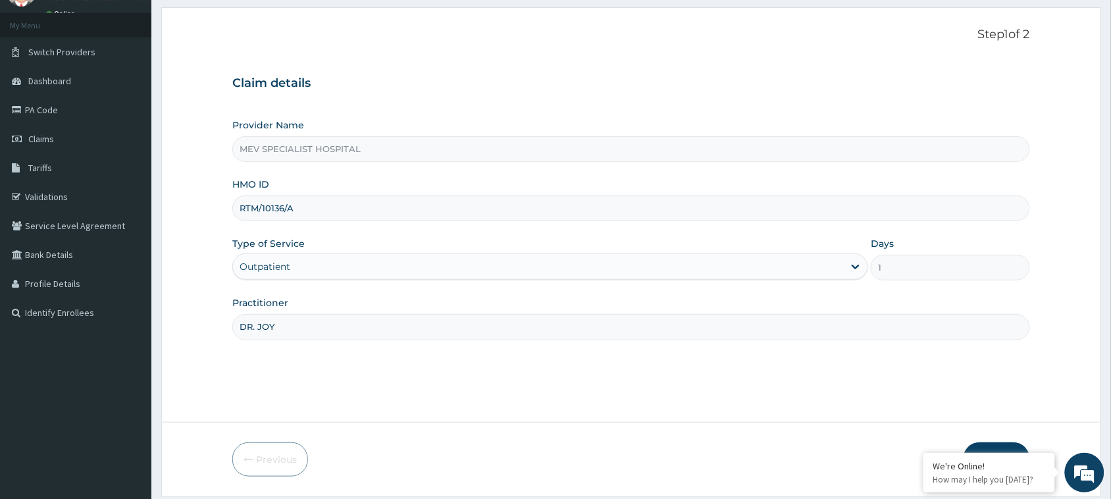
scroll to position [104, 0]
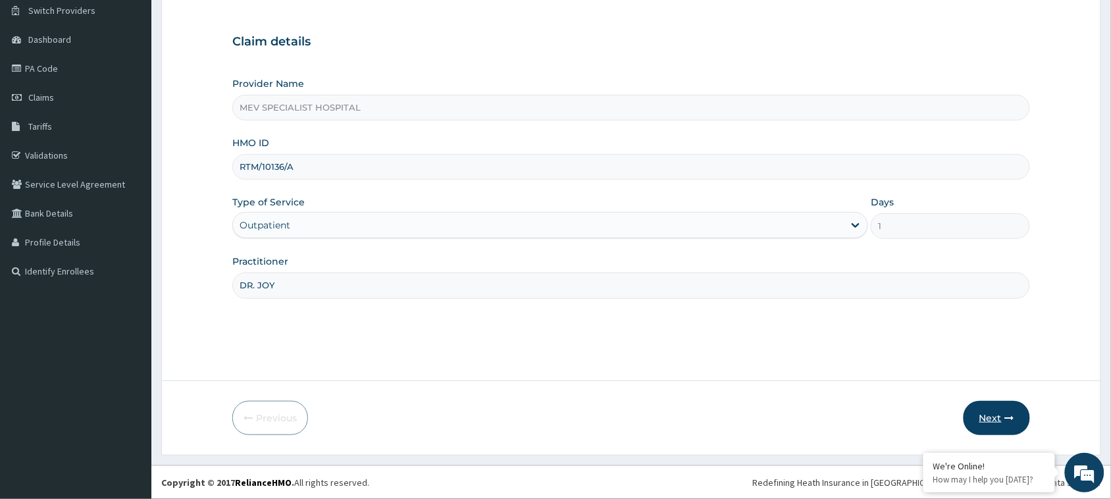
type input "DR. JOY"
click at [1005, 410] on button "Next" at bounding box center [996, 418] width 66 height 34
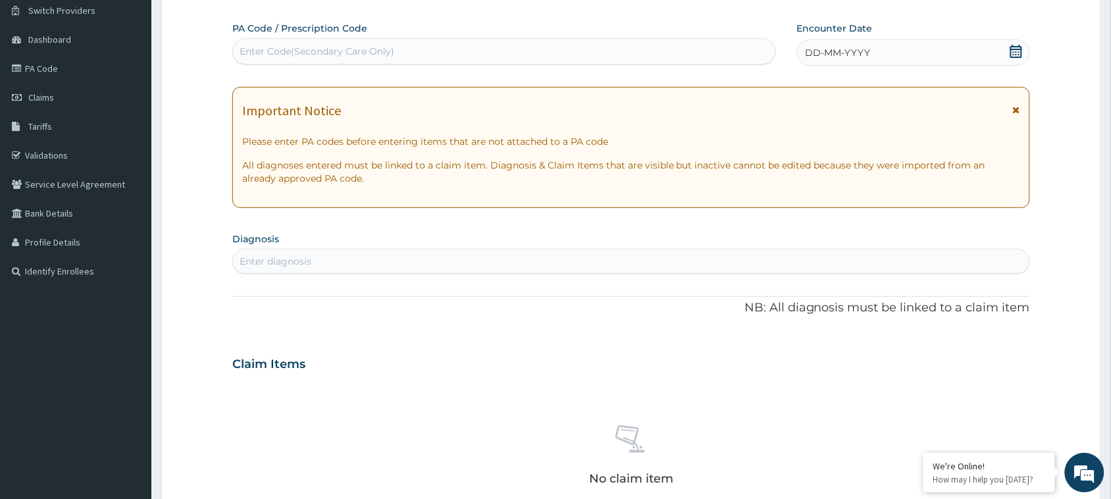
click at [553, 50] on div "Enter Code(Secondary Care Only)" at bounding box center [504, 51] width 542 height 21
paste input "PA/F8DD2E"
type input "PA/F8DD2E"
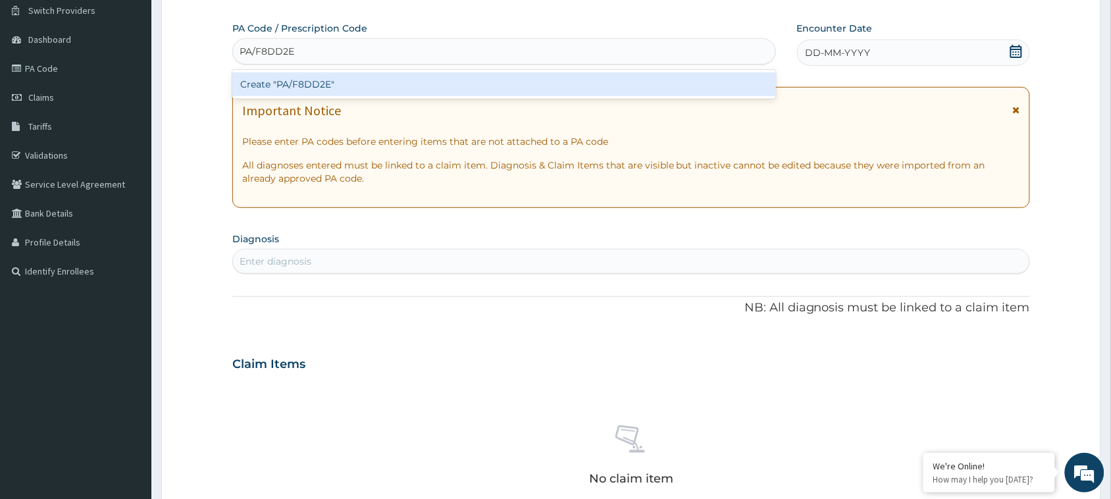
click at [522, 93] on div "Create "PA/F8DD2E"" at bounding box center [504, 84] width 544 height 24
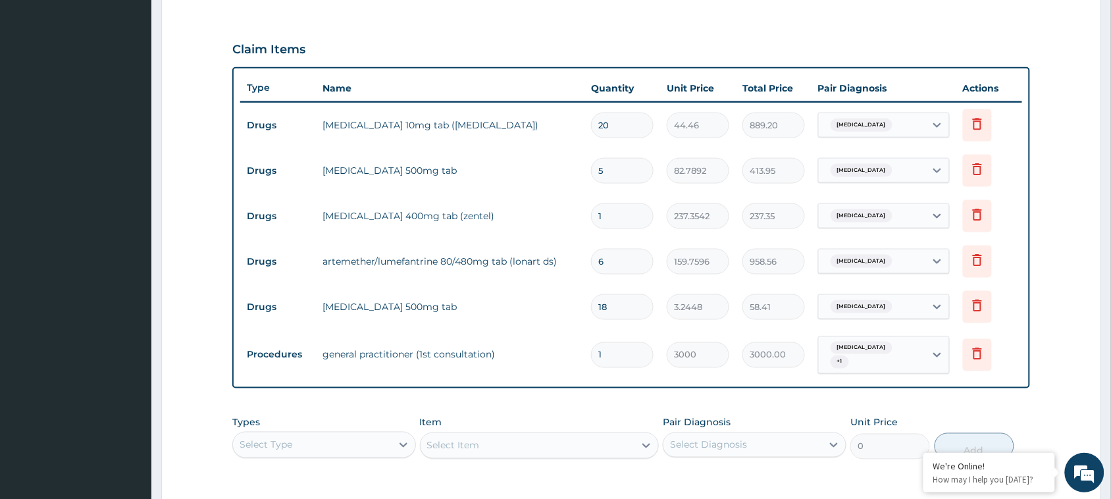
scroll to position [613, 0]
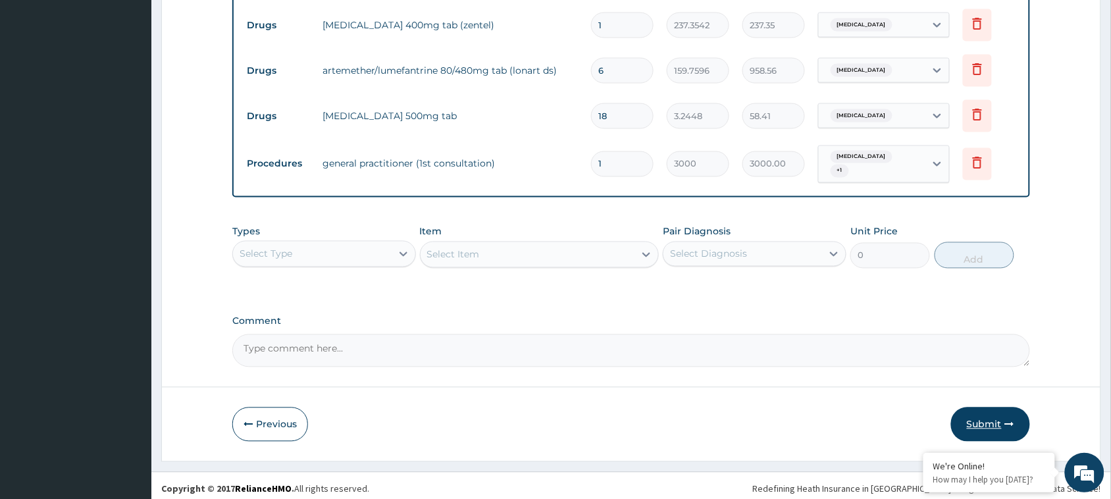
click at [994, 407] on button "Submit" at bounding box center [990, 424] width 79 height 34
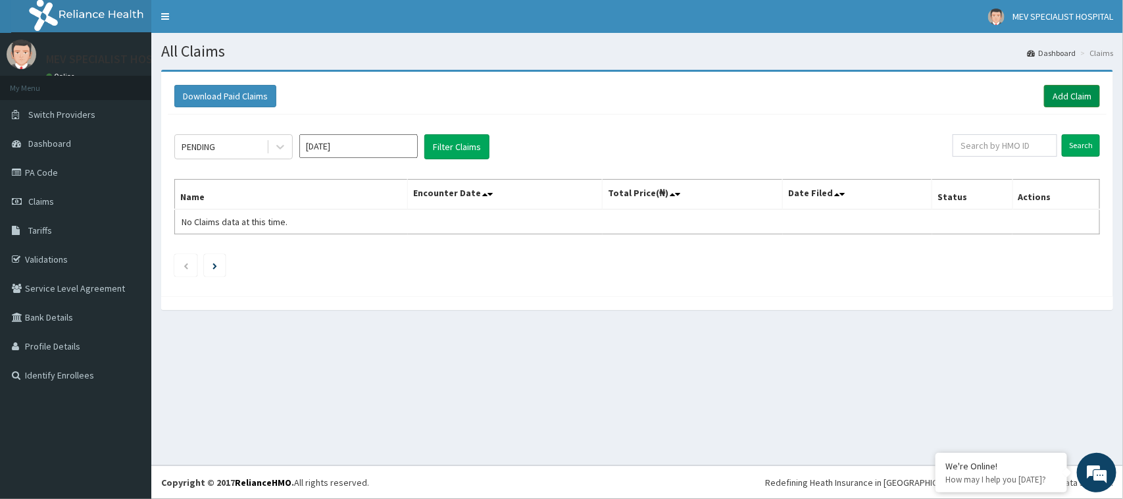
click at [1065, 95] on link "Add Claim" at bounding box center [1072, 96] width 56 height 22
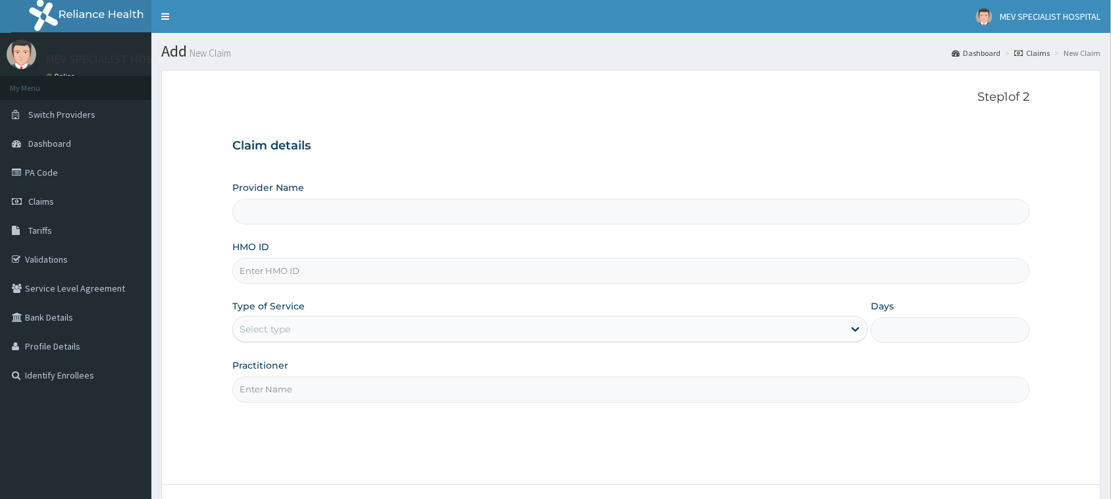
click at [474, 280] on input "HMO ID" at bounding box center [631, 271] width 798 height 26
type input "MEV SPECIALIST HOSPITAL"
paste input "RTM/10041/A"
type input "RTM/10041/A"
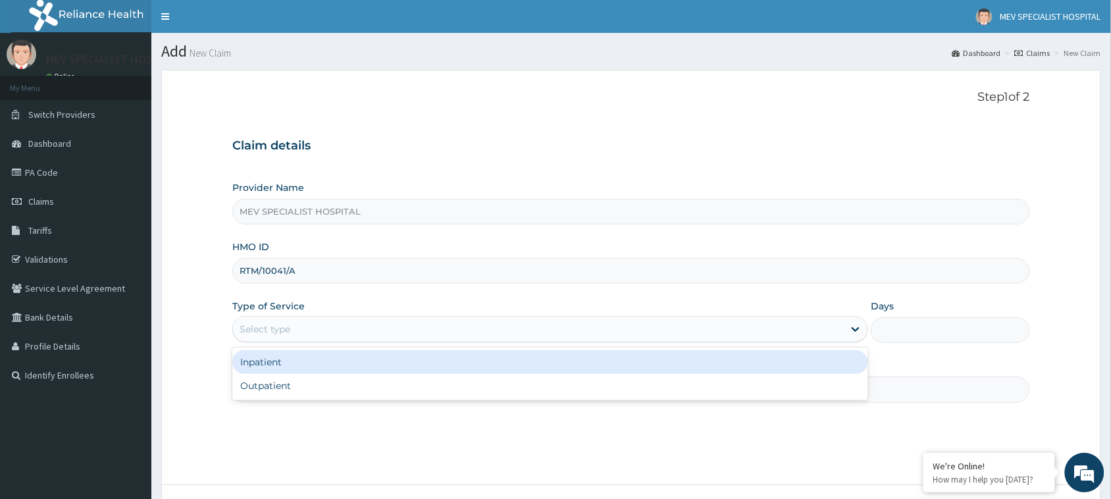
click at [443, 341] on div "Select type" at bounding box center [550, 329] width 636 height 26
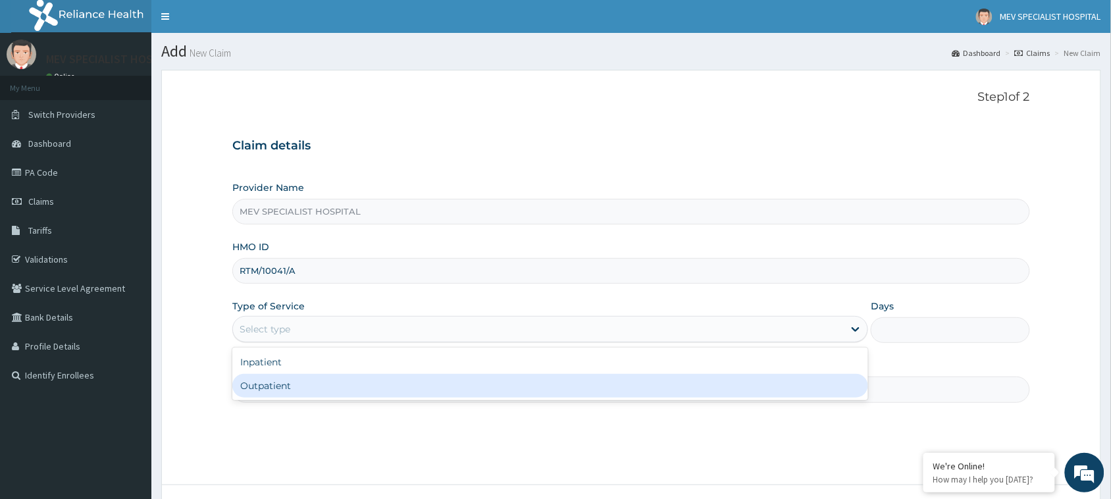
click at [438, 390] on div "Outpatient" at bounding box center [550, 386] width 636 height 24
type input "1"
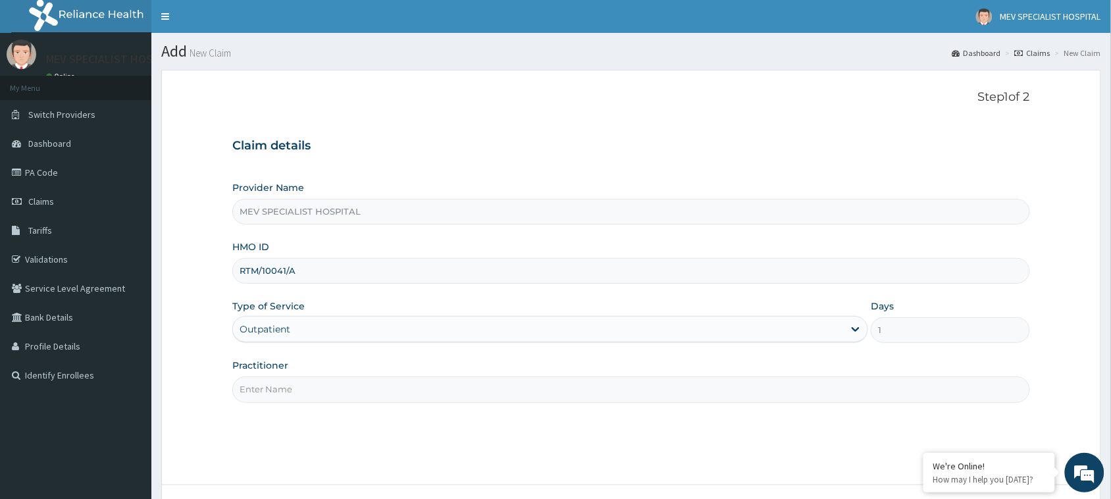
click at [428, 392] on input "Practitioner" at bounding box center [631, 389] width 798 height 26
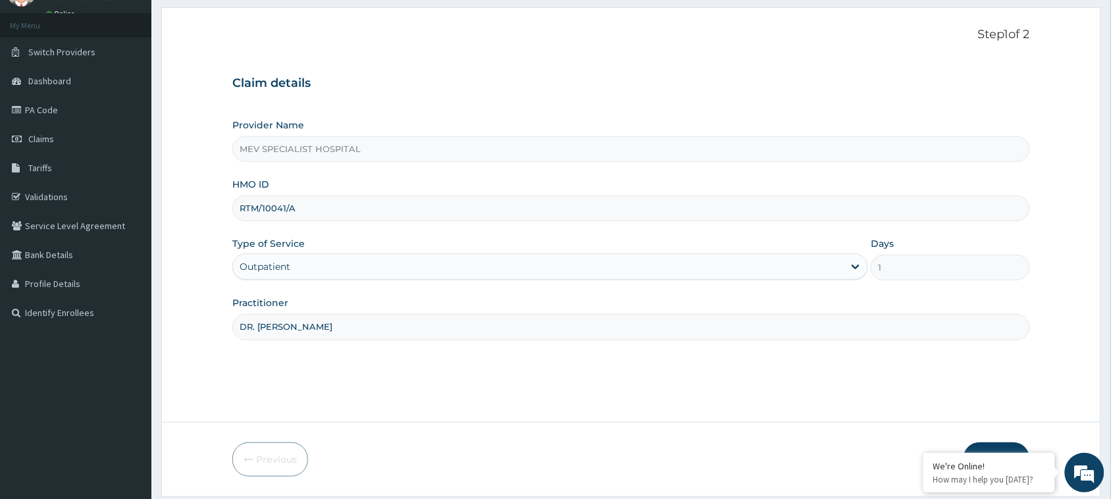
scroll to position [104, 0]
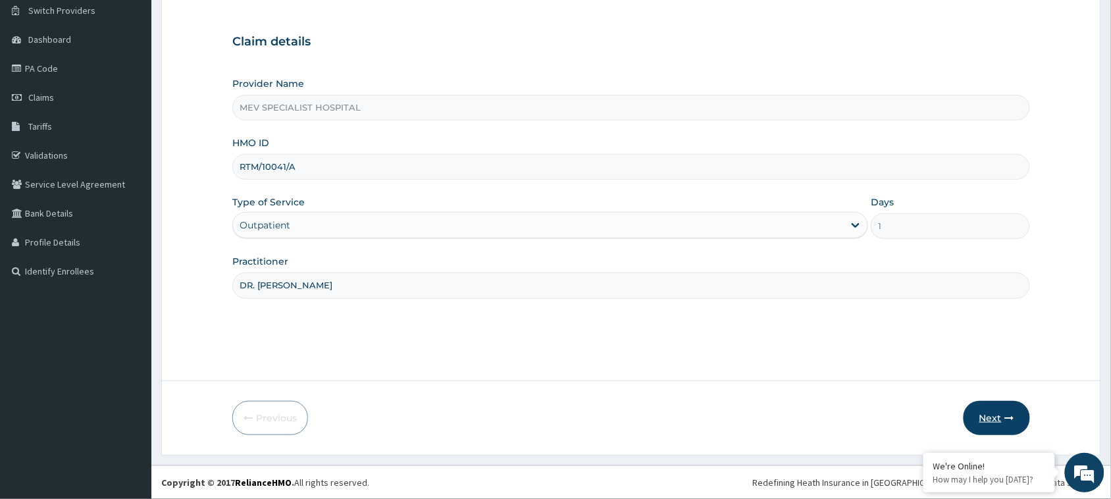
type input "DR. ANITA"
click at [998, 416] on button "Next" at bounding box center [996, 418] width 66 height 34
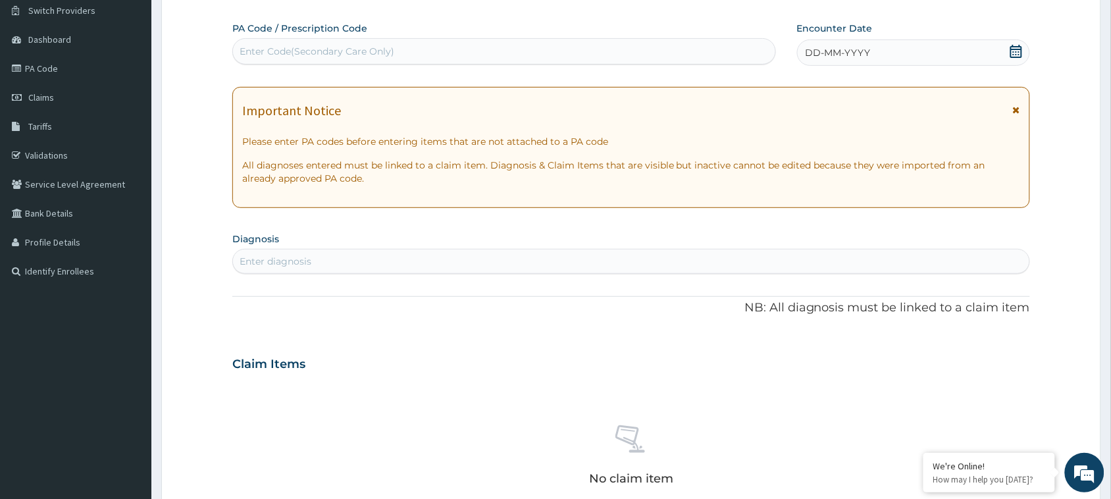
click at [509, 47] on div "Enter Code(Secondary Care Only)" at bounding box center [504, 51] width 542 height 21
paste input "PA/80209A"
type input "PA/80209A"
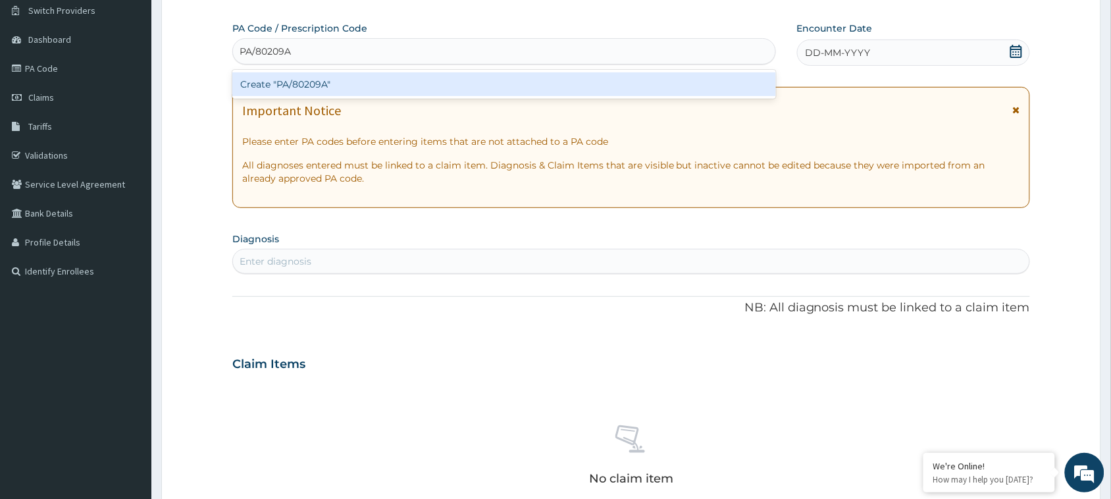
click at [500, 78] on div "Create "PA/80209A"" at bounding box center [504, 84] width 544 height 24
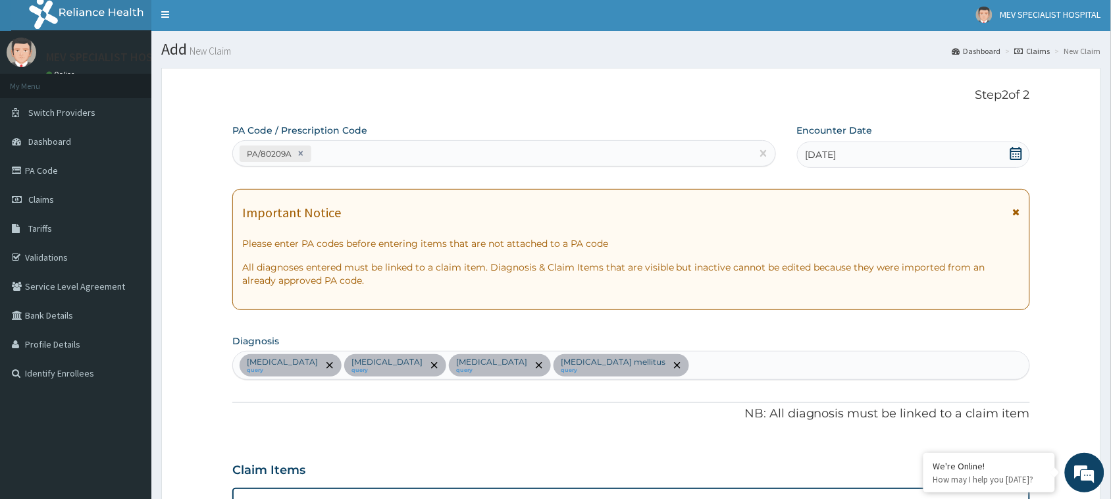
scroll to position [0, 0]
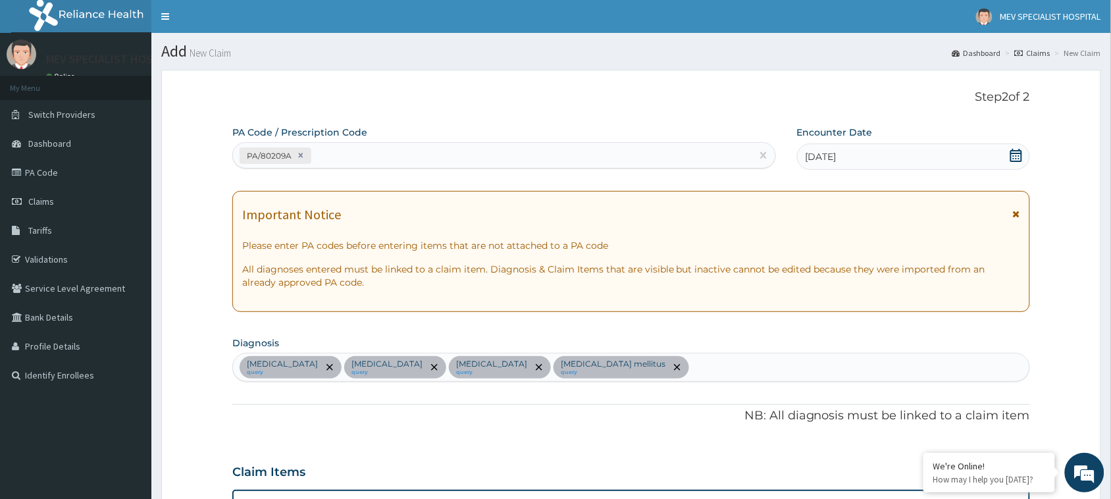
click at [398, 142] on div "PA/80209A" at bounding box center [504, 155] width 544 height 26
paste input "PA/62F5FC"
type input "PA/62F5FC"
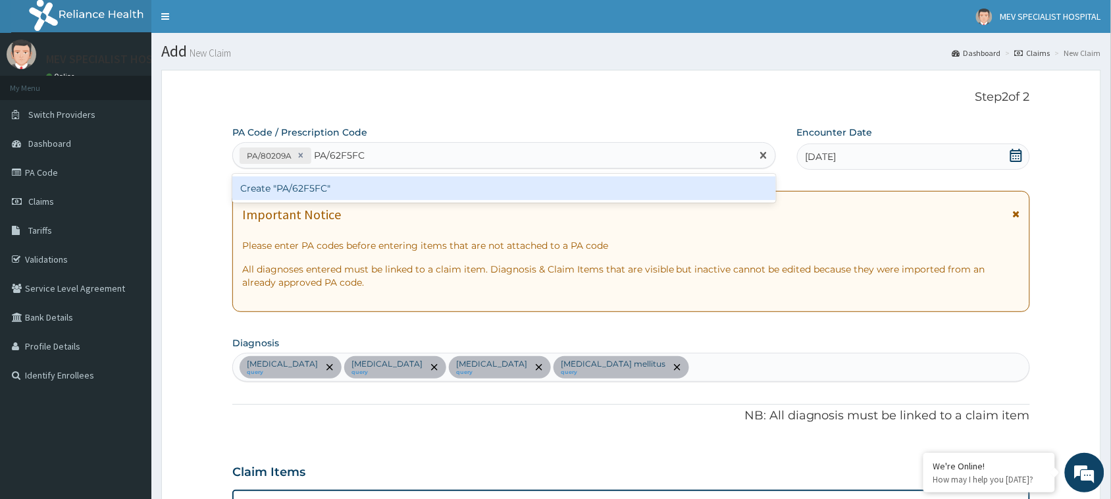
click at [378, 176] on div "Create "PA/62F5FC"" at bounding box center [504, 188] width 544 height 24
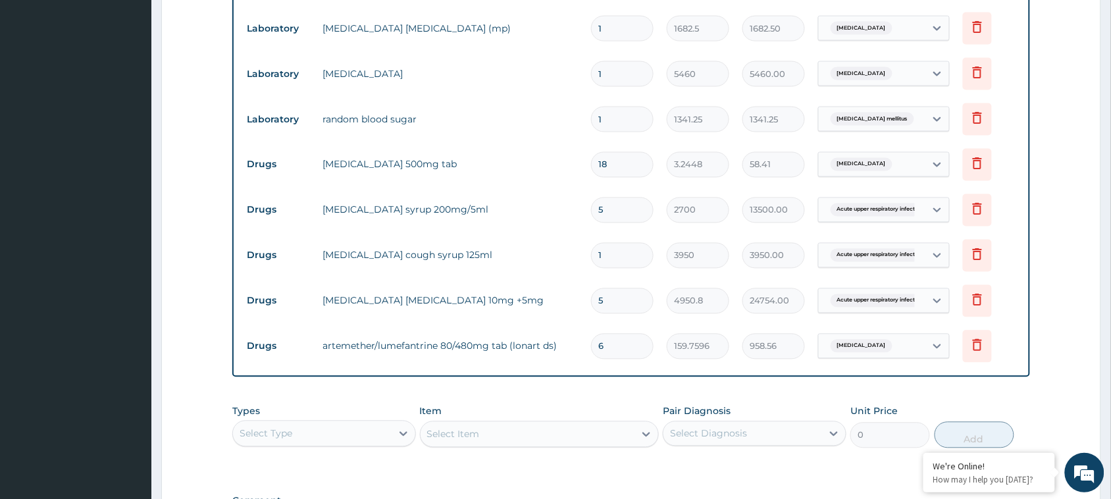
scroll to position [795, 0]
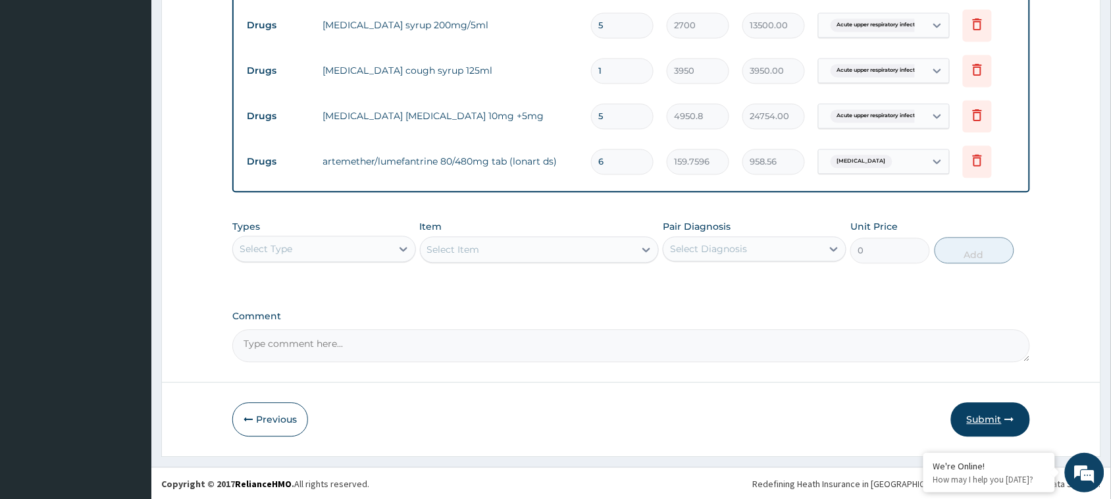
click at [983, 407] on button "Submit" at bounding box center [990, 419] width 79 height 34
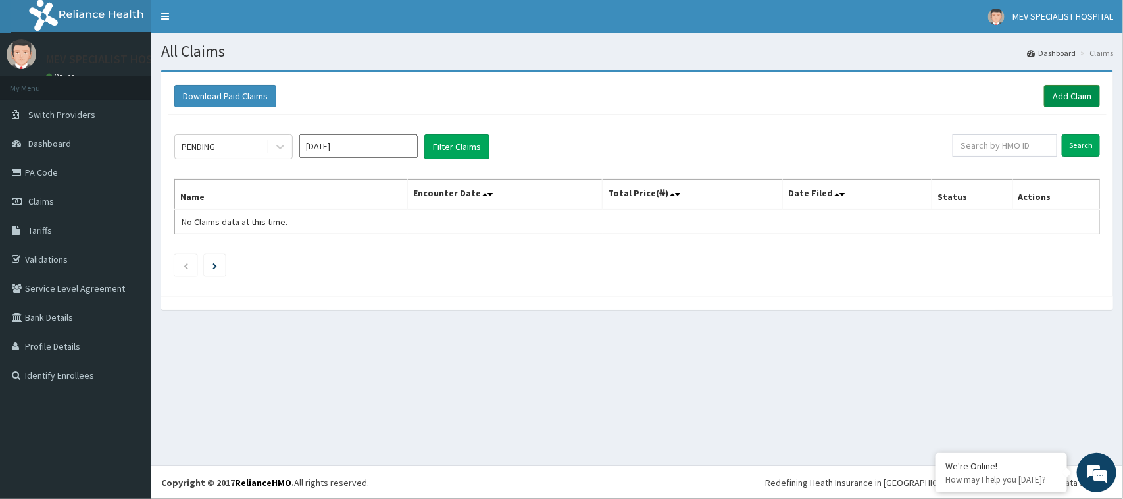
click at [1070, 99] on link "Add Claim" at bounding box center [1072, 96] width 56 height 22
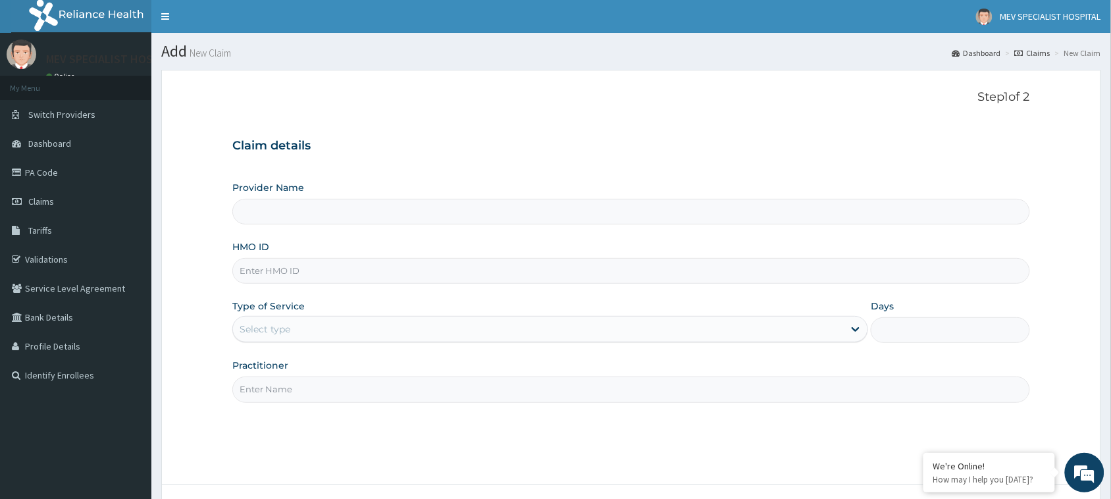
click at [336, 276] on input "HMO ID" at bounding box center [631, 271] width 798 height 26
paste input "RTM/10122/A"
type input "RTM/10122/A"
type input "MEV SPECIALIST HOSPITAL"
type input "RTM/10122/A"
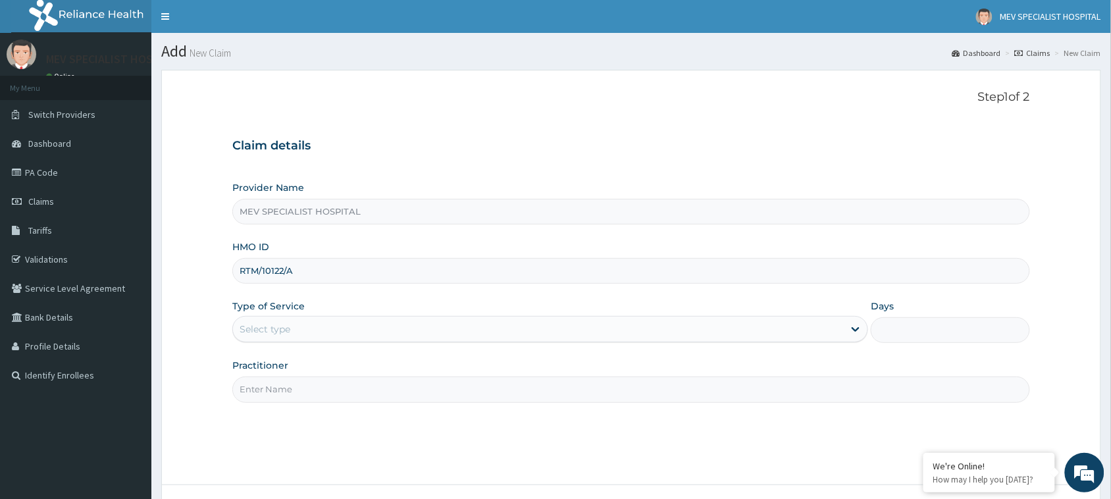
click at [262, 321] on div "Select type" at bounding box center [538, 329] width 611 height 21
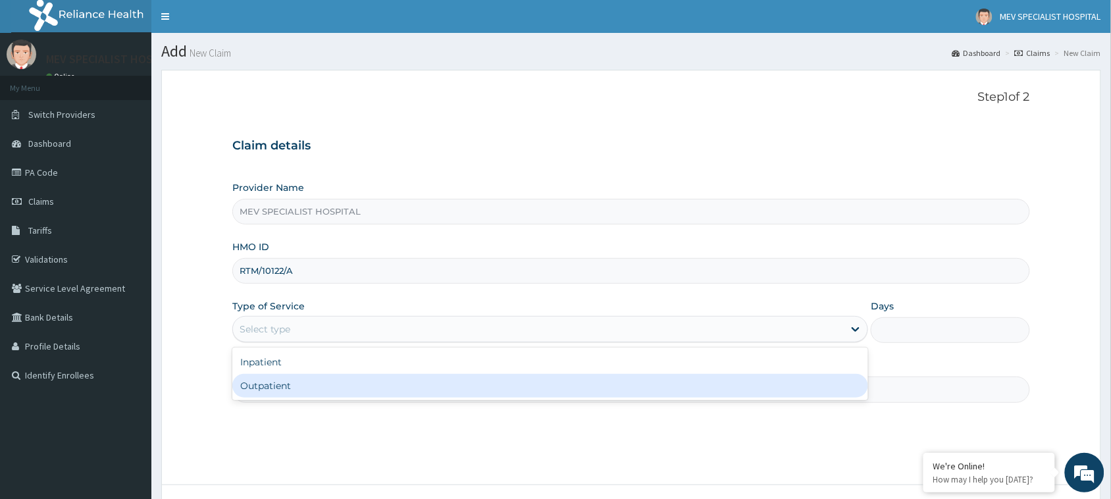
click at [277, 385] on div "Outpatient" at bounding box center [550, 386] width 636 height 24
type input "1"
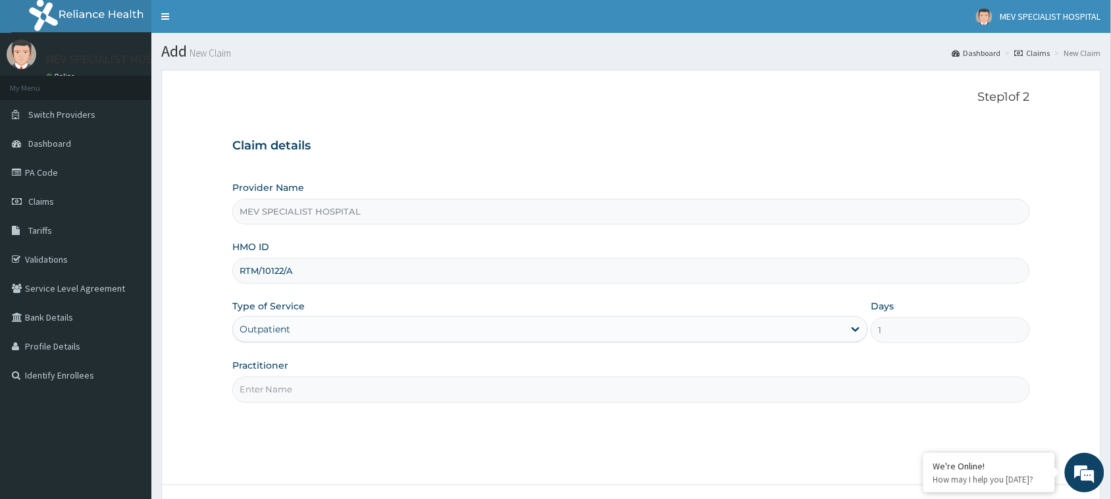
click at [277, 385] on input "Practitioner" at bounding box center [631, 389] width 798 height 26
type input "DR. JOY"
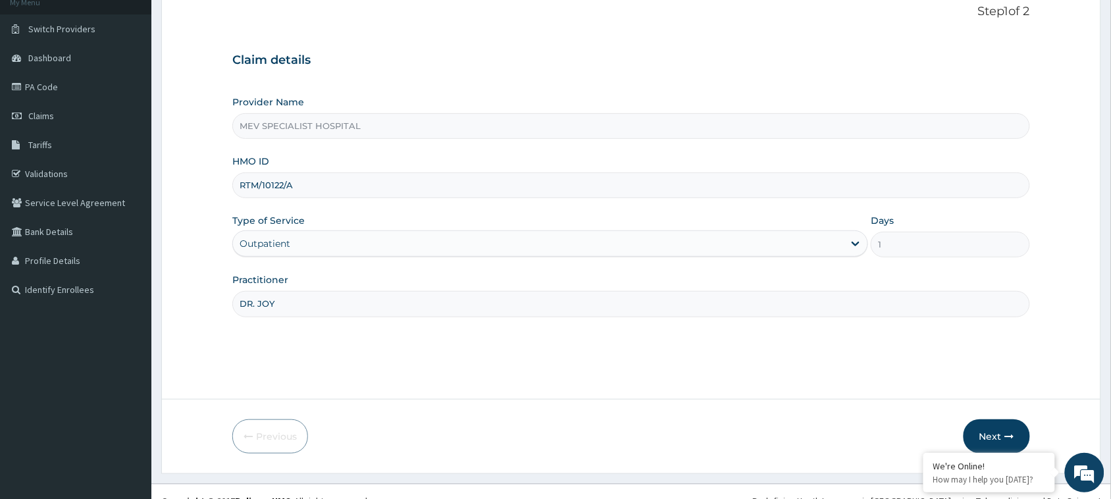
scroll to position [104, 0]
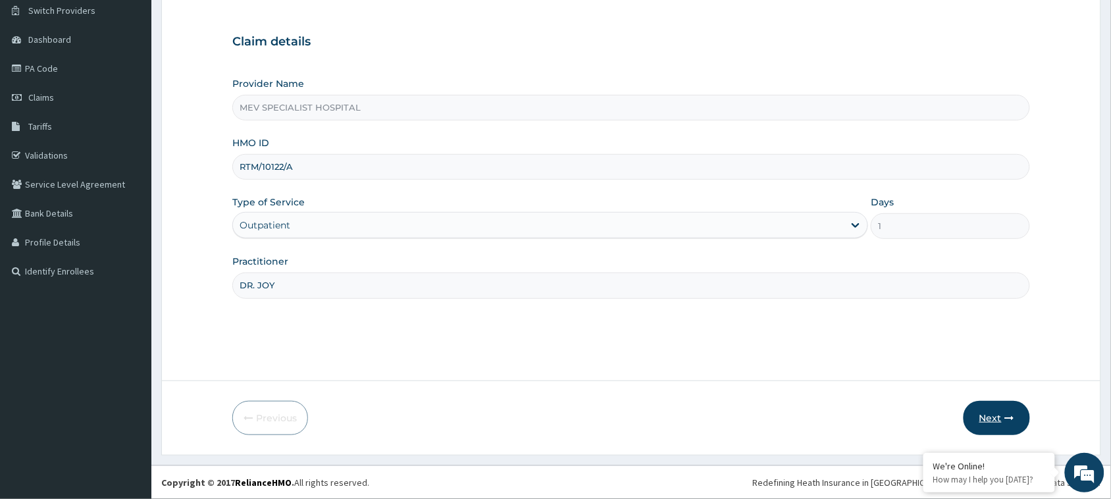
click at [1006, 405] on button "Next" at bounding box center [996, 418] width 66 height 34
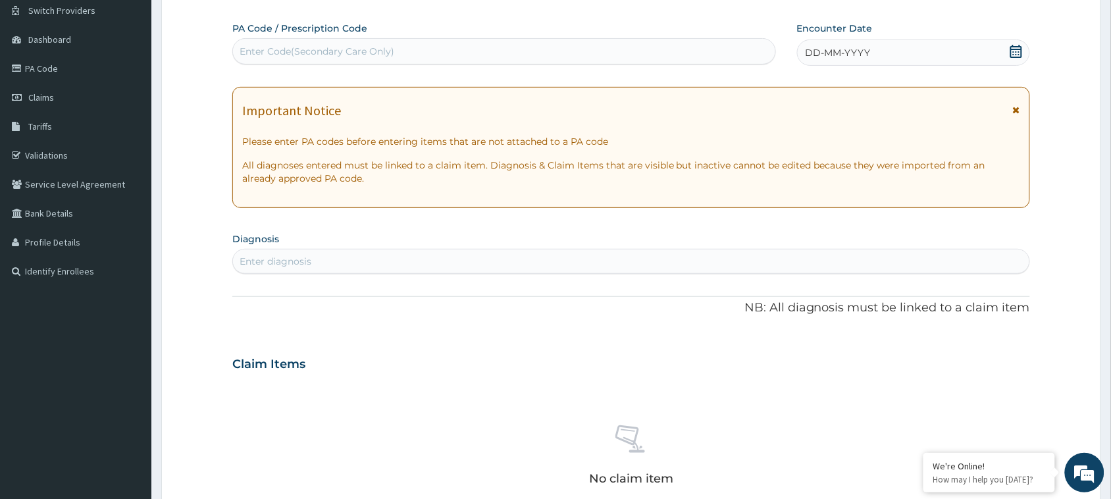
click at [386, 58] on div "Enter Code(Secondary Care Only)" at bounding box center [504, 51] width 542 height 21
paste input "PA/5D71D8"
type input "PA/5D71D8"
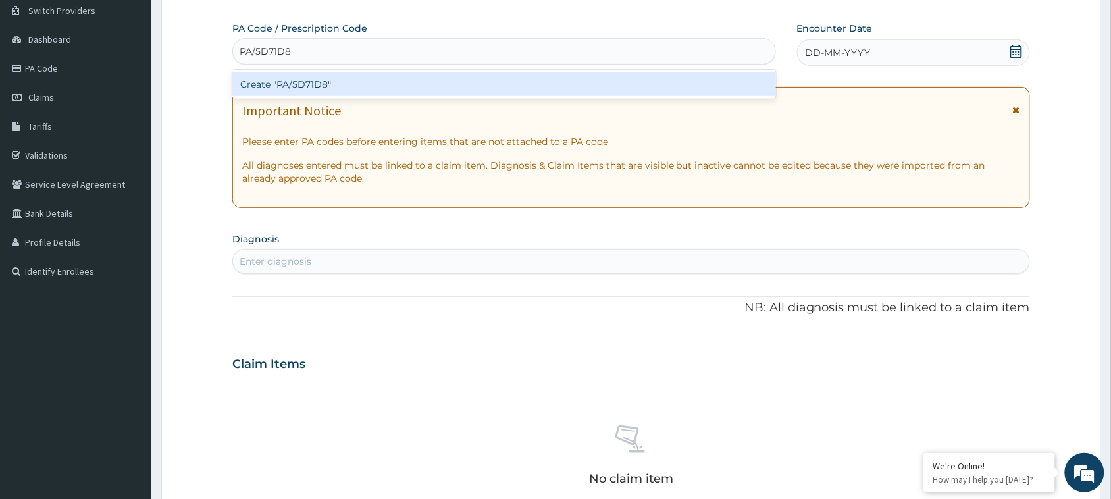
click at [380, 83] on div "Create "PA/5D71D8"" at bounding box center [504, 84] width 544 height 24
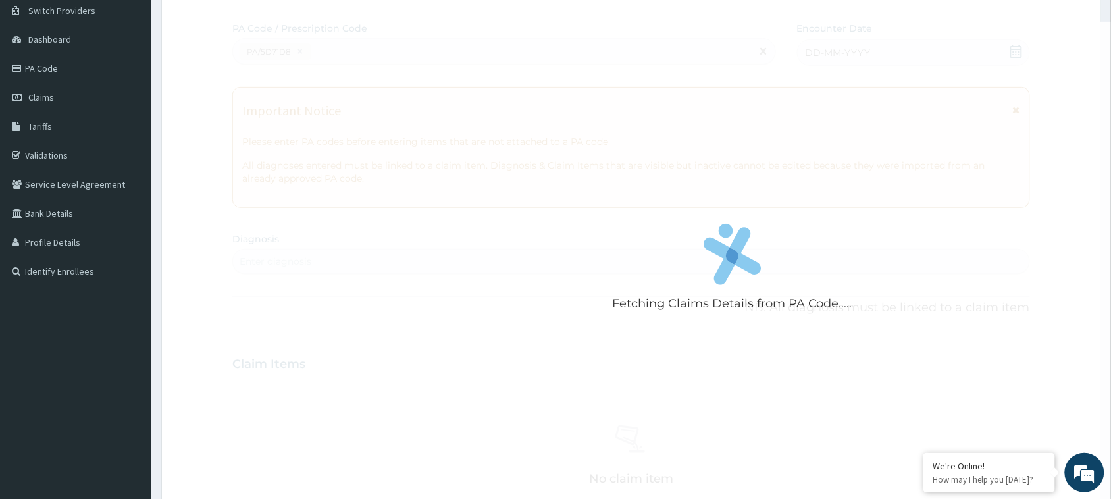
scroll to position [106, 0]
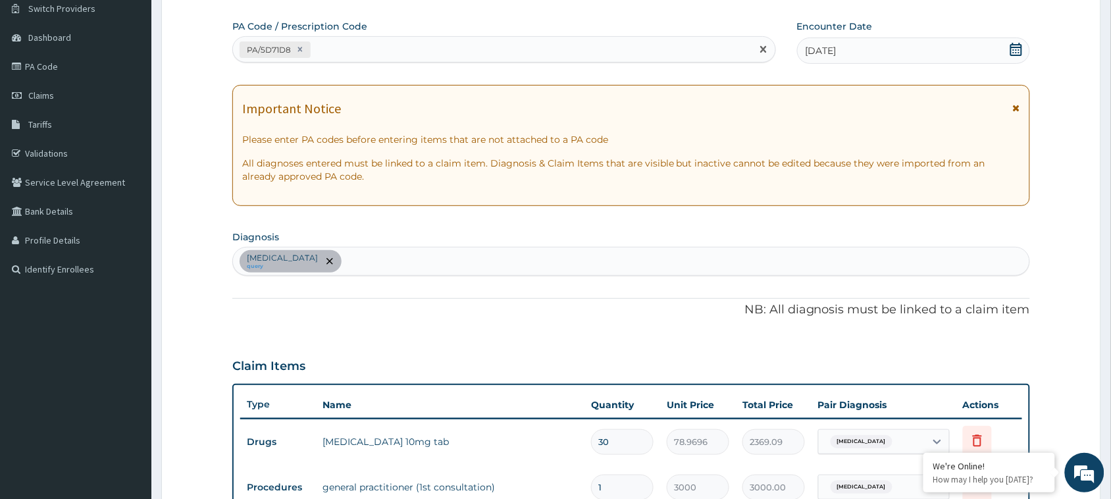
click at [428, 49] on div "PA/5D71D8" at bounding box center [492, 50] width 519 height 22
paste input "PA/0A62BC"
type input "PA/0A62BC"
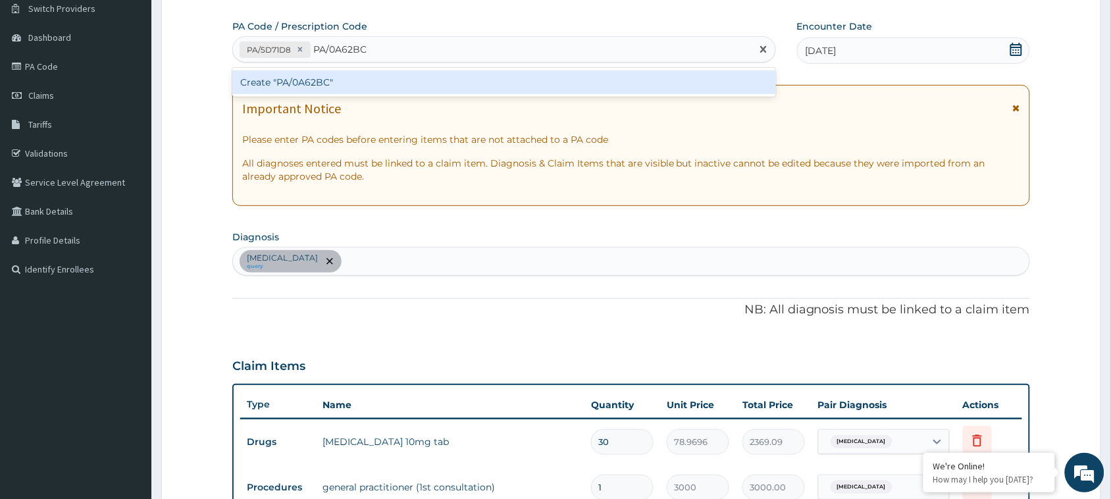
click at [417, 74] on div "Create "PA/0A62BC"" at bounding box center [504, 82] width 544 height 24
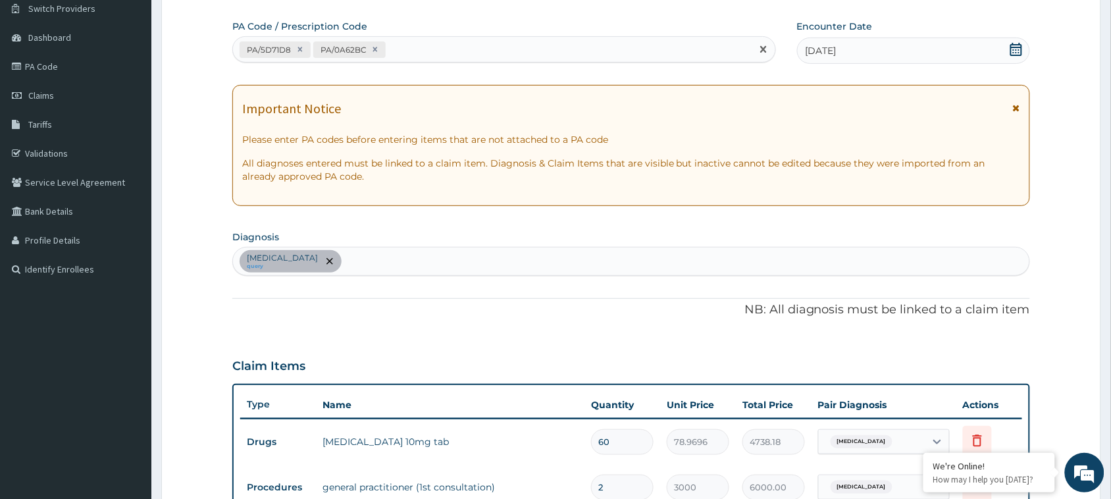
click at [515, 48] on div "PA/5D71D8 PA/0A62BC" at bounding box center [492, 50] width 519 height 22
paste input "PA/3F0BCD"
type input "PA/3F0BCD"
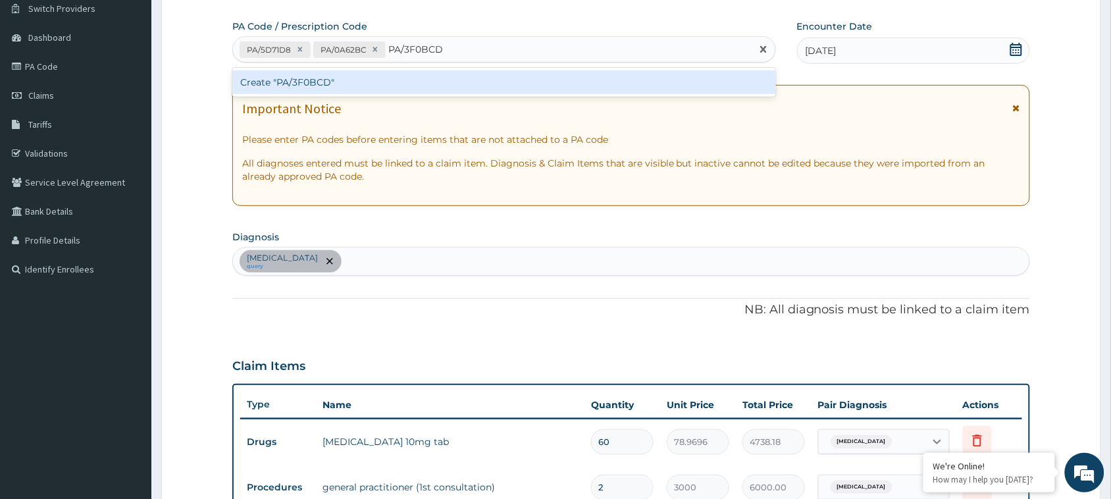
click at [489, 90] on div "Create "PA/3F0BCD"" at bounding box center [504, 82] width 544 height 24
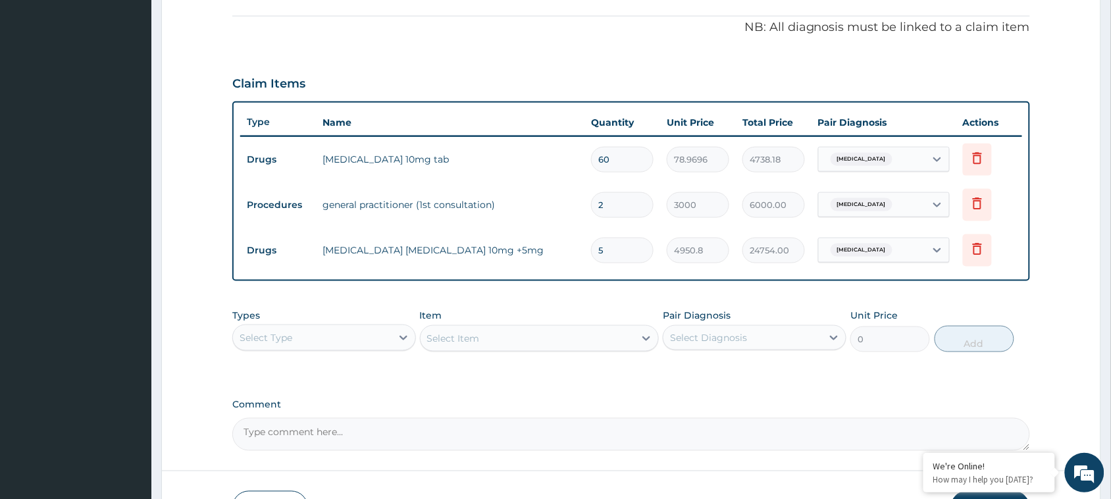
scroll to position [478, 0]
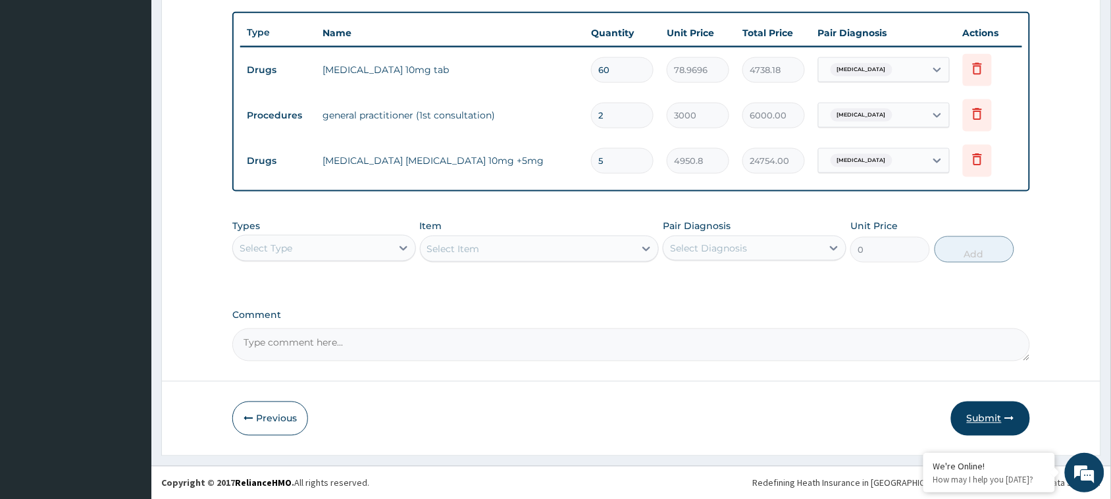
click at [975, 410] on button "Submit" at bounding box center [990, 418] width 79 height 34
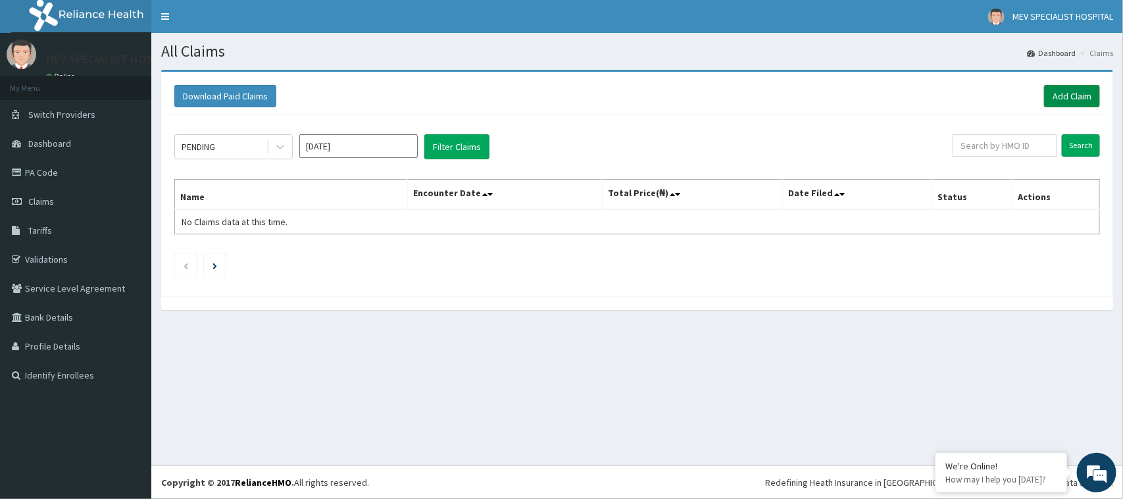
click at [1058, 89] on link "Add Claim" at bounding box center [1072, 96] width 56 height 22
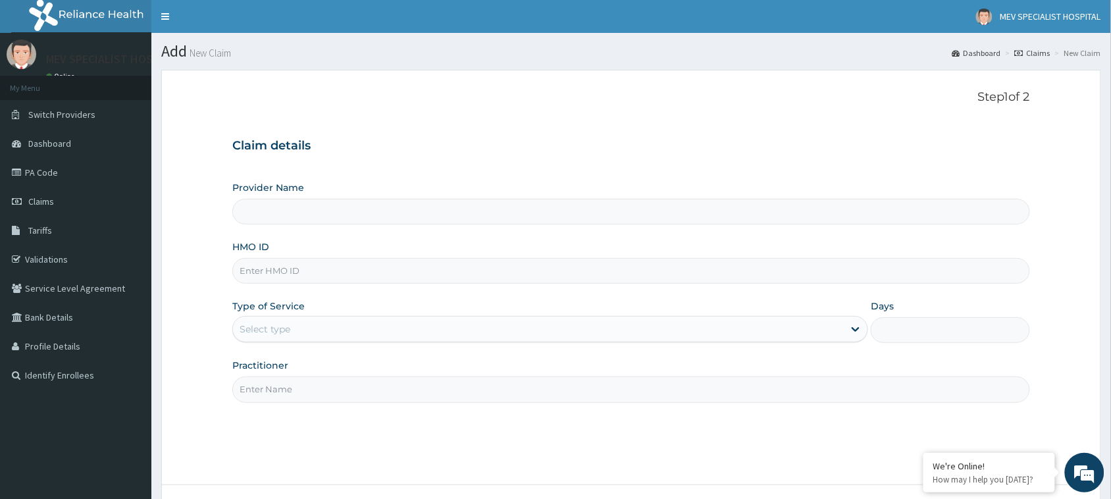
click at [340, 274] on input "HMO ID" at bounding box center [631, 271] width 798 height 26
paste input "RET/43258/A"
type input "RET/43258/A"
type input "MEV SPECIALIST HOSPITAL"
type input "RET/43258/A"
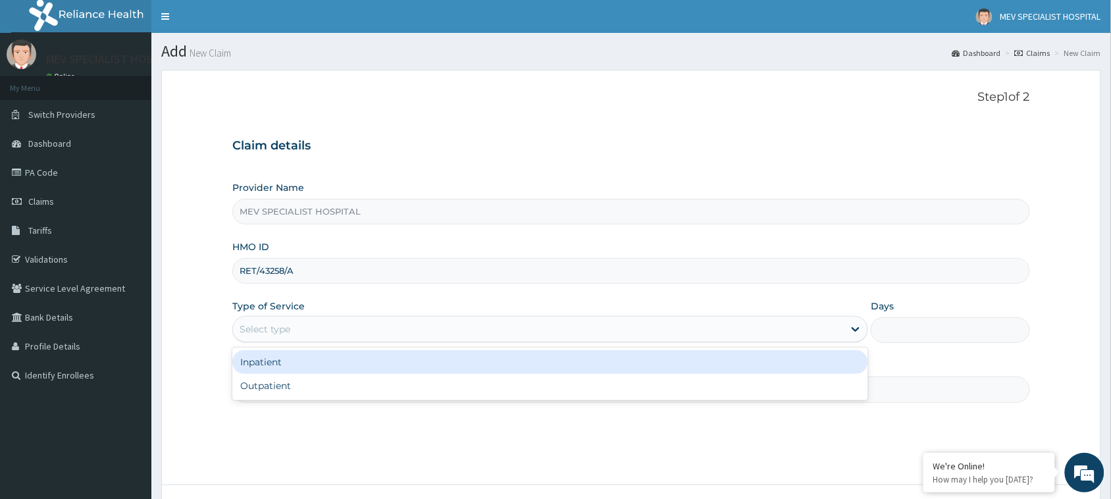
click at [301, 320] on div "Select type" at bounding box center [538, 329] width 611 height 21
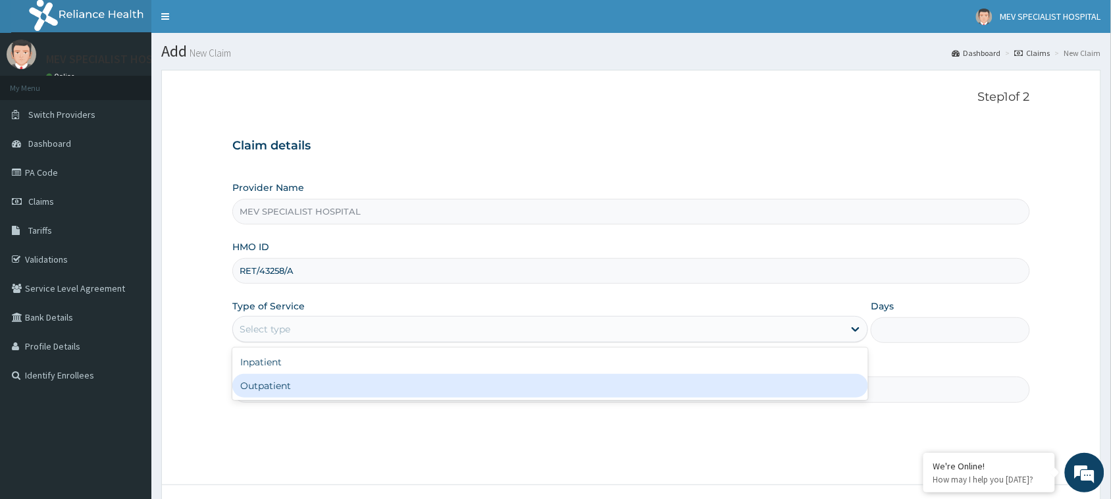
click at [309, 384] on div "Outpatient" at bounding box center [550, 386] width 636 height 24
type input "1"
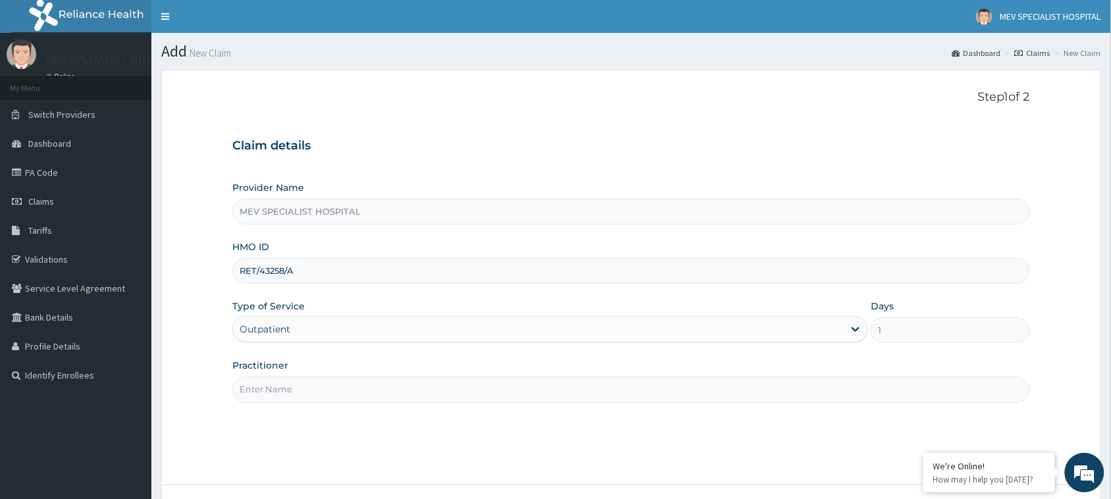
click at [309, 384] on input "Practitioner" at bounding box center [631, 389] width 798 height 26
click at [303, 274] on input "RET/43258/A" at bounding box center [631, 271] width 798 height 26
type input "R"
paste input "AVL/10574/A"
type input "AVL/10574/A"
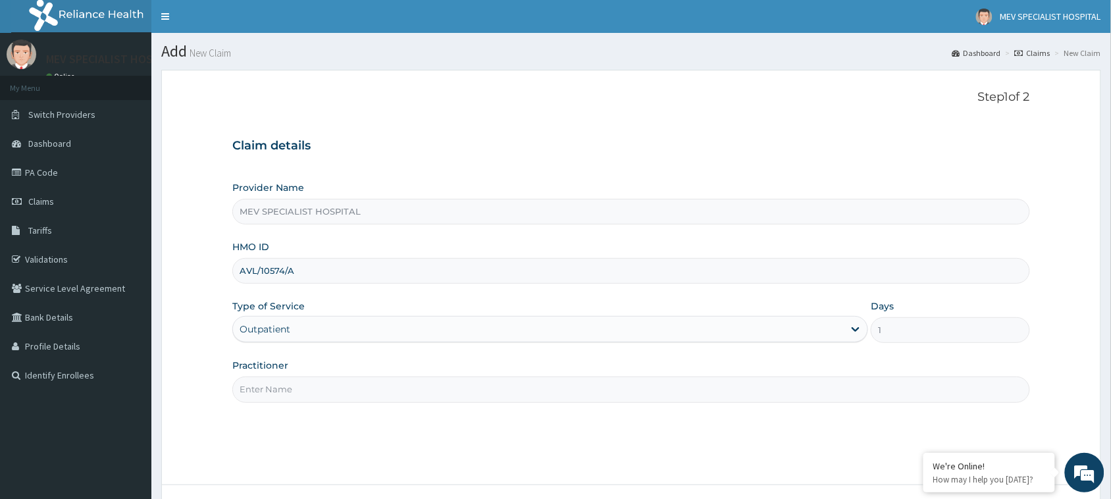
click at [357, 390] on input "Practitioner" at bounding box center [631, 389] width 798 height 26
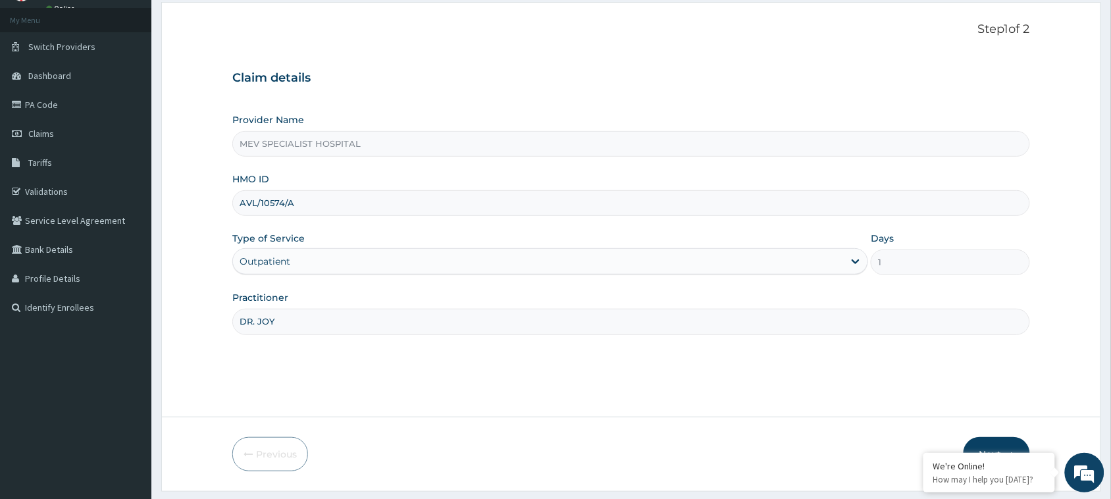
scroll to position [104, 0]
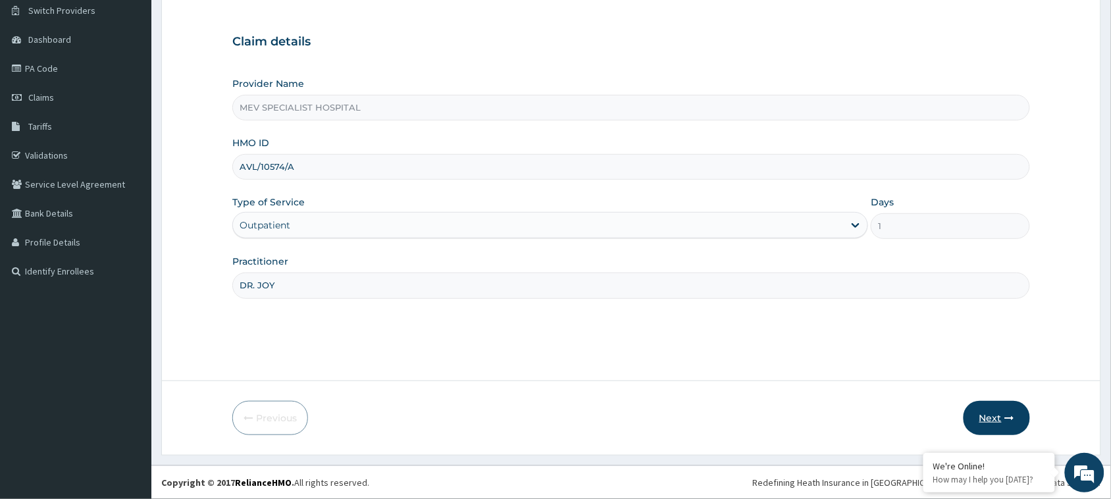
type input "DR. JOY"
click at [1002, 421] on button "Next" at bounding box center [996, 418] width 66 height 34
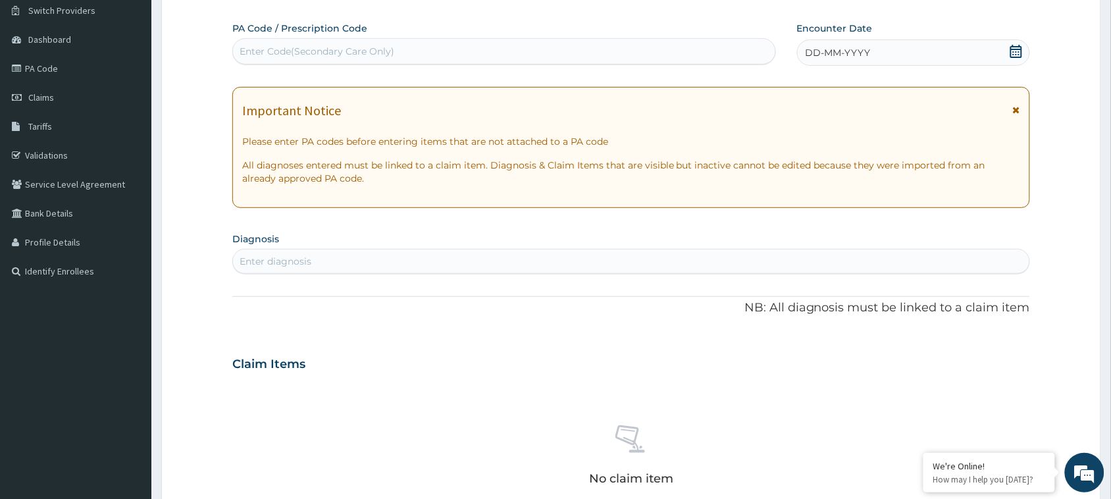
click at [466, 53] on div "Enter Code(Secondary Care Only)" at bounding box center [504, 51] width 542 height 21
paste input "PA/740519"
type input "PA/740519"
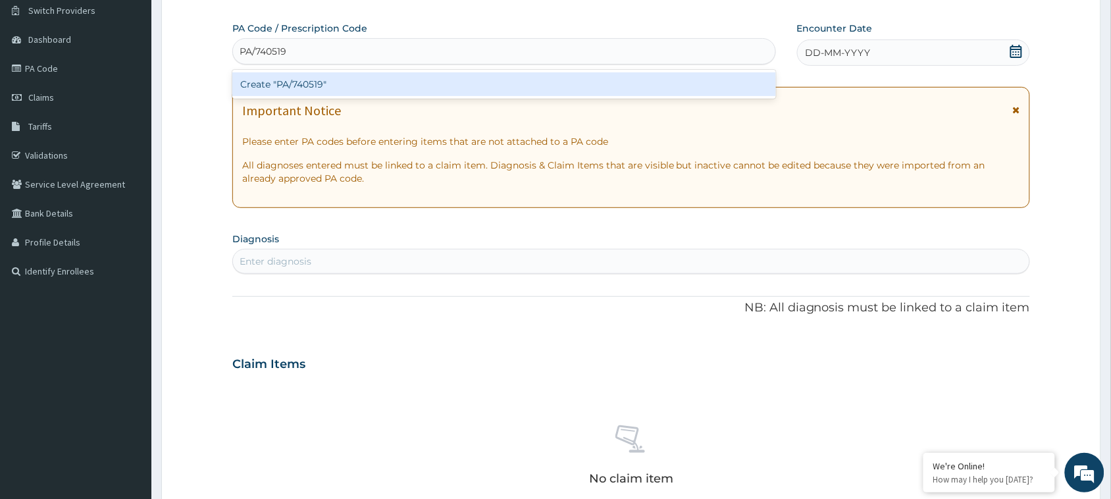
click at [467, 83] on div "Create "PA/740519"" at bounding box center [504, 84] width 544 height 24
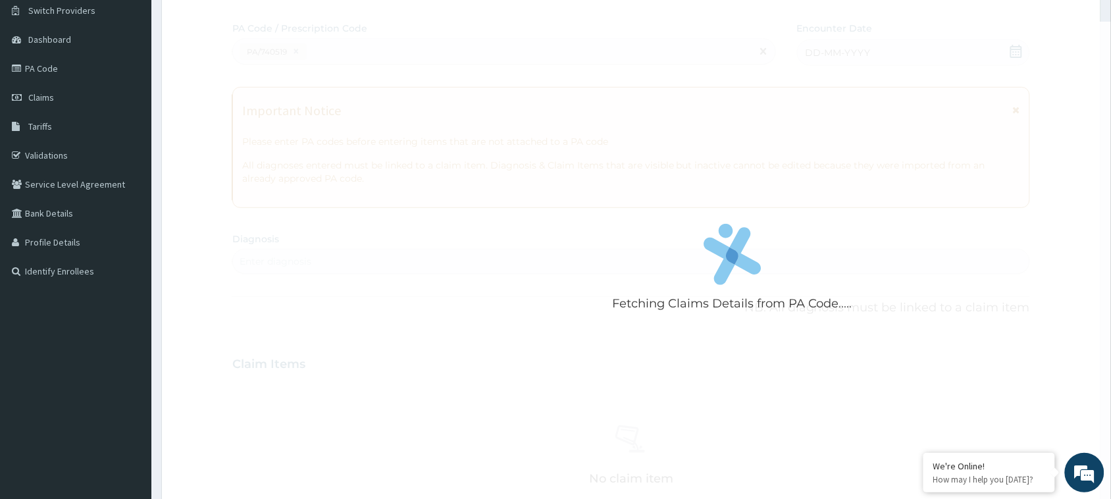
scroll to position [106, 0]
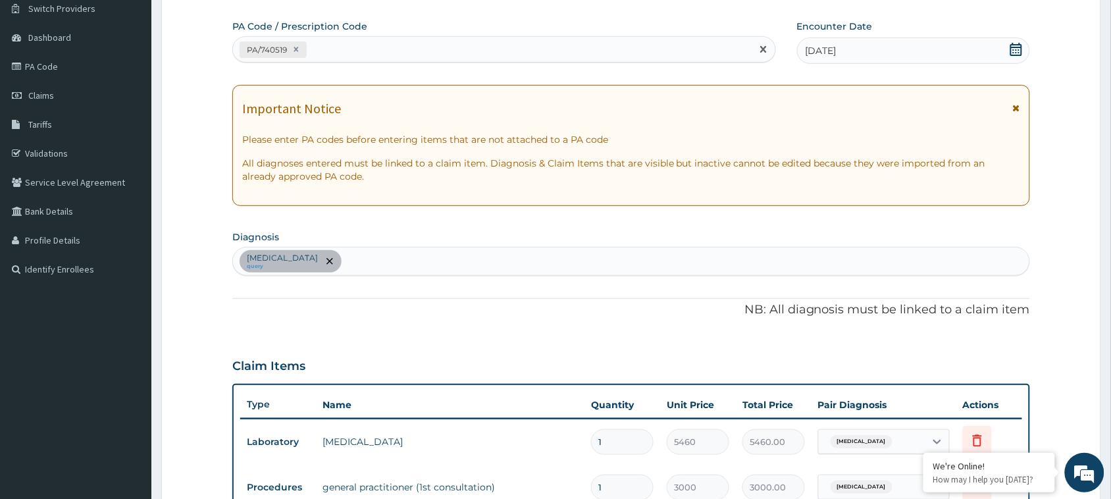
click at [511, 46] on div "PA/740519" at bounding box center [492, 50] width 519 height 22
paste input "PA/C8DCF3"
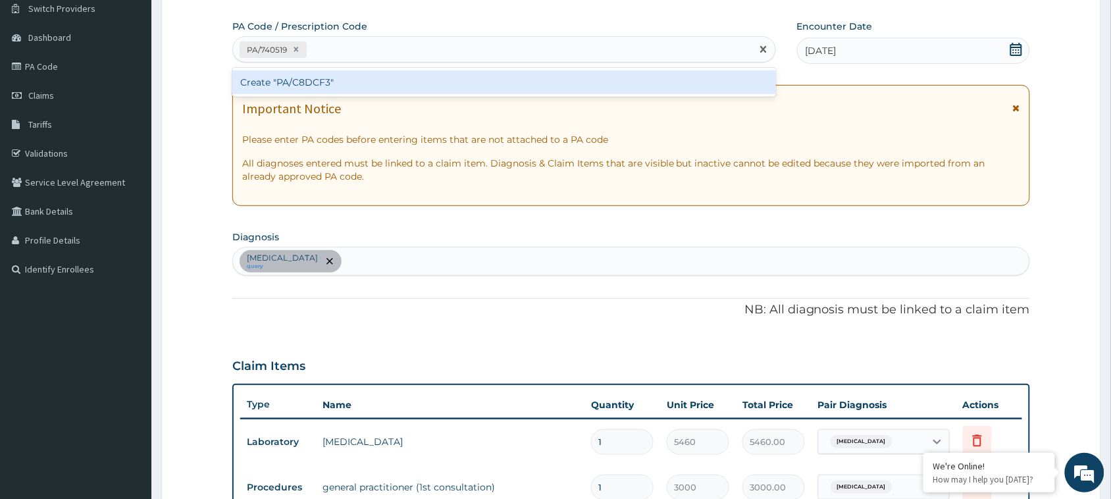
type input "PA/C8DCF3"
click at [507, 76] on div "Create "PA/C8DCF3"" at bounding box center [504, 82] width 544 height 24
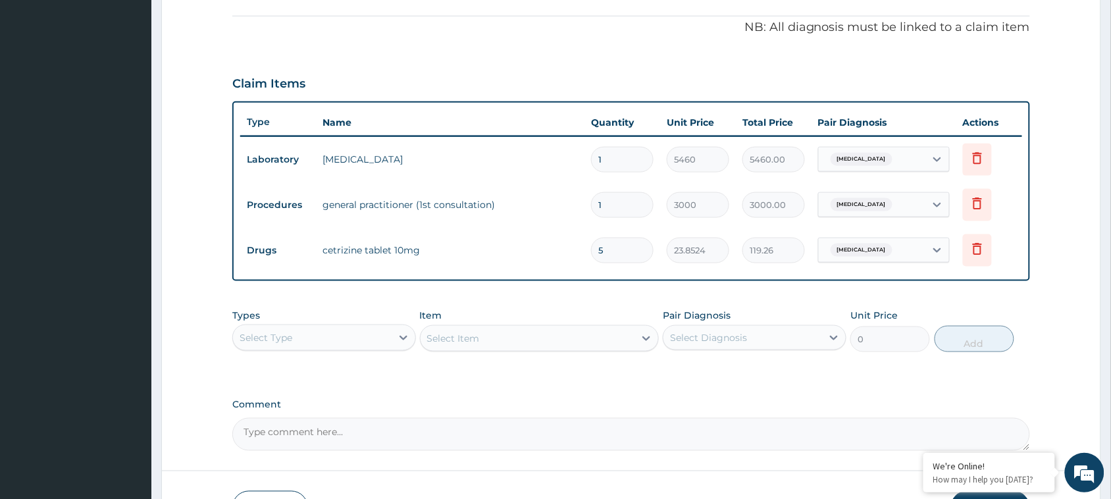
scroll to position [0, 0]
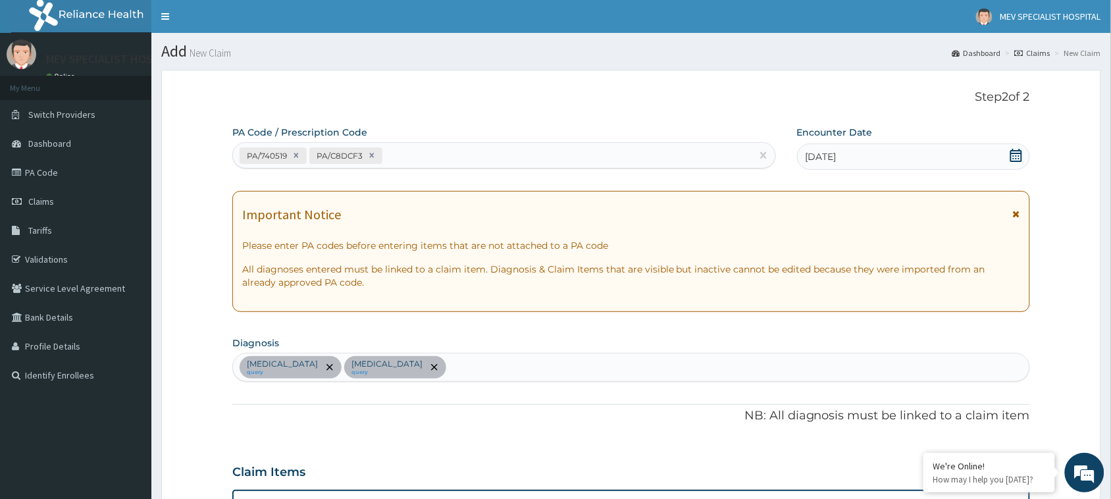
click at [439, 159] on div "PA/740519 PA/C8DCF3" at bounding box center [492, 156] width 519 height 22
paste input "PA/9A687B"
type input "PA/9A687B"
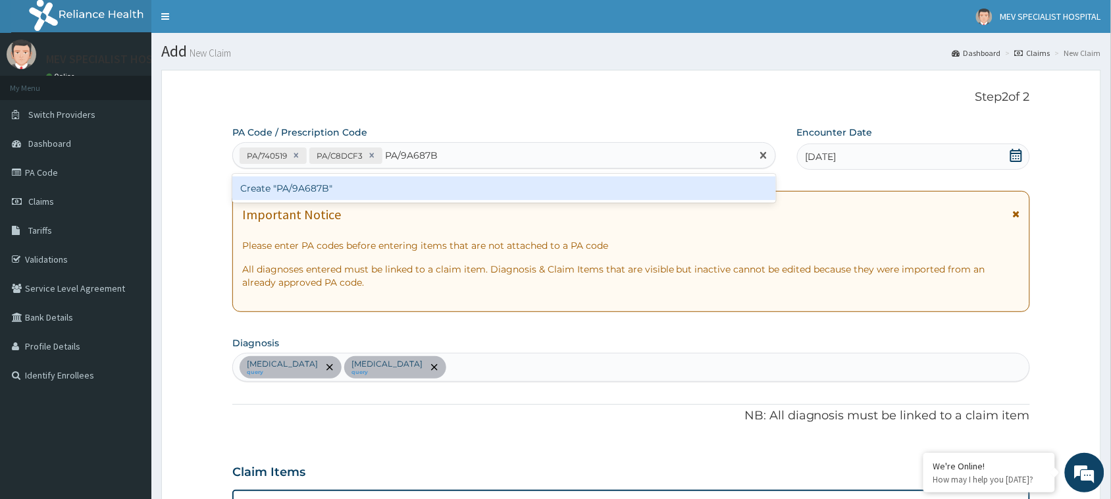
click at [440, 197] on div "Create "PA/9A687B"" at bounding box center [504, 188] width 544 height 24
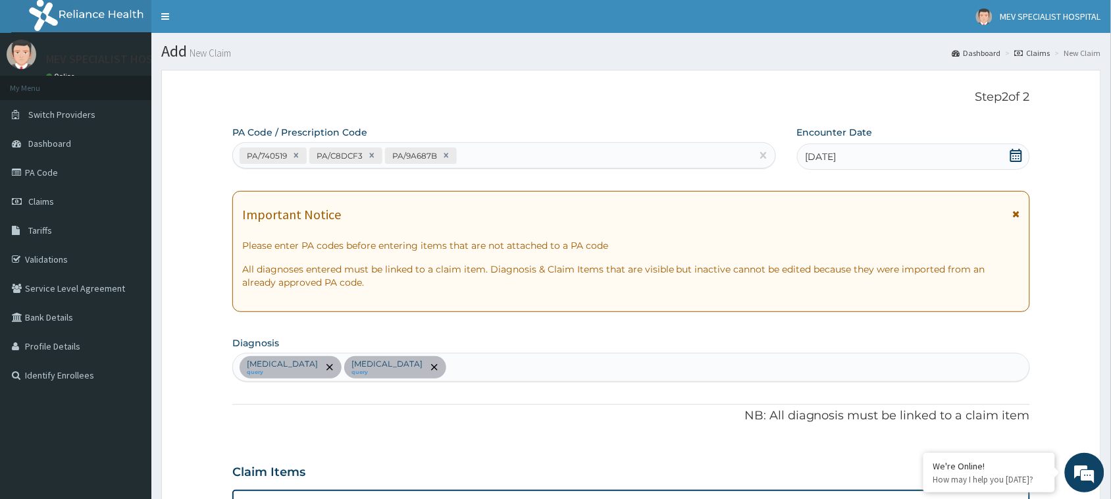
click at [495, 147] on div "PA/740519 PA/C8DCF3 PA/9A687B" at bounding box center [492, 156] width 519 height 22
paste input "PA/0CA69E"
type input "PA/0CA69E"
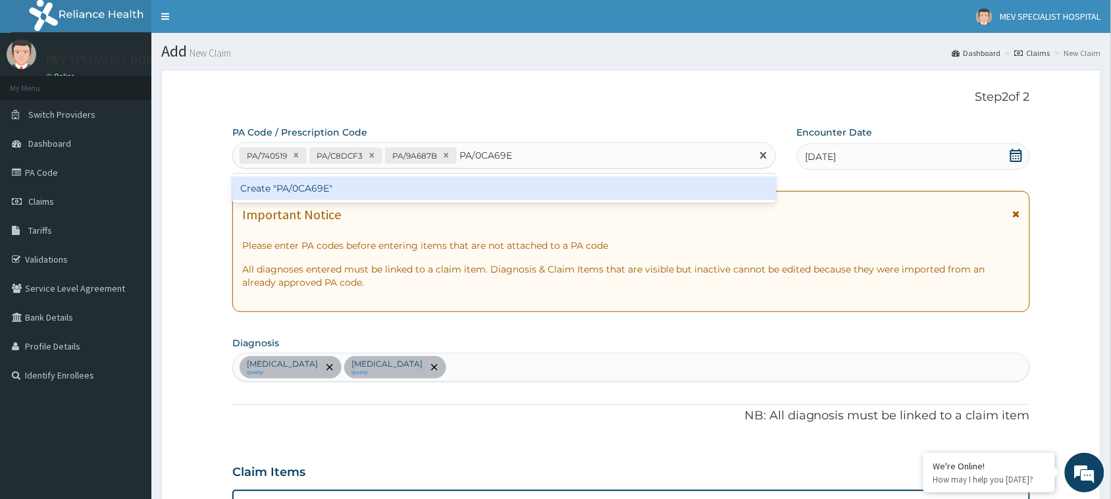
click at [482, 176] on div "Create "PA/0CA69E"" at bounding box center [504, 188] width 544 height 24
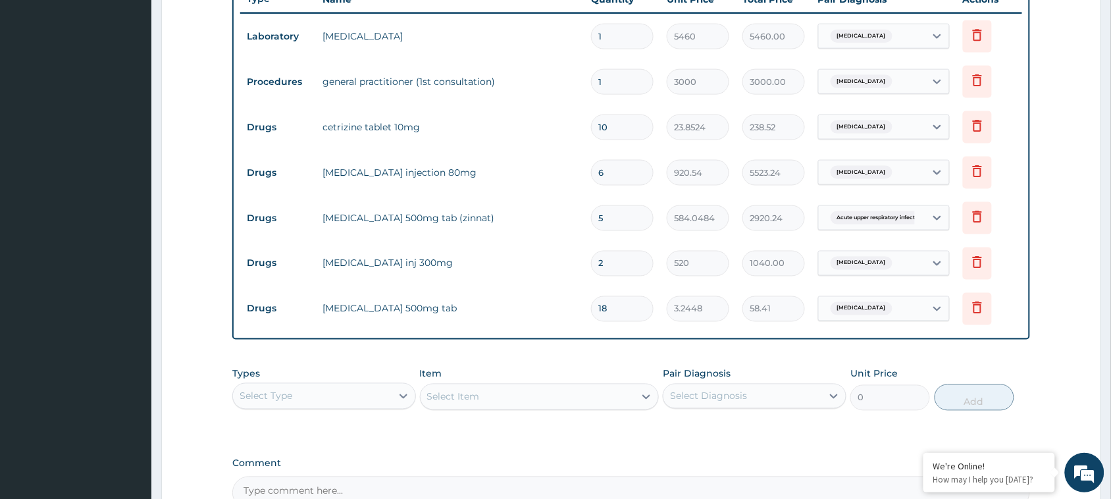
scroll to position [659, 0]
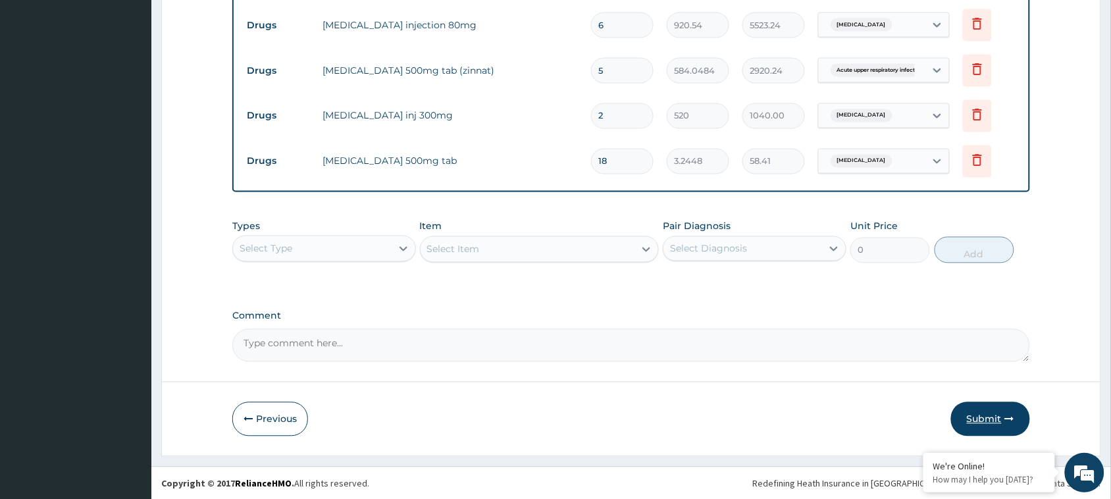
click at [969, 408] on button "Submit" at bounding box center [990, 419] width 79 height 34
